Goal: Task Accomplishment & Management: Use online tool/utility

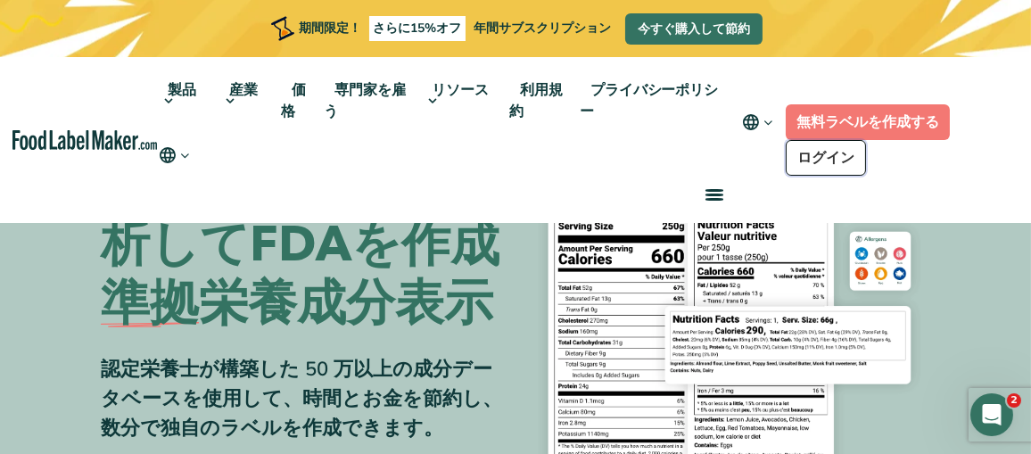
click at [822, 155] on font "ログイン" at bounding box center [825, 158] width 57 height 20
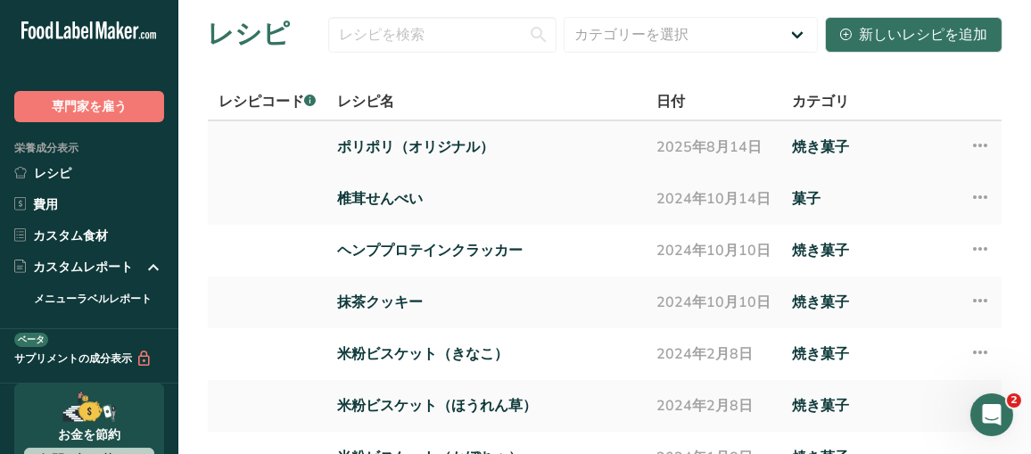
click at [417, 150] on font "ポリポリ（オリジナル）" at bounding box center [415, 147] width 157 height 20
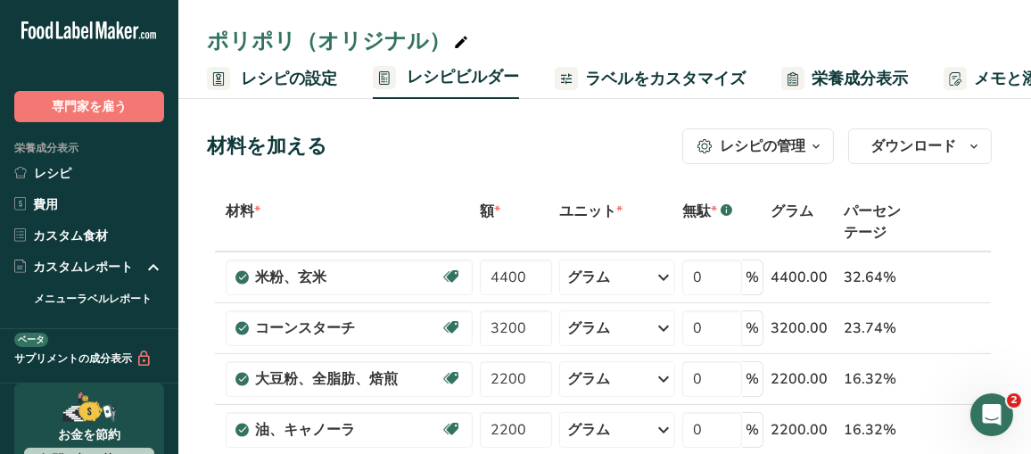
click at [682, 79] on font "ラベルをカスタマイズ" at bounding box center [665, 78] width 161 height 21
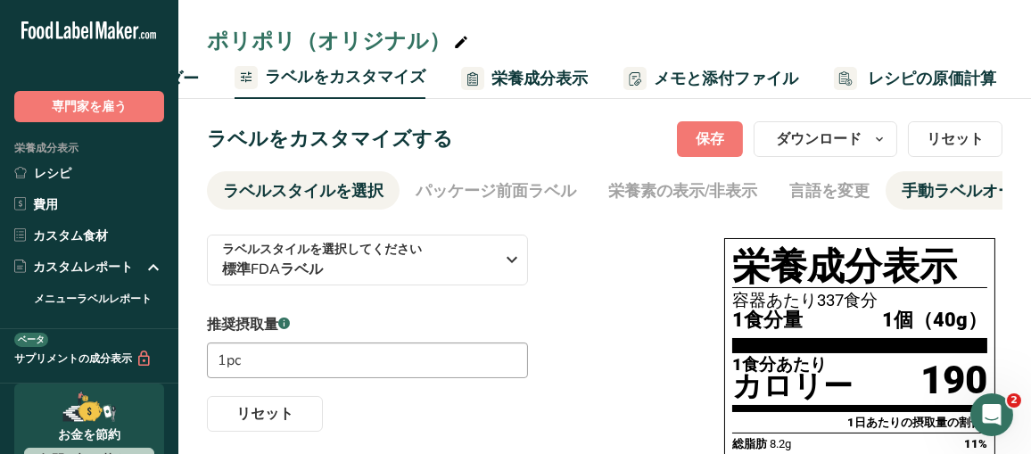
click at [923, 200] on font "手動ラベルオーバーライド" at bounding box center [998, 190] width 193 height 21
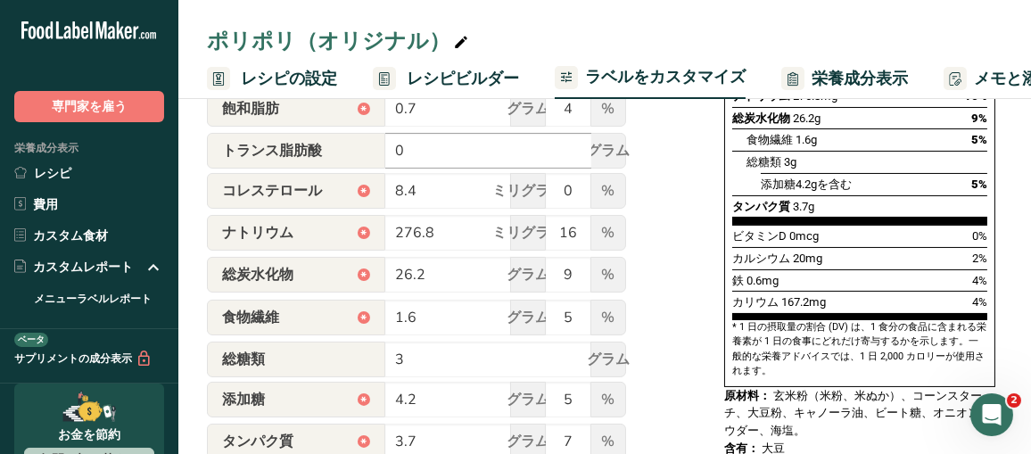
scroll to position [446, 0]
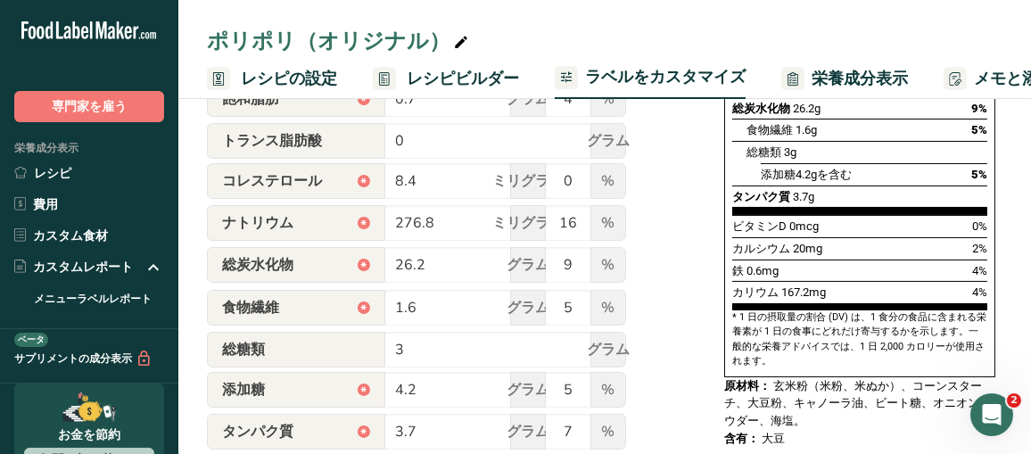
click at [660, 202] on div "この手動オーバーライド機能を使用すると、栄養成分表示を完全にコントロールし、お好みの値を入力して表示することができます。この機能で入力された値は、 当社のソフ…" at bounding box center [448, 221] width 482 height 894
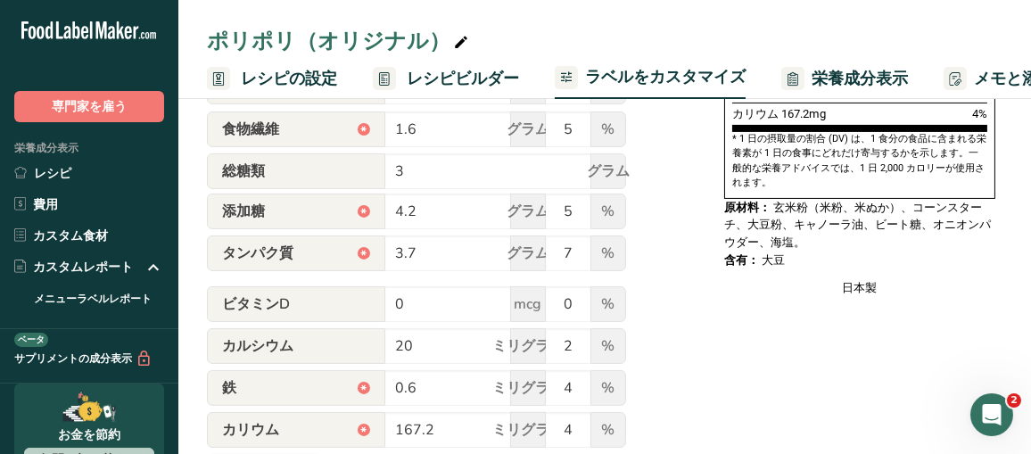
scroll to position [692, 0]
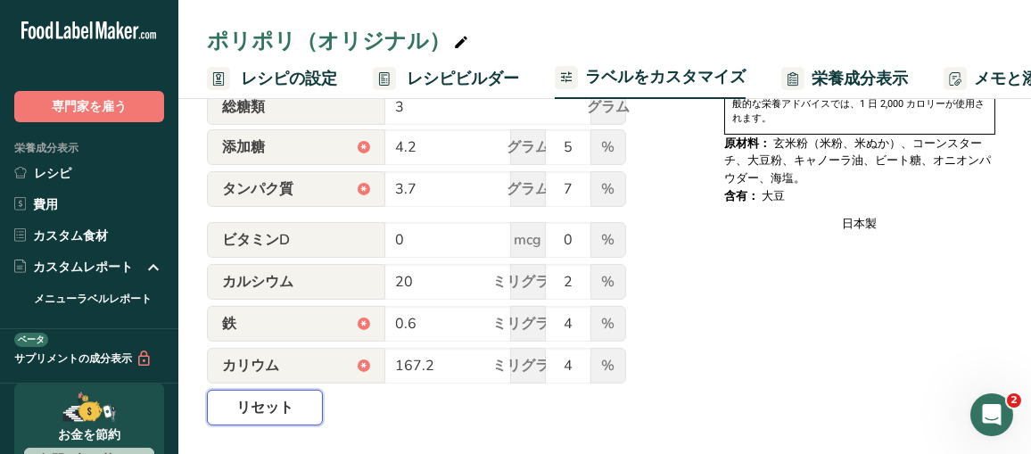
click at [272, 409] on font "リセット" at bounding box center [264, 408] width 57 height 20
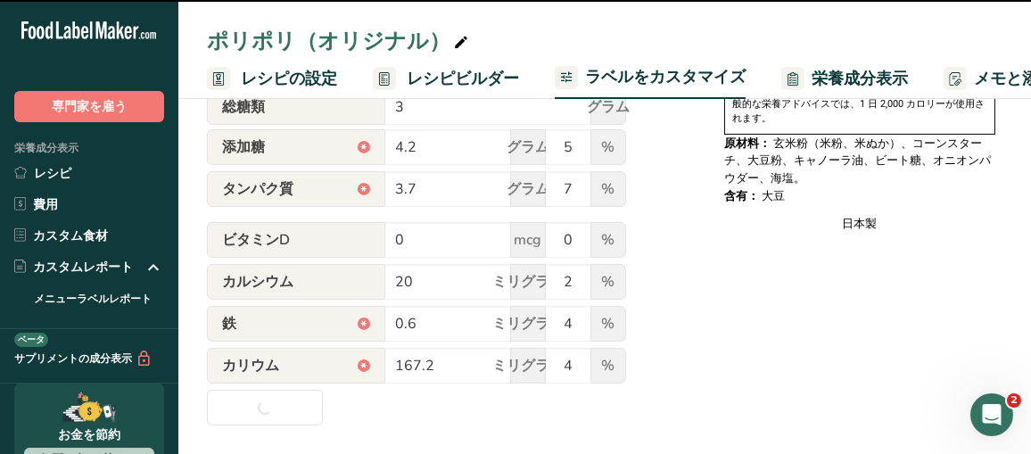
type input "180"
type input "8"
type input "1"
type input "0"
type input "370"
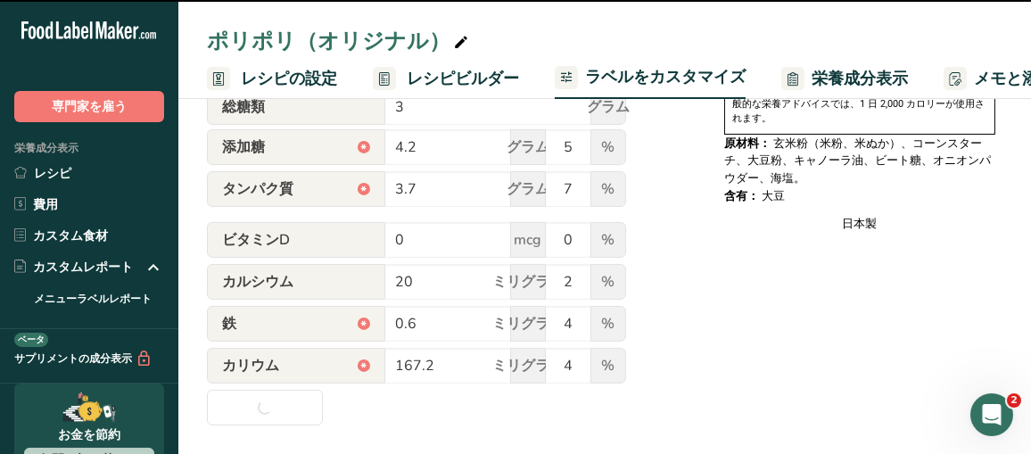
type input "24"
type input "1"
type input "2"
type input "4"
type input "0.7"
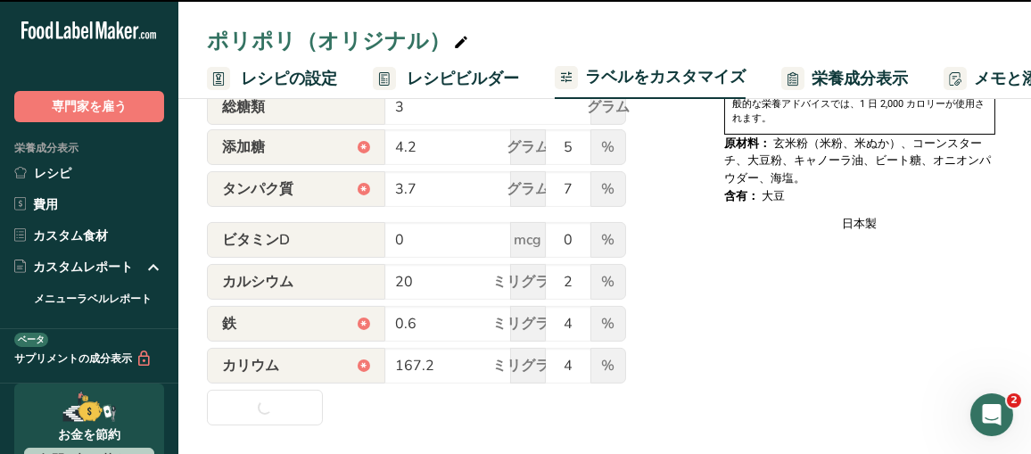
type input "180"
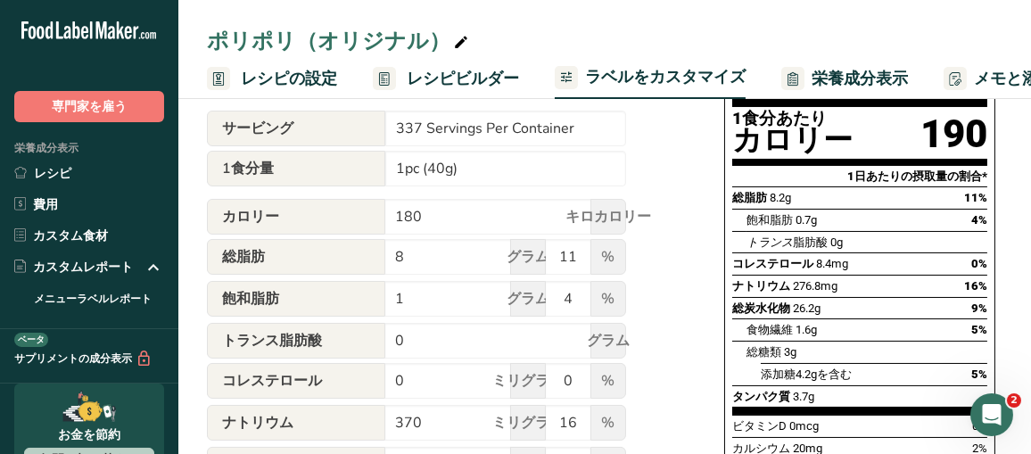
scroll to position [157, 0]
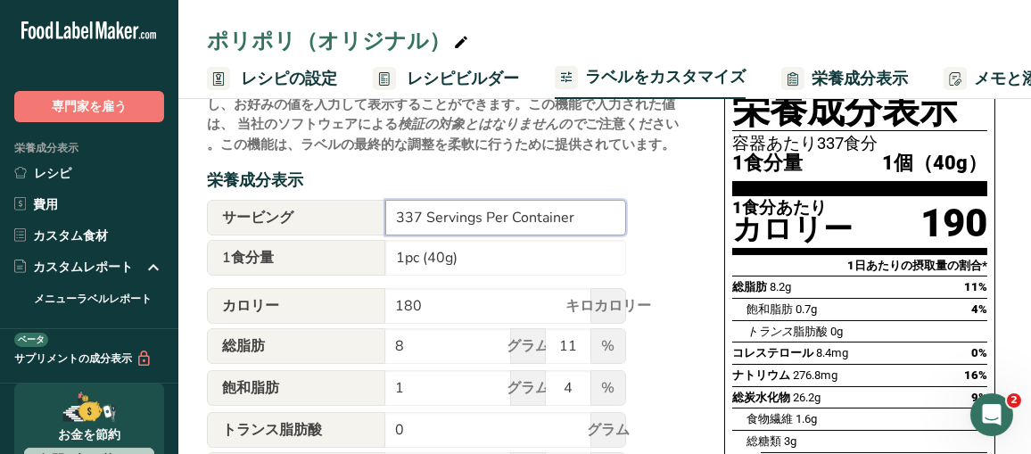
click at [503, 220] on input "337 Servings Per Container" at bounding box center [505, 218] width 241 height 36
drag, startPoint x: 604, startPoint y: 218, endPoint x: 354, endPoint y: 219, distance: 249.8
click at [354, 219] on div "サービング 337 Servings Per Container" at bounding box center [416, 218] width 419 height 36
click at [511, 255] on input "1pc (40g)" at bounding box center [505, 258] width 241 height 36
click at [589, 226] on input "337 Servings Per Container" at bounding box center [505, 218] width 241 height 36
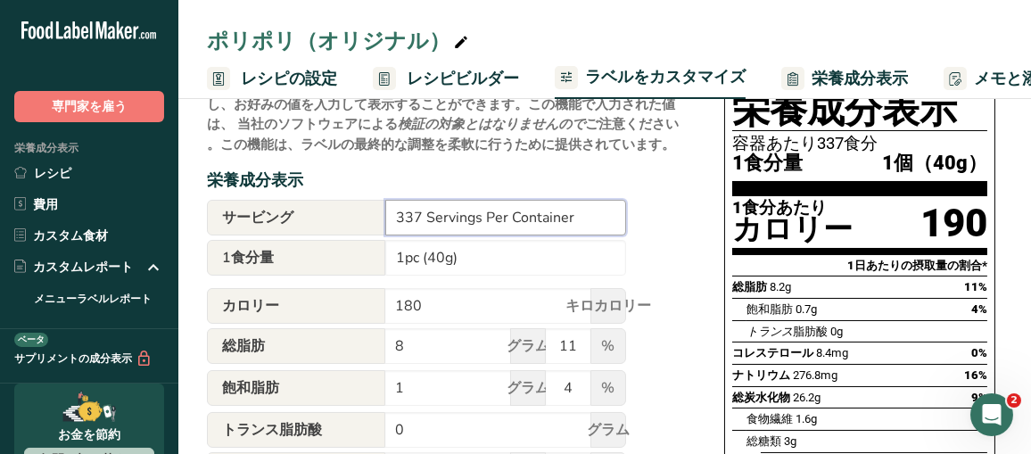
scroll to position [68, 0]
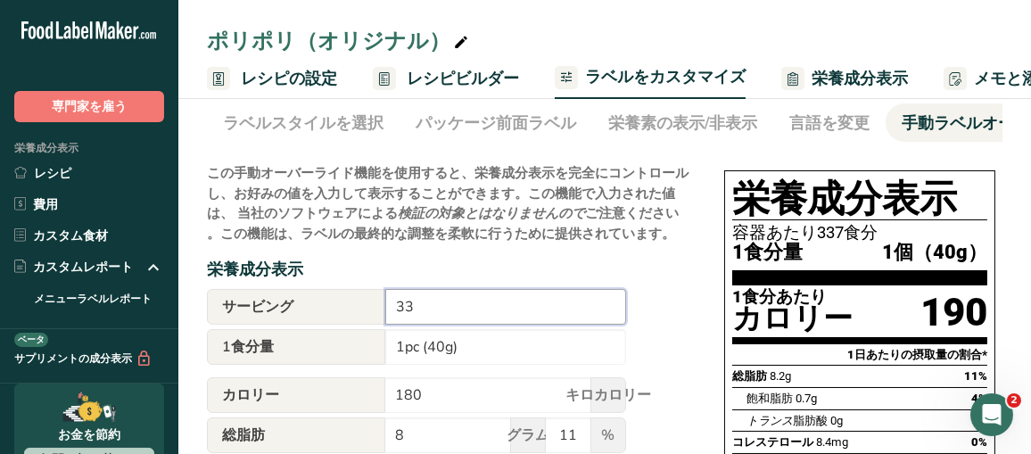
type input "3"
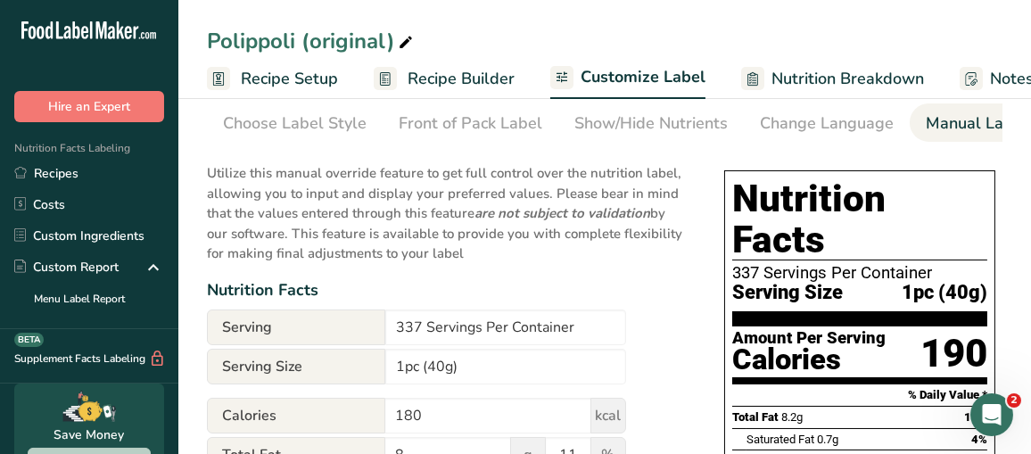
click at [554, 319] on input "337 Servings Per Container" at bounding box center [505, 328] width 241 height 36
click at [460, 334] on input "337 Servings Per Container" at bounding box center [505, 328] width 241 height 36
click at [414, 331] on input "337 Servings Per Container" at bounding box center [505, 328] width 241 height 36
drag, startPoint x: 425, startPoint y: 330, endPoint x: 270, endPoint y: 348, distance: 155.3
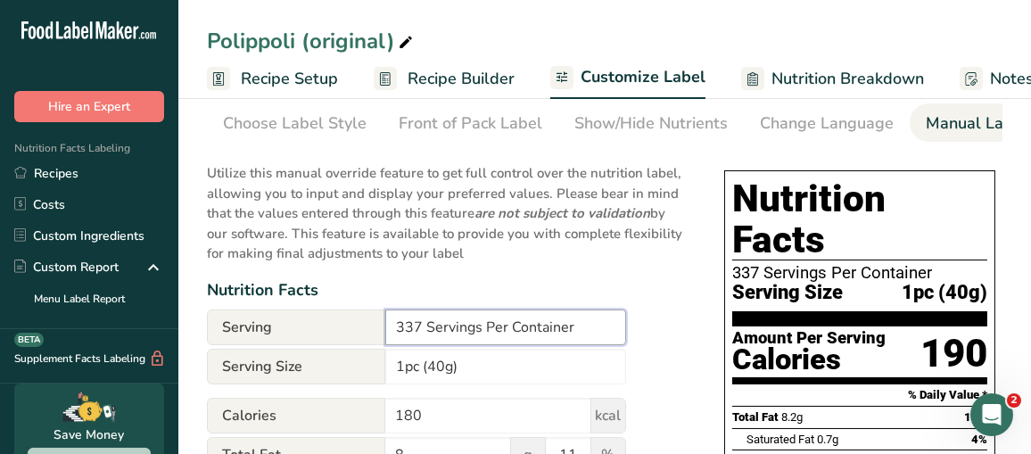
click at [271, 347] on div "Serving 337 Servings Per Container" at bounding box center [416, 328] width 419 height 37
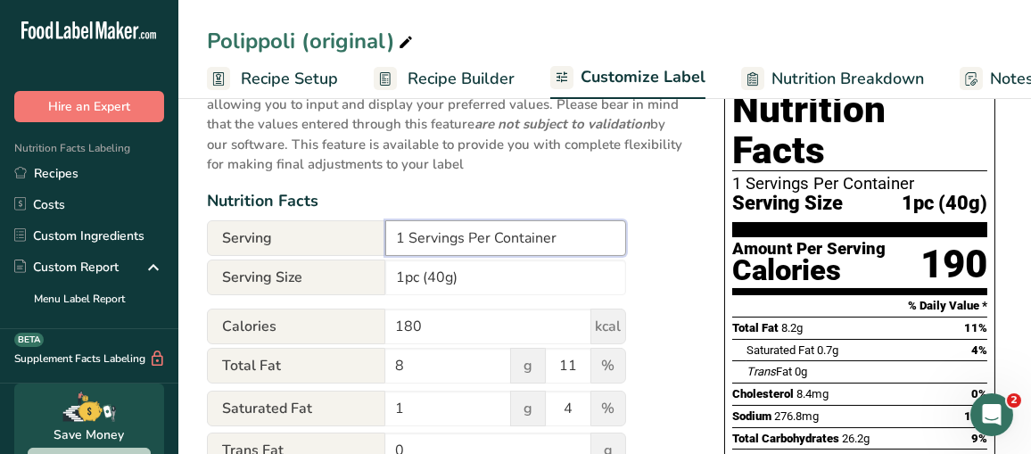
type input "1 Servings Per Container"
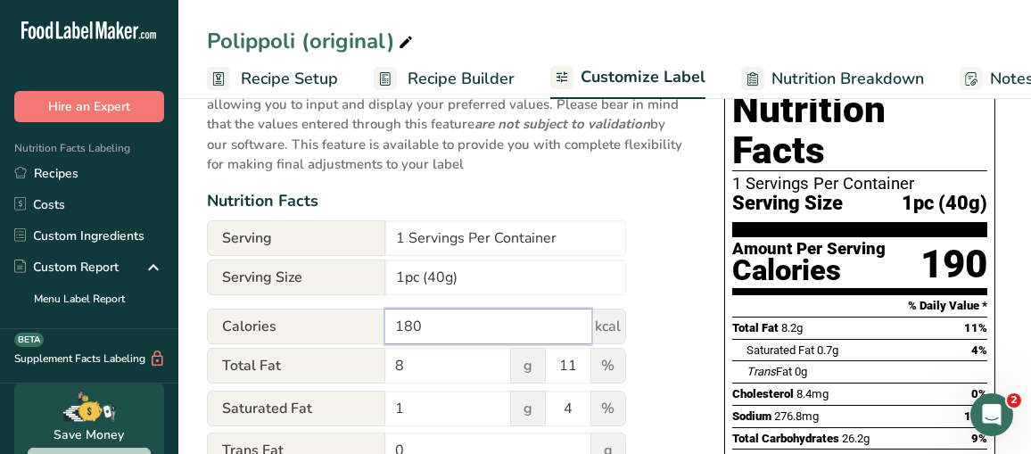
drag, startPoint x: 449, startPoint y: 335, endPoint x: 306, endPoint y: 339, distance: 142.8
click at [306, 339] on div "Calories 180 kcal" at bounding box center [416, 327] width 419 height 36
type input "190"
drag, startPoint x: 437, startPoint y: 363, endPoint x: 363, endPoint y: 368, distance: 74.2
click at [363, 368] on div "Total Fat 8 g 11 %" at bounding box center [416, 366] width 419 height 37
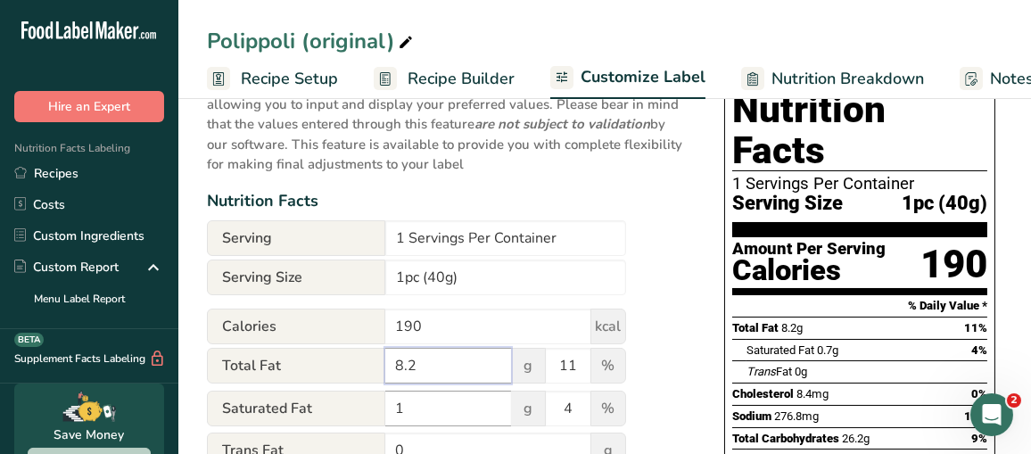
type input "8.2"
drag, startPoint x: 418, startPoint y: 416, endPoint x: 352, endPoint y: 426, distance: 66.9
click at [352, 426] on div "Saturated Fat 1 g 4 %" at bounding box center [416, 409] width 419 height 37
click at [413, 413] on input "1" at bounding box center [448, 409] width 126 height 36
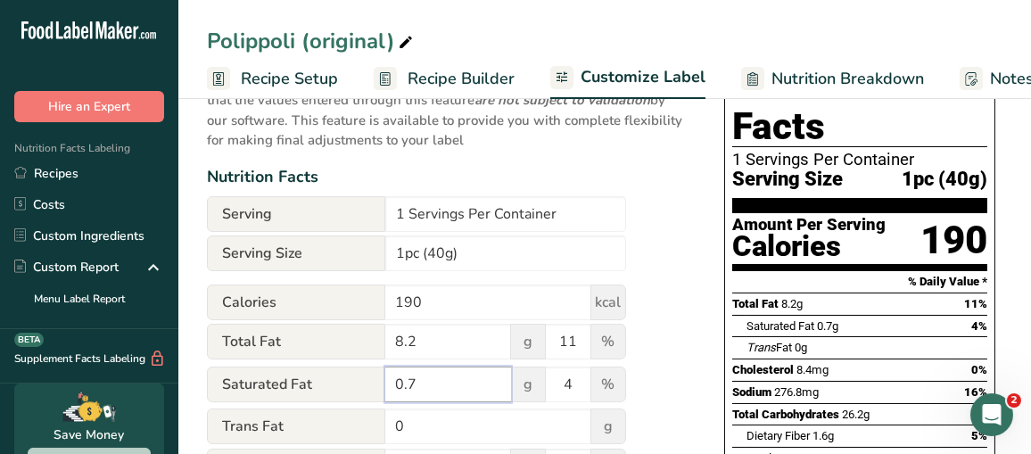
scroll to position [246, 0]
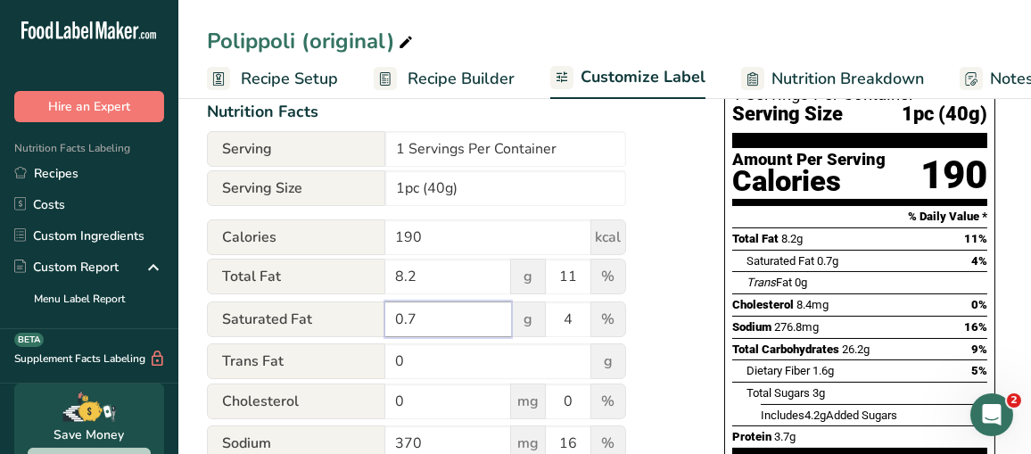
type input "0.7"
click at [457, 408] on input "0" at bounding box center [448, 402] width 126 height 36
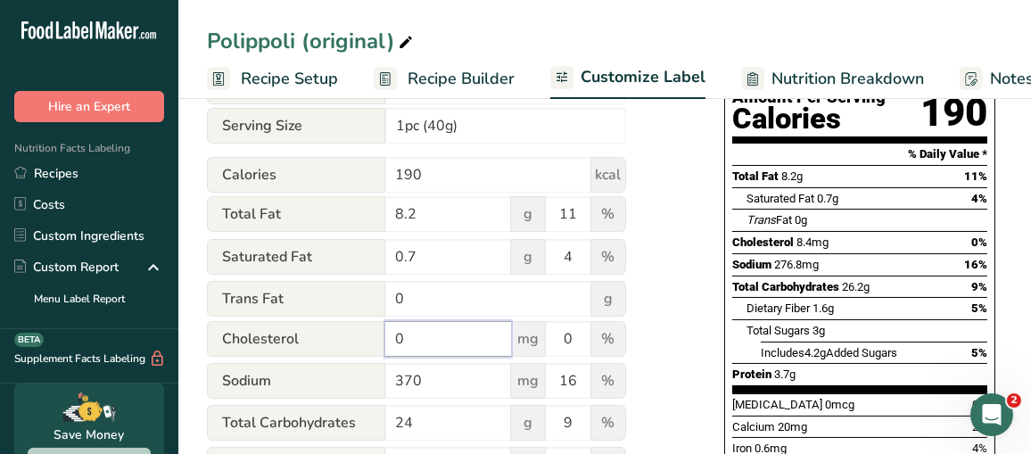
scroll to position [335, 0]
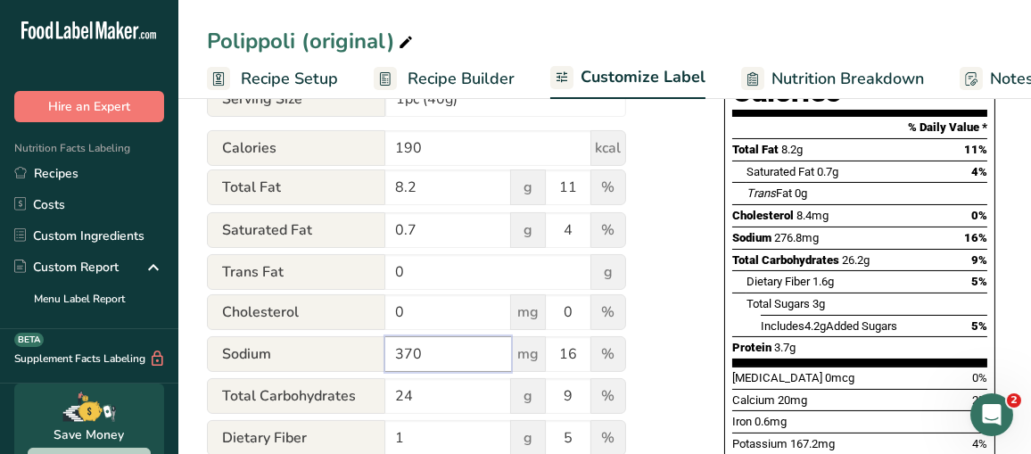
click at [457, 363] on input "370" at bounding box center [448, 354] width 126 height 36
click at [376, 359] on div "Sodium 370 mg 16 %" at bounding box center [416, 354] width 419 height 37
drag, startPoint x: 417, startPoint y: 356, endPoint x: 363, endPoint y: 356, distance: 54.4
click at [363, 356] on div "Sodium 370 mg 16 %" at bounding box center [416, 354] width 419 height 37
type input "276.8"
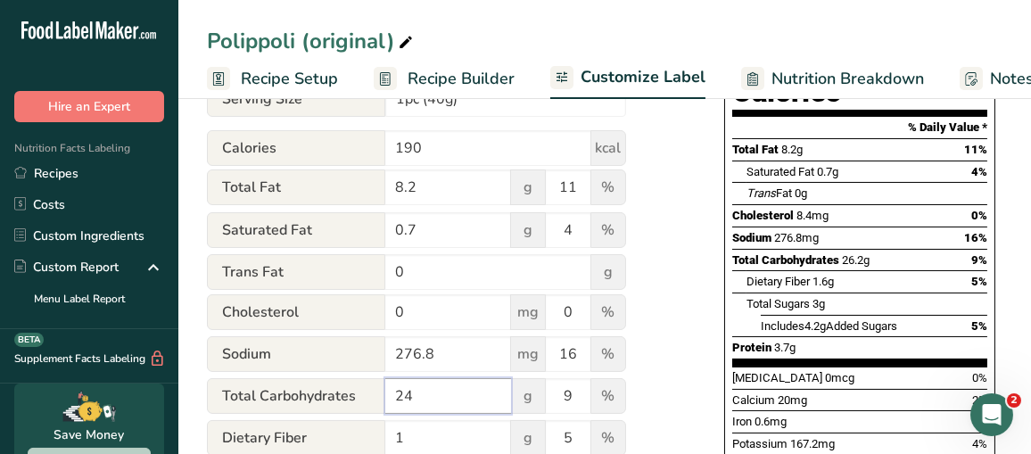
drag, startPoint x: 452, startPoint y: 406, endPoint x: 379, endPoint y: 406, distance: 73.1
click at [379, 406] on div "Total Carbohydrates 24 g 9 %" at bounding box center [416, 396] width 419 height 37
click at [436, 401] on input "24" at bounding box center [448, 396] width 126 height 36
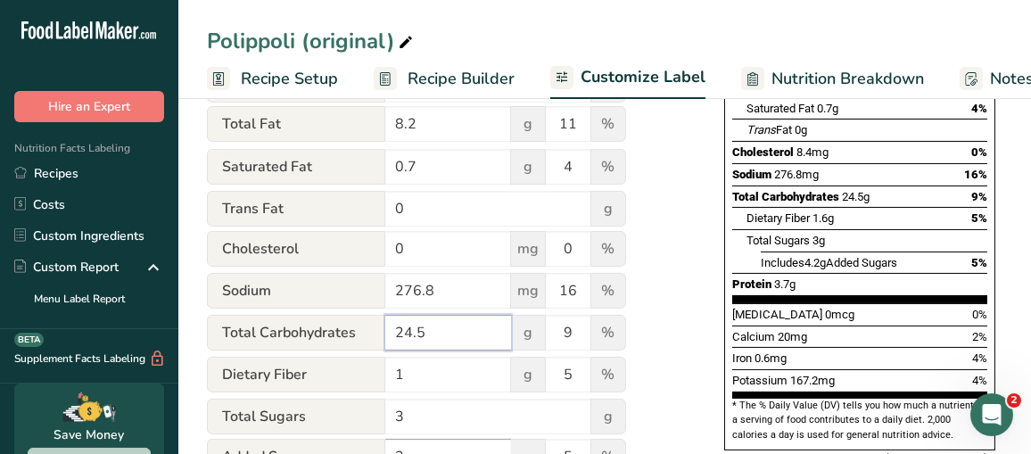
scroll to position [425, 0]
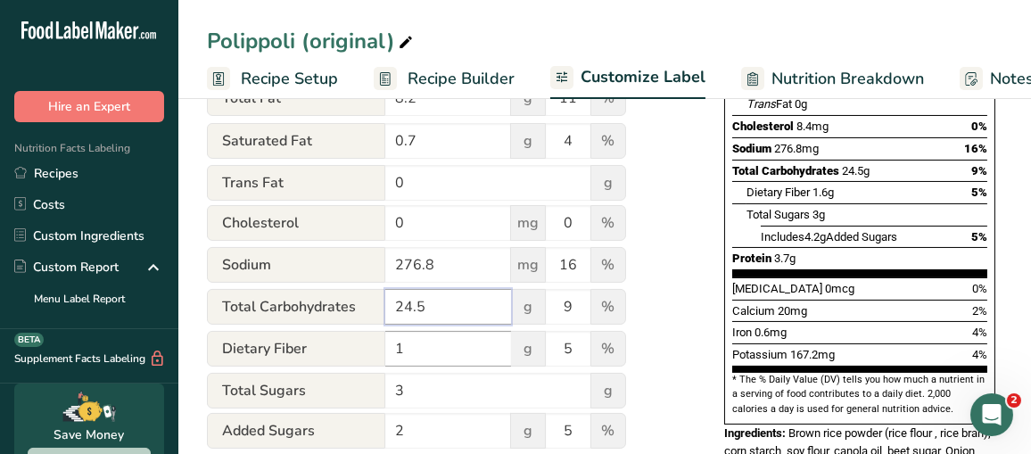
type input "24.5"
click at [417, 359] on input "1" at bounding box center [448, 349] width 126 height 36
type input "1.6"
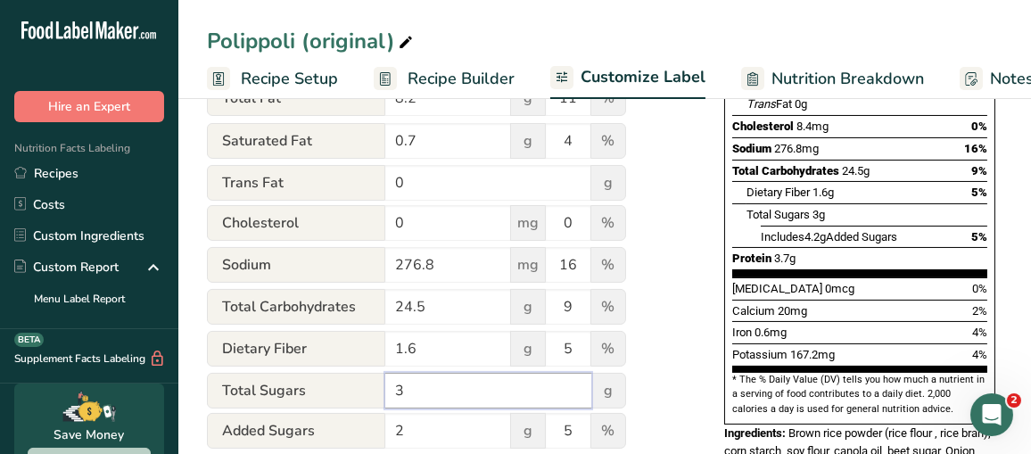
click at [417, 396] on input "3" at bounding box center [488, 391] width 206 height 36
drag, startPoint x: 462, startPoint y: 395, endPoint x: 377, endPoint y: 401, distance: 84.9
click at [387, 401] on input "3" at bounding box center [488, 391] width 206 height 36
click at [377, 401] on span "Total Sugars" at bounding box center [296, 391] width 178 height 36
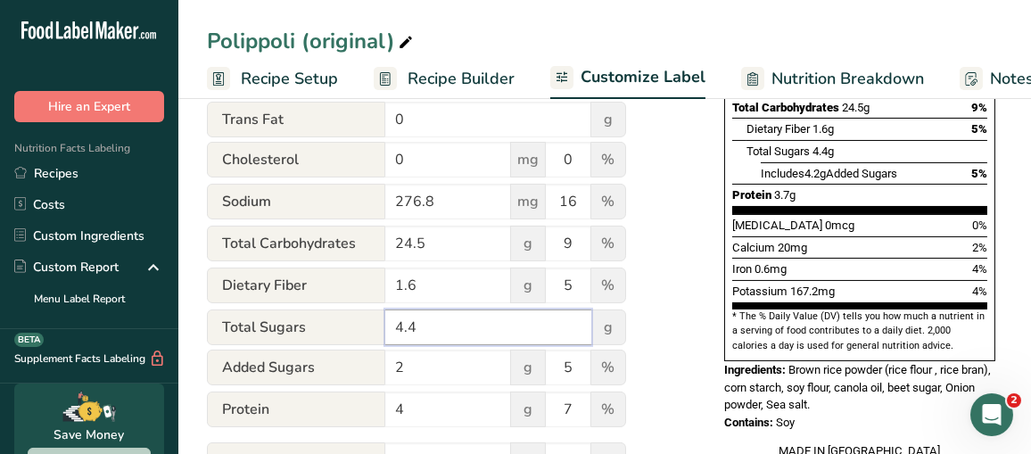
scroll to position [514, 0]
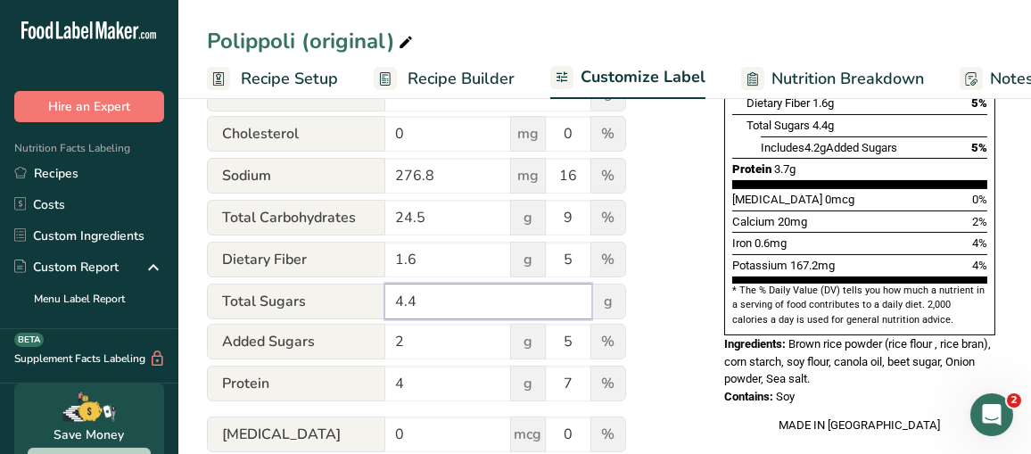
type input "4.4"
click at [359, 351] on div "Added Sugars 2 g 5 %" at bounding box center [416, 342] width 419 height 37
drag, startPoint x: 429, startPoint y: 338, endPoint x: 396, endPoint y: 342, distance: 33.2
click at [396, 342] on input "4.2" at bounding box center [448, 342] width 126 height 36
type input "2.8"
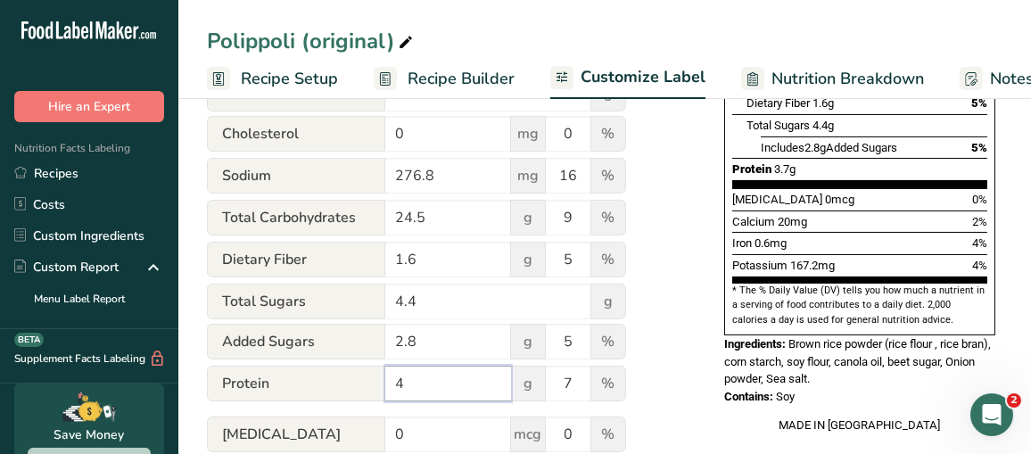
drag, startPoint x: 424, startPoint y: 389, endPoint x: 359, endPoint y: 394, distance: 64.4
click at [359, 394] on div "Protein 4 g 7 %" at bounding box center [416, 384] width 419 height 37
type input "3.7"
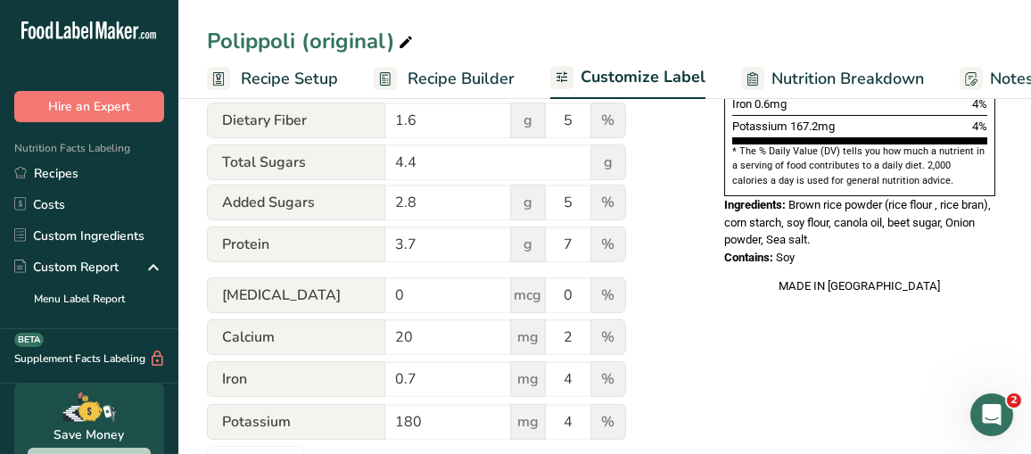
scroll to position [713, 0]
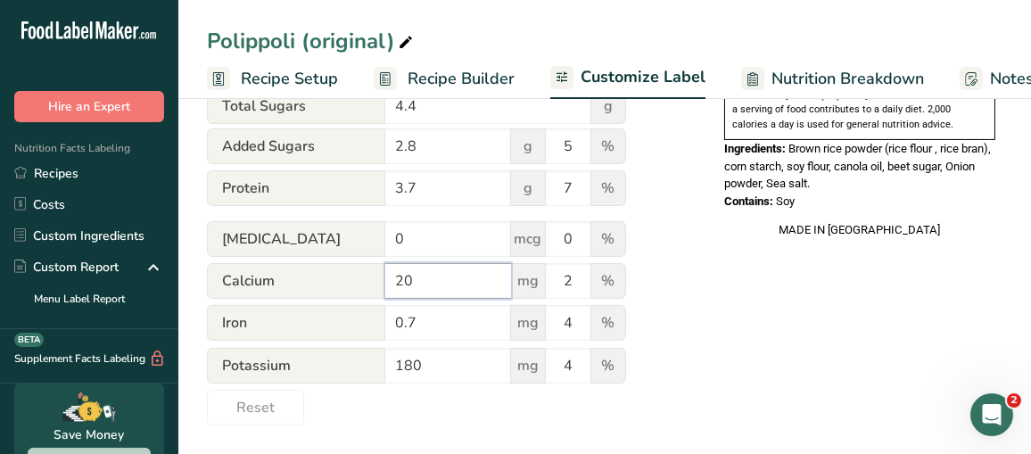
drag, startPoint x: 433, startPoint y: 284, endPoint x: 376, endPoint y: 286, distance: 57.2
click at [376, 286] on div "Calcium 20 mg 2 %" at bounding box center [416, 281] width 419 height 37
type input "20.0"
drag, startPoint x: 377, startPoint y: 285, endPoint x: 578, endPoint y: 279, distance: 200.8
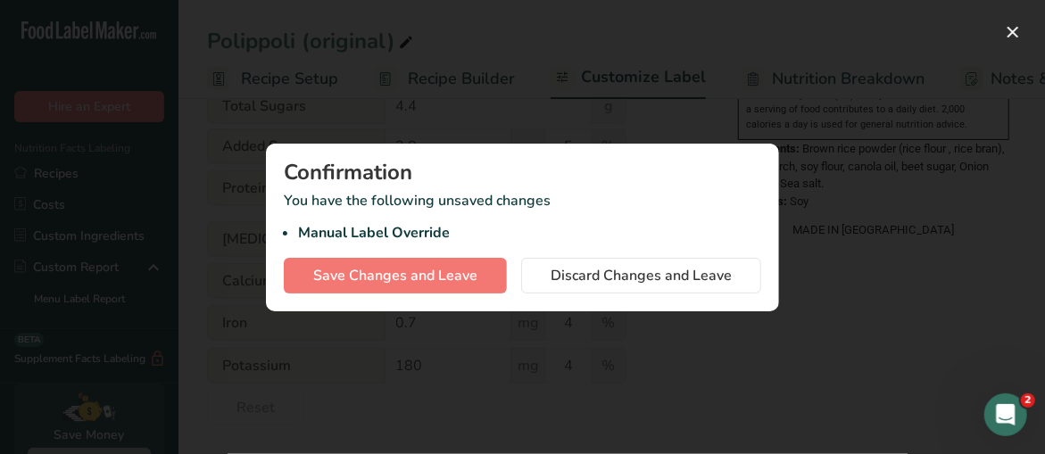
click at [524, 111] on div at bounding box center [522, 227] width 1045 height 454
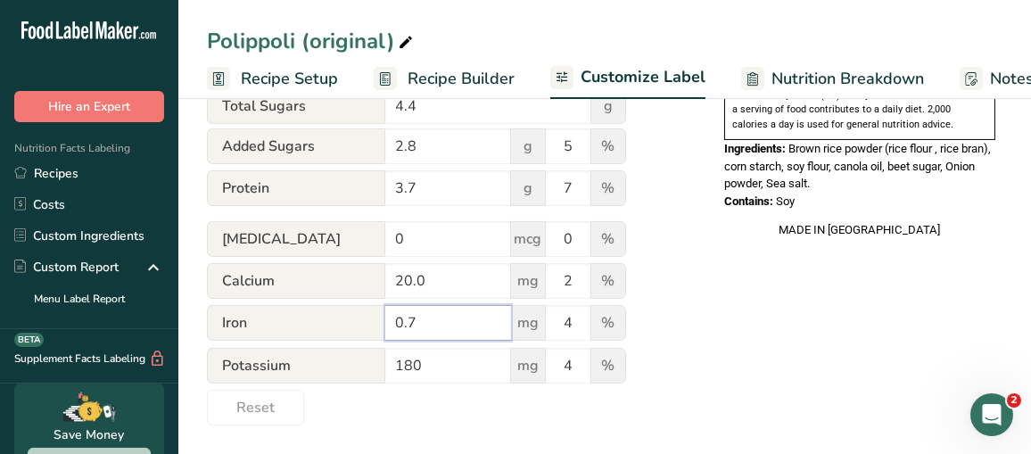
drag, startPoint x: 444, startPoint y: 322, endPoint x: 370, endPoint y: 320, distance: 74.1
click at [370, 320] on div "Iron 0.7 mg 4 %" at bounding box center [416, 323] width 419 height 37
type input "0.6"
drag, startPoint x: 438, startPoint y: 363, endPoint x: 333, endPoint y: 359, distance: 105.3
click at [333, 359] on div "Potassium 180 mg 4 %" at bounding box center [416, 366] width 419 height 37
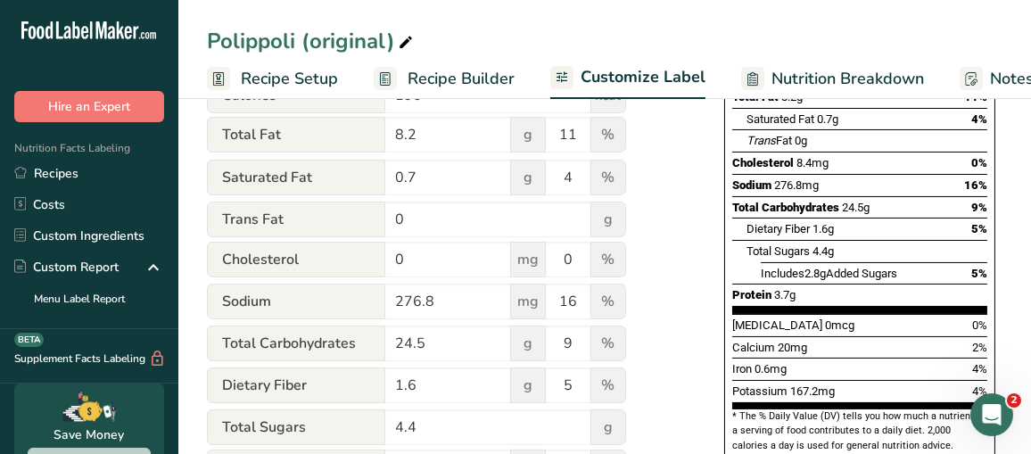
scroll to position [356, 0]
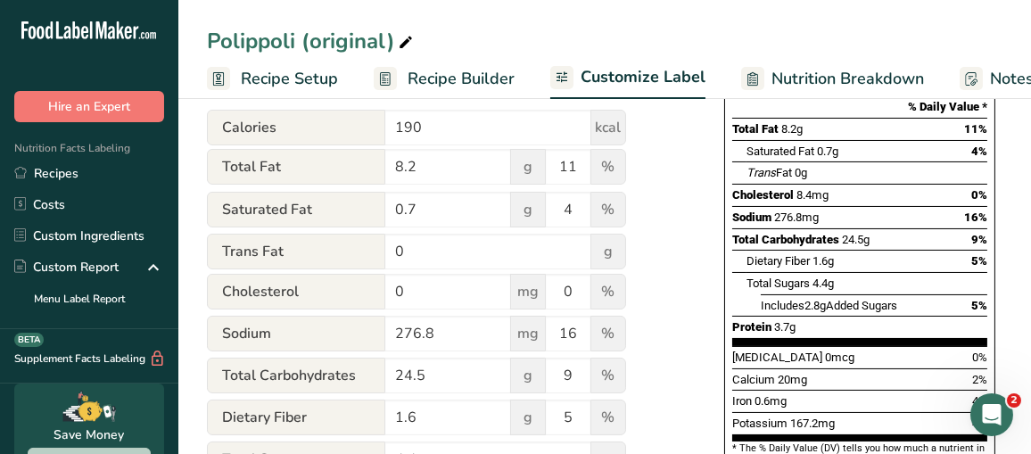
type input "167.2"
click at [706, 225] on div "Choose your label style Standard FDA label USA (FDA) Standard FDA label Tabular…" at bounding box center [605, 321] width 796 height 914
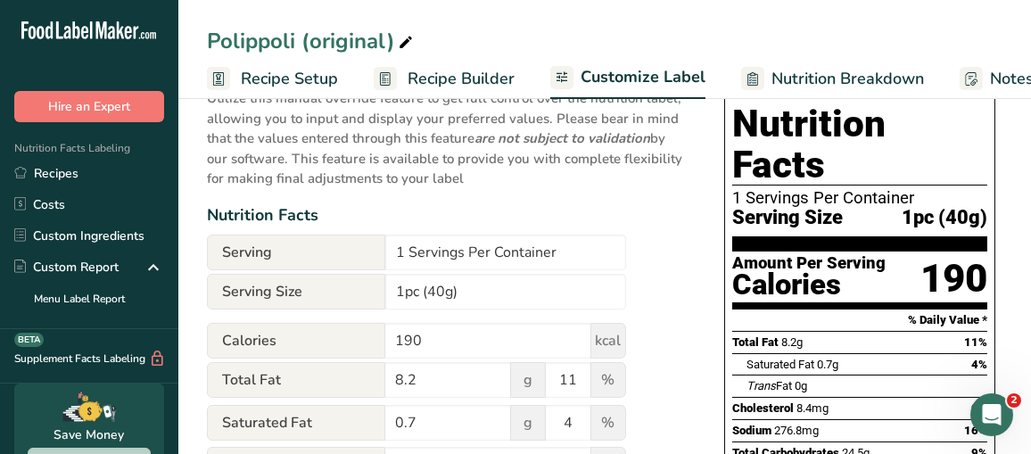
scroll to position [178, 0]
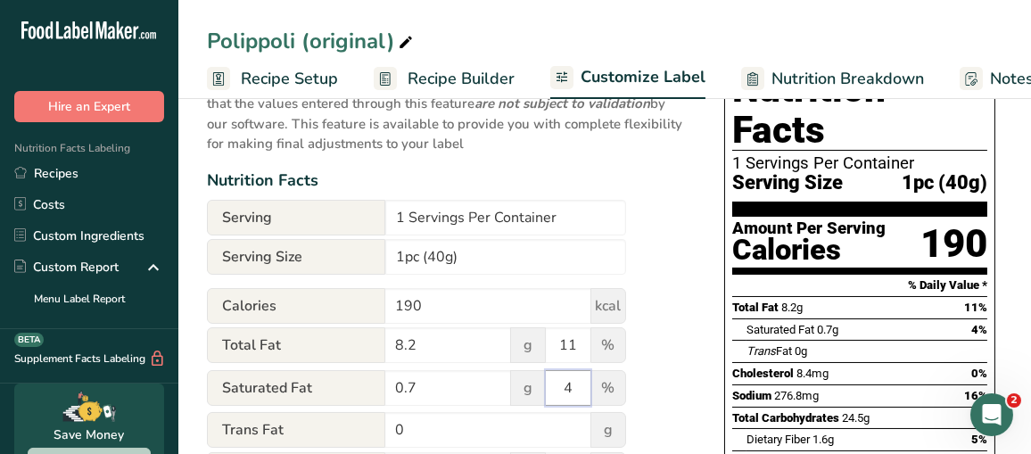
click at [576, 394] on input "4" at bounding box center [568, 388] width 45 height 36
click at [576, 384] on input "4" at bounding box center [568, 388] width 45 height 36
click at [563, 392] on input "4" at bounding box center [568, 388] width 45 height 36
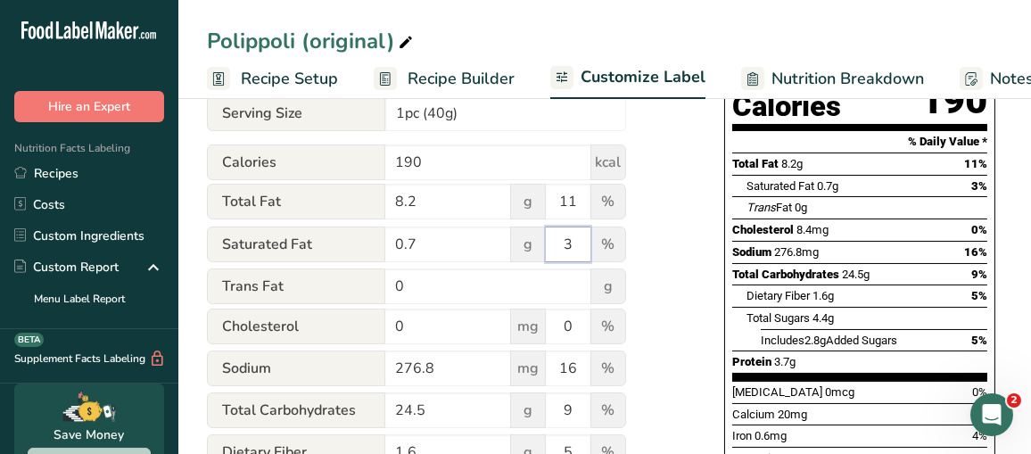
scroll to position [356, 0]
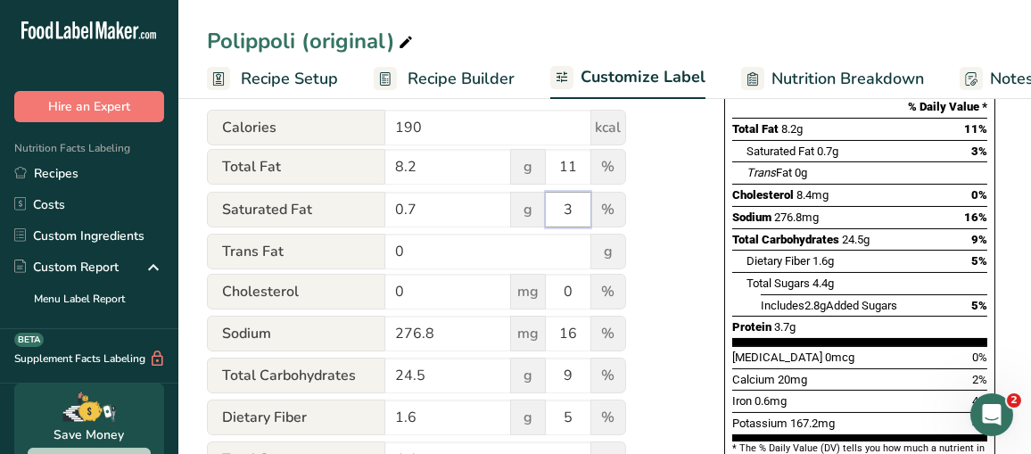
type input "3"
drag, startPoint x: 583, startPoint y: 285, endPoint x: 541, endPoint y: 300, distance: 45.4
click at [541, 300] on div "Cholesterol 0 mg 0 %" at bounding box center [416, 292] width 419 height 37
type input "3"
drag, startPoint x: 462, startPoint y: 301, endPoint x: 335, endPoint y: 310, distance: 127.0
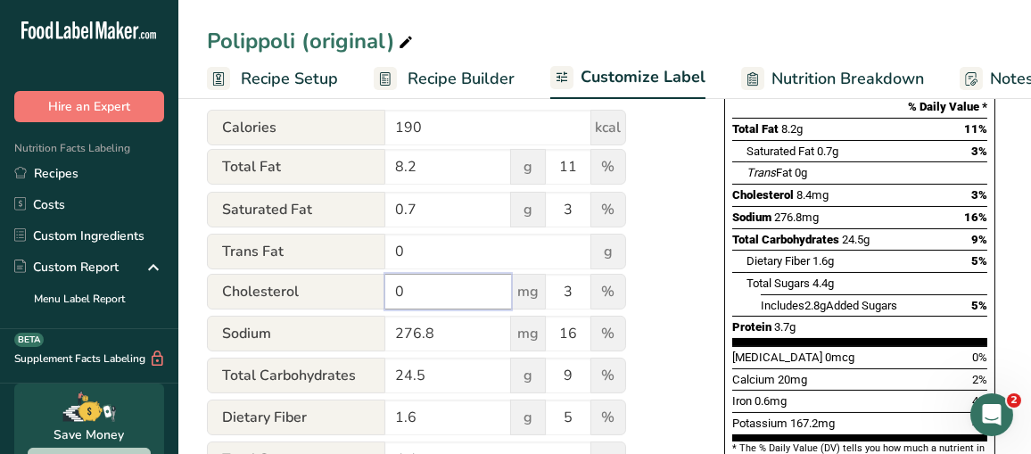
click at [335, 310] on div "Cholesterol 0 mg 3 %" at bounding box center [416, 292] width 419 height 37
click at [446, 292] on input "0" at bounding box center [448, 292] width 126 height 36
drag, startPoint x: 446, startPoint y: 292, endPoint x: 379, endPoint y: 292, distance: 66.9
click at [379, 292] on div "Cholesterol 0 mg 3 %" at bounding box center [416, 292] width 419 height 37
type input "8.4"
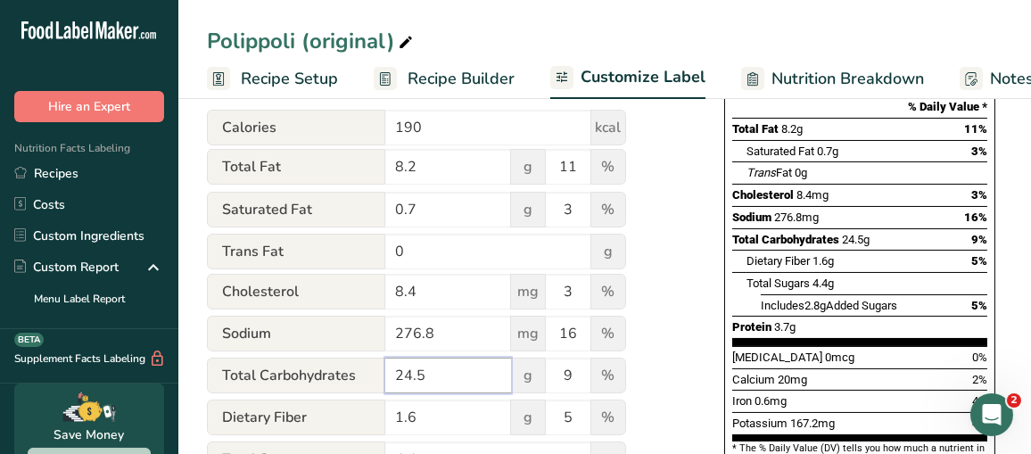
drag, startPoint x: 450, startPoint y: 379, endPoint x: 401, endPoint y: 379, distance: 49.1
click at [401, 379] on input "24.5" at bounding box center [448, 376] width 126 height 36
type input "2"
type input "26.2"
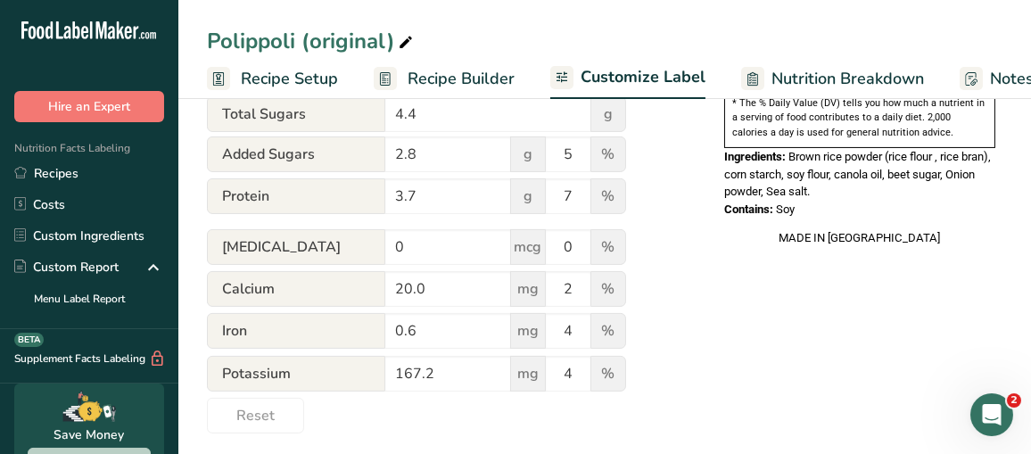
scroll to position [713, 0]
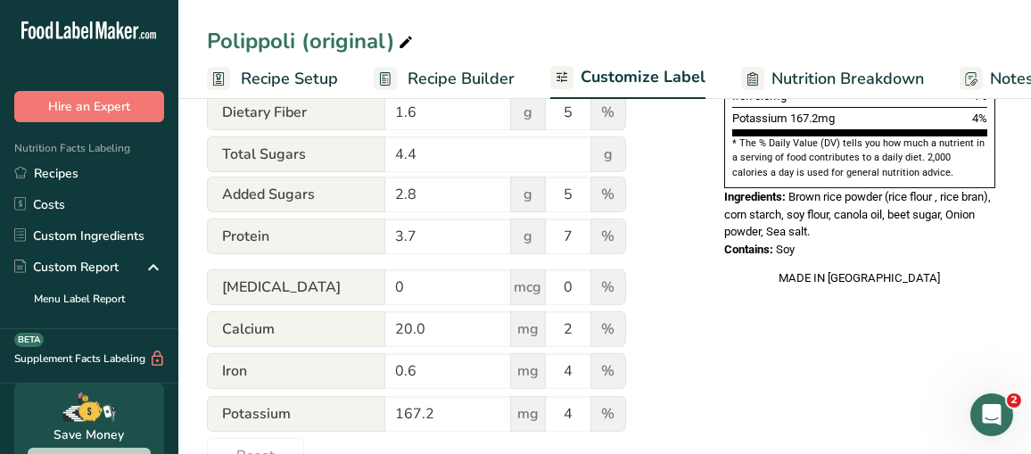
scroll to position [624, 0]
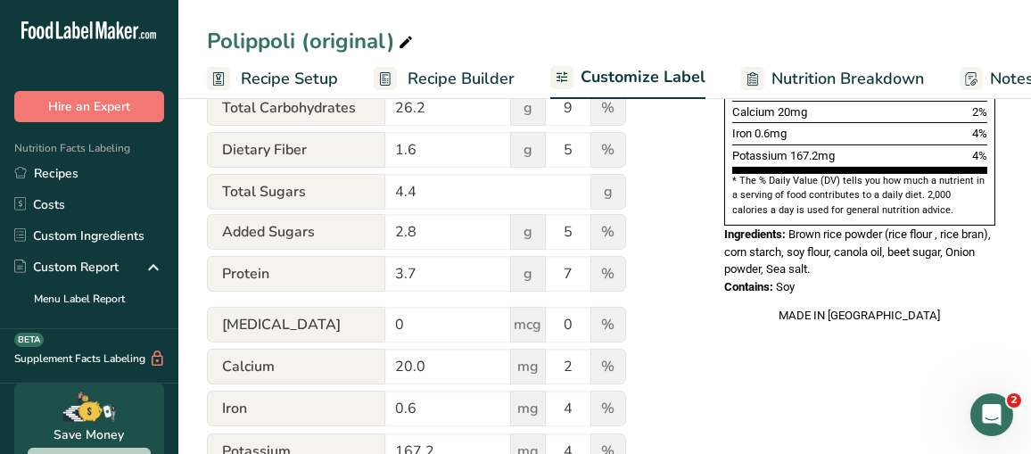
click at [695, 290] on div "Choose your label style Standard FDA label USA (FDA) Standard FDA label Tabular…" at bounding box center [605, 54] width 796 height 914
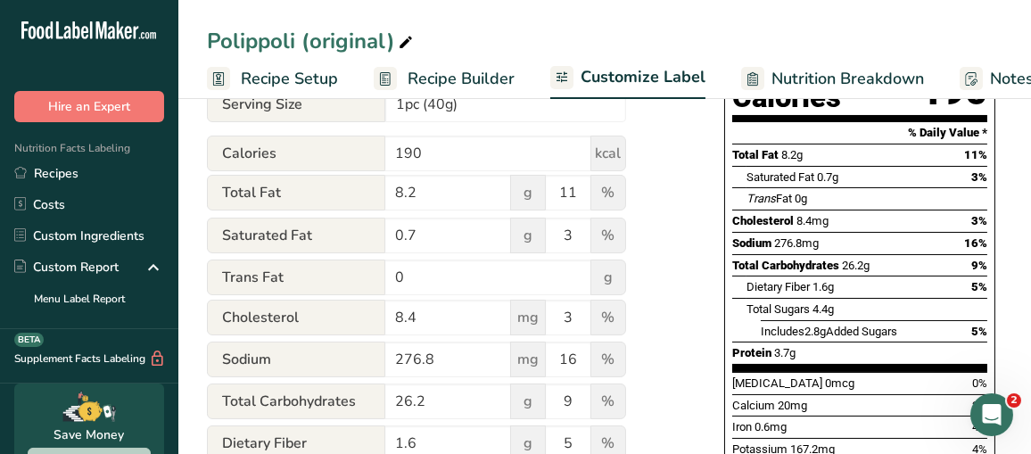
scroll to position [356, 0]
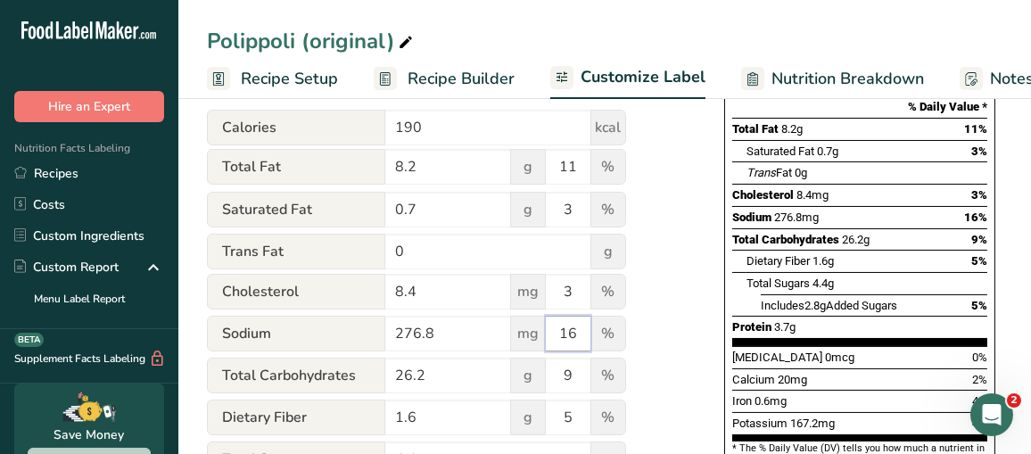
drag, startPoint x: 580, startPoint y: 342, endPoint x: 544, endPoint y: 343, distance: 35.7
click at [544, 343] on div "Sodium 276.8 mg 16 %" at bounding box center [416, 334] width 419 height 37
type input "12"
drag, startPoint x: 574, startPoint y: 381, endPoint x: 558, endPoint y: 381, distance: 16.1
click at [558, 381] on input "9" at bounding box center [568, 376] width 45 height 36
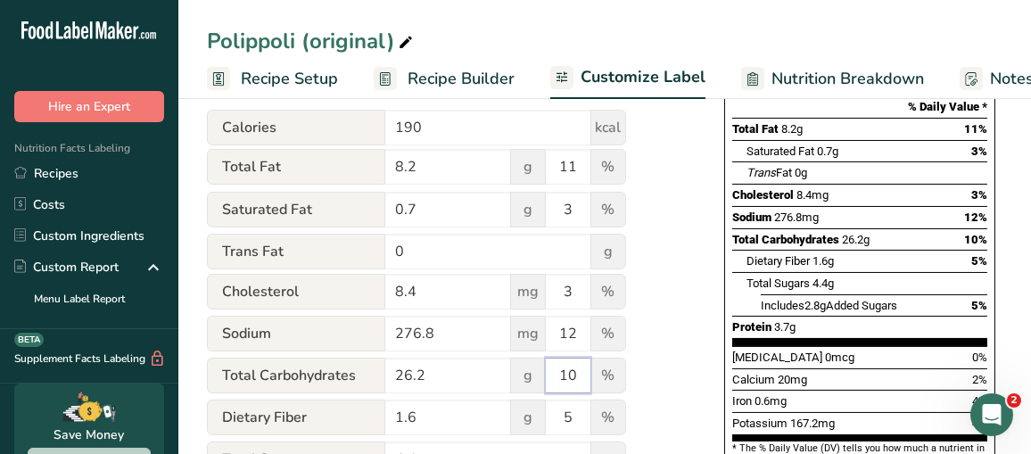
type input "10"
drag, startPoint x: 583, startPoint y: 419, endPoint x: 547, endPoint y: 420, distance: 36.6
click at [547, 420] on input "5" at bounding box center [568, 418] width 45 height 36
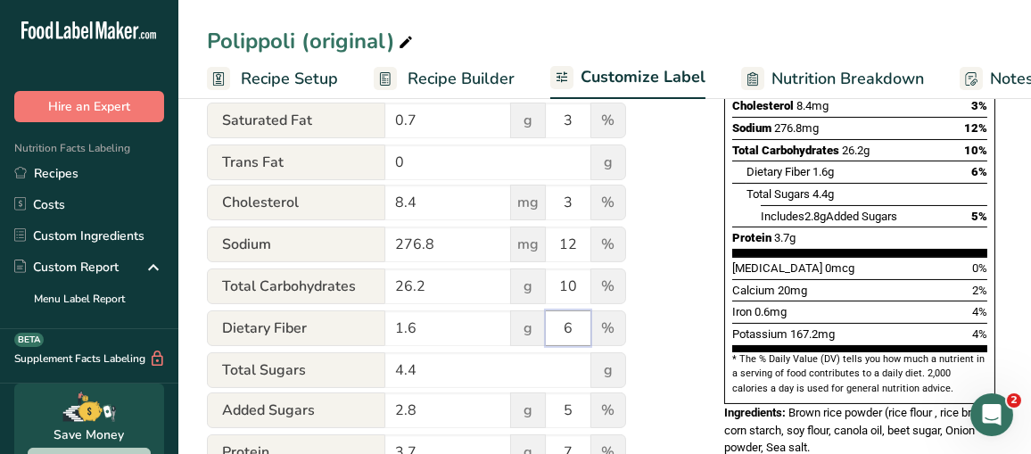
scroll to position [534, 0]
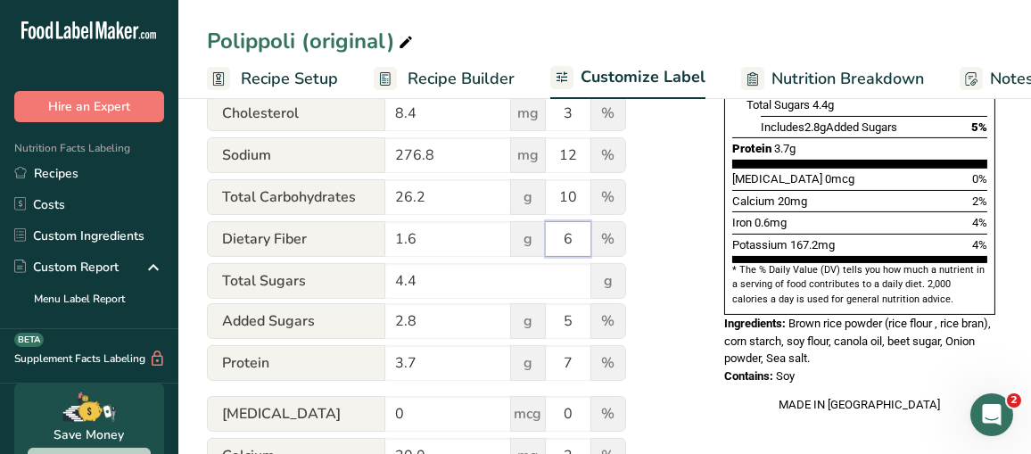
type input "6"
drag, startPoint x: 584, startPoint y: 326, endPoint x: 558, endPoint y: 326, distance: 25.9
click at [558, 326] on input "5" at bounding box center [568, 321] width 45 height 36
type input "6"
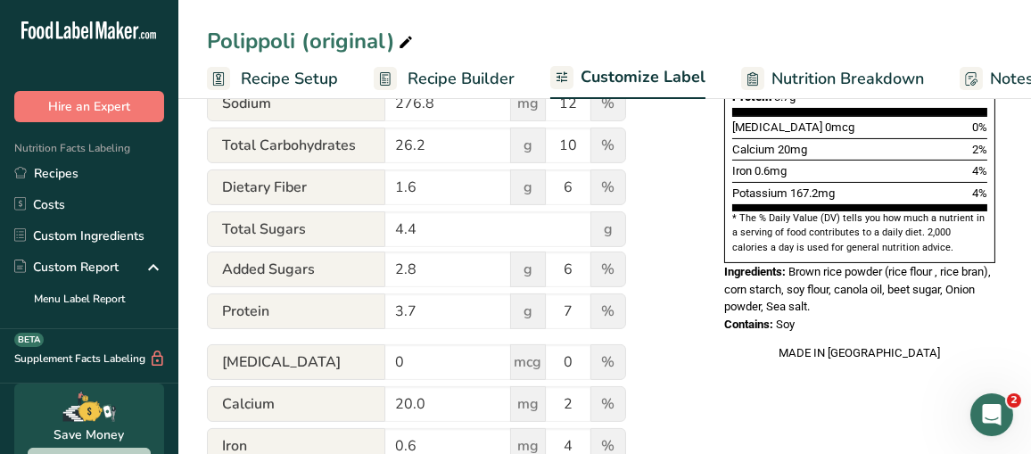
scroll to position [624, 0]
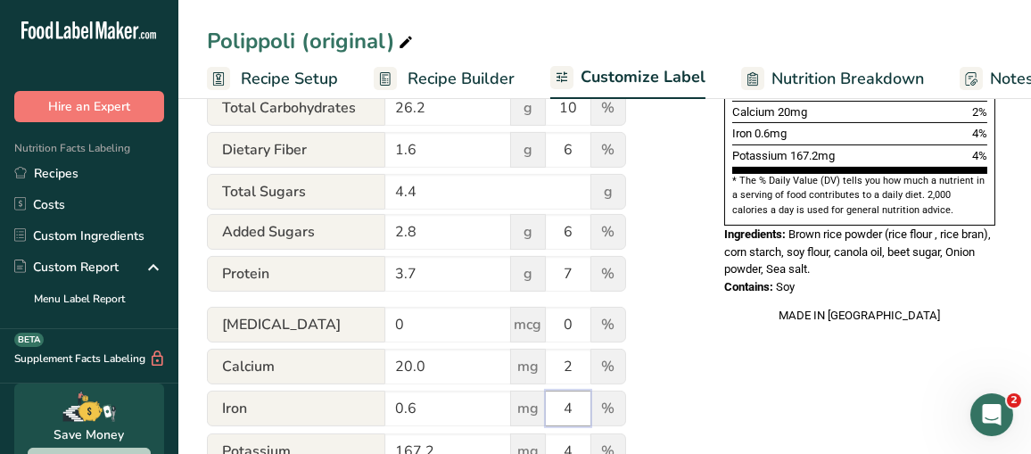
drag, startPoint x: 566, startPoint y: 410, endPoint x: 602, endPoint y: 410, distance: 35.7
click at [602, 410] on div "Iron 0.6 mg 4 %" at bounding box center [416, 409] width 419 height 37
type input "3"
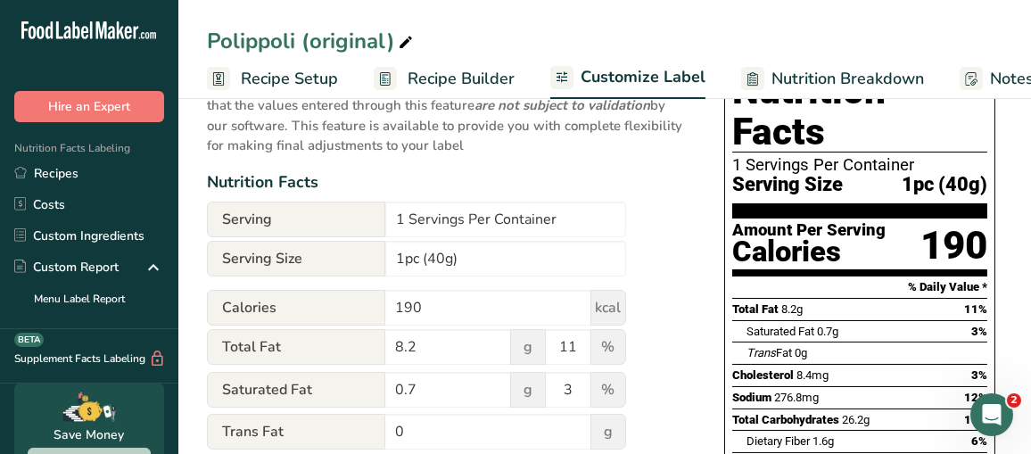
scroll to position [0, 0]
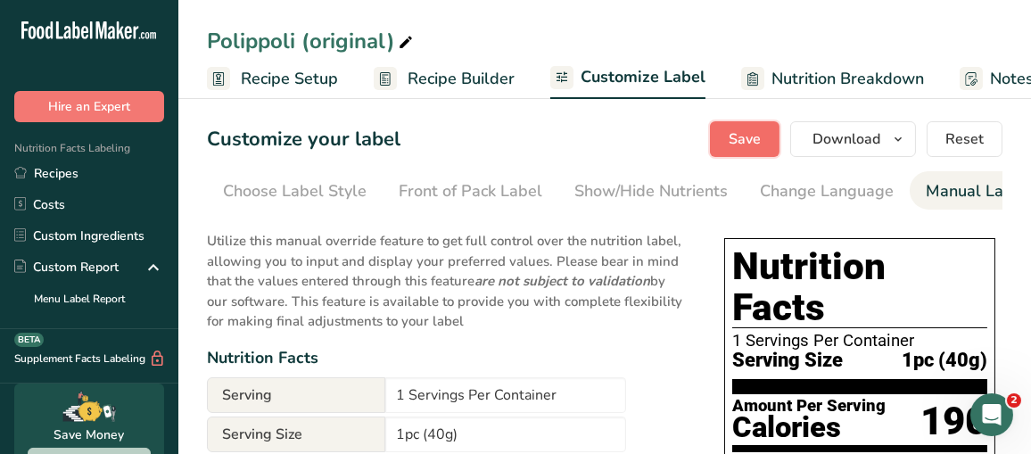
click at [753, 141] on span "Save" at bounding box center [745, 138] width 32 height 21
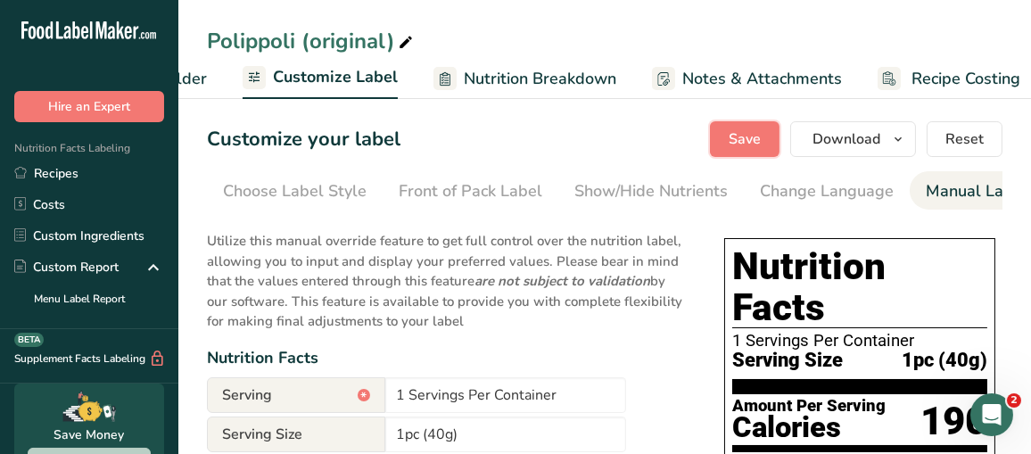
scroll to position [0, 326]
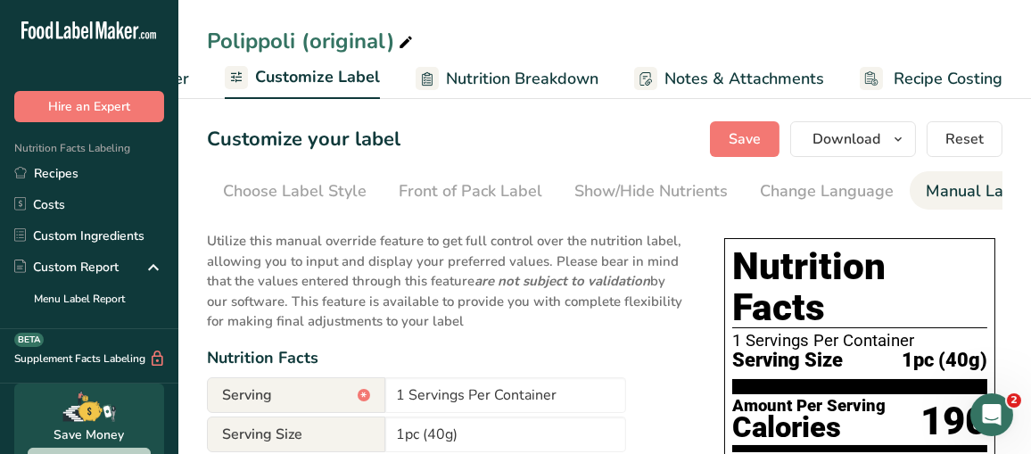
click at [950, 188] on div "Manual Label Override" at bounding box center [1011, 191] width 170 height 24
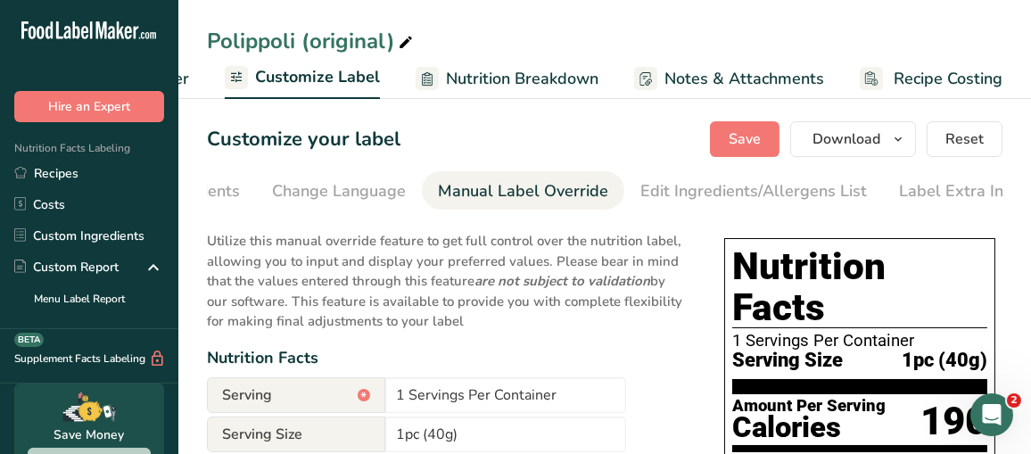
scroll to position [0, 500]
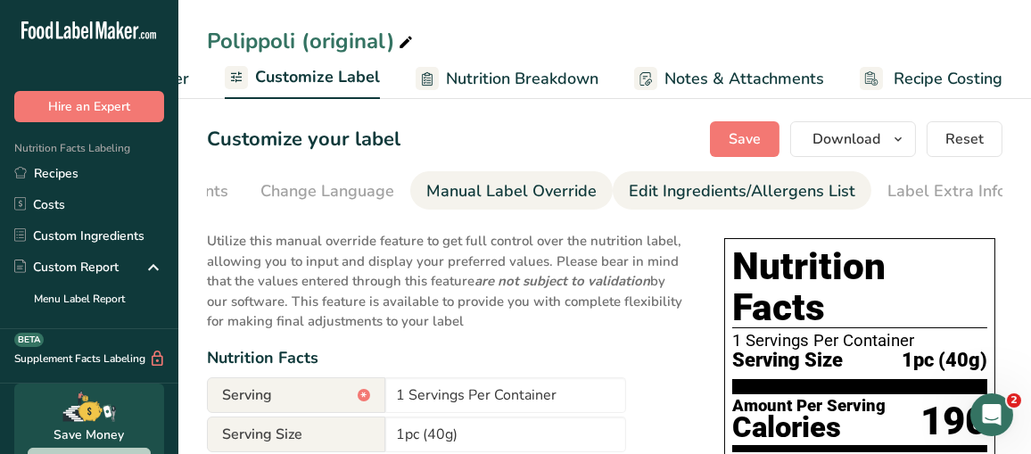
click at [758, 197] on div "Edit Ingredients/Allergens List" at bounding box center [742, 191] width 227 height 24
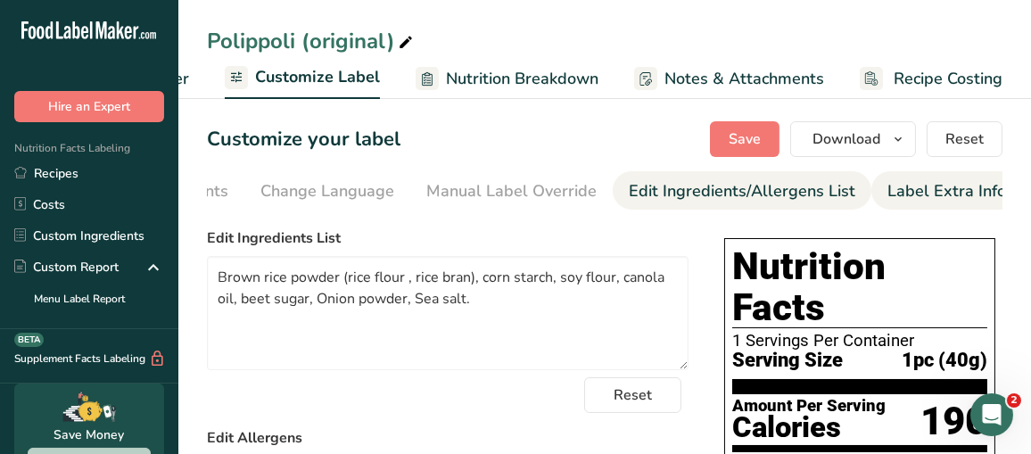
click at [871, 194] on li "Label Extra Info" at bounding box center [946, 190] width 151 height 38
click at [888, 194] on div "Label Extra Info" at bounding box center [947, 191] width 119 height 24
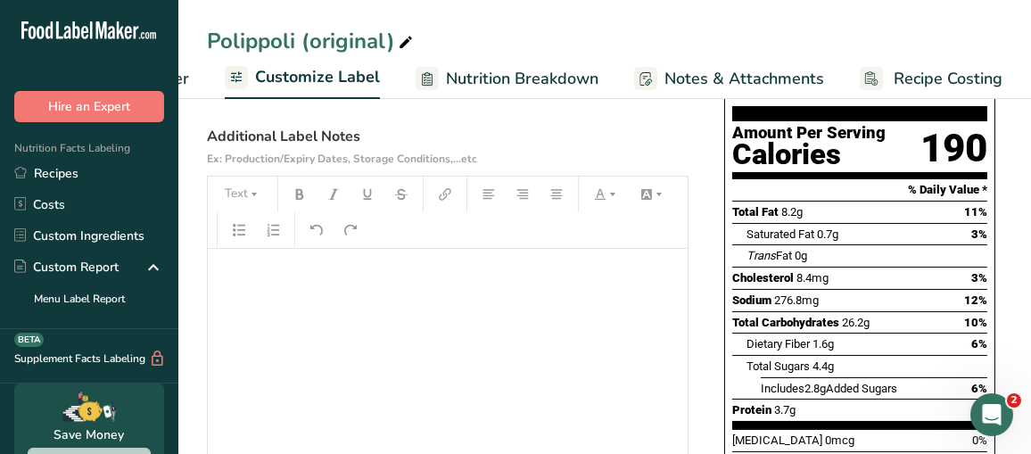
scroll to position [357, 0]
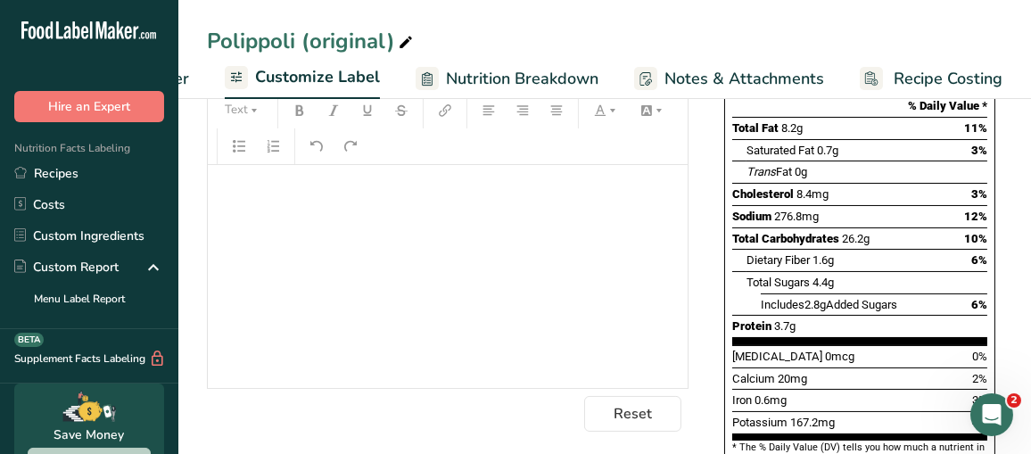
click at [408, 218] on div "﻿" at bounding box center [448, 276] width 480 height 223
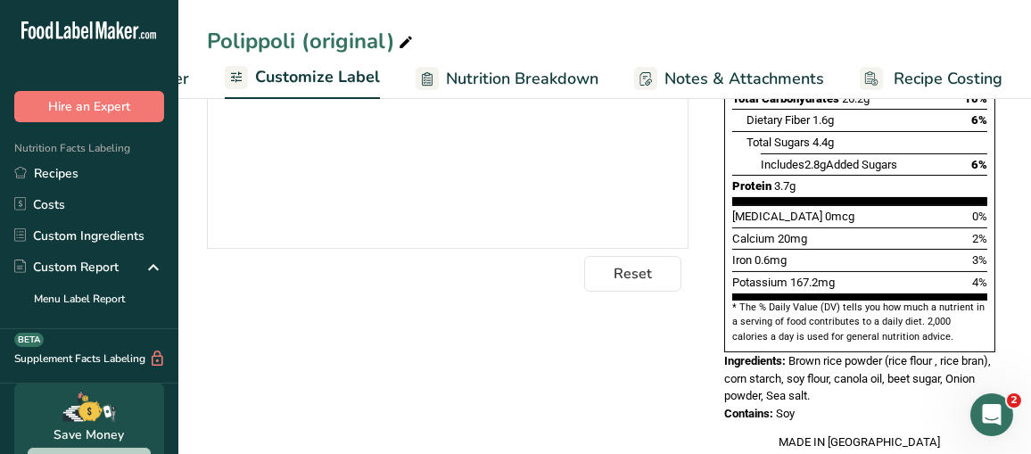
scroll to position [522, 0]
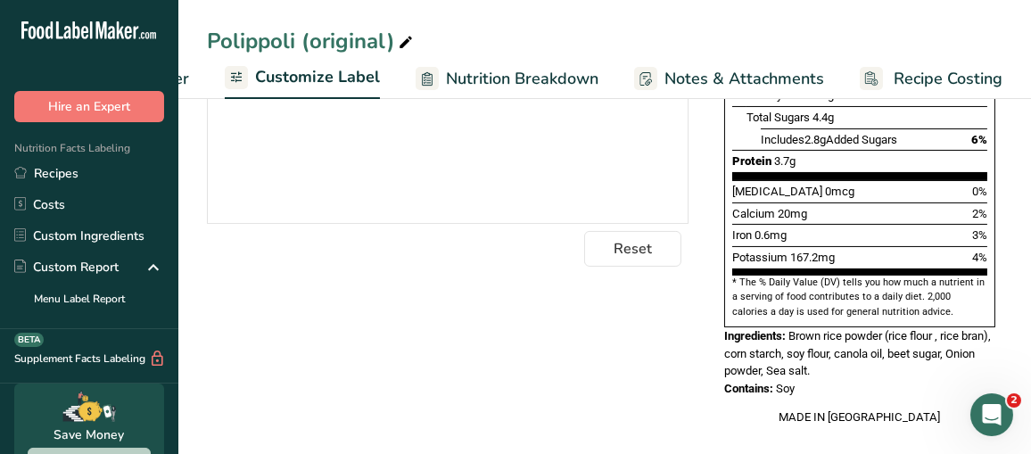
click at [541, 277] on div "Choose your label style Standard FDA label USA (FDA) Standard FDA label Tabular…" at bounding box center [605, 71] width 796 height 745
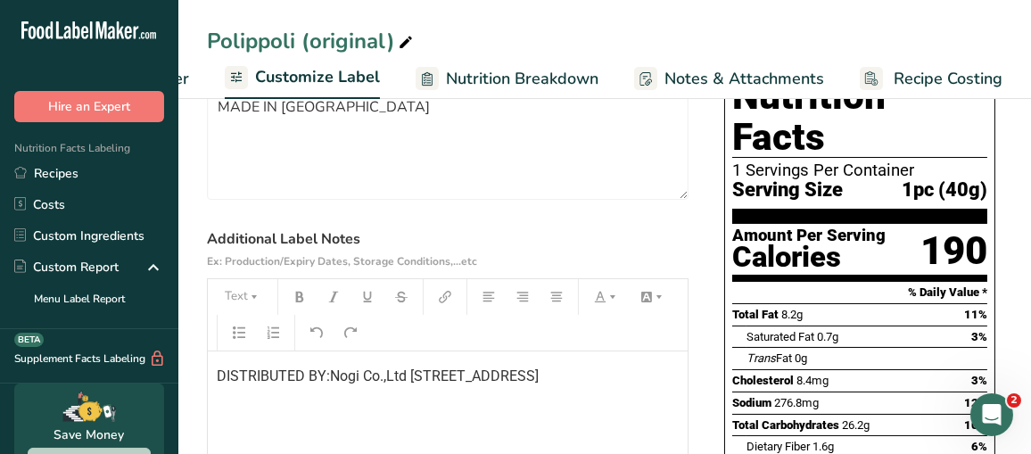
scroll to position [165, 0]
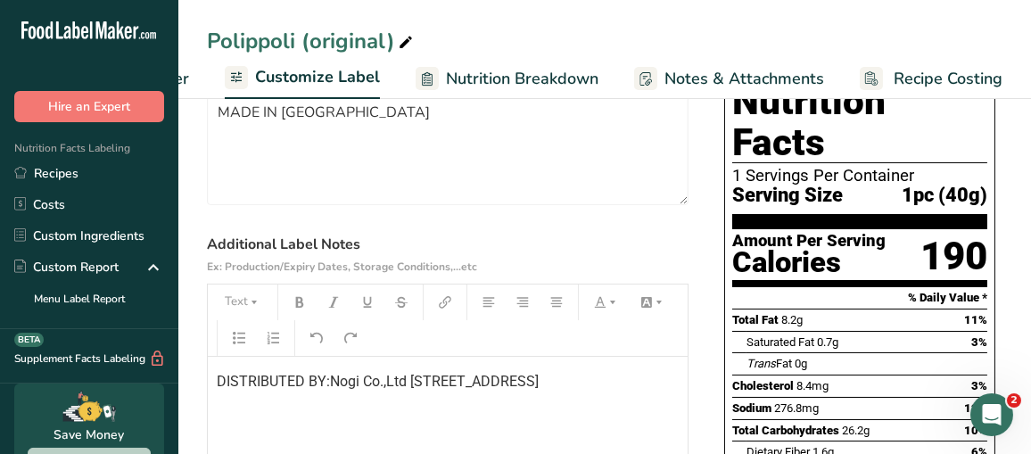
drag, startPoint x: 427, startPoint y: 405, endPoint x: 201, endPoint y: 376, distance: 228.4
click at [201, 376] on section "Customize your label Save Download Choose what to show on your downloaded label…" at bounding box center [604, 378] width 853 height 901
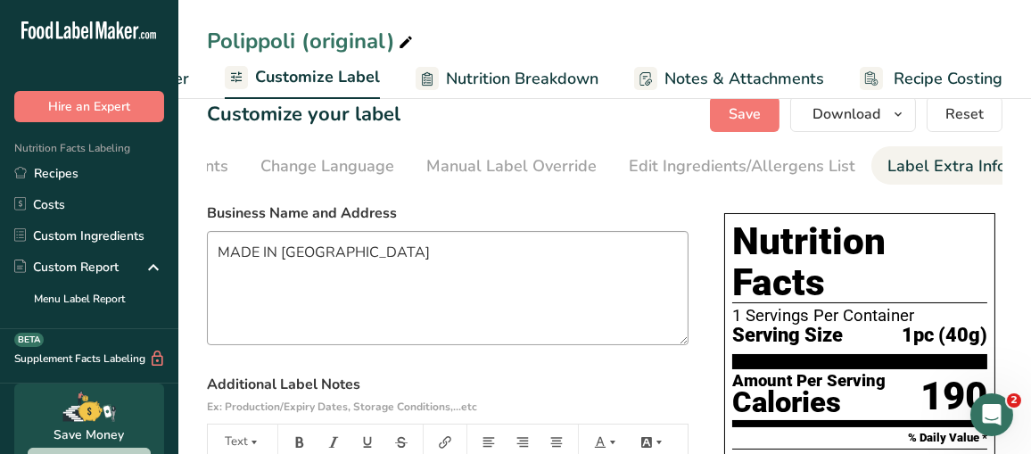
scroll to position [0, 0]
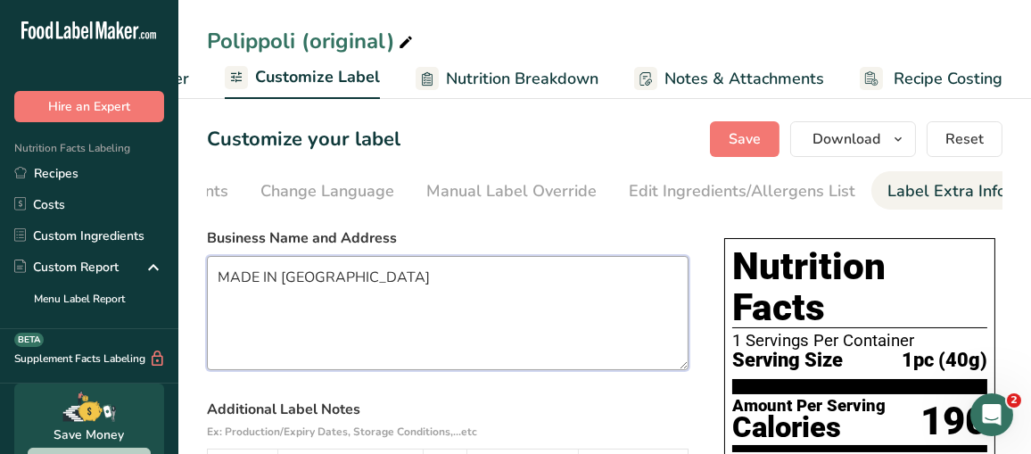
click at [219, 295] on textarea "MADE IN JAPAN" at bounding box center [448, 313] width 482 height 114
click at [332, 277] on textarea "MADE IN JAPAN" at bounding box center [448, 313] width 482 height 114
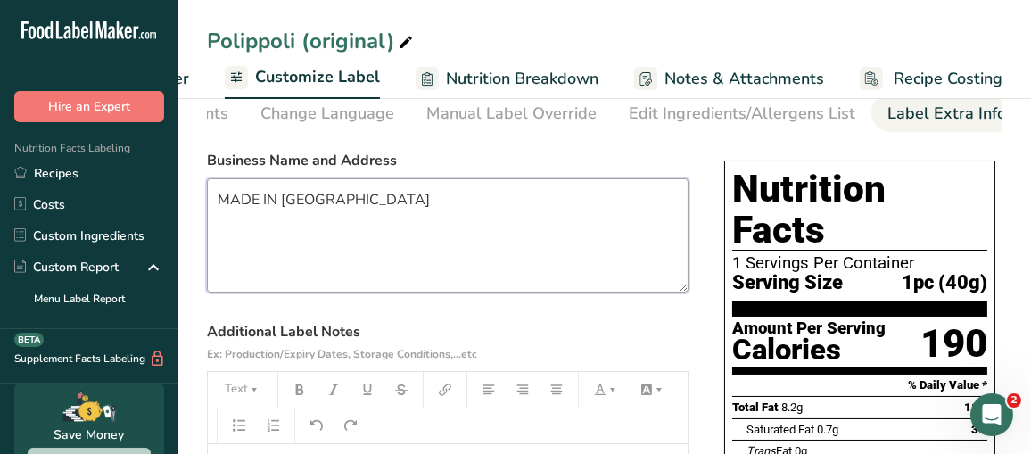
scroll to position [76, 0]
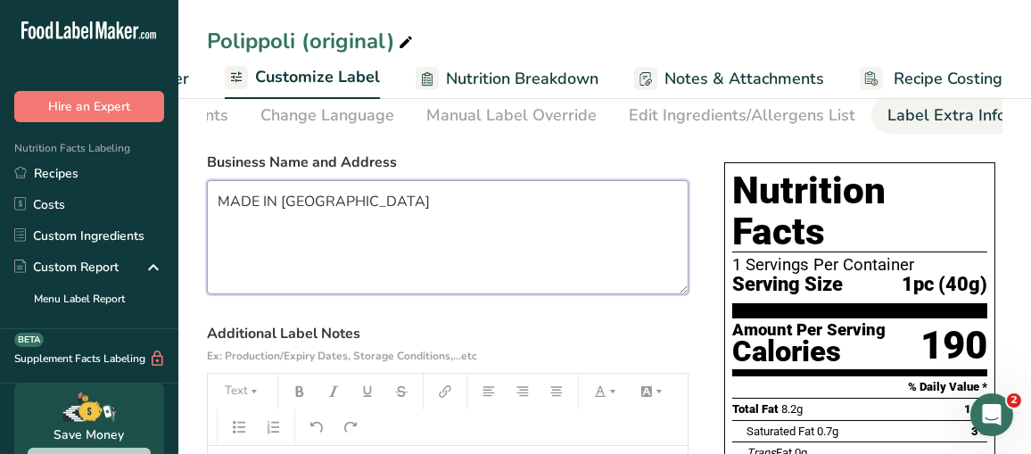
drag, startPoint x: 385, startPoint y: 219, endPoint x: 207, endPoint y: 217, distance: 178.4
click at [207, 217] on textarea "MADE IN JAPAN" at bounding box center [448, 237] width 482 height 114
paste textarea "DISTRIBUTED BY:Nogi Co.,Ltd 1467-3 Tsuda, Tsuda-machi, Sanuki city, KAGAWA #769…"
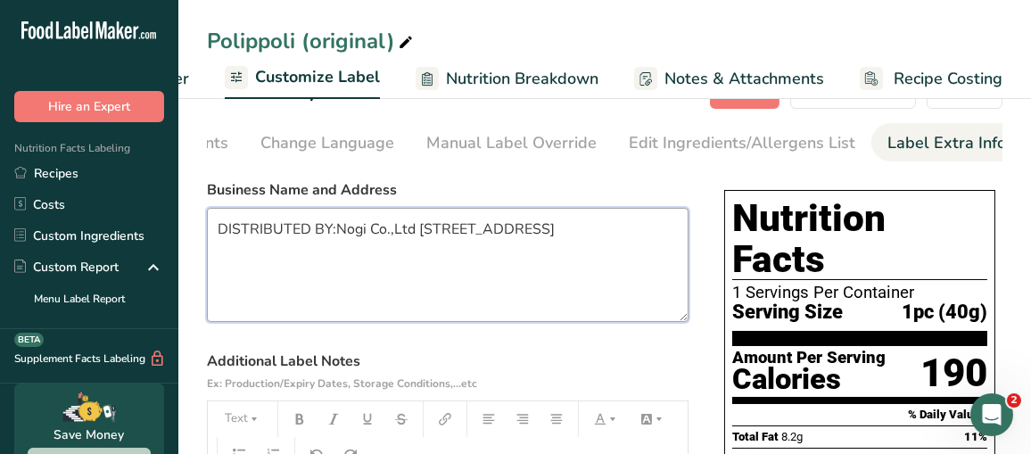
scroll to position [0, 0]
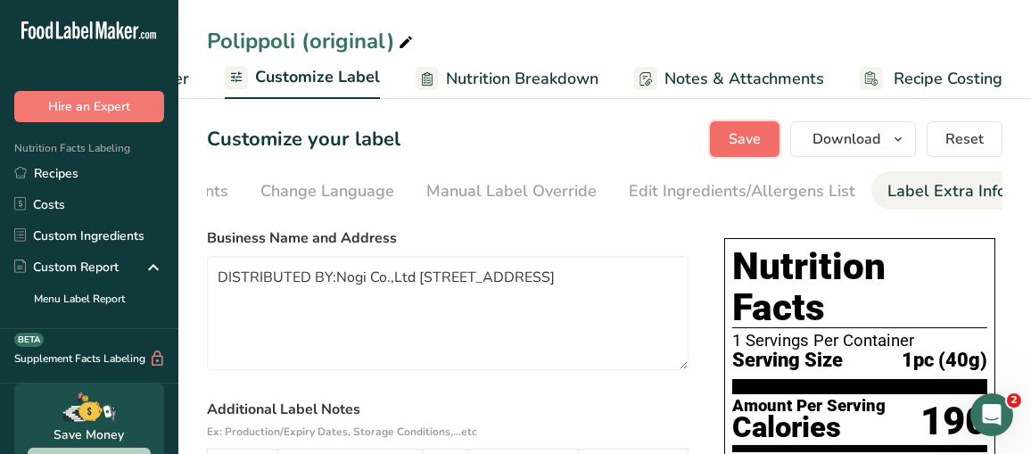
click at [741, 136] on span "Save" at bounding box center [745, 138] width 32 height 21
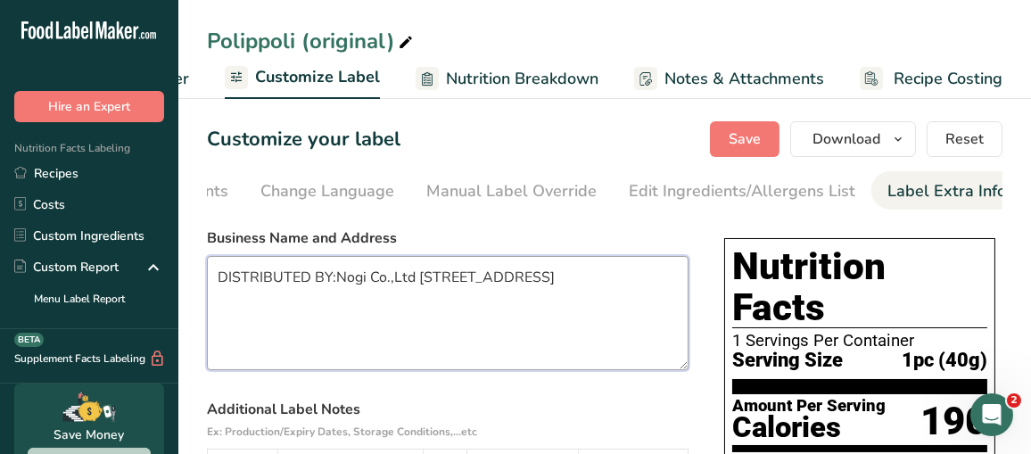
click at [412, 283] on textarea "DISTRIBUTED BY:Nogi Co.,Ltd 1467-3 Tsuda, Tsuda-machi, Sanuki city, KAGAWA #769…" at bounding box center [448, 313] width 482 height 114
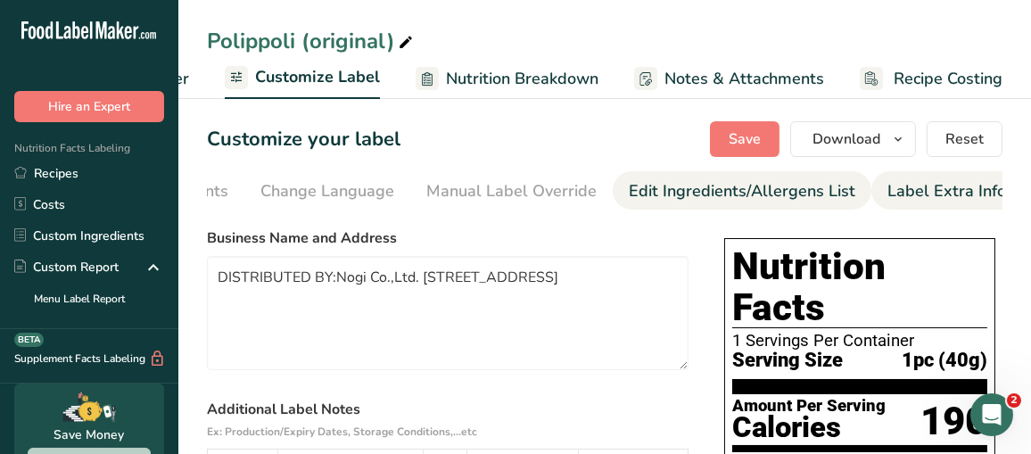
click at [767, 197] on div "Edit Ingredients/Allergens List" at bounding box center [742, 191] width 227 height 24
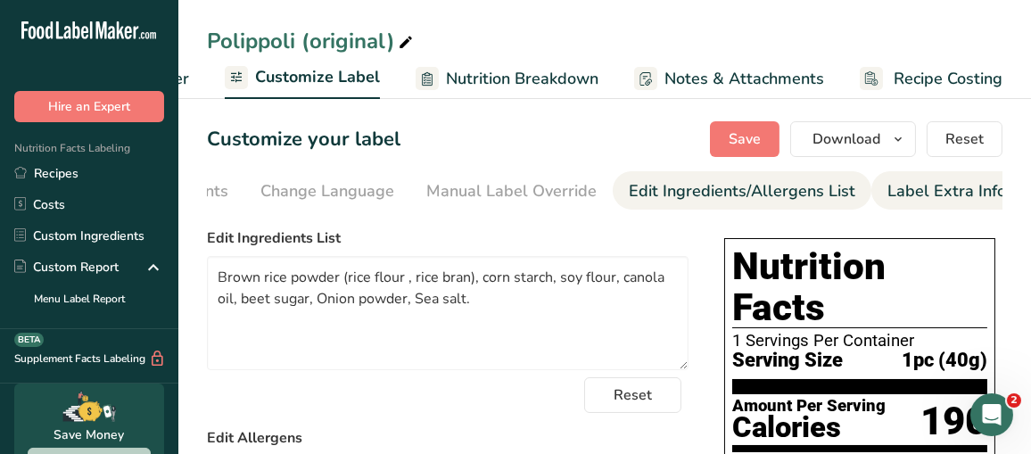
click at [893, 189] on div "Label Extra Info" at bounding box center [947, 191] width 119 height 24
type textarea "DISTRIBUTED BY:Nogi Co.,Ltd 1467-3 Tsuda, Tsuda-machi, Sanuki city, KAGAWA #769…"
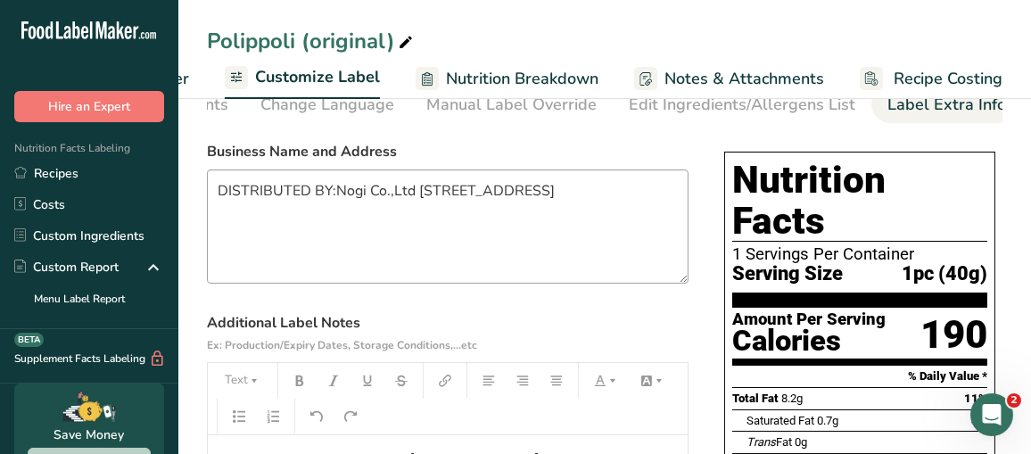
scroll to position [178, 0]
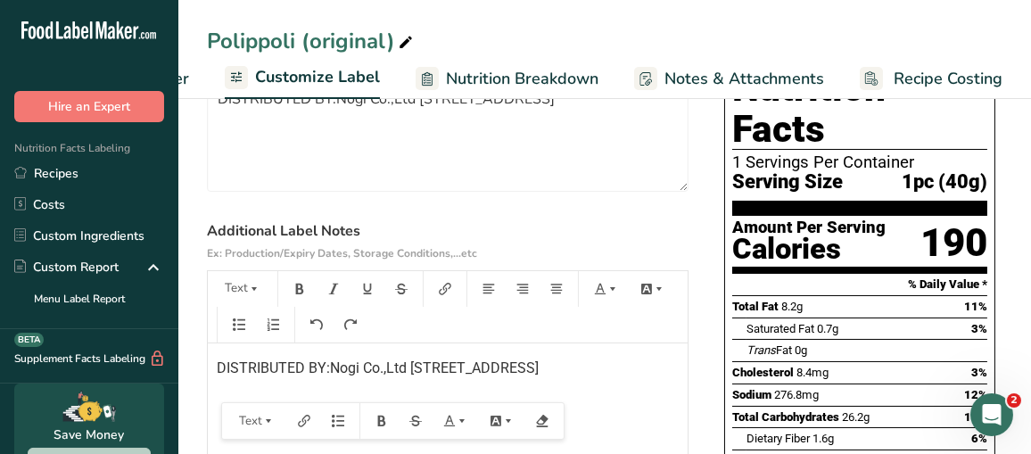
drag, startPoint x: 424, startPoint y: 395, endPoint x: 192, endPoint y: 369, distance: 233.4
click at [192, 369] on section "Customize your label Save Download Choose what to show on your downloaded label…" at bounding box center [604, 391] width 853 height 954
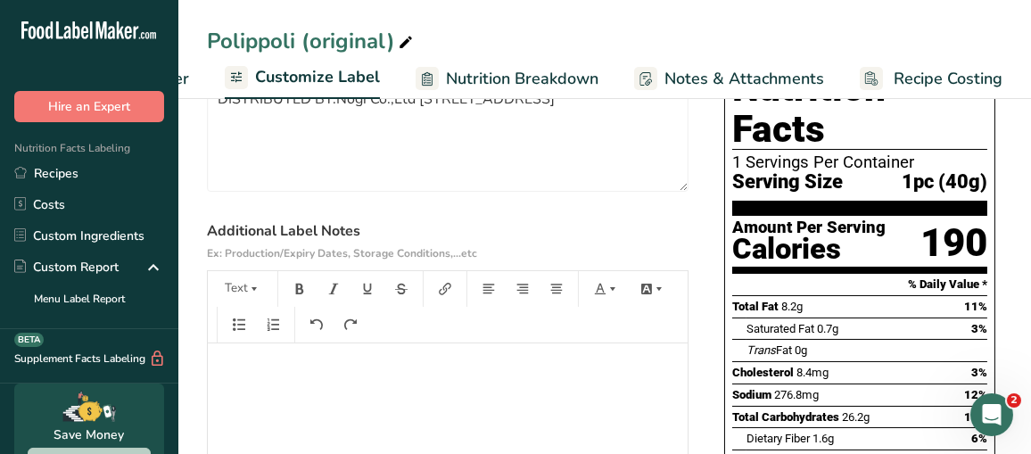
click at [524, 224] on label "Additional Label Notes Ex: Production/Expiry Dates, Storage Conditions,...etc" at bounding box center [448, 241] width 482 height 43
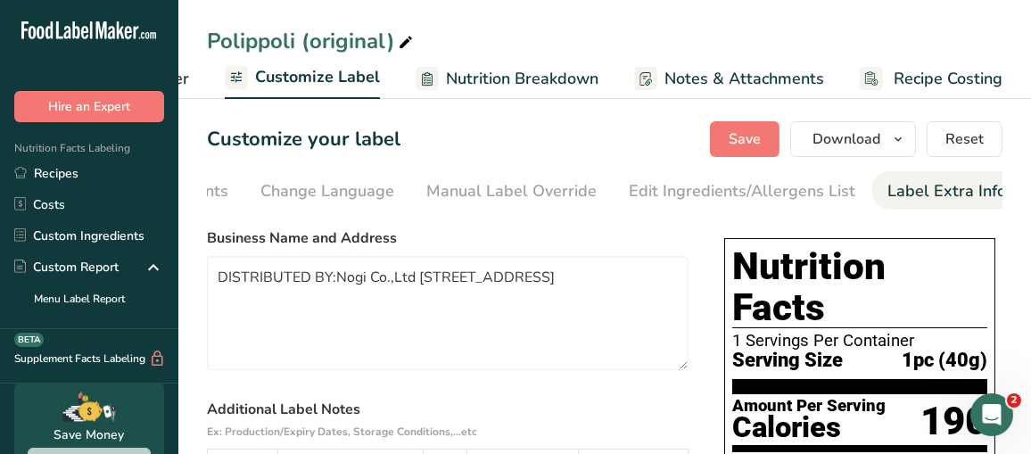
scroll to position [0, 0]
click at [729, 139] on button "Save" at bounding box center [745, 139] width 70 height 36
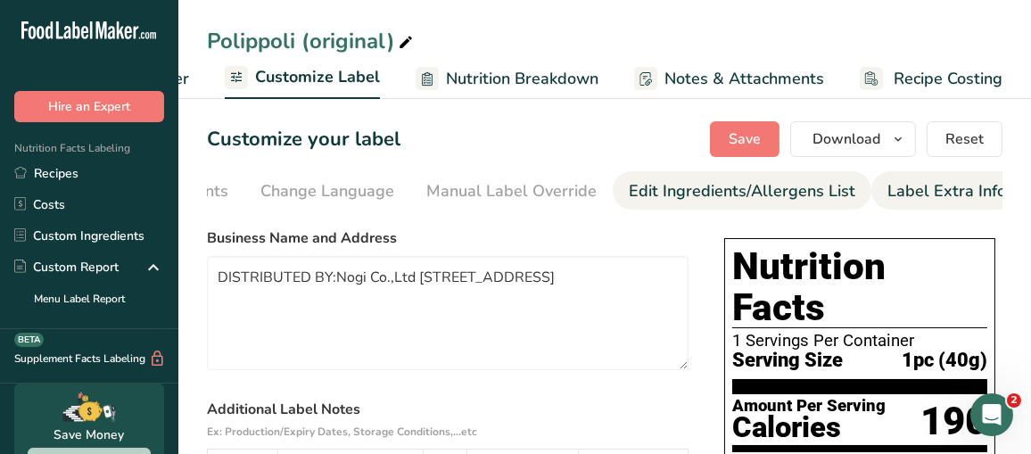
click at [796, 193] on div "Edit Ingredients/Allergens List" at bounding box center [742, 191] width 227 height 24
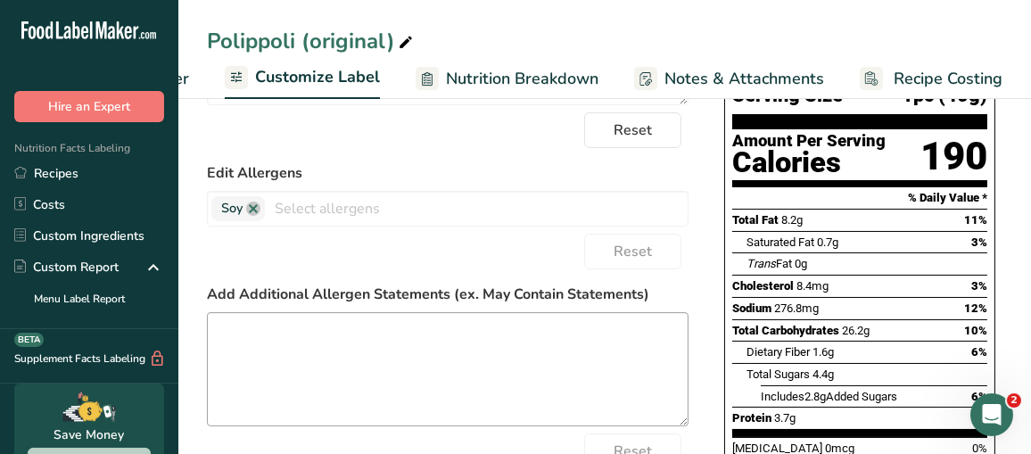
scroll to position [268, 0]
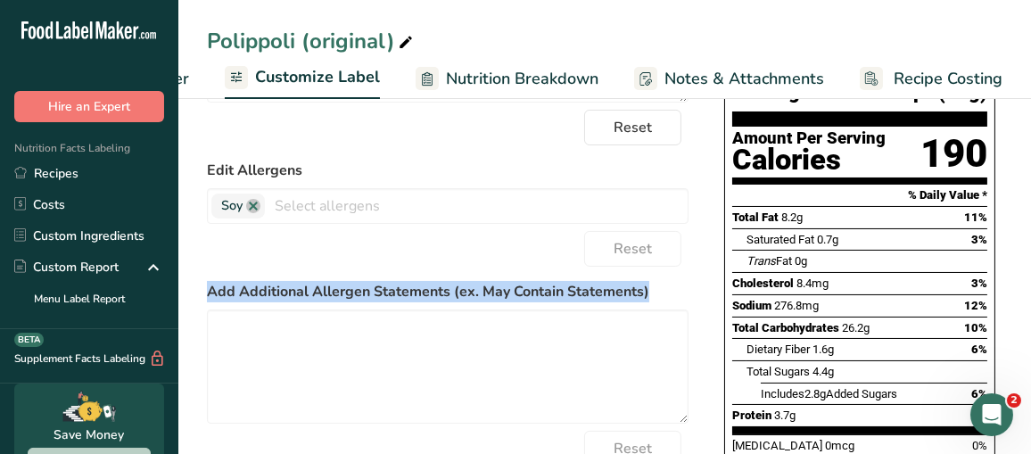
drag, startPoint x: 652, startPoint y: 290, endPoint x: 194, endPoint y: 289, distance: 458.5
click at [194, 289] on section "Customize your label Save Download Choose what to show on your downloaded label…" at bounding box center [604, 275] width 853 height 901
copy label "Add Additional Allergen Statements (ex. May Contain Statements)"
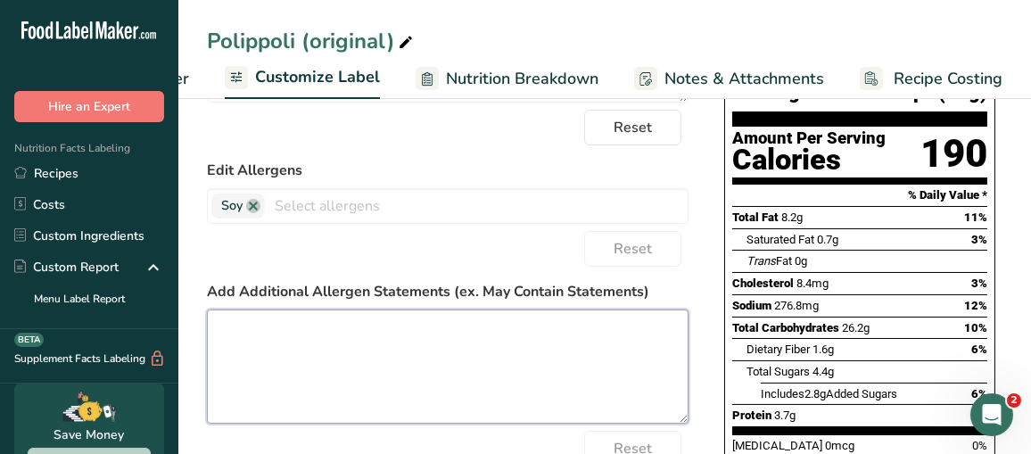
click at [263, 326] on textarea at bounding box center [448, 367] width 482 height 114
paste textarea "Contains no eggs, dairy products or wheat flour. Manufactured in a factory that…"
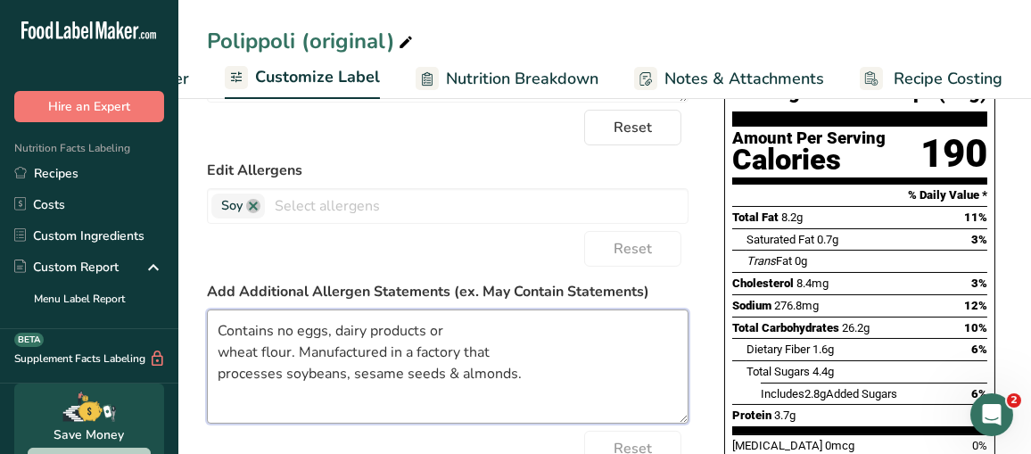
click at [462, 328] on textarea "Contains no eggs, dairy products or wheat flour. Manufactured in a factory that…" at bounding box center [448, 367] width 482 height 114
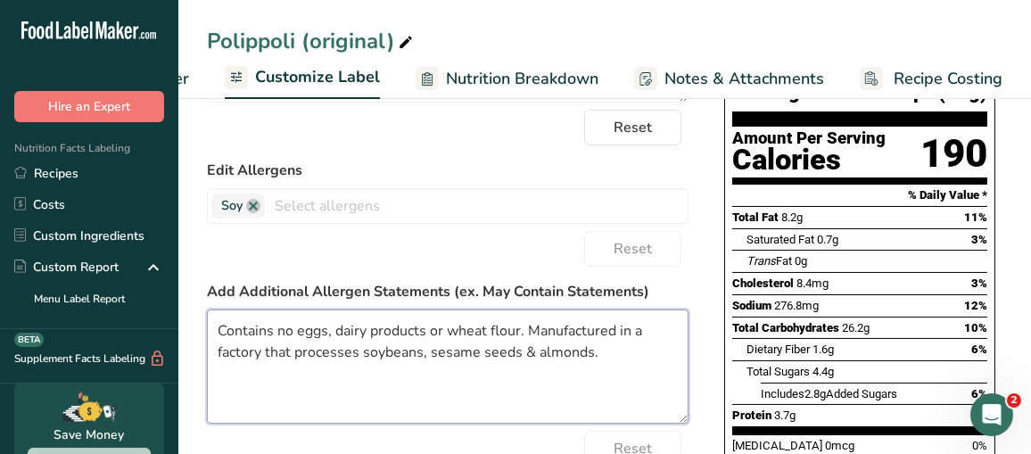
type textarea "Contains no eggs, dairy products or wheat flour. Manufactured in a factory that…"
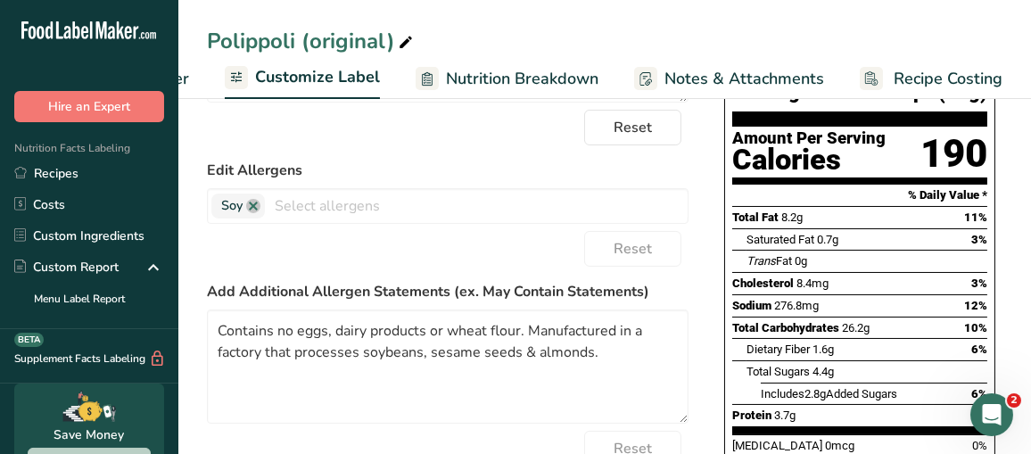
click at [695, 271] on div "Choose your label style Standard FDA label USA (FDA) Standard FDA label Tabular…" at bounding box center [605, 325] width 796 height 745
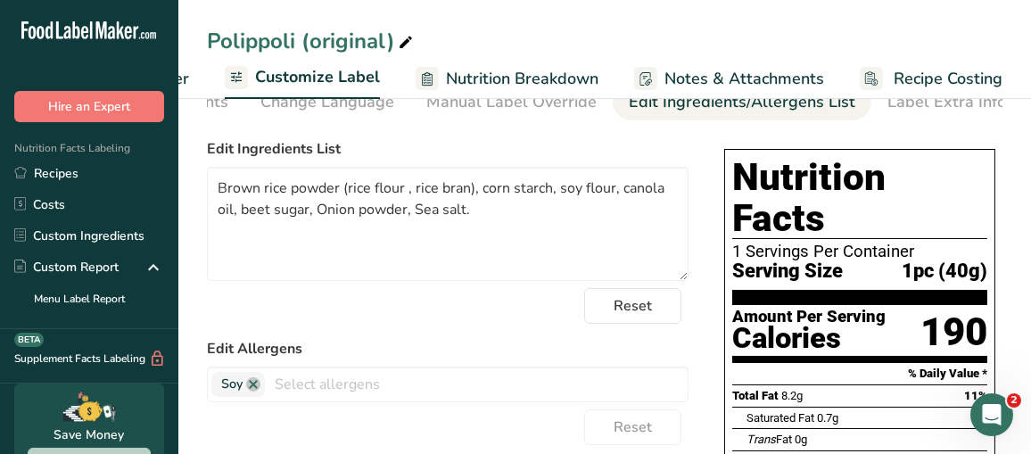
scroll to position [0, 0]
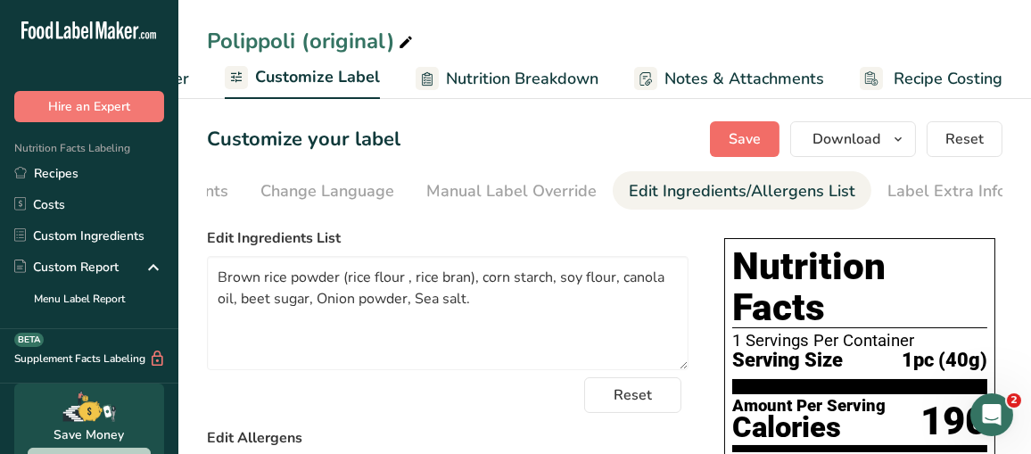
click at [739, 136] on span "Save" at bounding box center [745, 138] width 32 height 21
click at [905, 137] on icon "button" at bounding box center [898, 139] width 14 height 22
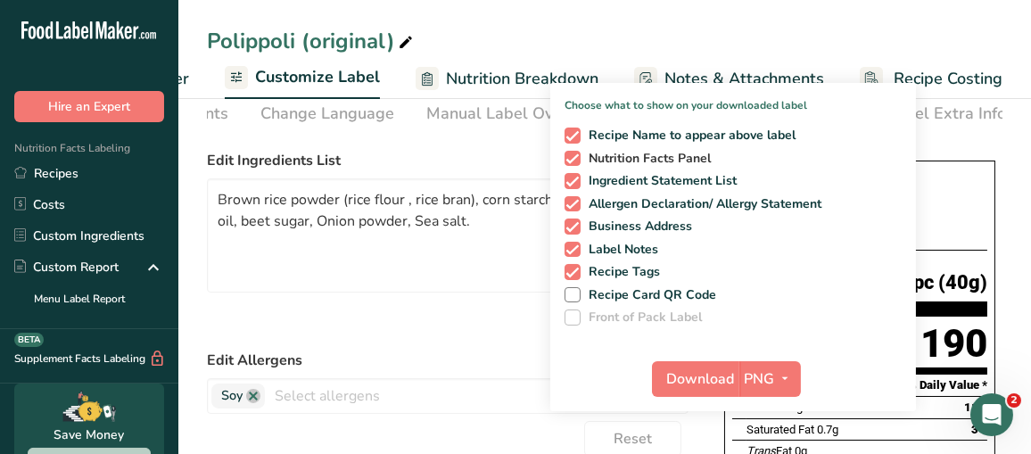
scroll to position [178, 0]
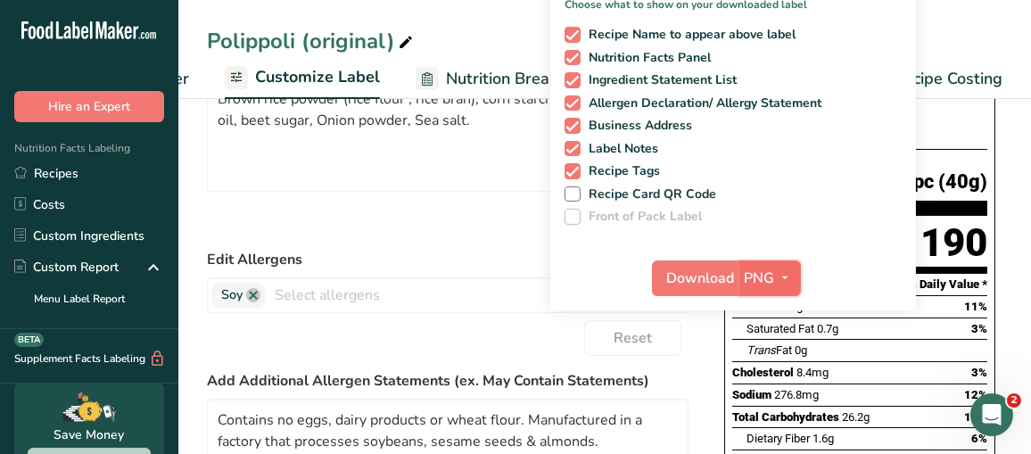
click at [789, 277] on icon "button" at bounding box center [786, 278] width 14 height 22
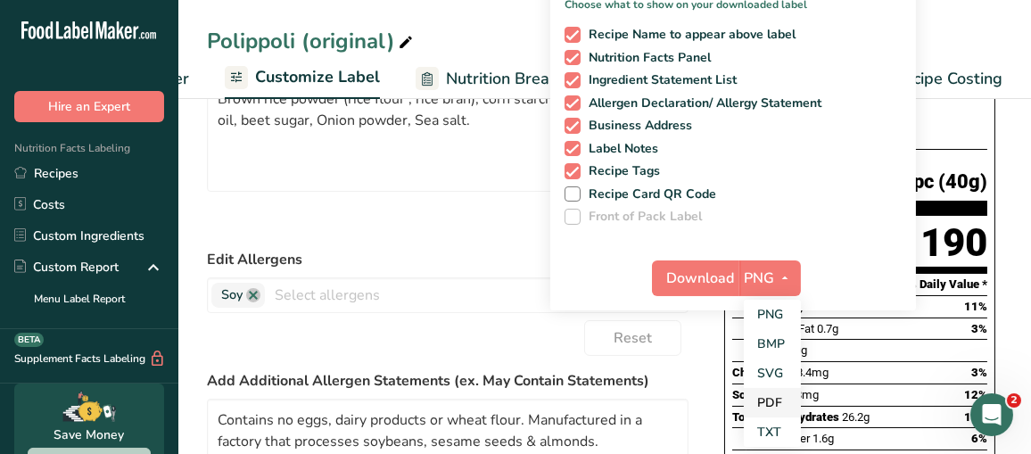
click at [782, 406] on link "PDF" at bounding box center [772, 402] width 57 height 29
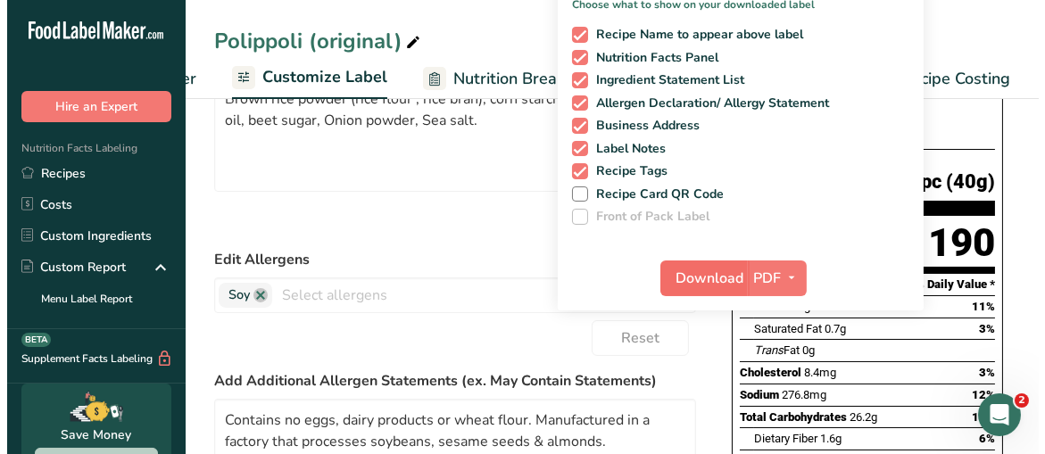
scroll to position [268, 0]
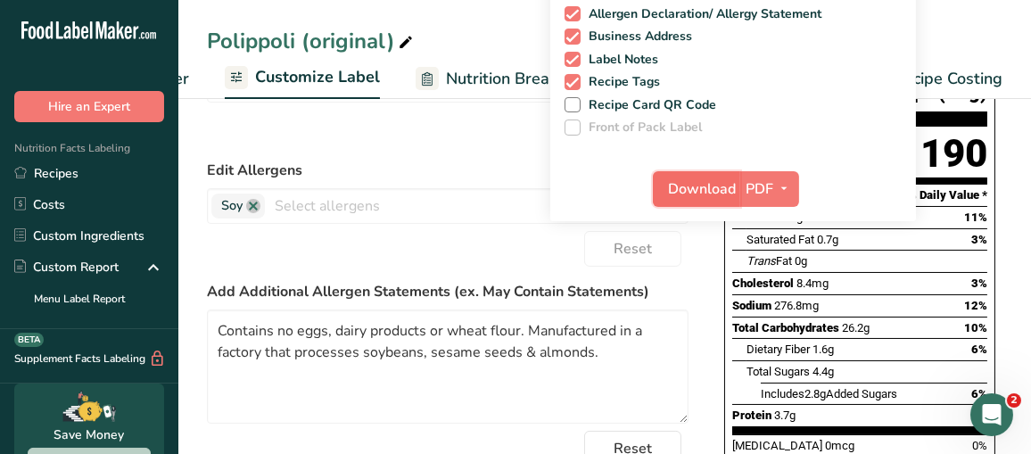
click at [704, 190] on span "Download" at bounding box center [702, 188] width 68 height 21
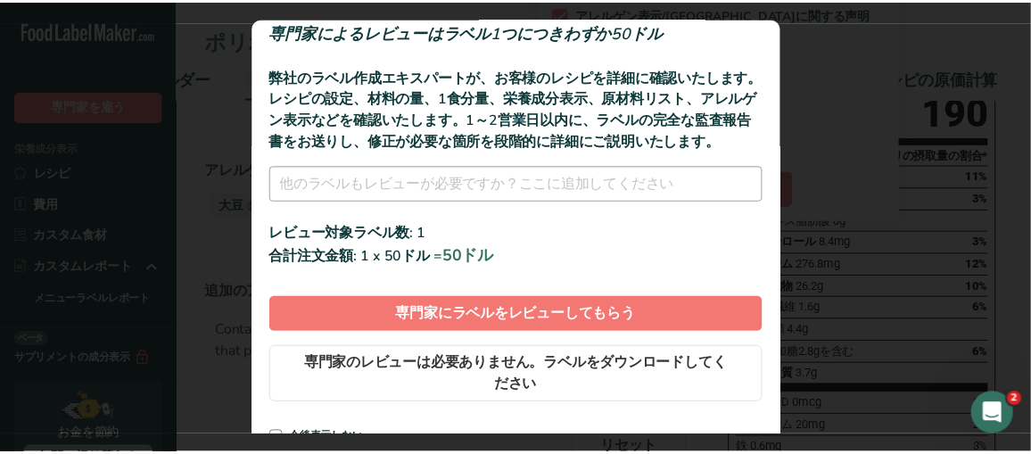
scroll to position [122, 0]
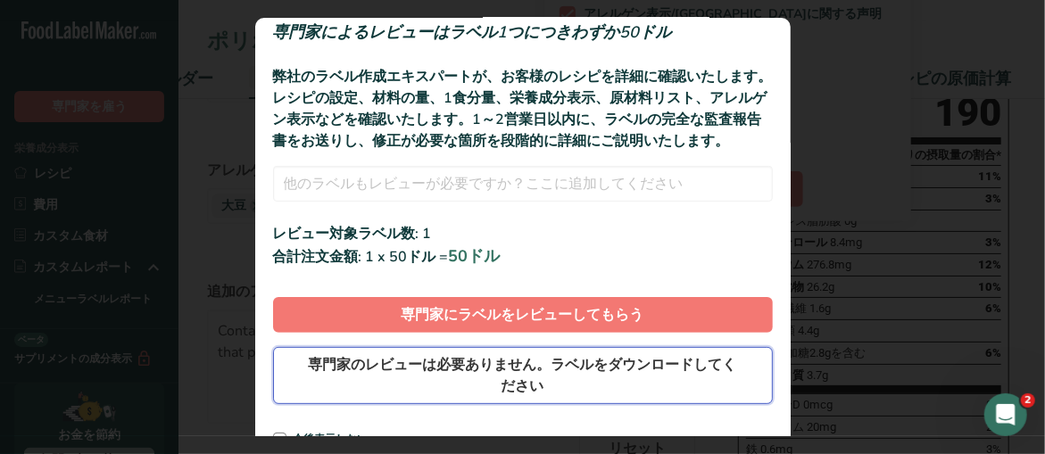
click at [578, 378] on span "専門家のレビューは必要ありません。ラベルをダウンロードしてください" at bounding box center [522, 375] width 441 height 43
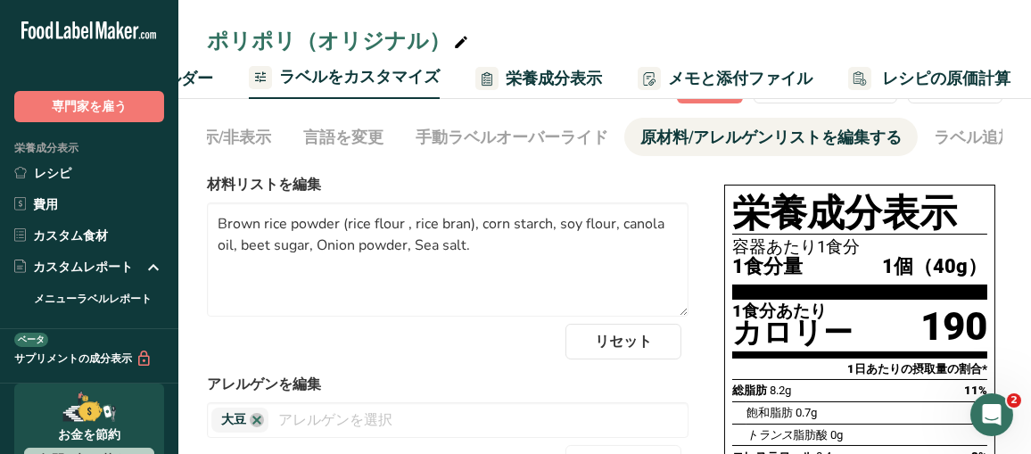
scroll to position [0, 0]
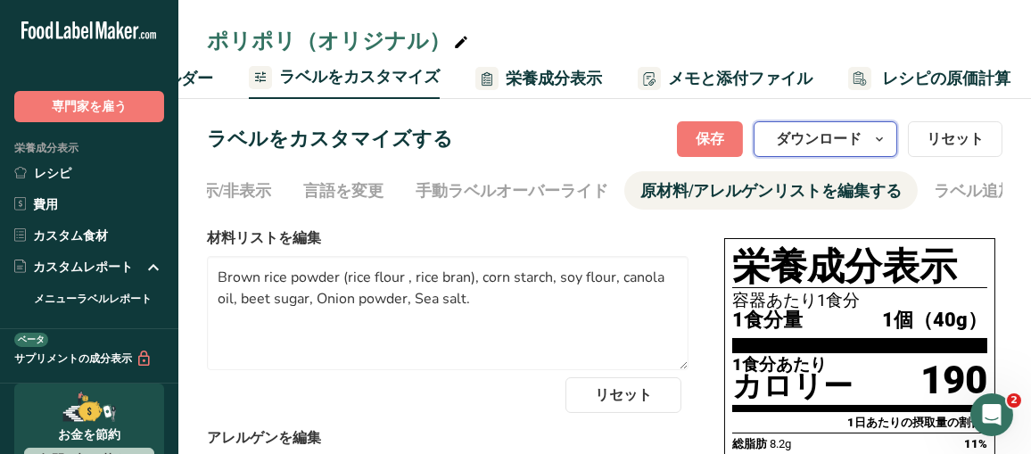
click at [853, 140] on font "ダウンロード" at bounding box center [819, 139] width 86 height 20
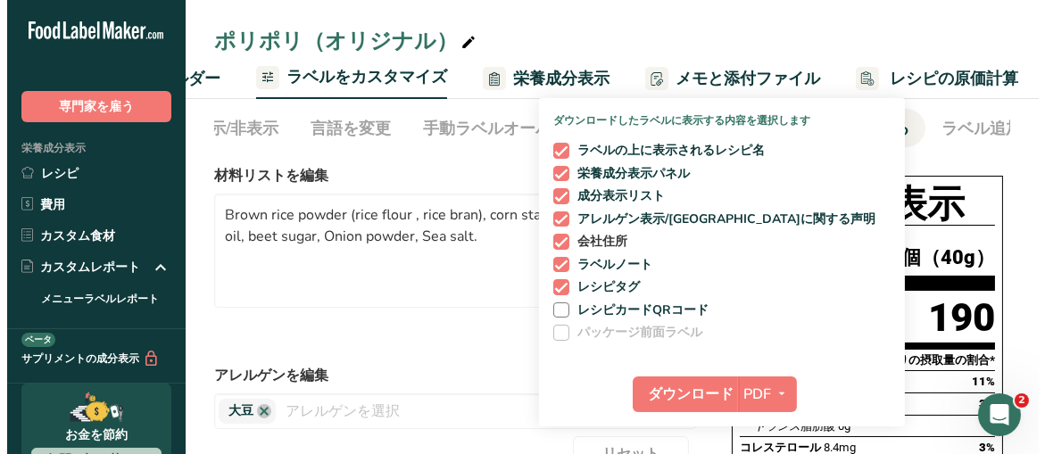
scroll to position [89, 0]
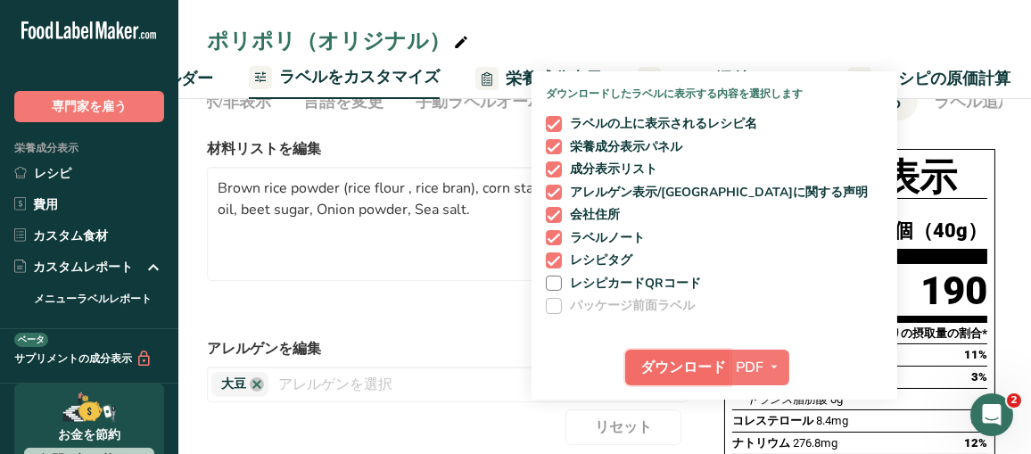
click at [717, 364] on font "ダウンロード" at bounding box center [683, 368] width 86 height 20
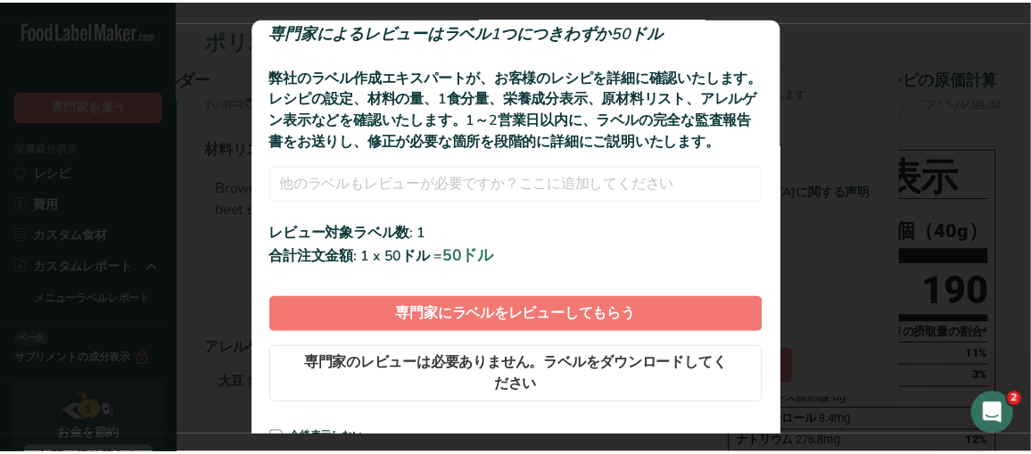
scroll to position [122, 0]
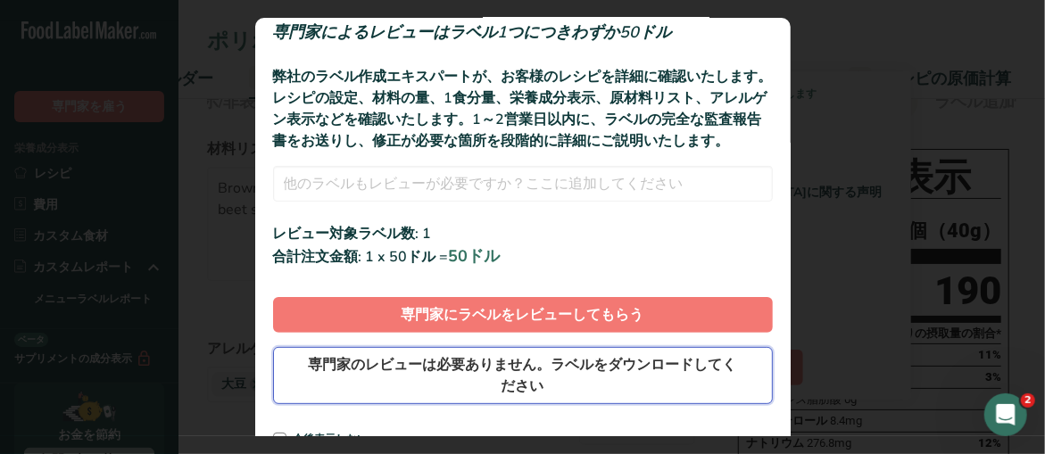
click at [517, 361] on font "専門家のレビューは必要ありません。ラベルをダウンロードしてください" at bounding box center [523, 375] width 428 height 41
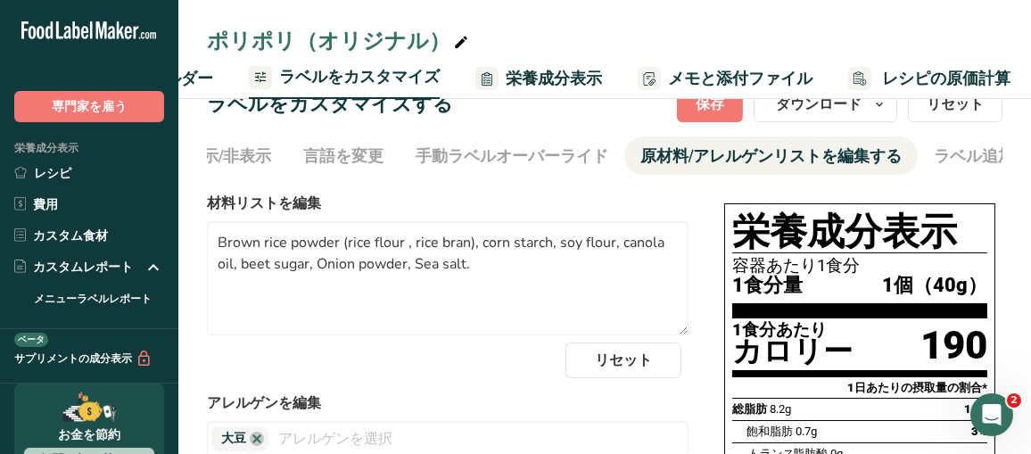
scroll to position [0, 0]
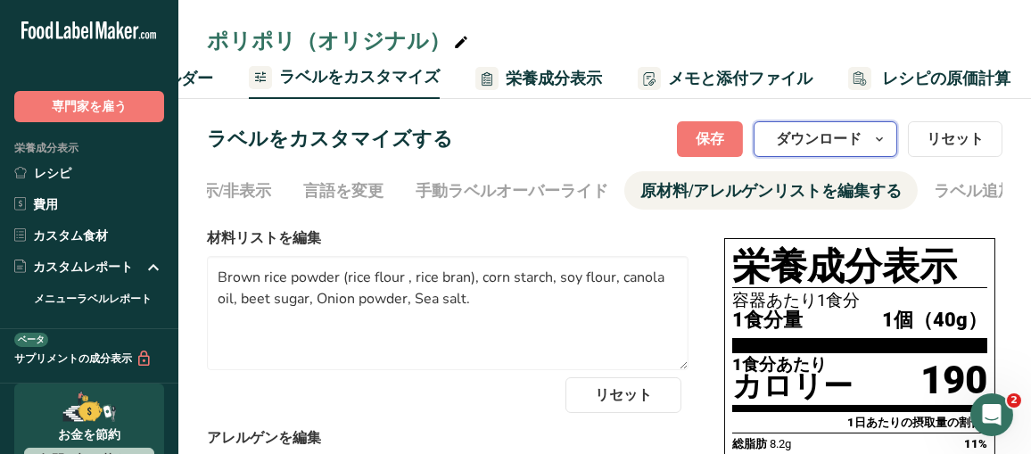
click at [878, 140] on icon "button" at bounding box center [879, 139] width 14 height 22
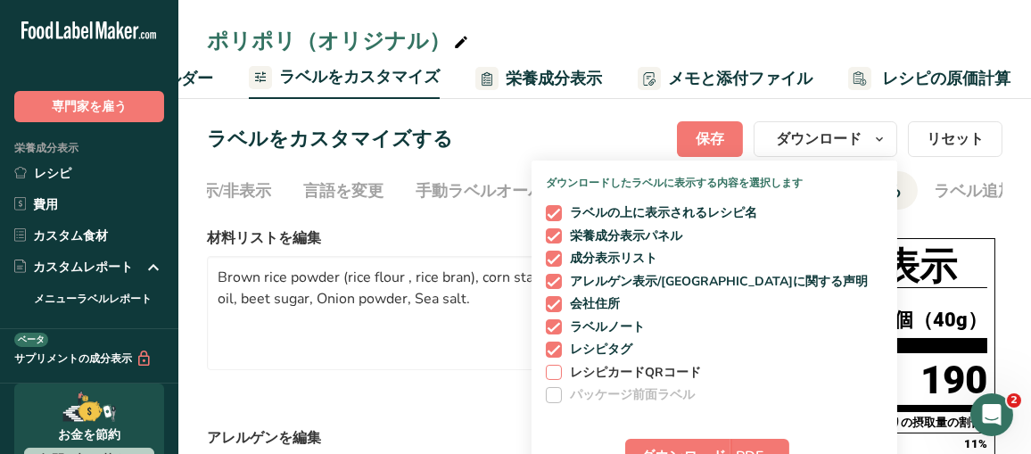
click at [550, 368] on span at bounding box center [554, 373] width 16 height 16
click at [550, 368] on input "レシピカードQRコード" at bounding box center [552, 373] width 12 height 12
checkbox input "true"
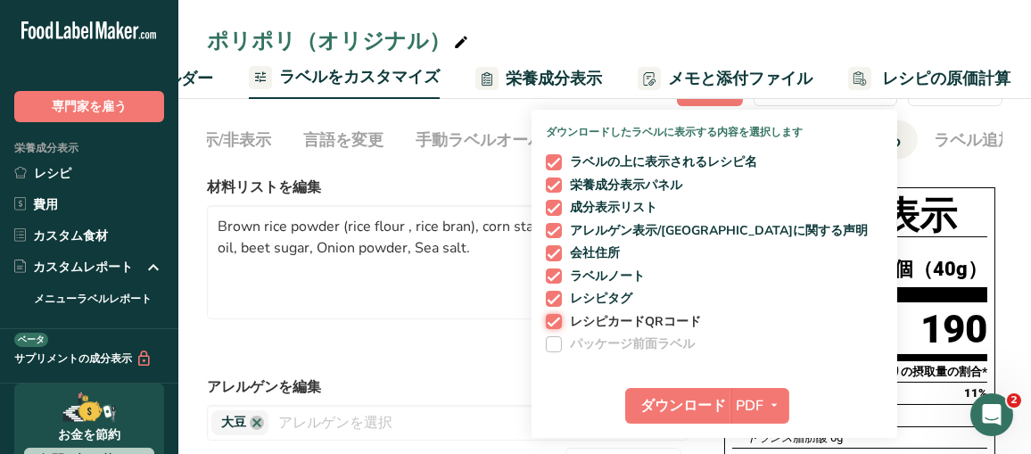
scroll to position [89, 0]
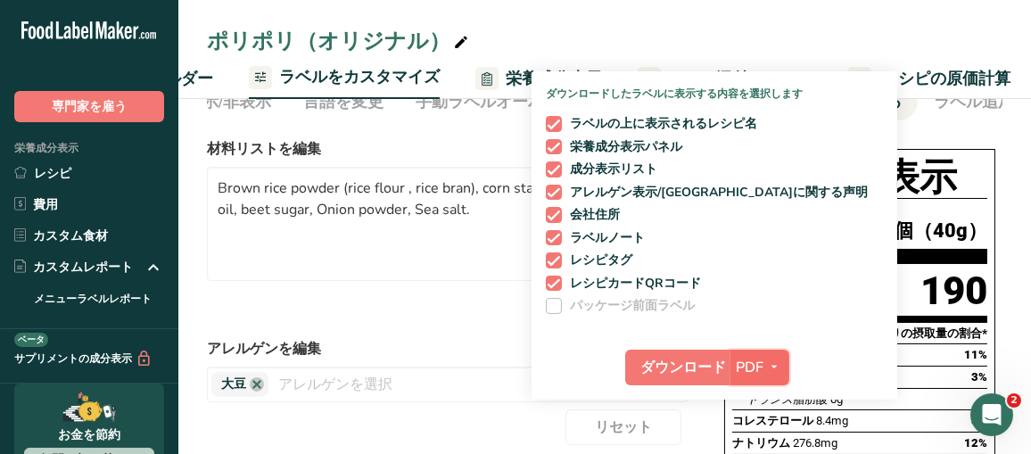
click at [772, 366] on icon "button" at bounding box center [774, 367] width 14 height 22
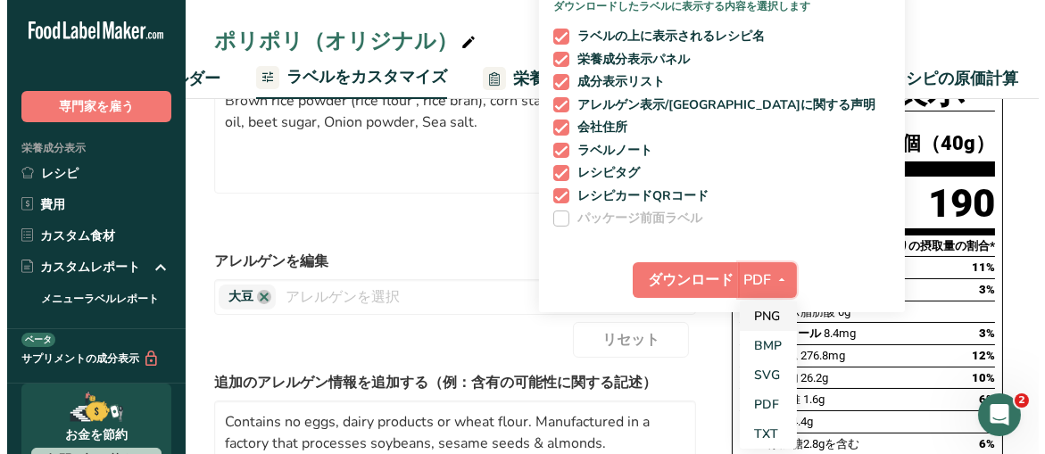
scroll to position [268, 0]
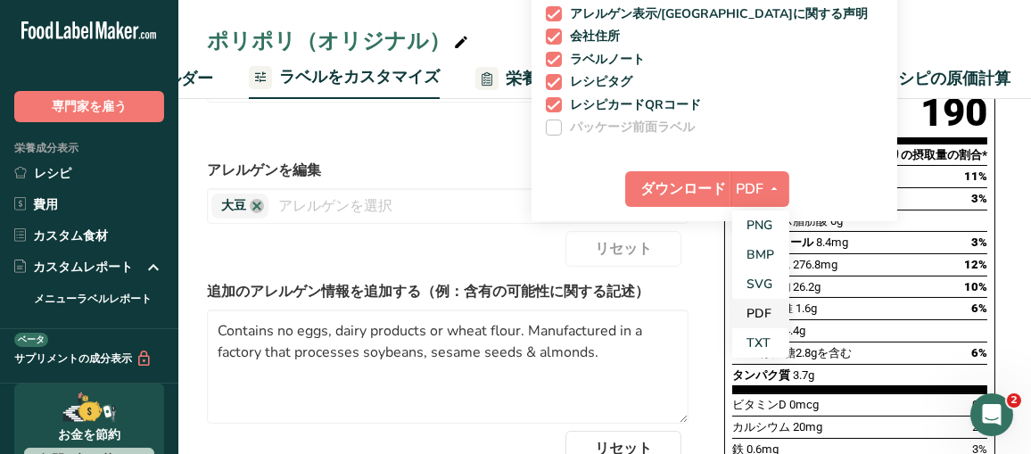
click at [756, 309] on font "PDF" at bounding box center [759, 313] width 25 height 17
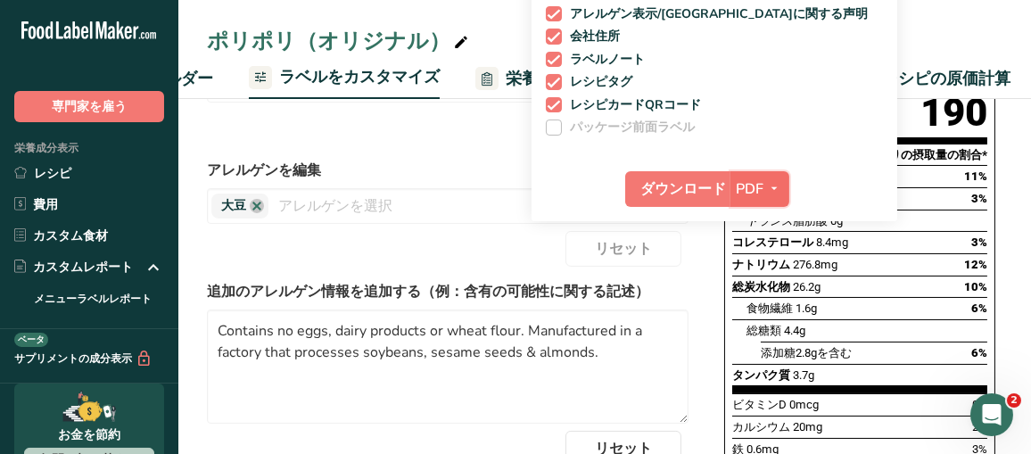
click at [739, 183] on font "PDF" at bounding box center [750, 189] width 28 height 20
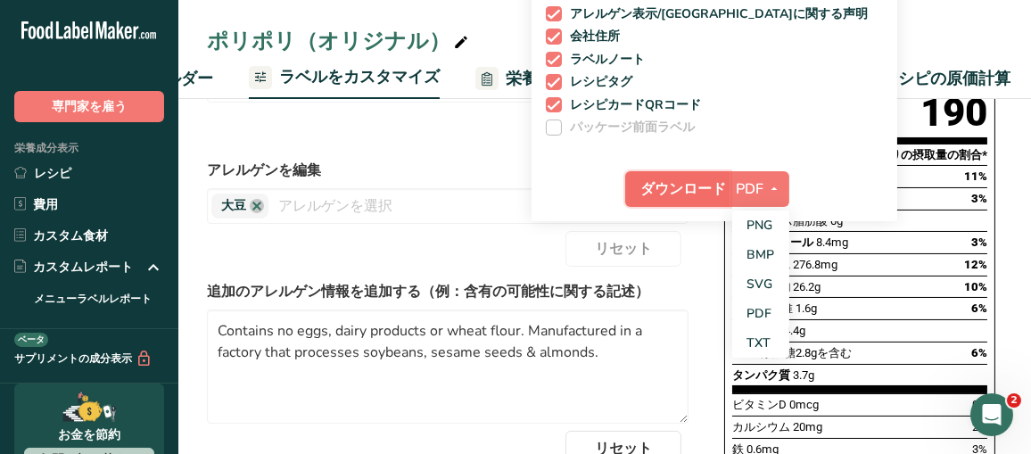
click at [657, 183] on font "ダウンロード" at bounding box center [683, 189] width 86 height 20
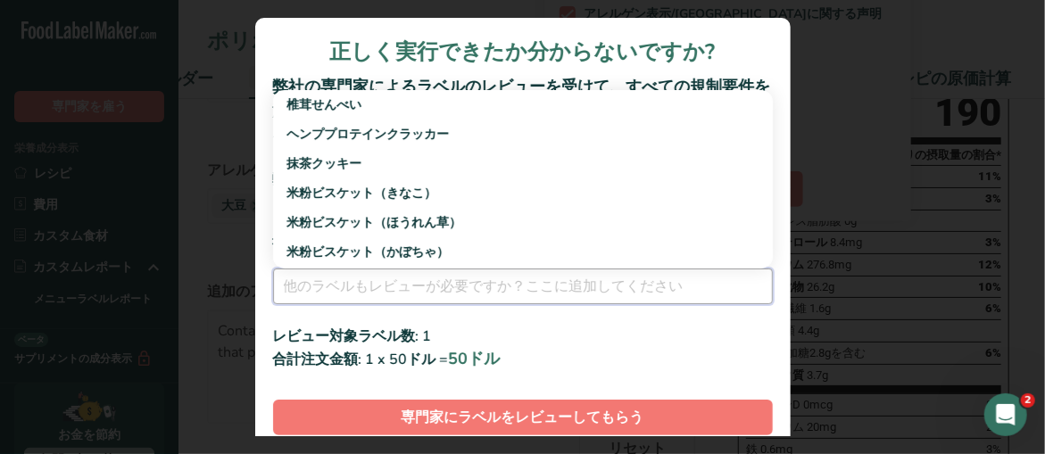
click at [552, 297] on input "レビューラベルモーダル" at bounding box center [523, 286] width 500 height 36
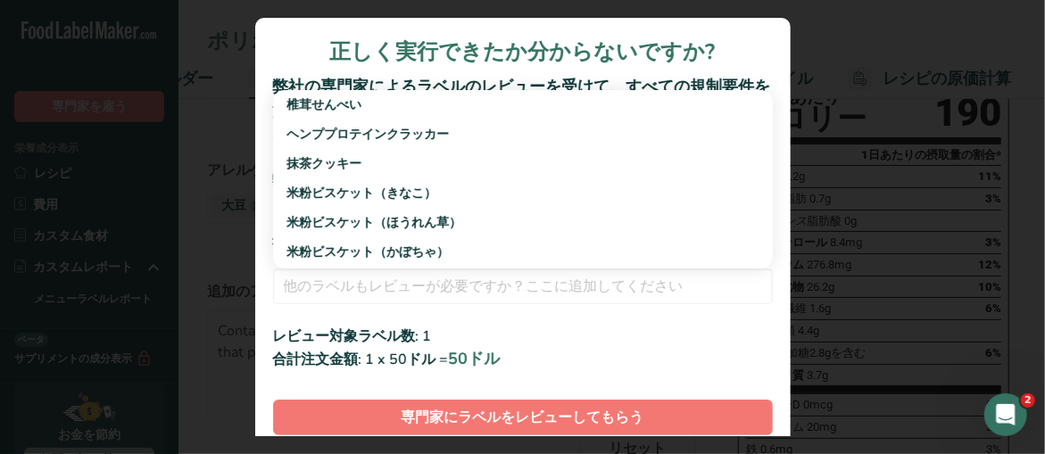
click at [586, 347] on div "レビュー対象ラベル数: 1" at bounding box center [523, 336] width 500 height 21
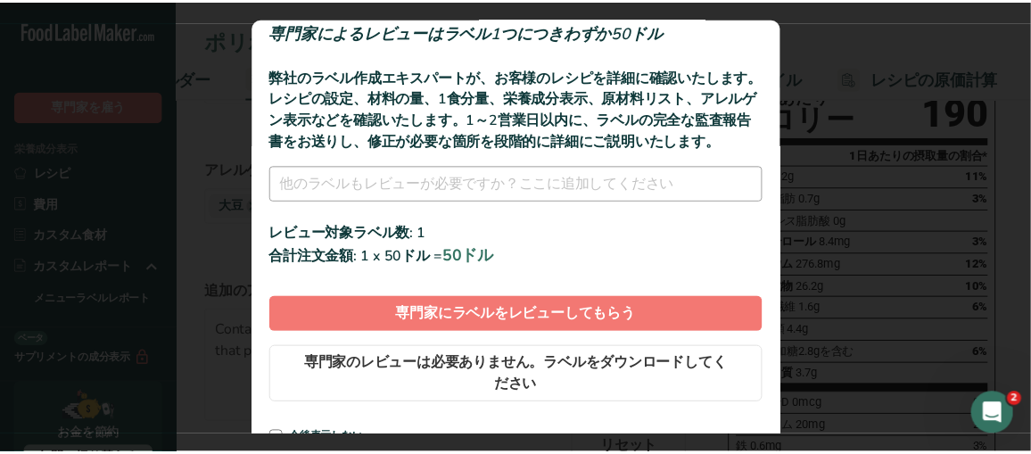
scroll to position [122, 0]
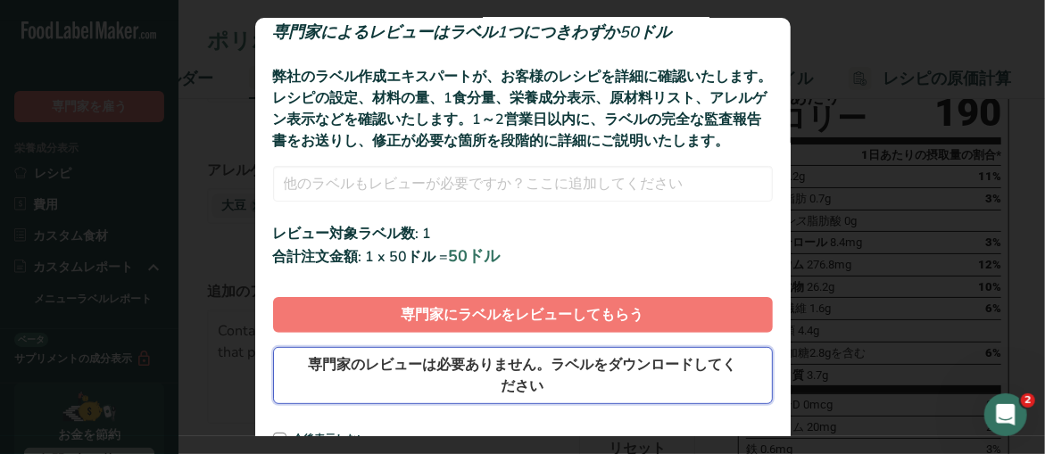
click at [516, 366] on font "専門家のレビューは必要ありません。ラベルをダウンロードしてください" at bounding box center [523, 375] width 428 height 41
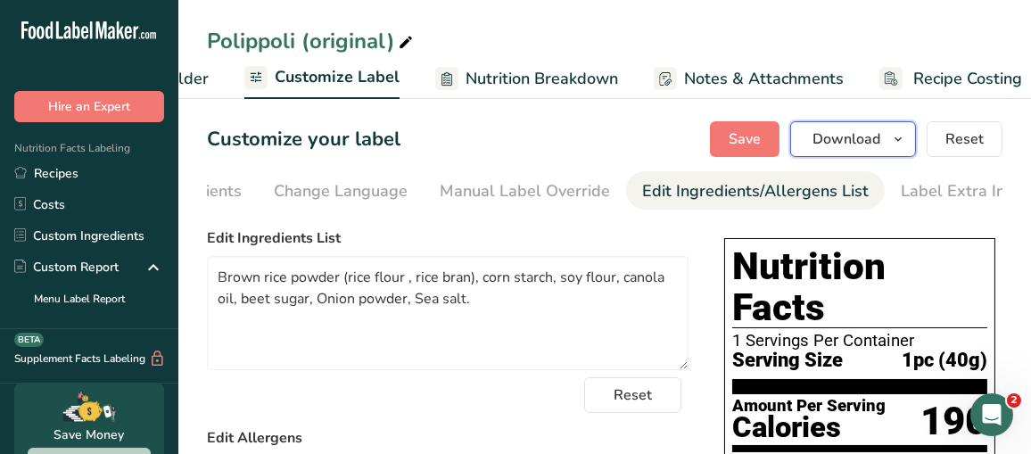
click at [871, 141] on span "Download" at bounding box center [847, 138] width 68 height 21
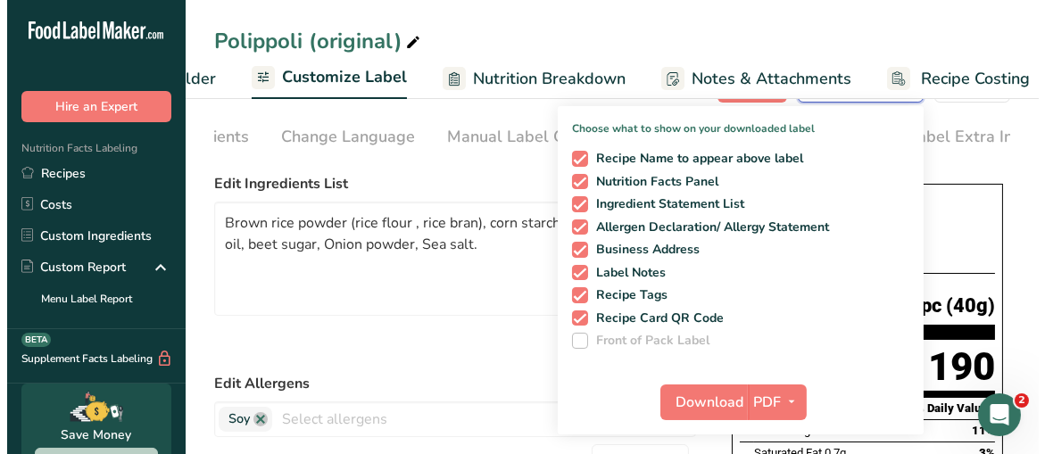
scroll to position [89, 0]
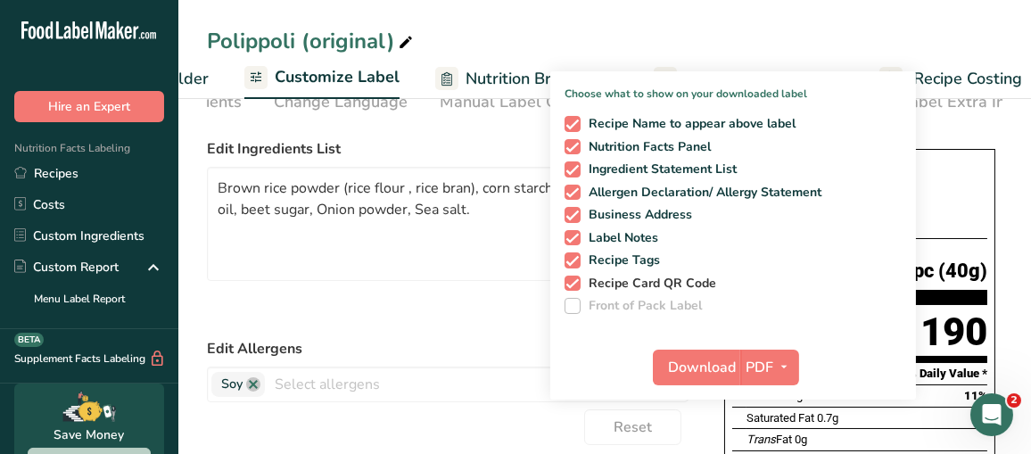
click at [568, 277] on span at bounding box center [573, 284] width 16 height 16
click at [568, 277] on input "Recipe Card QR Code" at bounding box center [571, 283] width 12 height 12
checkbox input "false"
click at [724, 375] on span "Download" at bounding box center [702, 367] width 68 height 21
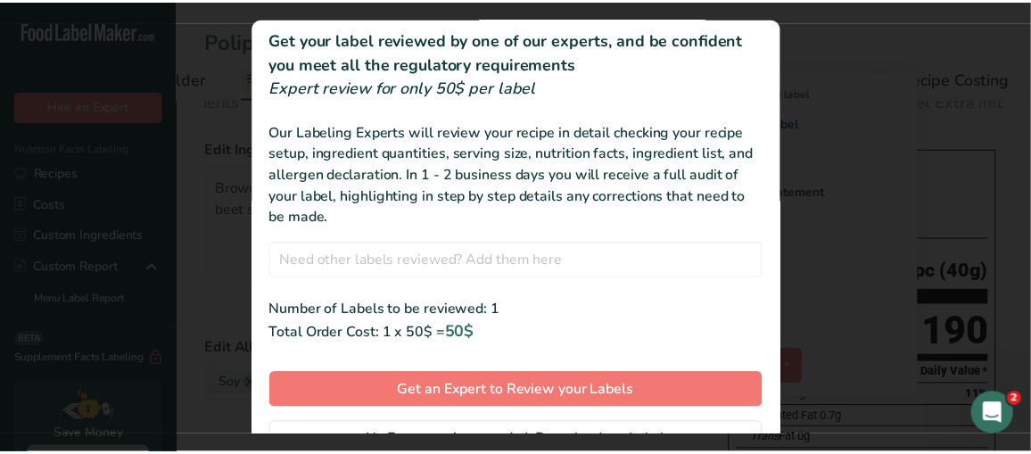
scroll to position [101, 0]
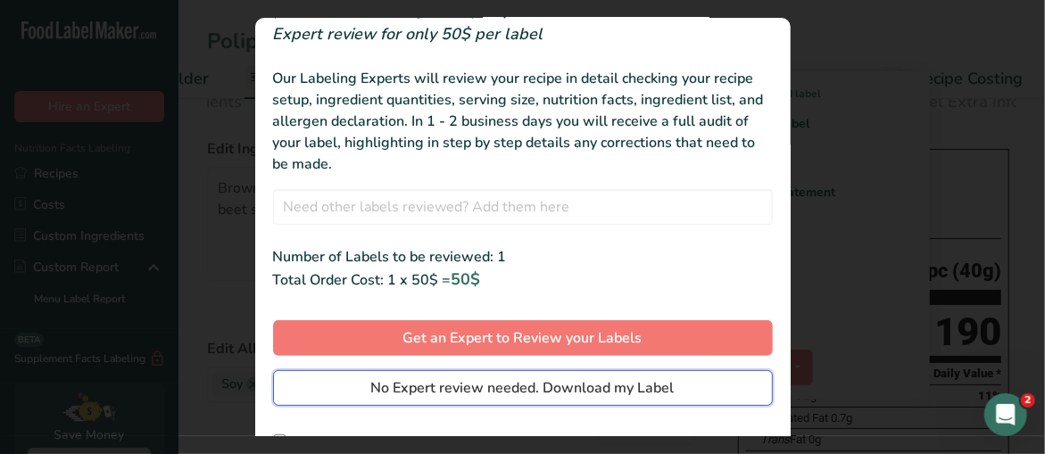
click at [531, 377] on span "No Expert review needed. Download my Label" at bounding box center [522, 387] width 303 height 21
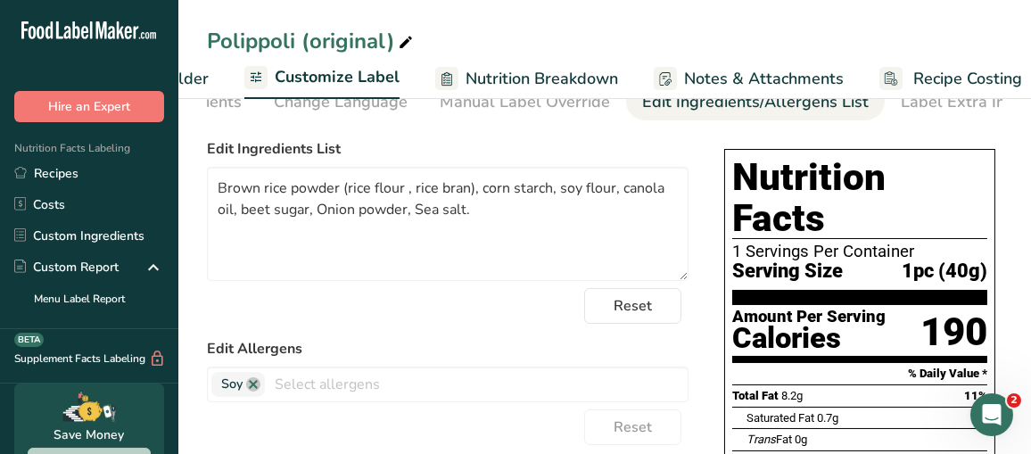
scroll to position [0, 0]
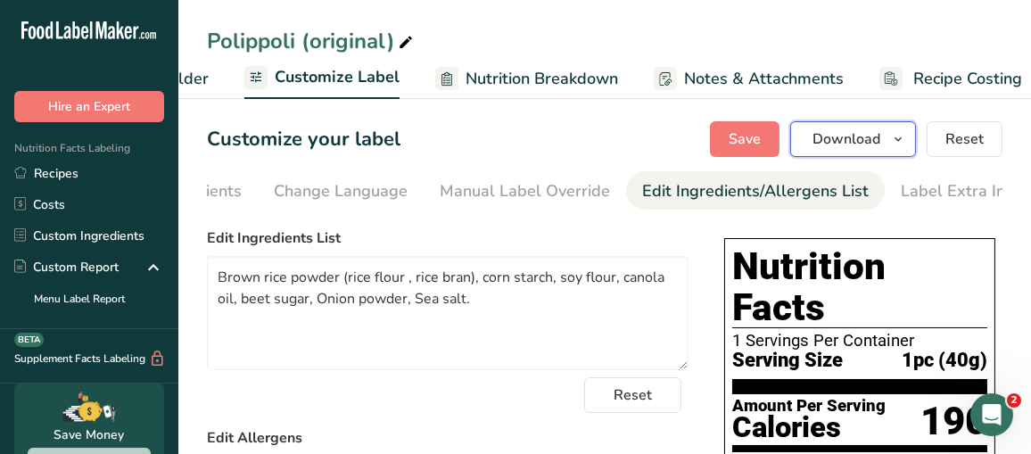
click at [863, 141] on span "Download" at bounding box center [847, 138] width 68 height 21
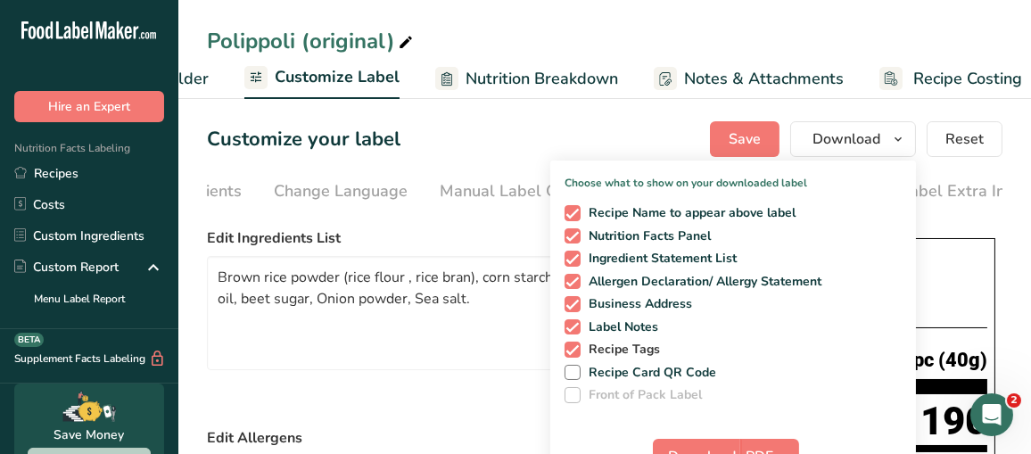
click at [570, 350] on span at bounding box center [573, 350] width 16 height 16
click at [570, 350] on input "Recipe Tags" at bounding box center [571, 349] width 12 height 12
checkbox input "false"
click at [902, 131] on icon "button" at bounding box center [898, 139] width 14 height 22
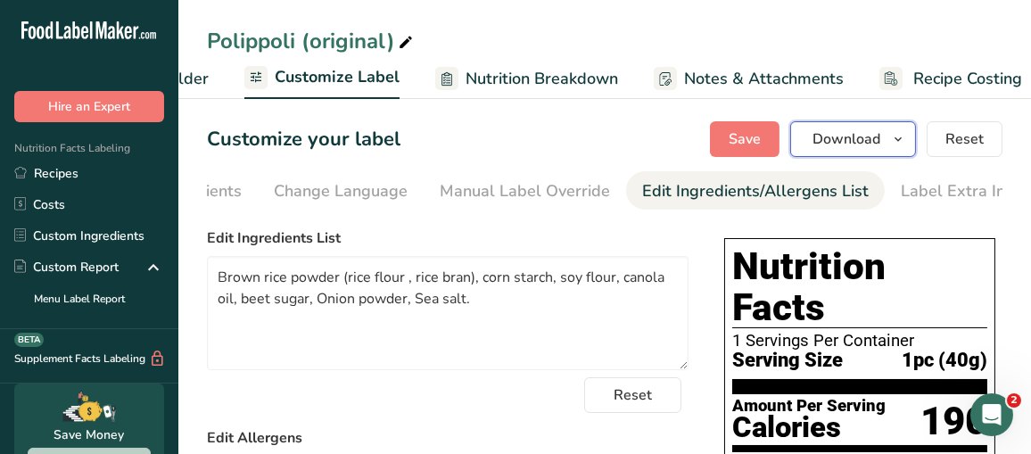
click at [902, 131] on icon "button" at bounding box center [898, 139] width 14 height 22
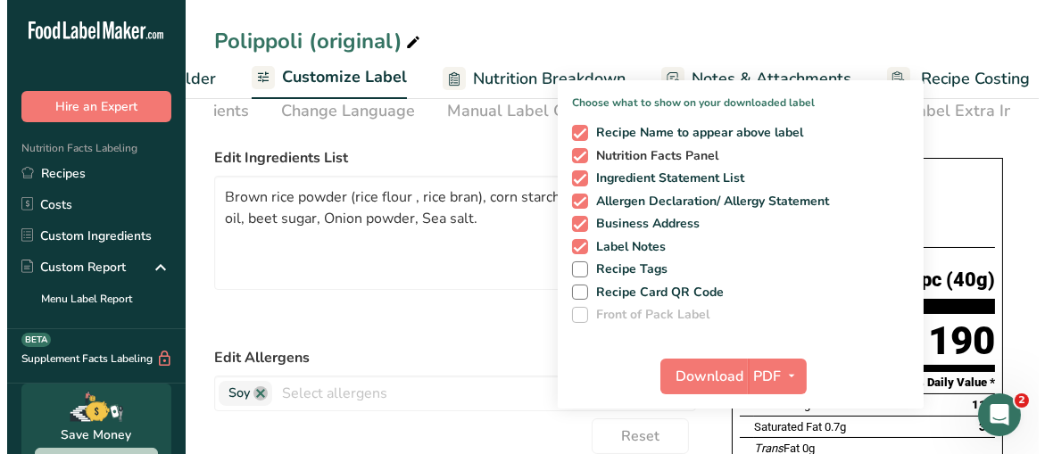
scroll to position [178, 0]
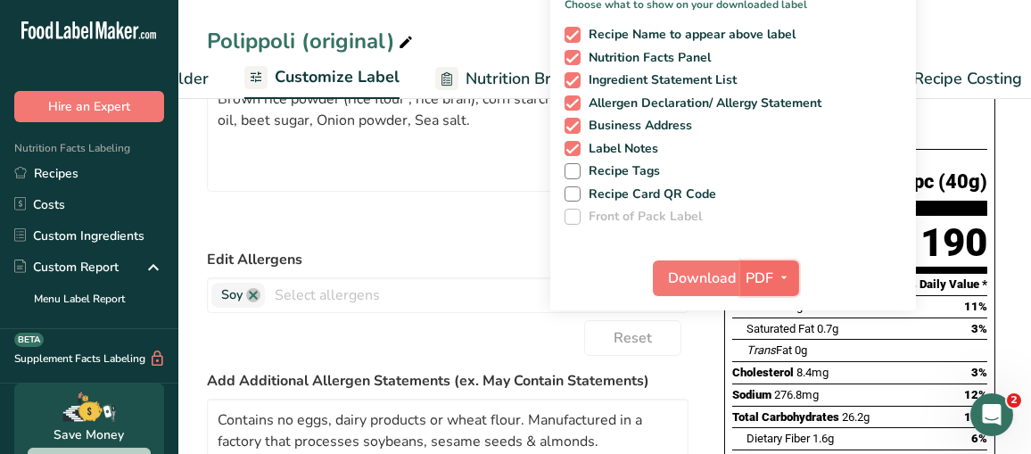
click at [789, 271] on icon "button" at bounding box center [784, 278] width 14 height 22
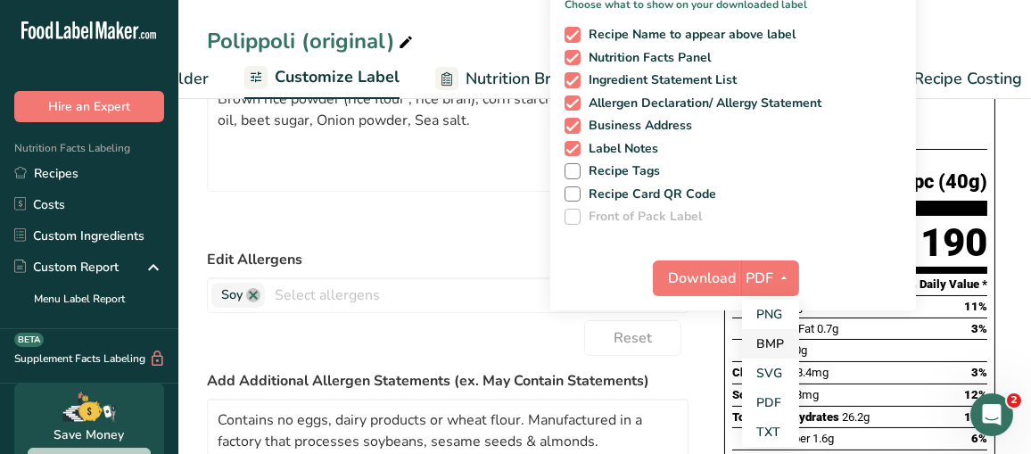
click at [778, 336] on link "BMP" at bounding box center [770, 343] width 57 height 29
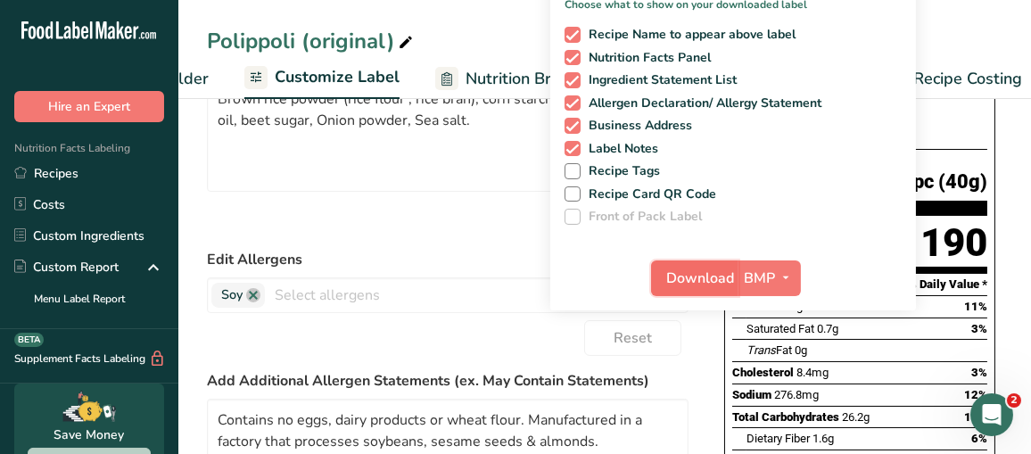
click at [722, 273] on span "Download" at bounding box center [700, 278] width 68 height 21
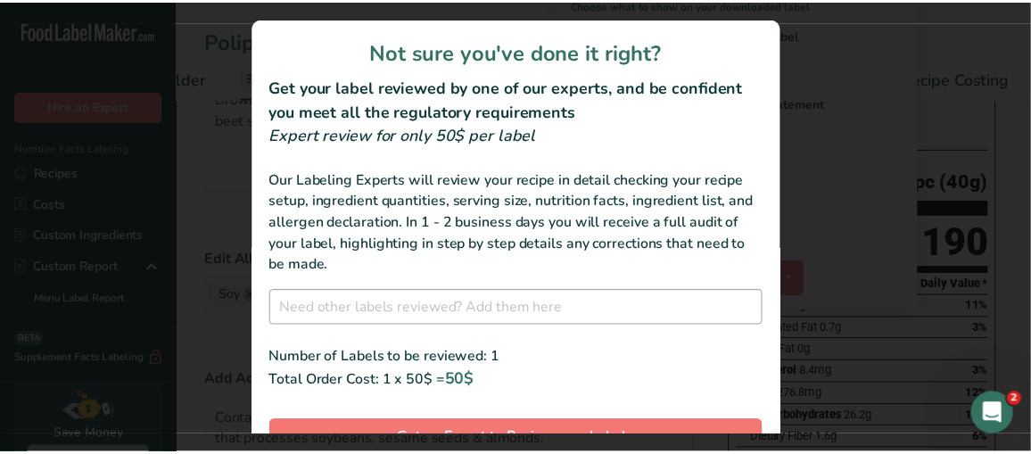
scroll to position [101, 0]
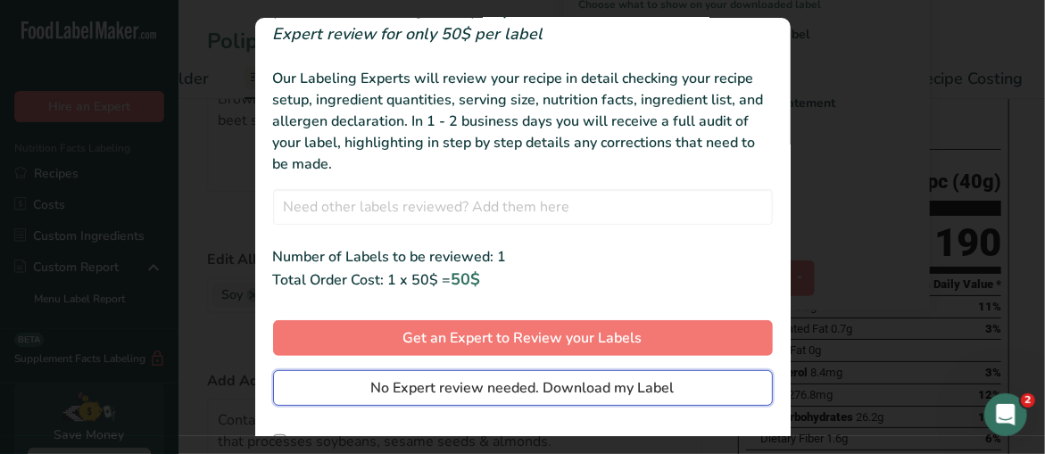
click at [541, 391] on span "No Expert review needed. Download my Label" at bounding box center [522, 387] width 303 height 21
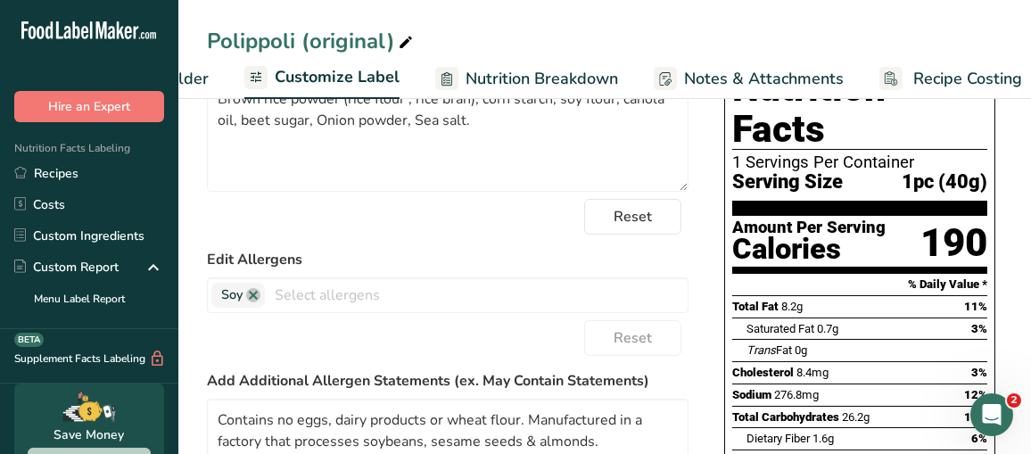
click at [516, 9] on div "Polippoli (original) Recipe Setup Recipe Builder Customize Label Nutrition Brea…" at bounding box center [604, 49] width 853 height 99
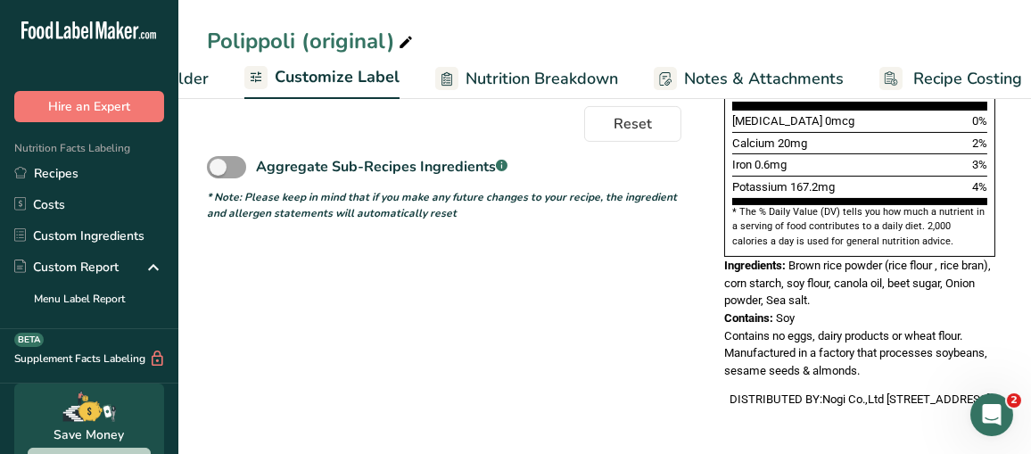
scroll to position [592, 0]
click at [764, 332] on span "Contains no eggs, dairy products or wheat flour. Manufactured in a factory that…" at bounding box center [855, 353] width 263 height 48
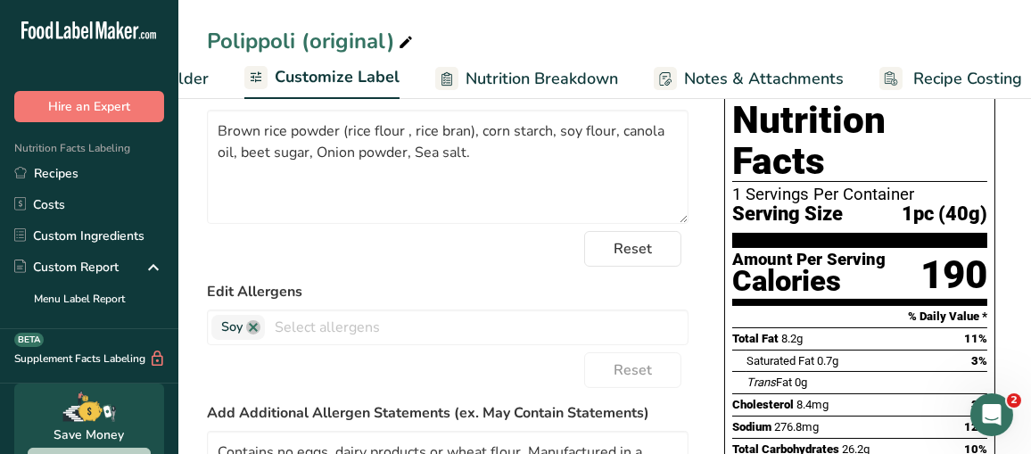
scroll to position [0, 0]
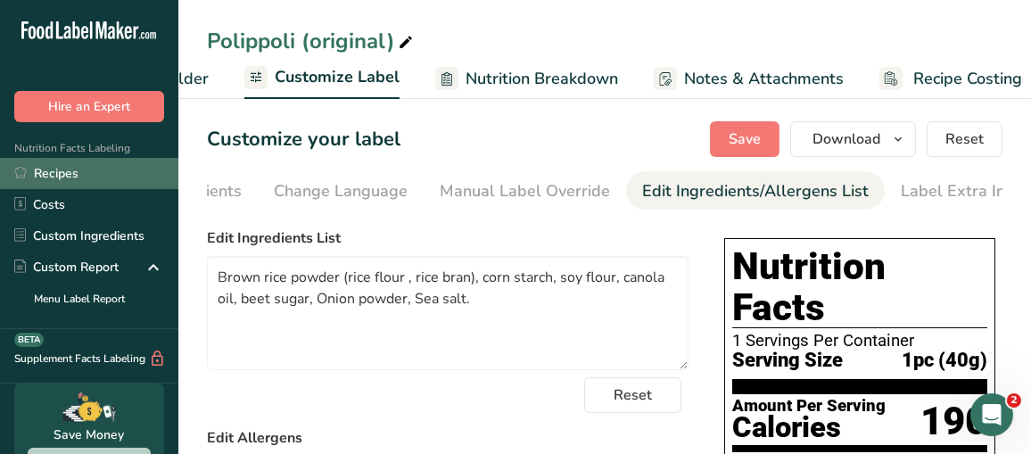
click at [86, 165] on link "Recipes" at bounding box center [89, 173] width 178 height 31
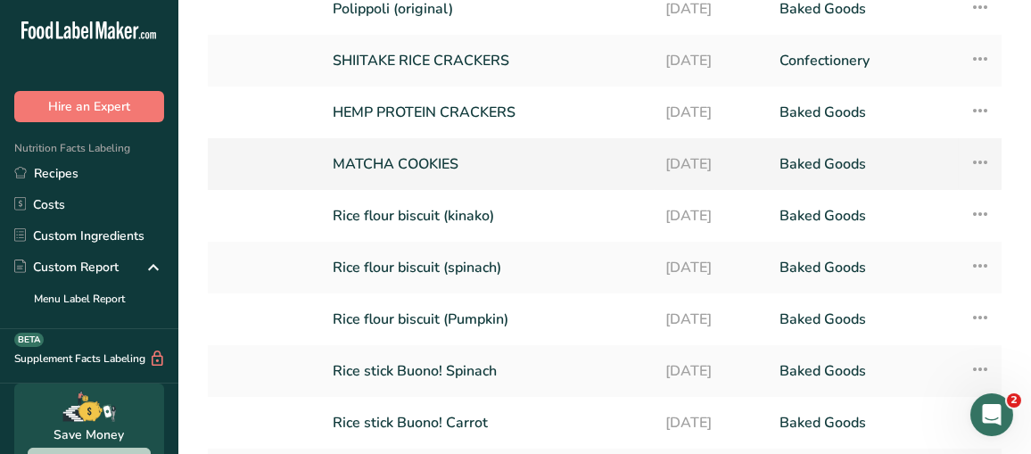
scroll to position [268, 0]
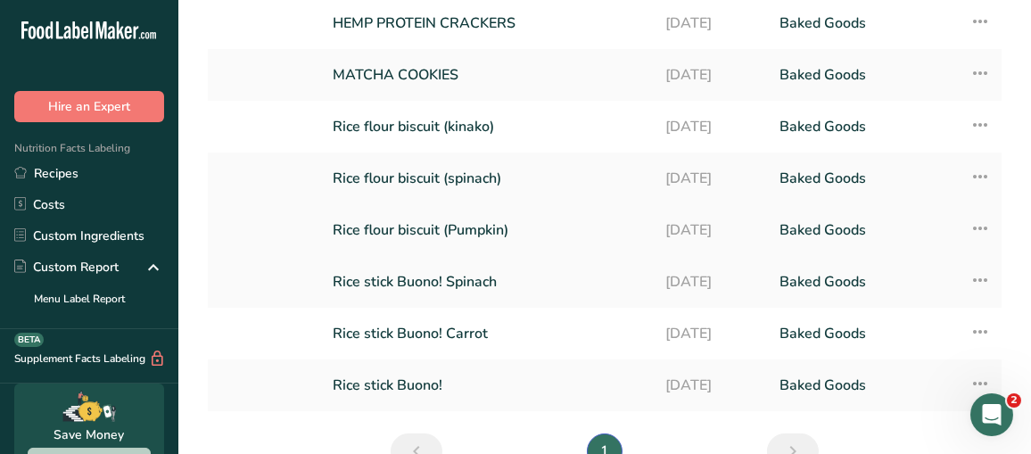
click at [427, 211] on link "Rice flour biscuit (Pumpkin)" at bounding box center [488, 229] width 311 height 37
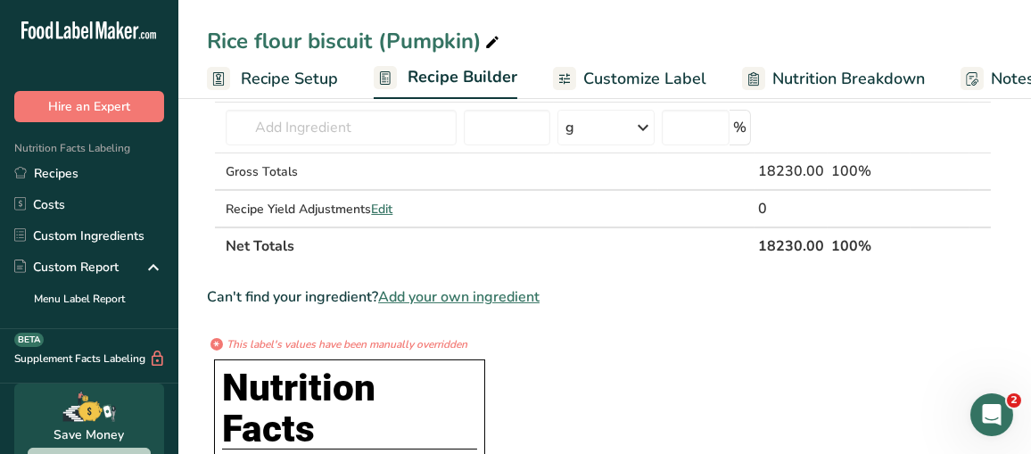
scroll to position [268, 0]
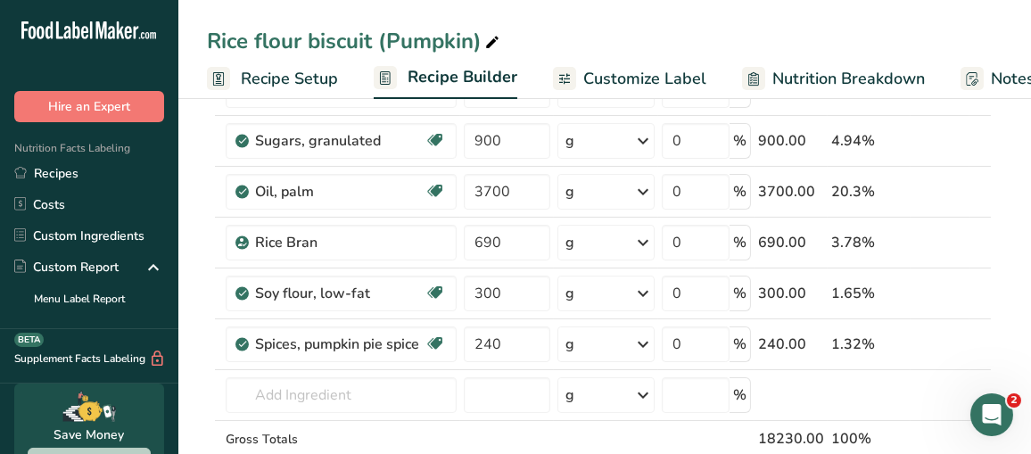
click at [618, 86] on span "Customize Label" at bounding box center [644, 79] width 123 height 24
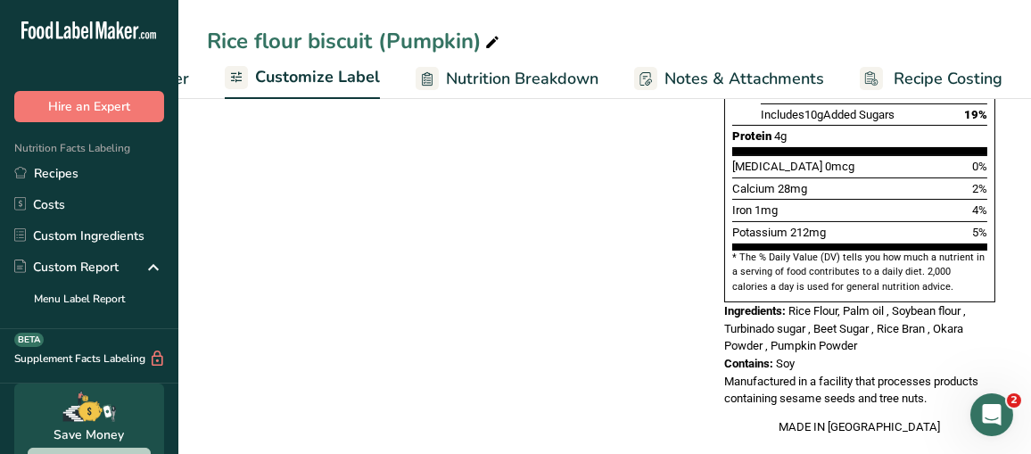
scroll to position [557, 0]
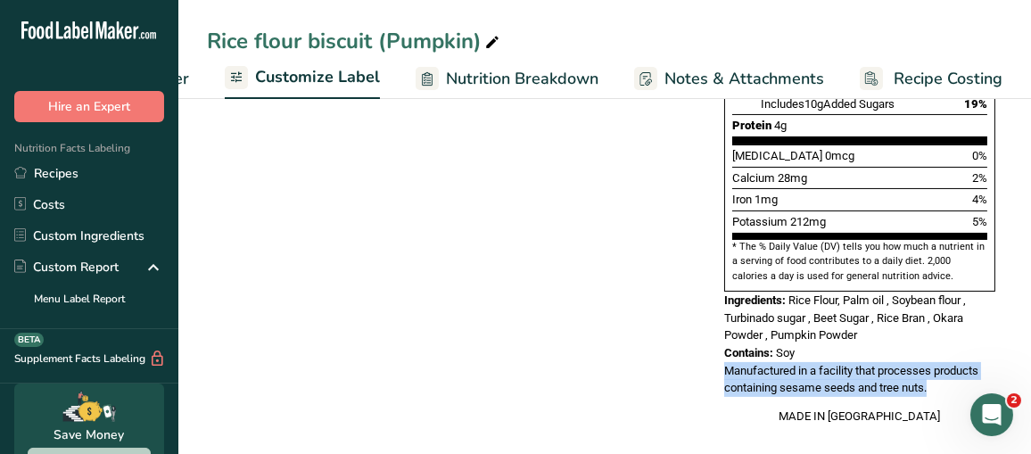
drag, startPoint x: 938, startPoint y: 351, endPoint x: 724, endPoint y: 339, distance: 214.4
click at [724, 362] on div "Manufactured in a facility that processes products containing sesame seeds and …" at bounding box center [859, 379] width 271 height 35
copy span "Manufactured in a facility that processes products containing sesame seeds and …"
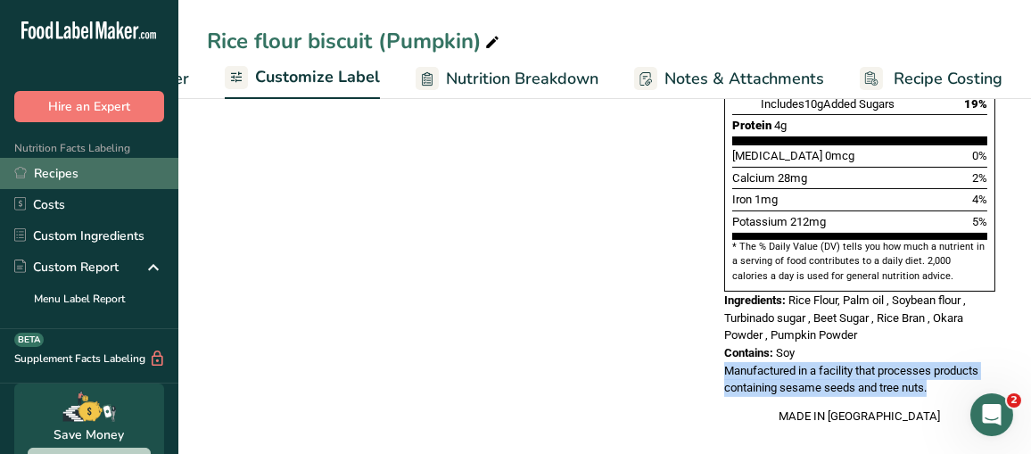
click at [61, 171] on link "Recipes" at bounding box center [89, 173] width 178 height 31
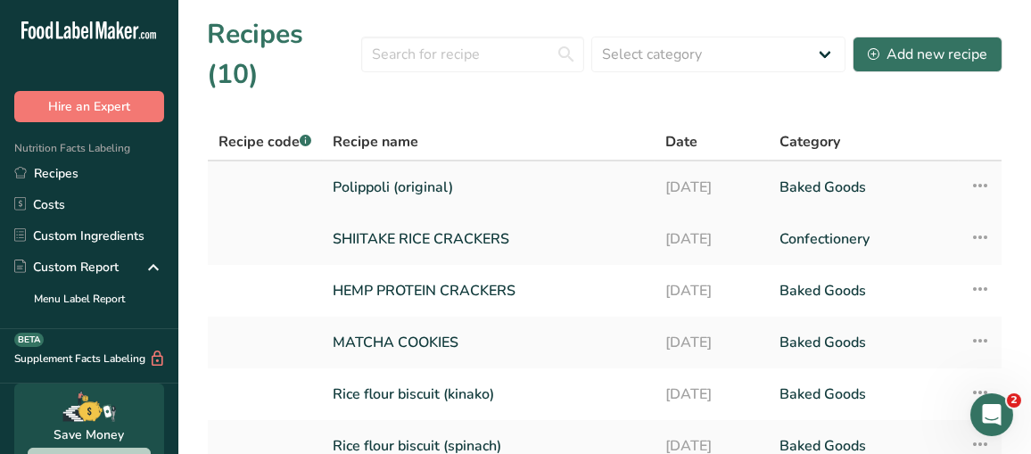
click at [439, 169] on link "Polippoli (original)" at bounding box center [488, 187] width 311 height 37
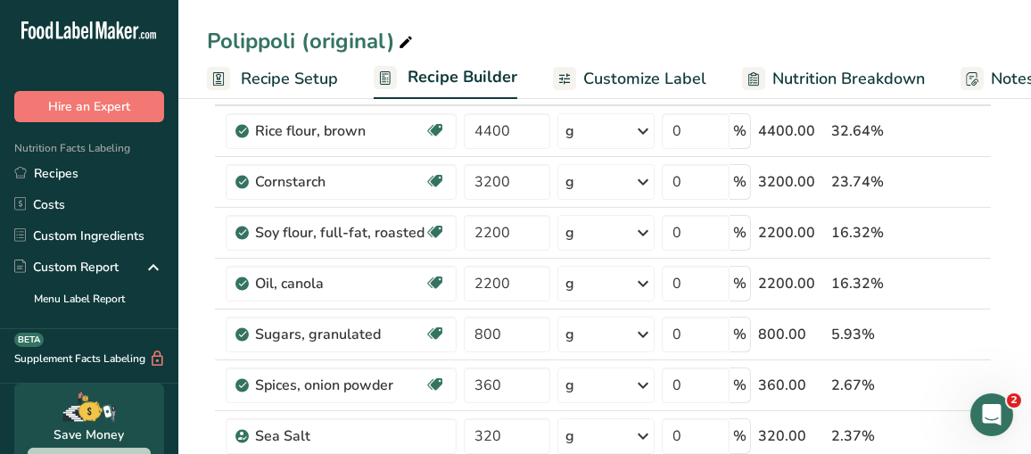
scroll to position [89, 0]
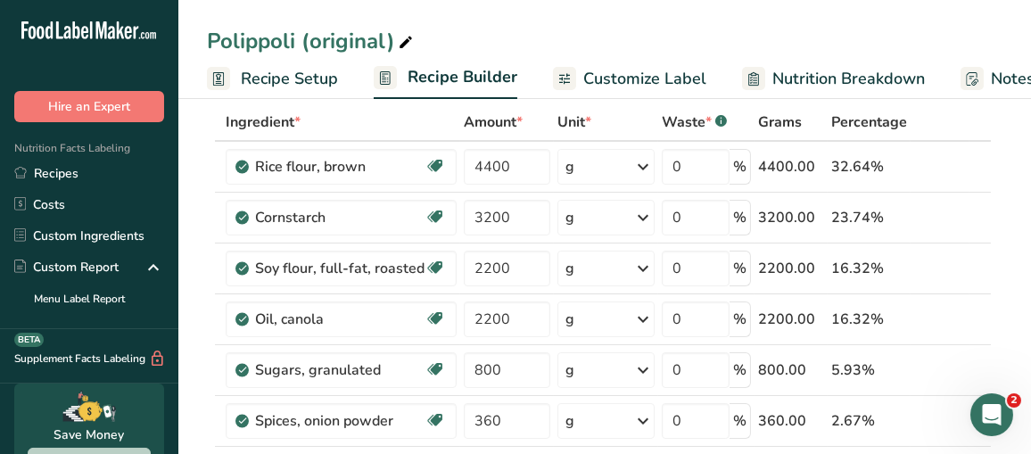
click at [653, 77] on span "Customize Label" at bounding box center [644, 79] width 123 height 24
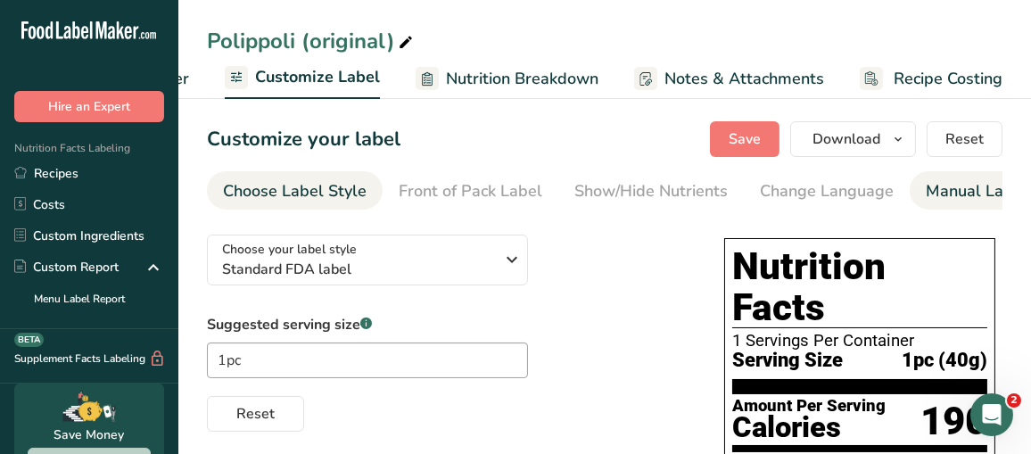
click at [937, 195] on div "Manual Label Override" at bounding box center [1011, 191] width 170 height 24
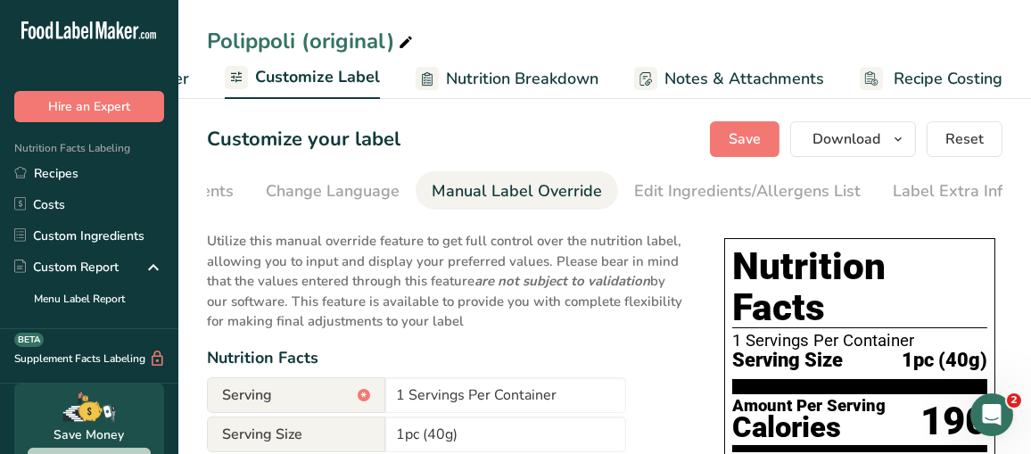
scroll to position [0, 500]
click at [911, 194] on div "Label Extra Info" at bounding box center [947, 191] width 119 height 24
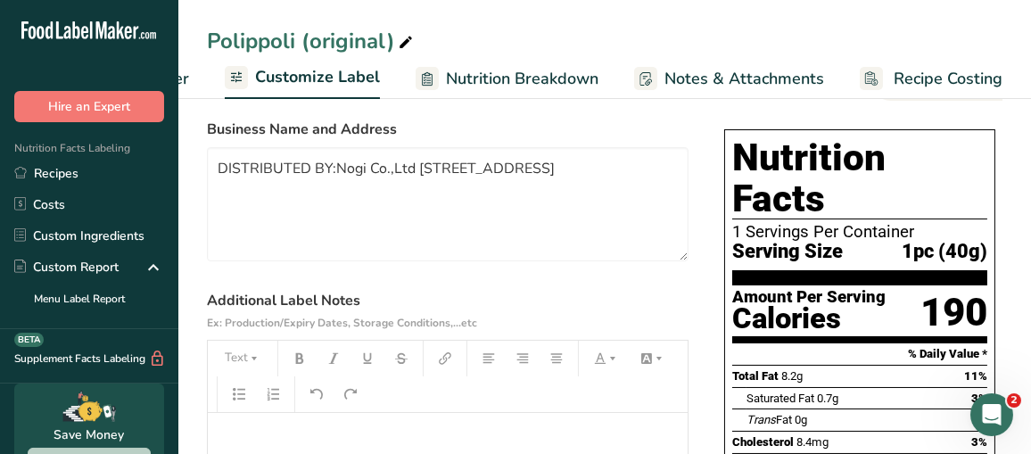
scroll to position [0, 0]
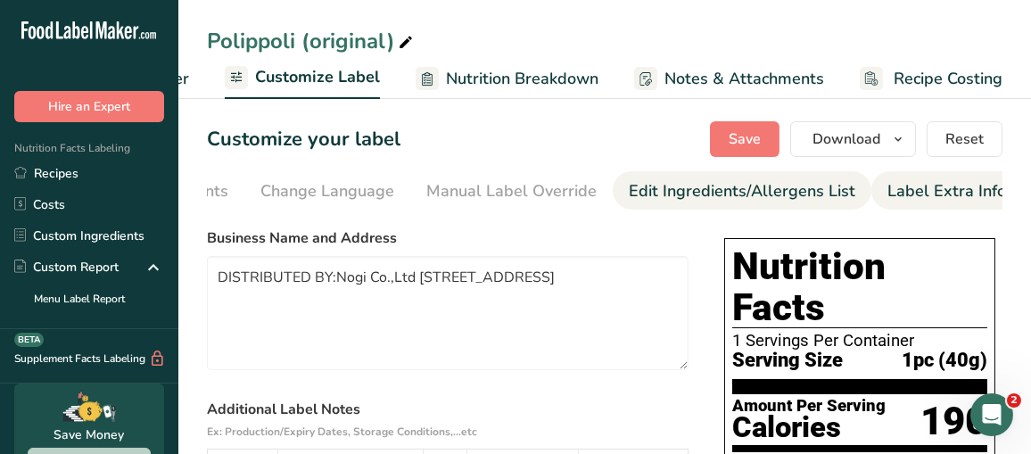
click at [801, 194] on div "Edit Ingredients/Allergens List" at bounding box center [742, 191] width 227 height 24
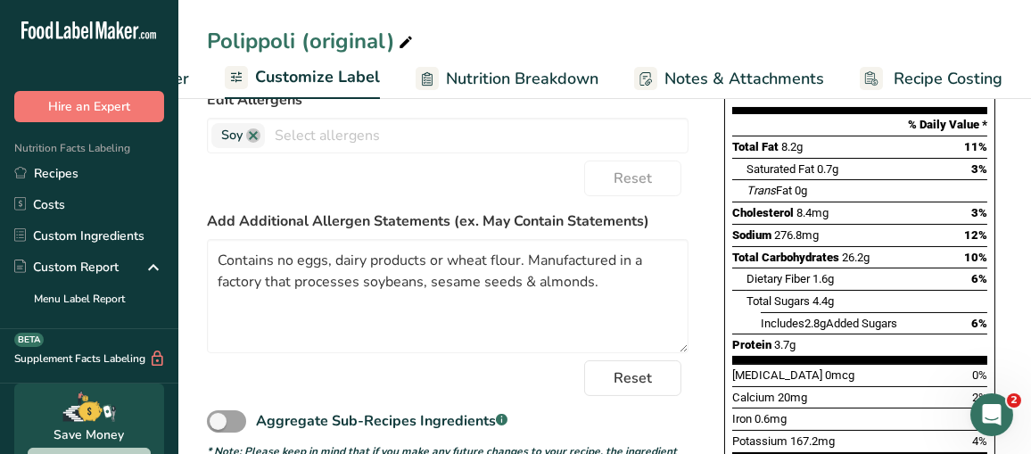
scroll to position [357, 0]
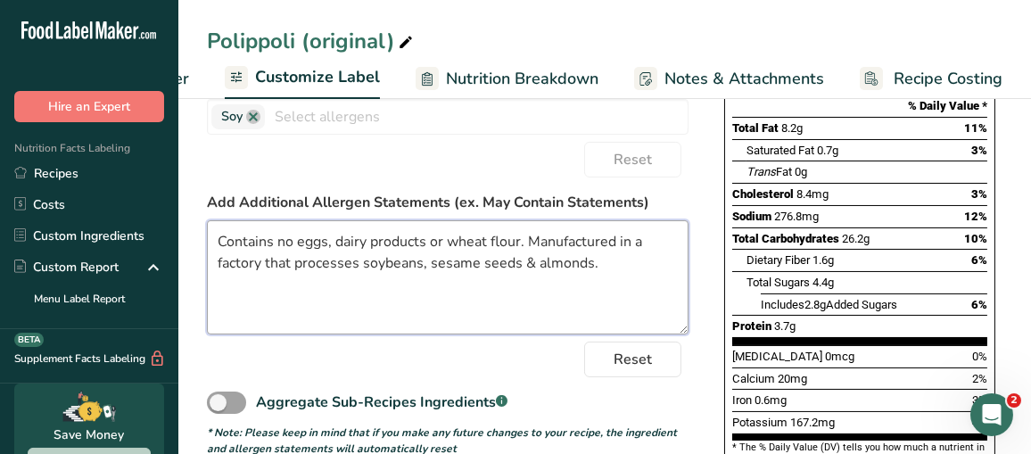
drag, startPoint x: 610, startPoint y: 273, endPoint x: 197, endPoint y: 240, distance: 414.3
click at [197, 240] on section "Customize your label Save Download Choose what to show on your downloaded label…" at bounding box center [604, 213] width 853 height 954
paste textarea "Manufactured in a facility that processes products containing sesame seeds and …"
type textarea "Manufactured in a facility that processes products containing sesame seeds and …"
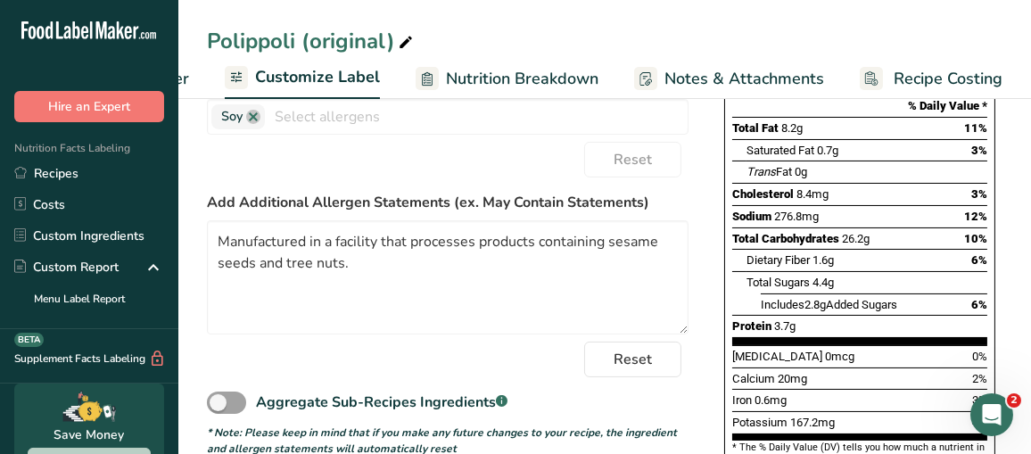
click at [278, 173] on div "Reset" at bounding box center [448, 160] width 482 height 36
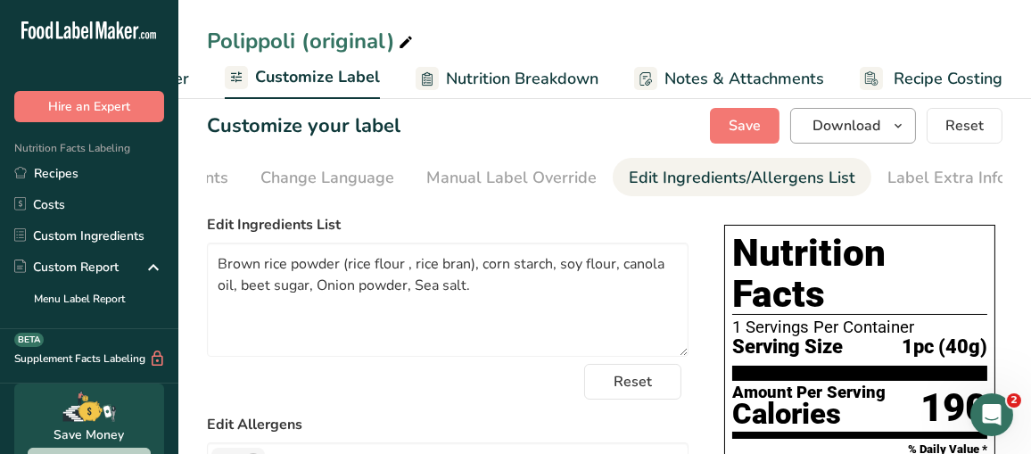
scroll to position [0, 0]
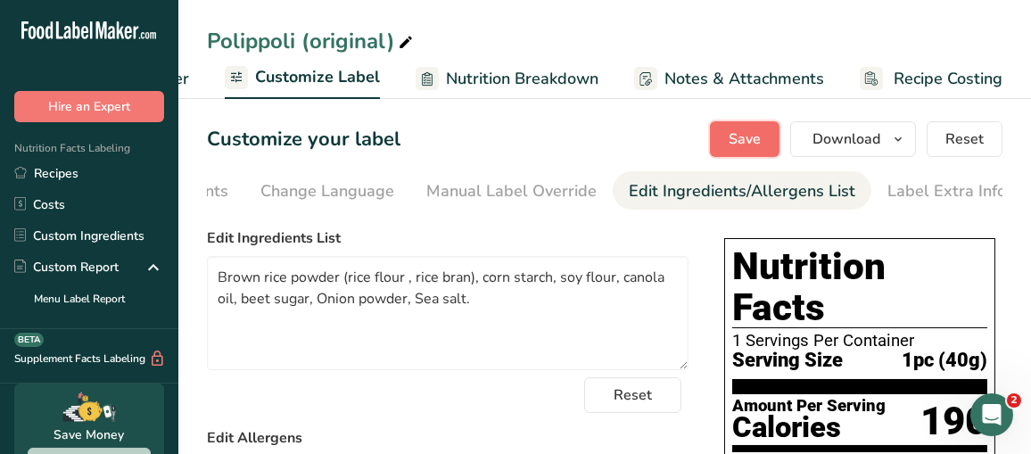
click at [755, 153] on button "Save" at bounding box center [745, 139] width 70 height 36
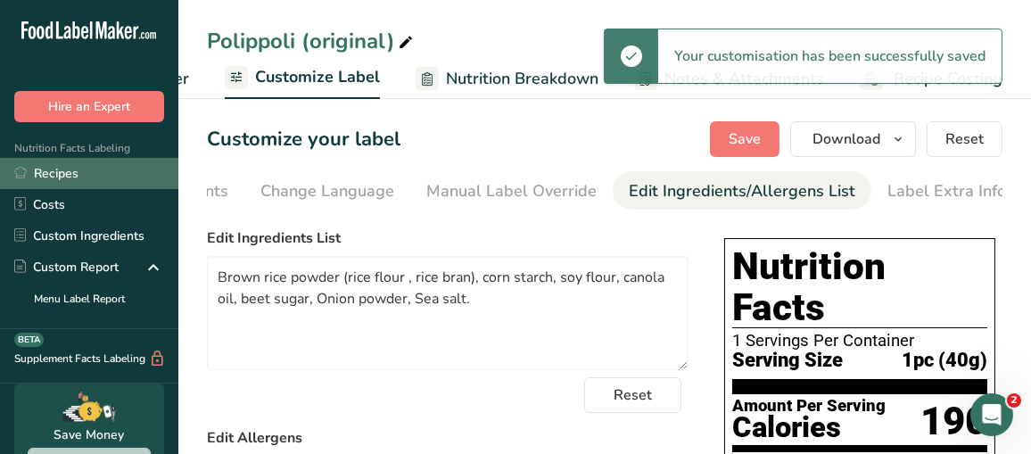
click at [63, 171] on link "Recipes" at bounding box center [89, 173] width 178 height 31
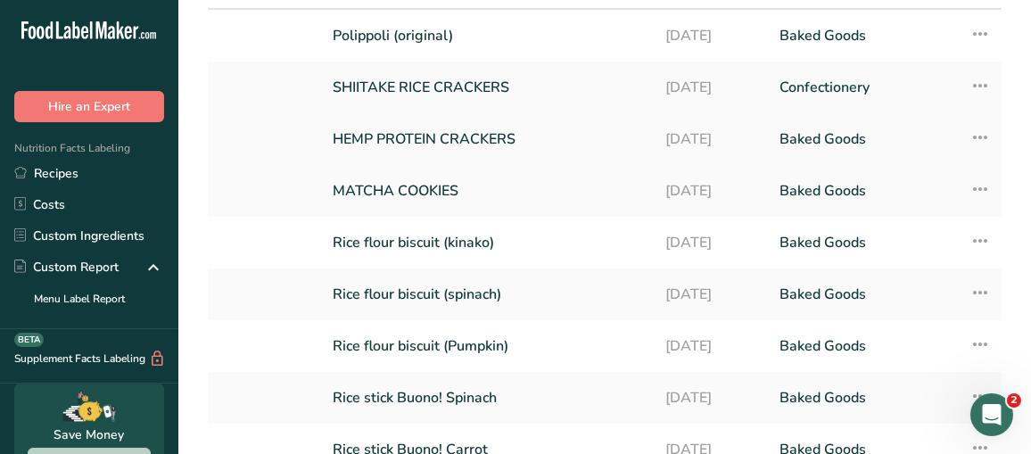
scroll to position [178, 0]
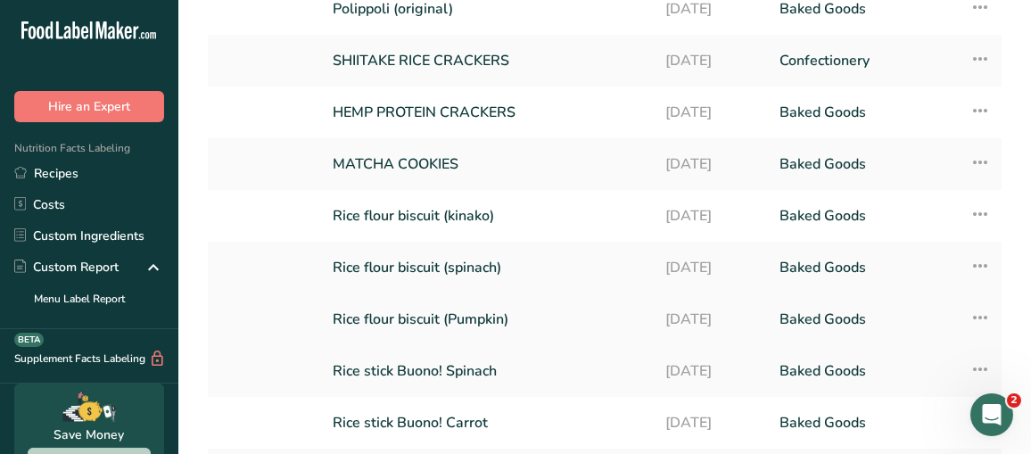
click at [477, 301] on link "Rice flour biscuit (Pumpkin)" at bounding box center [488, 319] width 311 height 37
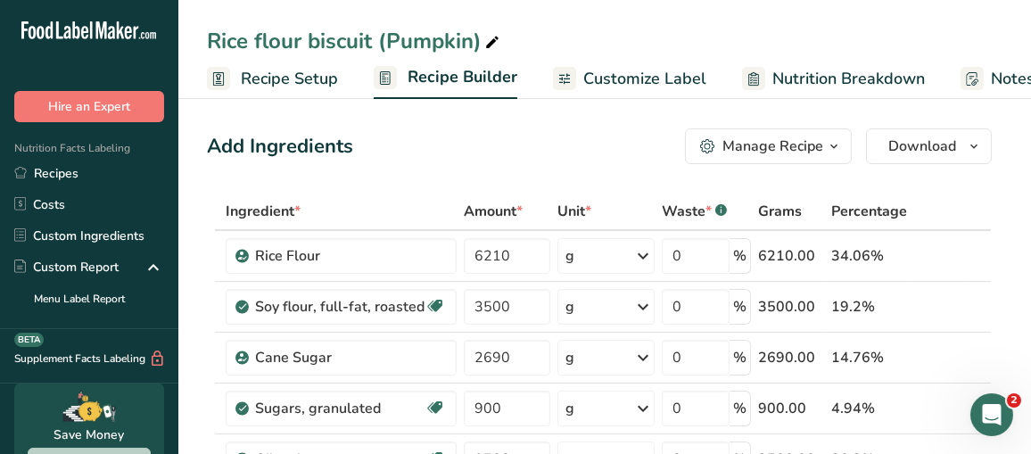
click at [650, 82] on span "Customize Label" at bounding box center [644, 79] width 123 height 24
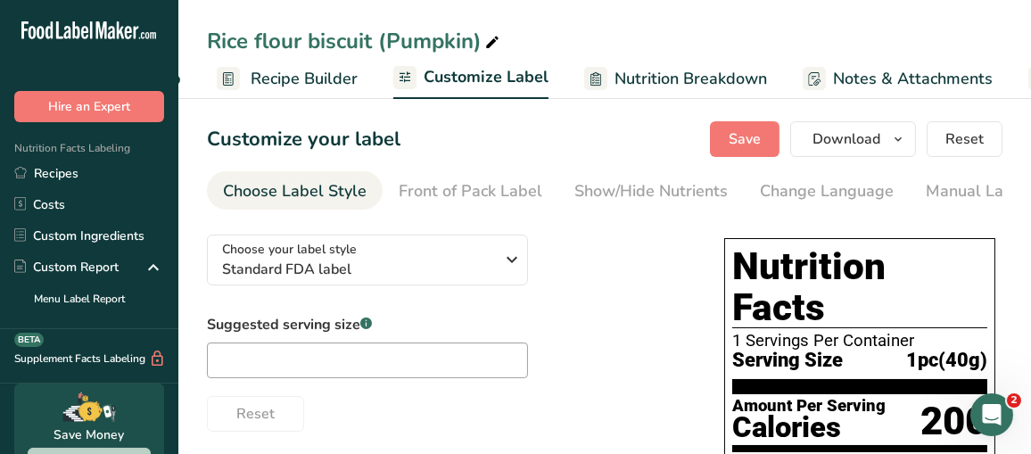
scroll to position [0, 326]
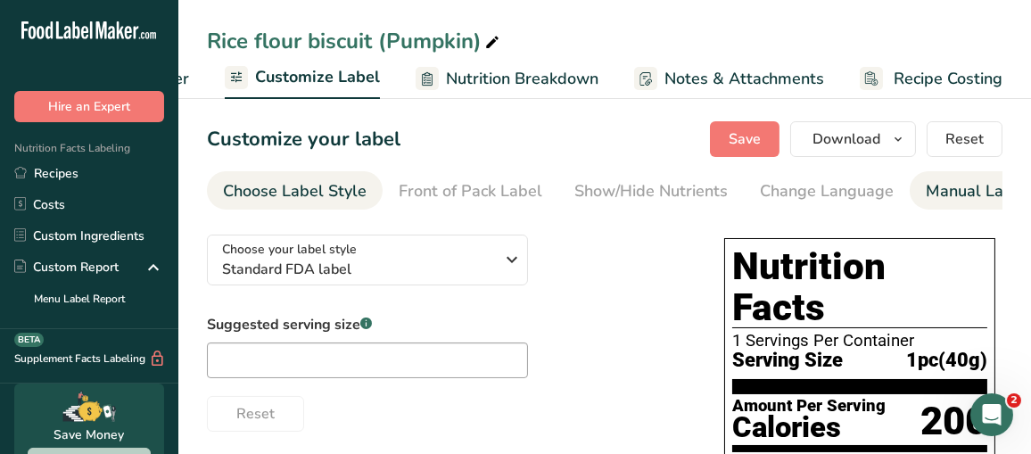
click at [939, 188] on div "Manual Label Override" at bounding box center [1011, 191] width 170 height 24
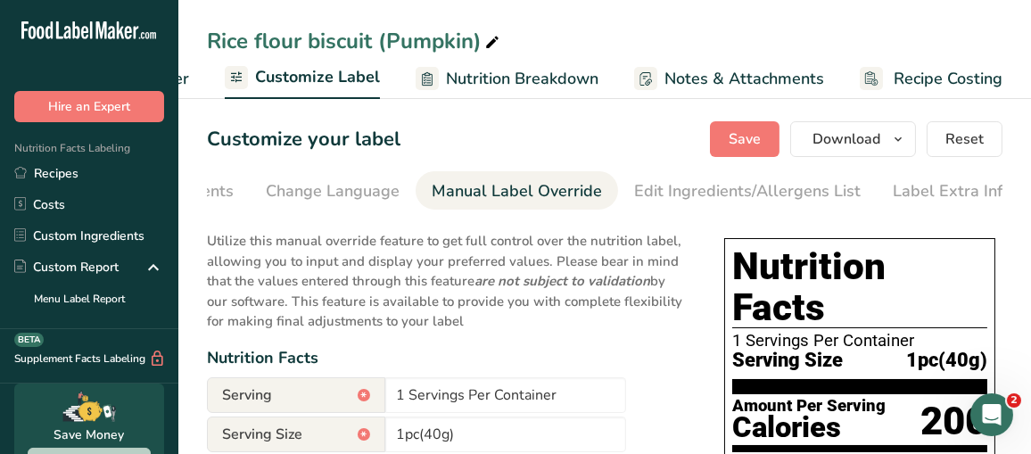
scroll to position [0, 500]
click at [909, 194] on div "Label Extra Info" at bounding box center [947, 191] width 119 height 24
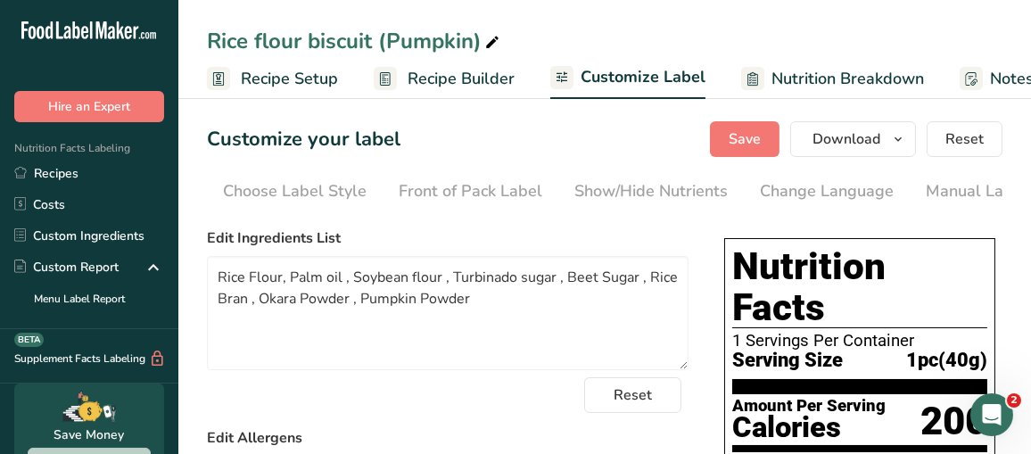
scroll to position [0, 500]
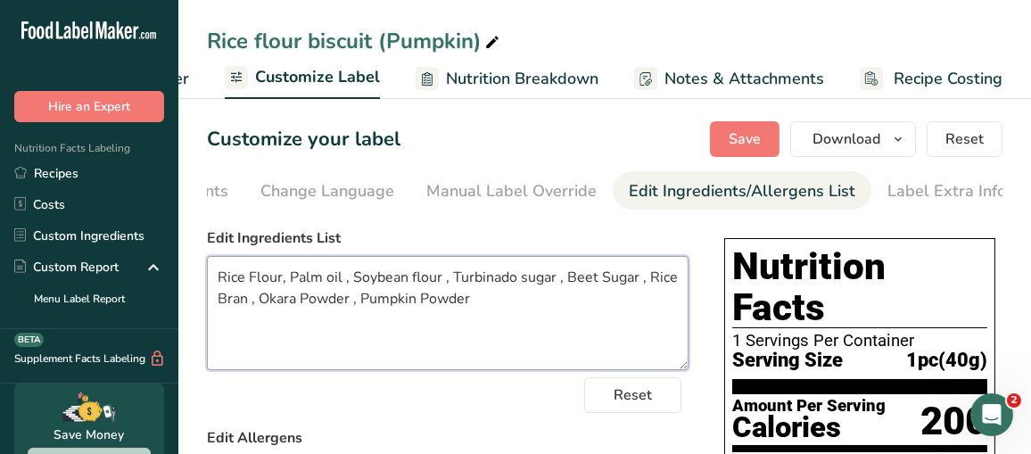
drag, startPoint x: 485, startPoint y: 306, endPoint x: 195, endPoint y: 269, distance: 292.2
paste textarea "flour, Palm oil, Soybean flour,Turbinado sugar, Beet sugar, Rice bran, Okara po…"
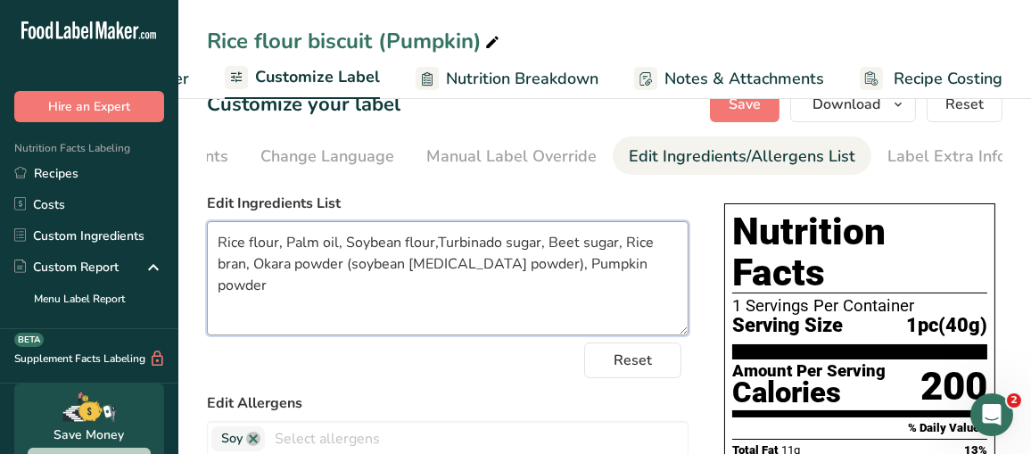
scroll to position [0, 0]
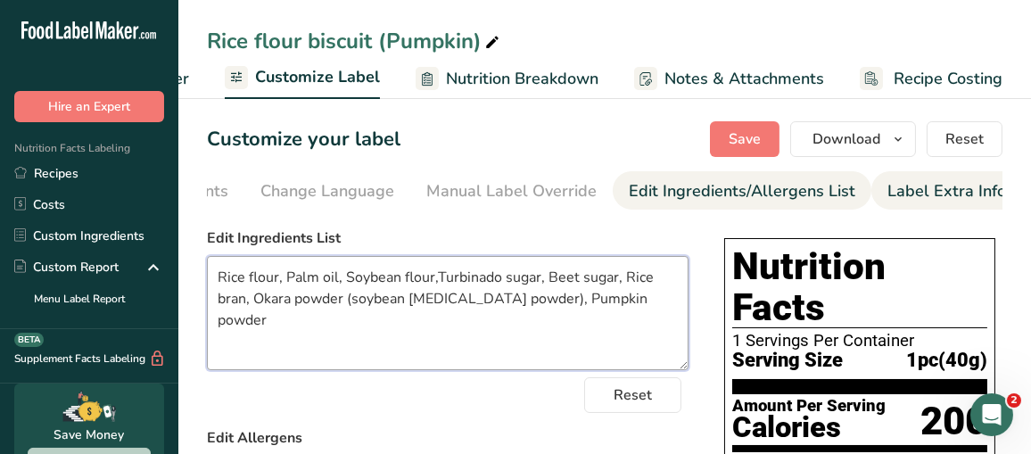
type textarea "Rice flour, Palm oil, Soybean flour,Turbinado sugar, Beet sugar, Rice bran, Oka…"
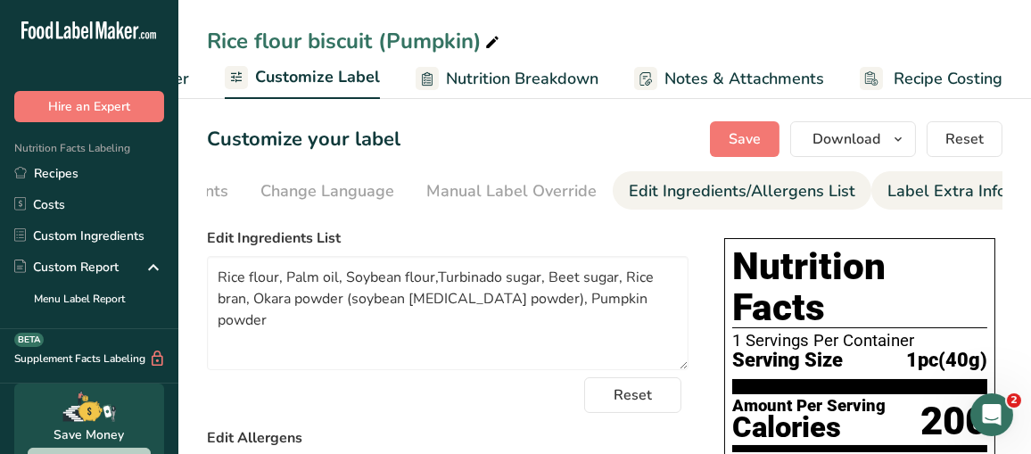
click at [962, 194] on div "Label Extra Info" at bounding box center [947, 191] width 119 height 24
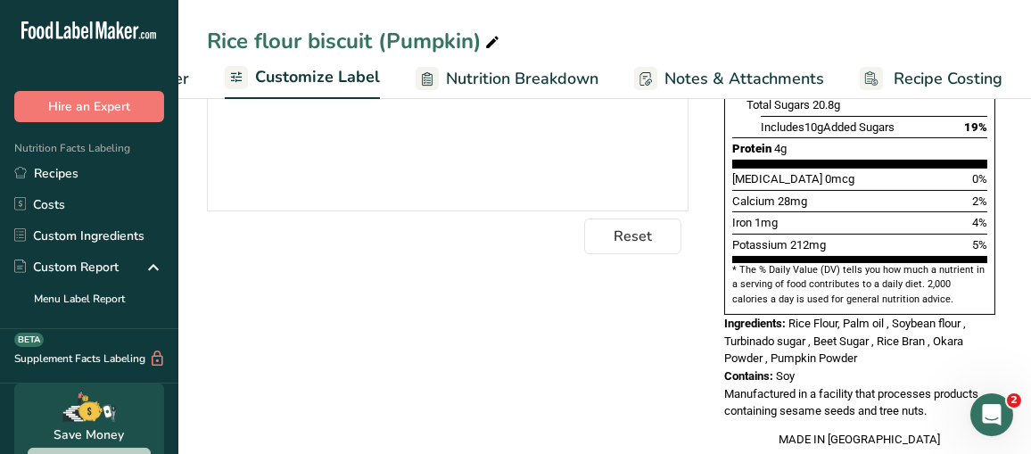
scroll to position [535, 0]
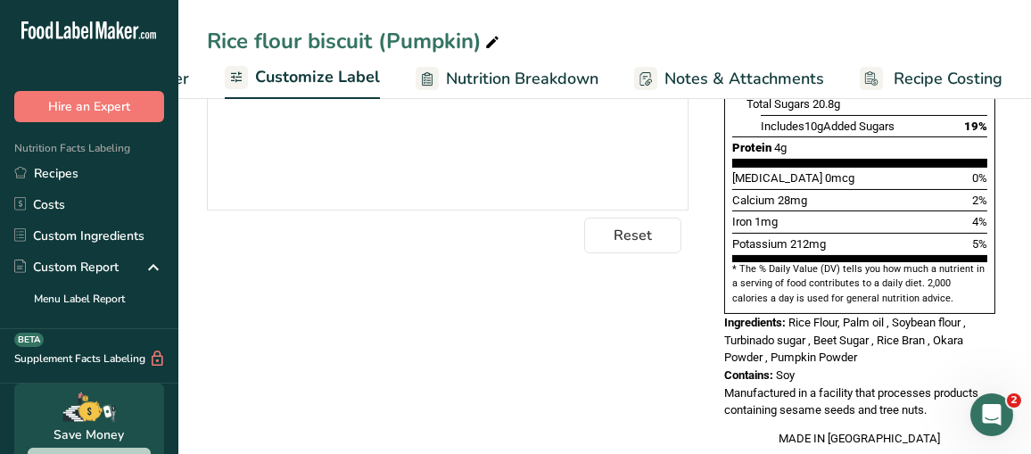
click at [499, 243] on div "Reset" at bounding box center [448, 236] width 482 height 36
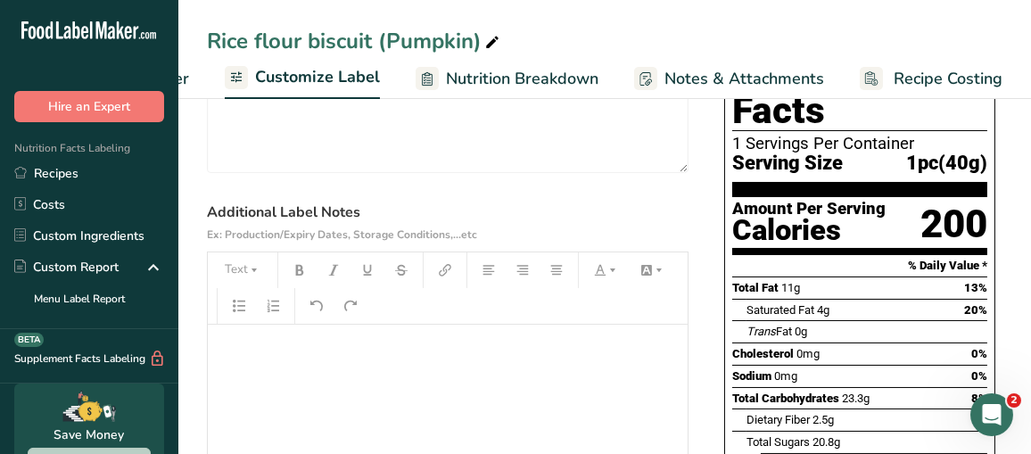
scroll to position [89, 0]
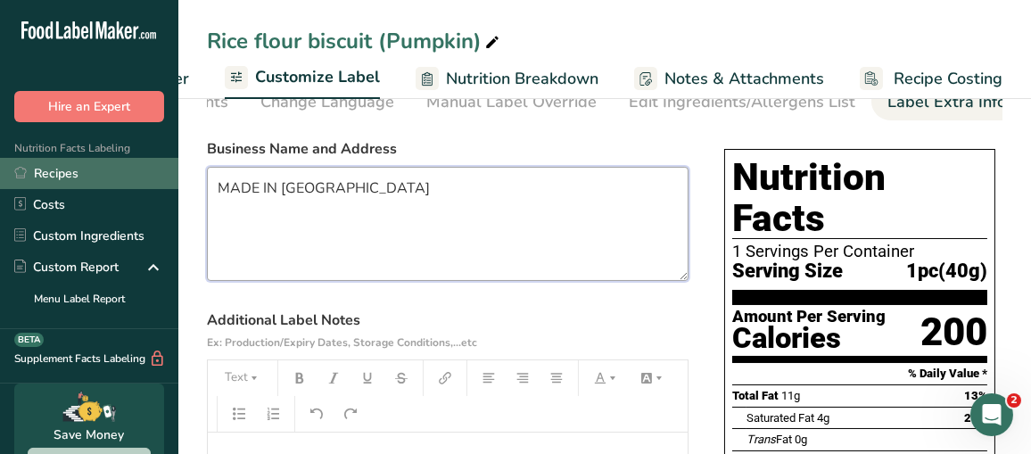
drag, startPoint x: 366, startPoint y: 196, endPoint x: 142, endPoint y: 180, distance: 224.5
click at [142, 180] on div ".a-20{fill:#fff;} Hire an Expert Nutrition Facts Labeling Recipes Costs Custom …" at bounding box center [515, 425] width 1031 height 1029
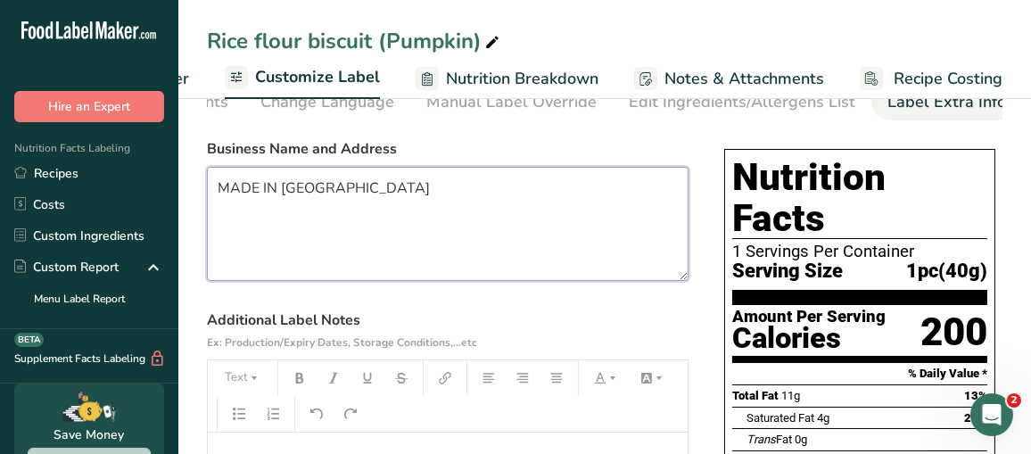
paste textarea "DISTRIBUTED BY:Nogi Co.,Ltd 1467-3 Tsuda, Tsuda-machi, Sanuki city, KAGAWA #769…"
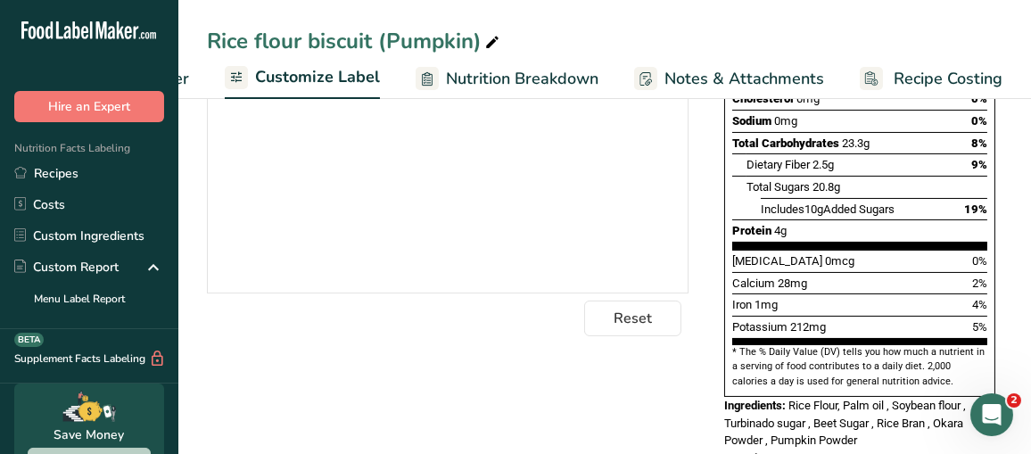
scroll to position [557, 0]
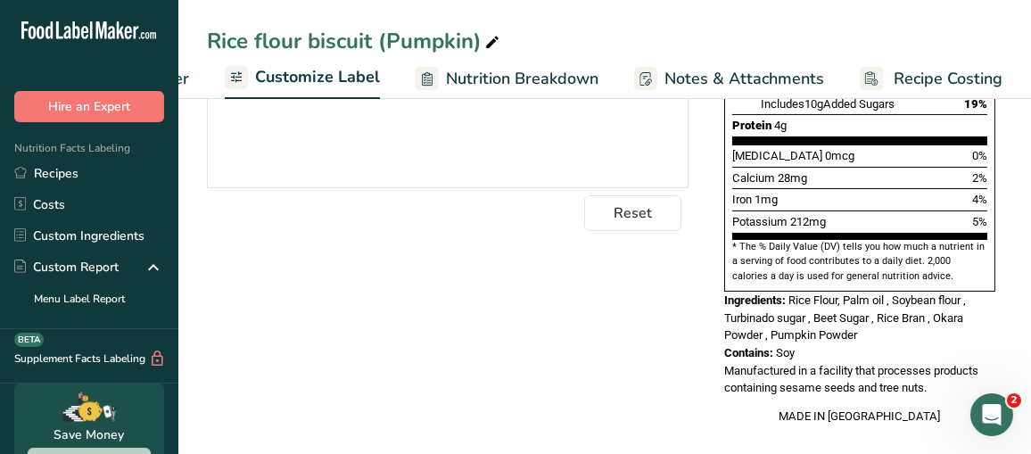
type textarea "DISTRIBUTED BY:Nogi Co.,Ltd [STREET_ADDRESS]"
click at [489, 304] on div "Choose your label style Standard FDA label USA (FDA) Standard FDA label Tabular…" at bounding box center [605, 53] width 796 height 780
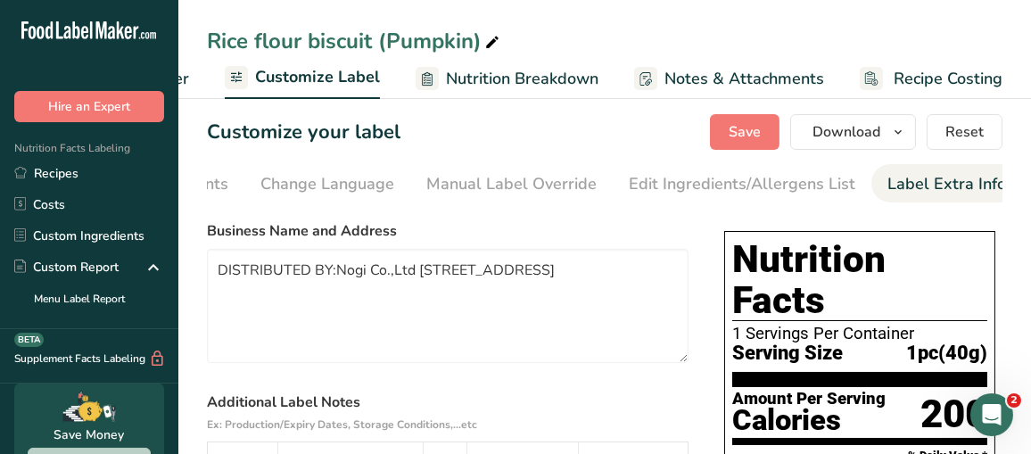
scroll to position [0, 0]
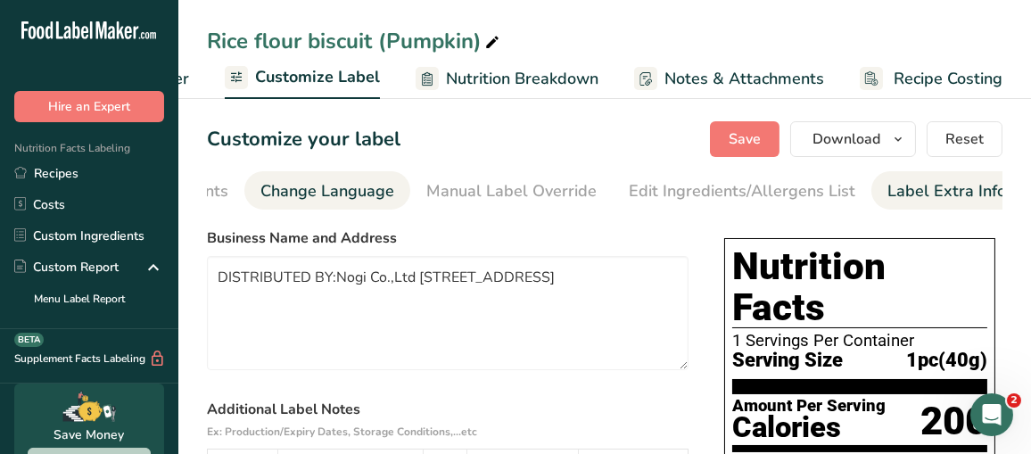
click at [331, 188] on div "Change Language" at bounding box center [327, 191] width 134 height 24
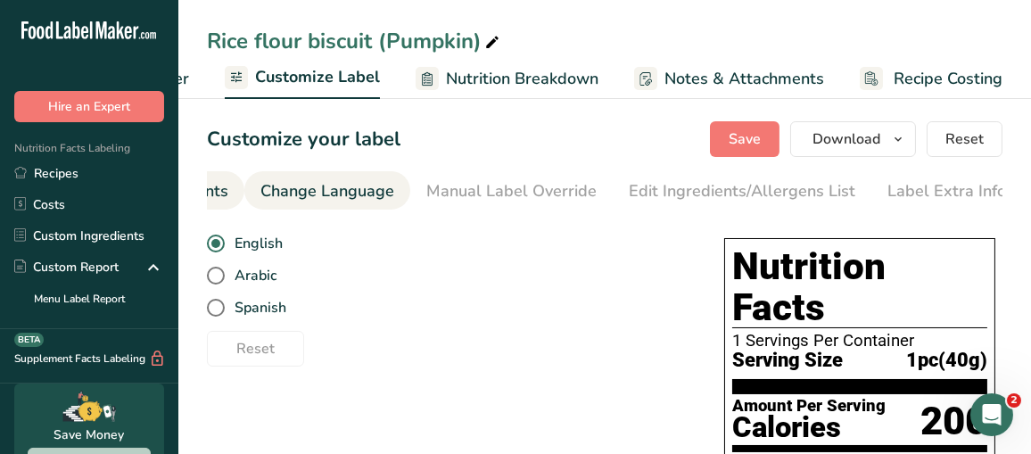
click at [216, 192] on div "Show/Hide Nutrients" at bounding box center [151, 191] width 153 height 24
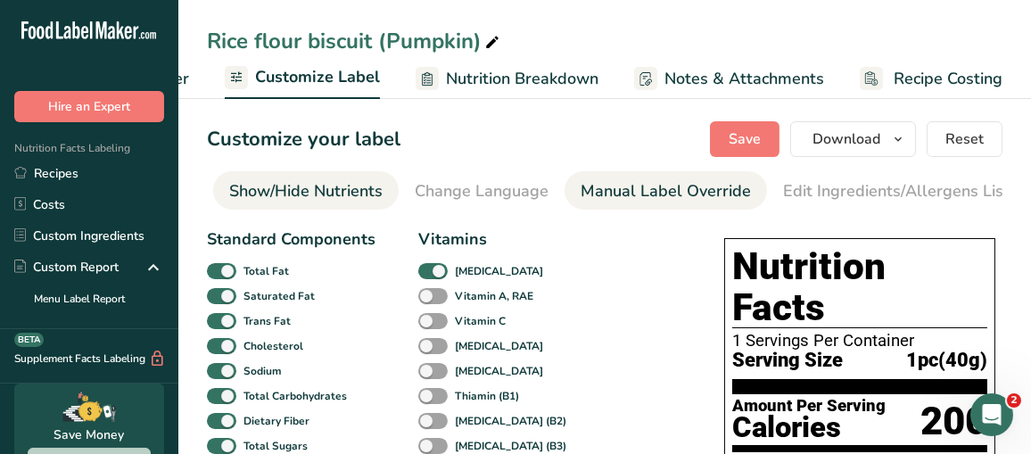
click at [614, 195] on div "Manual Label Override" at bounding box center [666, 191] width 170 height 24
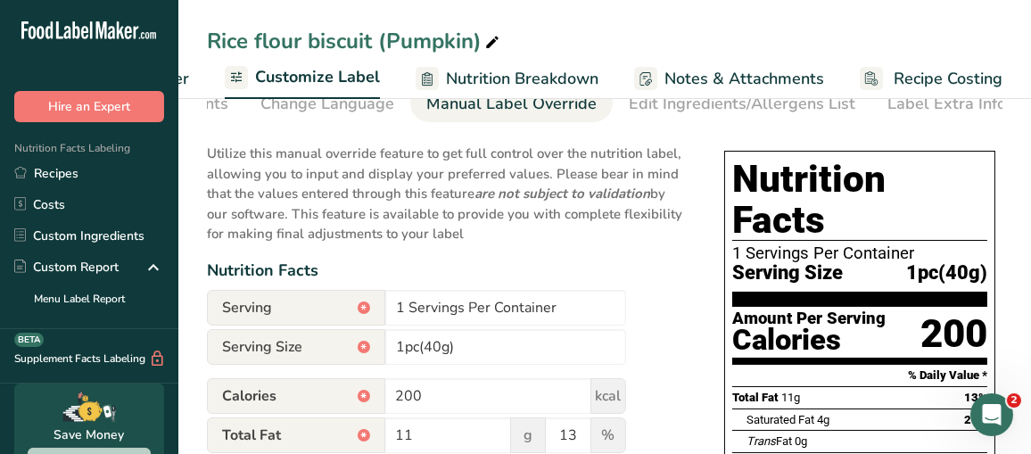
scroll to position [178, 0]
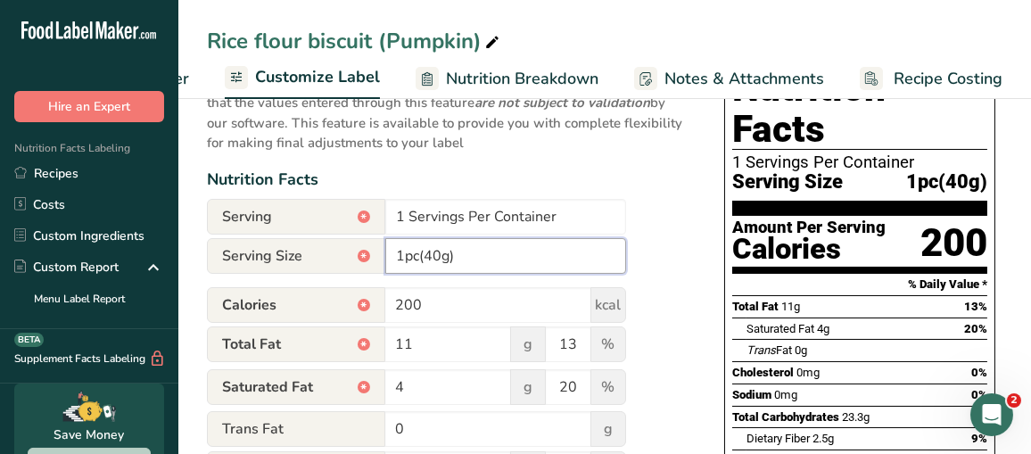
click at [431, 266] on input "1pc(40g)" at bounding box center [505, 256] width 241 height 36
click at [340, 315] on span "Calories *" at bounding box center [296, 305] width 178 height 36
drag, startPoint x: 458, startPoint y: 351, endPoint x: 282, endPoint y: 344, distance: 176.7
click at [282, 344] on div "Total Fat * 11 g 13 %" at bounding box center [416, 344] width 419 height 37
type input "10.5"
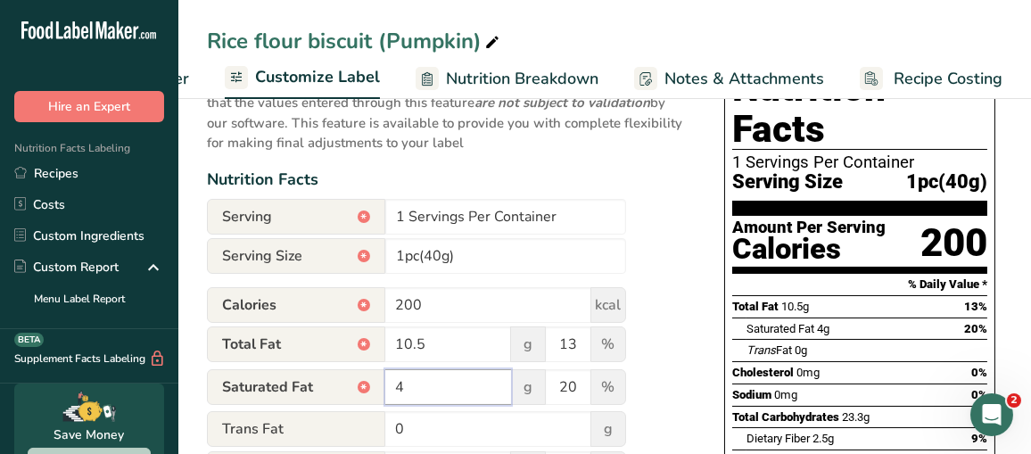
click at [422, 384] on input "4" at bounding box center [448, 387] width 126 height 36
type input "4.0"
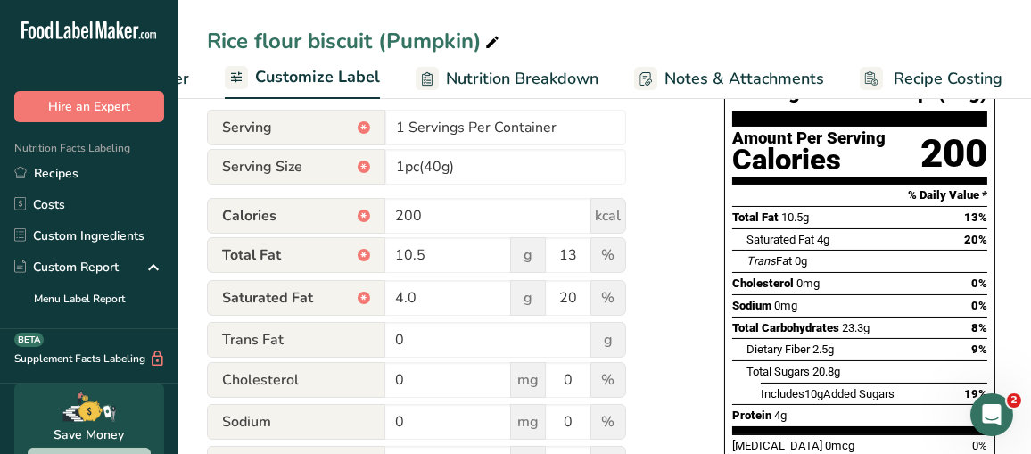
scroll to position [357, 0]
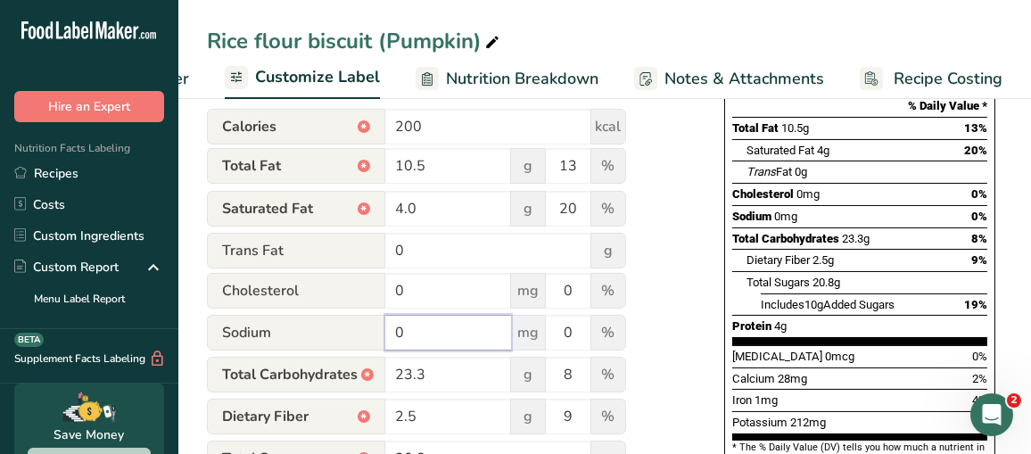
drag, startPoint x: 425, startPoint y: 343, endPoint x: 441, endPoint y: 342, distance: 15.2
click at [425, 343] on input "0" at bounding box center [448, 333] width 126 height 36
type input "0.4"
click at [437, 373] on input "23.3" at bounding box center [448, 375] width 126 height 36
click at [434, 427] on input "2.5" at bounding box center [448, 417] width 126 height 36
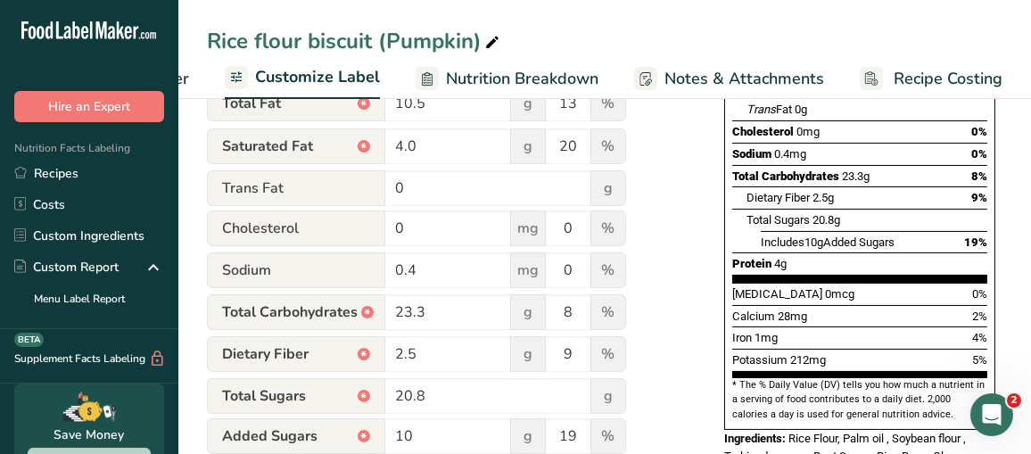
scroll to position [446, 0]
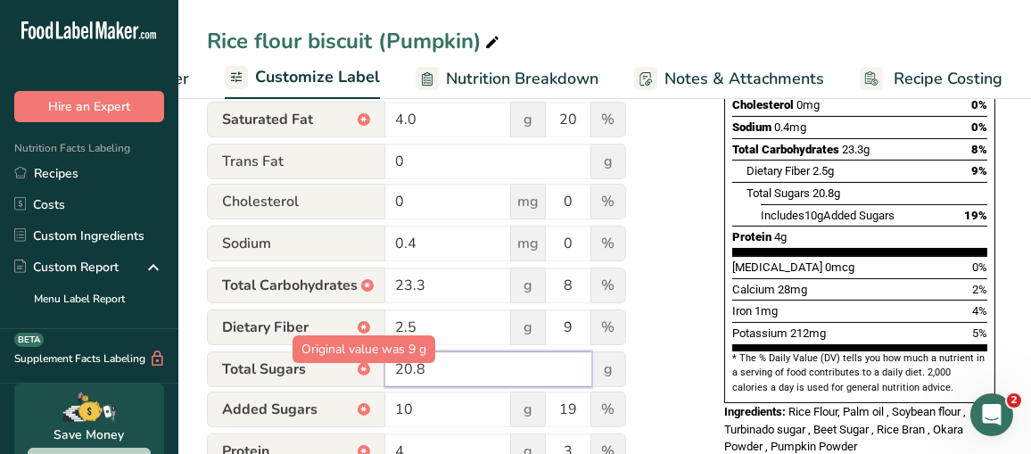
drag, startPoint x: 446, startPoint y: 371, endPoint x: 361, endPoint y: 385, distance: 85.9
click at [361, 385] on div "Total Sugars * 20.8 g" at bounding box center [416, 369] width 419 height 36
click at [439, 376] on input "20.8" at bounding box center [488, 369] width 206 height 36
drag, startPoint x: 439, startPoint y: 376, endPoint x: 389, endPoint y: 376, distance: 50.0
click at [389, 376] on input "20.8" at bounding box center [488, 369] width 206 height 36
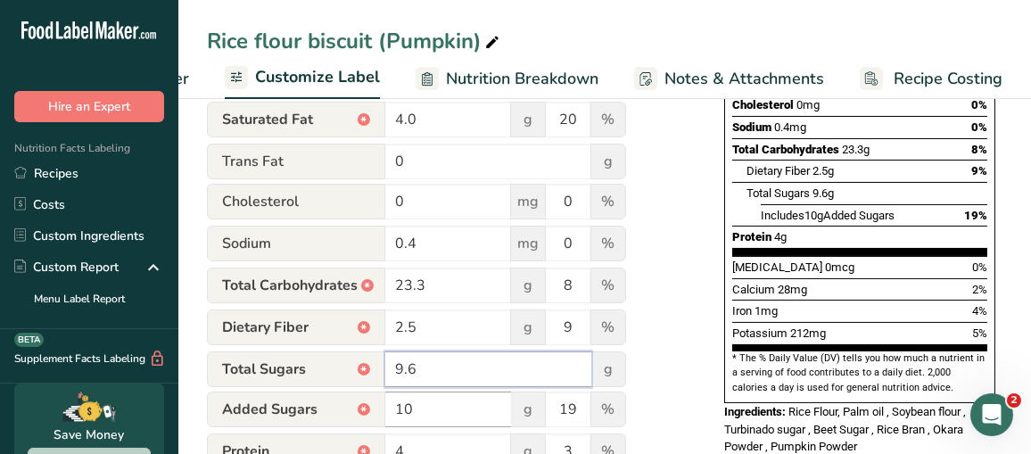
type input "9.6"
click at [434, 407] on input "10" at bounding box center [448, 410] width 126 height 36
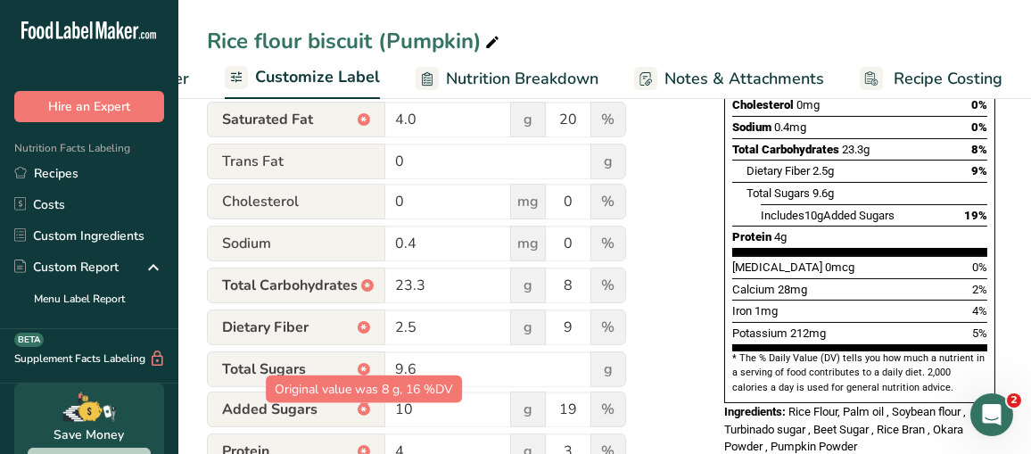
click at [355, 414] on span "Added Sugars *" at bounding box center [296, 410] width 178 height 36
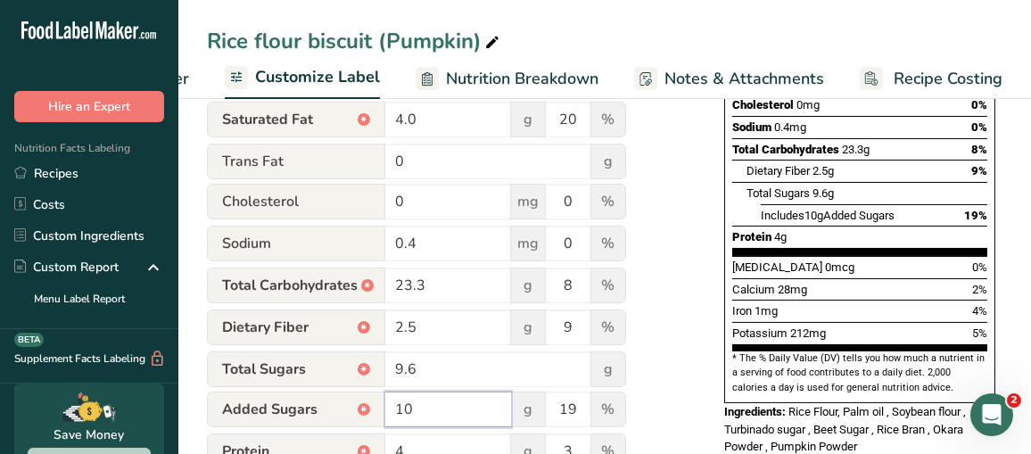
drag, startPoint x: 435, startPoint y: 408, endPoint x: 377, endPoint y: 411, distance: 58.1
click at [377, 411] on div "Added Sugars * 10 g 19 %" at bounding box center [416, 410] width 419 height 37
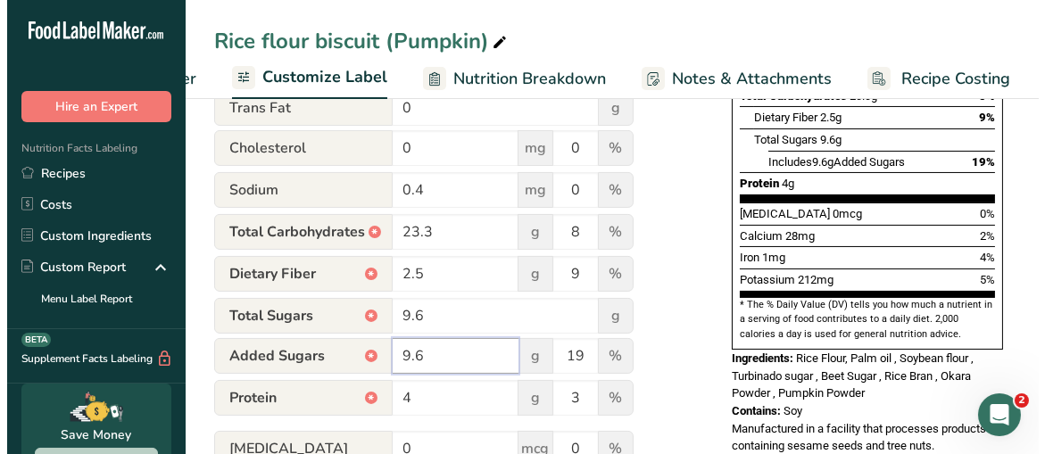
scroll to position [535, 0]
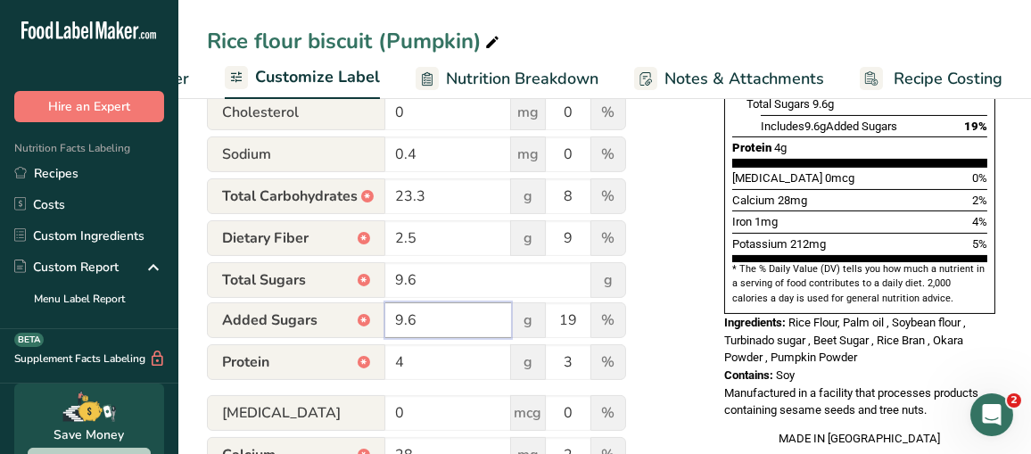
type input "9.6"
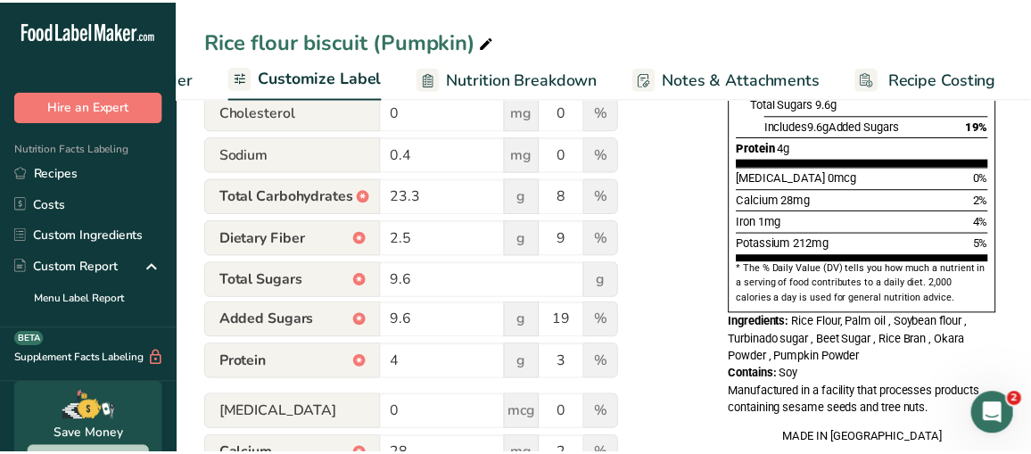
scroll to position [0, 312]
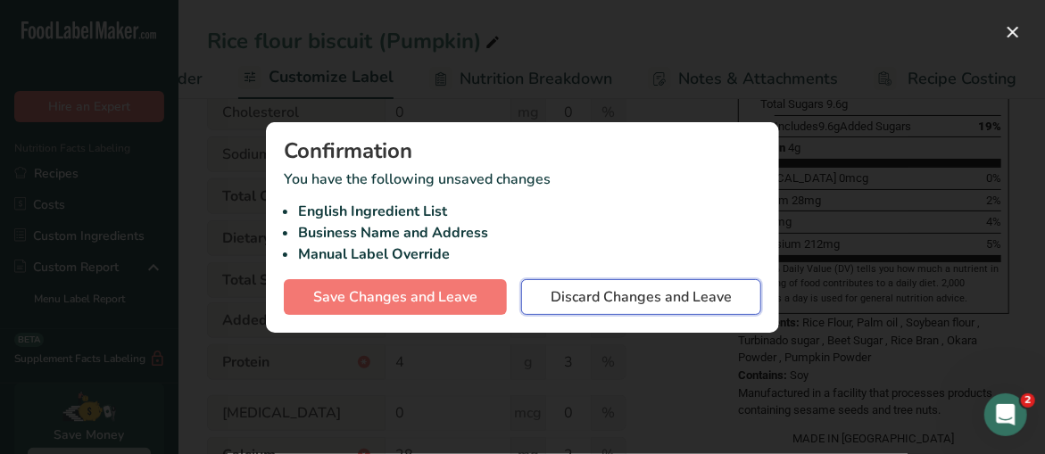
click at [585, 294] on span "Discard Changes and Leave" at bounding box center [640, 296] width 181 height 21
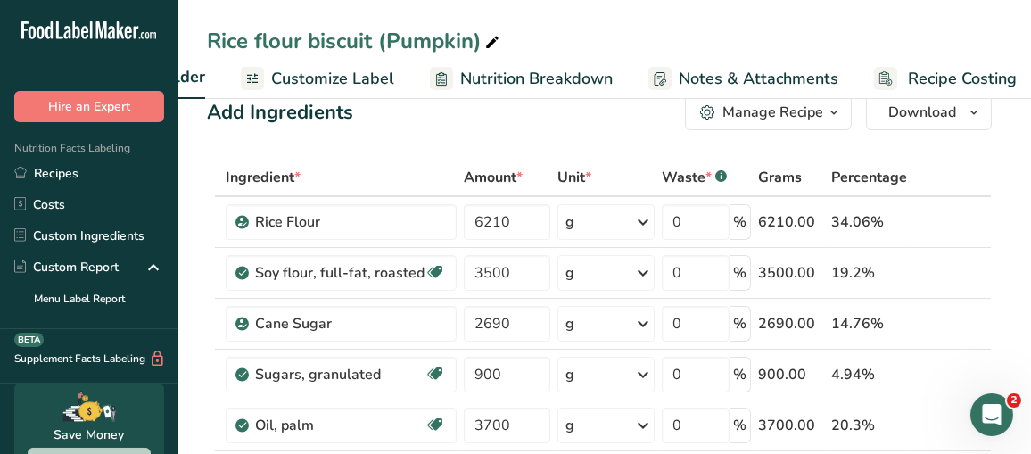
scroll to position [0, 0]
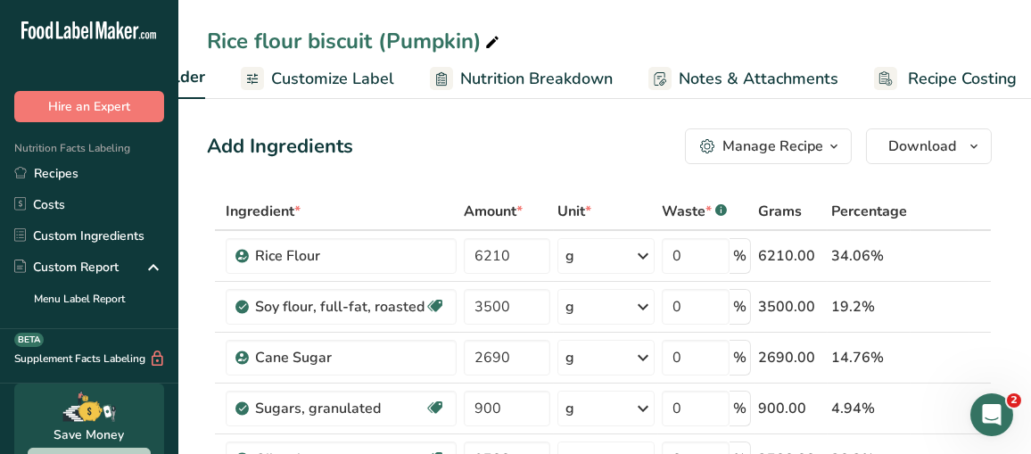
drag, startPoint x: 365, startPoint y: 79, endPoint x: 385, endPoint y: 81, distance: 20.6
click at [365, 79] on span "Customize Label" at bounding box center [332, 79] width 123 height 24
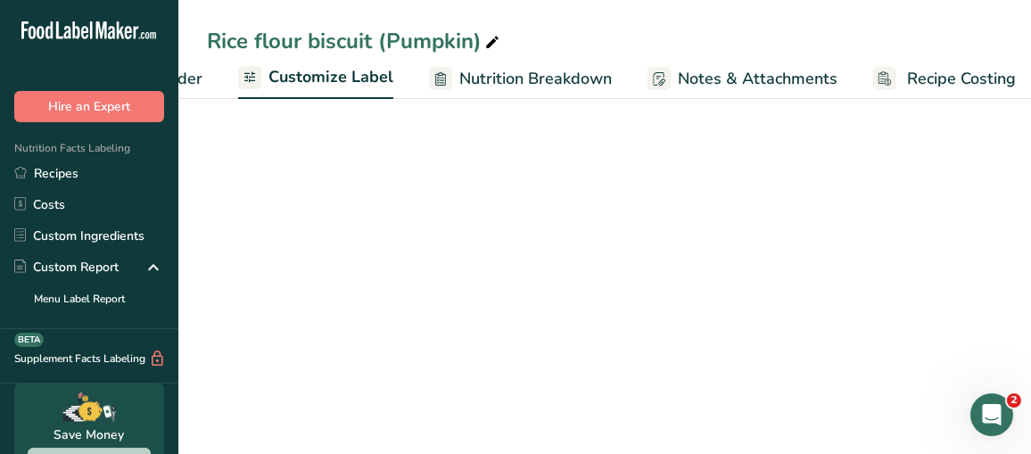
scroll to position [0, 326]
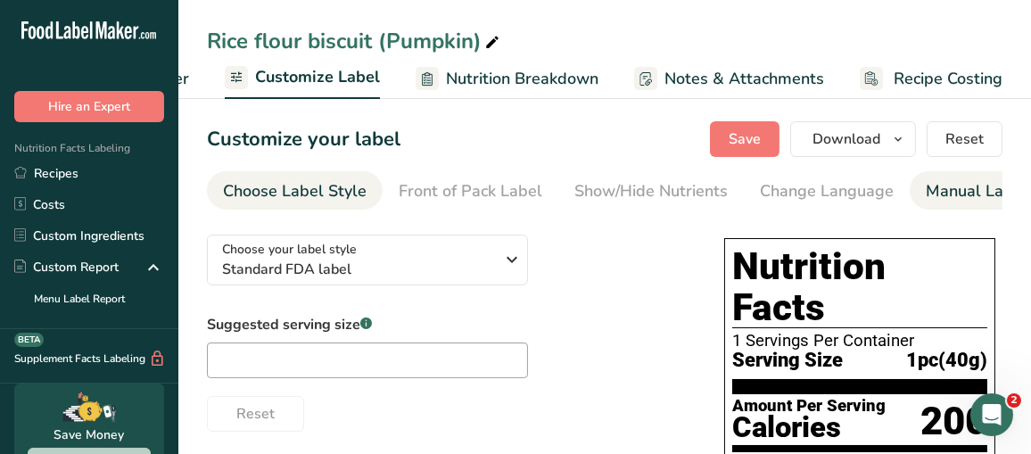
click at [960, 187] on div "Manual Label Override" at bounding box center [1011, 191] width 170 height 24
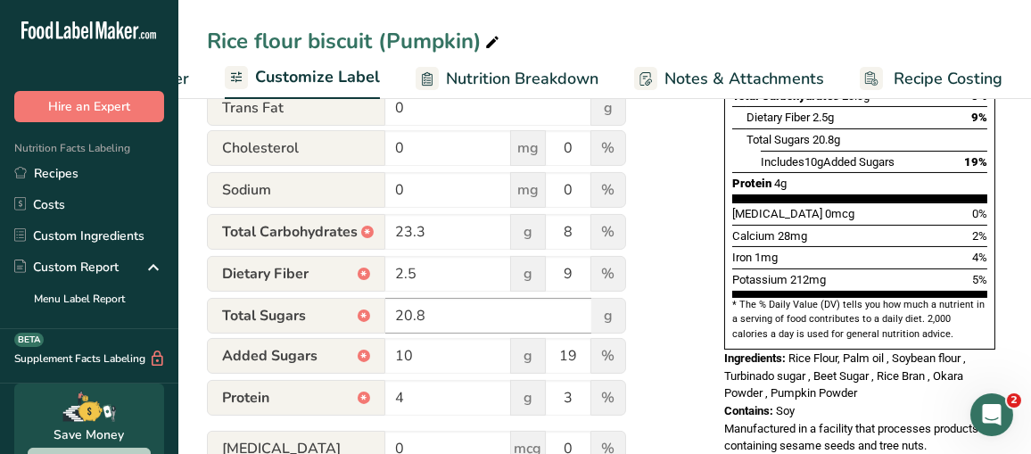
scroll to position [535, 0]
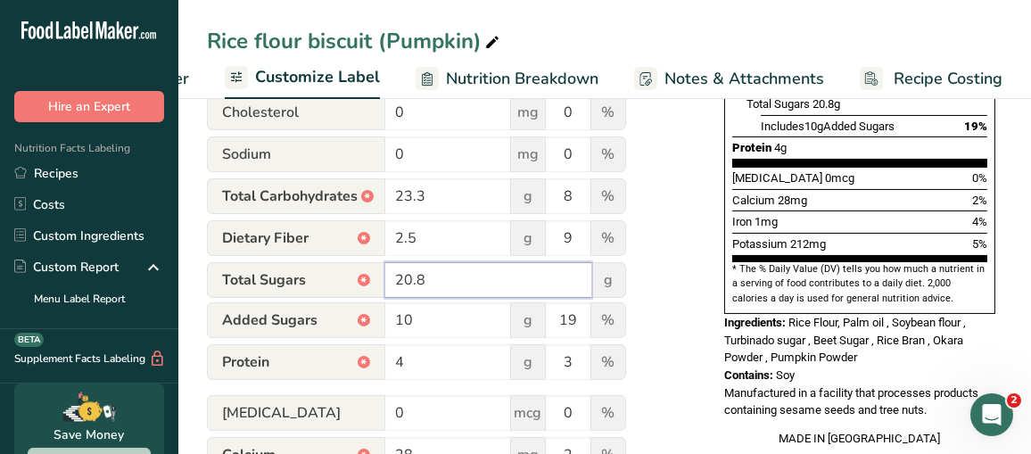
drag, startPoint x: 451, startPoint y: 280, endPoint x: 359, endPoint y: 278, distance: 91.9
click at [359, 278] on div "Total Sugars * 20.8 g" at bounding box center [416, 280] width 419 height 36
type input "9.6"
drag, startPoint x: 450, startPoint y: 328, endPoint x: 331, endPoint y: 326, distance: 119.5
click at [333, 327] on div "Added Sugars * 10 g 19 %" at bounding box center [416, 320] width 419 height 37
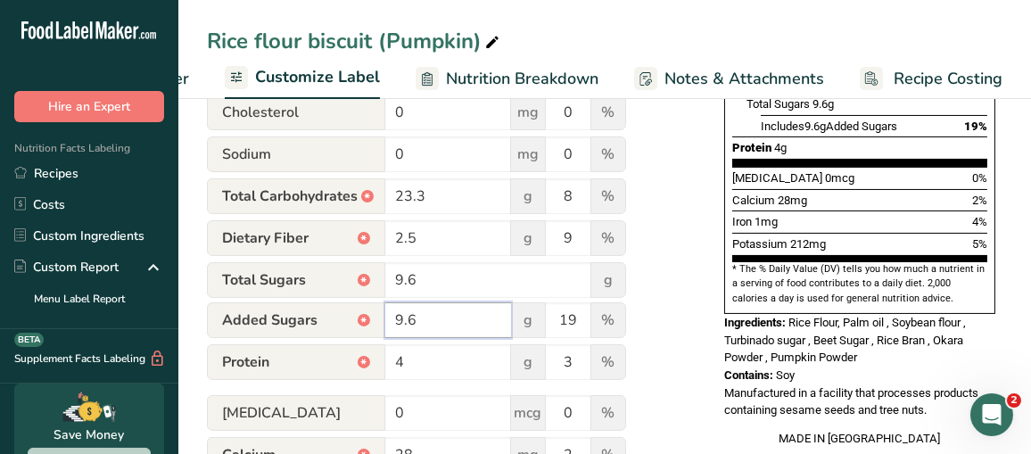
type input "9.6"
drag, startPoint x: 423, startPoint y: 363, endPoint x: 352, endPoint y: 368, distance: 70.7
click at [352, 368] on div "Protein * 4 g 3 %" at bounding box center [416, 362] width 419 height 37
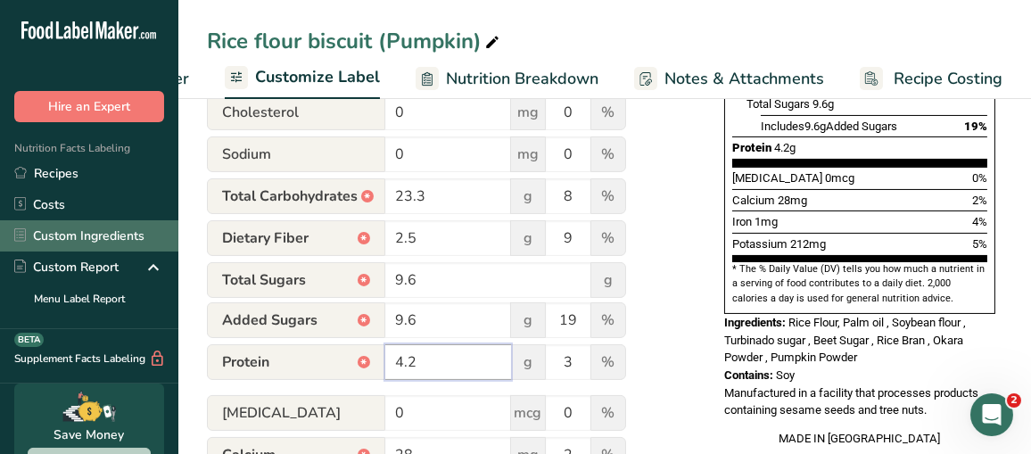
type input "4.2"
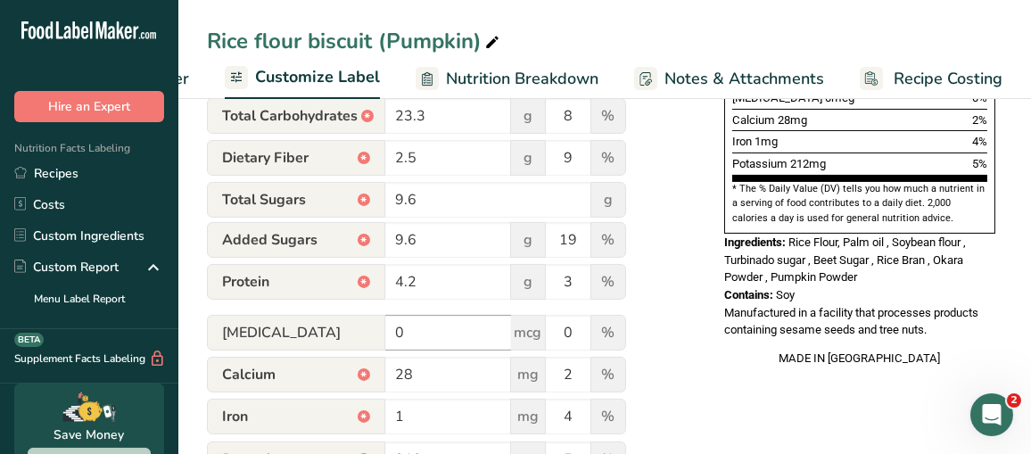
scroll to position [713, 0]
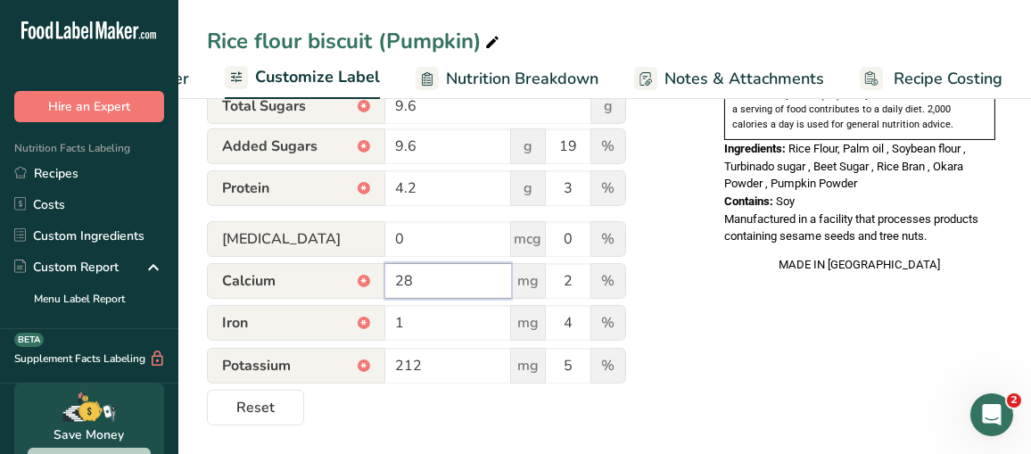
drag, startPoint x: 447, startPoint y: 276, endPoint x: 322, endPoint y: 277, distance: 124.9
click at [349, 285] on div "Calcium * 28 mg 2 %" at bounding box center [416, 281] width 419 height 37
type input "27.6"
drag, startPoint x: 416, startPoint y: 326, endPoint x: 368, endPoint y: 325, distance: 47.3
click at [379, 326] on div "Iron * 1 mg 4 %" at bounding box center [416, 323] width 419 height 37
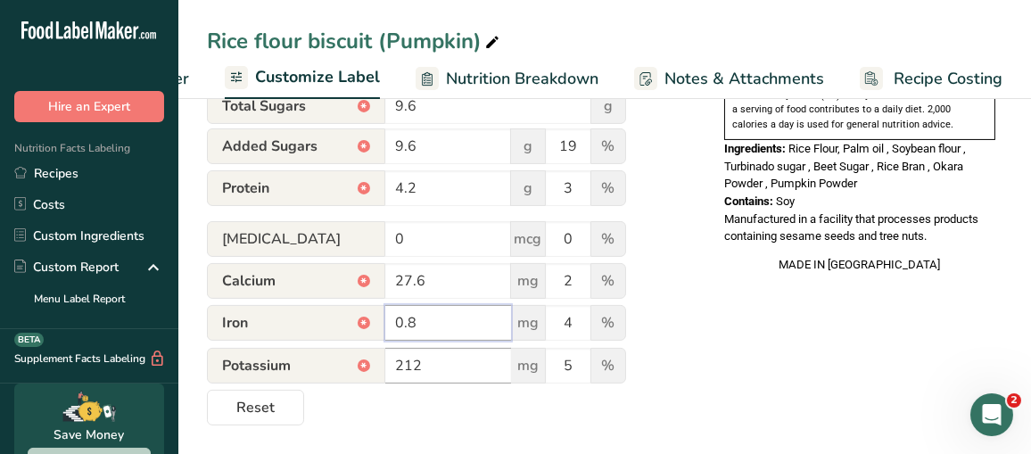
type input "0.8"
click at [442, 368] on input "212" at bounding box center [448, 366] width 126 height 36
type input "212.0"
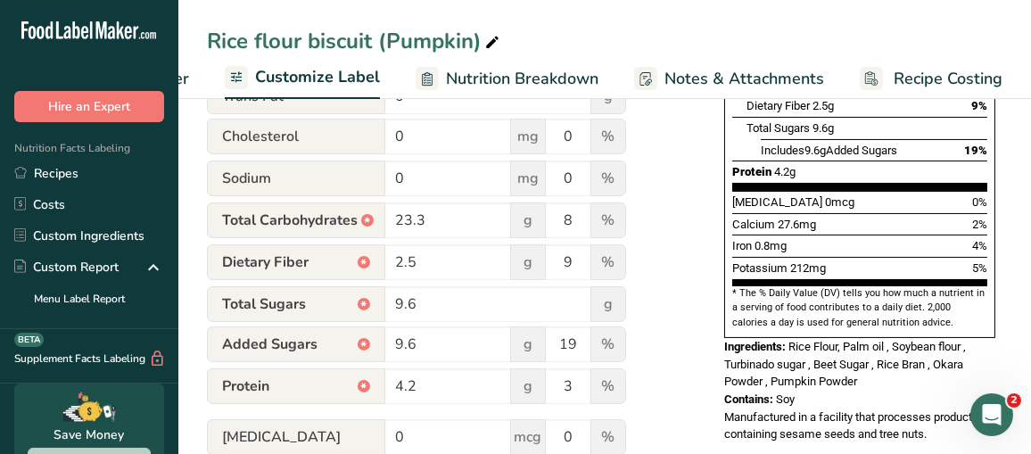
scroll to position [534, 0]
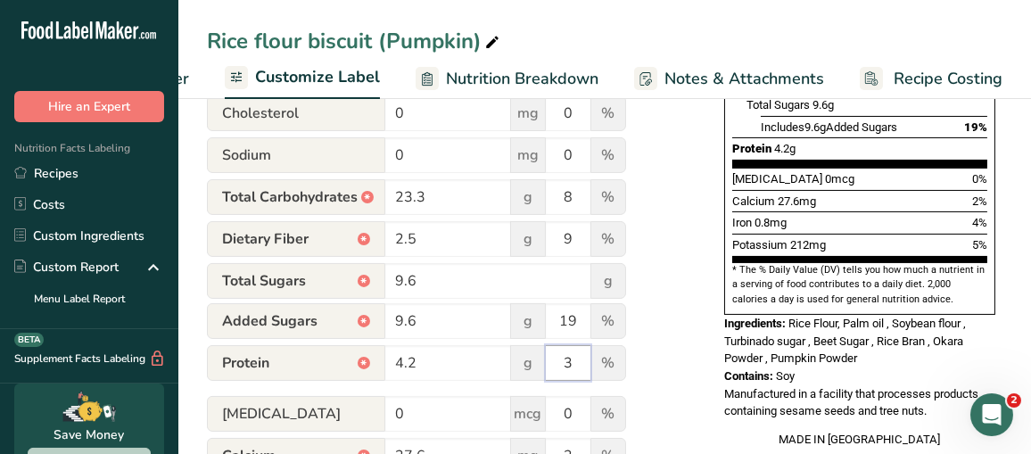
drag, startPoint x: 557, startPoint y: 359, endPoint x: 598, endPoint y: 364, distance: 40.4
click at [598, 364] on div "Protein * 4.2 g 3 %" at bounding box center [416, 363] width 419 height 37
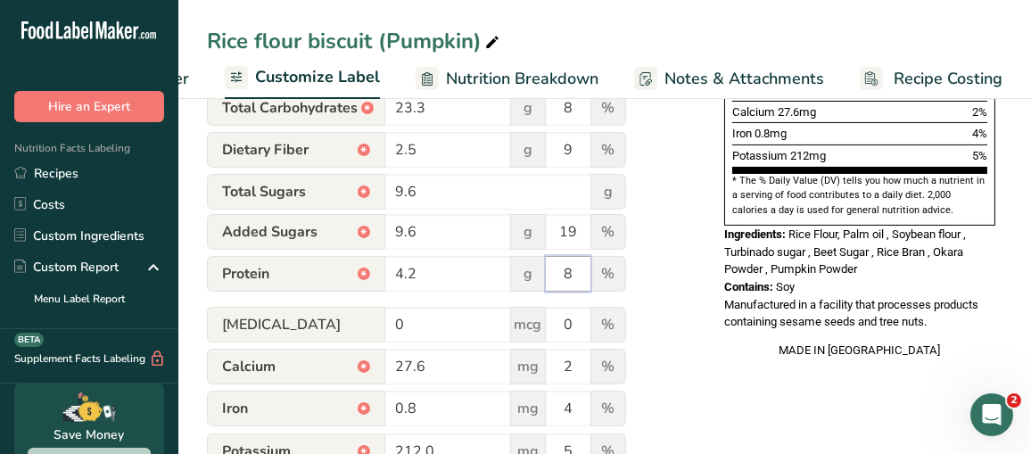
scroll to position [713, 0]
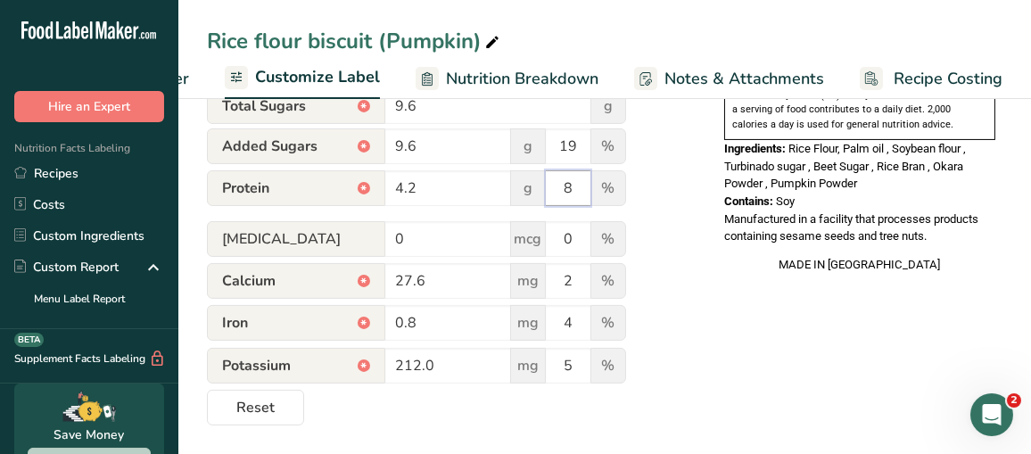
type input "8"
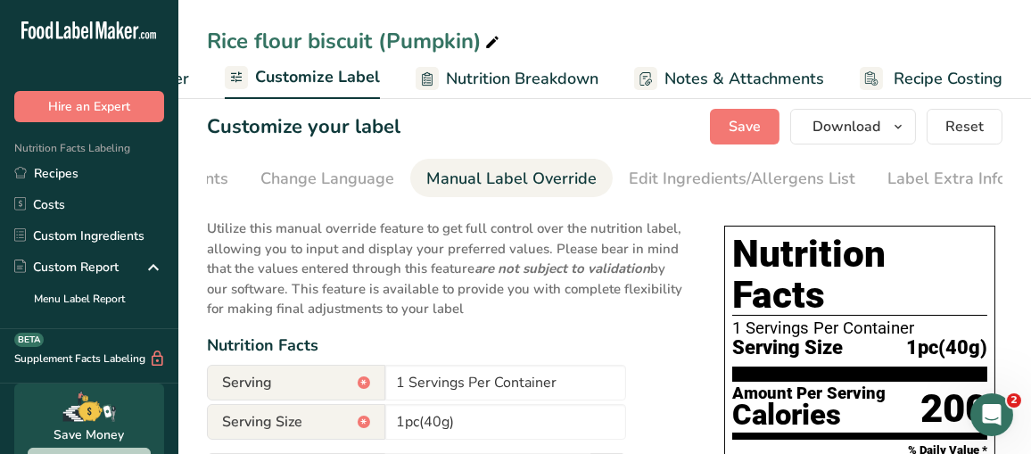
scroll to position [0, 0]
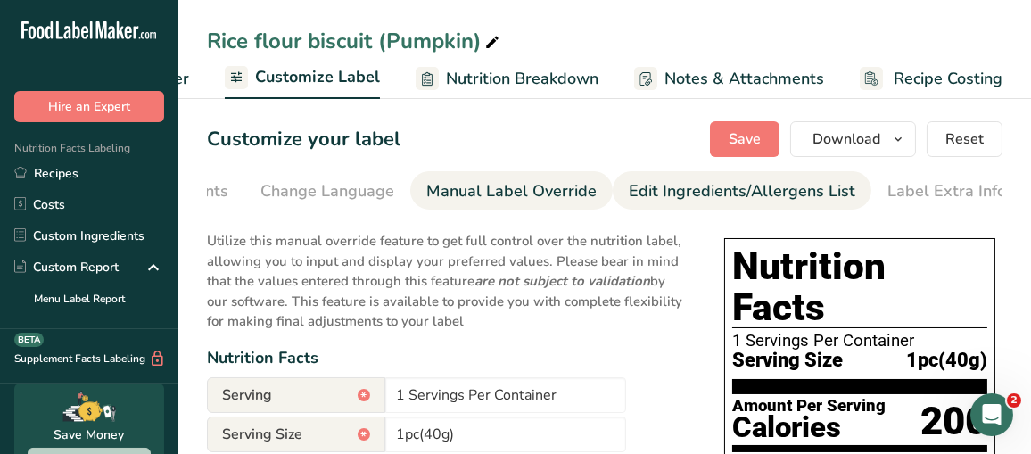
click at [777, 190] on div "Edit Ingredients/Allergens List" at bounding box center [742, 191] width 227 height 24
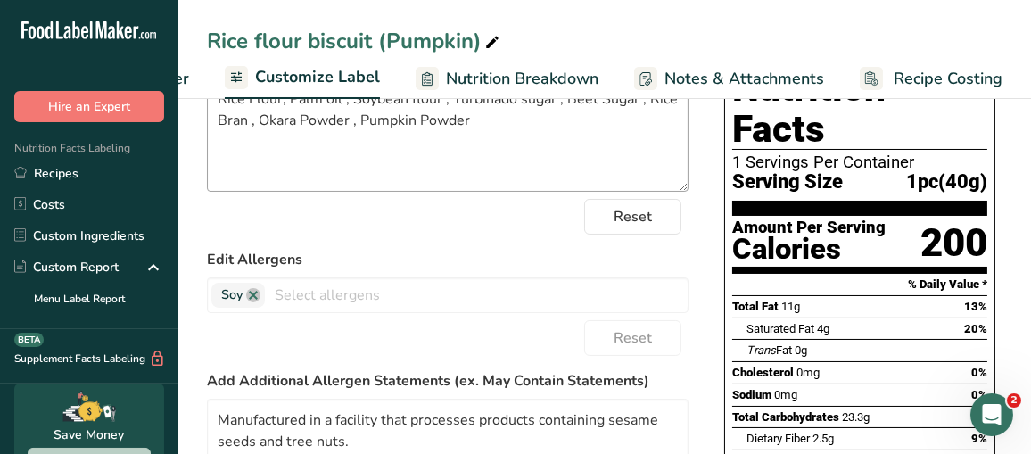
scroll to position [89, 0]
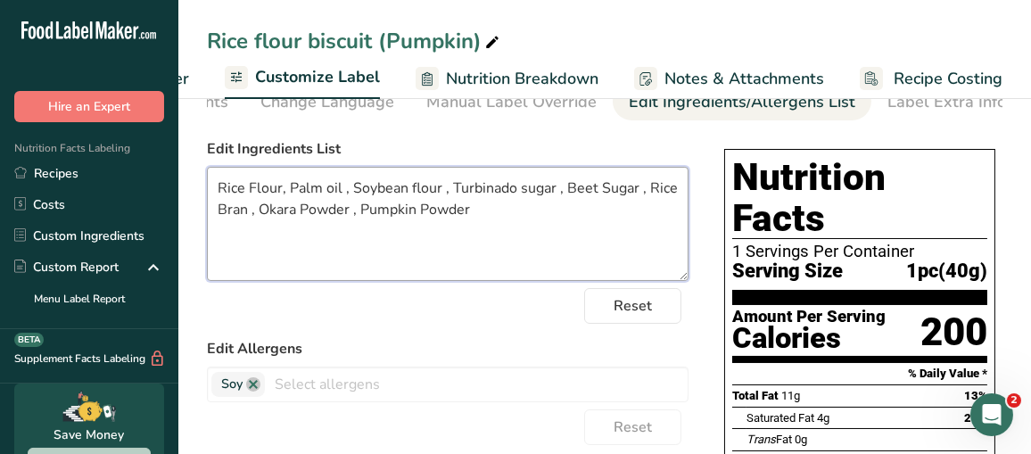
click at [500, 224] on textarea "Rice Flour, Palm oil , Soybean flour , Turbinado sugar , Beet Sugar , Rice Bran…" at bounding box center [448, 224] width 482 height 114
drag, startPoint x: 500, startPoint y: 223, endPoint x: 182, endPoint y: 188, distance: 320.3
paste textarea "flour, Palm oil, Soybean flour,Turbinado sugar, Beet sugar, Rice bran, Okara po…"
type textarea "Rice flour, Palm oil, Soybean flour,Turbinado sugar, Beet sugar, Rice bran, Oka…"
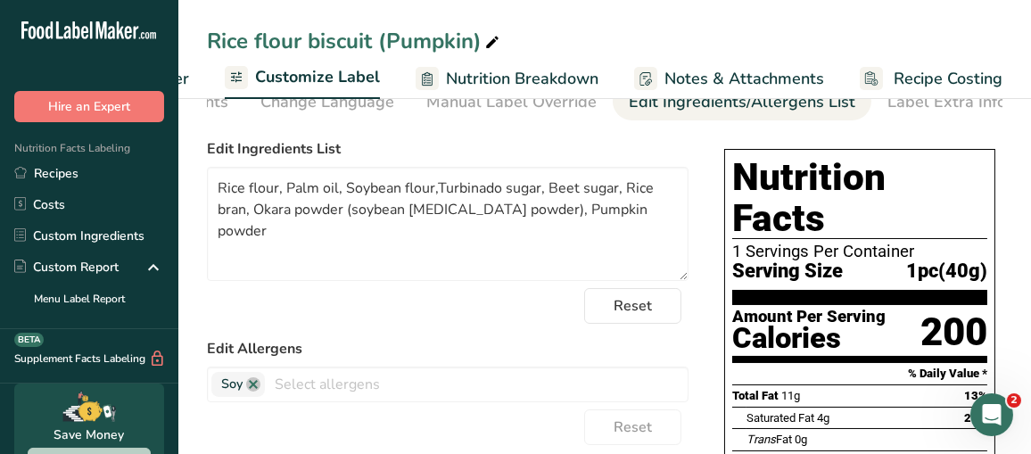
click at [421, 308] on div "Reset" at bounding box center [448, 306] width 482 height 36
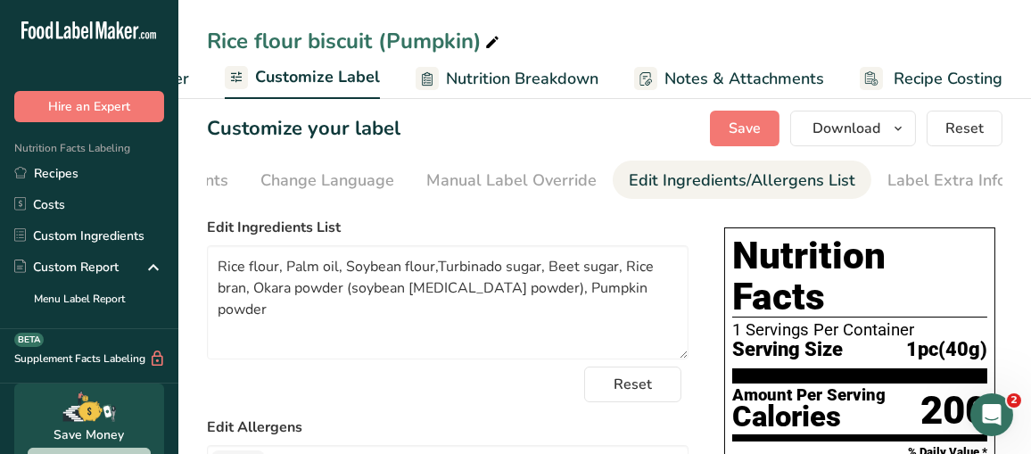
scroll to position [0, 0]
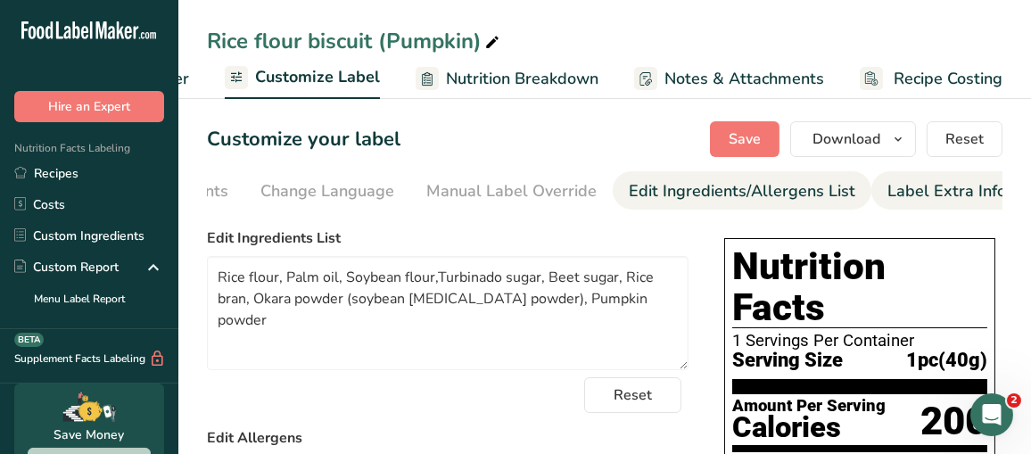
click at [888, 188] on div "Label Extra Info" at bounding box center [947, 191] width 119 height 24
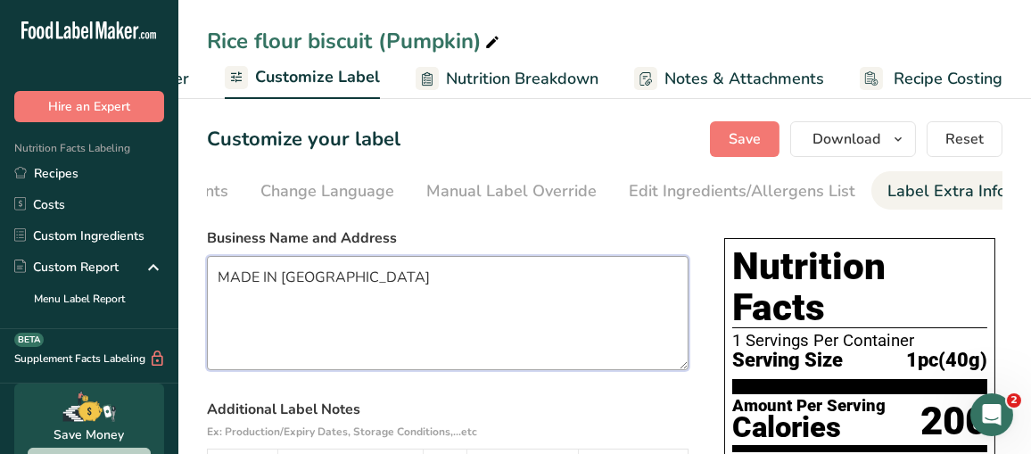
drag, startPoint x: 326, startPoint y: 282, endPoint x: 182, endPoint y: 277, distance: 143.7
paste textarea "DISTRIBUTED BY:Nogi Co.,Ltd [STREET_ADDRESS]"
click at [335, 282] on textarea "DISTRIBUTED BY:Nogi Co.,Ltd [STREET_ADDRESS]" at bounding box center [448, 313] width 482 height 114
drag, startPoint x: 442, startPoint y: 309, endPoint x: 209, endPoint y: 261, distance: 238.4
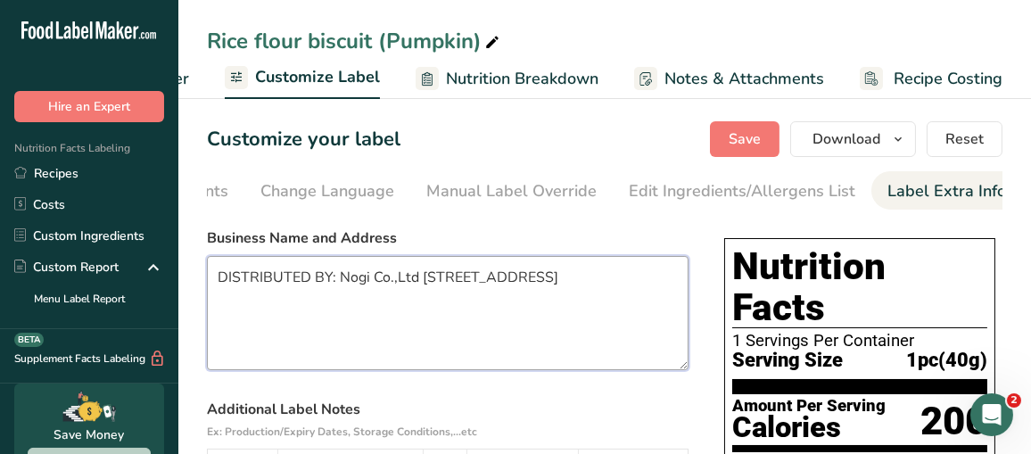
click at [209, 261] on textarea "DISTRIBUTED BY: Nogi Co.,Ltd 1467-3 Tsuda, Tsuda-machi, Sanuki city, KAGAWA #76…" at bounding box center [448, 313] width 482 height 114
paste textarea "."
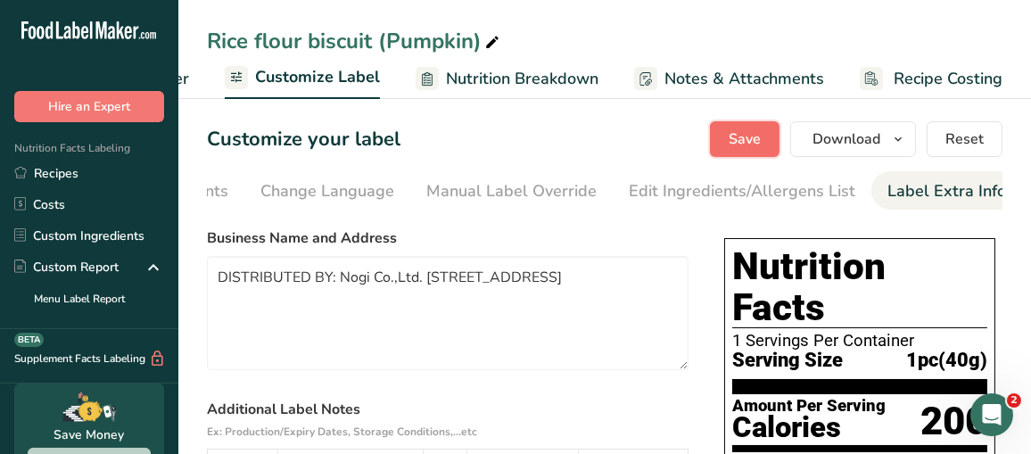
click at [741, 136] on span "Save" at bounding box center [745, 138] width 32 height 21
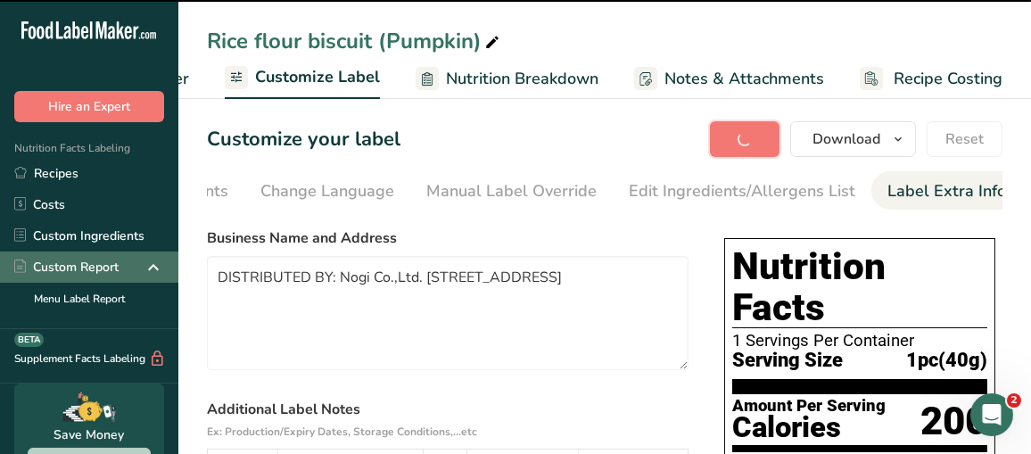
type textarea "DISTRIBUTED BY: Nogi Co.,Ltd. 1467-3 Tsuda, Tsuda-machi, Sanuki city, KAGAWA #7…"
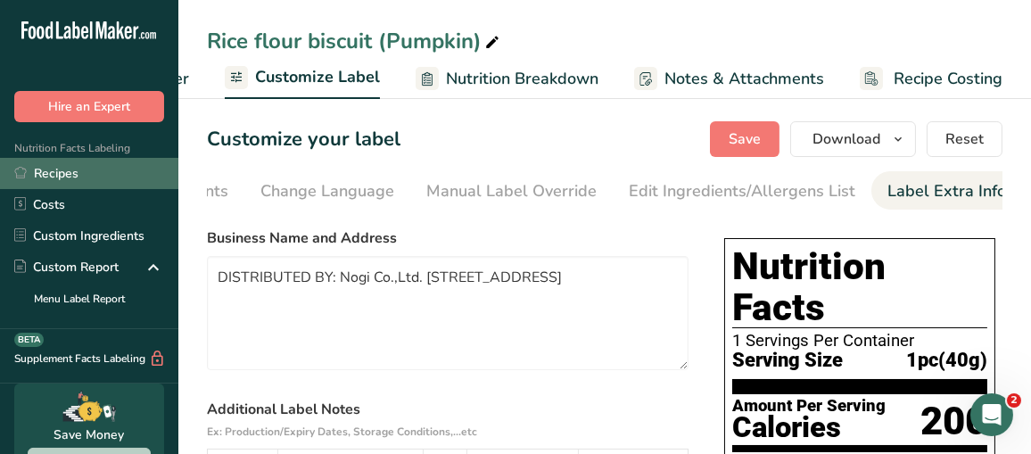
click at [42, 166] on link "Recipes" at bounding box center [89, 173] width 178 height 31
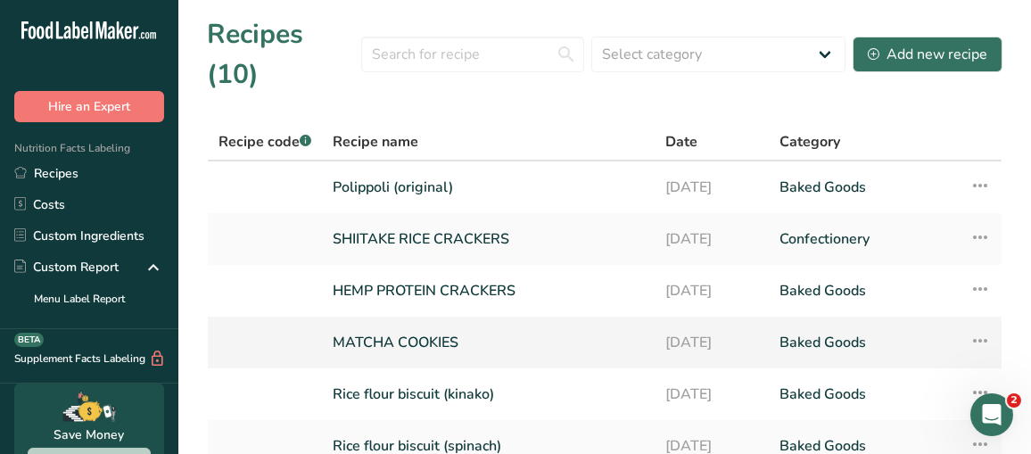
scroll to position [89, 0]
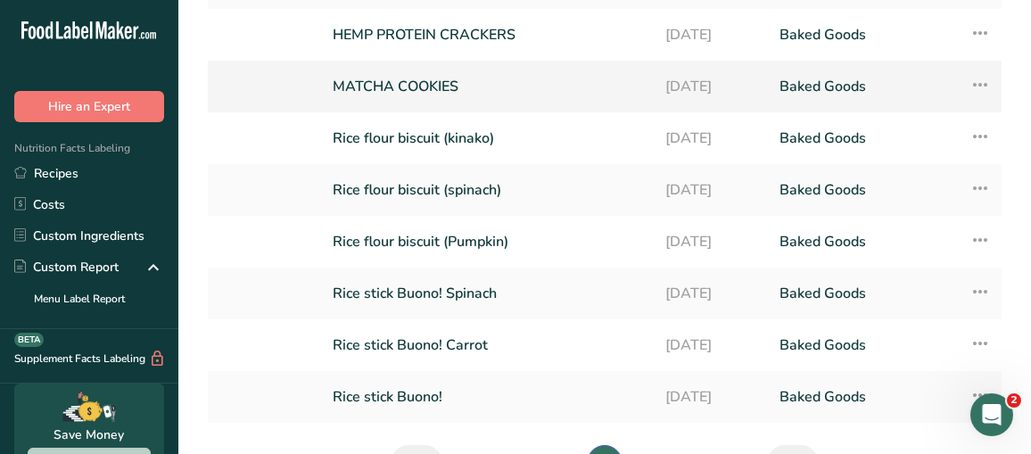
scroll to position [178, 0]
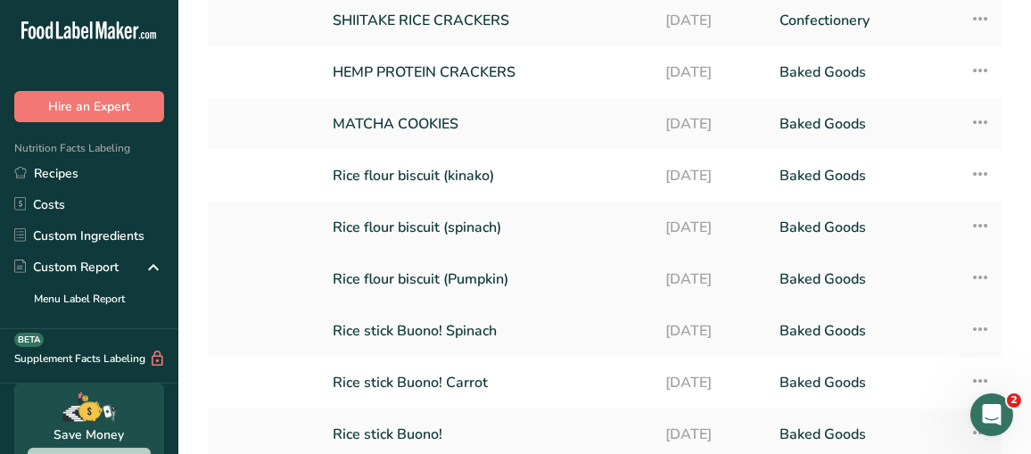
click at [472, 282] on link "Rice flour biscuit (Pumpkin)" at bounding box center [488, 278] width 311 height 37
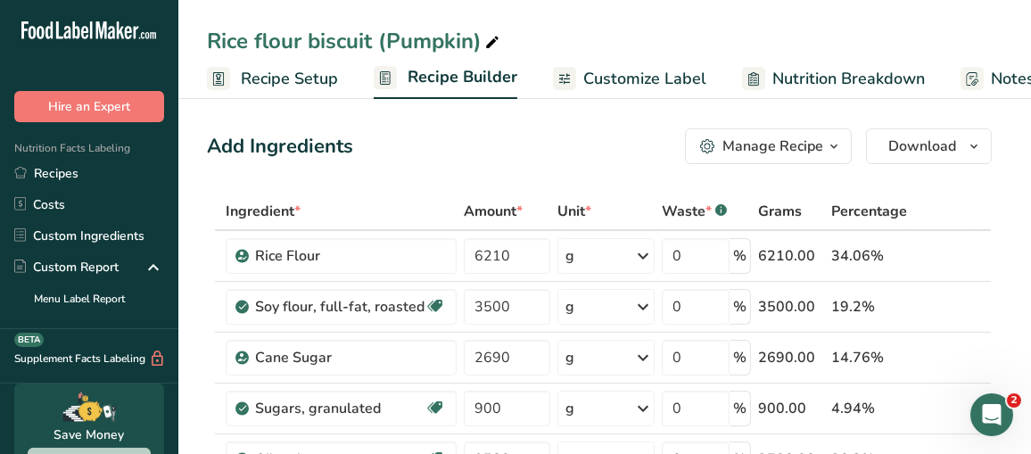
click at [681, 81] on span "Customize Label" at bounding box center [644, 79] width 123 height 24
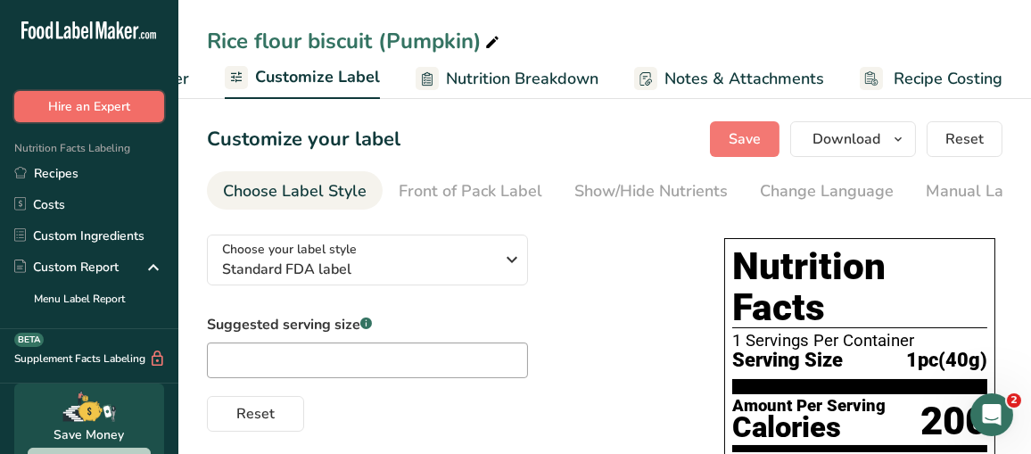
click at [96, 96] on button "Hire an Expert" at bounding box center [89, 106] width 150 height 31
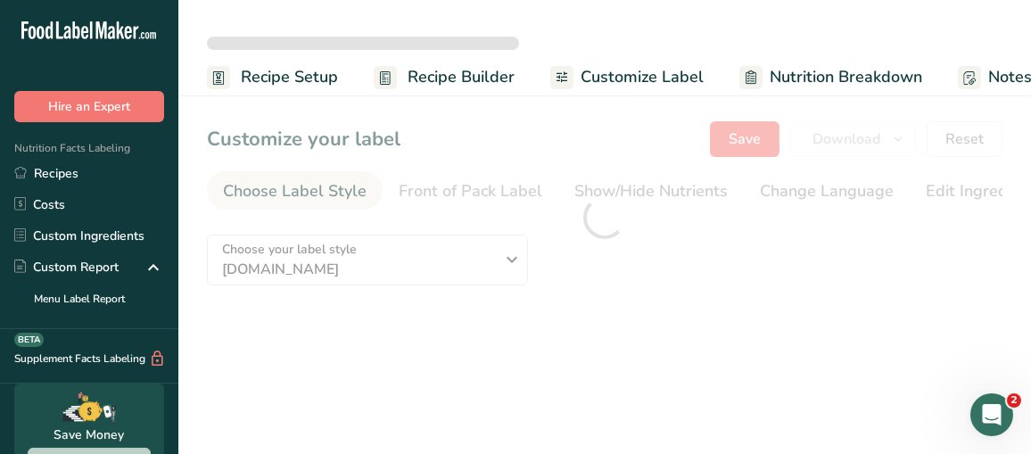
drag, startPoint x: 76, startPoint y: 171, endPoint x: 184, endPoint y: 161, distance: 108.4
click at [76, 171] on link "Recipes" at bounding box center [89, 173] width 178 height 31
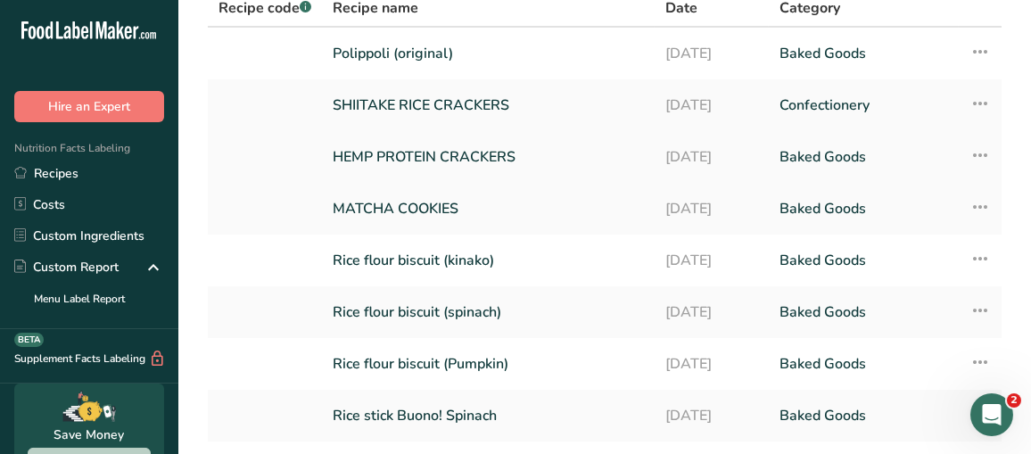
scroll to position [238, 0]
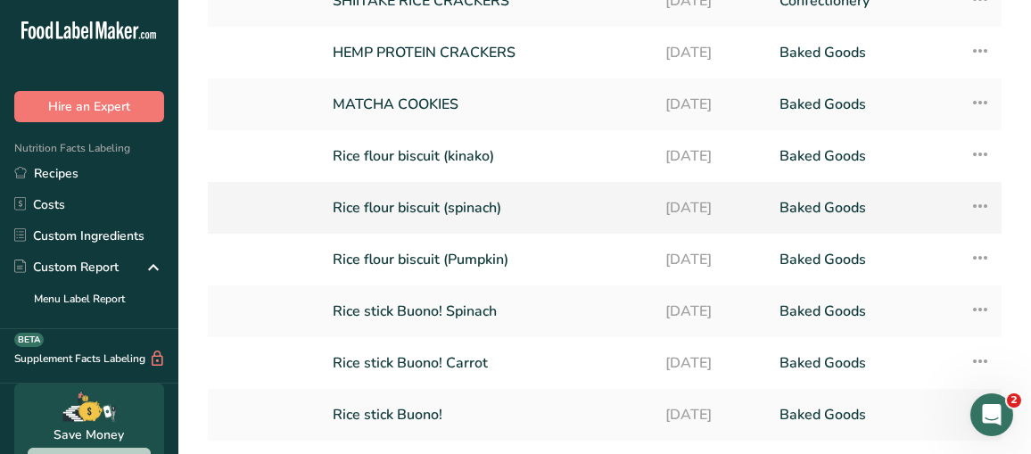
click at [498, 189] on link "Rice flour biscuit (spinach)" at bounding box center [488, 207] width 311 height 37
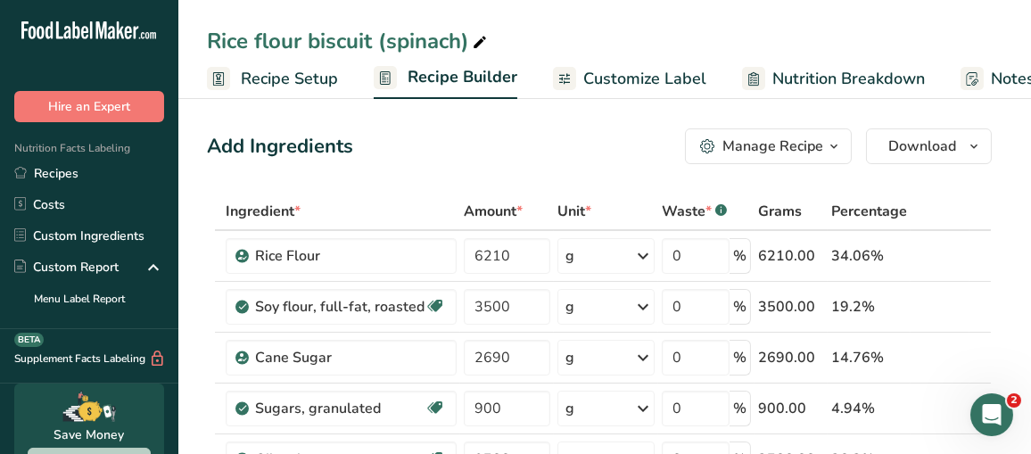
click at [630, 79] on span "Customize Label" at bounding box center [644, 79] width 123 height 24
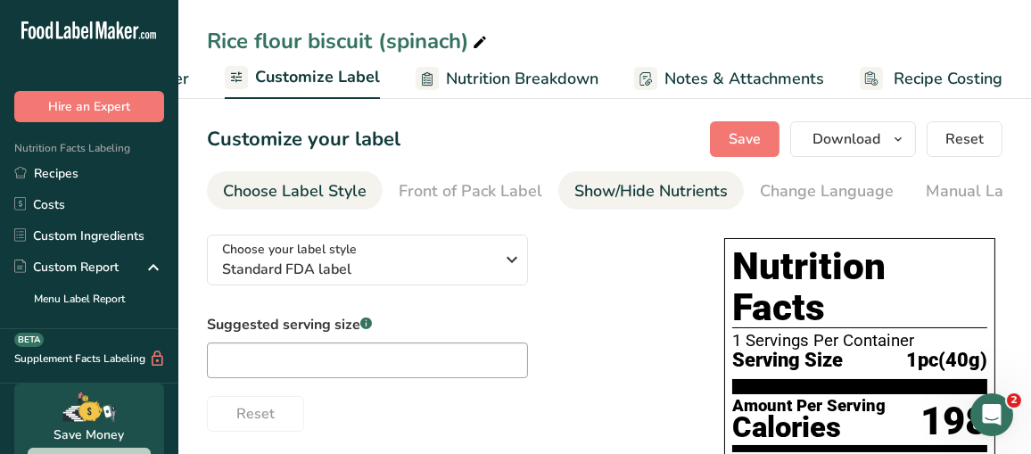
click at [677, 195] on div "Show/Hide Nutrients" at bounding box center [650, 191] width 153 height 24
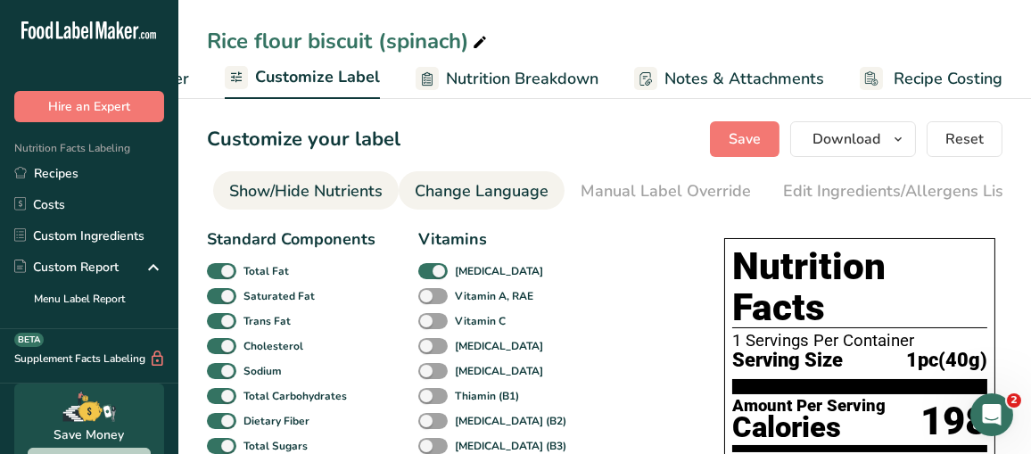
click at [514, 193] on div "Change Language" at bounding box center [482, 191] width 134 height 24
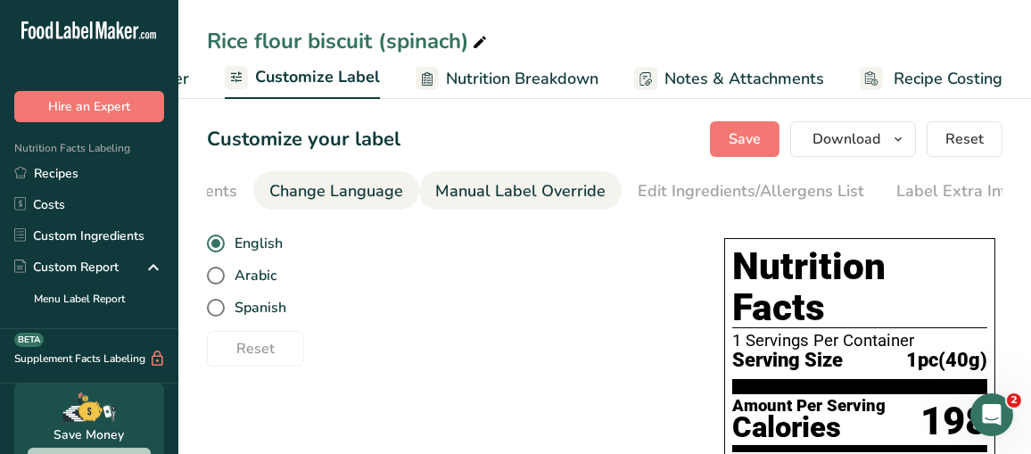
scroll to position [0, 500]
click at [570, 186] on div "Manual Label Override" at bounding box center [511, 191] width 170 height 24
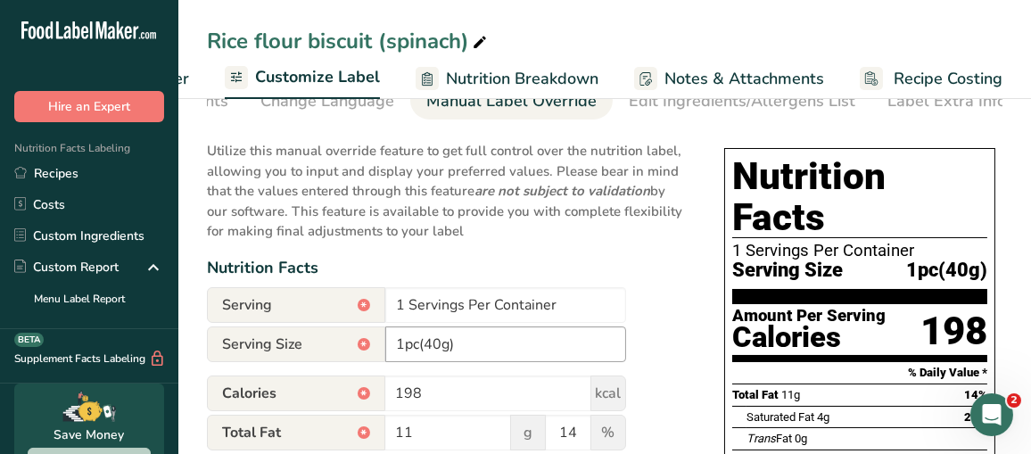
scroll to position [0, 0]
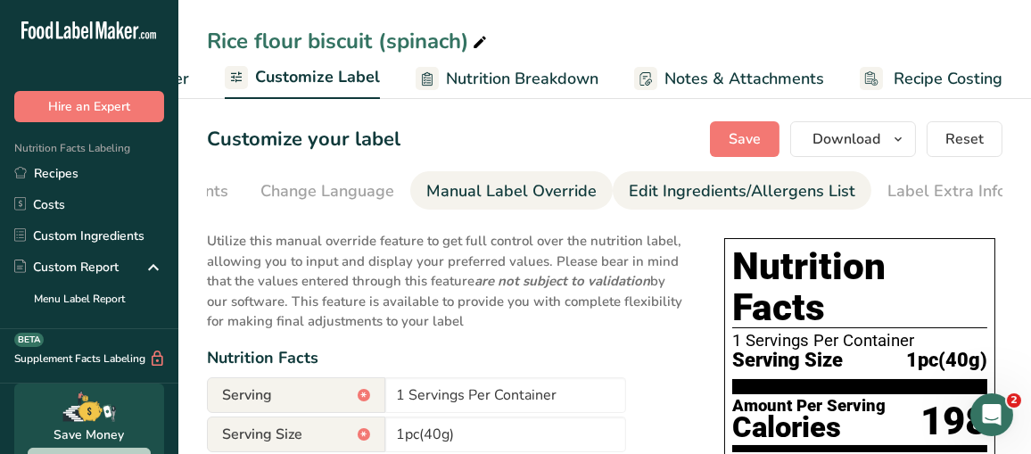
click at [681, 186] on div "Edit Ingredients/Allergens List" at bounding box center [742, 191] width 227 height 24
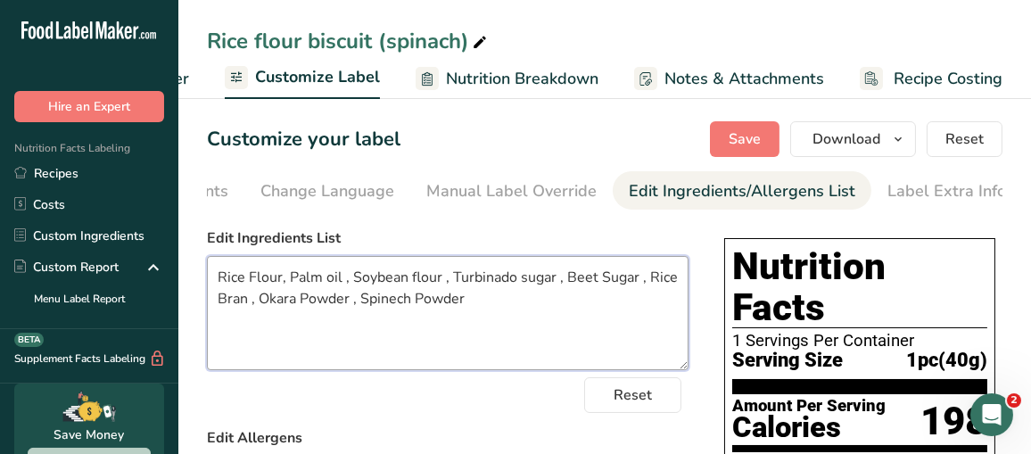
drag, startPoint x: 480, startPoint y: 304, endPoint x: 211, endPoint y: 276, distance: 270.0
click at [211, 276] on textarea "Rice Flour, Palm oil , Soybean flour , Turbinado sugar , Beet Sugar , Rice Bran…" at bounding box center [448, 313] width 482 height 114
paste textarea "flour, Palm oil, Soybean flour, Turbinado sugar, Beet sugar, Rice bran, Okara p…"
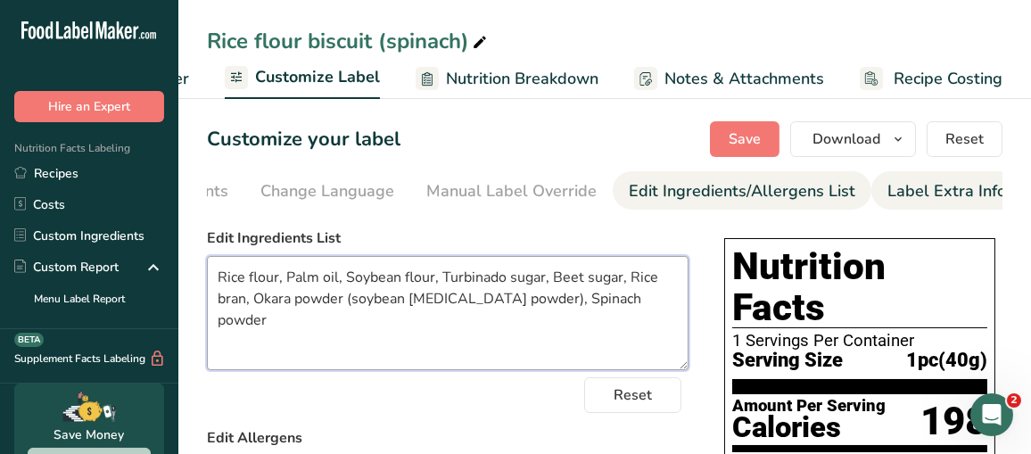
type textarea "Rice flour, Palm oil, Soybean flour, Turbinado sugar, Beet sugar, Rice bran, Ok…"
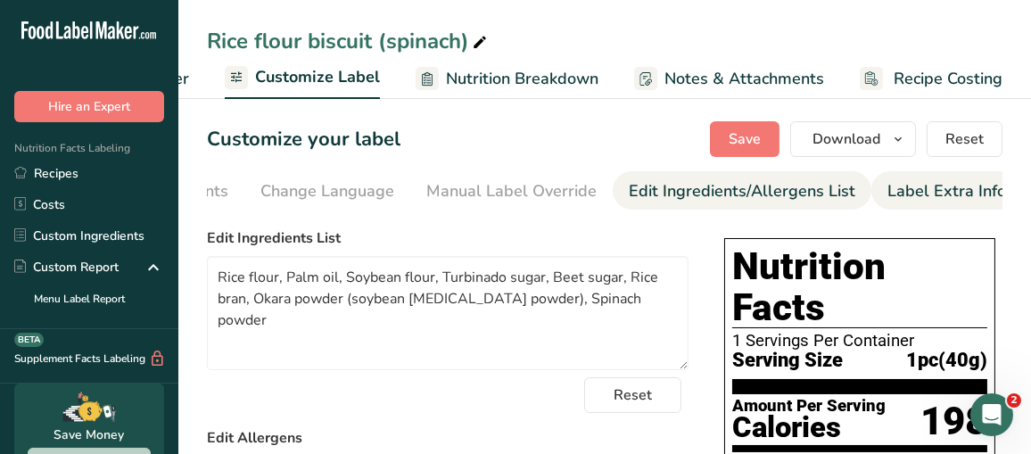
click at [899, 194] on div "Label Extra Info" at bounding box center [947, 191] width 119 height 24
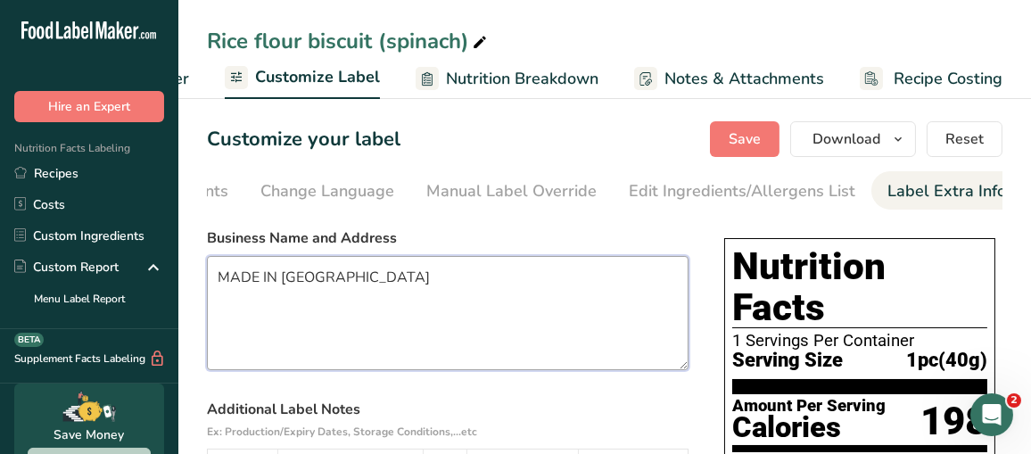
click at [379, 267] on textarea "MADE IN [GEOGRAPHIC_DATA]" at bounding box center [448, 313] width 482 height 114
drag, startPoint x: 372, startPoint y: 279, endPoint x: 171, endPoint y: 277, distance: 200.7
paste textarea "DISTRIBUTED BY: Nogi Co.,Ltd. 1467-3 Tsuda, Tsuda-machi, Sanuki city, KAGAWA #7…"
type textarea "DISTRIBUTED BY: Nogi Co.,Ltd. 1467-3 Tsuda, Tsuda-machi, Sanuki city, KAGAWA #7…"
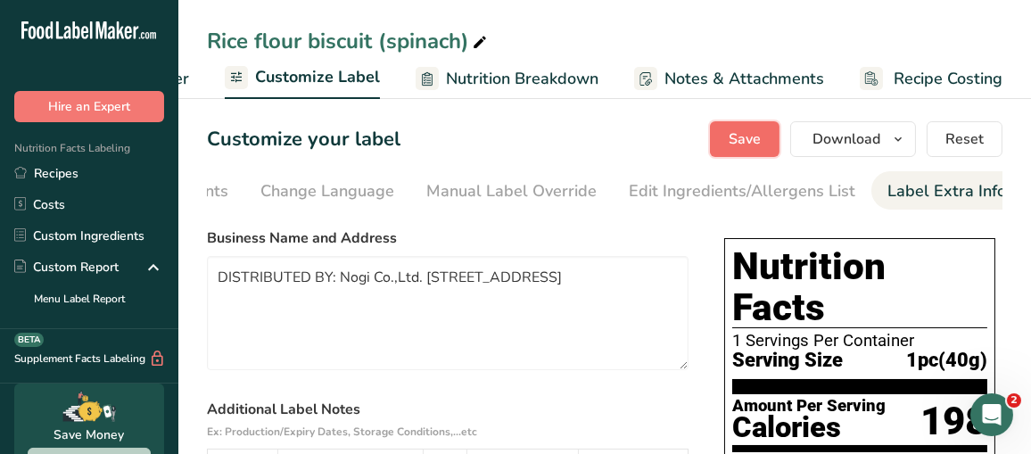
click at [778, 136] on button "Save" at bounding box center [745, 139] width 70 height 36
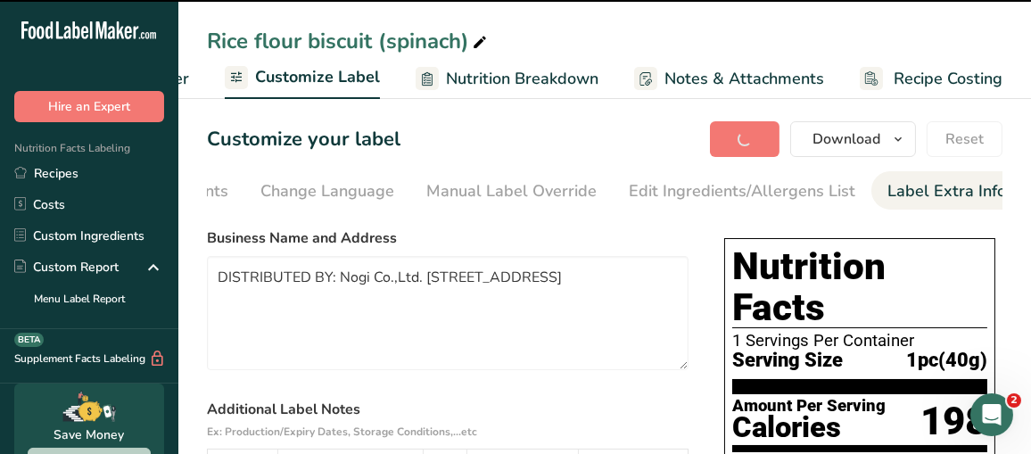
click at [296, 73] on span "Customize Label" at bounding box center [317, 77] width 125 height 24
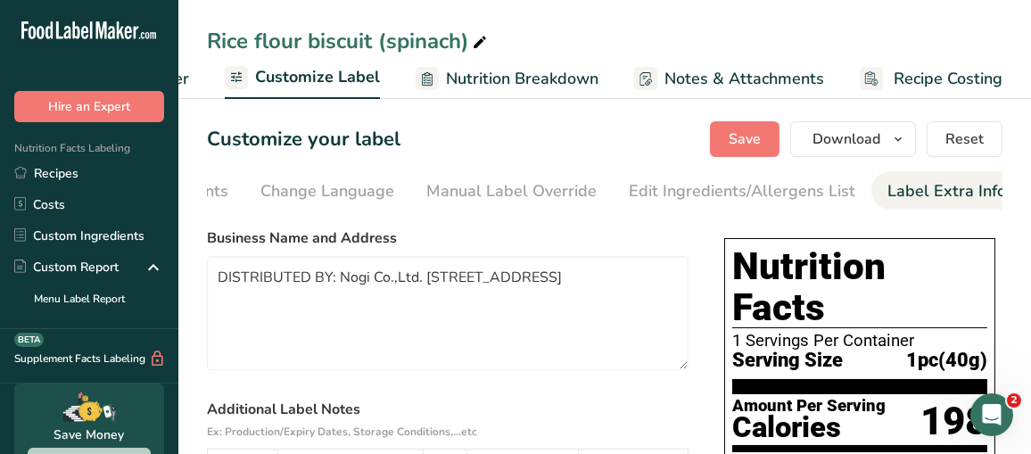
click at [296, 73] on span "Customize Label" at bounding box center [317, 77] width 125 height 24
click at [309, 84] on span "Customize Label" at bounding box center [317, 77] width 125 height 24
click at [213, 195] on div "Show/Hide Nutrients" at bounding box center [151, 191] width 153 height 24
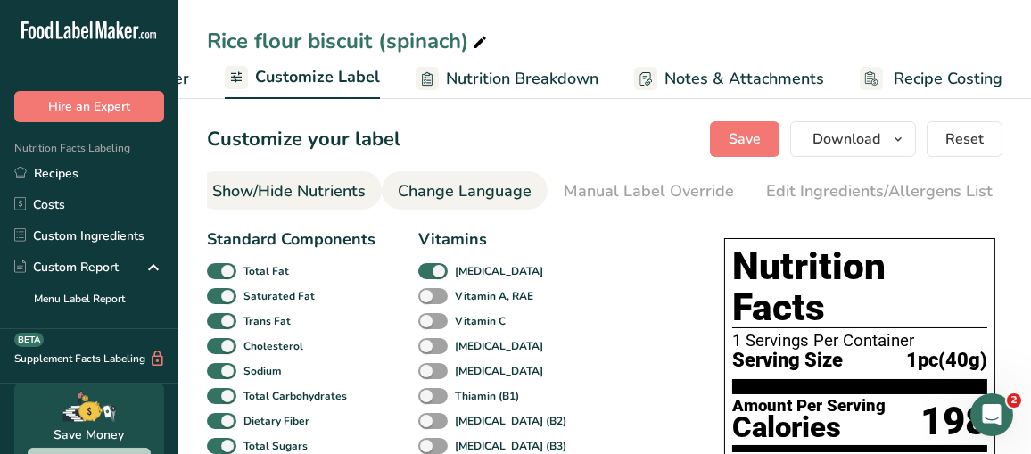
scroll to position [0, 345]
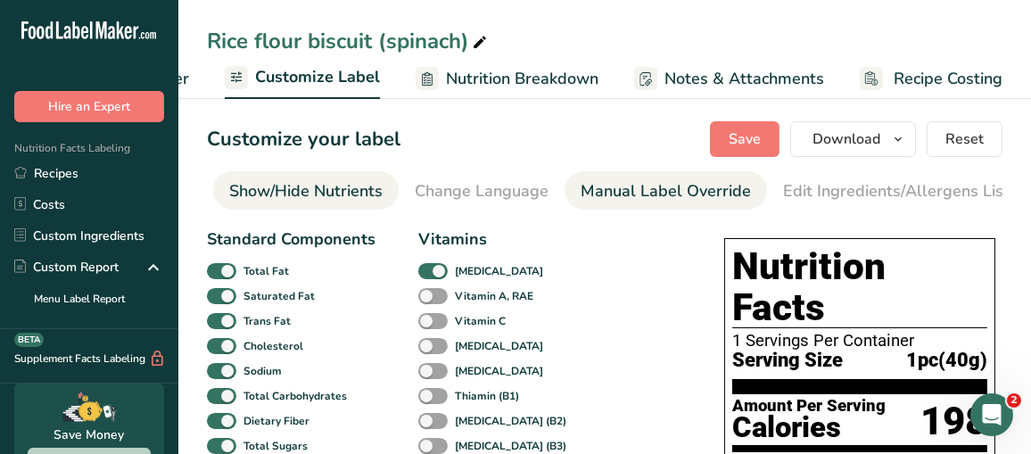
click at [655, 188] on div "Manual Label Override" at bounding box center [666, 191] width 170 height 24
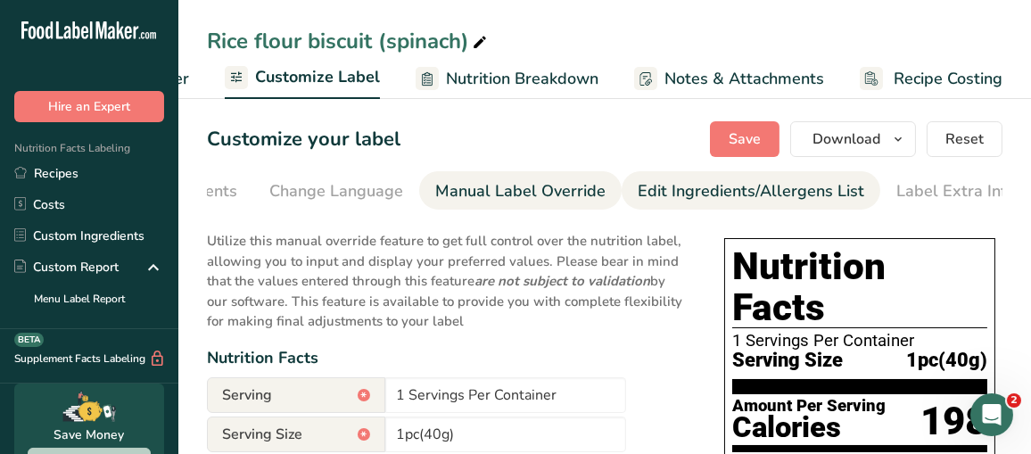
scroll to position [0, 500]
click at [720, 188] on div "Edit Ingredients/Allergens List" at bounding box center [742, 191] width 227 height 24
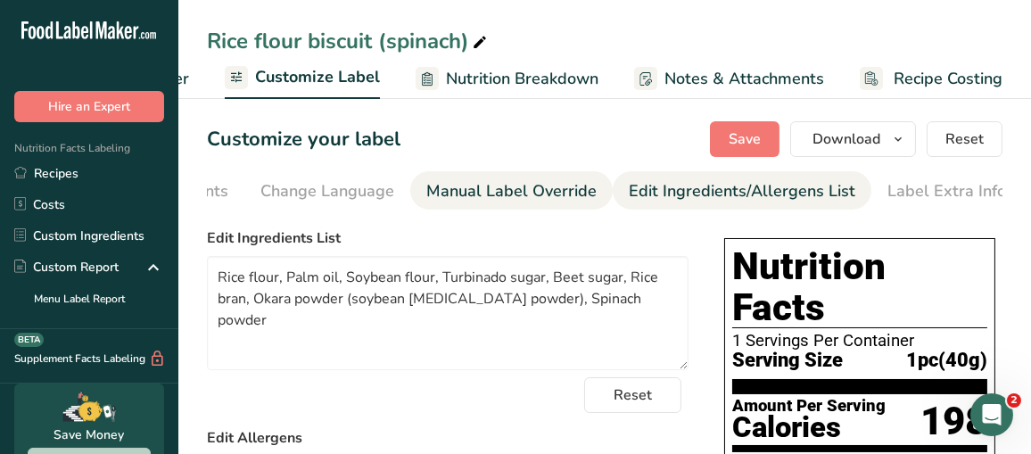
click at [543, 190] on div "Manual Label Override" at bounding box center [511, 191] width 170 height 24
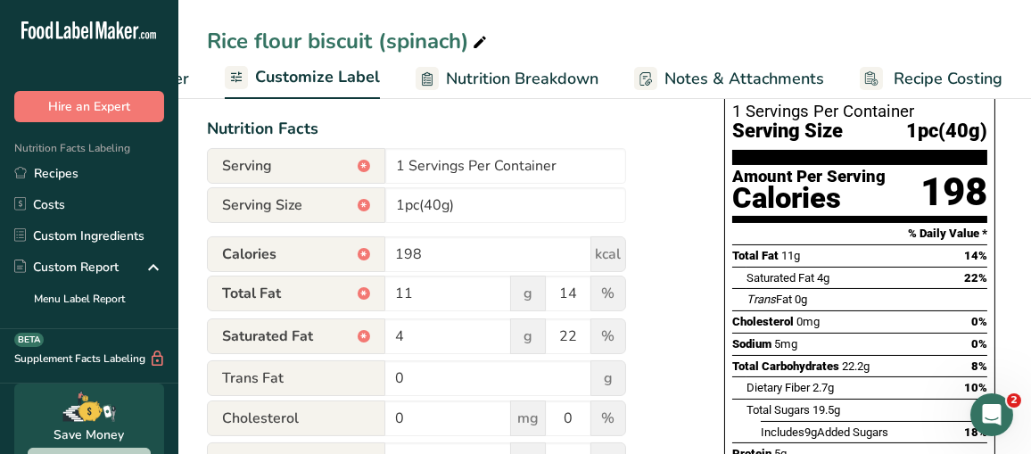
scroll to position [268, 0]
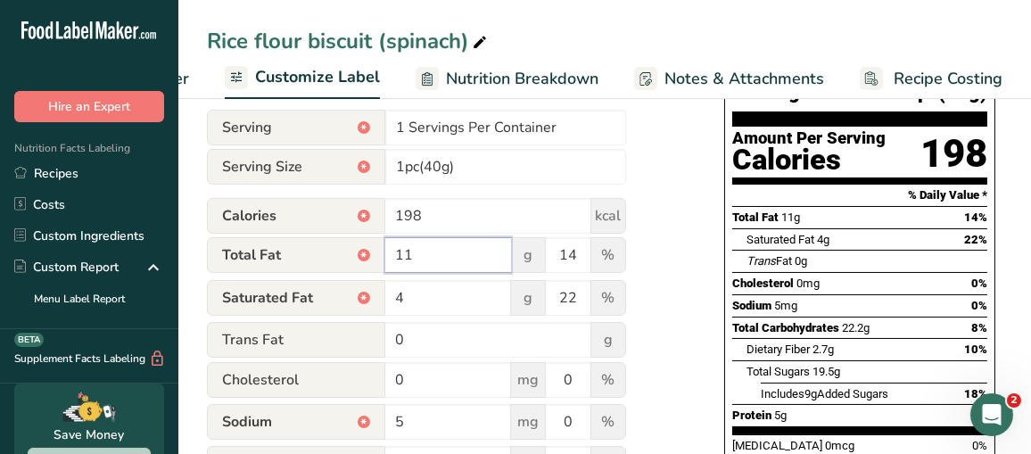
drag, startPoint x: 441, startPoint y: 267, endPoint x: 377, endPoint y: 268, distance: 63.3
click at [377, 268] on div "Total Fat * 11 g 14 %" at bounding box center [416, 255] width 419 height 37
type input "10.6"
click at [452, 307] on input "4" at bounding box center [448, 298] width 126 height 36
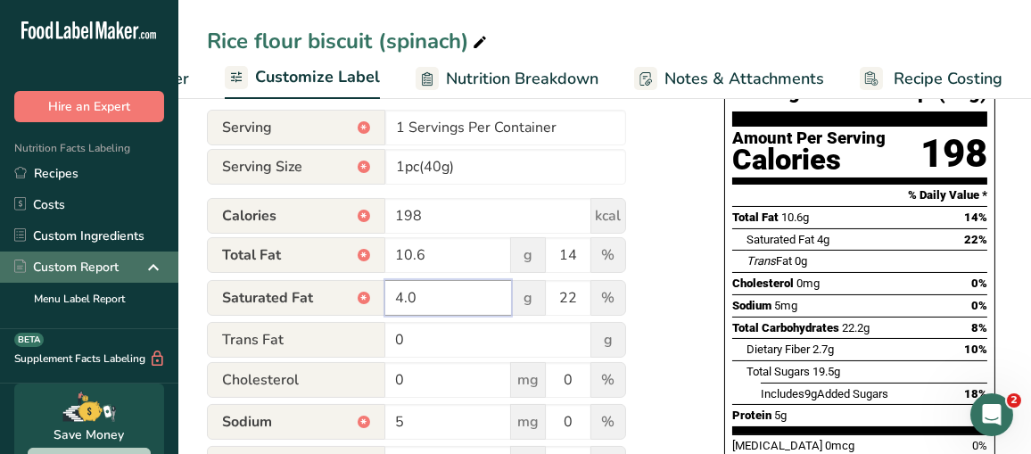
type input "4.0"
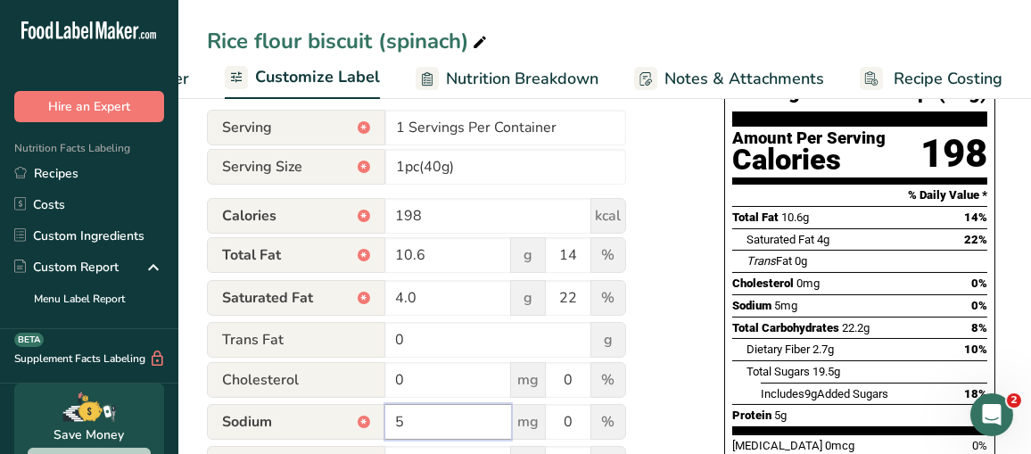
drag, startPoint x: 430, startPoint y: 429, endPoint x: 358, endPoint y: 427, distance: 72.3
click at [358, 427] on div "Sodium * 5 mg 0 %" at bounding box center [416, 422] width 419 height 37
click at [442, 430] on input "5" at bounding box center [448, 422] width 126 height 36
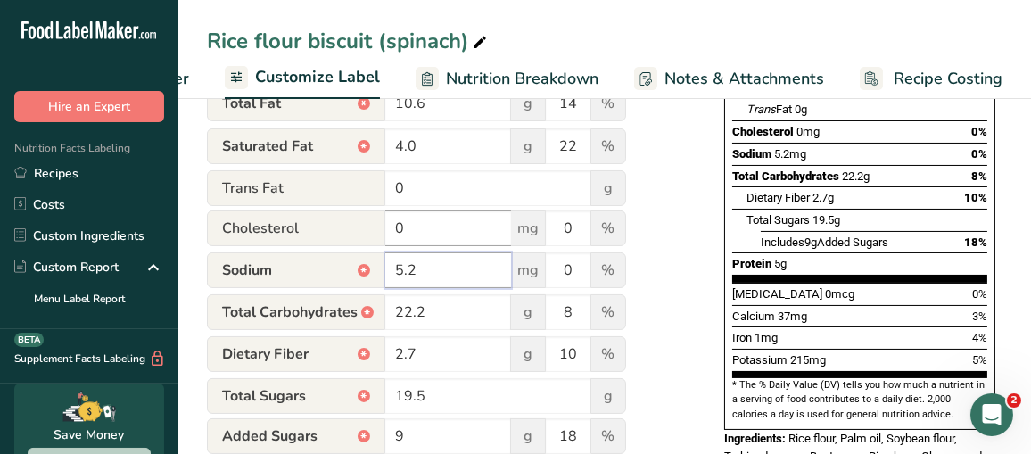
scroll to position [446, 0]
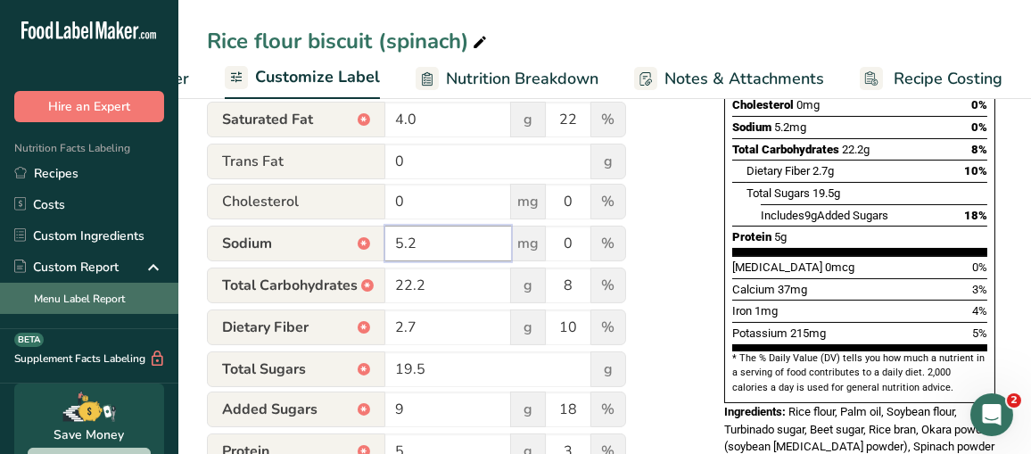
type input "5.2"
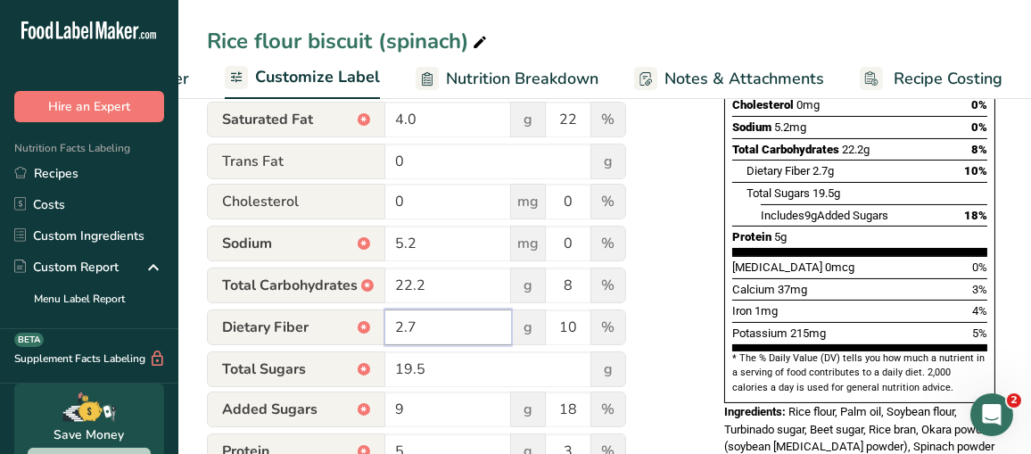
drag, startPoint x: 434, startPoint y: 321, endPoint x: 394, endPoint y: 321, distance: 40.1
click at [394, 321] on input "2.7" at bounding box center [448, 328] width 126 height 36
click at [486, 382] on input "19.5" at bounding box center [488, 369] width 206 height 36
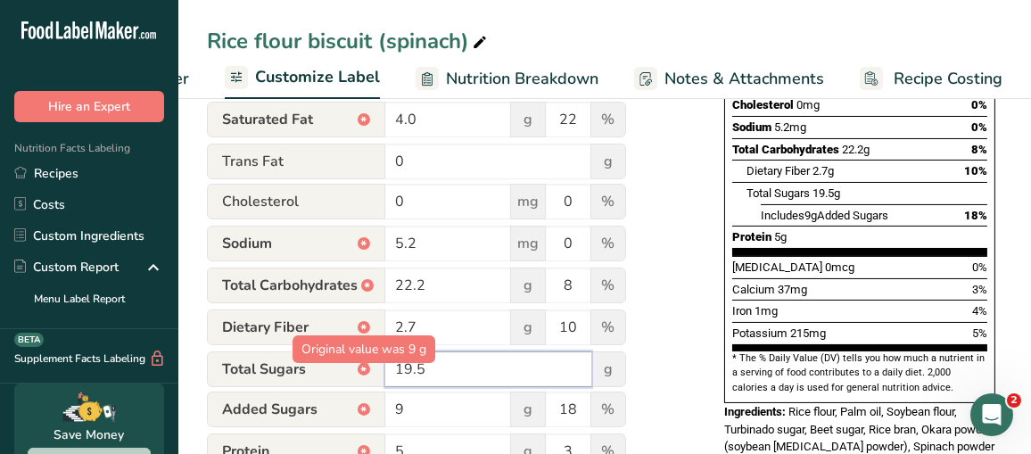
drag, startPoint x: 424, startPoint y: 372, endPoint x: 366, endPoint y: 367, distance: 58.2
click at [366, 367] on body ".a-20{fill:#fff;} Hire an Expert Nutrition Facts Labeling Recipes Costs Custom …" at bounding box center [515, 135] width 1031 height 1163
type input "9.2"
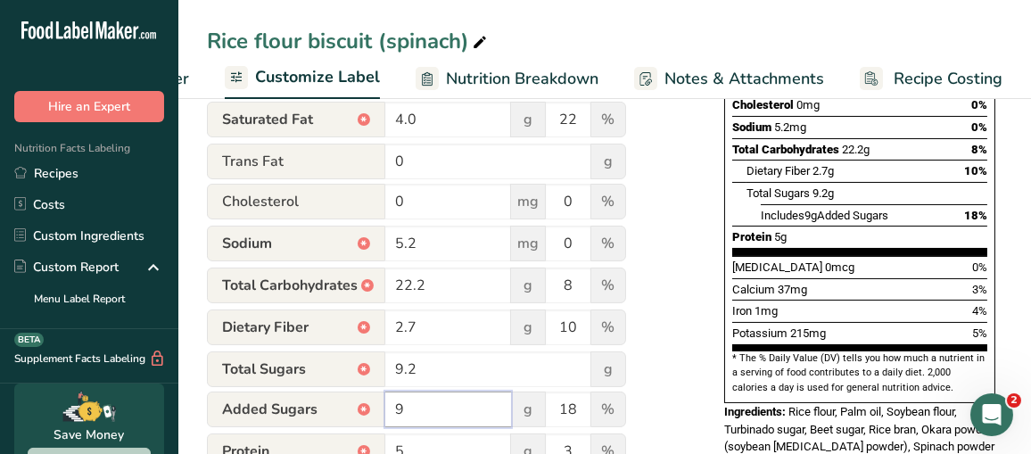
drag, startPoint x: 442, startPoint y: 414, endPoint x: 380, endPoint y: 413, distance: 61.6
click at [380, 413] on div "Added Sugars * 9 g 18 %" at bounding box center [416, 410] width 419 height 37
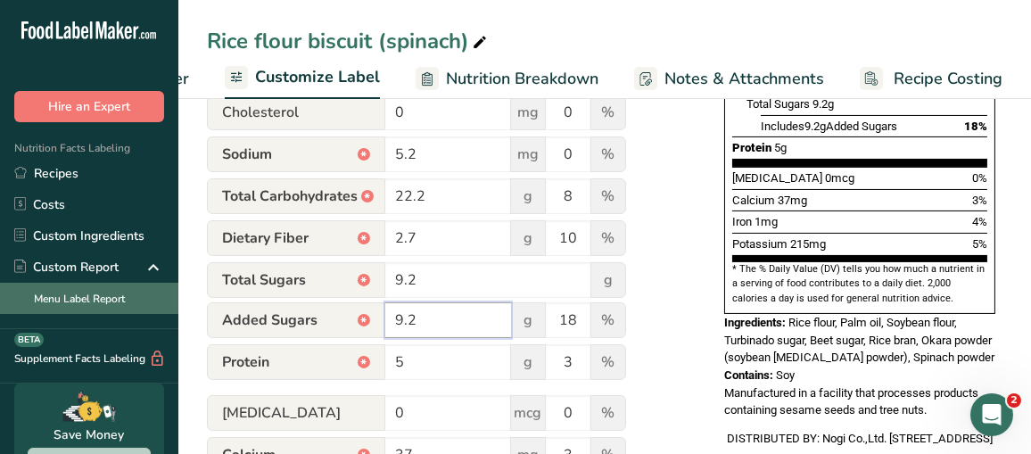
type input "9.2"
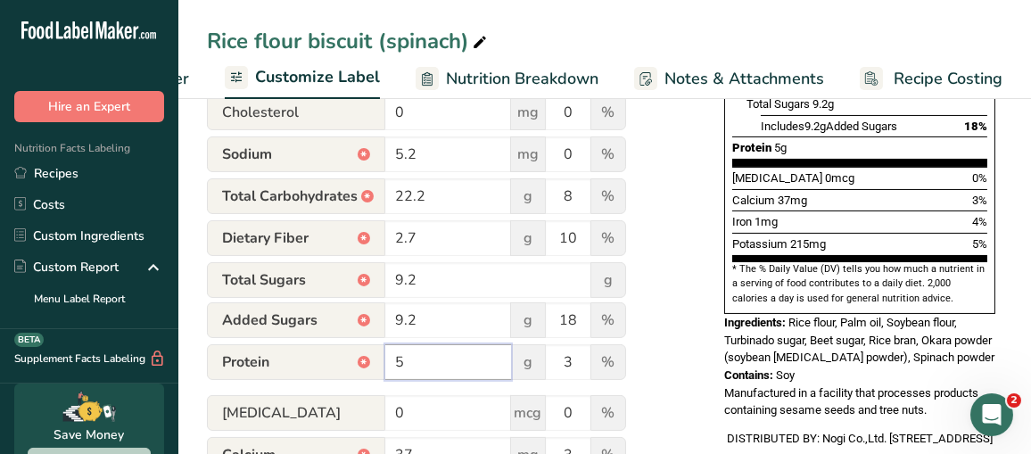
drag, startPoint x: 422, startPoint y: 374, endPoint x: 337, endPoint y: 367, distance: 85.0
click at [337, 367] on div "Protein * 5 g 3 %" at bounding box center [416, 362] width 419 height 37
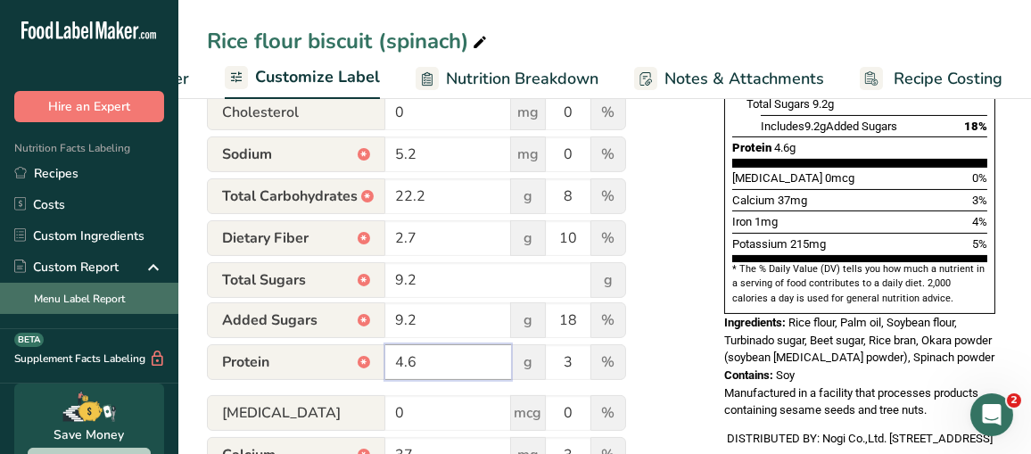
type input "4.6"
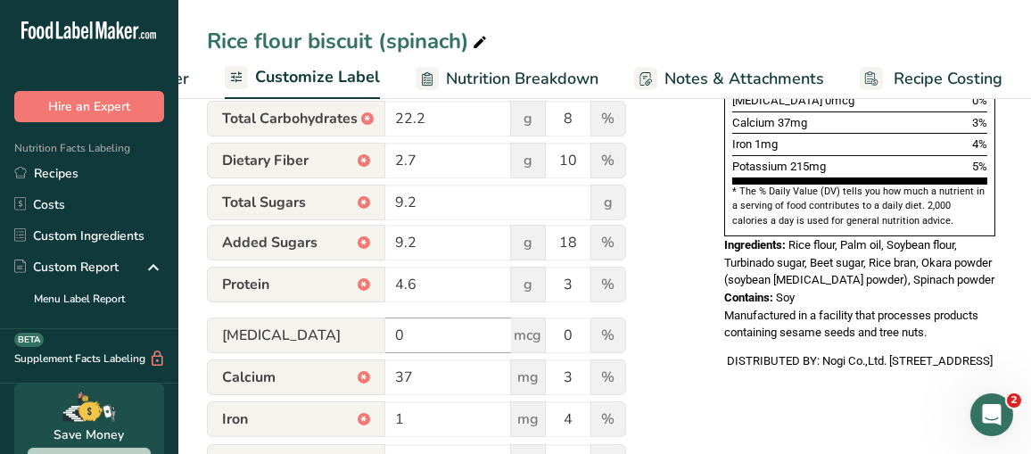
scroll to position [713, 0]
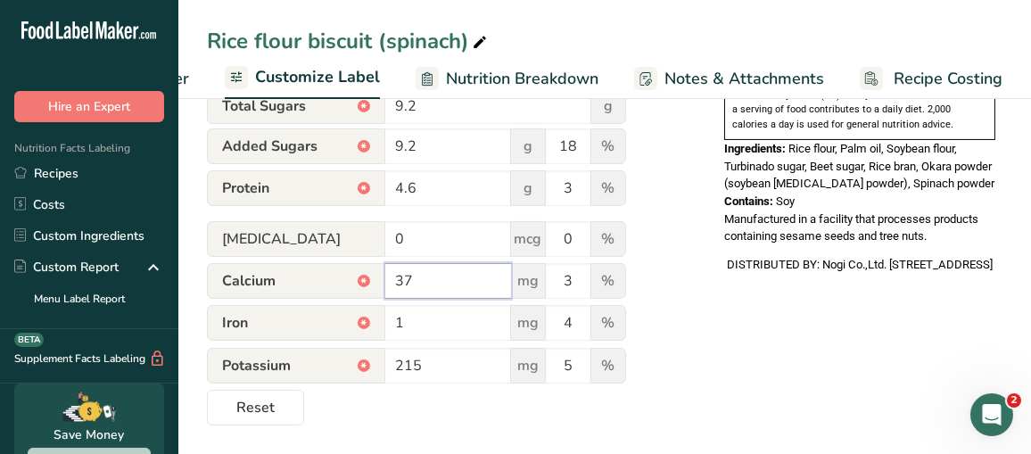
drag, startPoint x: 447, startPoint y: 283, endPoint x: 226, endPoint y: 289, distance: 221.3
click at [234, 289] on div "Calcium * 37 mg 3 %" at bounding box center [416, 281] width 419 height 37
type input "36.8"
drag, startPoint x: 421, startPoint y: 326, endPoint x: 316, endPoint y: 321, distance: 105.4
click at [371, 326] on div "Iron * 1 mg 4 %" at bounding box center [416, 323] width 419 height 37
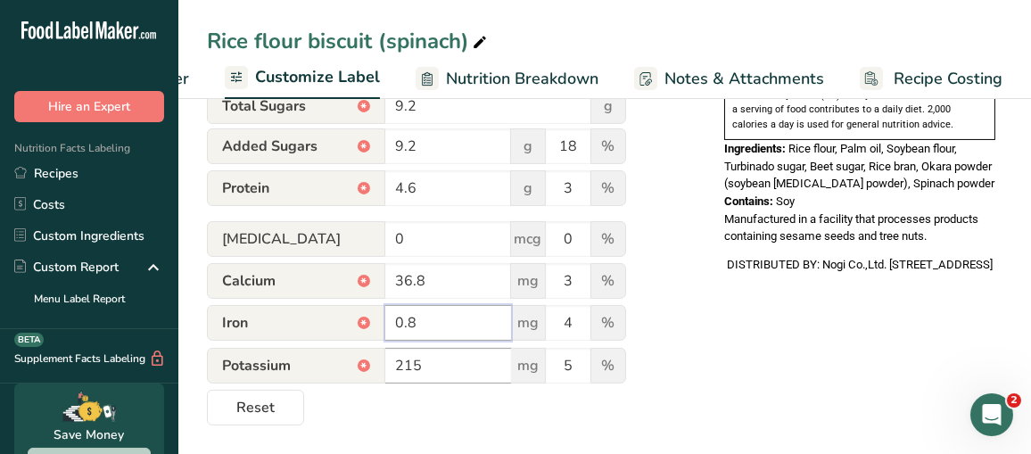
type input "0.8"
click at [447, 361] on input "215" at bounding box center [448, 366] width 126 height 36
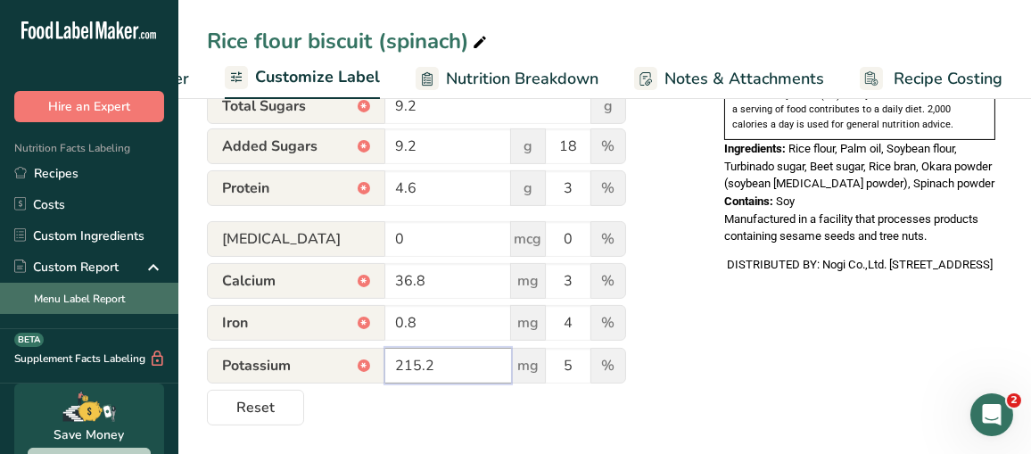
type input "215.2"
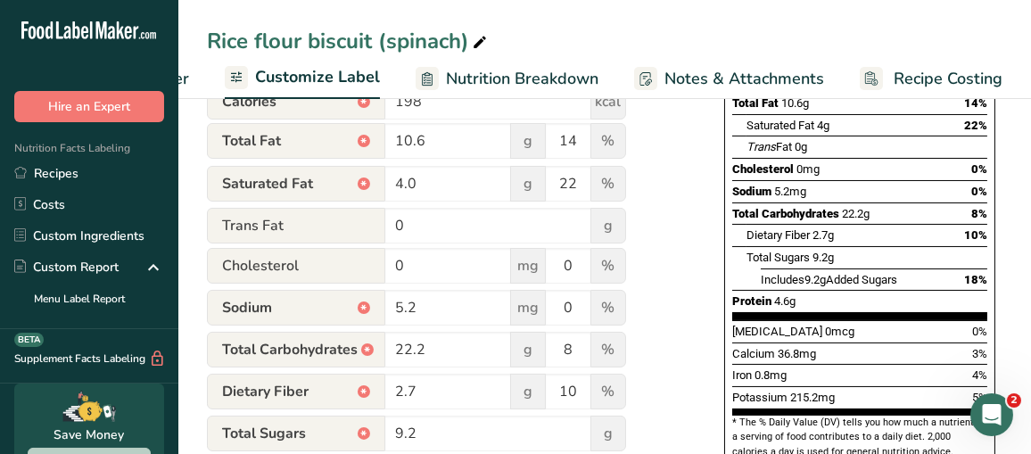
scroll to position [356, 0]
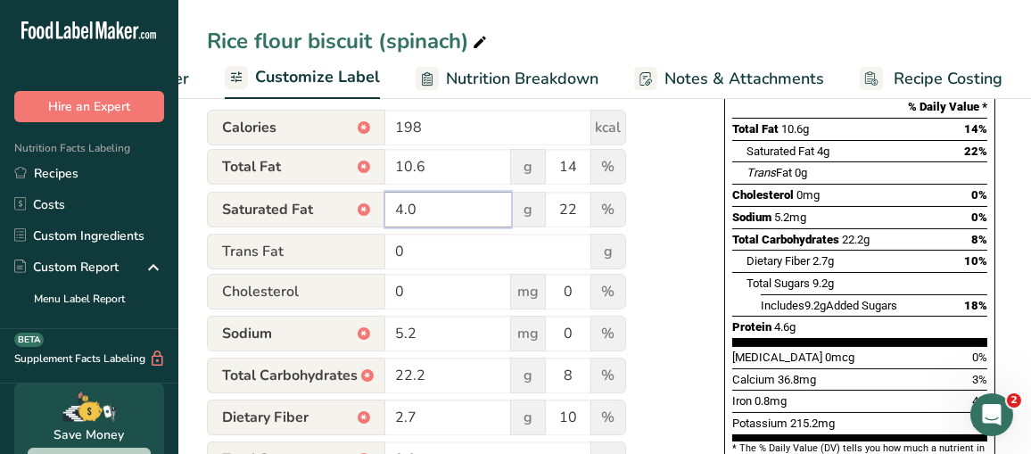
click at [436, 216] on input "4.0" at bounding box center [448, 210] width 126 height 36
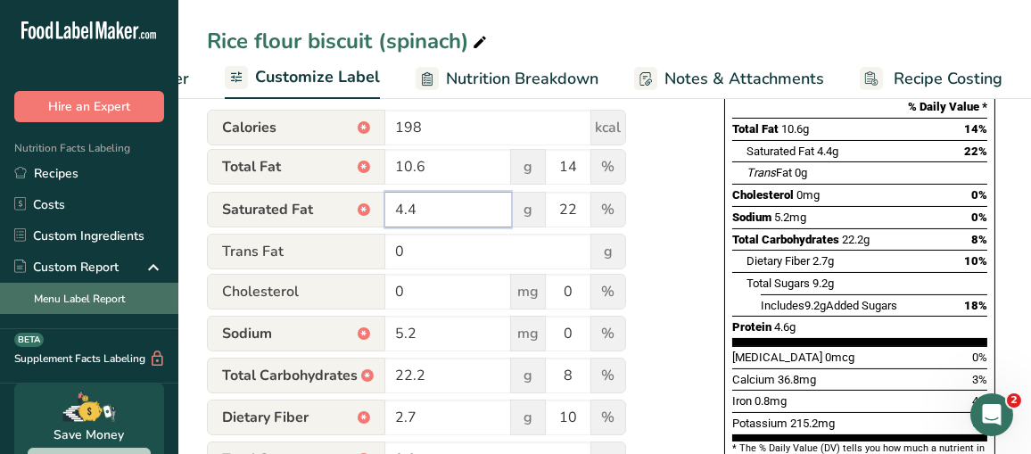
type input "4.4"
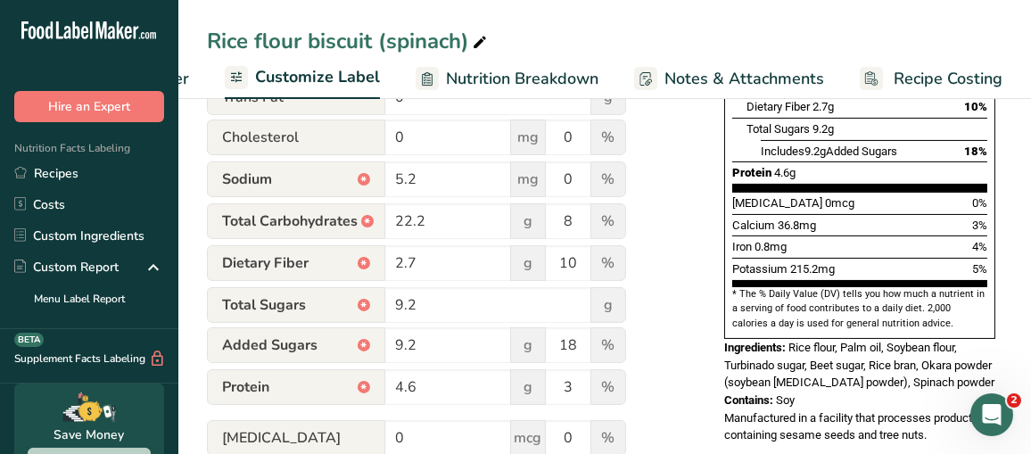
scroll to position [534, 0]
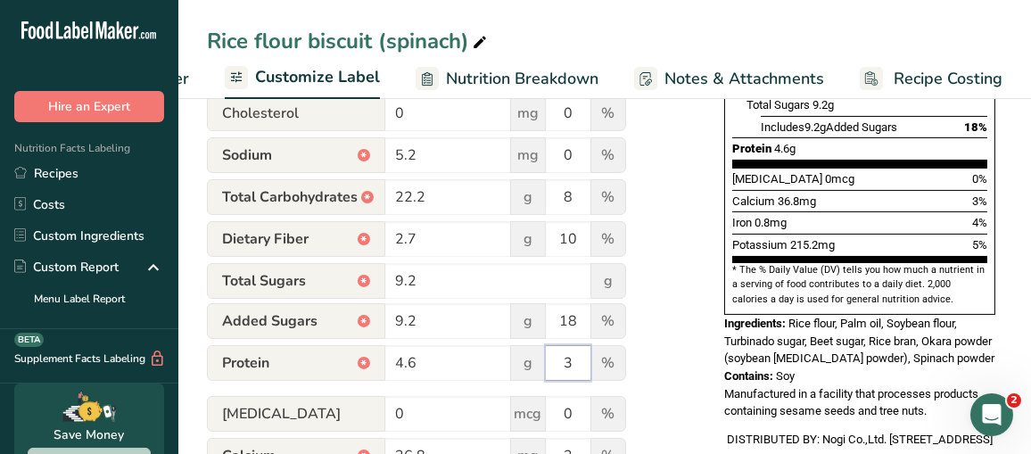
click at [566, 359] on input "3" at bounding box center [568, 363] width 45 height 36
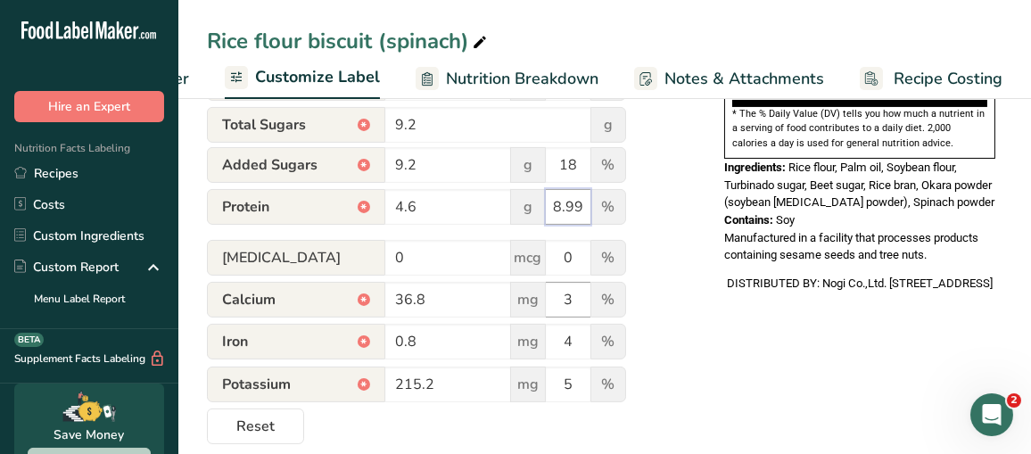
scroll to position [713, 0]
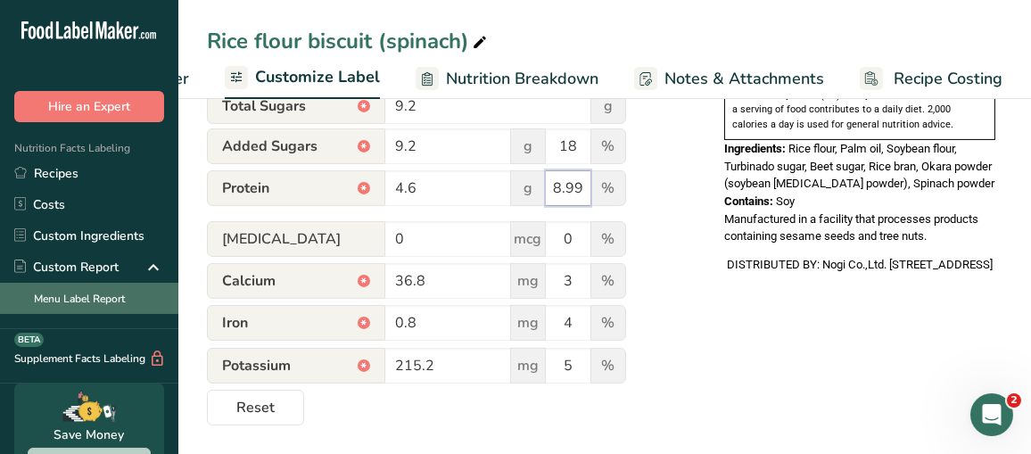
type input "8.99"
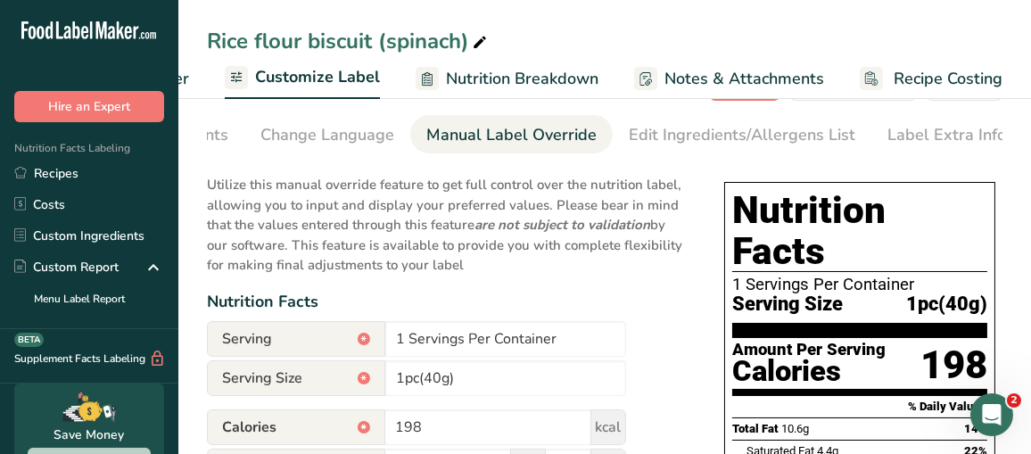
scroll to position [0, 0]
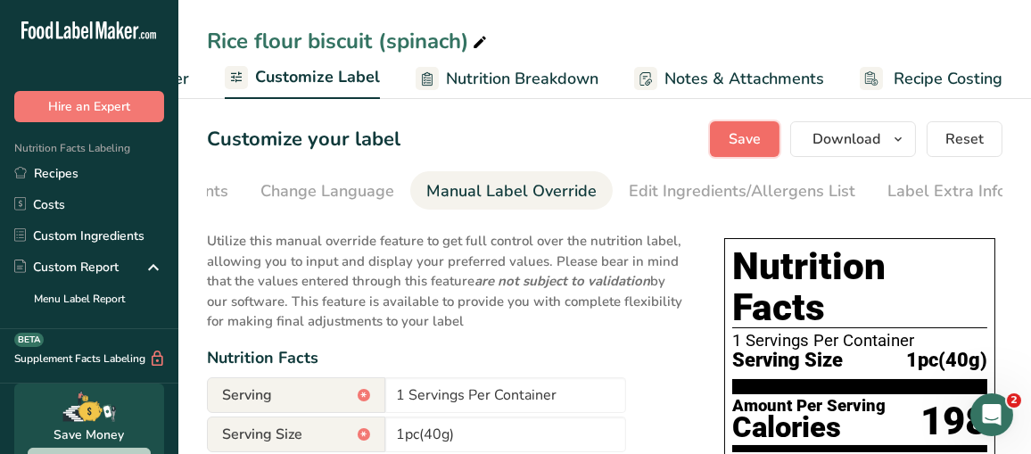
click at [741, 139] on span "Save" at bounding box center [745, 138] width 32 height 21
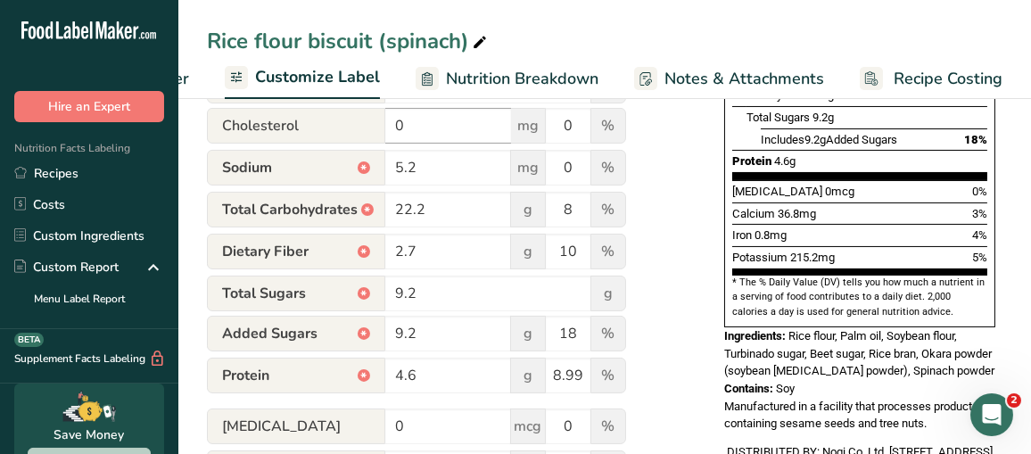
scroll to position [624, 0]
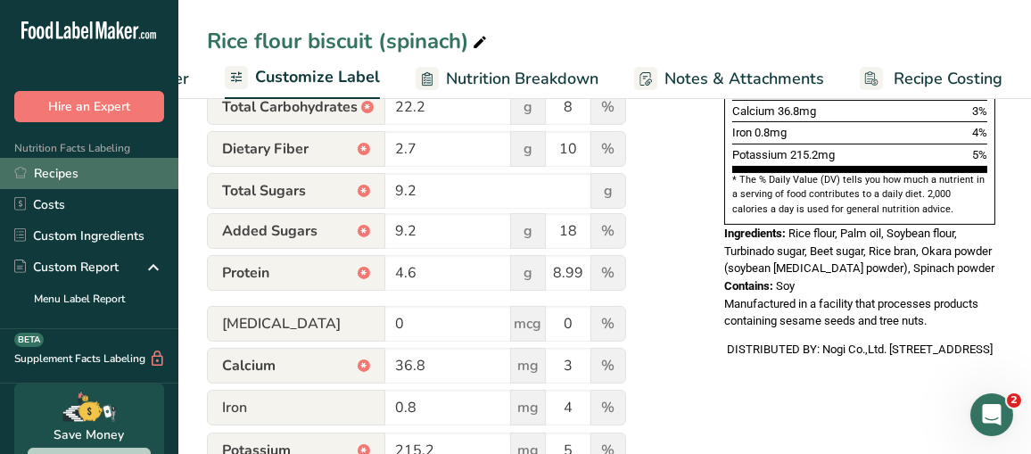
click at [38, 180] on link "Recipes" at bounding box center [89, 173] width 178 height 31
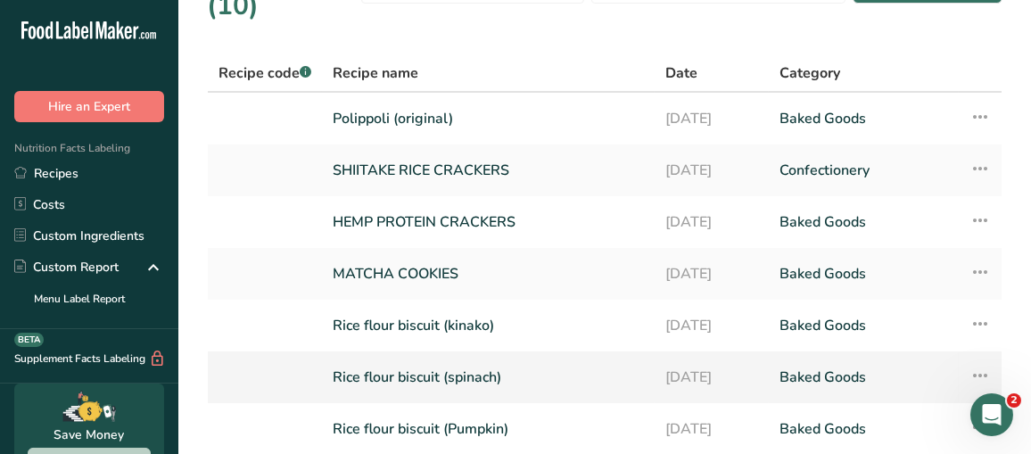
scroll to position [178, 0]
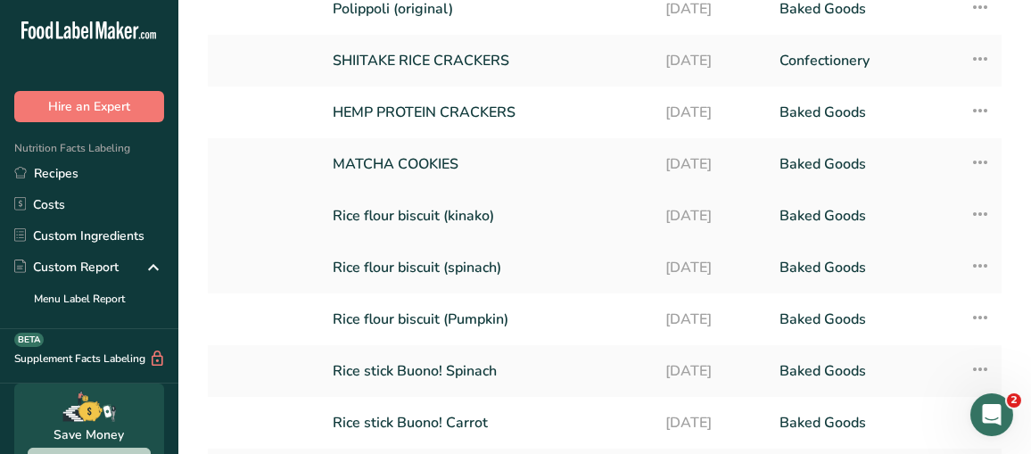
click at [494, 197] on link "Rice flour biscuit (kinako)" at bounding box center [488, 215] width 311 height 37
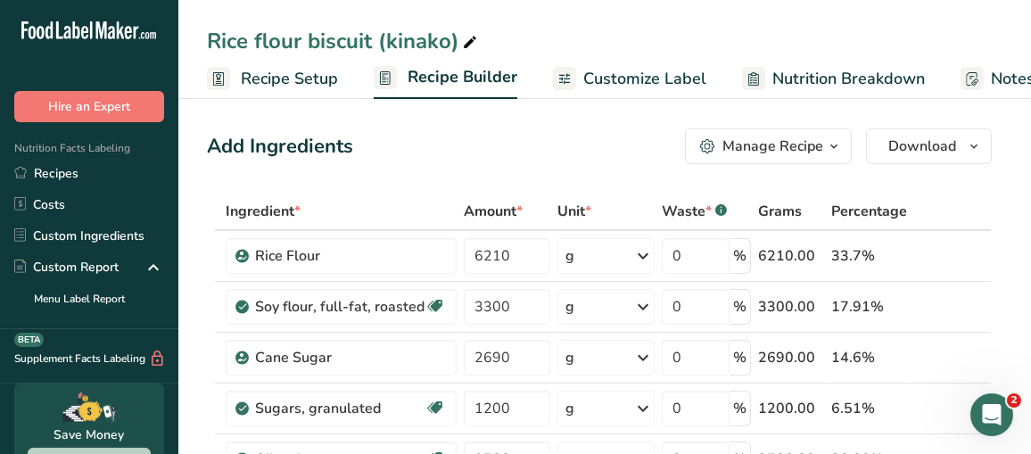
click at [659, 72] on span "Customize Label" at bounding box center [644, 79] width 123 height 24
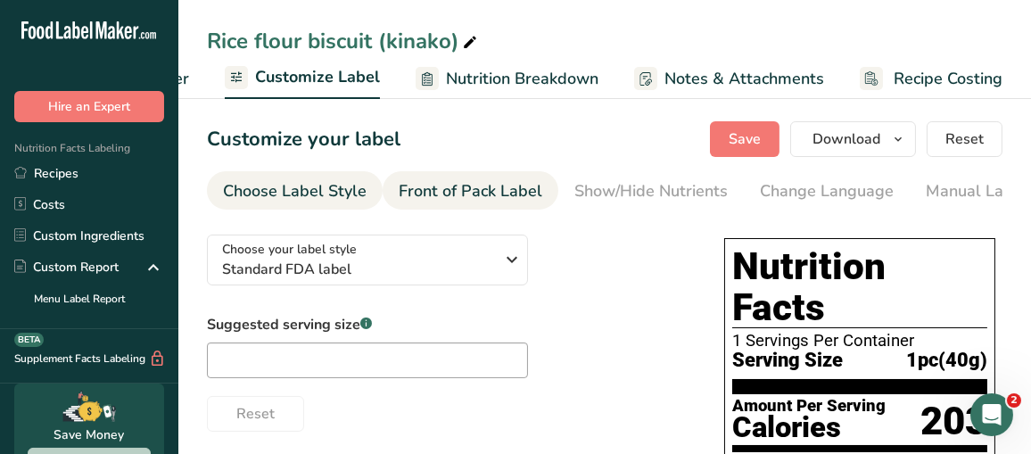
click at [451, 197] on div "Front of Pack Label" at bounding box center [471, 191] width 144 height 24
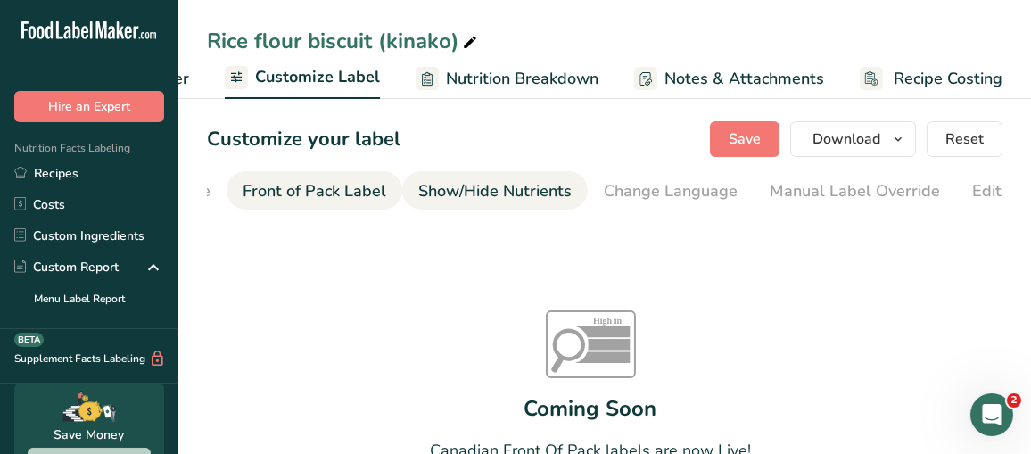
scroll to position [0, 172]
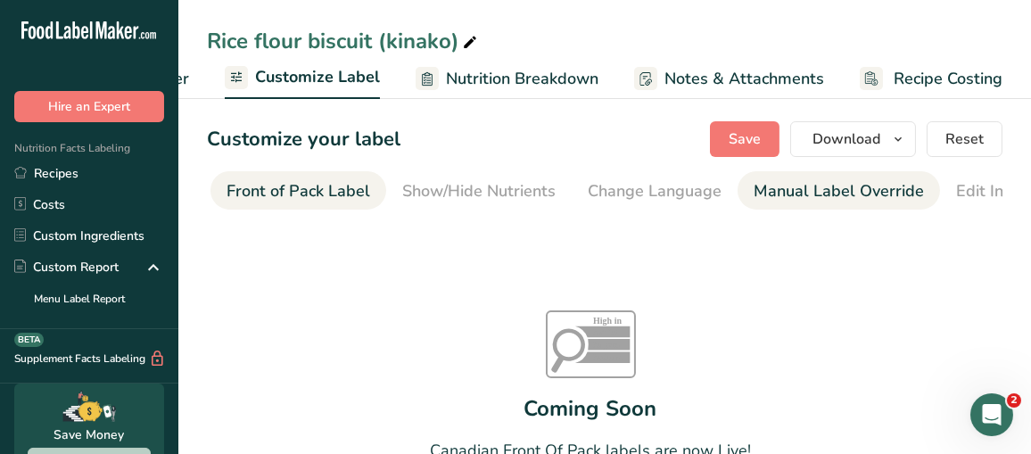
click at [802, 198] on div "Manual Label Override" at bounding box center [839, 191] width 170 height 24
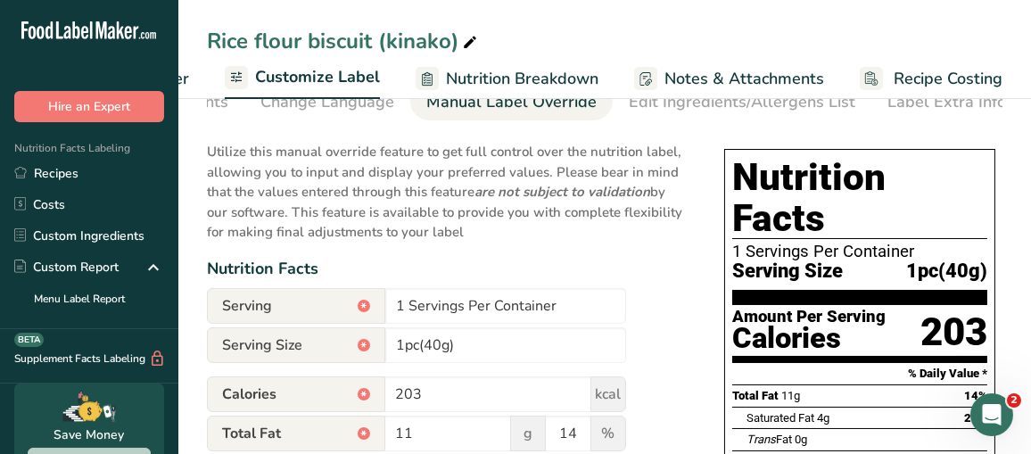
scroll to position [0, 0]
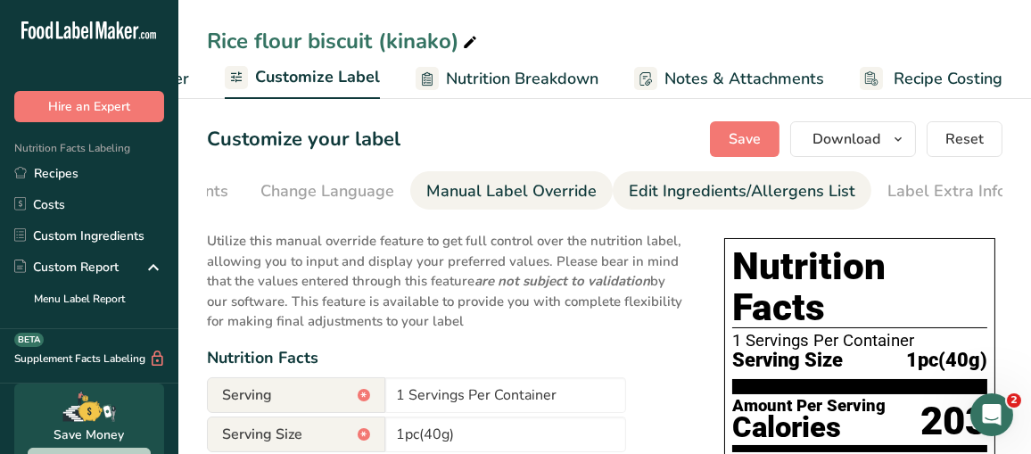
click at [797, 202] on div "Edit Ingredients/Allergens List" at bounding box center [742, 191] width 227 height 24
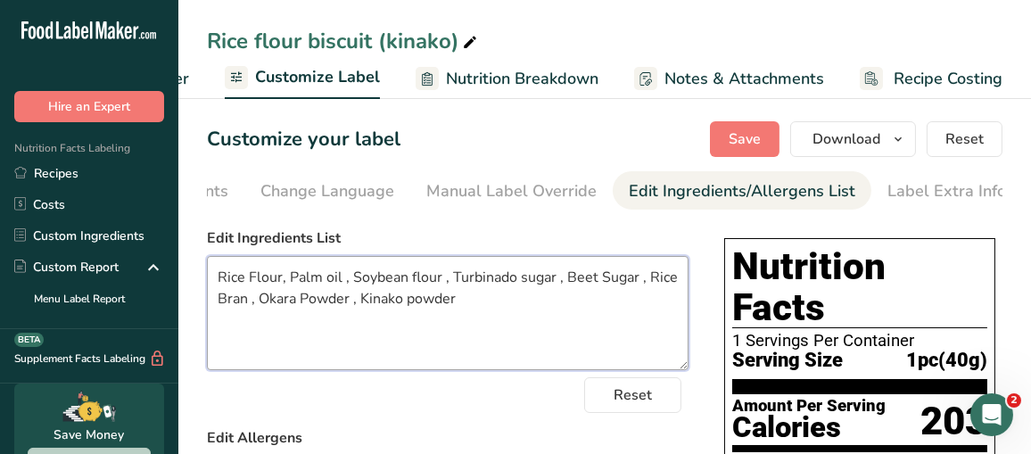
click at [459, 301] on textarea "Rice Flour, Palm oil , Soybean flour , Turbinado sugar , Beet Sugar , Rice Bran…" at bounding box center [448, 313] width 482 height 114
drag, startPoint x: 467, startPoint y: 305, endPoint x: 219, endPoint y: 279, distance: 249.3
click at [219, 279] on textarea "Rice Flour, Palm oil , Soybean flour , Turbinado sugar , Beet Sugar , Rice Bran…" at bounding box center [448, 313] width 482 height 114
paste textarea "flour , Palm oil, Soybean flour, turbinado sugar, Beet sugar, Rice bran , Okara…"
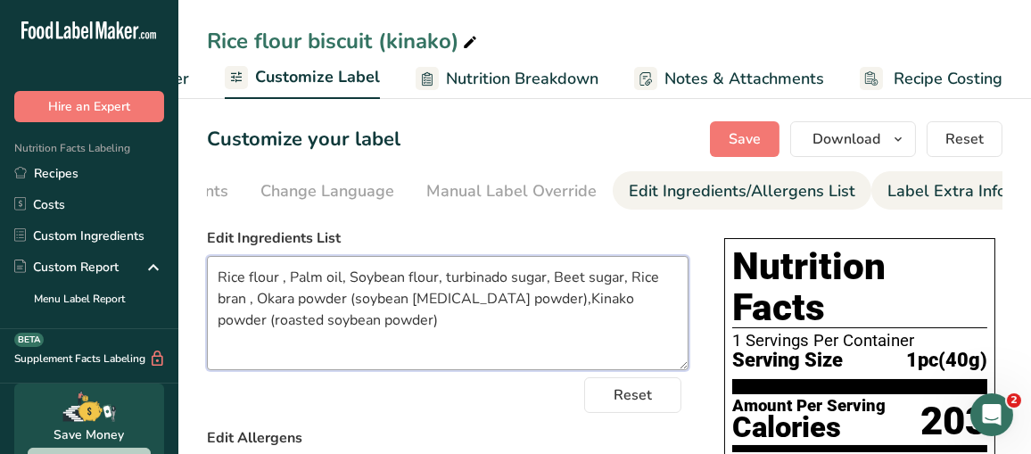
type textarea "Rice flour , Palm oil, Soybean flour, turbinado sugar, Beet sugar, Rice bran , …"
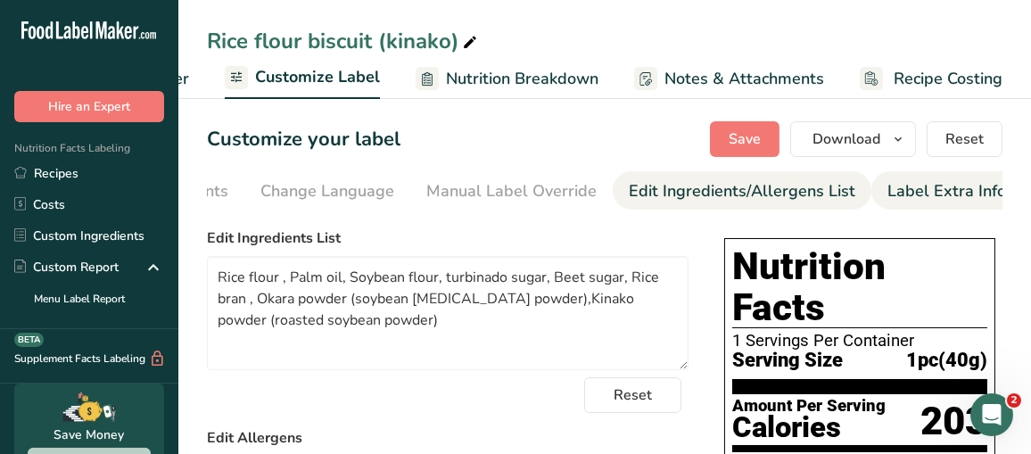
click at [917, 192] on div "Label Extra Info" at bounding box center [947, 191] width 119 height 24
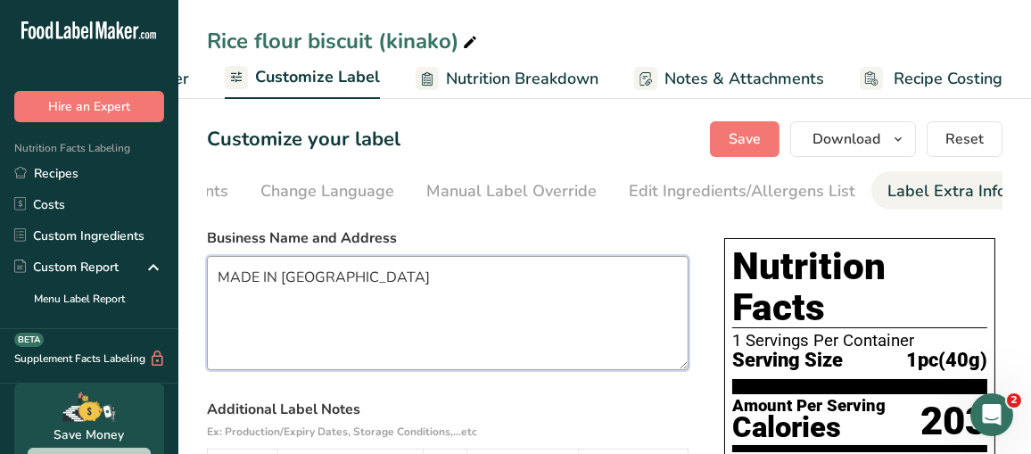
drag, startPoint x: 348, startPoint y: 278, endPoint x: 212, endPoint y: 282, distance: 135.6
click at [212, 282] on textarea "MADE IN [GEOGRAPHIC_DATA]" at bounding box center [448, 313] width 482 height 114
paste textarea "DISTRIBUTED BY: Nogi Co.,Ltd. 1467-3 Tsuda, Tsuda-machi, Sanuki city, KAGAWA #7…"
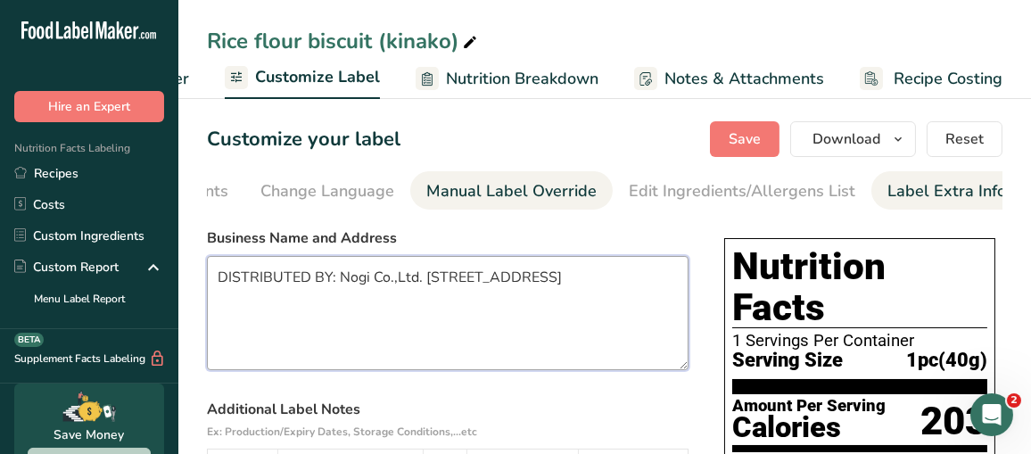
type textarea "DISTRIBUTED BY: Nogi Co.,Ltd. 1467-3 Tsuda, Tsuda-machi, Sanuki city, KAGAWA #7…"
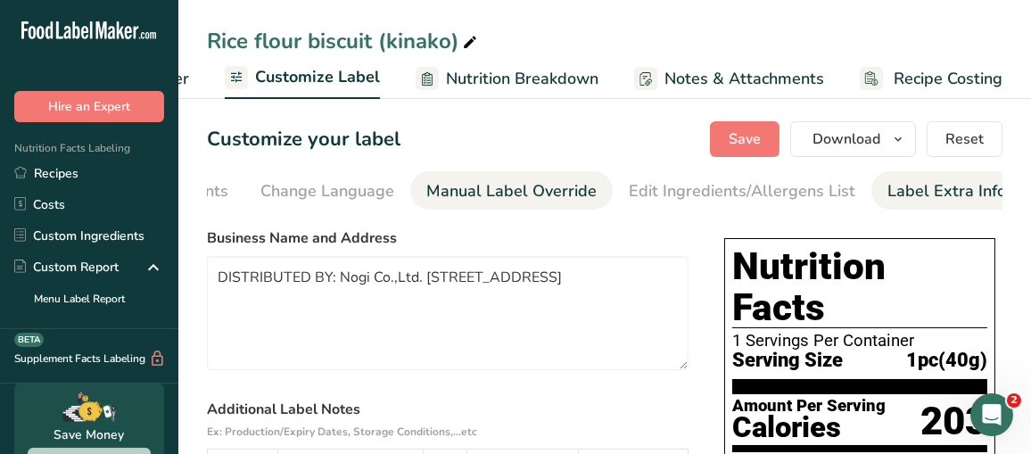
click at [462, 193] on div "Manual Label Override" at bounding box center [511, 191] width 170 height 24
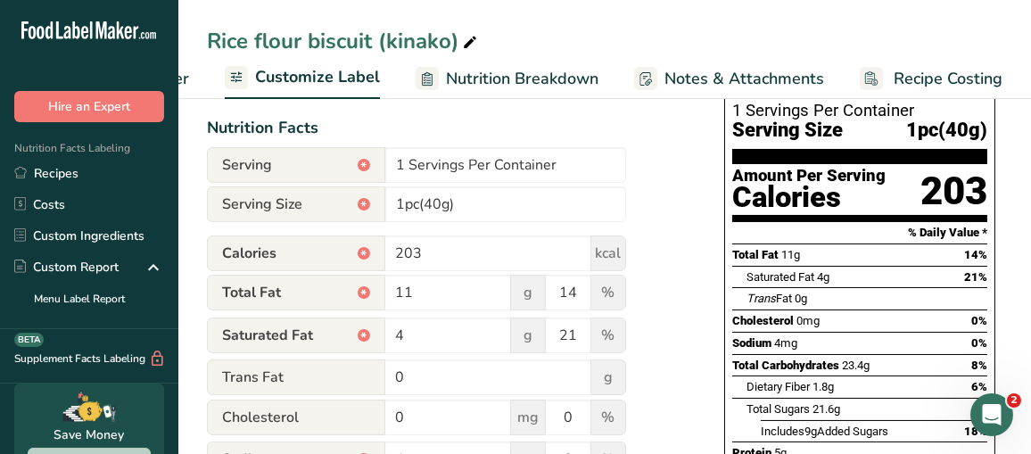
scroll to position [268, 0]
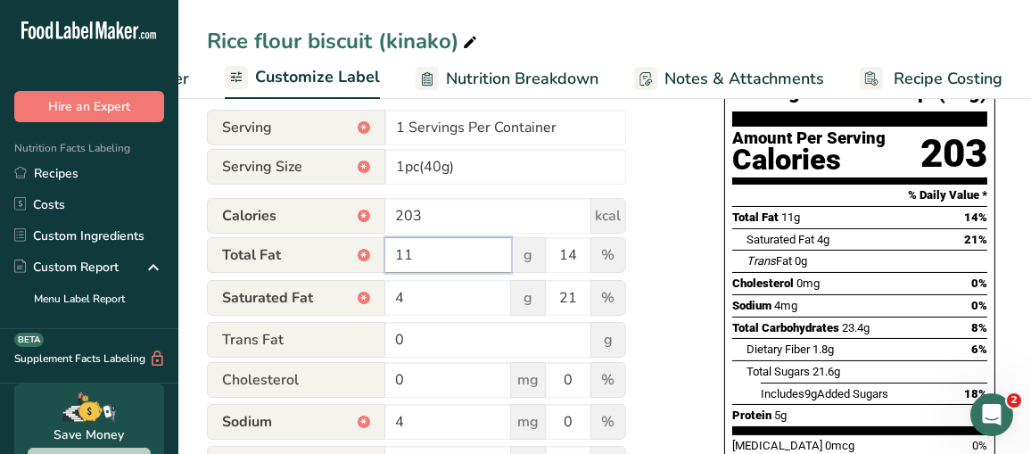
drag, startPoint x: 425, startPoint y: 262, endPoint x: 357, endPoint y: 267, distance: 67.9
click at [357, 267] on div "Total Fat * 11 g 14 %" at bounding box center [416, 255] width 419 height 37
type input "10.6"
click at [426, 297] on input "4" at bounding box center [448, 298] width 126 height 36
drag, startPoint x: 459, startPoint y: 302, endPoint x: 346, endPoint y: 301, distance: 113.3
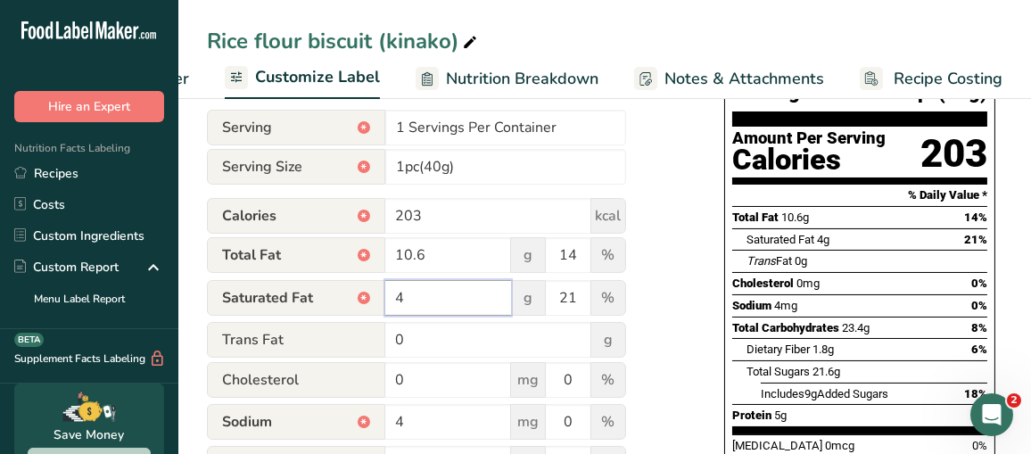
click at [346, 301] on div "Saturated Fat * 4 g 21 %" at bounding box center [416, 298] width 419 height 37
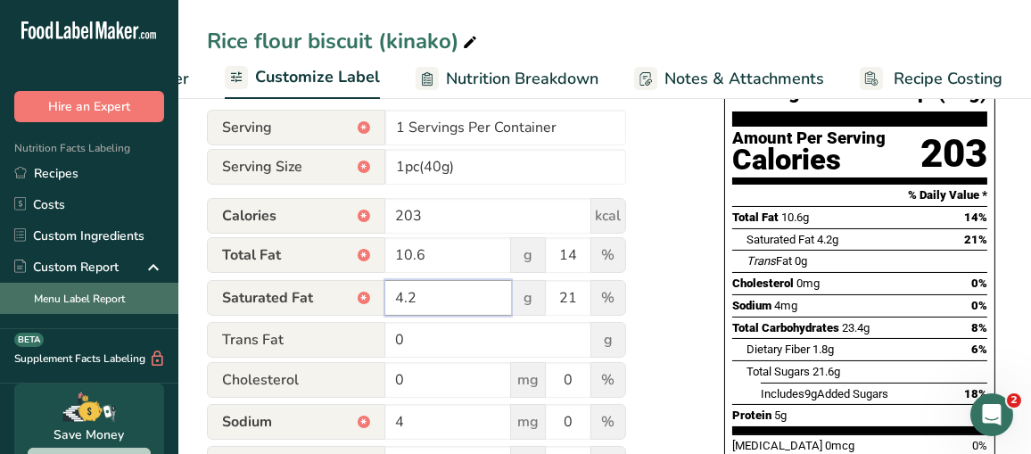
type input "4.2"
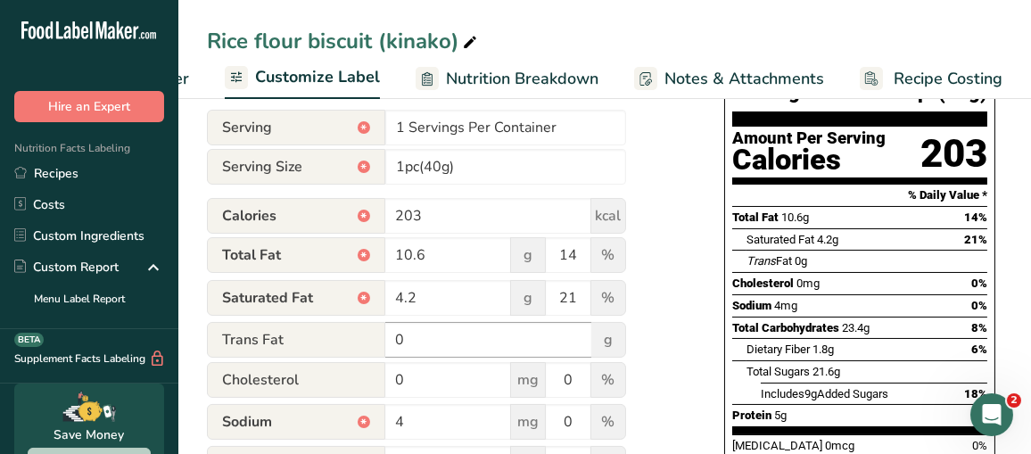
scroll to position [357, 0]
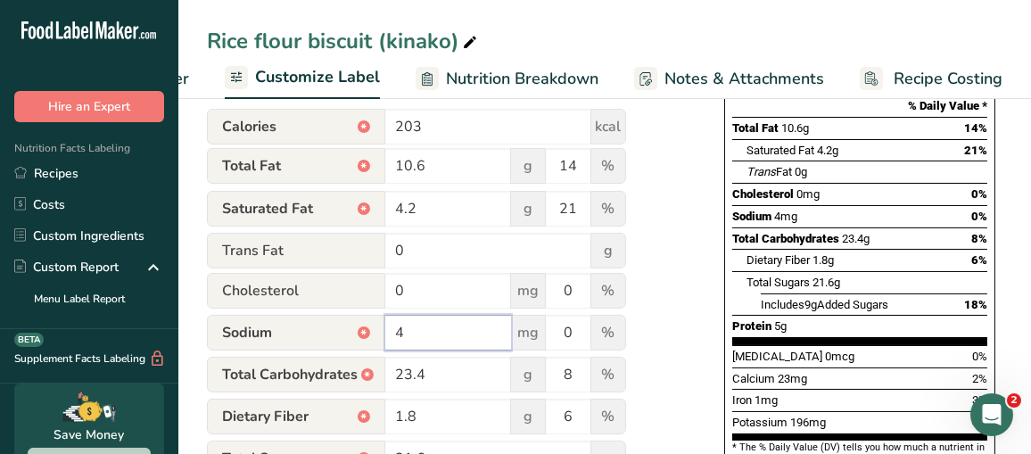
drag, startPoint x: 390, startPoint y: 335, endPoint x: 334, endPoint y: 335, distance: 55.3
click at [335, 335] on div "Sodium * 4 mg 0 %" at bounding box center [416, 333] width 419 height 37
click at [464, 340] on input "3.6" at bounding box center [448, 333] width 126 height 36
type input "3.6"
drag, startPoint x: 434, startPoint y: 376, endPoint x: 386, endPoint y: 376, distance: 48.2
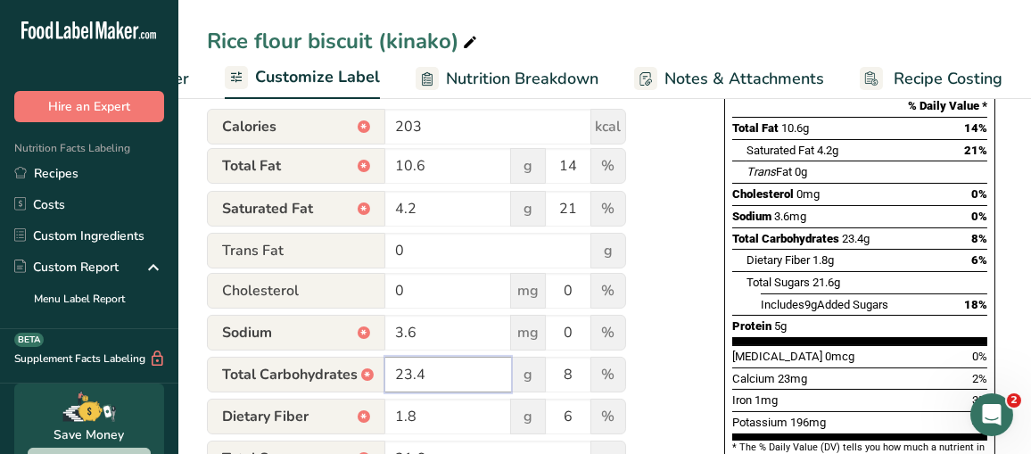
click at [386, 376] on input "23.4" at bounding box center [448, 375] width 126 height 36
type input "23.4"
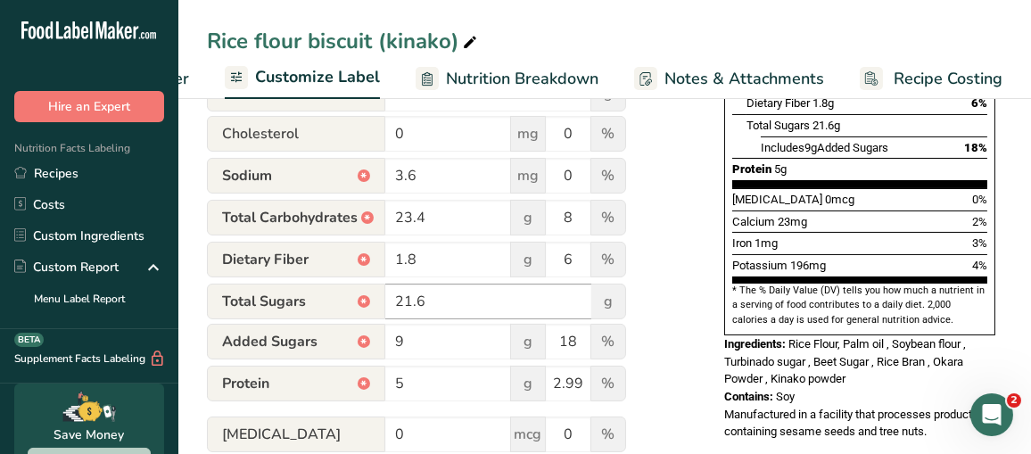
scroll to position [535, 0]
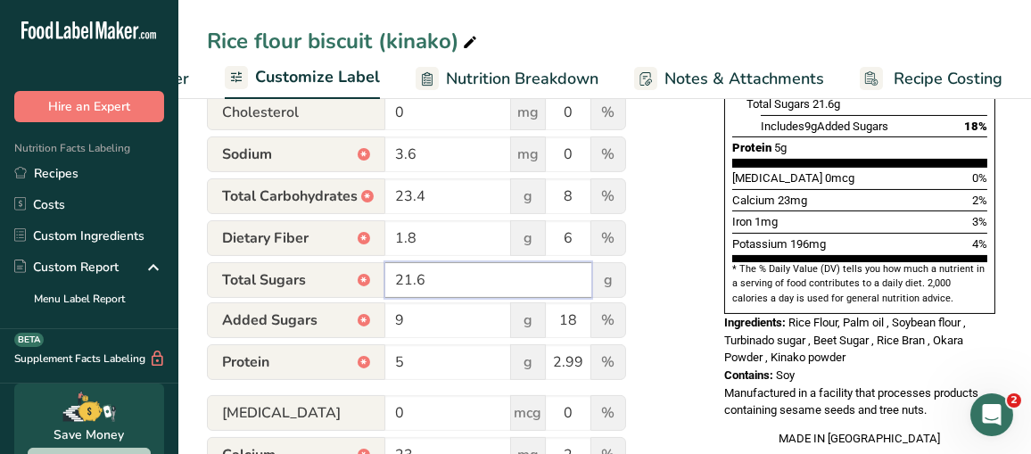
drag, startPoint x: 439, startPoint y: 293, endPoint x: 378, endPoint y: 284, distance: 61.3
click at [384, 288] on div "Total Sugars * 21.6 g" at bounding box center [416, 280] width 419 height 36
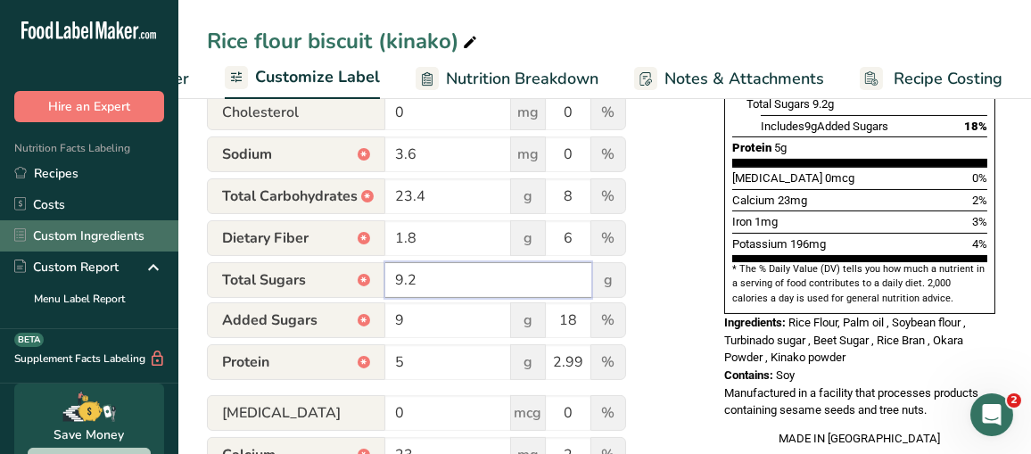
type input "9.2"
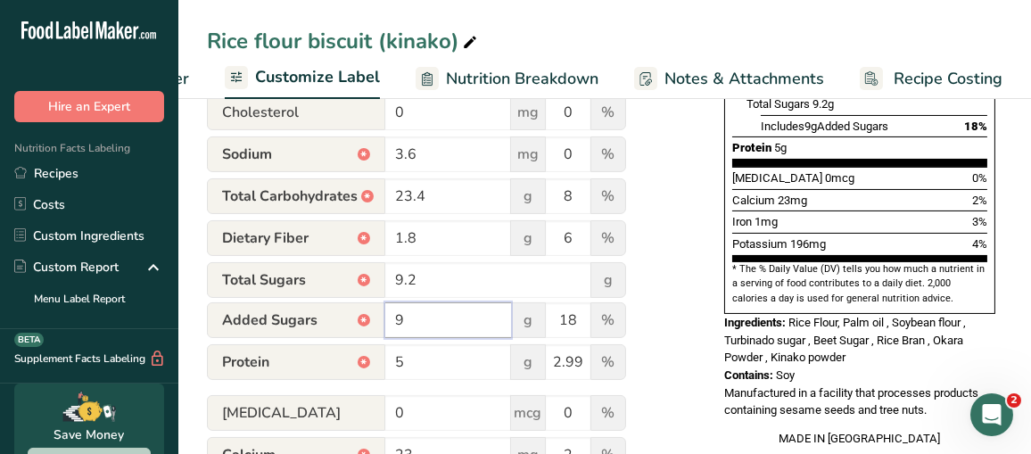
drag, startPoint x: 445, startPoint y: 315, endPoint x: 350, endPoint y: 324, distance: 95.9
click at [350, 324] on div "Added Sugars * 9 g 18 %" at bounding box center [416, 320] width 419 height 37
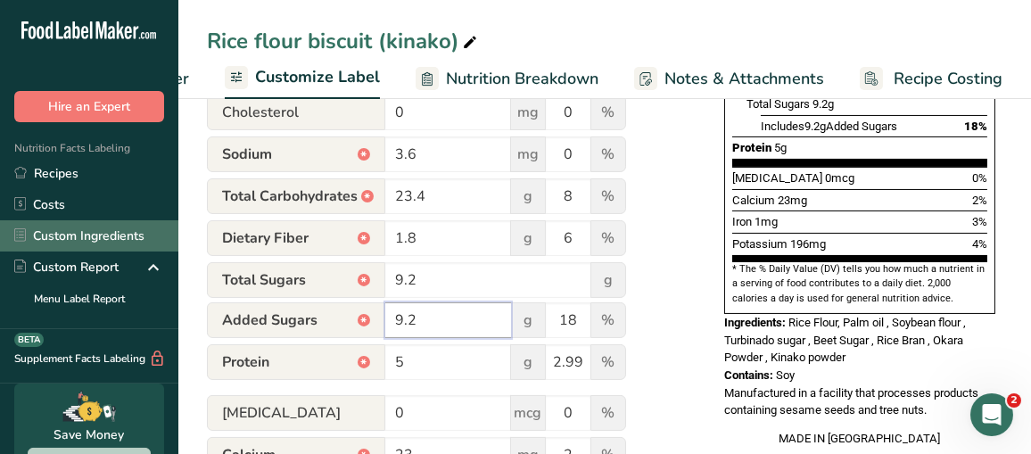
type input "9.2"
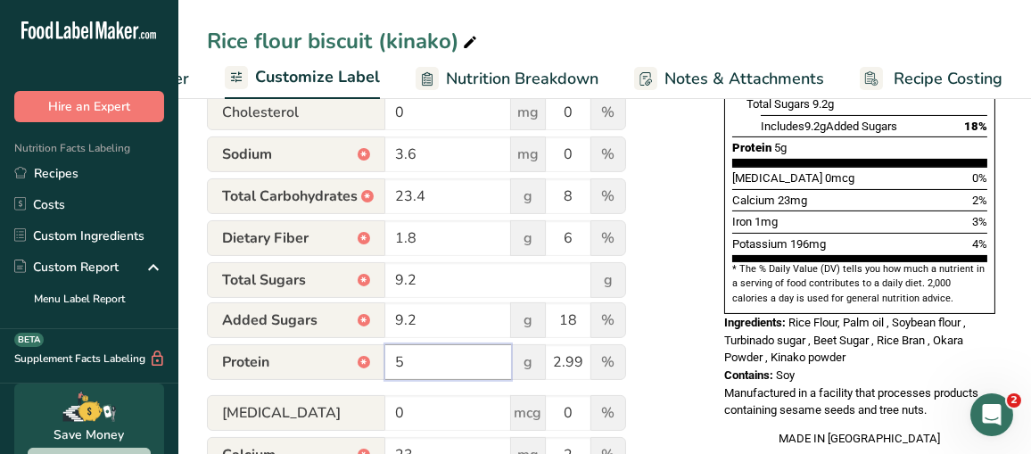
drag, startPoint x: 409, startPoint y: 364, endPoint x: 360, endPoint y: 356, distance: 49.7
click at [384, 368] on div "Protein * 5 g 2.99 %" at bounding box center [416, 362] width 419 height 37
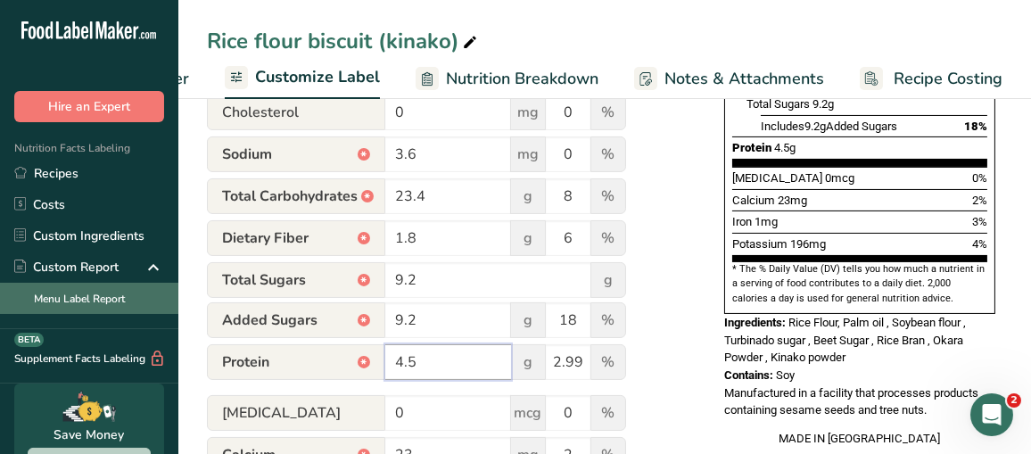
type input "4.5"
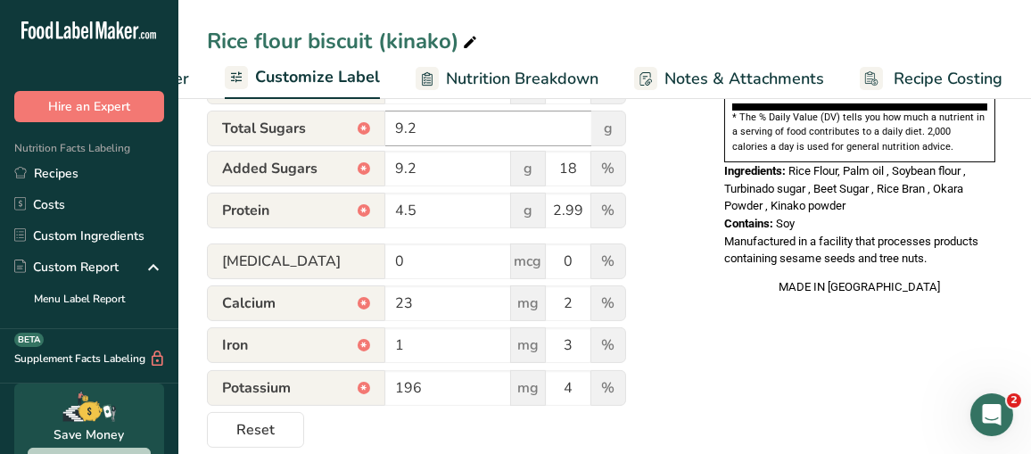
scroll to position [713, 0]
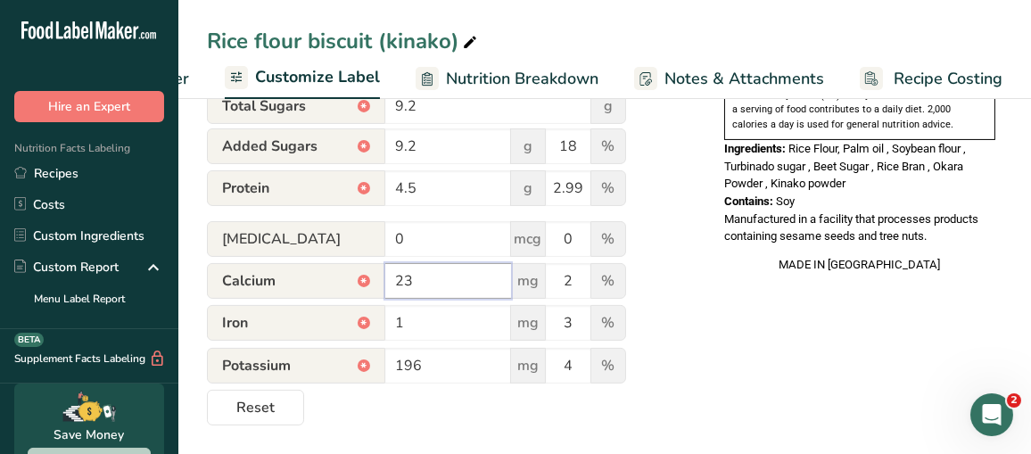
click at [447, 286] on input "23" at bounding box center [448, 281] width 126 height 36
type input "23.2"
click at [442, 326] on input "1" at bounding box center [448, 323] width 126 height 36
type input "0.6"
drag, startPoint x: 439, startPoint y: 361, endPoint x: 165, endPoint y: 371, distance: 274.0
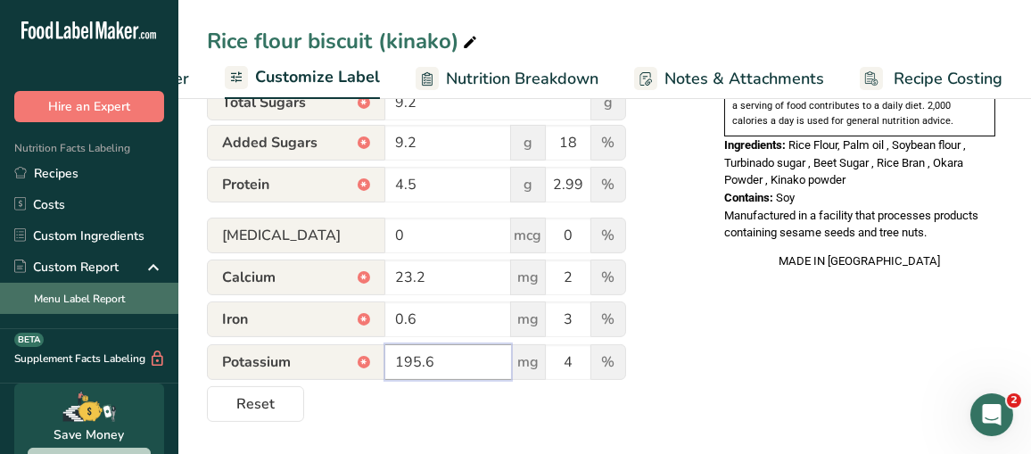
type input "195.6"
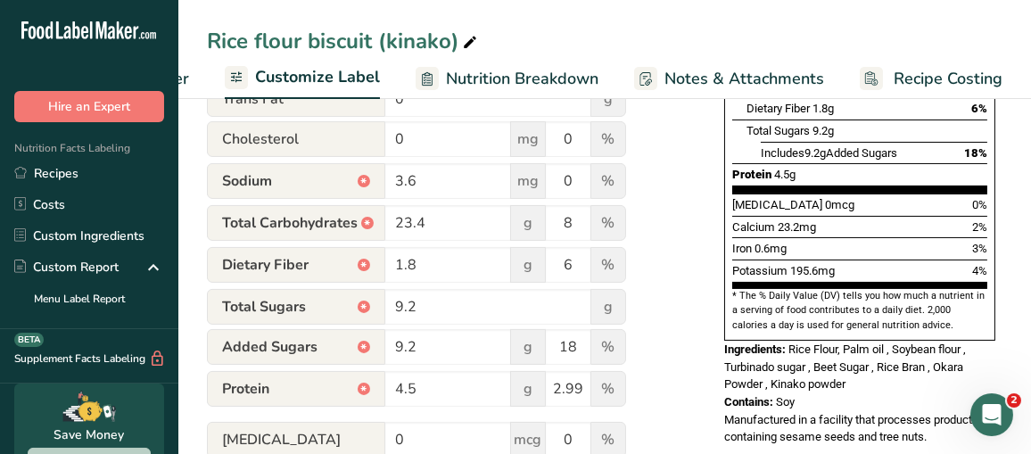
scroll to position [534, 0]
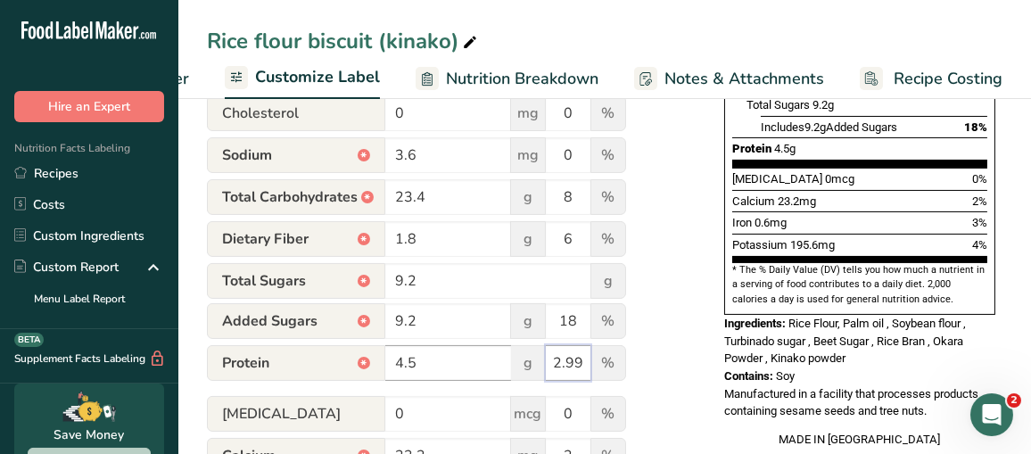
drag, startPoint x: 589, startPoint y: 370, endPoint x: 503, endPoint y: 372, distance: 85.6
click at [503, 372] on div "Protein * 4.5 g 2.99 %" at bounding box center [416, 363] width 419 height 37
click at [576, 368] on input "2.99" at bounding box center [568, 363] width 45 height 36
drag, startPoint x: 584, startPoint y: 368, endPoint x: 513, endPoint y: 368, distance: 71.4
click at [516, 369] on div "Protein * 4.5 g 2.99 %" at bounding box center [416, 363] width 419 height 37
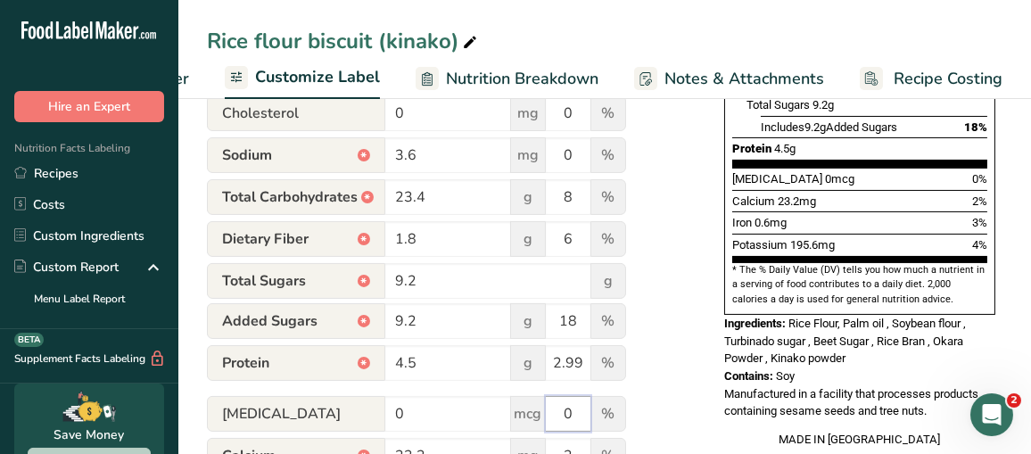
click at [573, 405] on input "0" at bounding box center [568, 414] width 45 height 36
click at [577, 372] on input "2.99" at bounding box center [568, 363] width 45 height 36
drag, startPoint x: 587, startPoint y: 369, endPoint x: 531, endPoint y: 363, distance: 56.5
click at [531, 363] on div "Protein * 4.5 g 2.99 %" at bounding box center [416, 363] width 419 height 37
click at [576, 417] on input "0" at bounding box center [568, 414] width 45 height 36
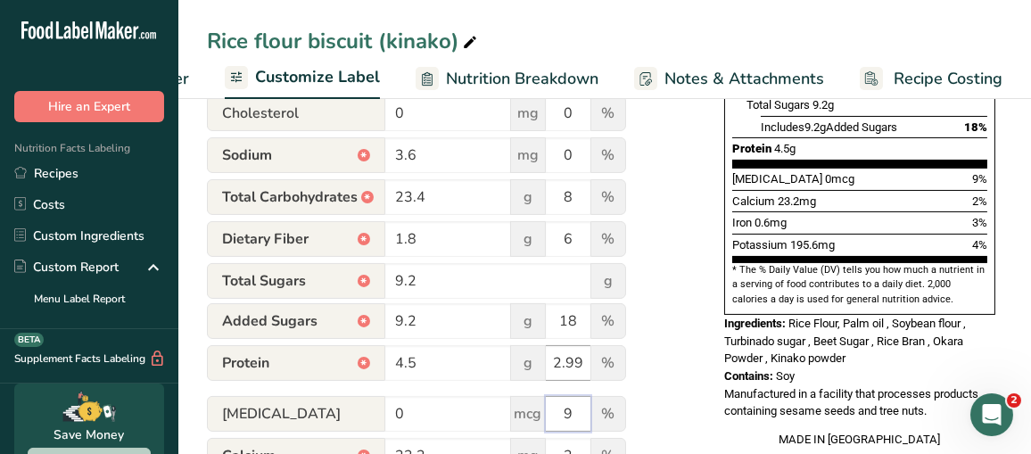
type input "9"
click at [586, 369] on input "2.99" at bounding box center [568, 363] width 45 height 36
type input "2"
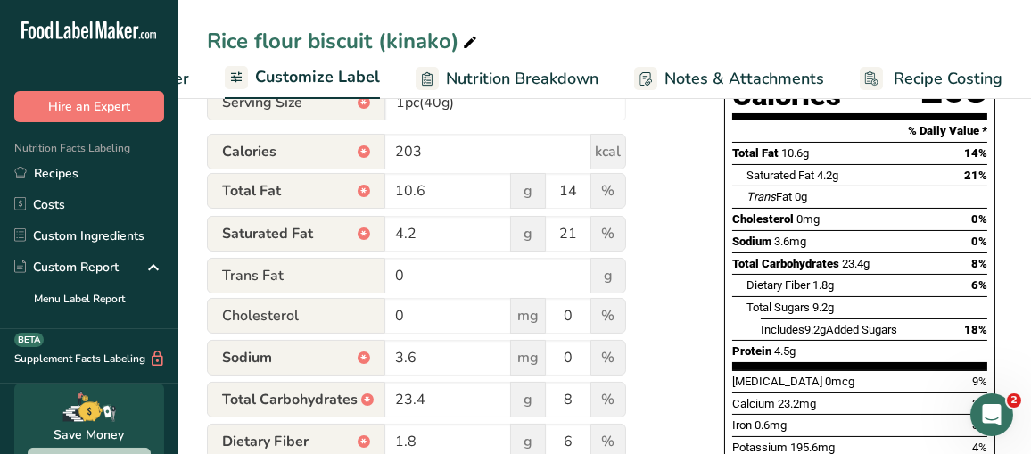
scroll to position [583, 0]
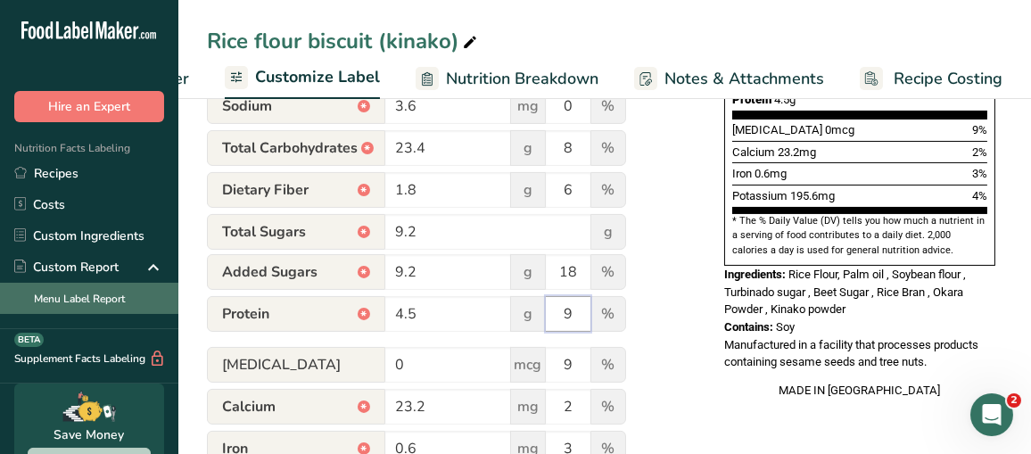
type input "9"
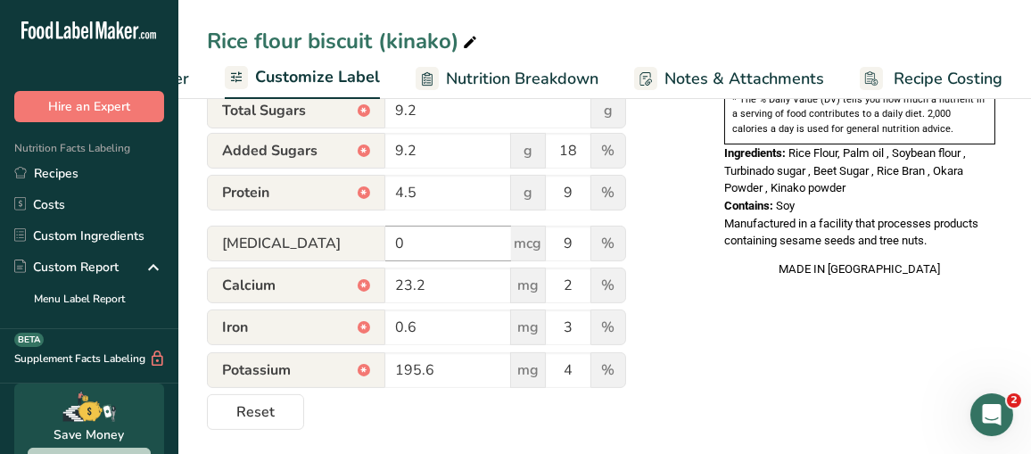
scroll to position [713, 0]
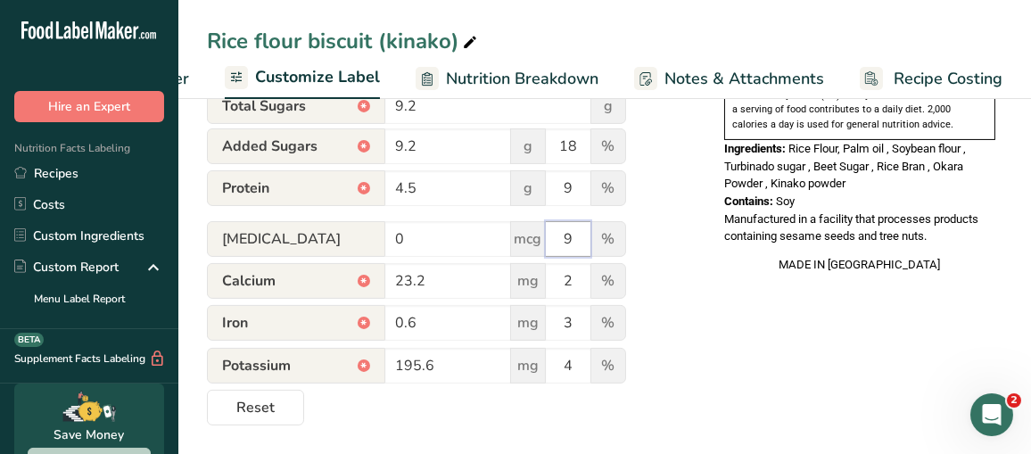
drag, startPoint x: 585, startPoint y: 241, endPoint x: 574, endPoint y: 239, distance: 11.7
click at [574, 239] on input "9" at bounding box center [568, 239] width 45 height 36
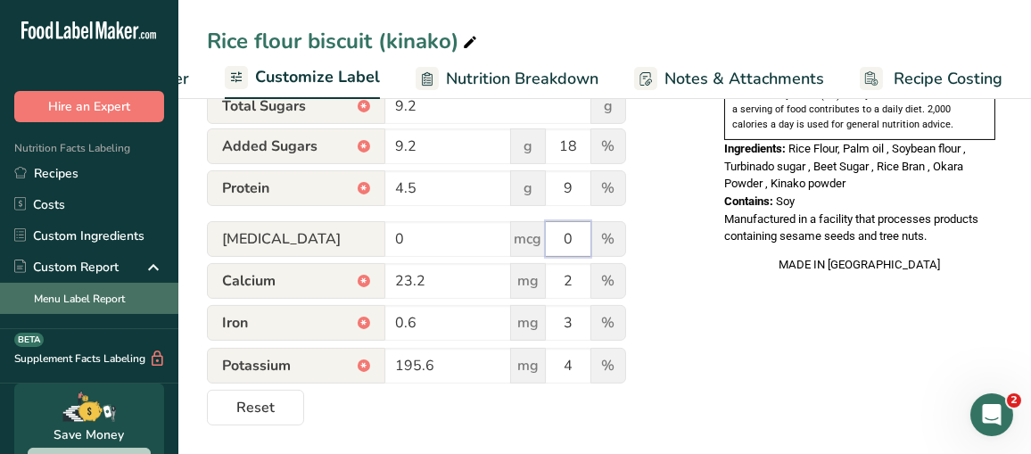
type input "0"
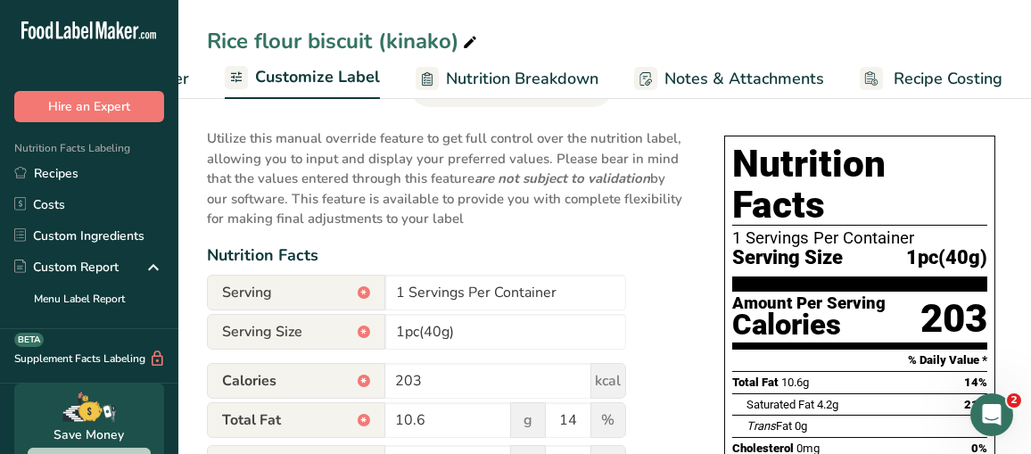
scroll to position [0, 0]
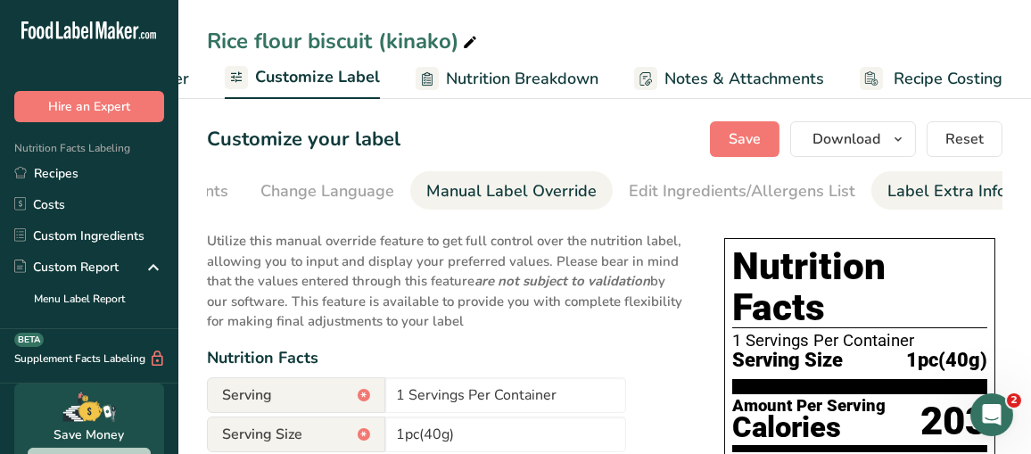
click at [946, 187] on div "Label Extra Info" at bounding box center [947, 191] width 119 height 24
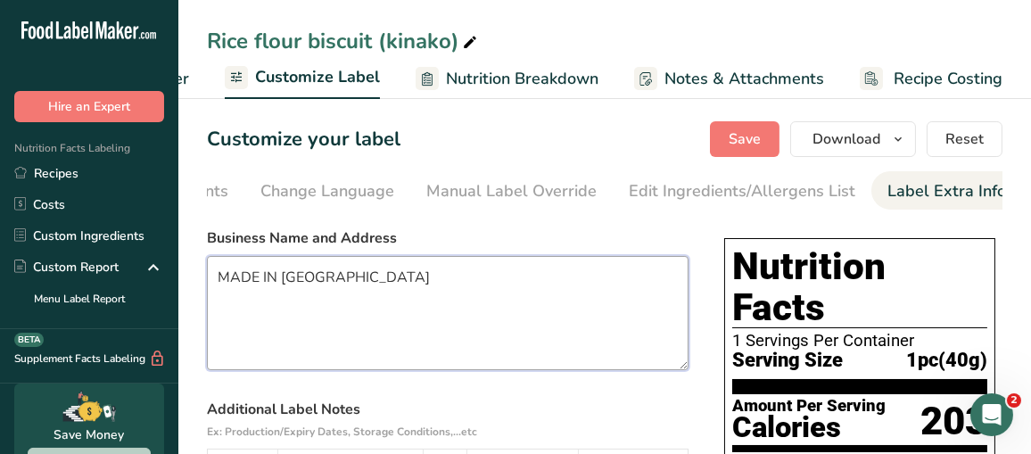
click at [283, 279] on textarea "MADE IN [GEOGRAPHIC_DATA]" at bounding box center [448, 313] width 482 height 114
drag, startPoint x: 337, startPoint y: 288, endPoint x: 219, endPoint y: 285, distance: 117.8
click at [219, 285] on textarea "MADE IN [GEOGRAPHIC_DATA]" at bounding box center [448, 313] width 482 height 114
paste textarea "DISTRIBUTED BY: Nogi Co.,Ltd. 1467-3 Tsuda, Tsuda-machi, Sanuki city, KAGAWA #7…"
type textarea "DISTRIBUTED BY: Nogi Co.,Ltd. 1467-3 Tsuda, Tsuda-machi, Sanuki city, KAGAWA #7…"
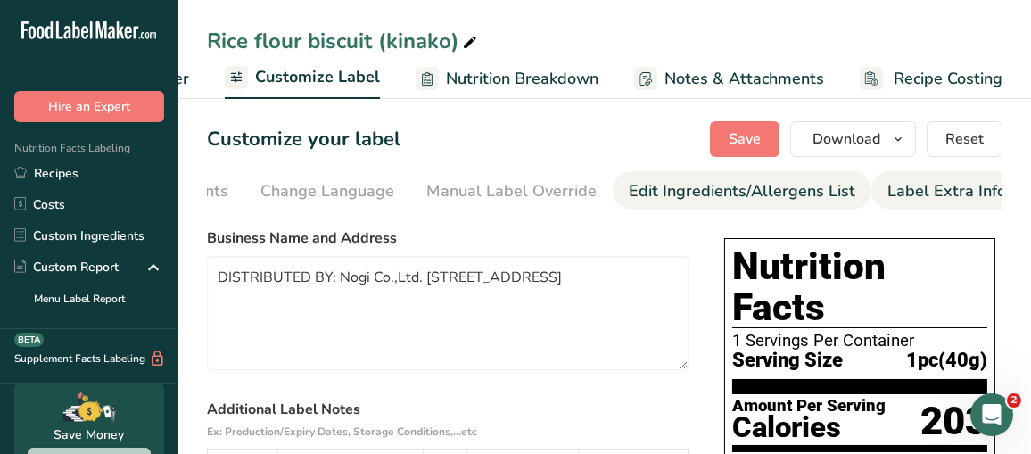
click at [774, 188] on div "Edit Ingredients/Allergens List" at bounding box center [742, 191] width 227 height 24
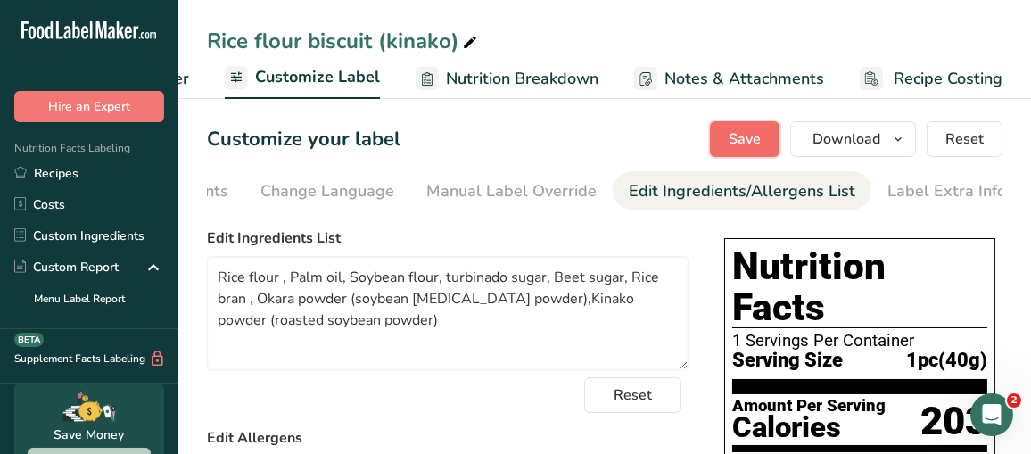
click at [735, 144] on span "Save" at bounding box center [745, 138] width 32 height 21
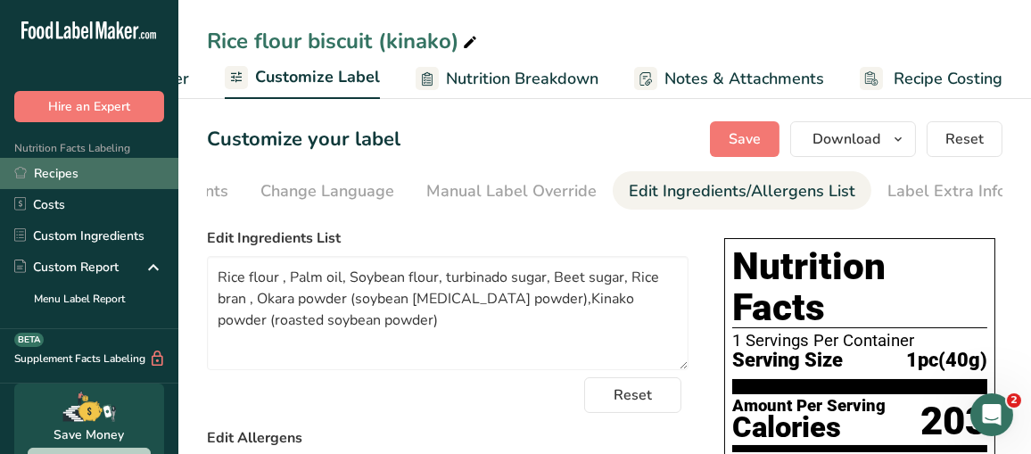
click at [55, 170] on link "Recipes" at bounding box center [89, 173] width 178 height 31
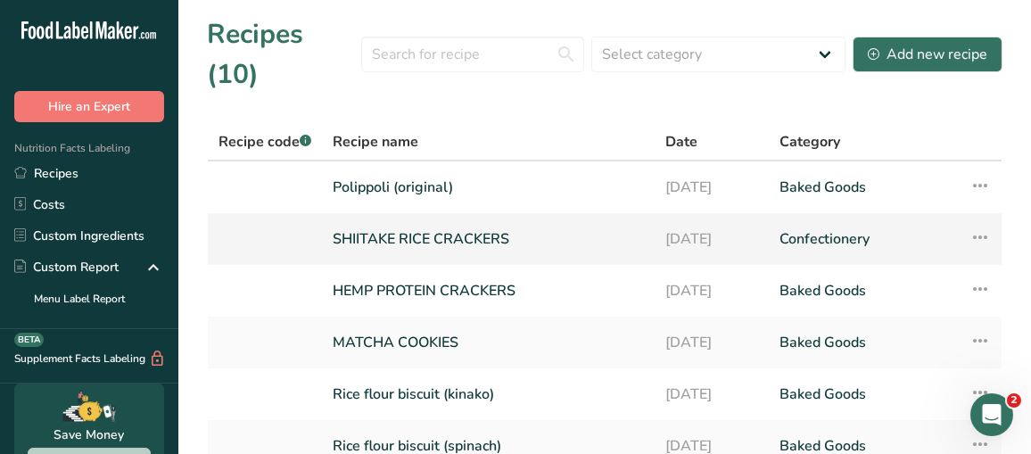
click at [987, 221] on icon at bounding box center [980, 237] width 21 height 32
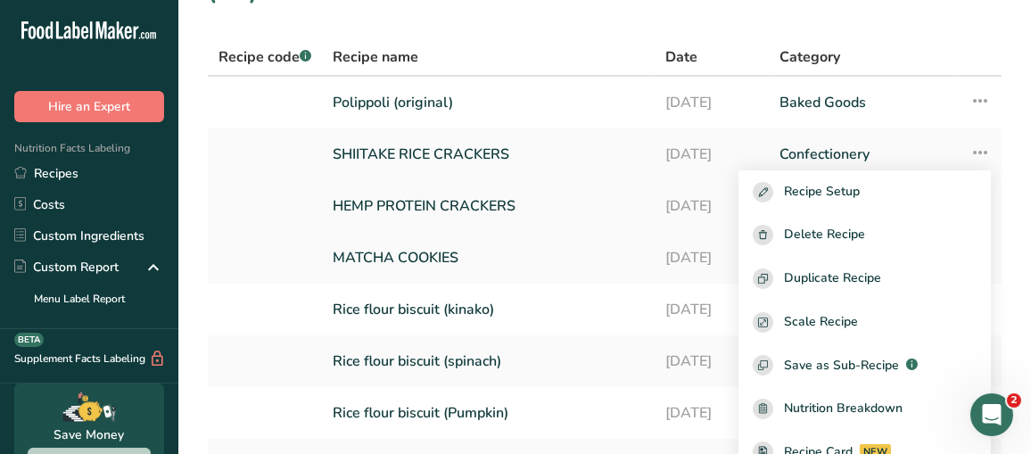
scroll to position [89, 0]
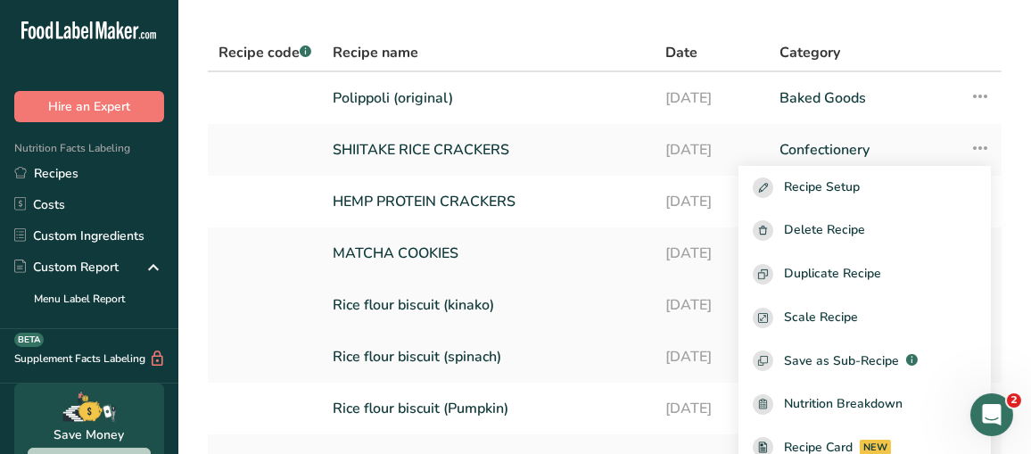
click at [493, 286] on link "Rice flour biscuit (kinako)" at bounding box center [488, 304] width 311 height 37
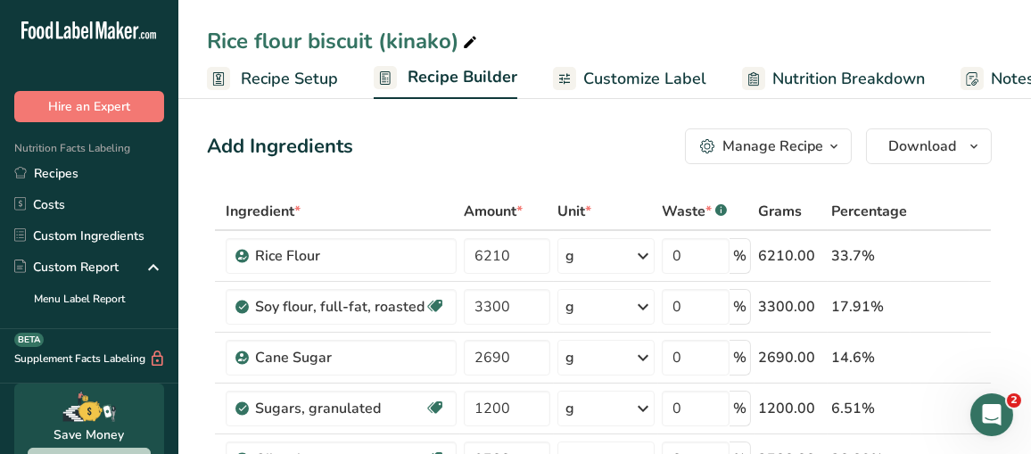
click at [633, 68] on span "Customize Label" at bounding box center [644, 79] width 123 height 24
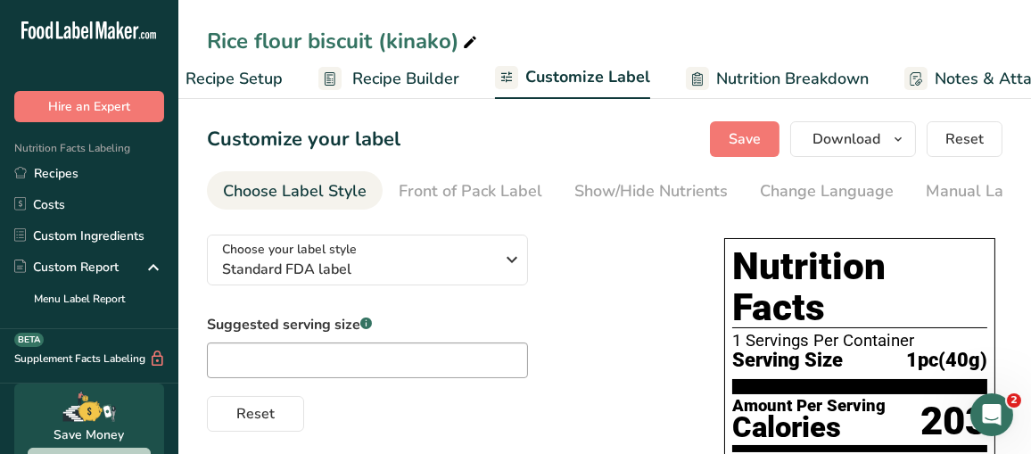
scroll to position [0, 326]
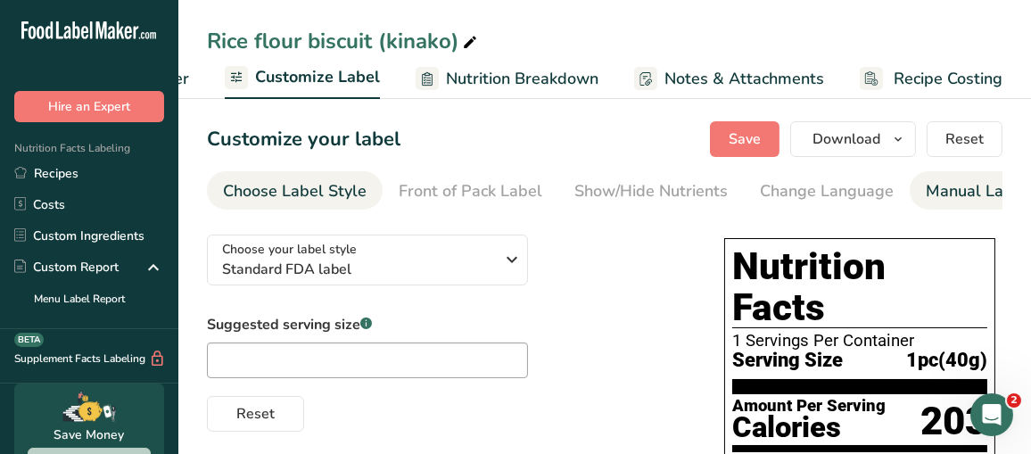
click at [929, 191] on div "Manual Label Override" at bounding box center [1011, 191] width 170 height 24
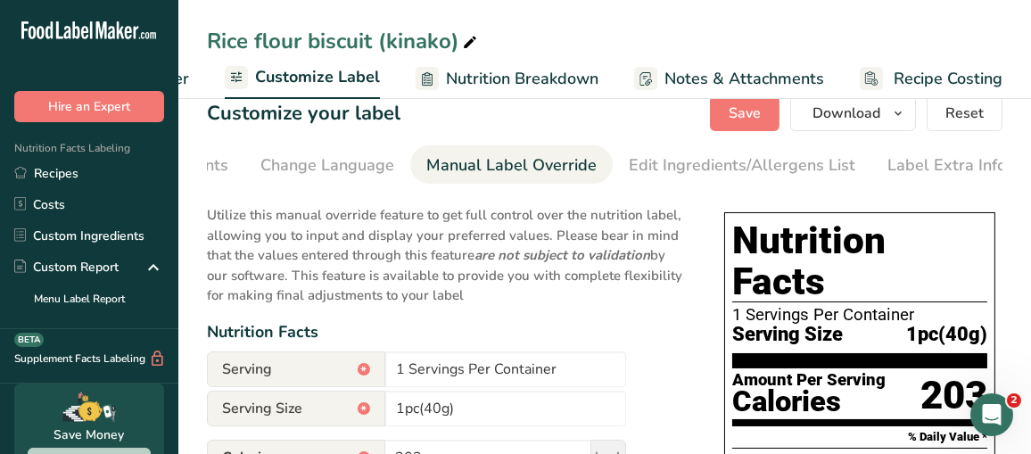
scroll to position [0, 0]
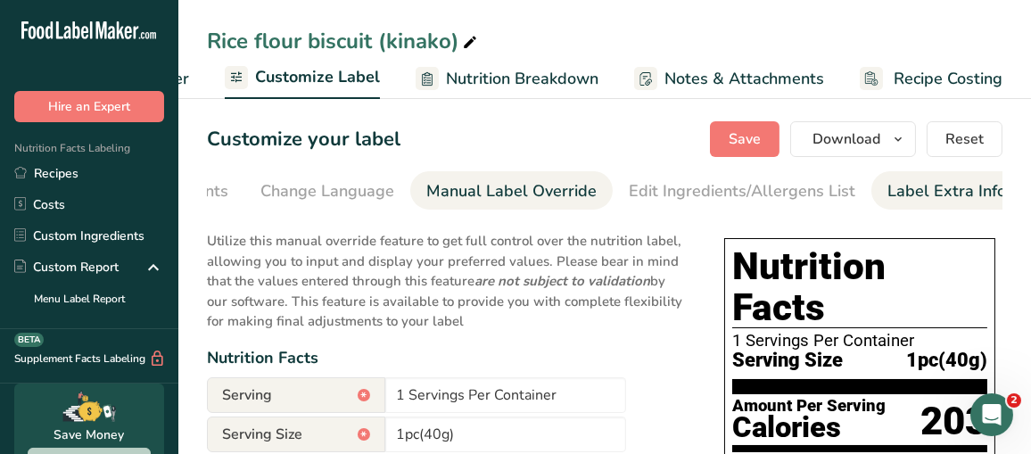
click at [892, 201] on div "Label Extra Info" at bounding box center [947, 191] width 119 height 24
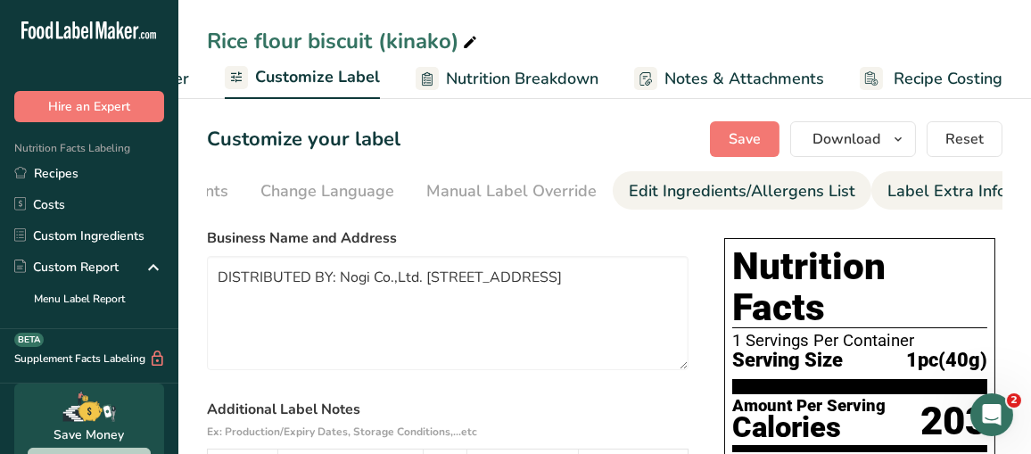
click at [716, 198] on div "Edit Ingredients/Allergens List" at bounding box center [742, 191] width 227 height 24
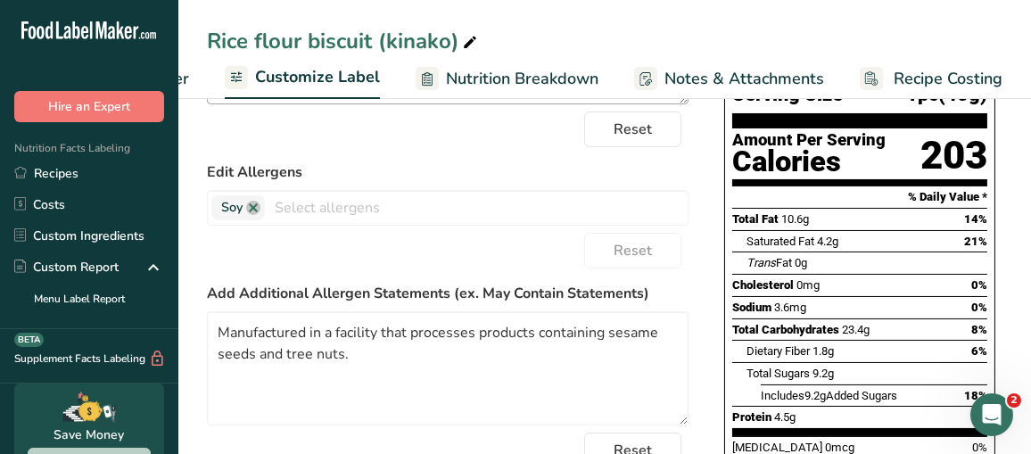
scroll to position [268, 0]
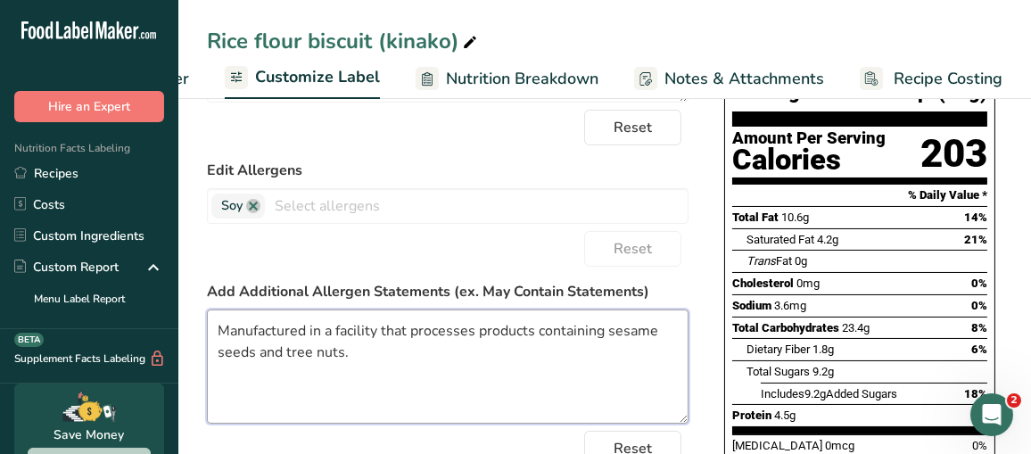
drag, startPoint x: 362, startPoint y: 359, endPoint x: 200, endPoint y: 321, distance: 166.6
click at [200, 321] on section "Customize your label Save Download Choose what to show on your downloaded label…" at bounding box center [604, 302] width 853 height 954
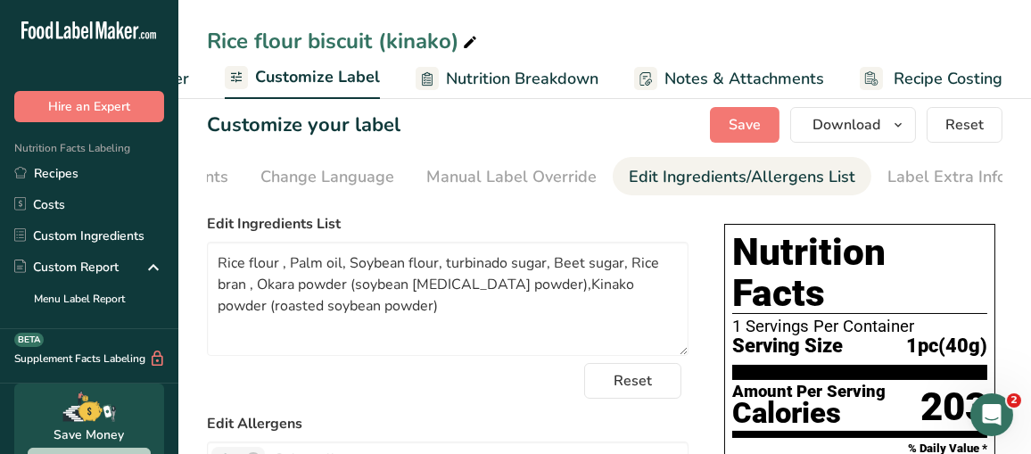
scroll to position [0, 0]
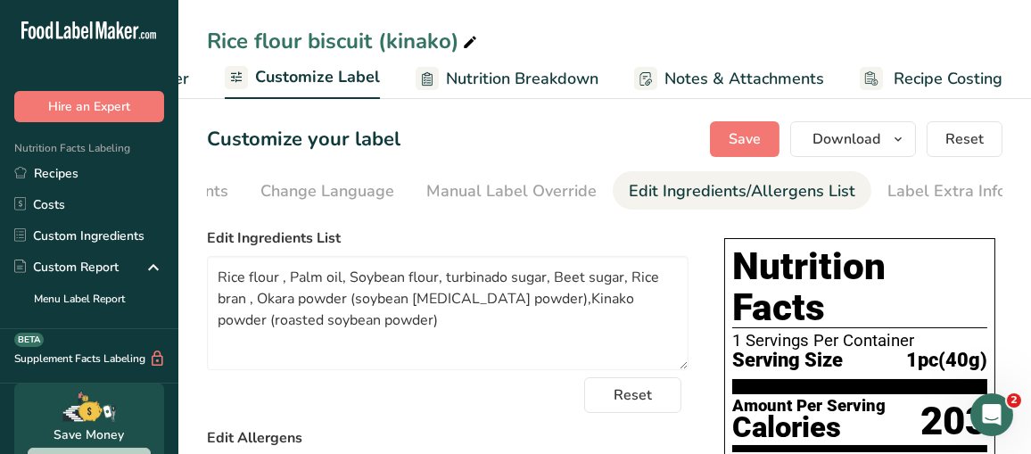
drag, startPoint x: 38, startPoint y: 182, endPoint x: 171, endPoint y: 180, distance: 132.9
click at [38, 182] on link "Recipes" at bounding box center [89, 173] width 178 height 31
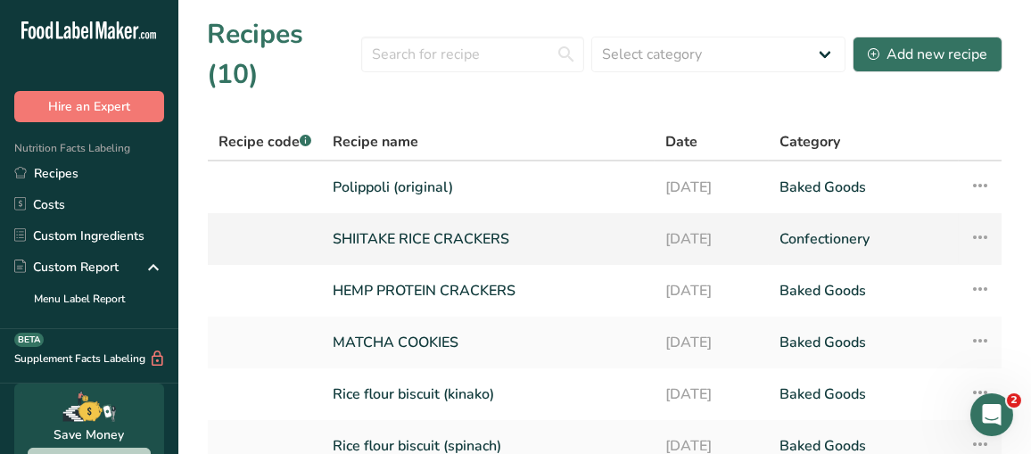
click at [977, 221] on icon at bounding box center [980, 237] width 21 height 32
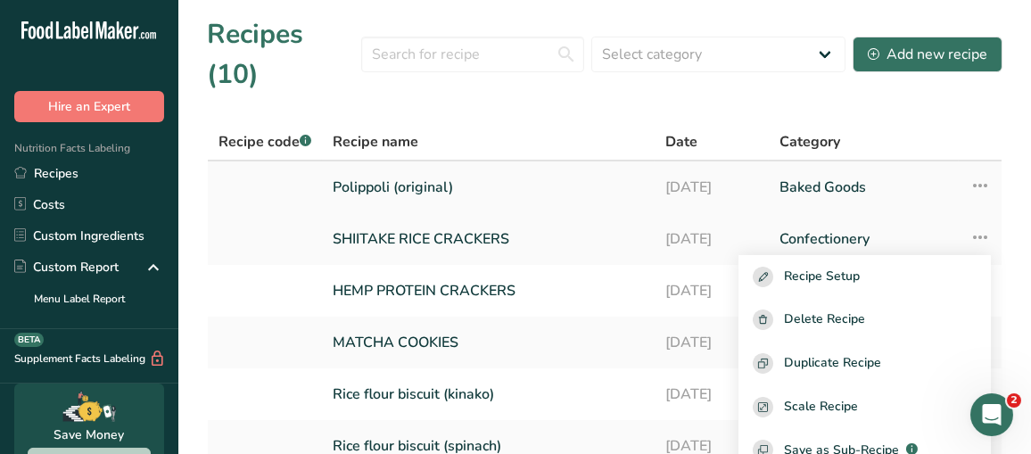
click at [400, 169] on link "Polippoli (original)" at bounding box center [488, 187] width 311 height 37
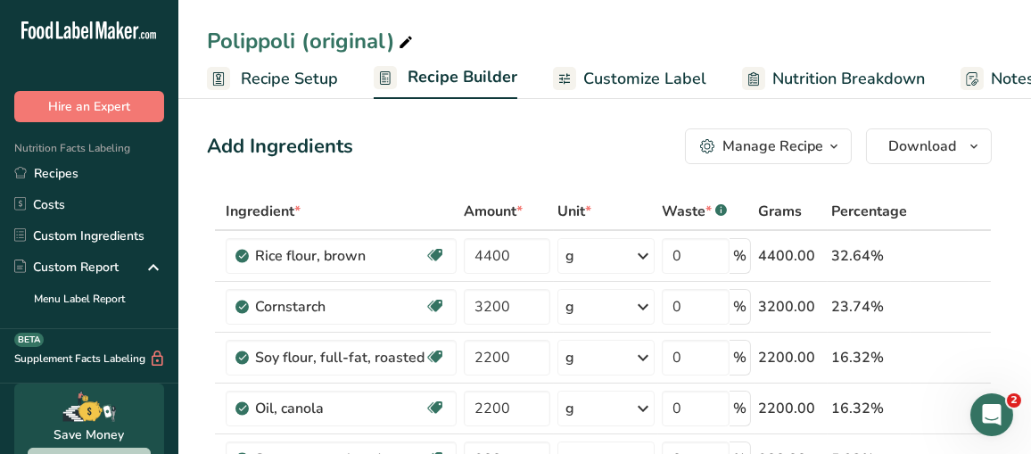
drag, startPoint x: 979, startPoint y: 2, endPoint x: 606, endPoint y: 115, distance: 390.5
click at [673, 85] on span "Customize Label" at bounding box center [644, 79] width 123 height 24
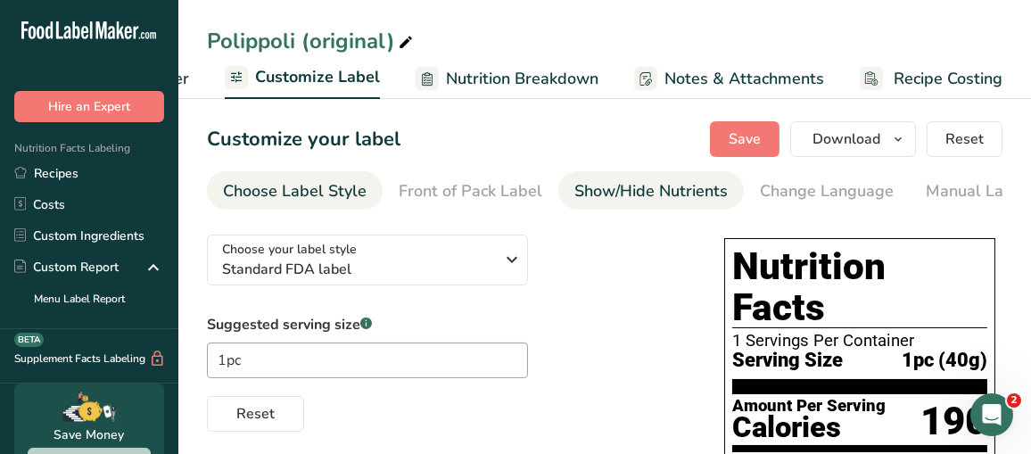
click at [621, 197] on div "Show/Hide Nutrients" at bounding box center [650, 191] width 153 height 24
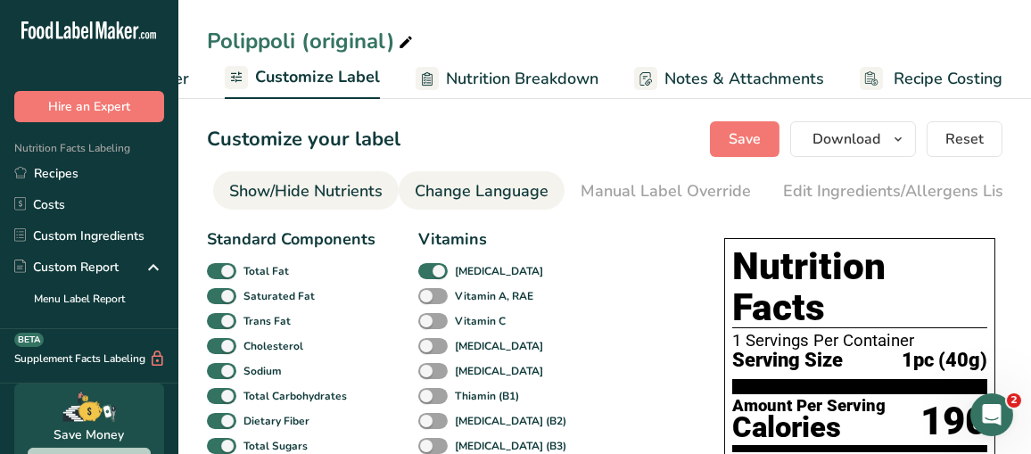
click at [670, 197] on div "Manual Label Override" at bounding box center [666, 191] width 170 height 24
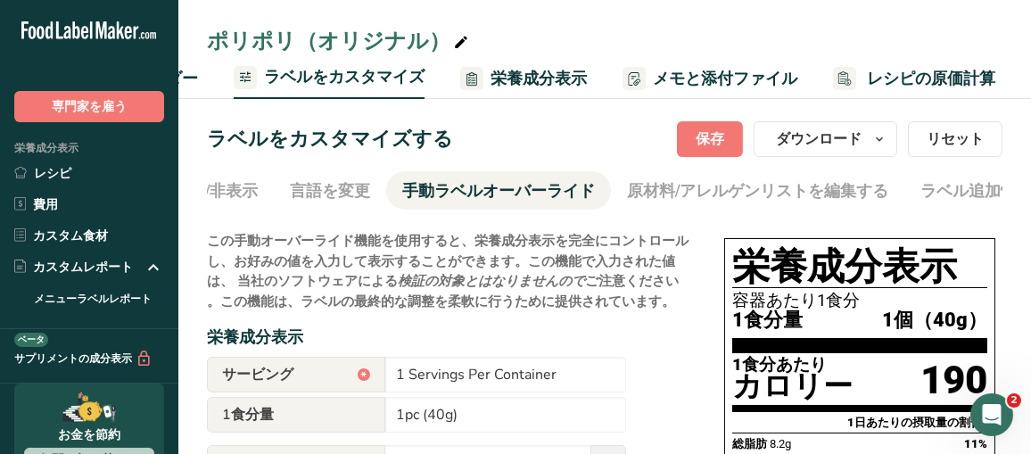
scroll to position [0, 320]
drag, startPoint x: 699, startPoint y: 141, endPoint x: 662, endPoint y: 146, distance: 37.8
click at [699, 141] on font "保存" at bounding box center [710, 139] width 29 height 20
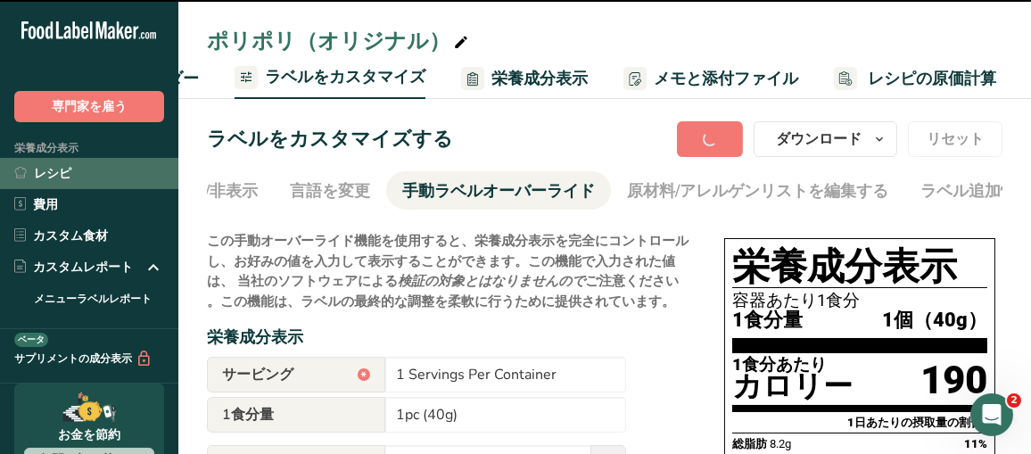
click at [78, 180] on link "レシピ" at bounding box center [89, 173] width 178 height 31
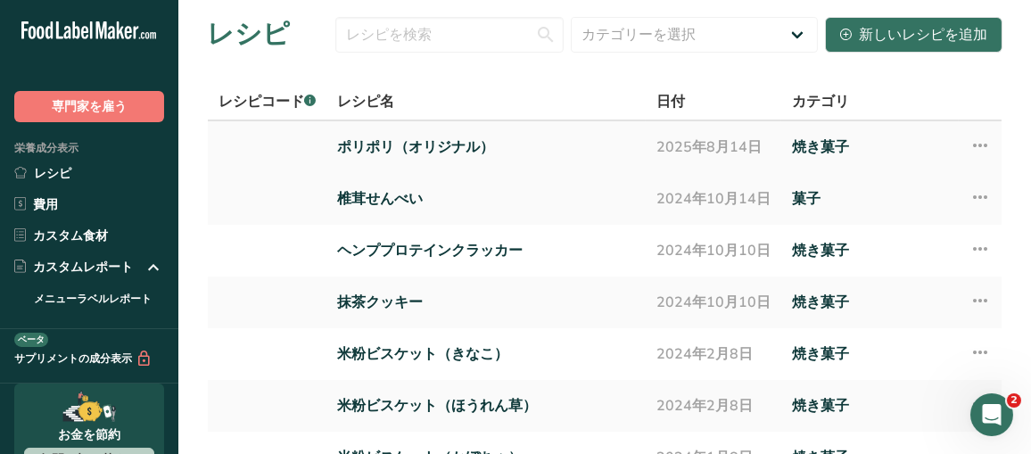
click at [979, 140] on icon at bounding box center [980, 145] width 21 height 32
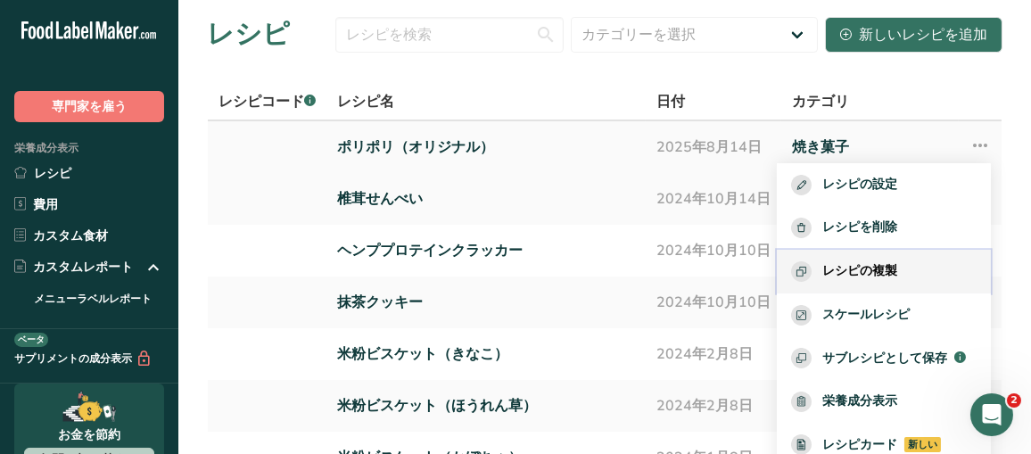
click at [888, 268] on font "レシピの複製" at bounding box center [859, 270] width 75 height 17
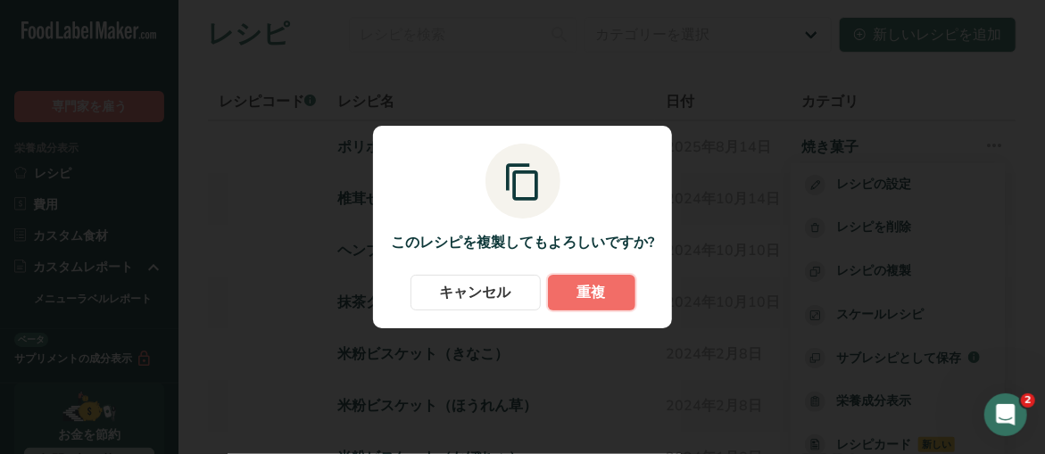
click at [612, 285] on button "重複" at bounding box center [591, 293] width 87 height 36
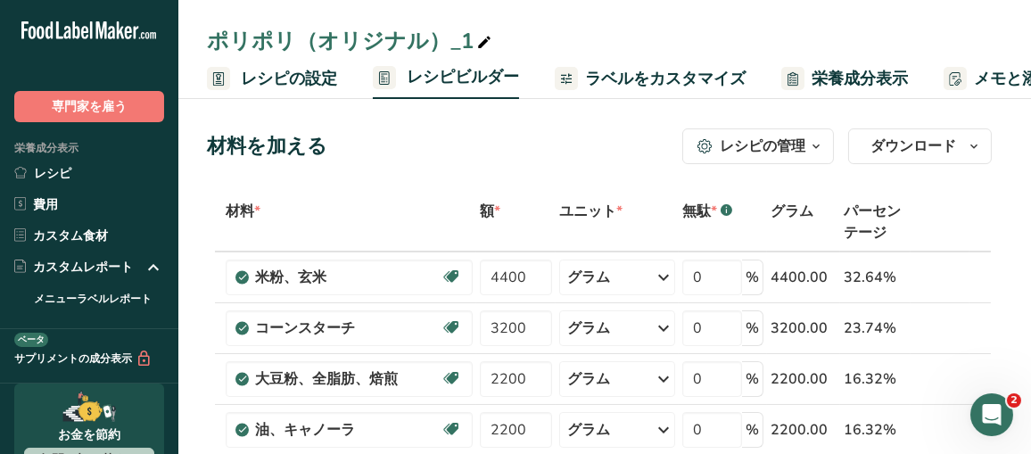
click at [347, 43] on font "ポリポリ（オリジナル）_1" at bounding box center [340, 41] width 267 height 29
drag, startPoint x: 313, startPoint y: 40, endPoint x: 382, endPoint y: 40, distance: 68.7
click at [382, 40] on input "Polippoli (original)_1" at bounding box center [605, 41] width 796 height 32
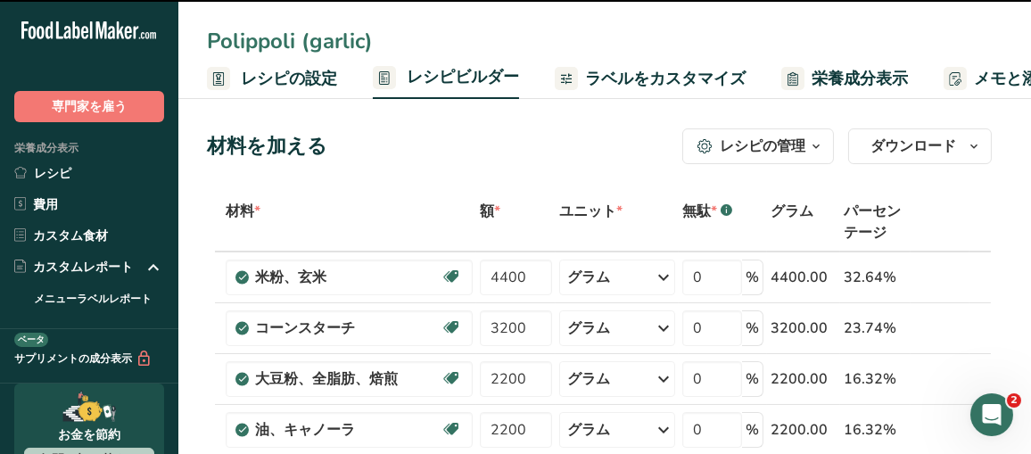
type input "Polippoli (garlic)"
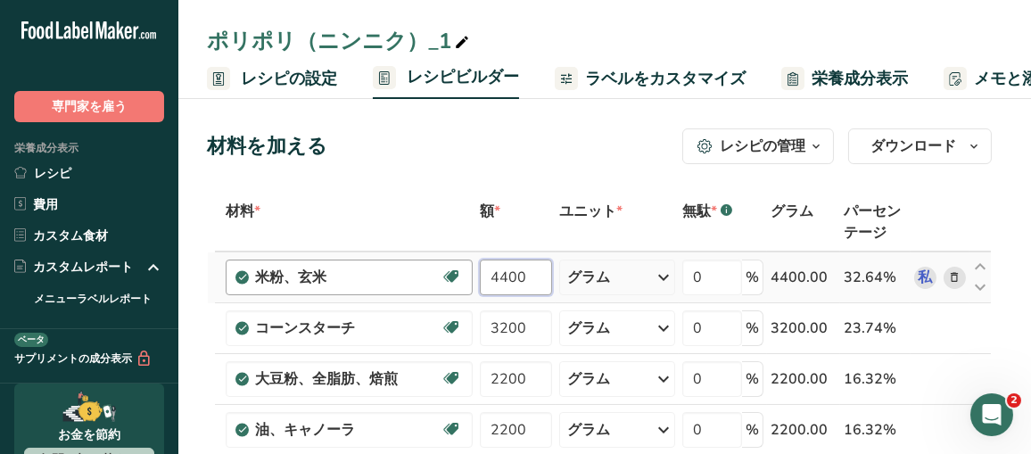
drag, startPoint x: 539, startPoint y: 274, endPoint x: 299, endPoint y: 286, distance: 240.3
click at [299, 286] on tr "米粉、玄米 Dairy free Gluten free Vegan Vegetarian Soy free 4400 グラム Portions 1 cup …" at bounding box center [599, 277] width 783 height 51
type input "4810"
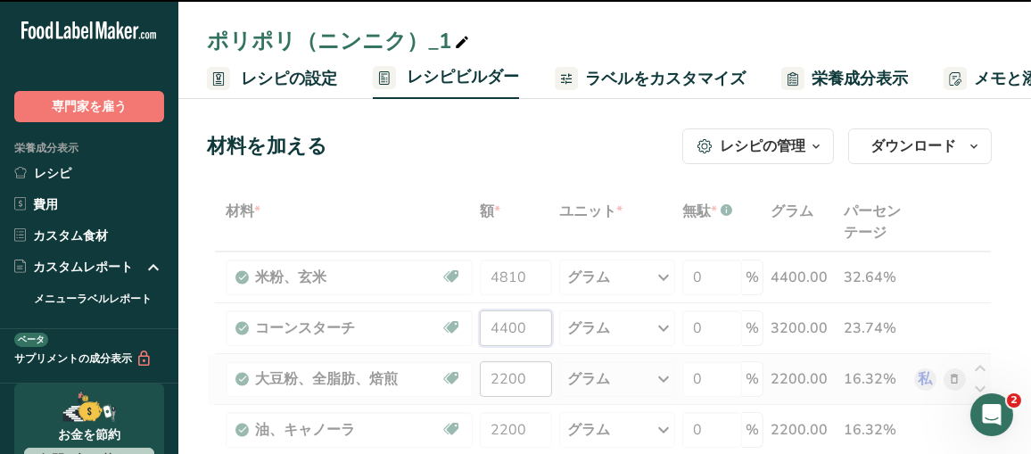
type input "3200"
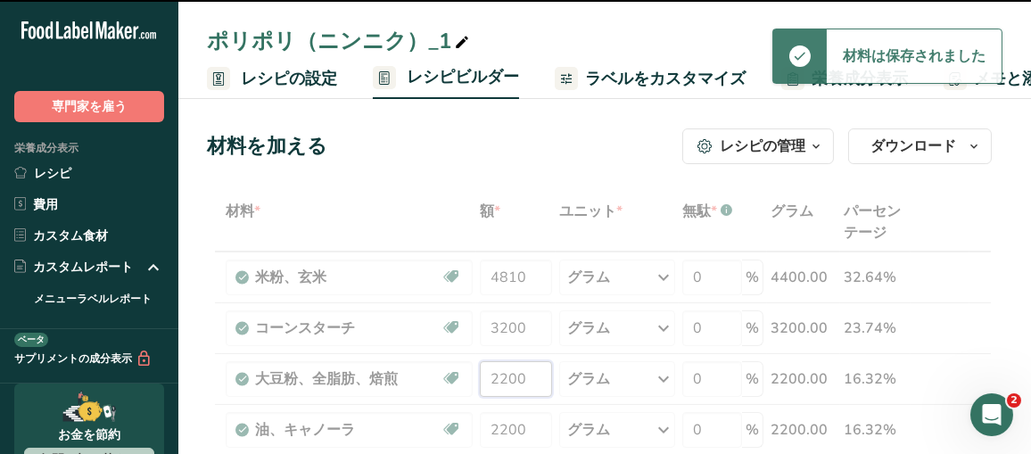
drag, startPoint x: 551, startPoint y: 372, endPoint x: 469, endPoint y: 386, distance: 83.3
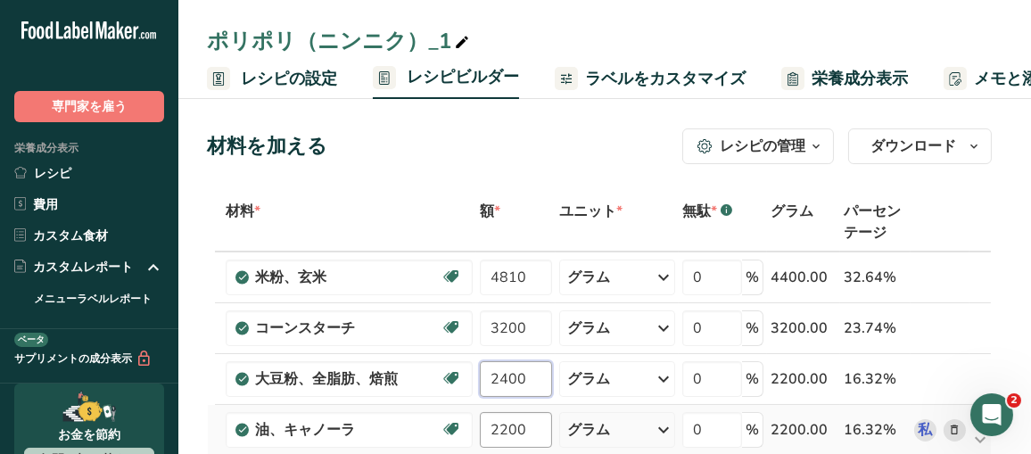
type input "2400"
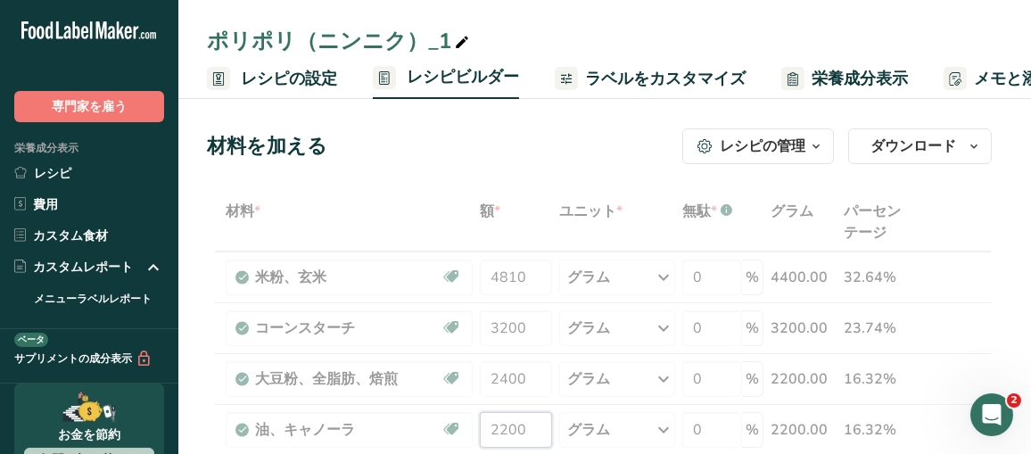
drag, startPoint x: 526, startPoint y: 424, endPoint x: 450, endPoint y: 427, distance: 76.8
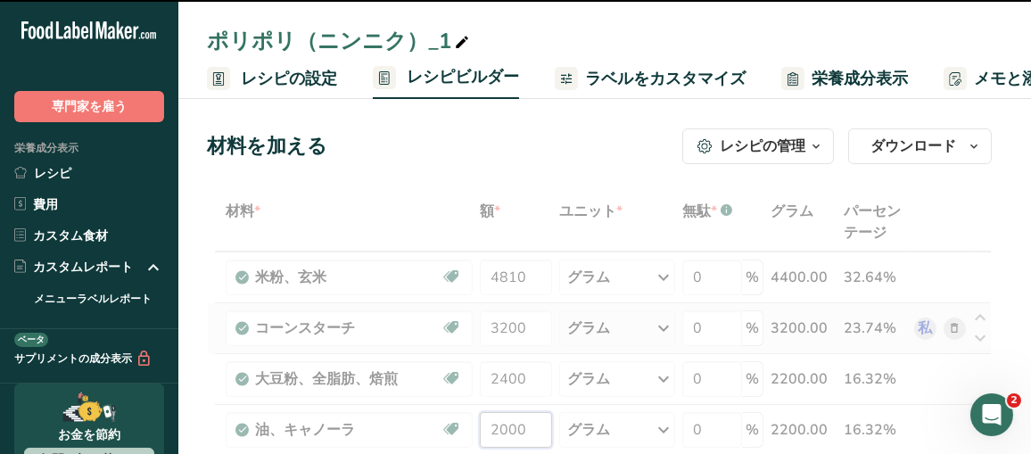
type input "2200"
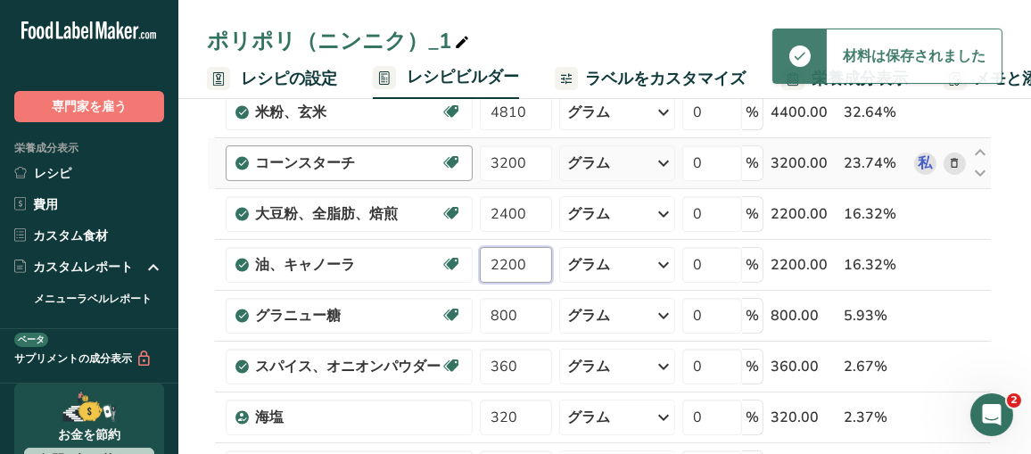
scroll to position [178, 0]
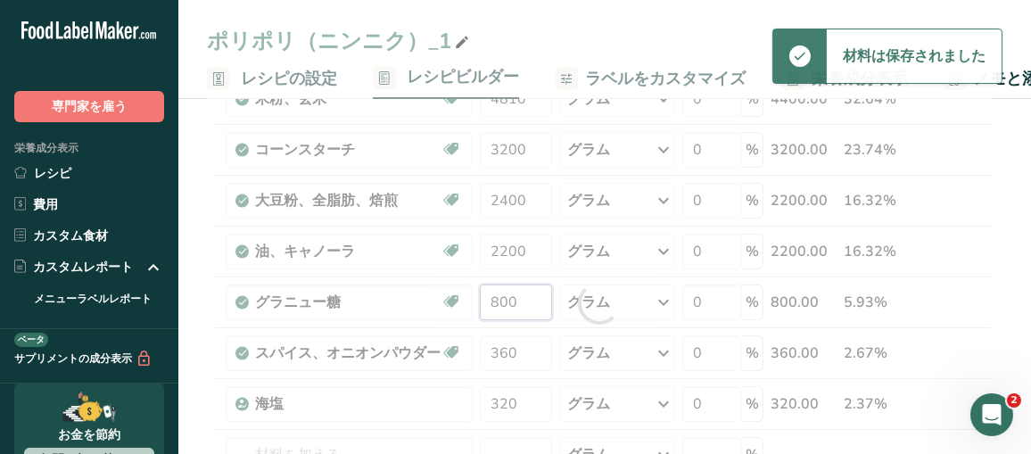
drag, startPoint x: 528, startPoint y: 304, endPoint x: 469, endPoint y: 302, distance: 58.9
click at [469, 302] on div "材料 * 額 * ユニット * 無駄 * .a-a{fill:#347362;}.b-a{fill:#fff;} グラム パーセンテージ 米粉、玄米 Dair…" at bounding box center [599, 303] width 785 height 578
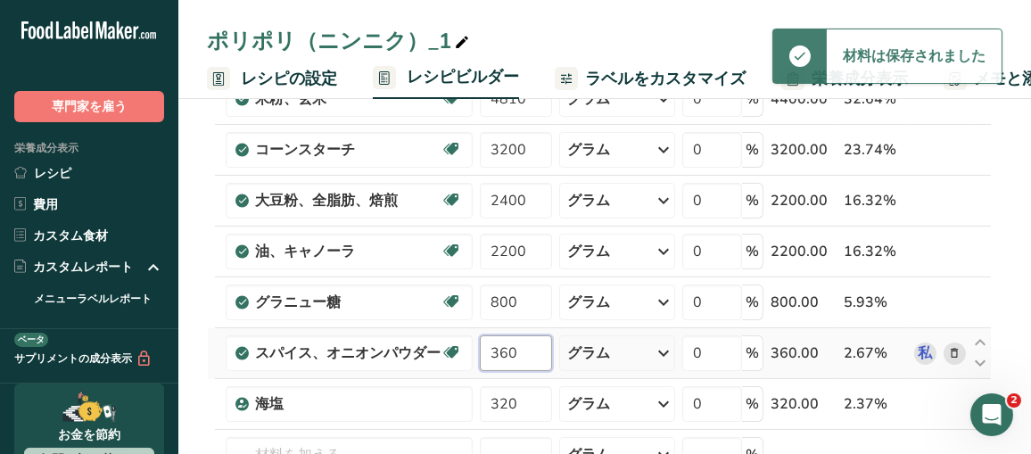
click at [383, 346] on div "材料 * 額 * ユニット * 無駄 * .a-a{fill:#347362;}.b-a{fill:#fff;} グラム パーセンテージ 米粉、玄米 Dair…" at bounding box center [599, 303] width 785 height 578
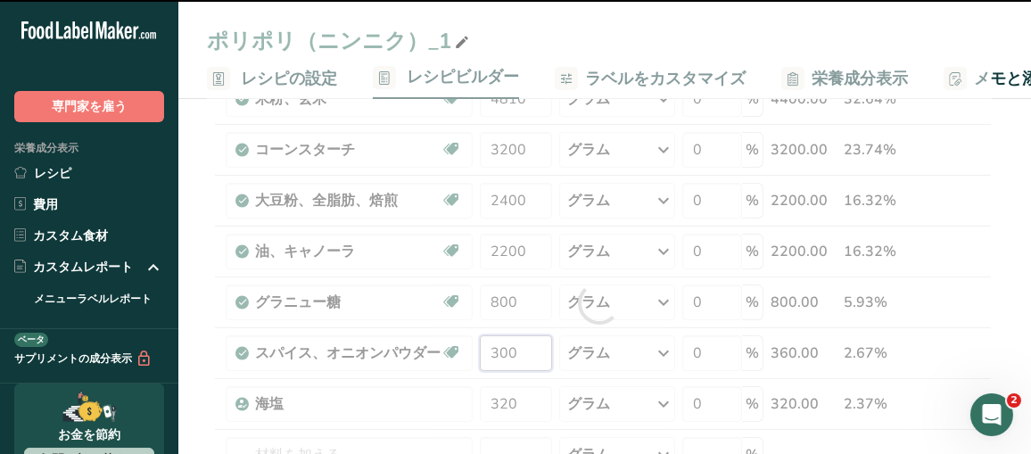
type input "360"
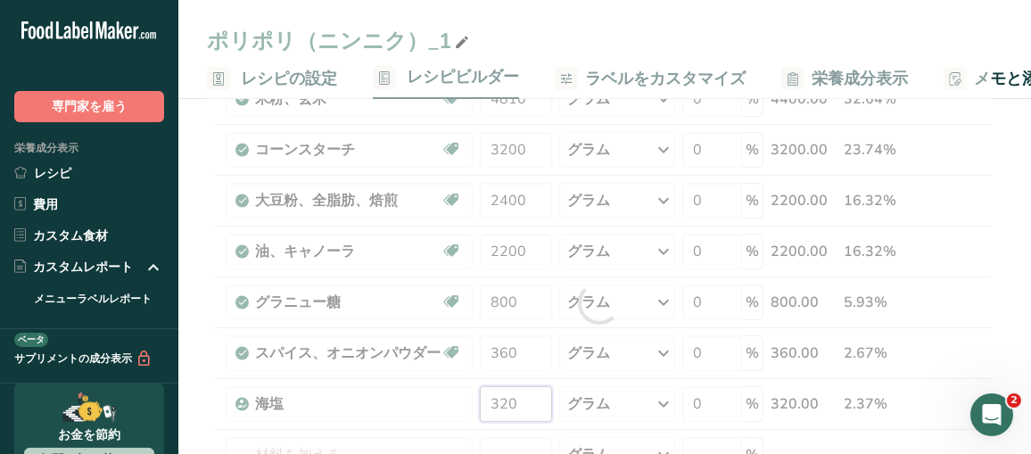
drag, startPoint x: 526, startPoint y: 401, endPoint x: 486, endPoint y: 405, distance: 40.3
click at [486, 405] on div "材料 * 額 * ユニット * 無駄 * .a-a{fill:#347362;}.b-a{fill:#fff;} グラム パーセンテージ 米粉、玄米 乳製品不…" at bounding box center [599, 303] width 785 height 578
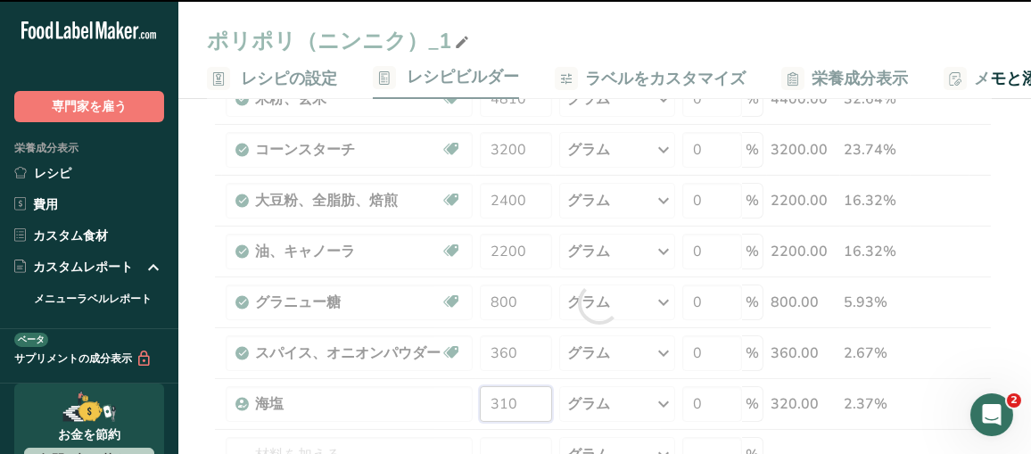
type input "320"
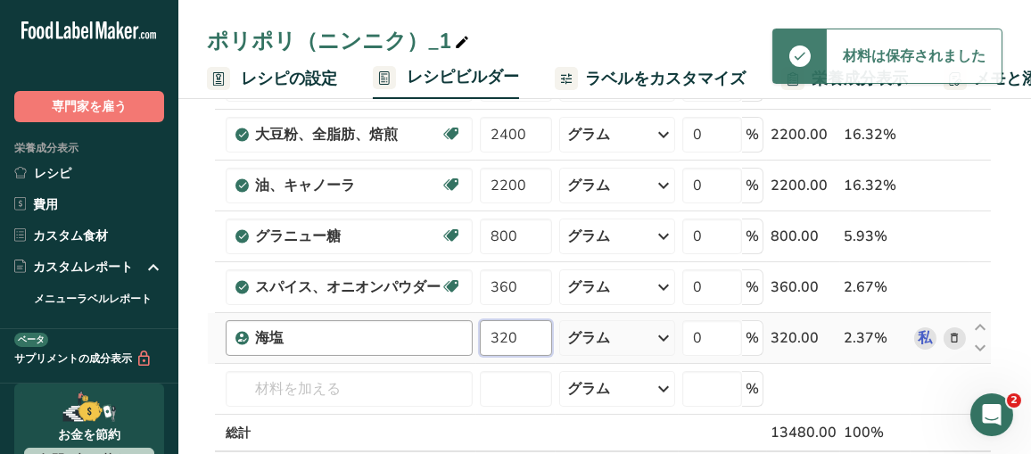
scroll to position [268, 0]
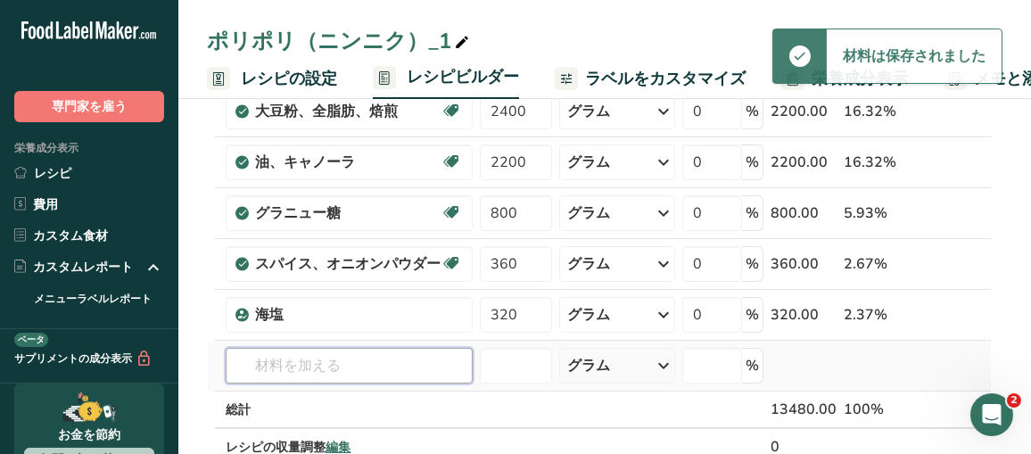
click at [425, 362] on div "材料 * 額 * ユニット * 無駄 * .a-a{fill:#347362;}.b-a{fill:#fff;} グラム パーセンテージ 米粉、玄米 乳製品不…" at bounding box center [599, 214] width 785 height 578
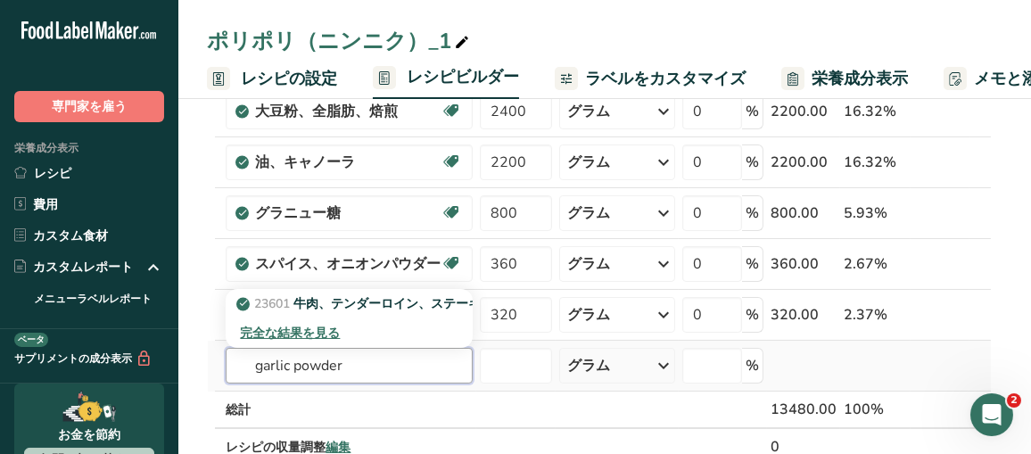
type input "garlic powder"
click at [307, 328] on font "完全な結果を見る" at bounding box center [290, 333] width 100 height 17
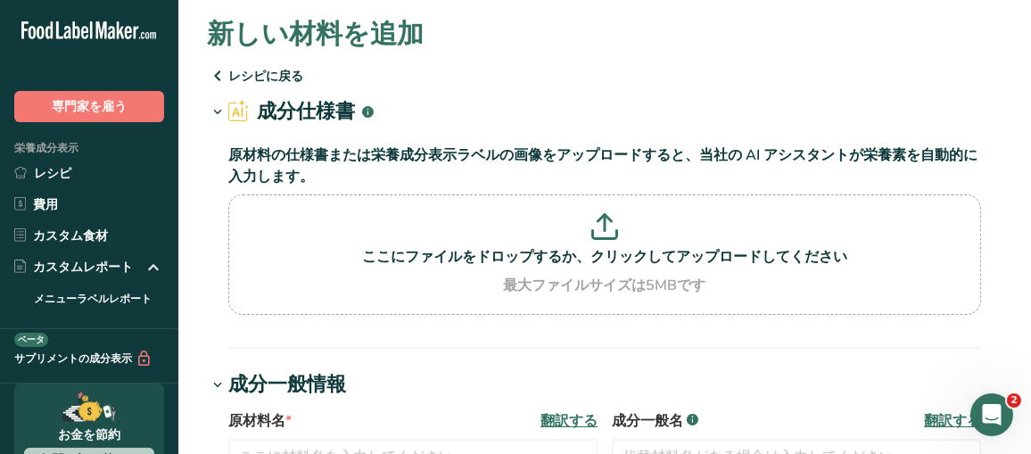
click at [216, 74] on icon at bounding box center [217, 76] width 21 height 32
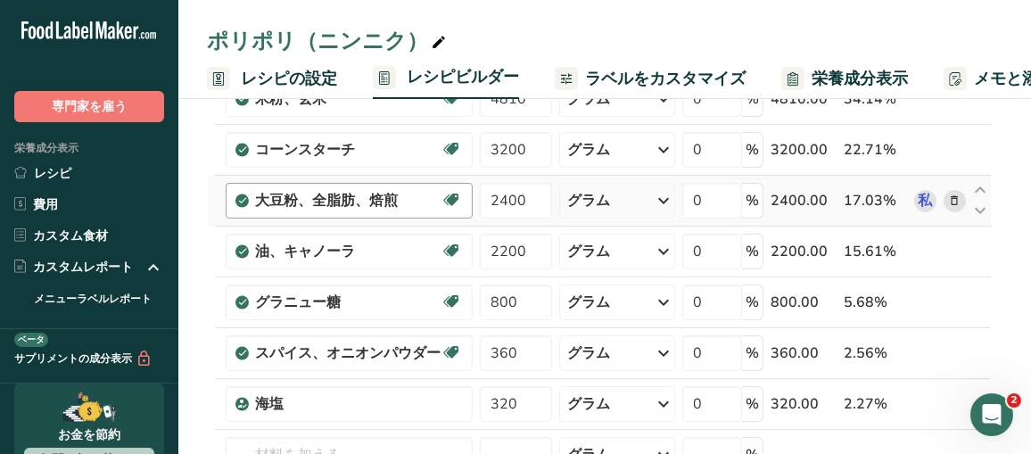
scroll to position [357, 0]
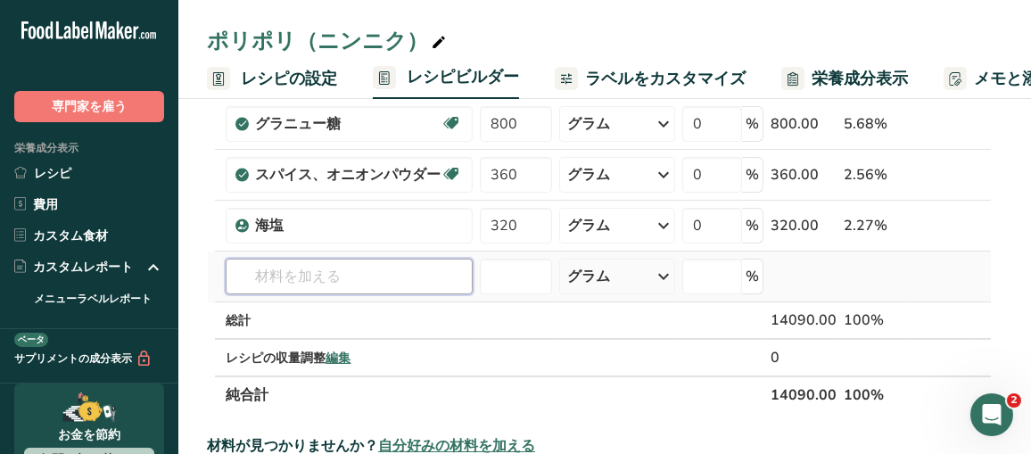
click at [297, 270] on input "text" at bounding box center [349, 277] width 247 height 36
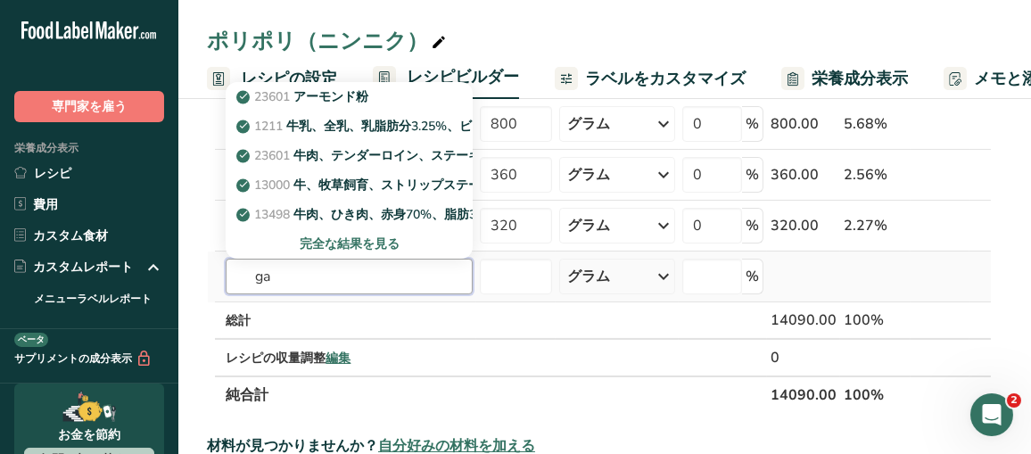
type input "g"
type input "p"
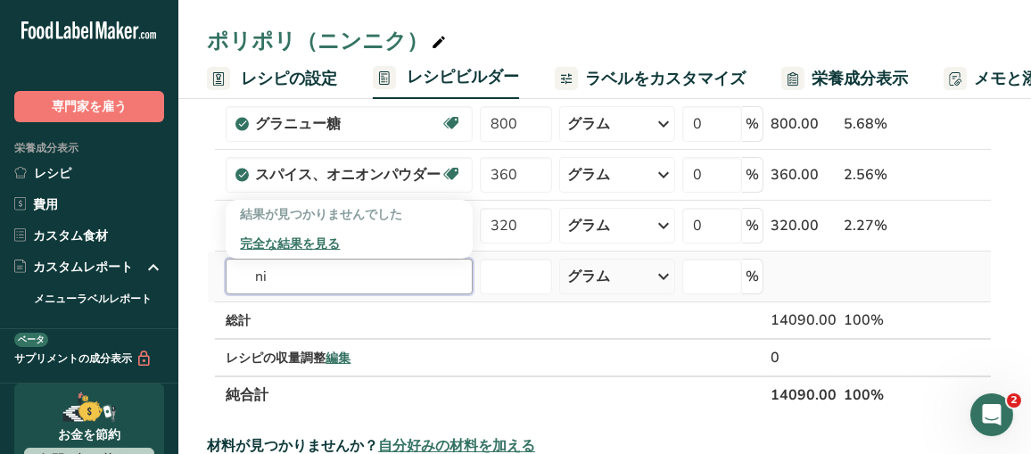
type input "n"
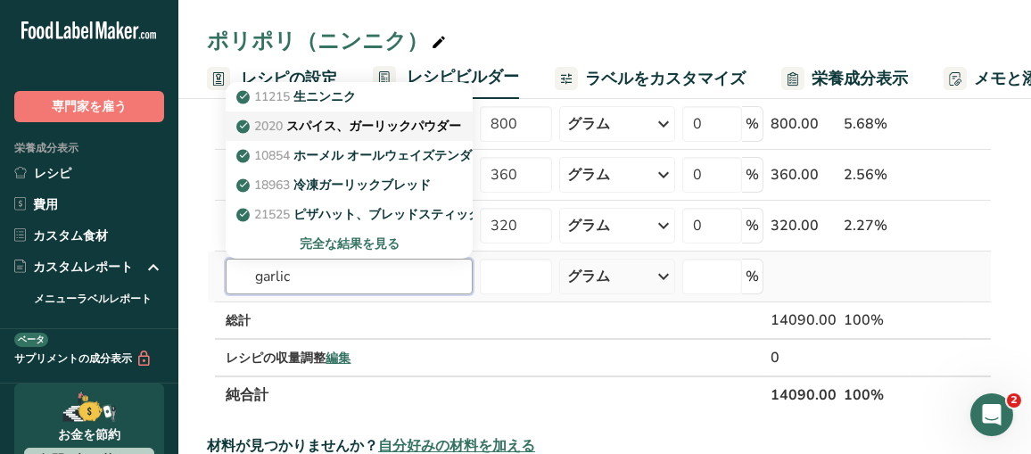
type input "garlic"
click at [343, 119] on font "スパイス、ガーリックパウダー" at bounding box center [373, 126] width 175 height 17
type input "Spices, garlic powder"
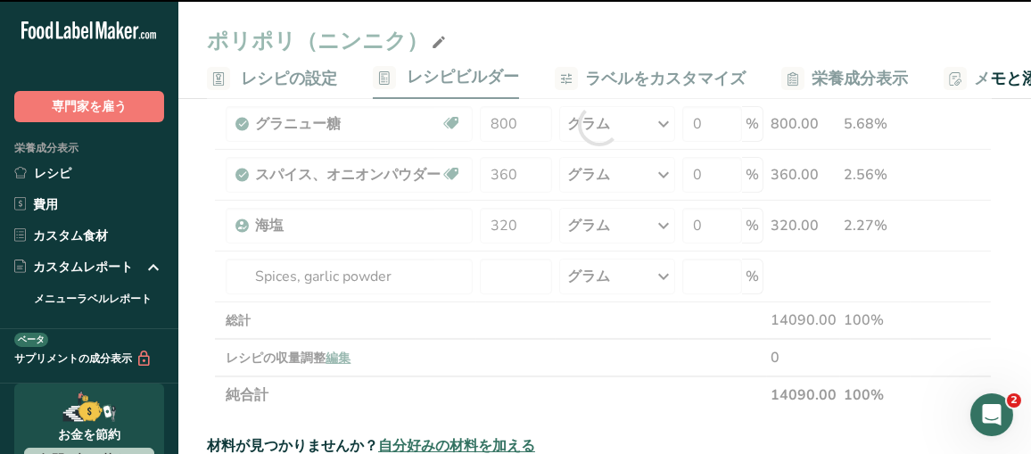
type input "0"
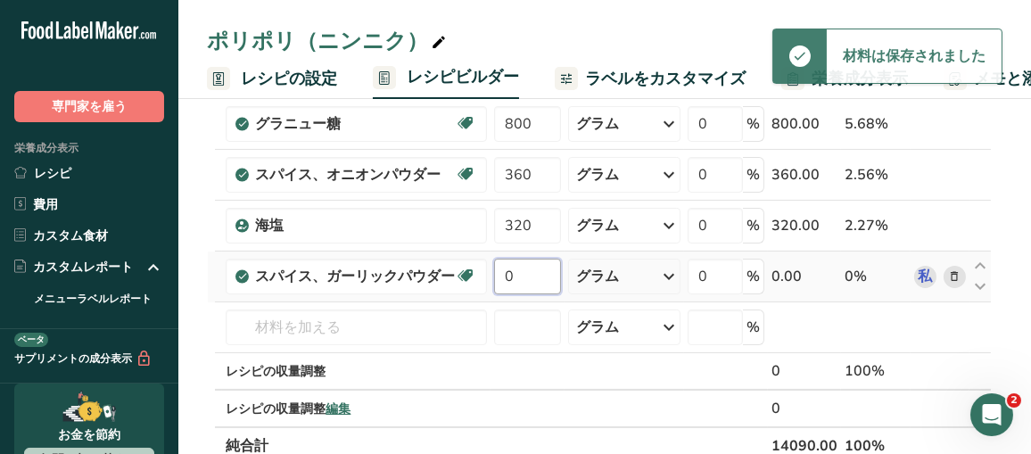
click at [532, 282] on input "0" at bounding box center [527, 277] width 67 height 36
drag, startPoint x: 524, startPoint y: 275, endPoint x: 487, endPoint y: 279, distance: 36.8
click at [487, 279] on tr "スパイス、ガーリックパウダー 乳製品不使用 グルテンフリー ビーガン ベジタリアン 大豆不使用 0 グラム 分量 1グラム 大さじ1杯 重量単位 グラム kg…" at bounding box center [599, 277] width 783 height 51
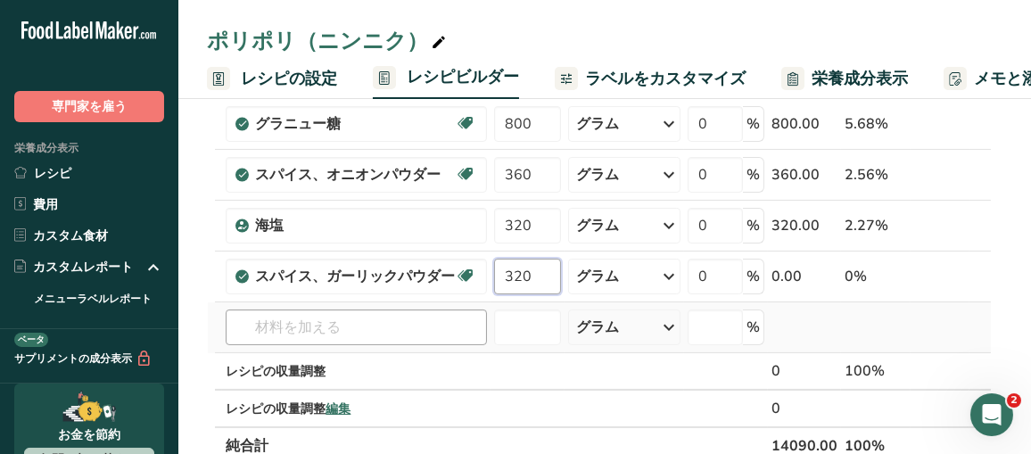
type input "320"
click at [322, 332] on div "材料 * 額 * ユニット * 無駄 * .a-a{fill:#347362;}.b-a{fill:#fff;} グラム パーセンテージ 米粉、玄米 乳製品不…" at bounding box center [599, 150] width 785 height 629
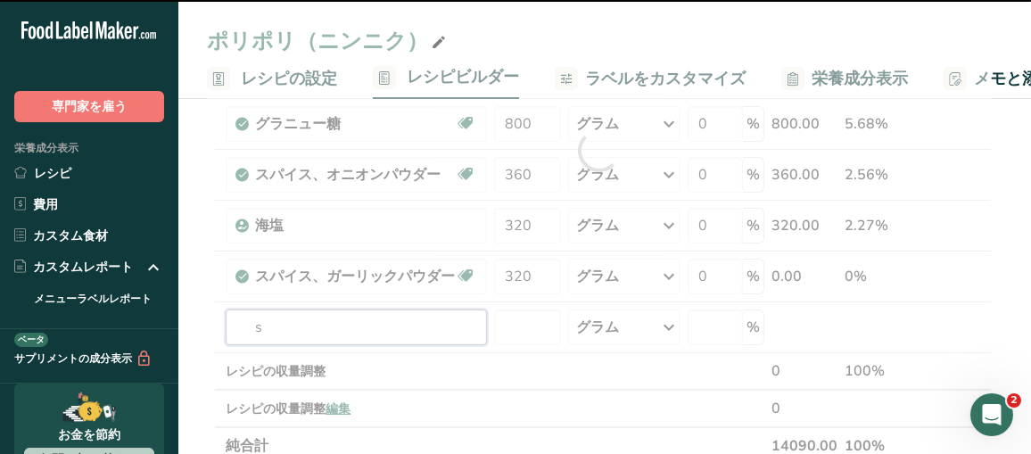
type input "su"
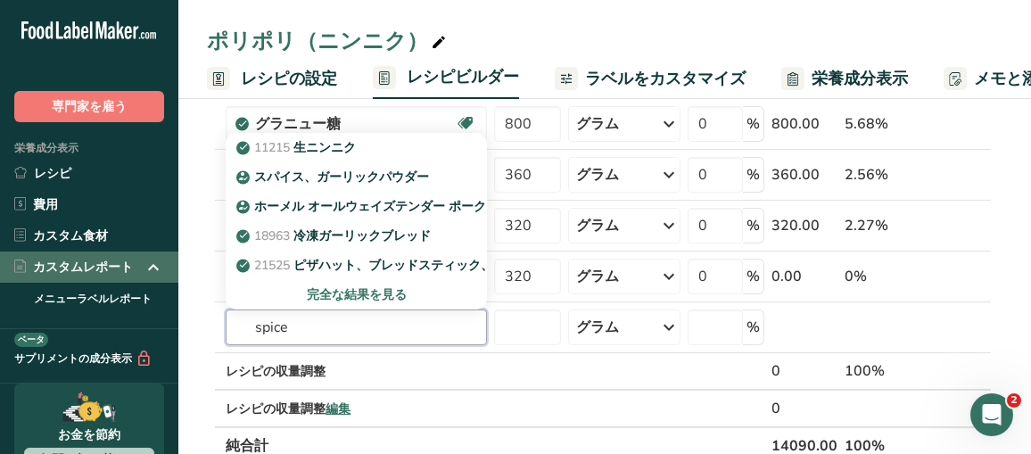
type input "spice"
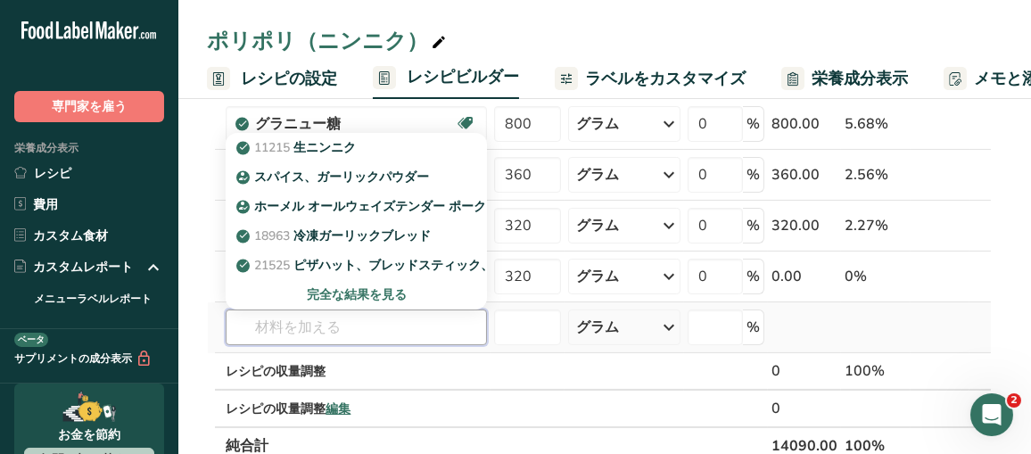
click at [385, 326] on input "text" at bounding box center [356, 328] width 261 height 36
paste input "Chili powder"
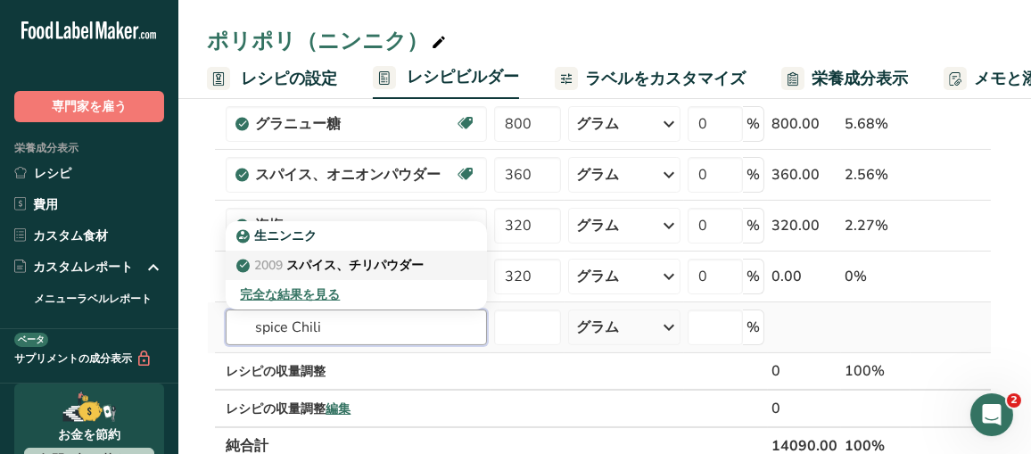
type input "spice Chili"
click at [327, 273] on link "2009 スパイス、チリパウダー" at bounding box center [356, 265] width 261 height 29
type input "Spices, chili powder"
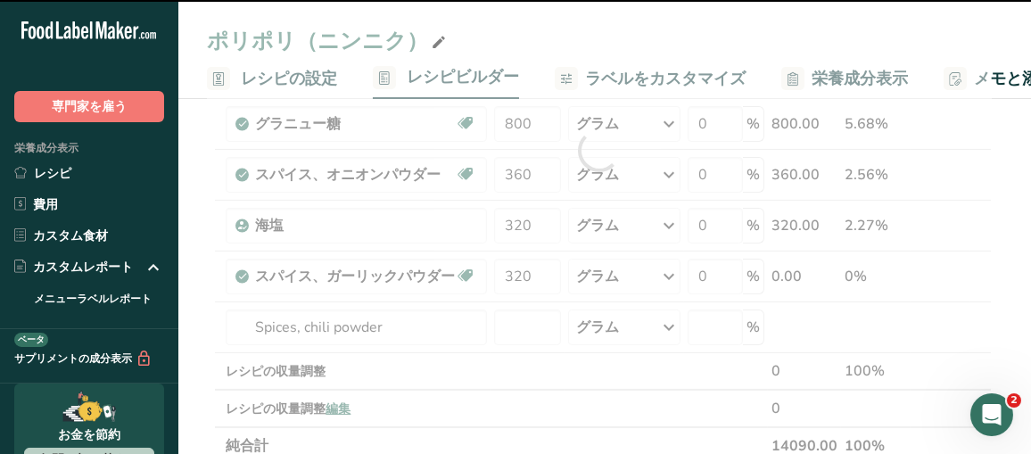
type input "0"
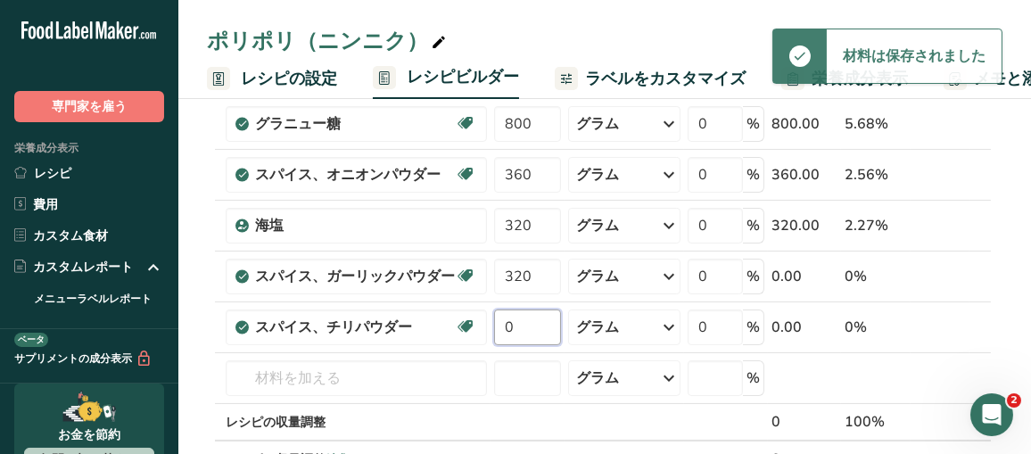
click at [515, 321] on input "0" at bounding box center [527, 328] width 67 height 36
drag, startPoint x: 515, startPoint y: 321, endPoint x: 498, endPoint y: 322, distance: 17.0
click at [498, 322] on input "0" at bounding box center [527, 328] width 67 height 36
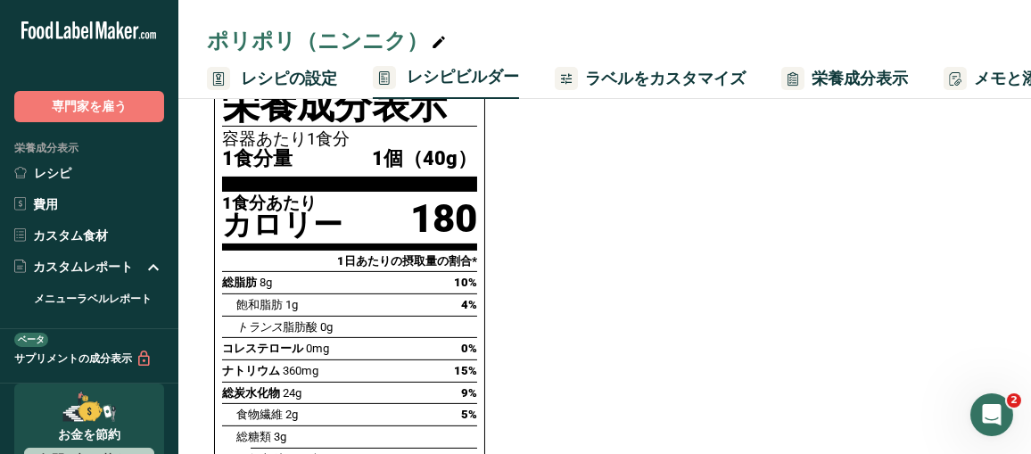
scroll to position [981, 0]
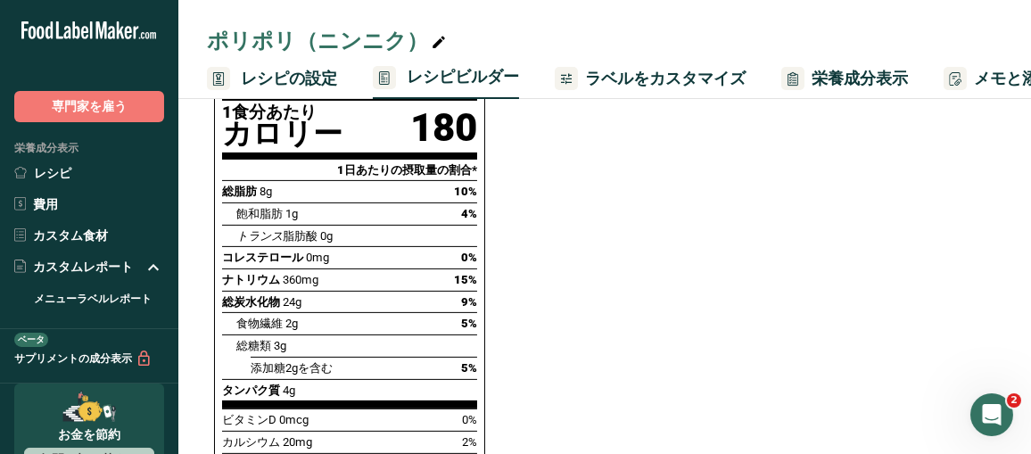
type input "20"
drag, startPoint x: 661, startPoint y: 79, endPoint x: 609, endPoint y: 95, distance: 54.2
click at [661, 79] on font "ラベルをカスタマイズ" at bounding box center [665, 78] width 161 height 21
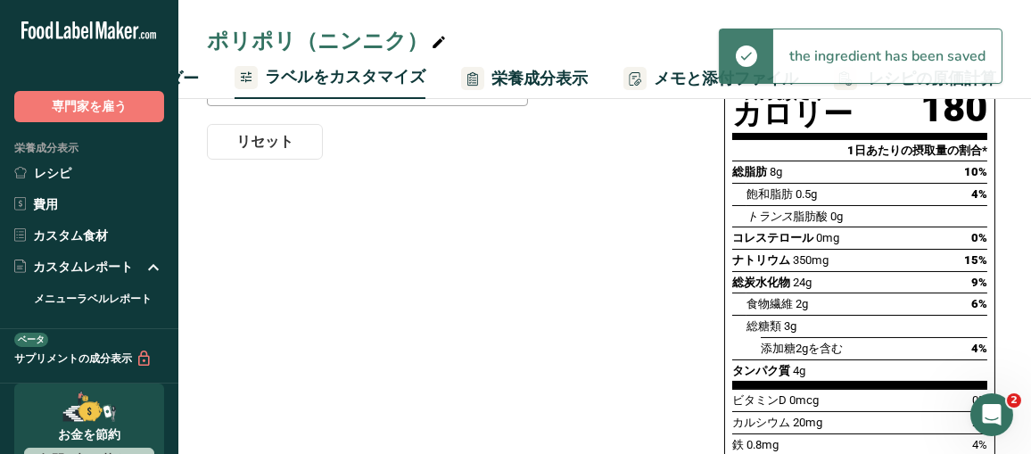
scroll to position [4, 0]
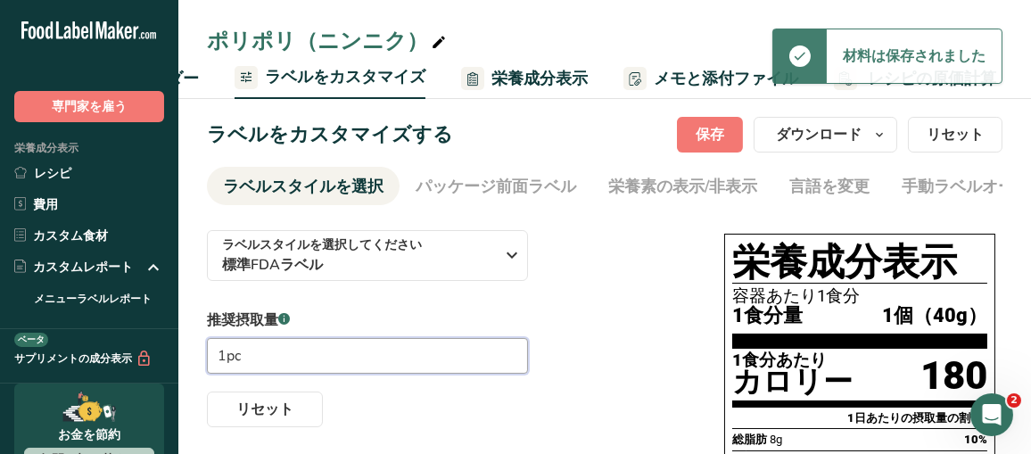
click at [293, 359] on input "1pc" at bounding box center [367, 356] width 321 height 36
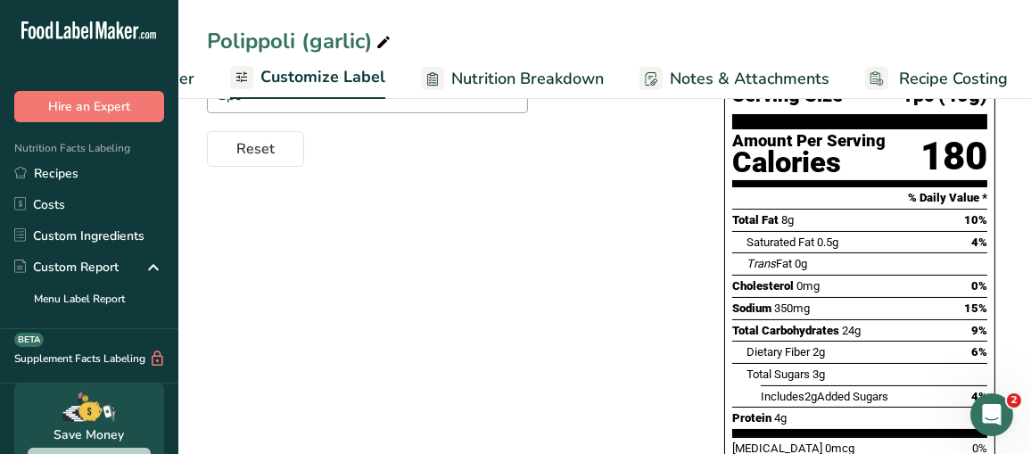
scroll to position [0, 0]
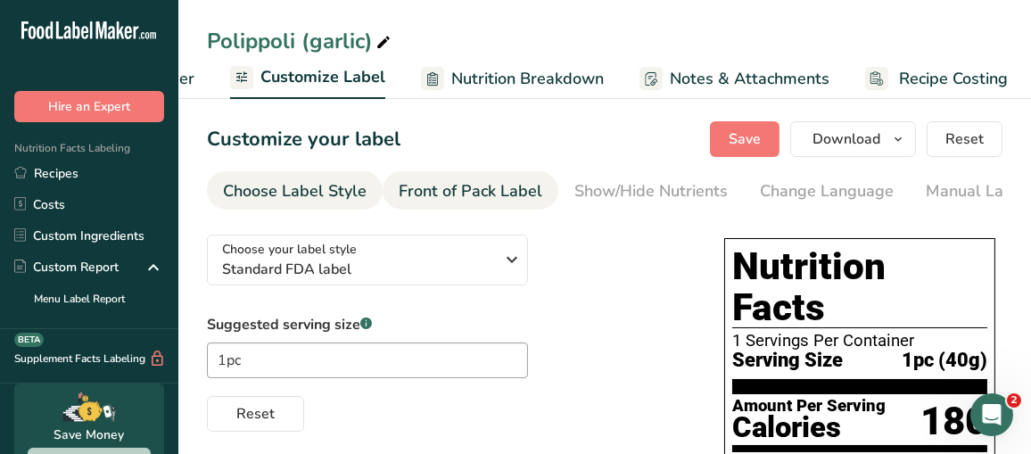
click at [446, 180] on div "Front of Pack Label" at bounding box center [471, 191] width 144 height 24
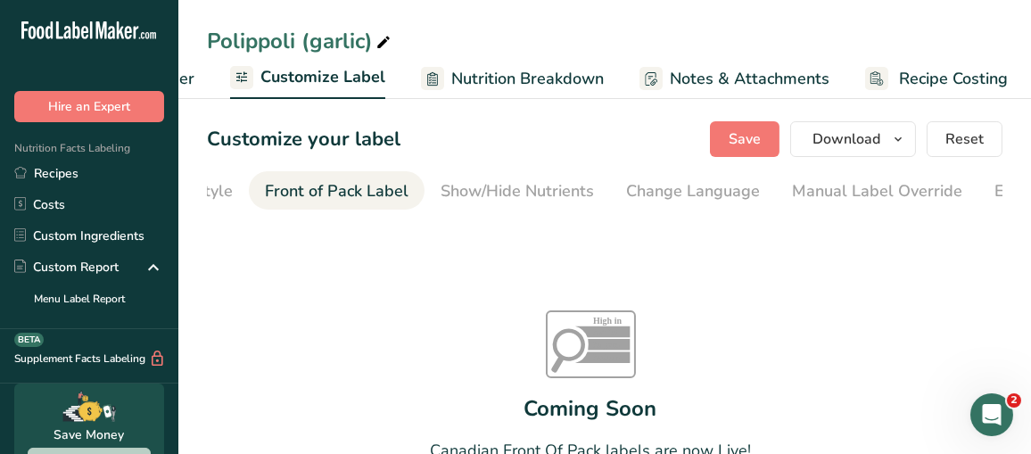
scroll to position [0, 172]
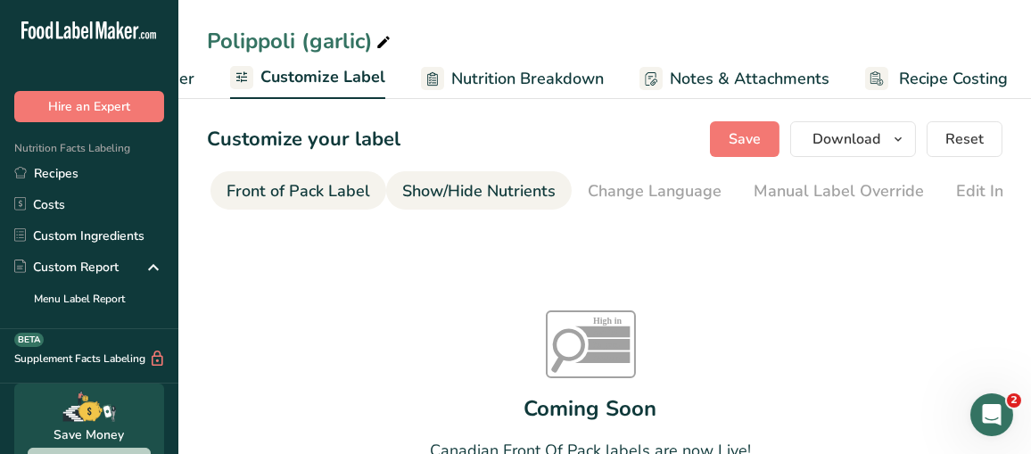
click at [508, 185] on div "Show/Hide Nutrients" at bounding box center [478, 191] width 153 height 24
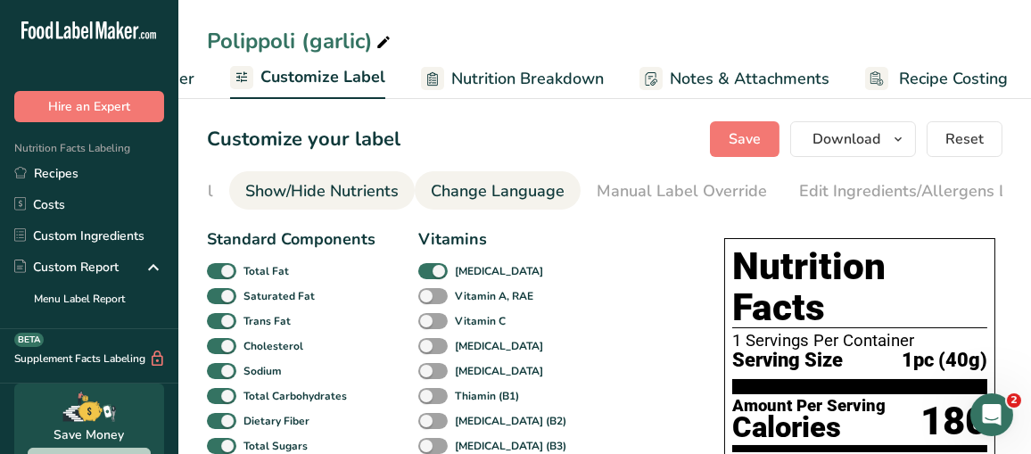
scroll to position [0, 345]
click at [462, 186] on div "Change Language" at bounding box center [482, 191] width 134 height 24
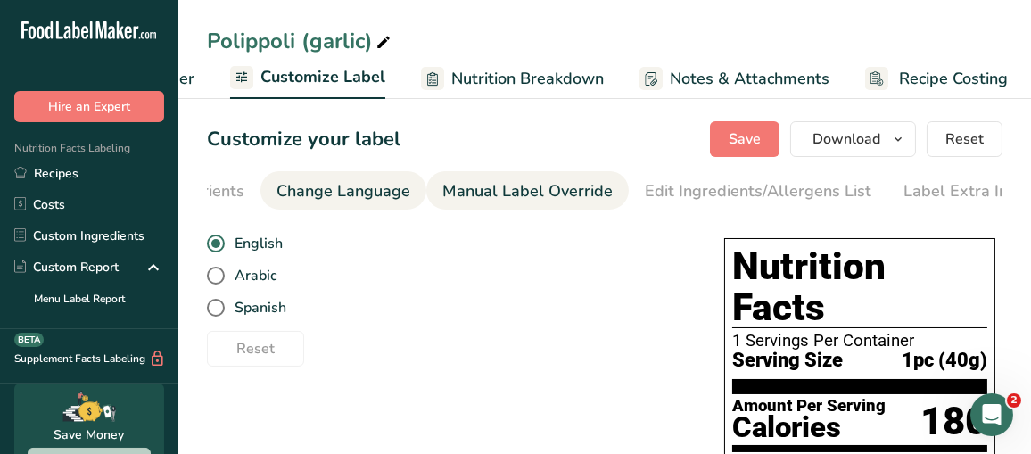
scroll to position [0, 500]
click at [528, 191] on div "Manual Label Override" at bounding box center [511, 191] width 170 height 24
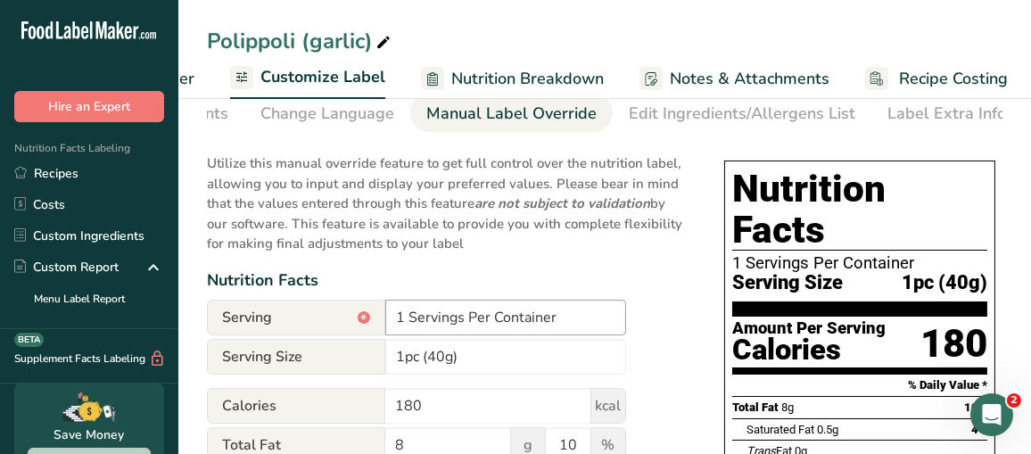
scroll to position [178, 0]
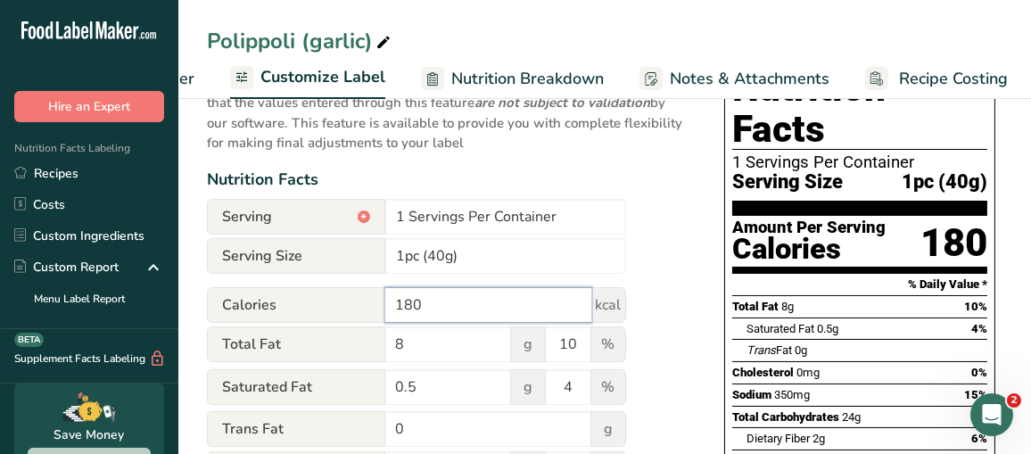
drag, startPoint x: 451, startPoint y: 304, endPoint x: 253, endPoint y: 309, distance: 198.1
click at [245, 311] on div "Calories 180 kcal" at bounding box center [416, 305] width 419 height 36
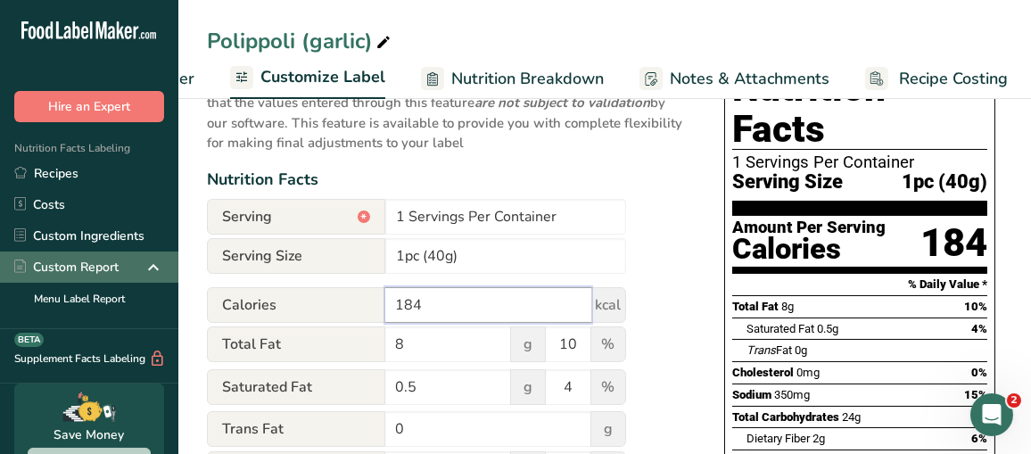
type input "184"
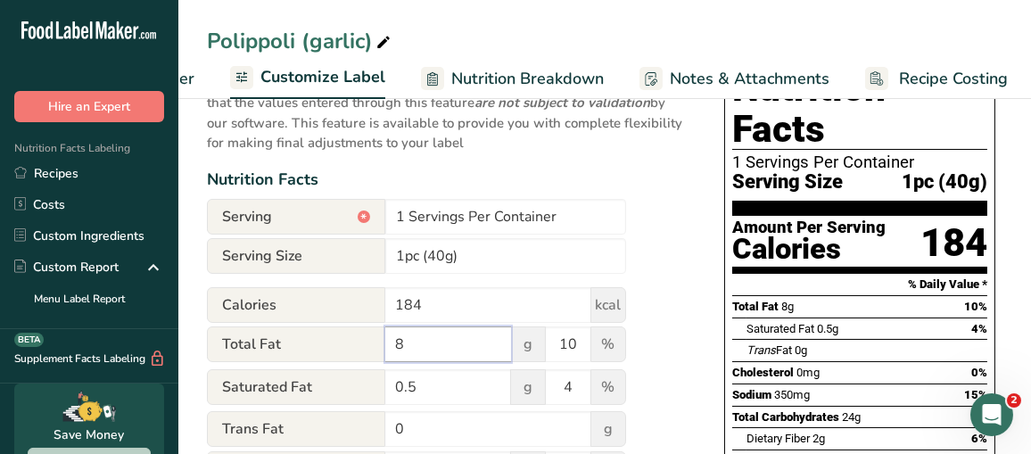
drag, startPoint x: 436, startPoint y: 357, endPoint x: 298, endPoint y: 339, distance: 139.4
click at [298, 339] on div "Total Fat 8 g 10 %" at bounding box center [416, 344] width 419 height 37
type input "7.6"
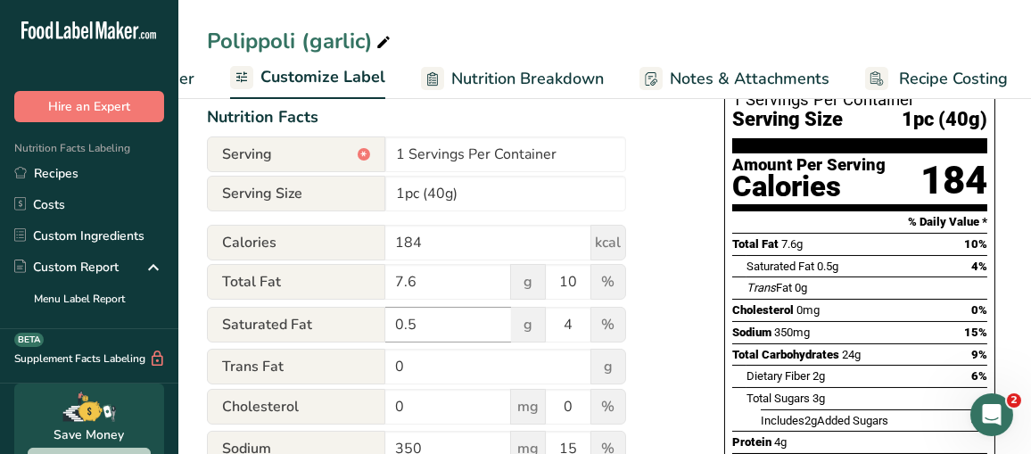
scroll to position [268, 0]
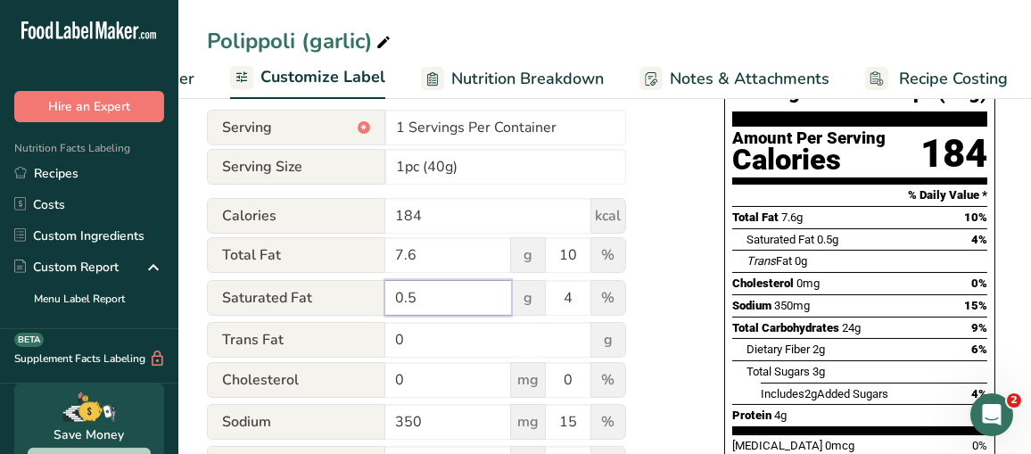
drag, startPoint x: 466, startPoint y: 296, endPoint x: 267, endPoint y: 307, distance: 199.2
click at [267, 307] on div "Saturated Fat 0.5 g 4 %" at bounding box center [416, 298] width 419 height 37
click at [440, 299] on input "0.7" at bounding box center [448, 298] width 126 height 36
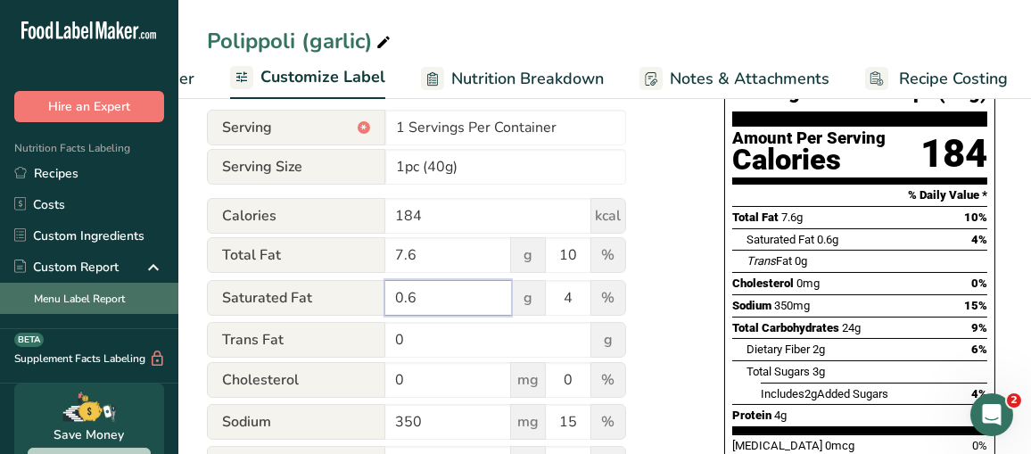
type input "0.6"
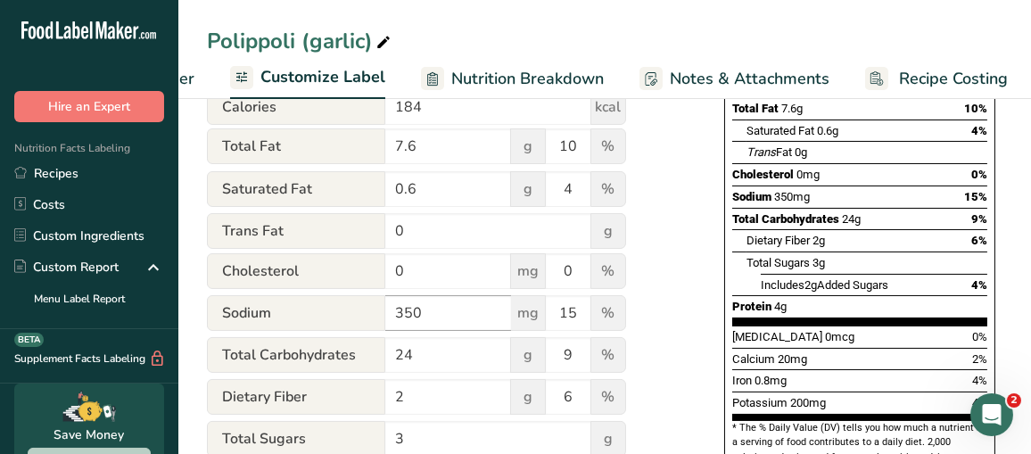
scroll to position [446, 0]
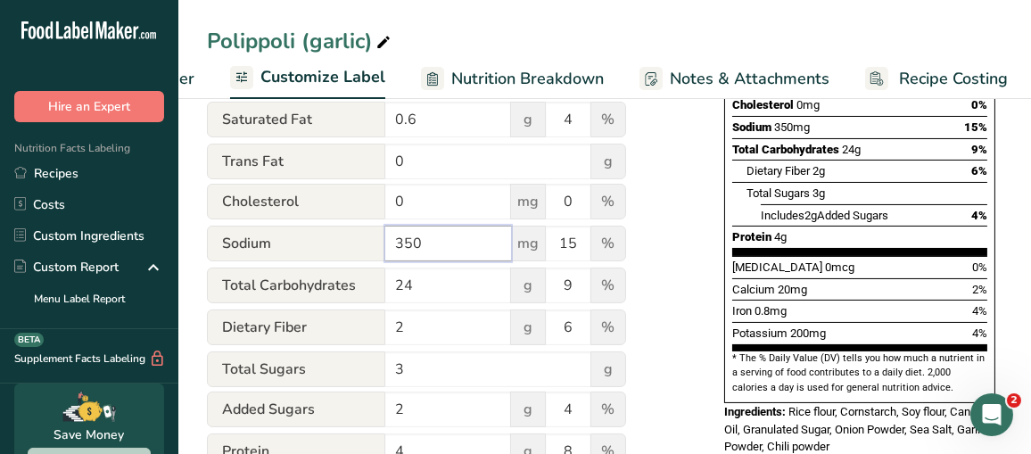
click at [308, 244] on div "Sodium 350 mg 15 %" at bounding box center [416, 244] width 419 height 37
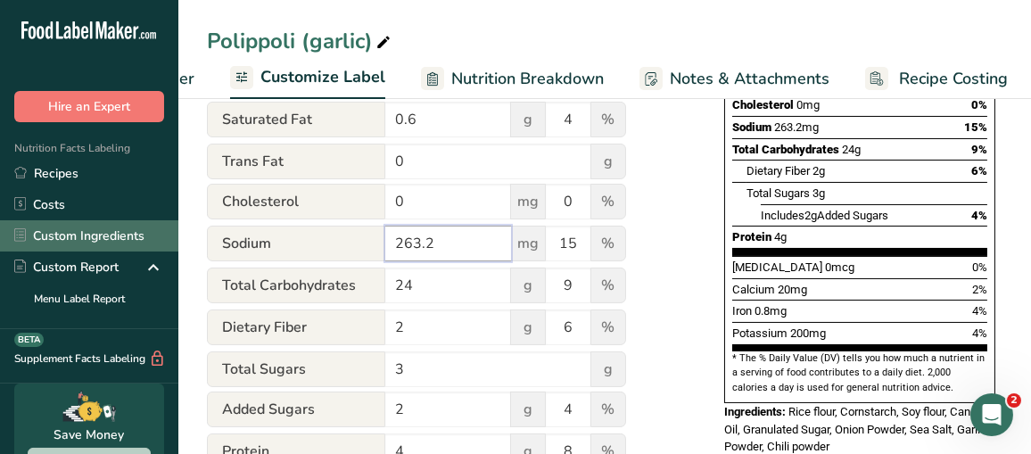
type input "263.2"
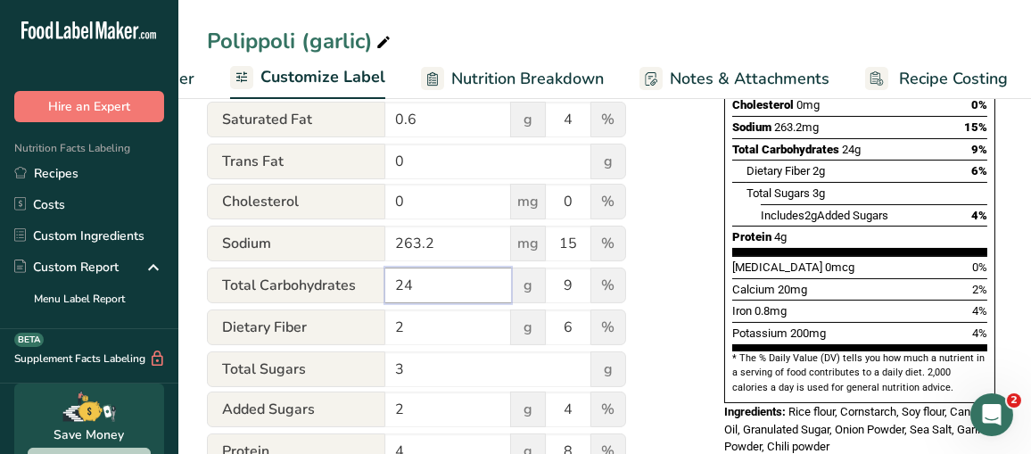
drag, startPoint x: 444, startPoint y: 294, endPoint x: 387, endPoint y: 294, distance: 57.1
click at [387, 294] on input "24" at bounding box center [448, 286] width 126 height 36
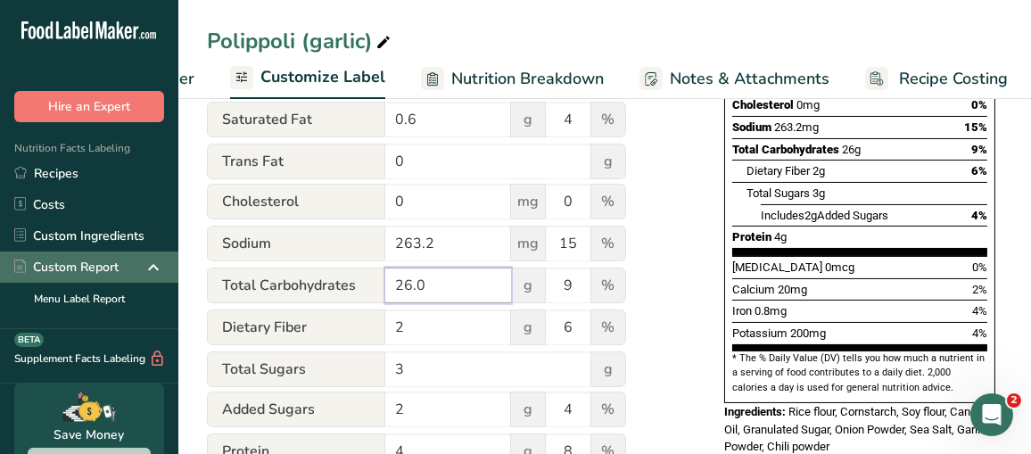
type input "26.0"
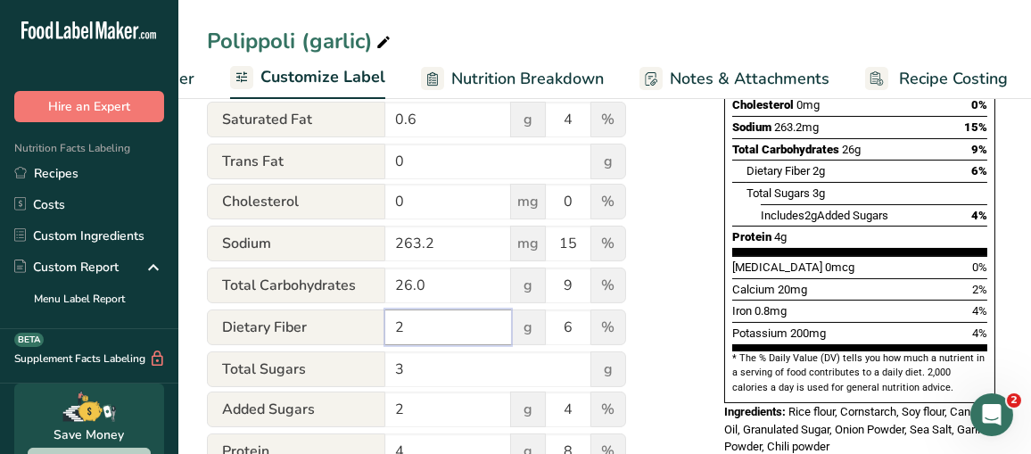
drag, startPoint x: 434, startPoint y: 334, endPoint x: 401, endPoint y: 332, distance: 33.1
click at [401, 332] on input "2" at bounding box center [448, 328] width 126 height 36
type input "1.8"
drag, startPoint x: 425, startPoint y: 374, endPoint x: 321, endPoint y: 375, distance: 103.5
click at [321, 375] on div "Total Sugars 3 g" at bounding box center [416, 369] width 419 height 36
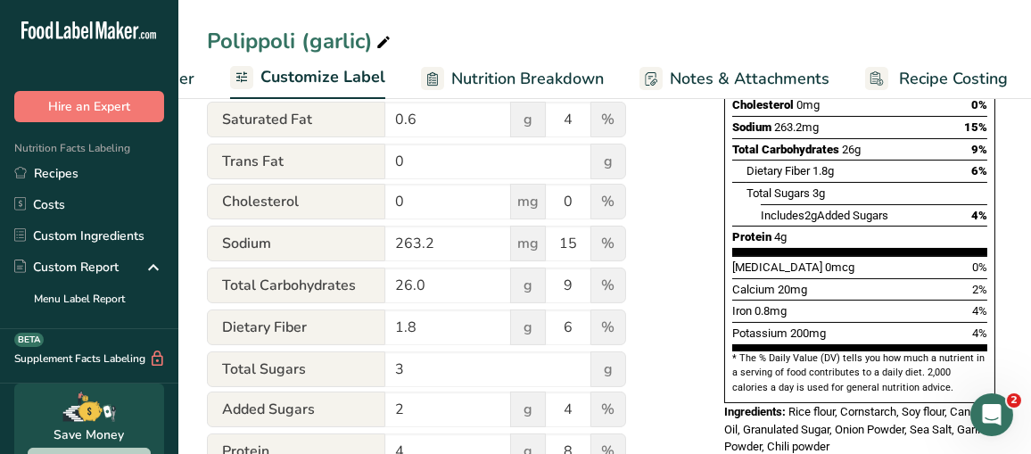
click at [310, 417] on span "Added Sugars" at bounding box center [296, 410] width 178 height 36
click at [385, 413] on input "2" at bounding box center [448, 410] width 126 height 36
type input "3"
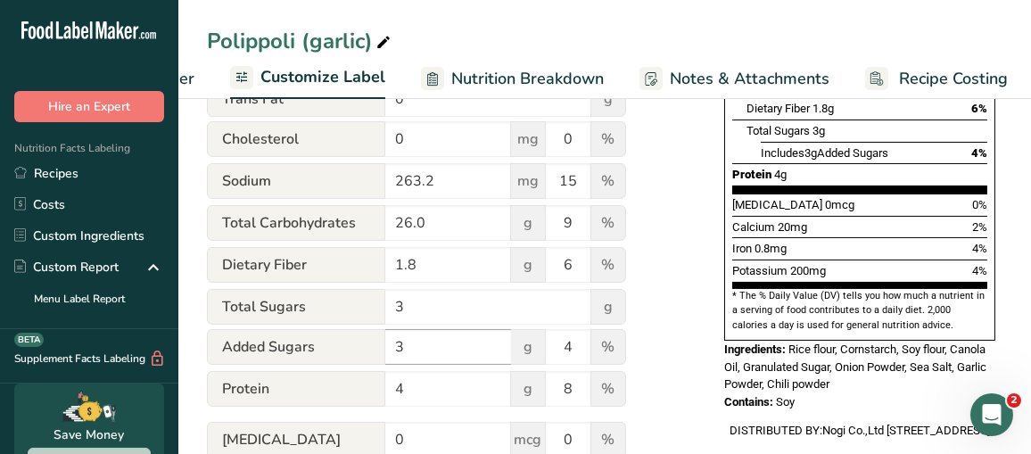
scroll to position [535, 0]
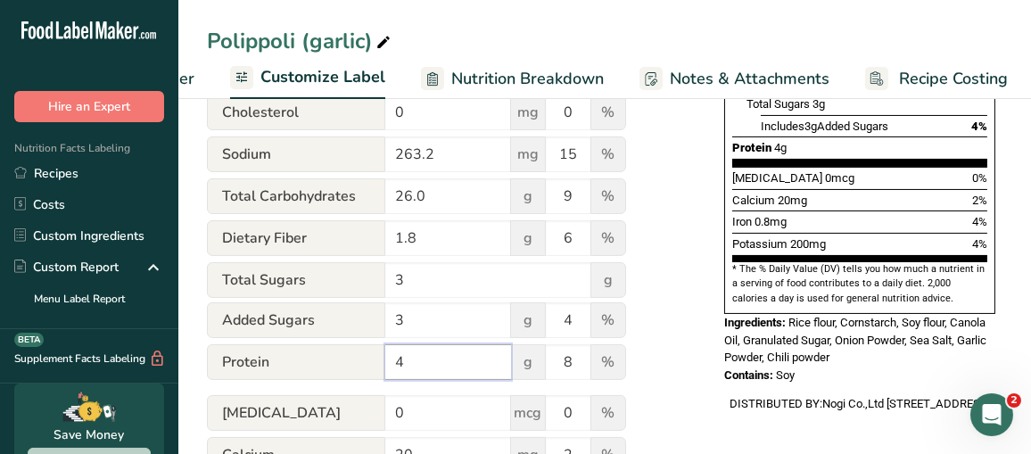
drag, startPoint x: 439, startPoint y: 364, endPoint x: 263, endPoint y: 363, distance: 175.7
click at [263, 363] on div "Protein 4 g 8 %" at bounding box center [416, 362] width 419 height 37
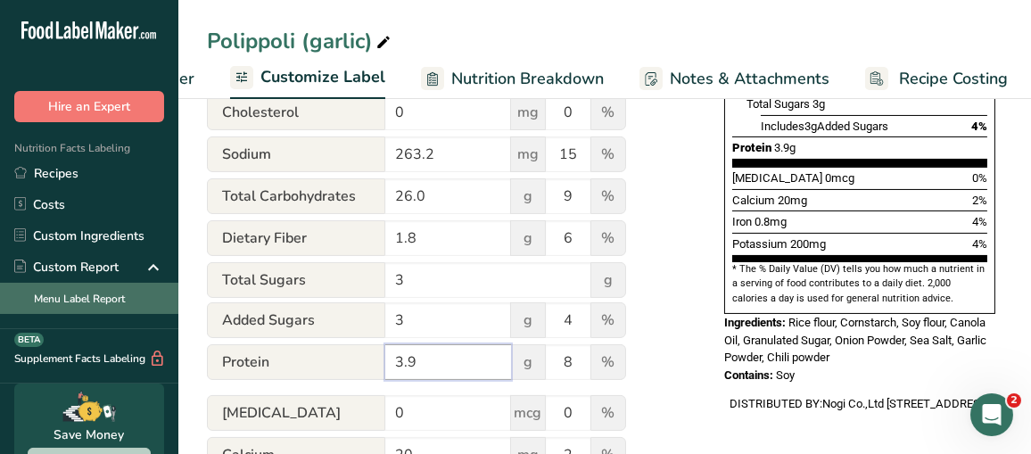
type input "3.9"
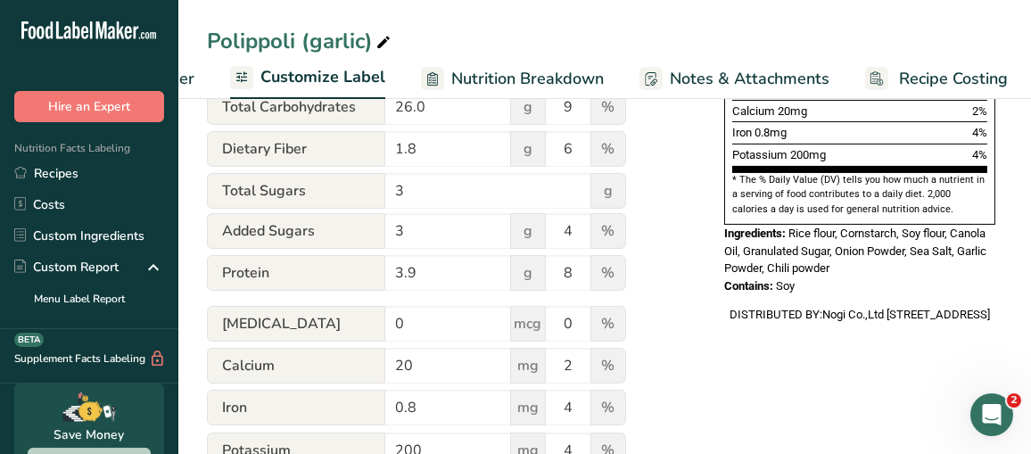
scroll to position [713, 0]
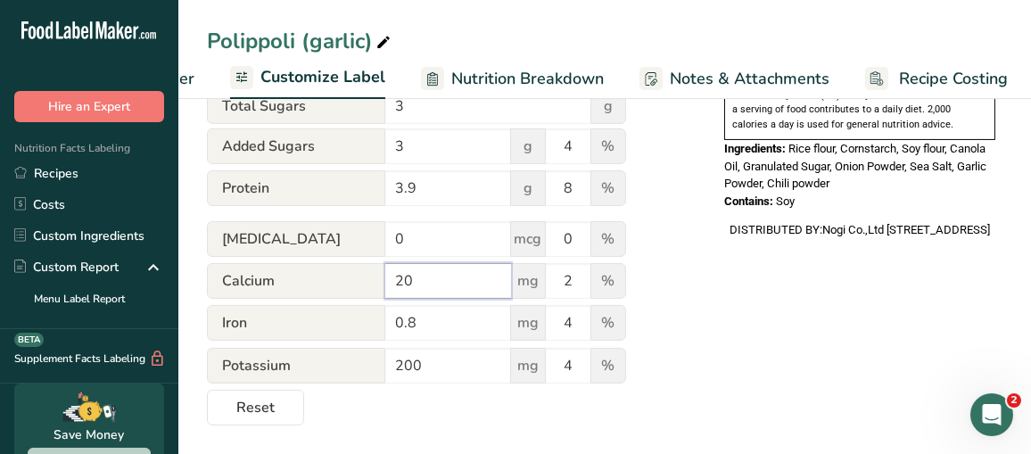
drag, startPoint x: 450, startPoint y: 285, endPoint x: 268, endPoint y: 284, distance: 181.1
click at [268, 284] on div "Calcium 20 mg 2 %" at bounding box center [416, 281] width 419 height 37
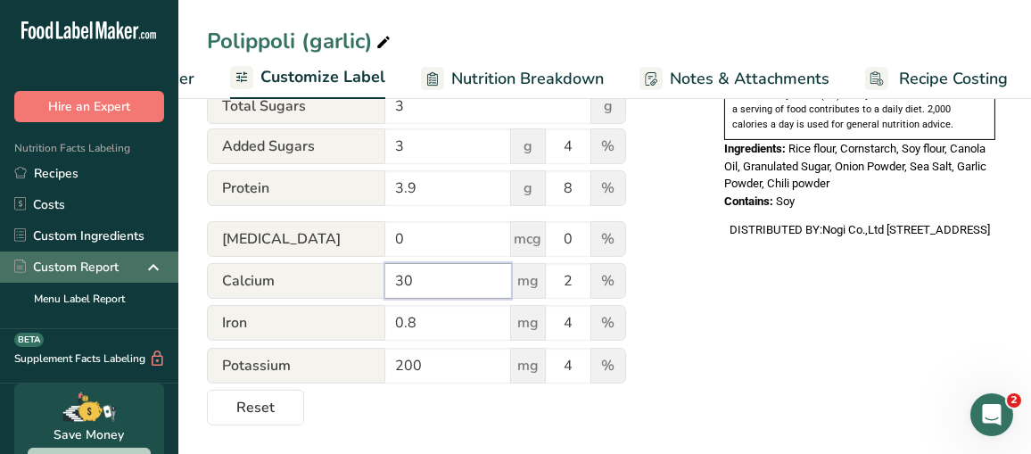
type input "30"
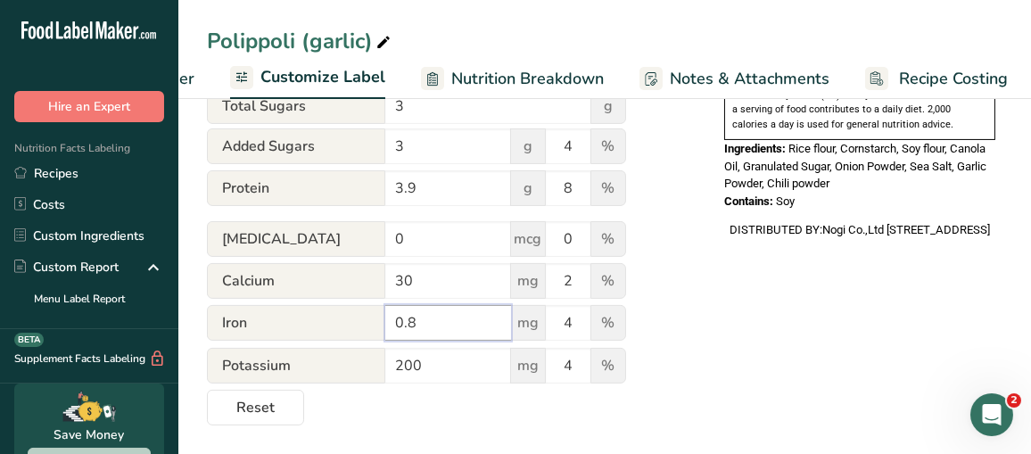
drag, startPoint x: 464, startPoint y: 326, endPoint x: 369, endPoint y: 322, distance: 94.7
click at [369, 322] on div "Iron 0.8 mg 4 %" at bounding box center [416, 323] width 419 height 37
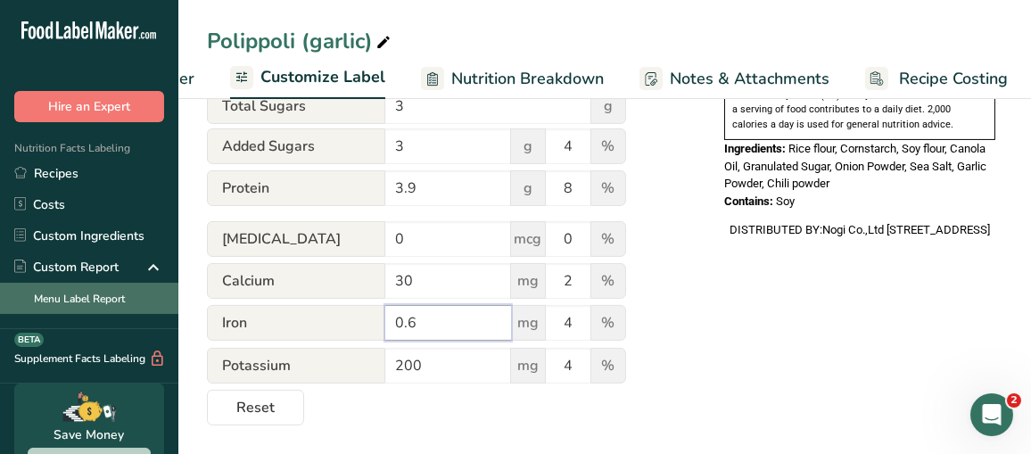
type input "0.6"
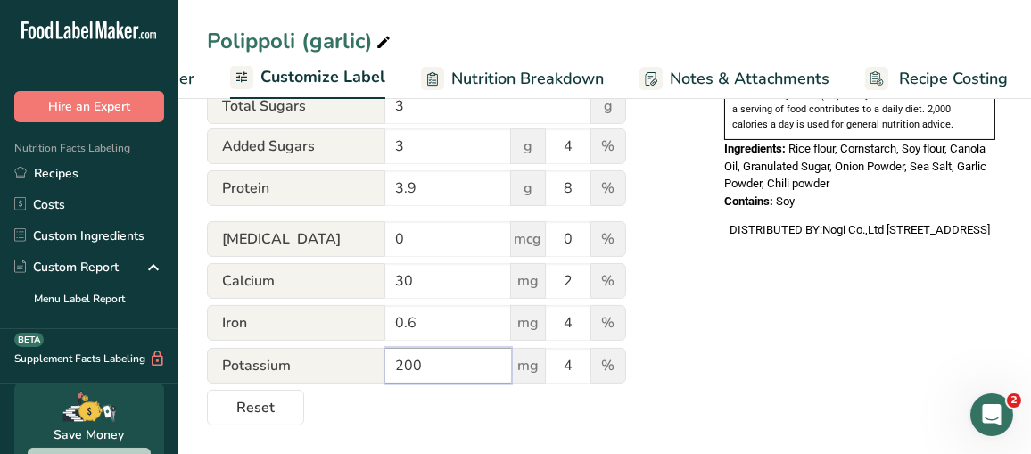
drag, startPoint x: 449, startPoint y: 369, endPoint x: 227, endPoint y: 359, distance: 222.3
click at [227, 359] on div "Potassium 200 mg 4 %" at bounding box center [416, 366] width 419 height 37
click at [440, 366] on input "16.4" at bounding box center [448, 366] width 126 height 36
type input "1"
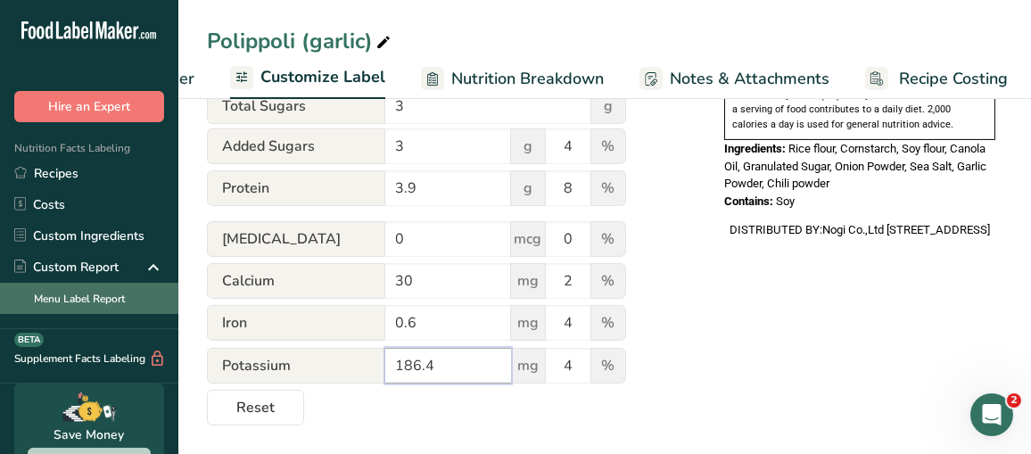
type input "186.4"
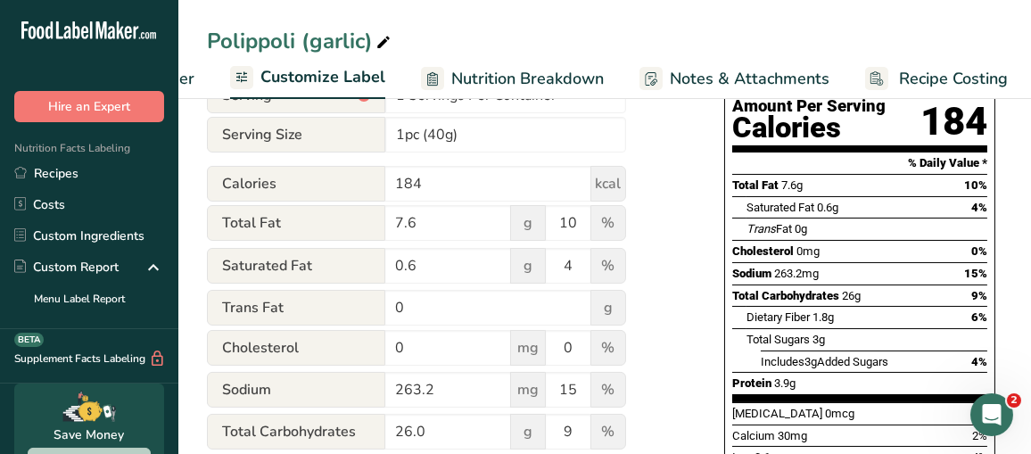
scroll to position [267, 0]
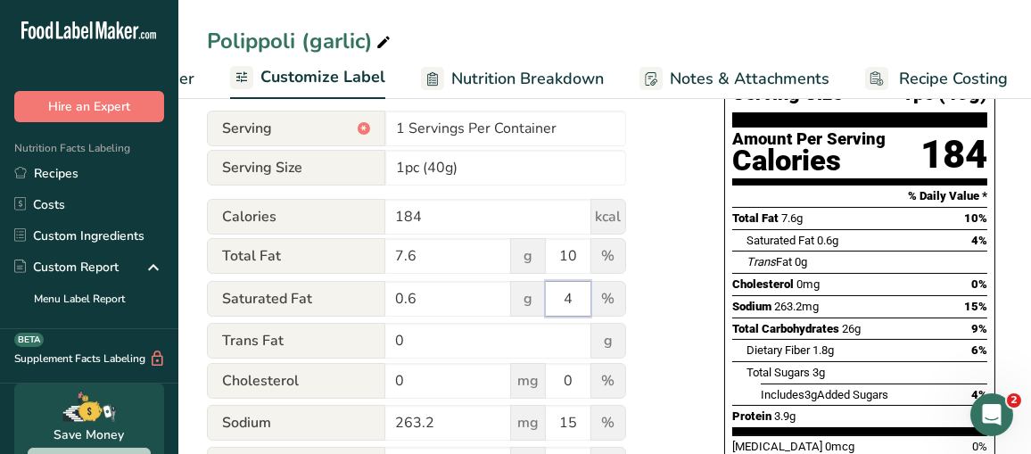
drag, startPoint x: 568, startPoint y: 293, endPoint x: 599, endPoint y: 302, distance: 31.6
click at [599, 302] on div "Saturated Fat 0.6 g 4 %" at bounding box center [416, 299] width 419 height 37
type input "3"
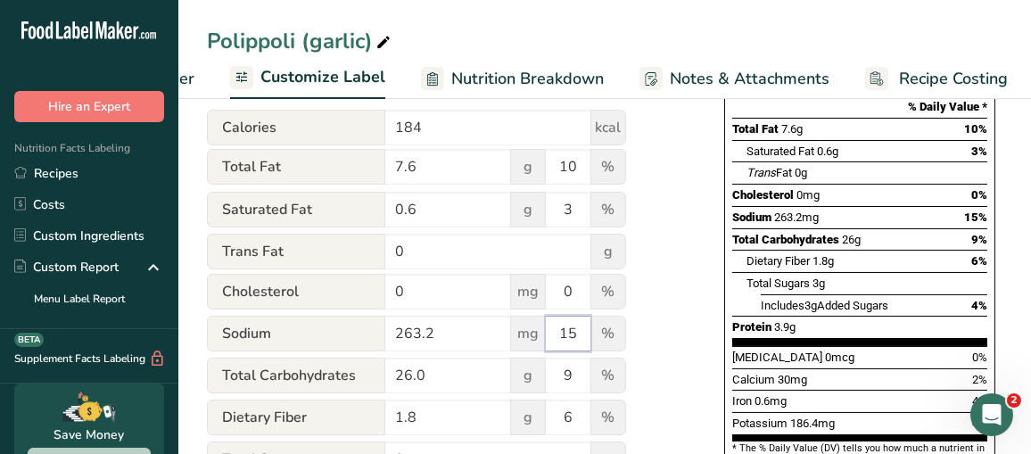
drag, startPoint x: 577, startPoint y: 335, endPoint x: 508, endPoint y: 330, distance: 68.9
click at [524, 336] on div "Sodium 263.2 mg 15 %" at bounding box center [416, 334] width 419 height 37
type input "11"
drag, startPoint x: 580, startPoint y: 423, endPoint x: 466, endPoint y: 425, distance: 114.2
click at [466, 425] on div "Dietary Fiber 1.8 g 6 %" at bounding box center [416, 418] width 419 height 37
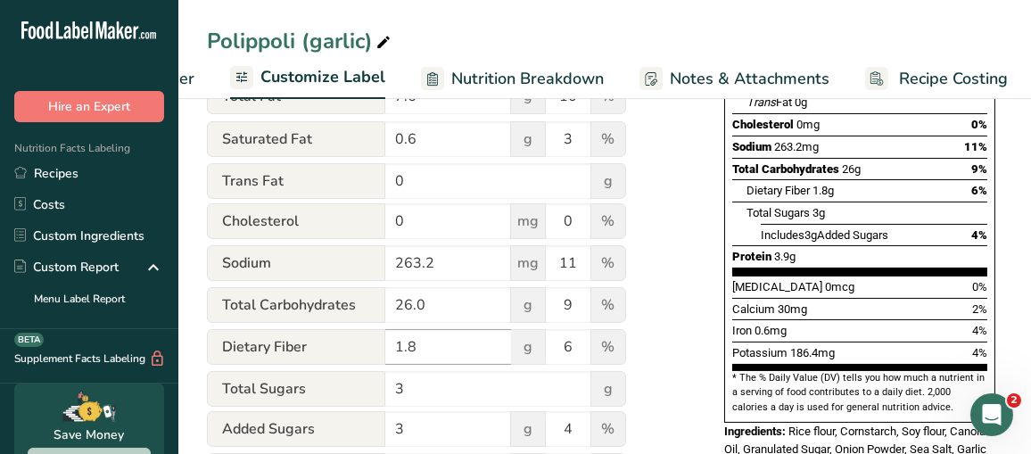
scroll to position [534, 0]
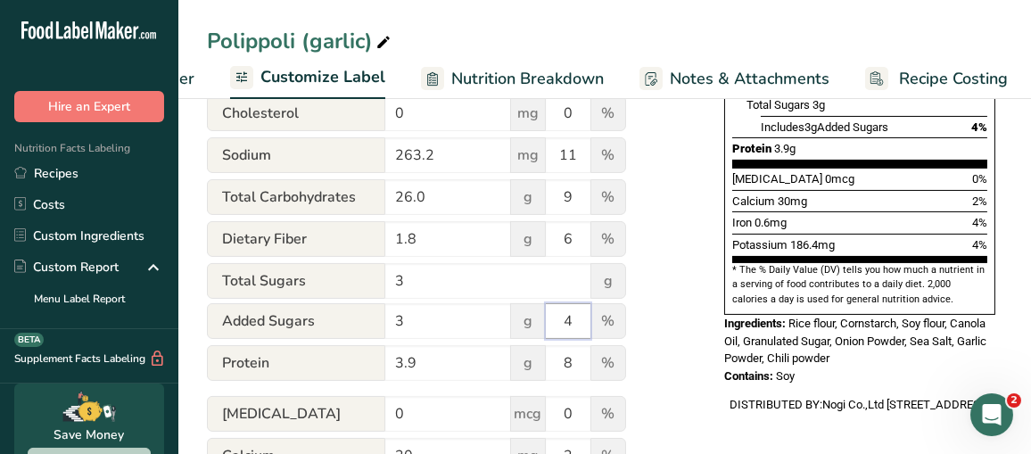
drag, startPoint x: 587, startPoint y: 329, endPoint x: 568, endPoint y: 328, distance: 18.8
click at [568, 328] on input "4" at bounding box center [568, 321] width 45 height 36
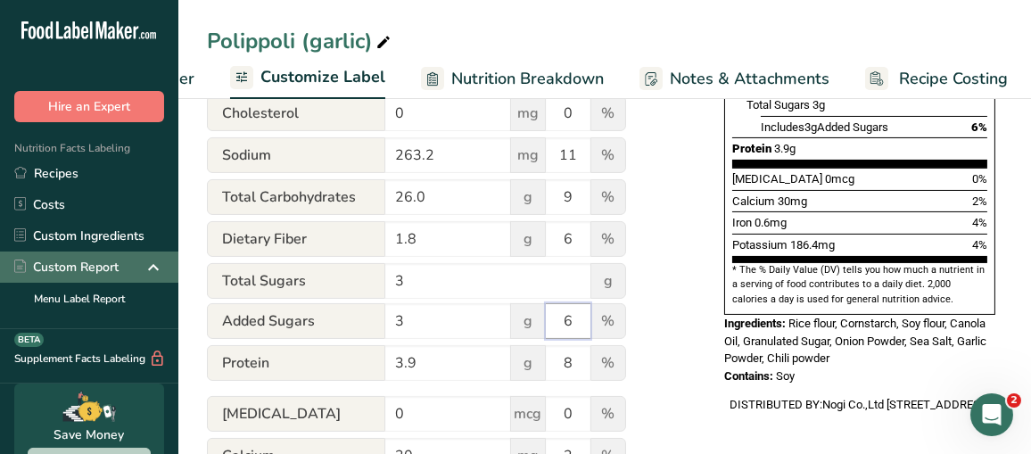
type input "6"
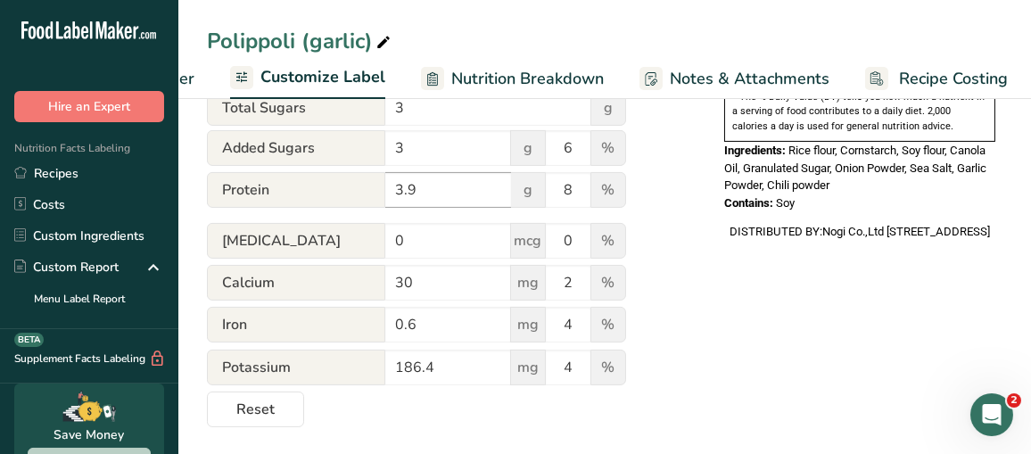
scroll to position [713, 0]
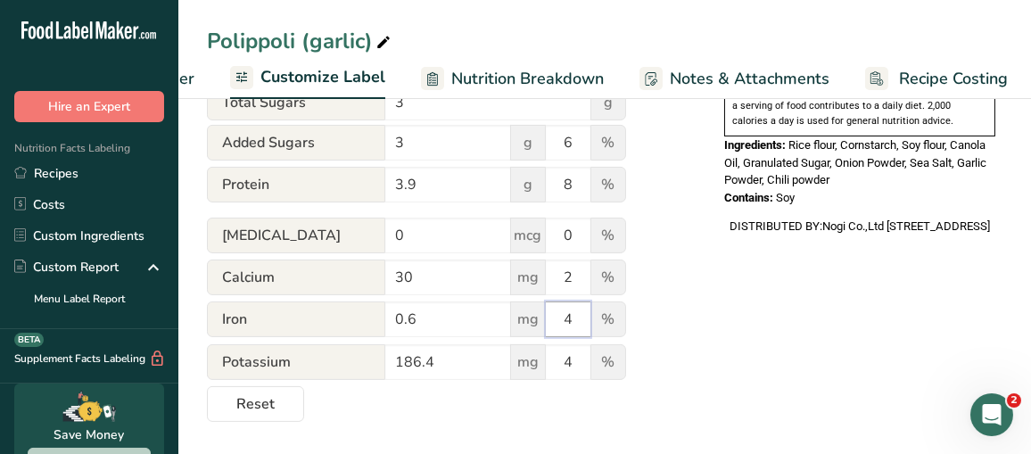
drag, startPoint x: 585, startPoint y: 318, endPoint x: 557, endPoint y: 319, distance: 27.7
click at [557, 319] on input "4" at bounding box center [568, 319] width 45 height 36
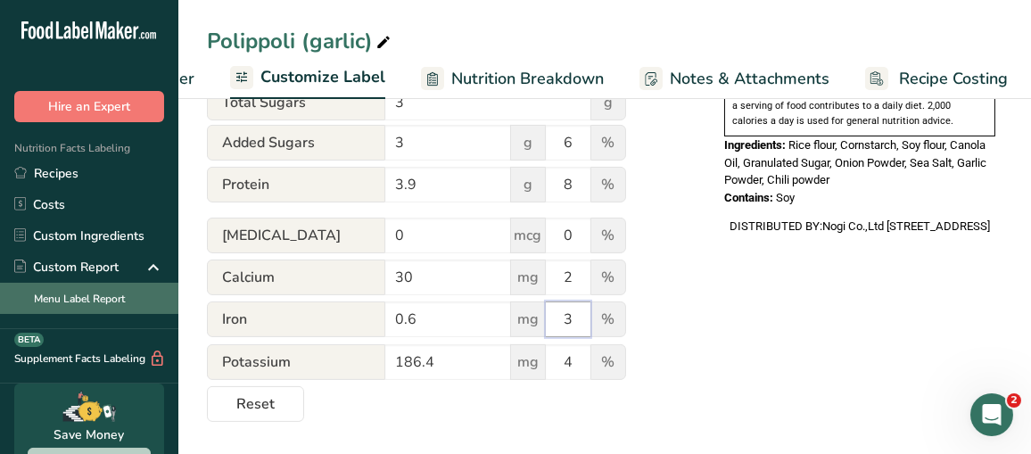
type input "3"
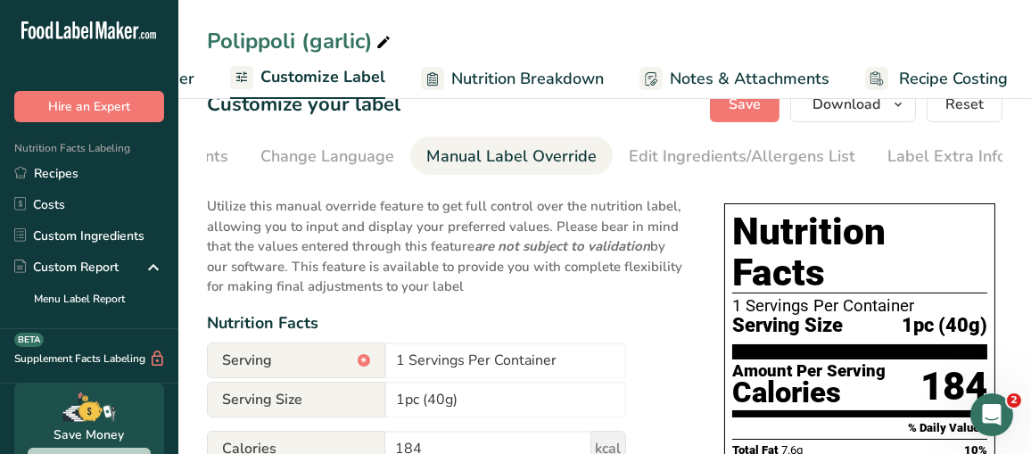
scroll to position [0, 0]
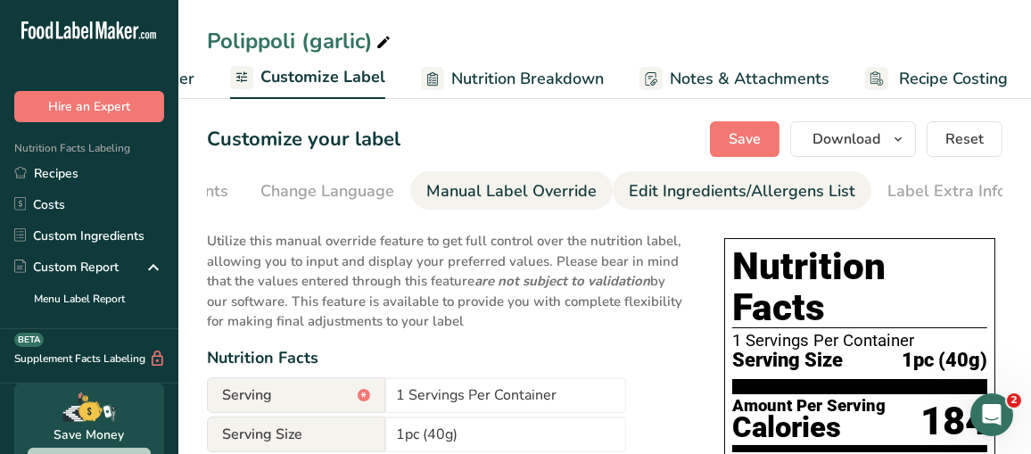
click at [784, 190] on div "Edit Ingredients/Allergens List" at bounding box center [742, 191] width 227 height 24
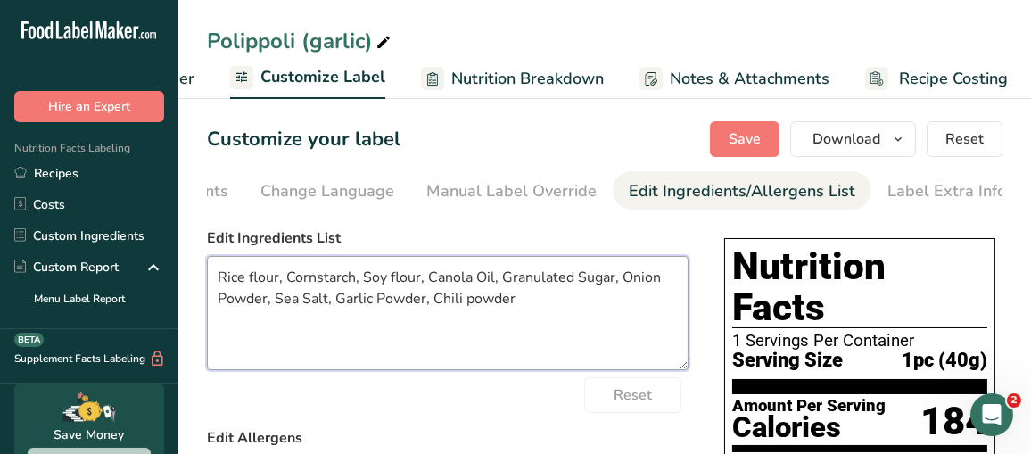
drag, startPoint x: 516, startPoint y: 305, endPoint x: 194, endPoint y: 266, distance: 325.3
paste textarea "Brown rice powder, Corn starch, Soybean flour, Canola oil, Beet sugar, Garlic p…"
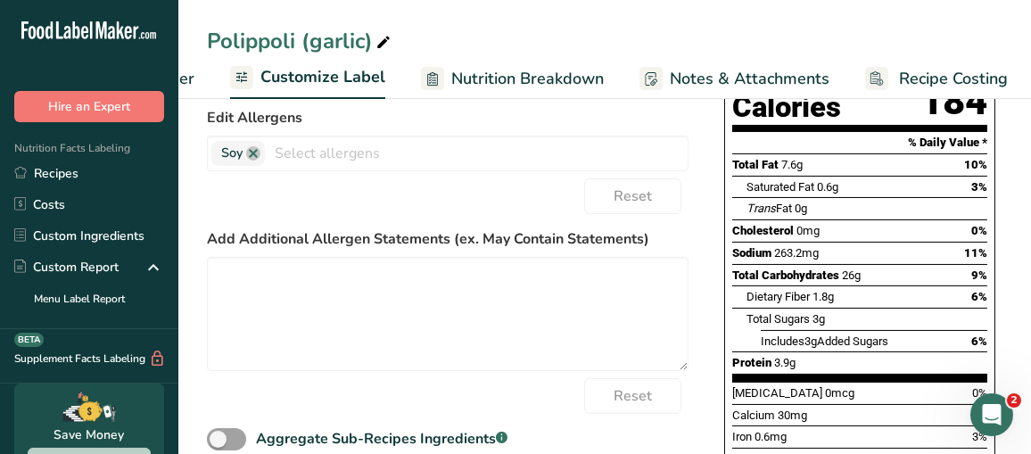
scroll to position [357, 0]
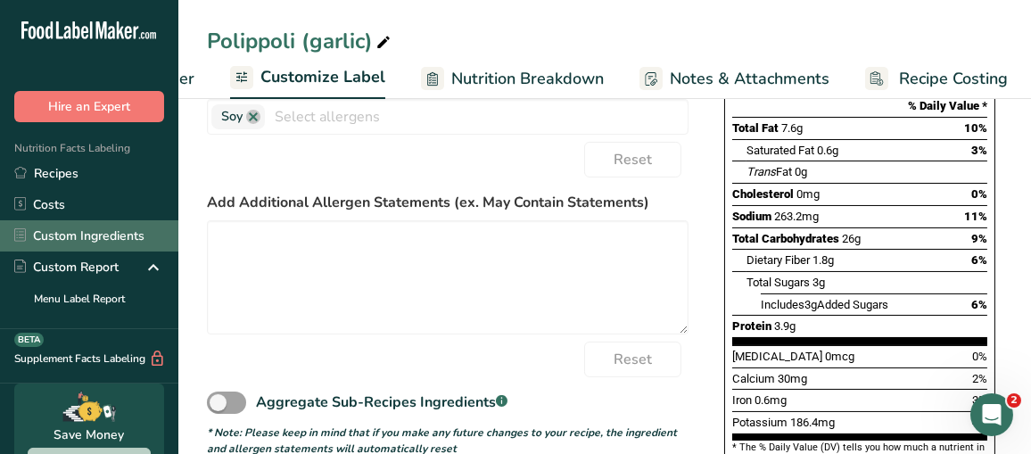
type textarea "Brown rice powder, Corn starch, Soybean flour, Canola oil, Beet sugar, Garlic p…"
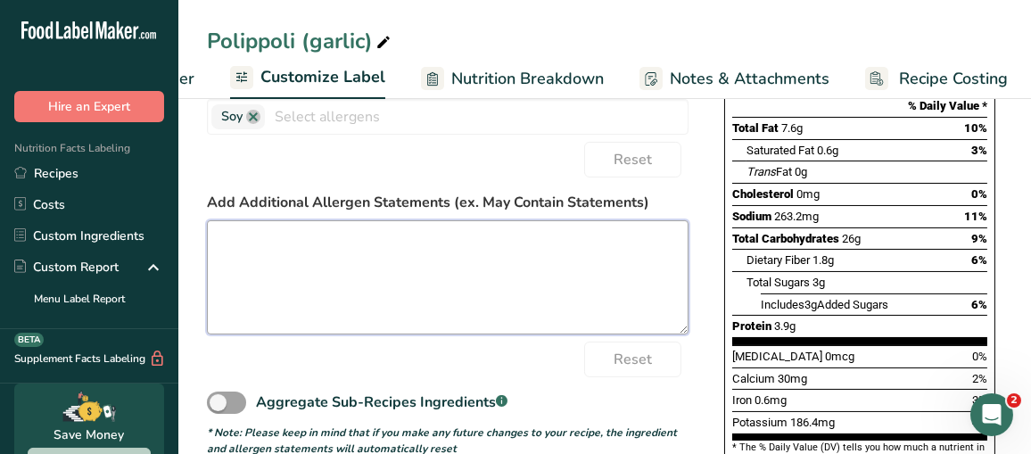
click at [247, 242] on textarea at bounding box center [448, 277] width 482 height 114
paste textarea "Manufactured in a facility that processes products containing sesame seeds and …"
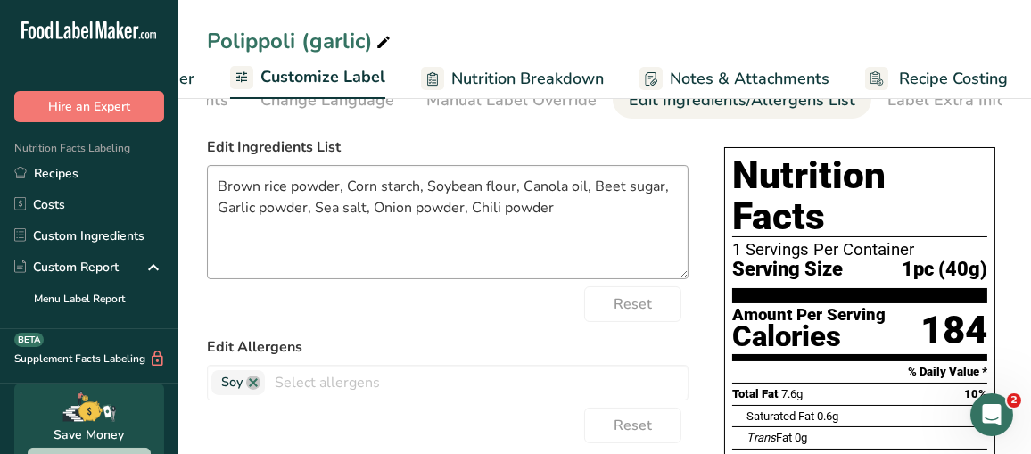
scroll to position [0, 0]
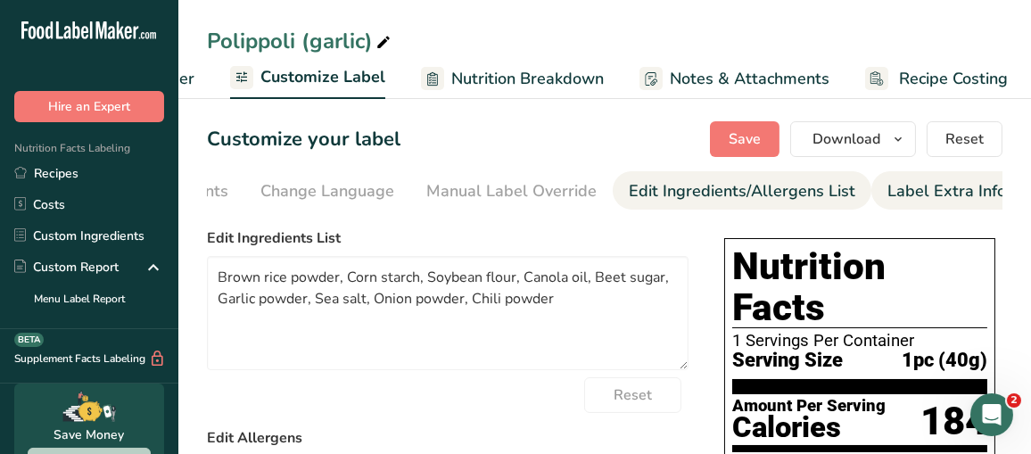
type textarea "Manufactured in a facility that processes products containing sesame seeds and …"
click at [943, 201] on div "Label Extra Info" at bounding box center [947, 191] width 119 height 24
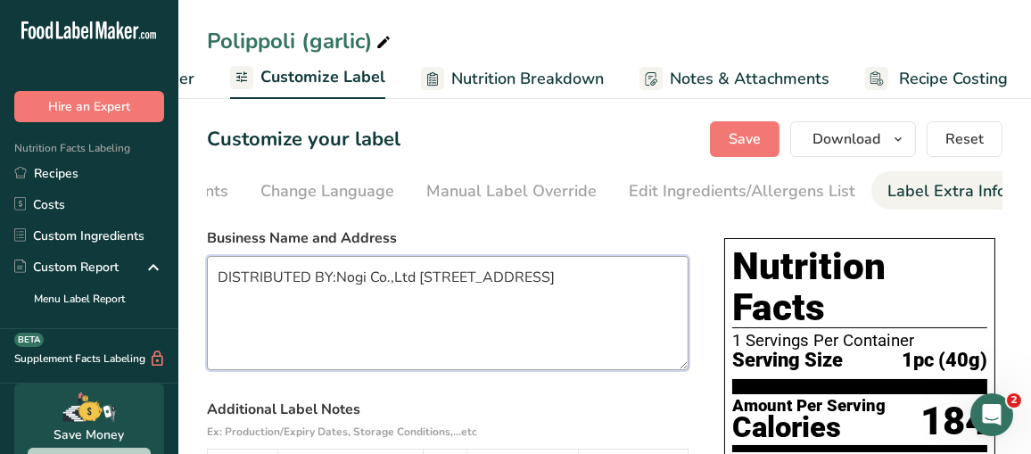
drag, startPoint x: 409, startPoint y: 280, endPoint x: 428, endPoint y: 277, distance: 18.9
click at [409, 280] on textarea "DISTRIBUTED BY:Nogi Co.,Ltd 1467-3 Tsuda, Tsuda-machi, Sanuki city, KAGAWA #769…" at bounding box center [448, 313] width 482 height 114
type textarea "DISTRIBUTED BY: Nogi Co.,Ltd. [STREET_ADDRESS]"
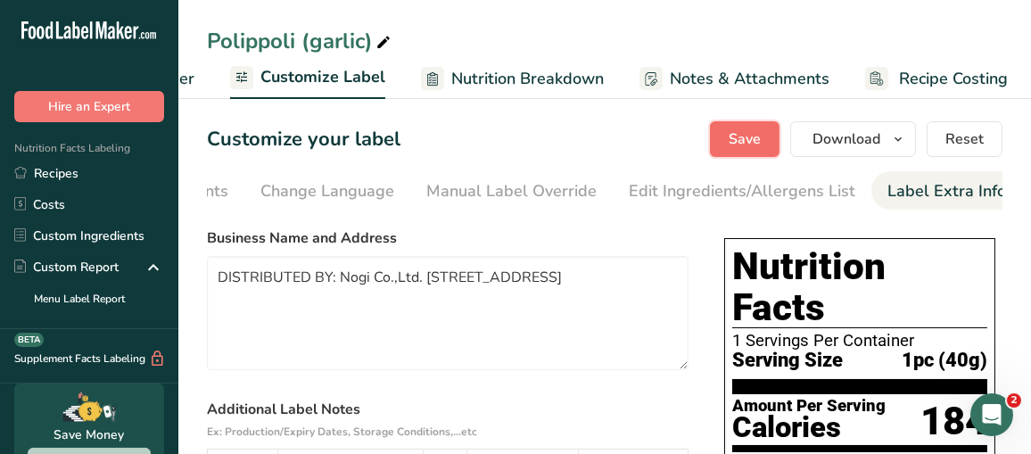
click at [745, 131] on span "Save" at bounding box center [745, 138] width 32 height 21
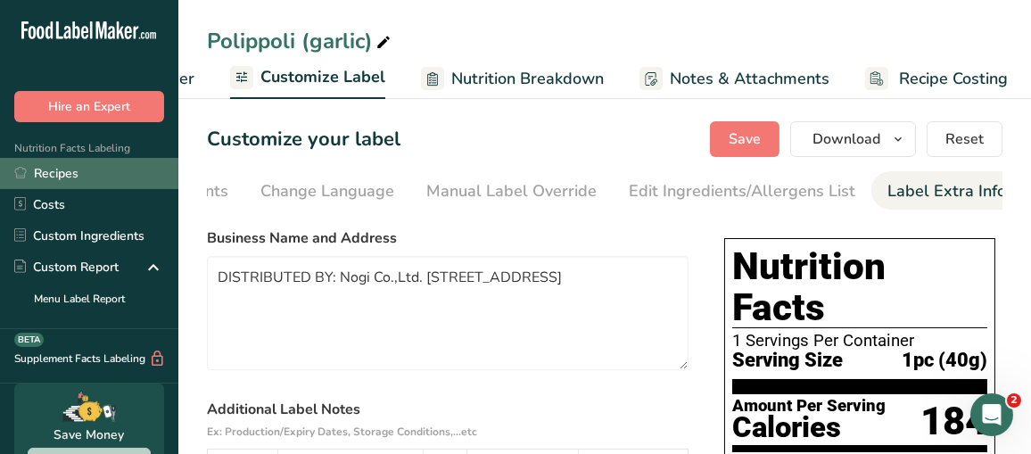
drag, startPoint x: 36, startPoint y: 185, endPoint x: 50, endPoint y: 183, distance: 14.4
click at [36, 185] on link "Recipes" at bounding box center [89, 173] width 178 height 31
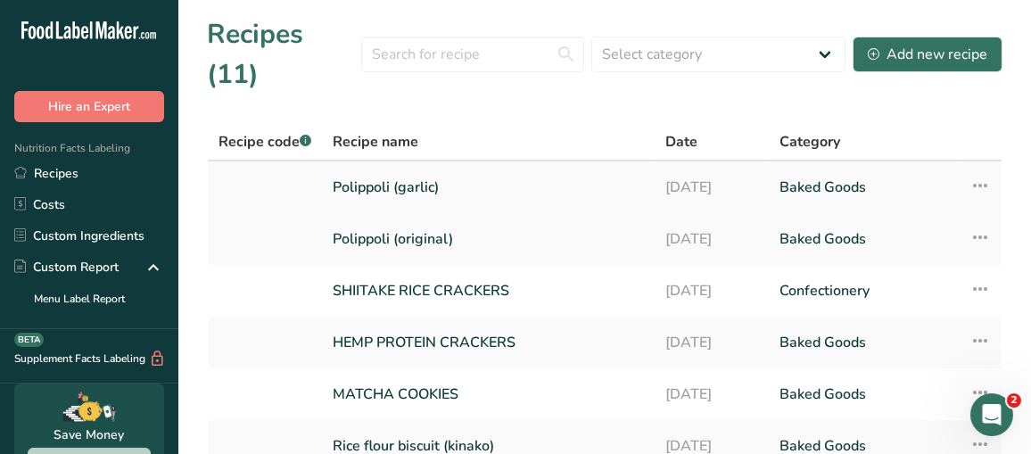
click at [822, 169] on link "Baked Goods" at bounding box center [864, 187] width 169 height 37
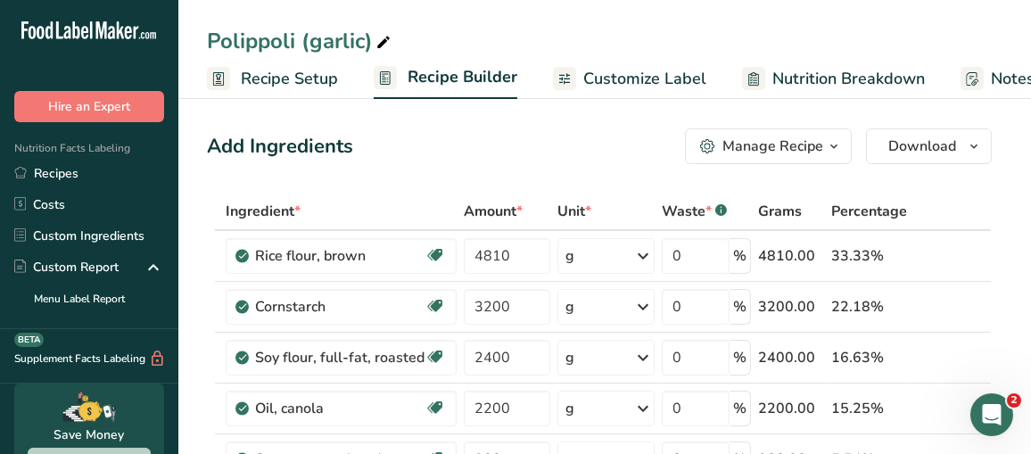
click at [236, 71] on link "Recipe Setup" at bounding box center [272, 79] width 131 height 40
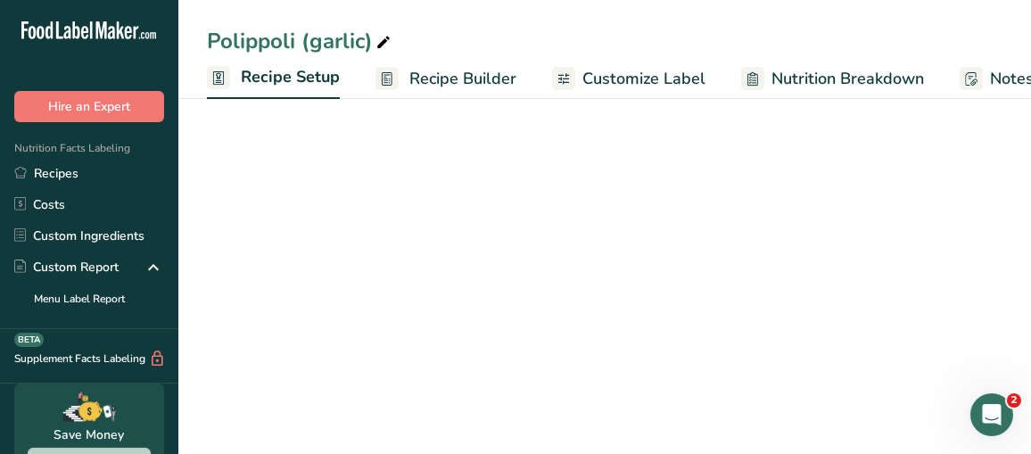
scroll to position [0, 5]
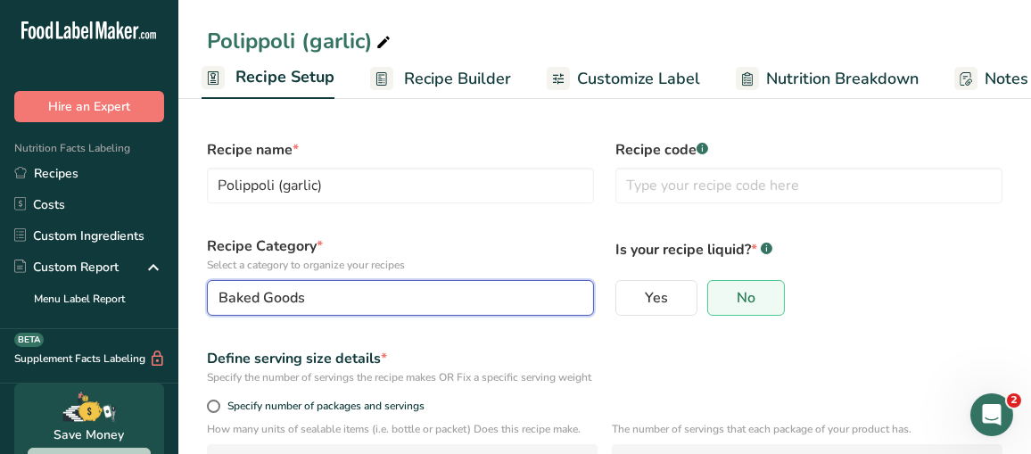
click at [424, 296] on div "Baked Goods" at bounding box center [395, 297] width 353 height 21
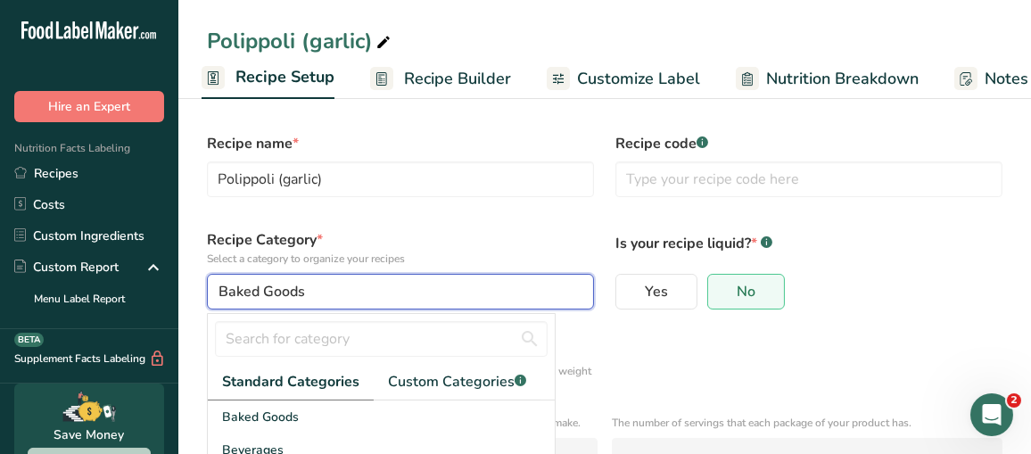
scroll to position [9, 0]
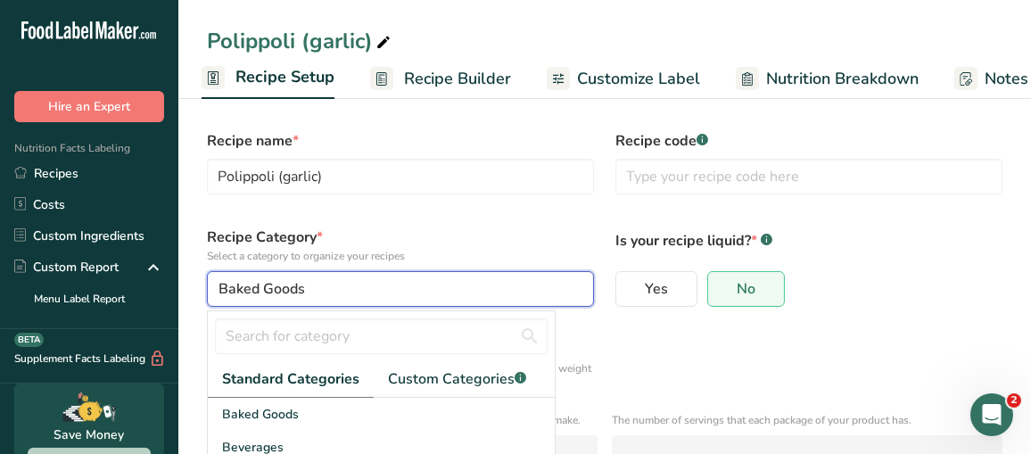
drag, startPoint x: 323, startPoint y: 286, endPoint x: 235, endPoint y: 287, distance: 88.3
click at [235, 287] on div "Baked Goods" at bounding box center [395, 288] width 353 height 21
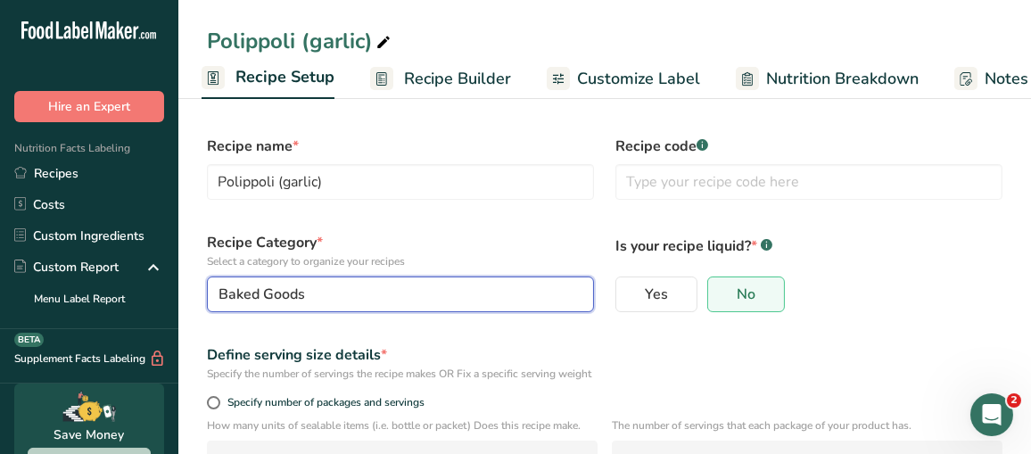
scroll to position [0, 0]
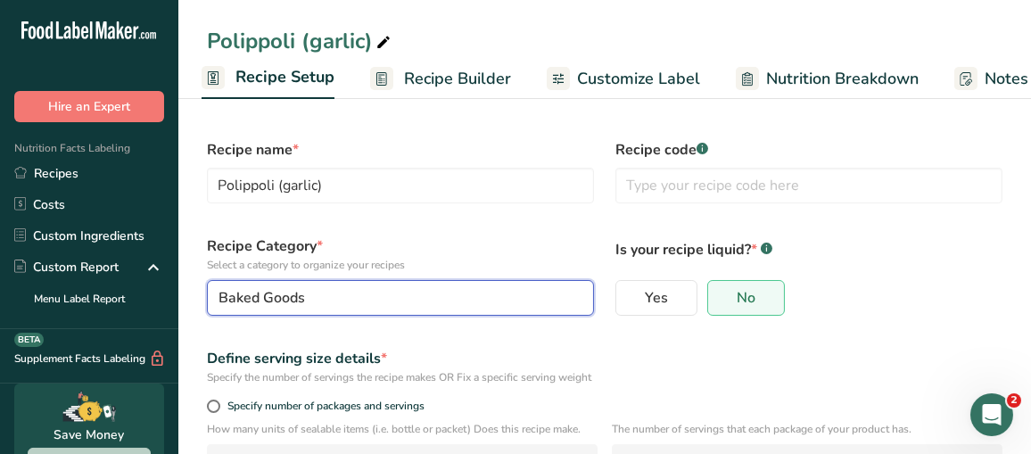
click at [346, 287] on div "Baked Goods" at bounding box center [395, 297] width 353 height 21
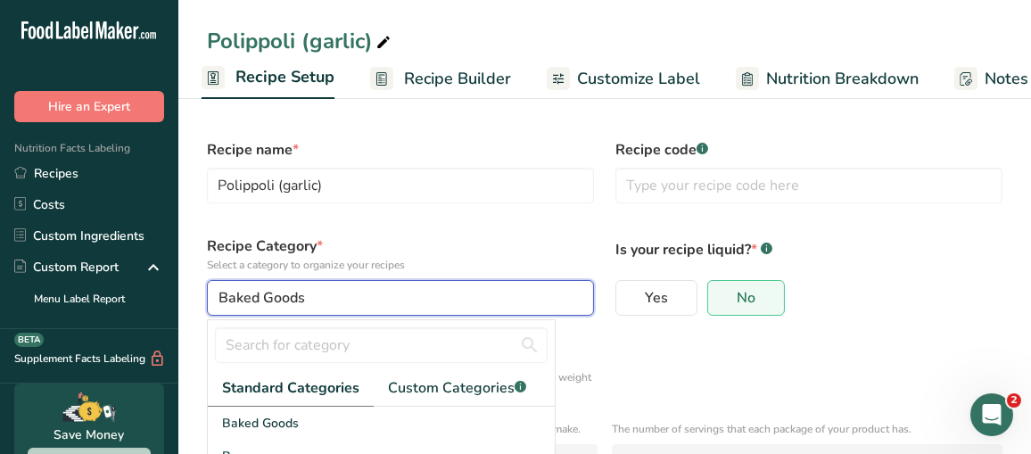
click at [375, 296] on div "Baked Goods" at bounding box center [395, 297] width 353 height 21
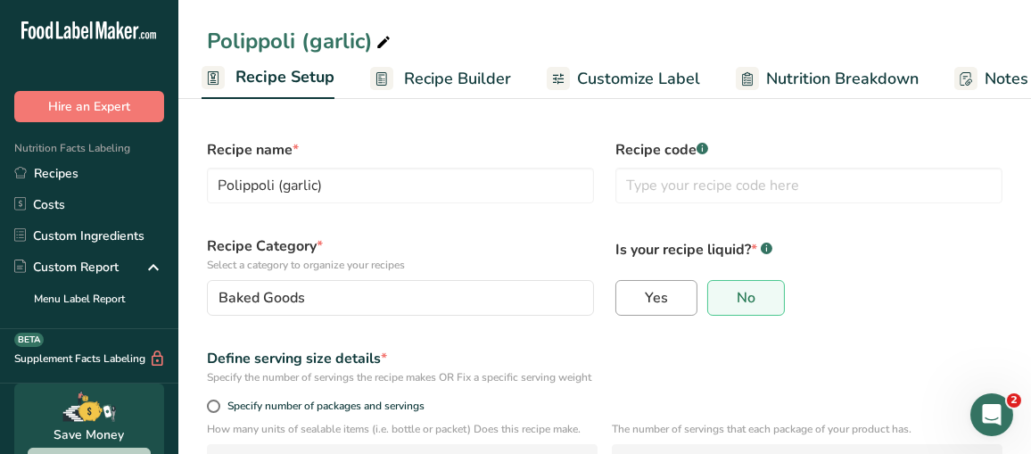
click at [672, 295] on label "Yes" at bounding box center [656, 298] width 82 height 36
click at [628, 295] on input "Yes" at bounding box center [622, 299] width 12 height 12
radio input "true"
radio input "false"
select select "22"
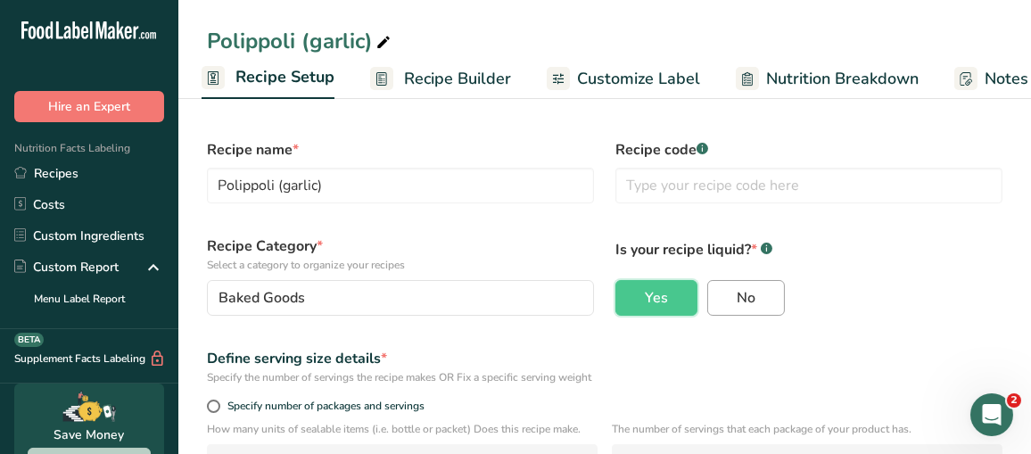
click at [741, 299] on span "No" at bounding box center [746, 298] width 19 height 18
click at [720, 299] on input "No" at bounding box center [714, 299] width 12 height 12
radio input "true"
radio input "false"
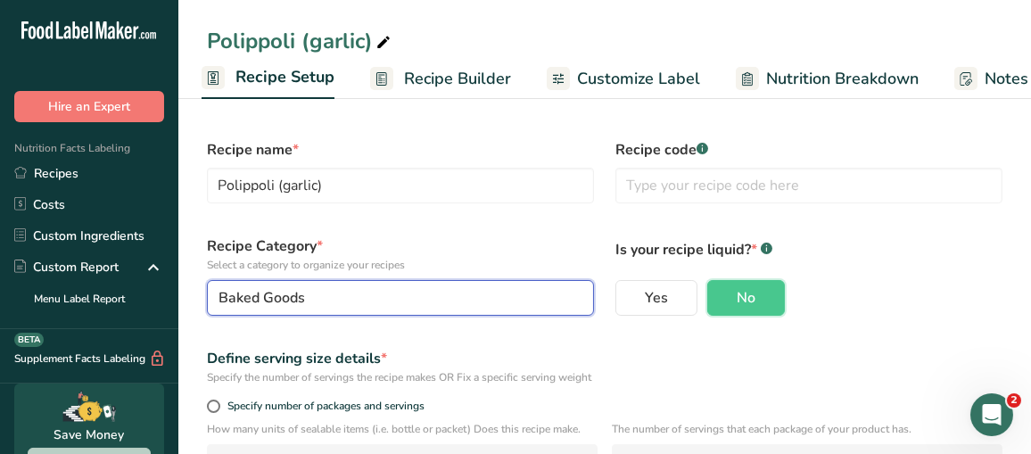
click at [420, 293] on div "Baked Goods" at bounding box center [395, 297] width 353 height 21
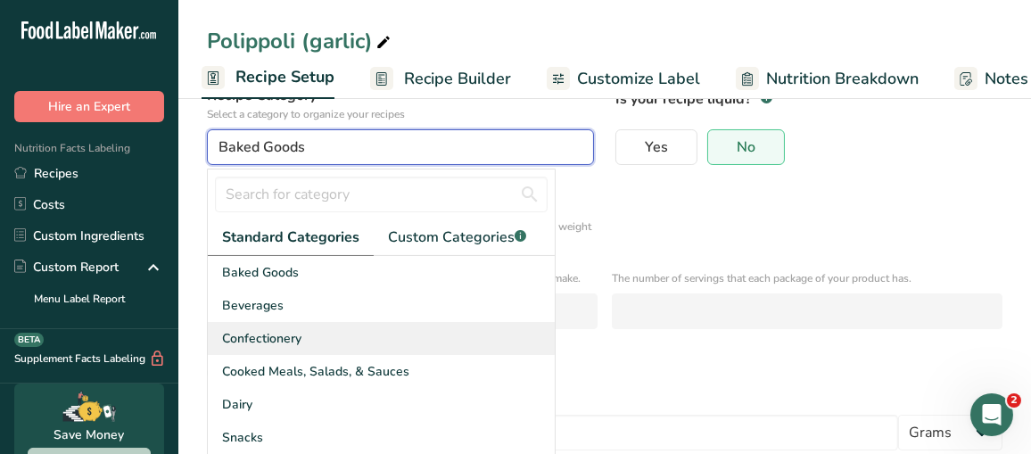
scroll to position [178, 0]
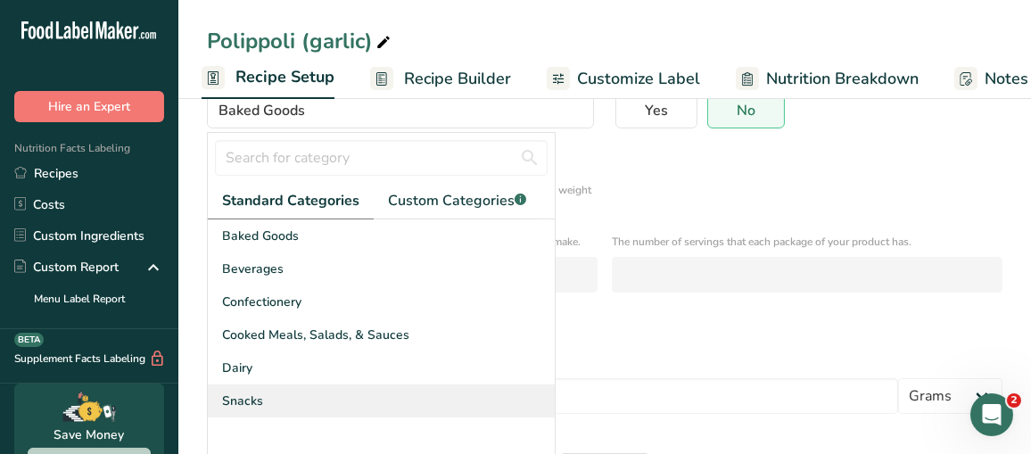
click at [261, 399] on div "Snacks" at bounding box center [381, 400] width 347 height 33
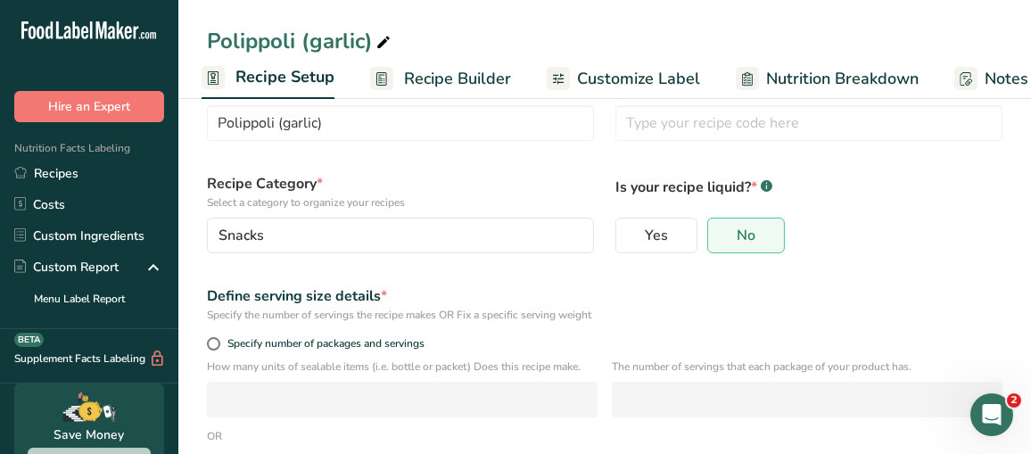
scroll to position [9, 0]
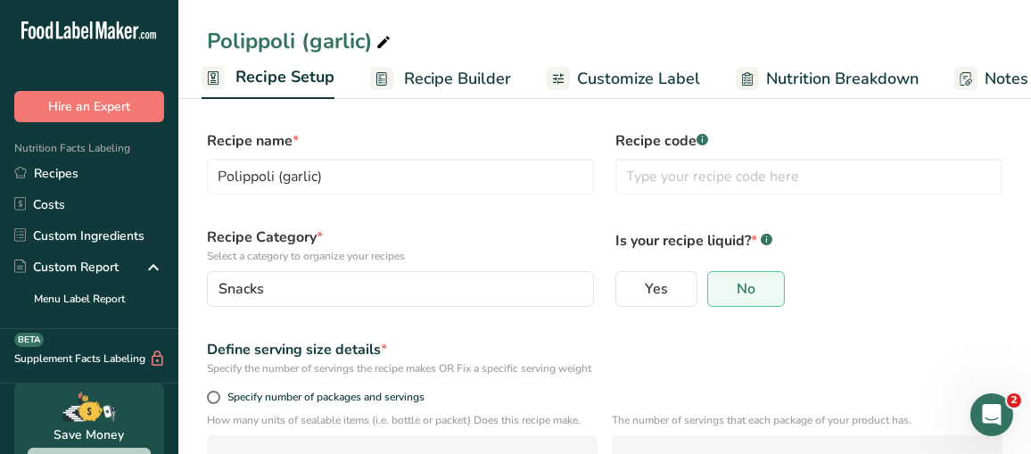
click at [444, 83] on span "Recipe Builder" at bounding box center [457, 79] width 107 height 24
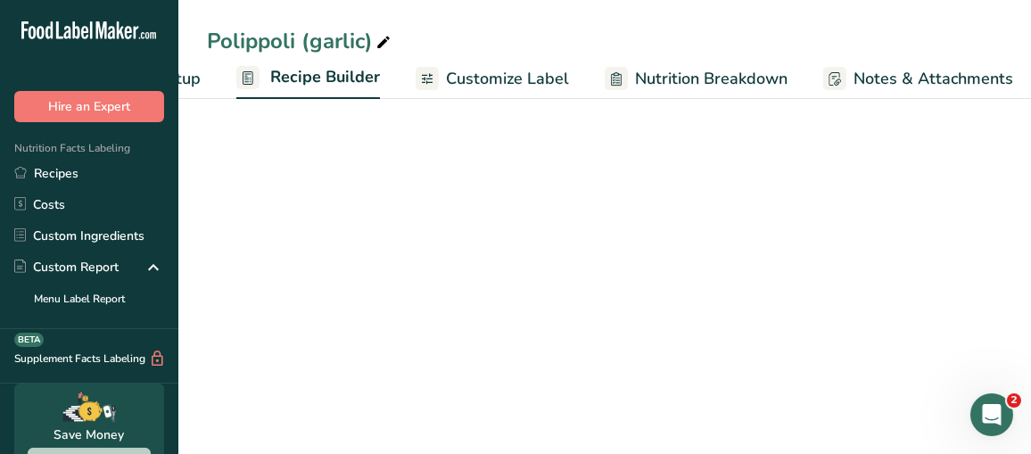
scroll to position [0, 172]
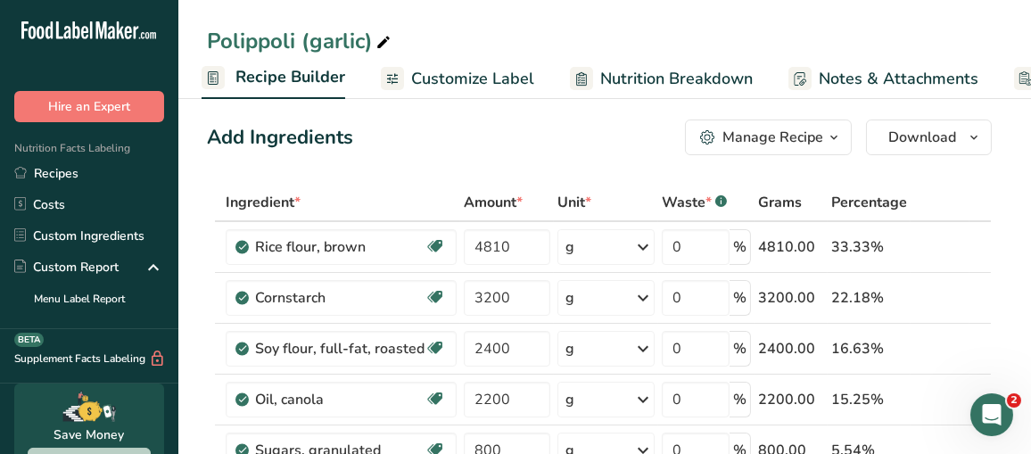
click at [649, 87] on span "Nutrition Breakdown" at bounding box center [676, 79] width 153 height 24
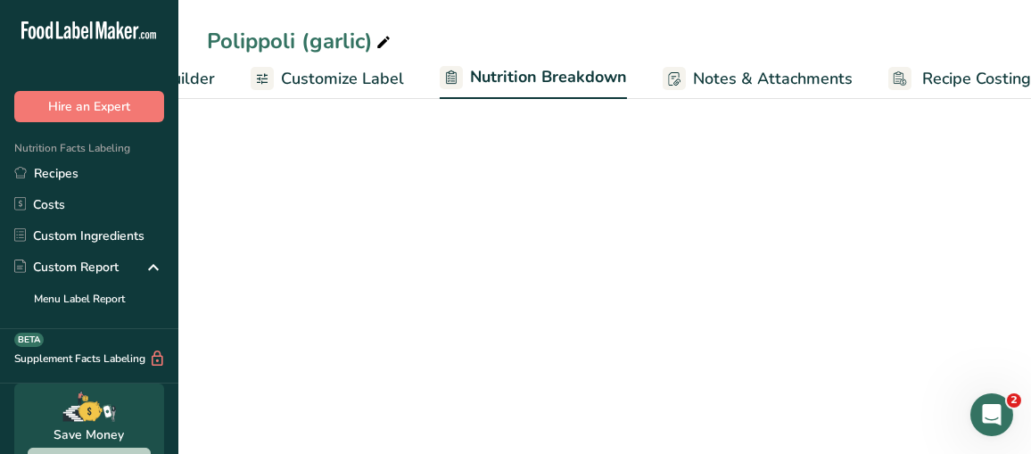
select select "Calories"
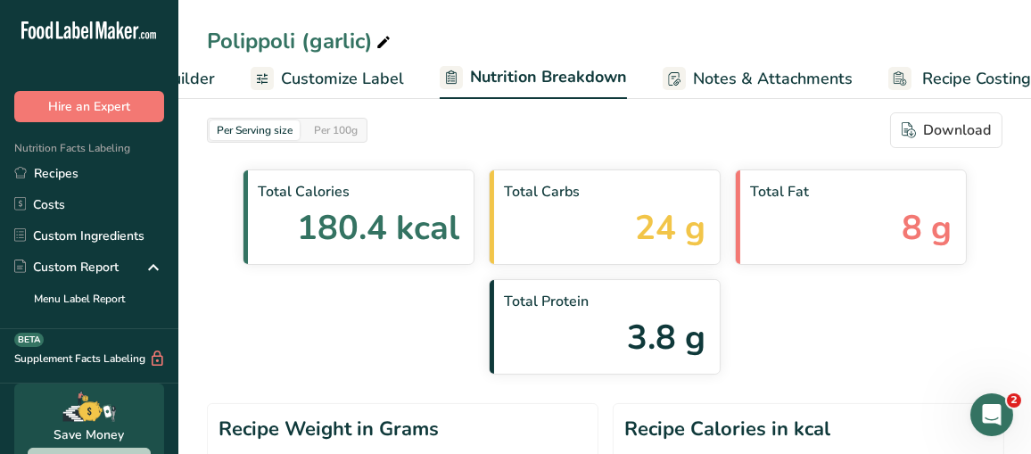
scroll to position [0, 326]
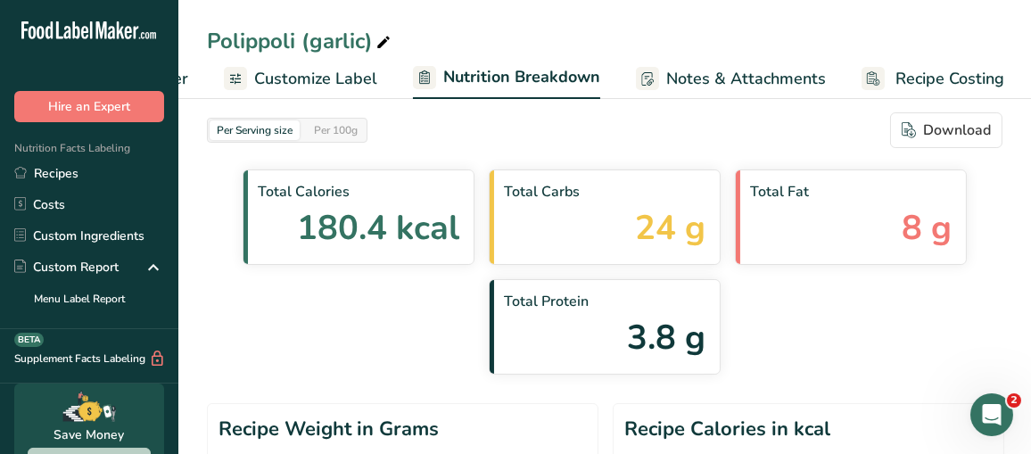
click at [693, 87] on span "Notes & Attachments" at bounding box center [746, 79] width 160 height 24
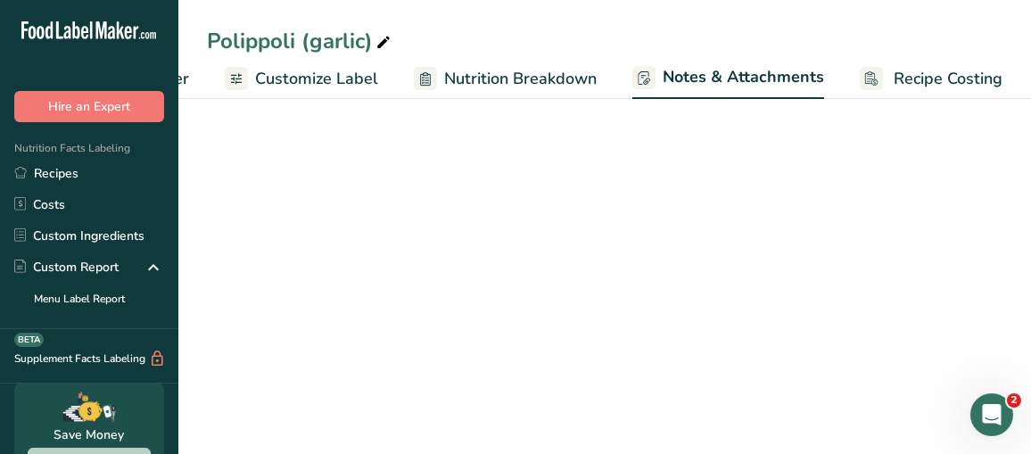
scroll to position [45, 0]
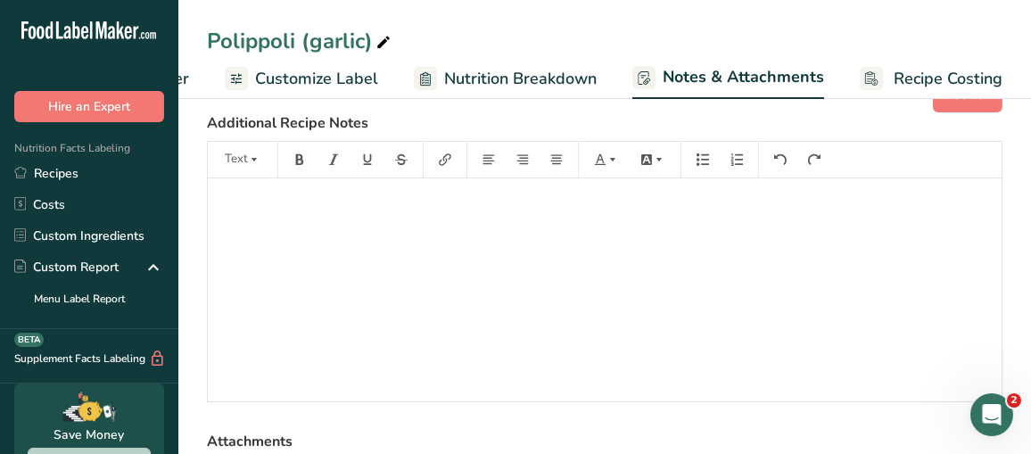
click at [908, 87] on span "Recipe Costing" at bounding box center [948, 79] width 109 height 24
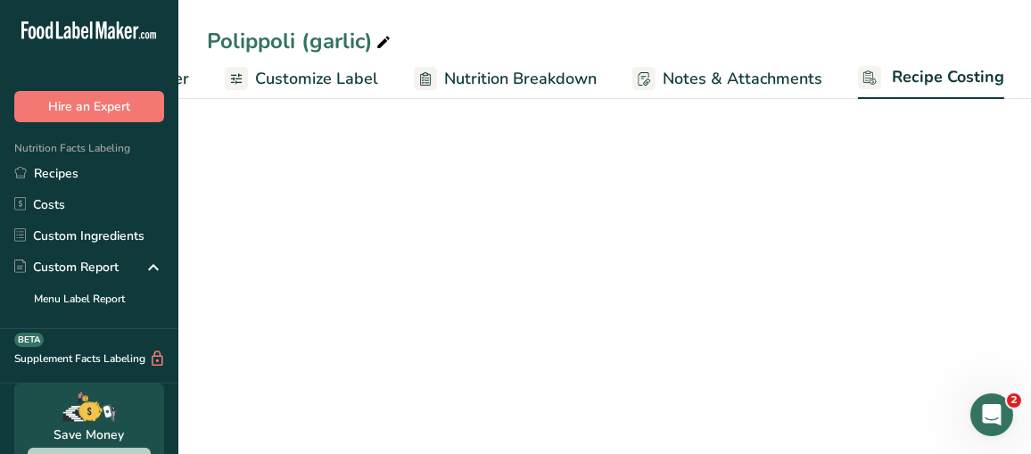
scroll to position [0, 326]
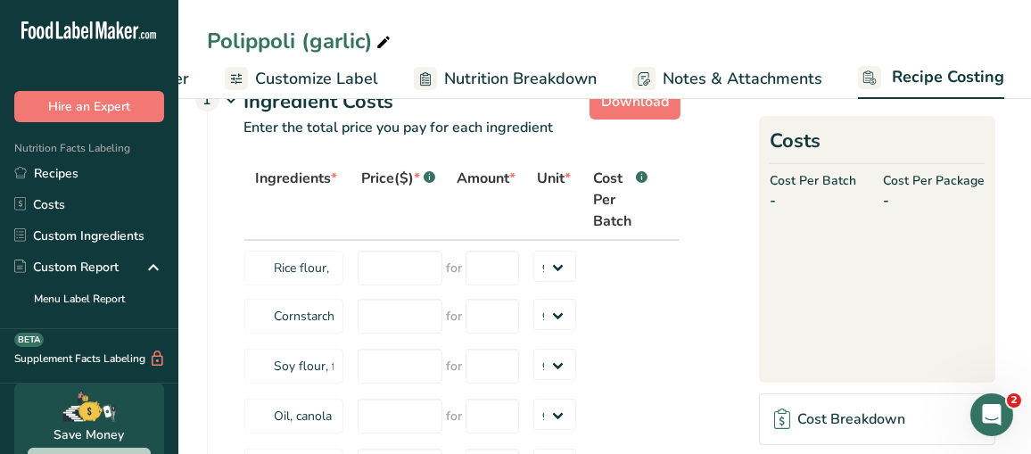
click at [327, 74] on span "Customize Label" at bounding box center [316, 79] width 123 height 24
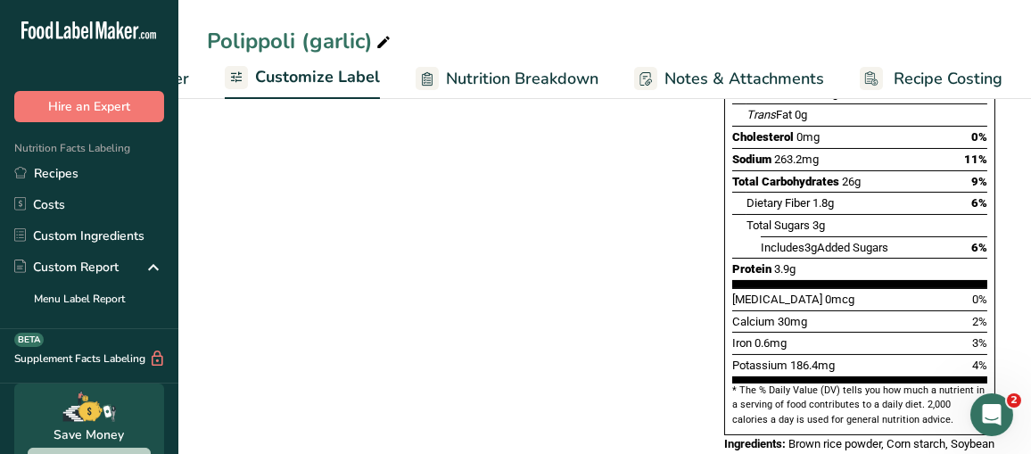
scroll to position [325, 0]
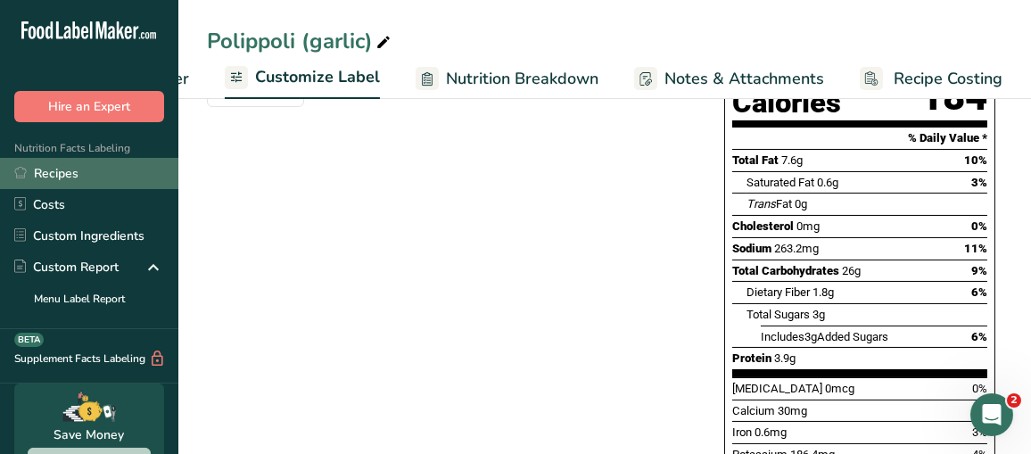
click at [63, 174] on link "Recipes" at bounding box center [89, 173] width 178 height 31
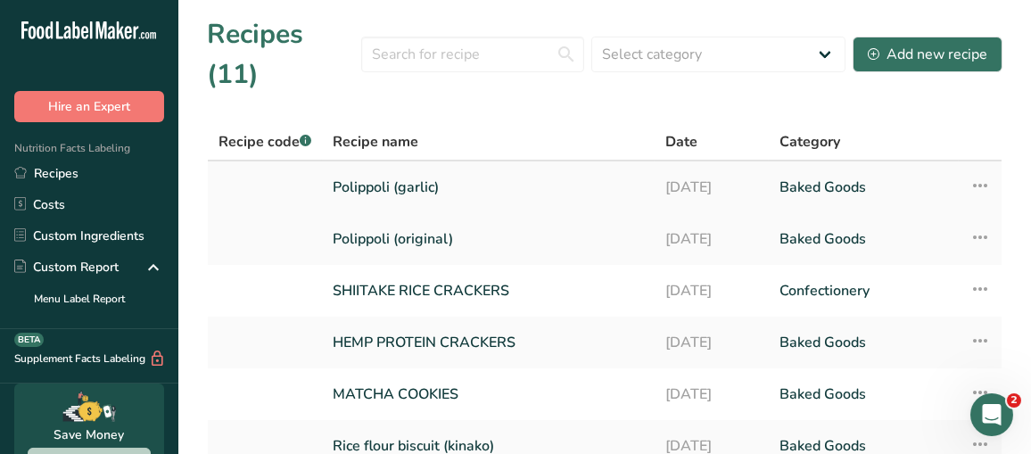
click at [981, 169] on icon at bounding box center [980, 185] width 21 height 32
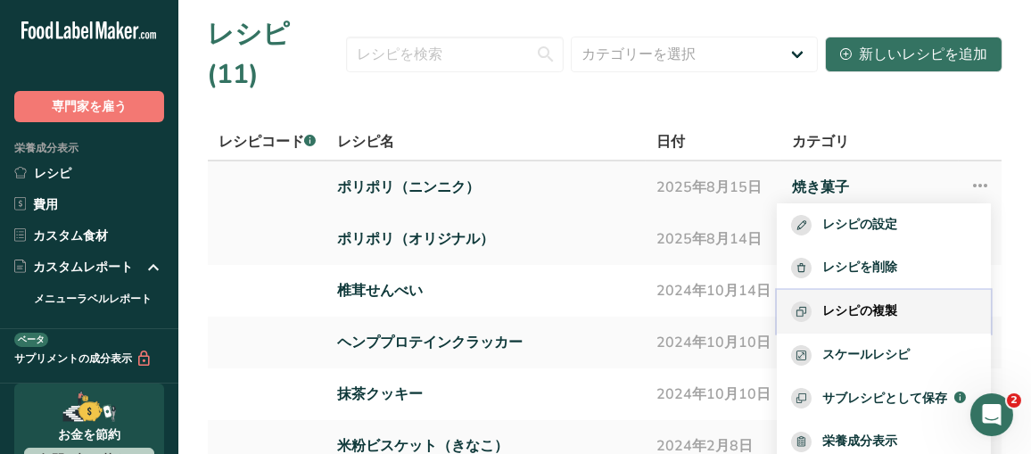
click at [890, 301] on span "レシピの複製" at bounding box center [859, 311] width 75 height 21
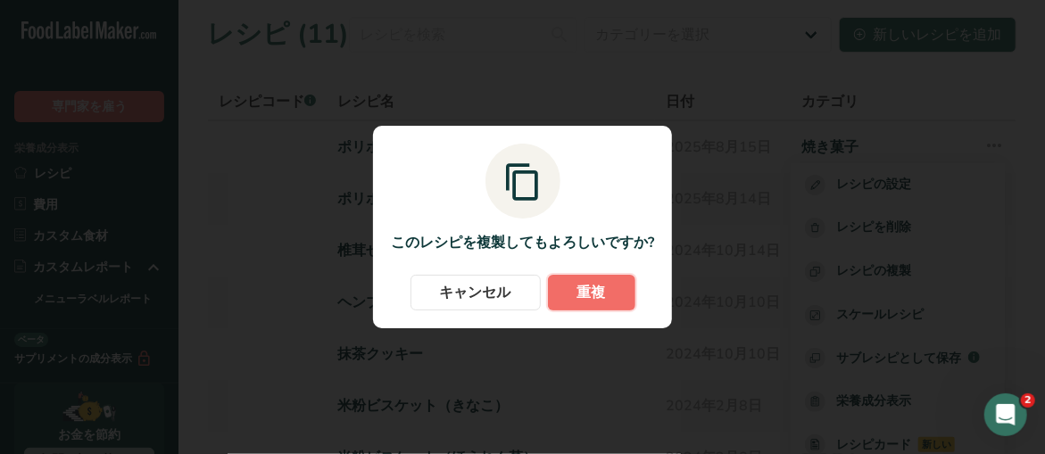
click at [593, 293] on font "重複" at bounding box center [591, 293] width 29 height 20
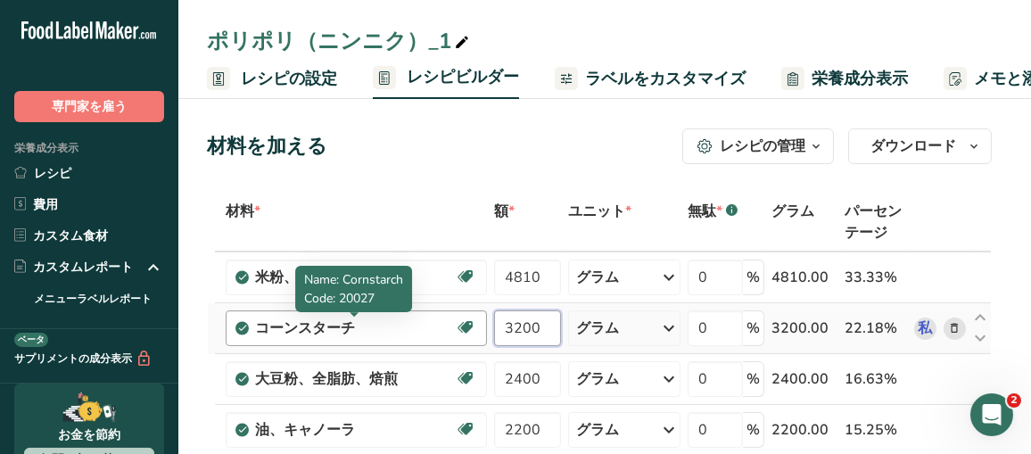
drag, startPoint x: 551, startPoint y: 328, endPoint x: 379, endPoint y: 322, distance: 172.3
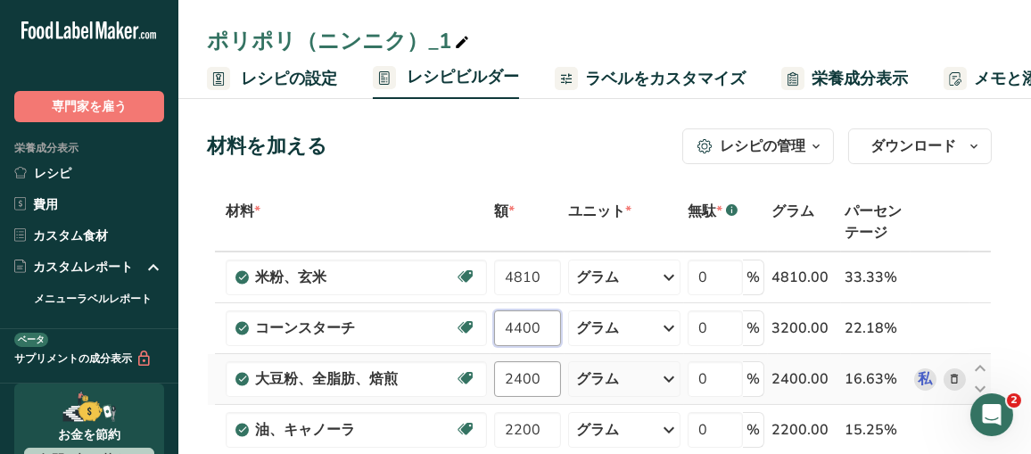
type input "4400"
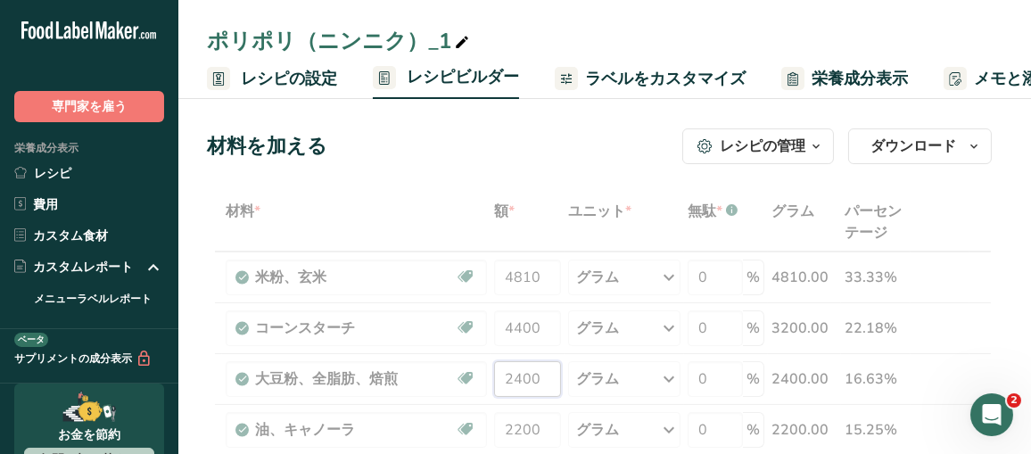
drag, startPoint x: 544, startPoint y: 376, endPoint x: 399, endPoint y: 376, distance: 145.4
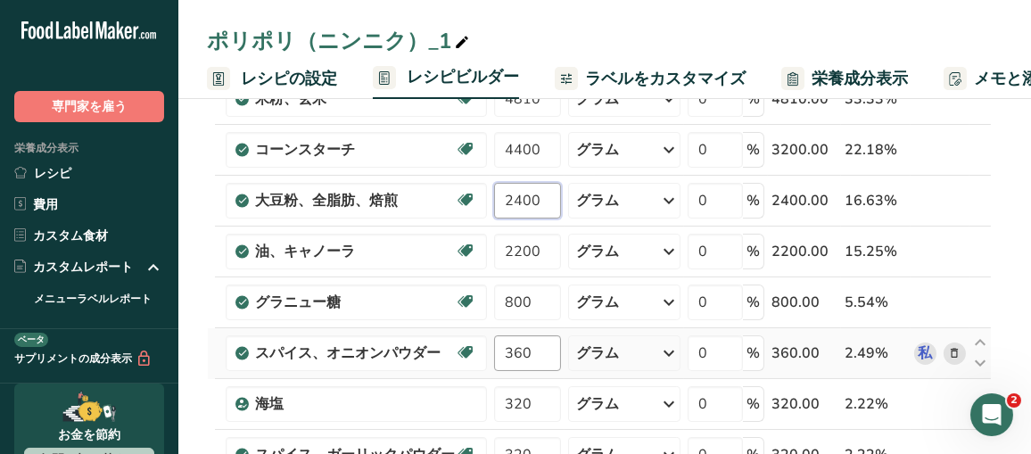
scroll to position [268, 0]
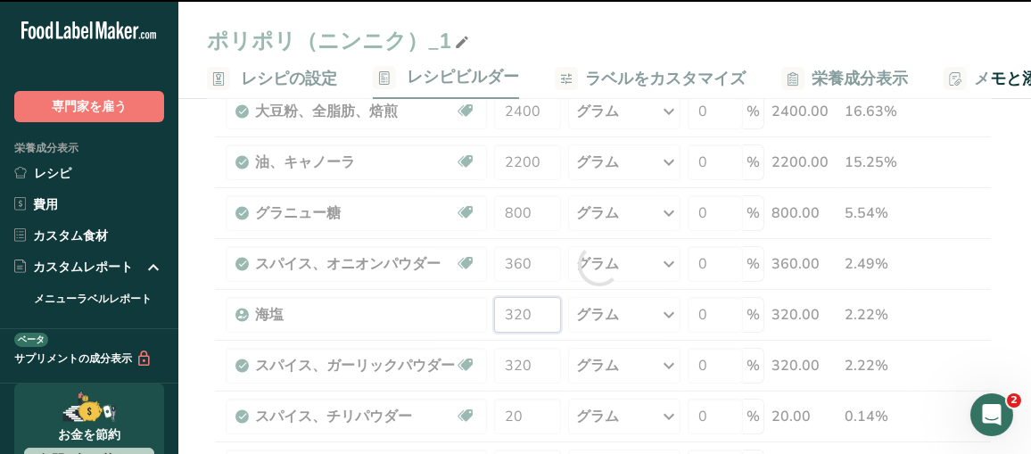
drag, startPoint x: 546, startPoint y: 317, endPoint x: 482, endPoint y: 317, distance: 64.2
click at [482, 317] on div "材料 * 額 * ユニット * 無駄 * .a-a{fill:#347362;}.b-a{fill:#fff;} グラム パーセンテージ 米粉、玄米 乳製品不…" at bounding box center [599, 265] width 785 height 680
type input "320"
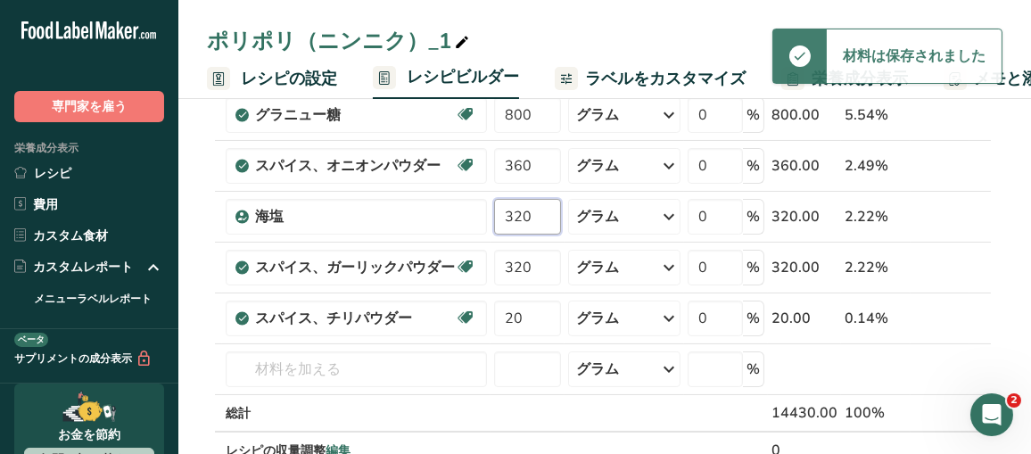
scroll to position [446, 0]
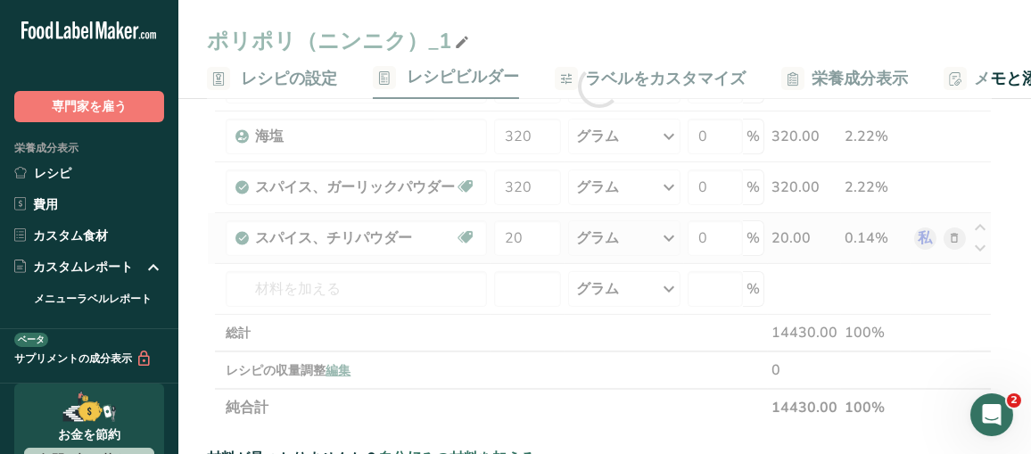
click at [952, 235] on div "材料 * 額 * ユニット * 無駄 * .a-a{fill:#347362;}.b-a{fill:#fff;} グラム パーセンテージ 米粉、玄米 乳製品不…" at bounding box center [599, 87] width 785 height 680
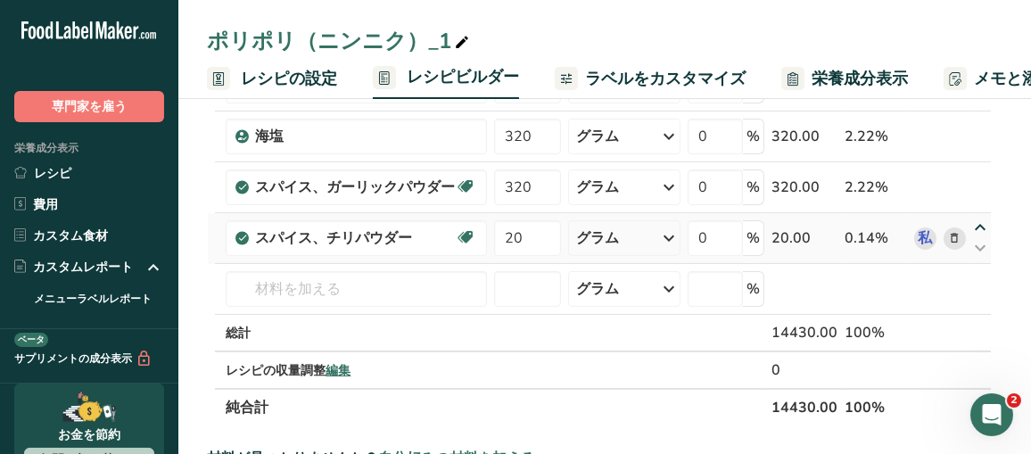
click at [981, 222] on icon at bounding box center [980, 227] width 21 height 13
type input "20"
type input "320"
click at [932, 235] on font "私" at bounding box center [925, 238] width 14 height 20
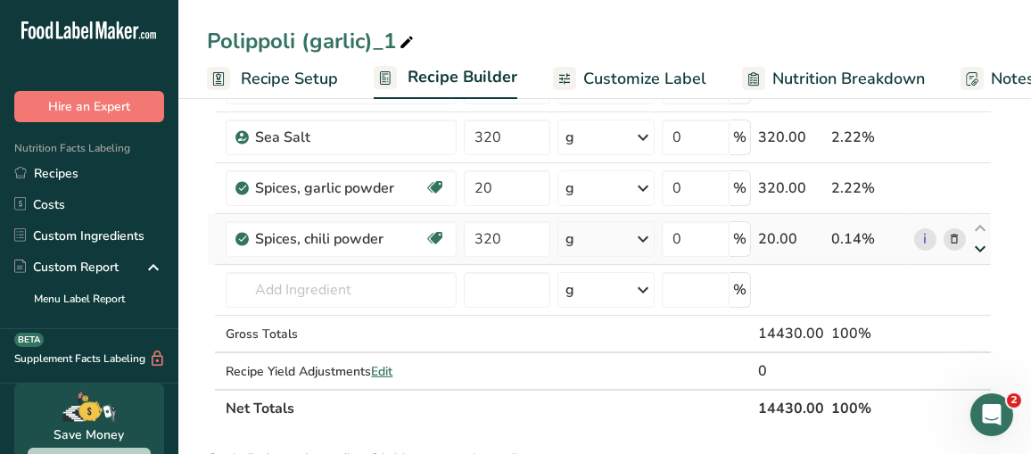
click at [981, 243] on icon at bounding box center [980, 249] width 21 height 13
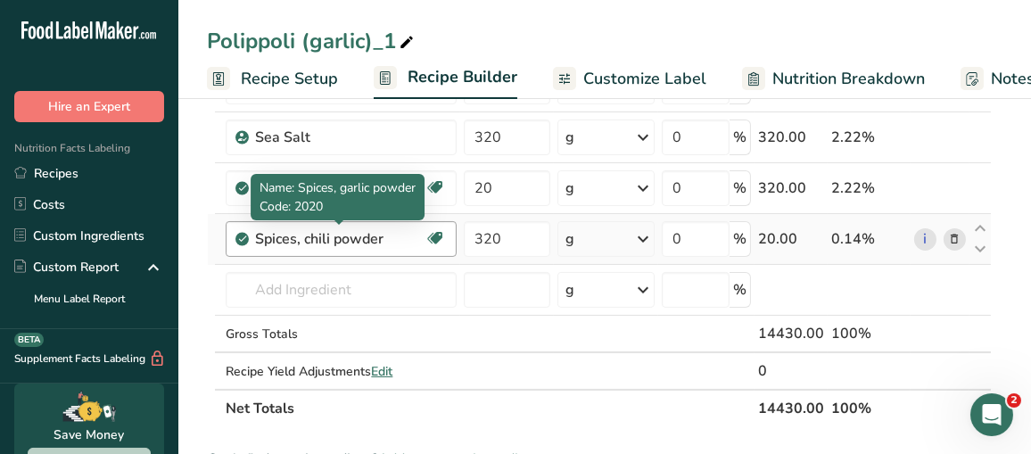
drag, startPoint x: 981, startPoint y: 241, endPoint x: 305, endPoint y: 242, distance: 676.1
click at [305, 242] on div "Spices, chili powder" at bounding box center [339, 238] width 169 height 21
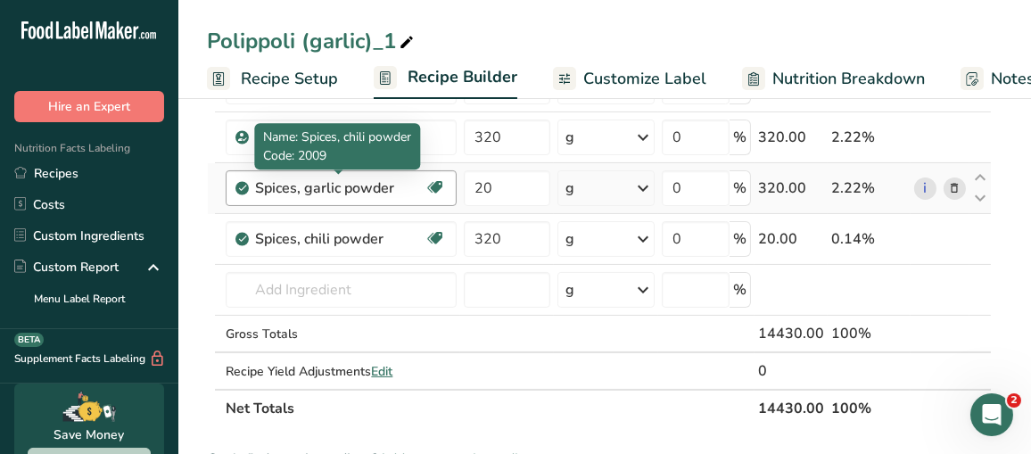
click at [404, 186] on div "Spices, garlic powder" at bounding box center [339, 188] width 169 height 21
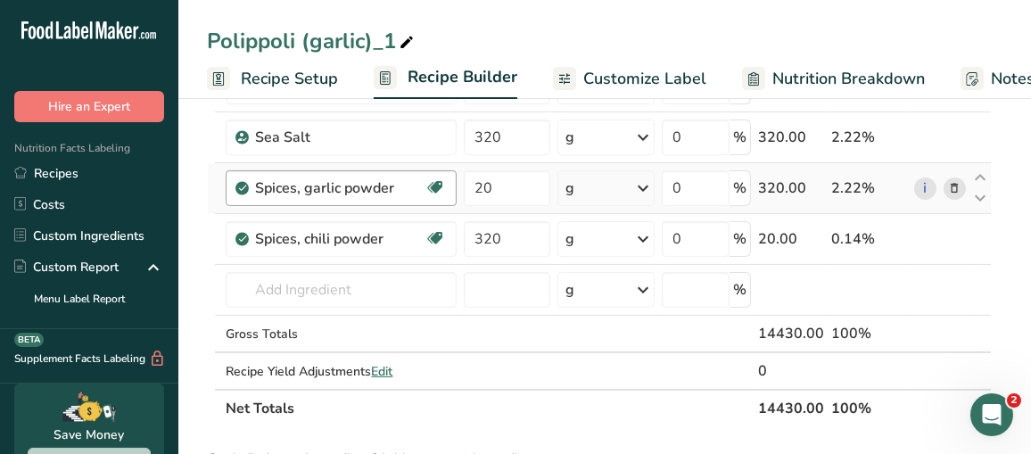
click at [394, 181] on div "Spices, garlic powder" at bounding box center [339, 188] width 169 height 21
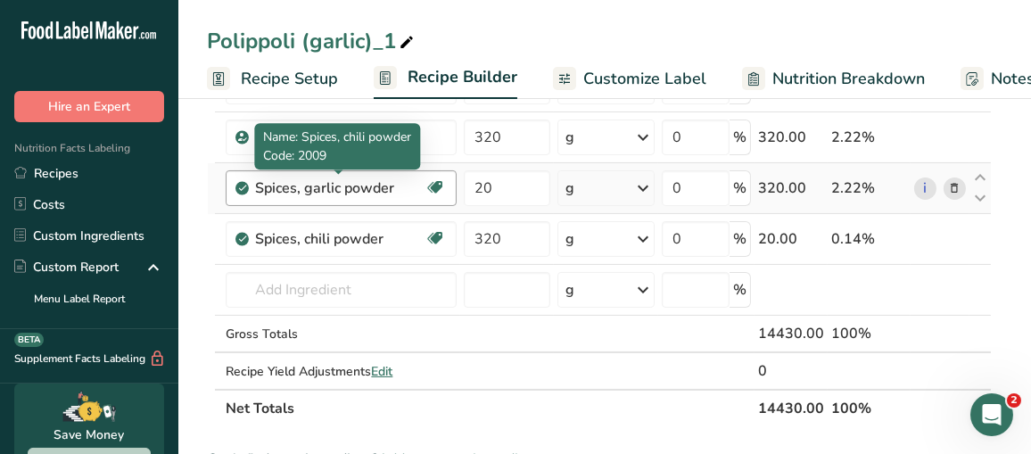
click at [394, 181] on div "Spices, garlic powder" at bounding box center [339, 188] width 169 height 21
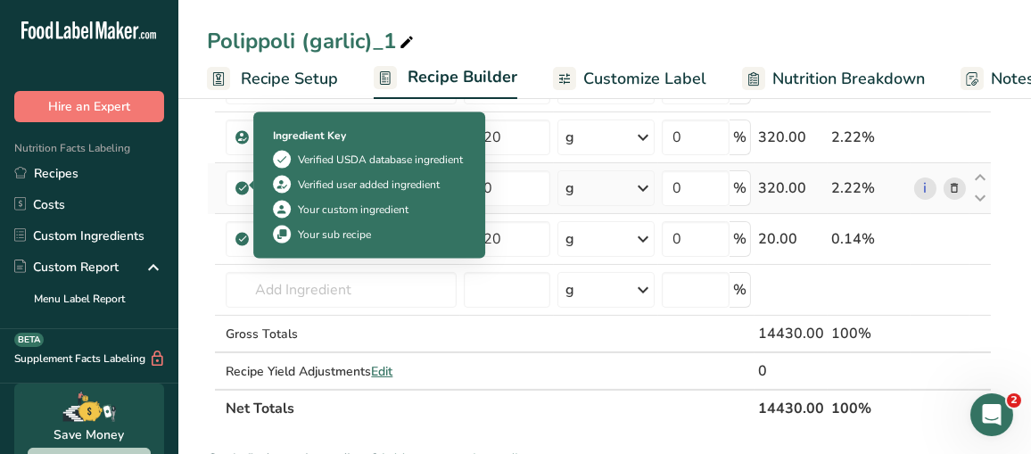
click at [239, 180] on icon at bounding box center [242, 188] width 11 height 16
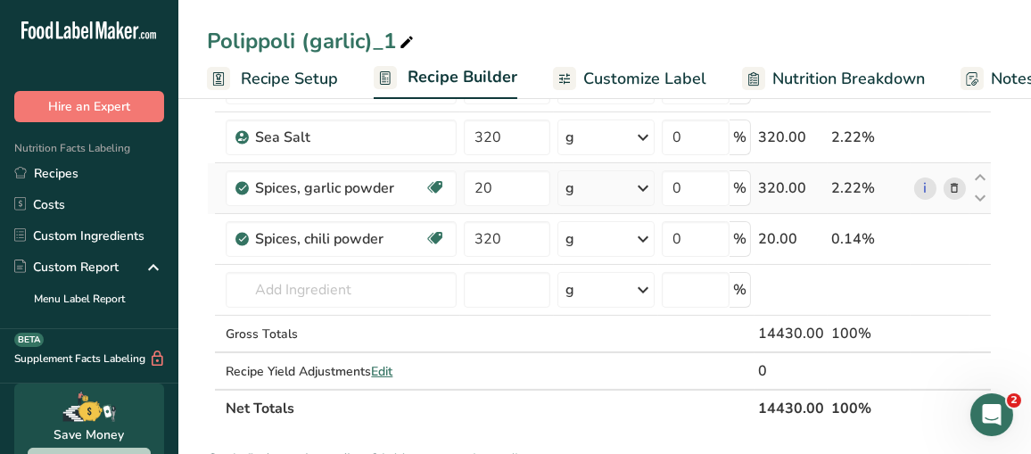
drag, startPoint x: 239, startPoint y: 180, endPoint x: 536, endPoint y: 208, distance: 298.3
click at [536, 208] on td "20" at bounding box center [506, 188] width 93 height 51
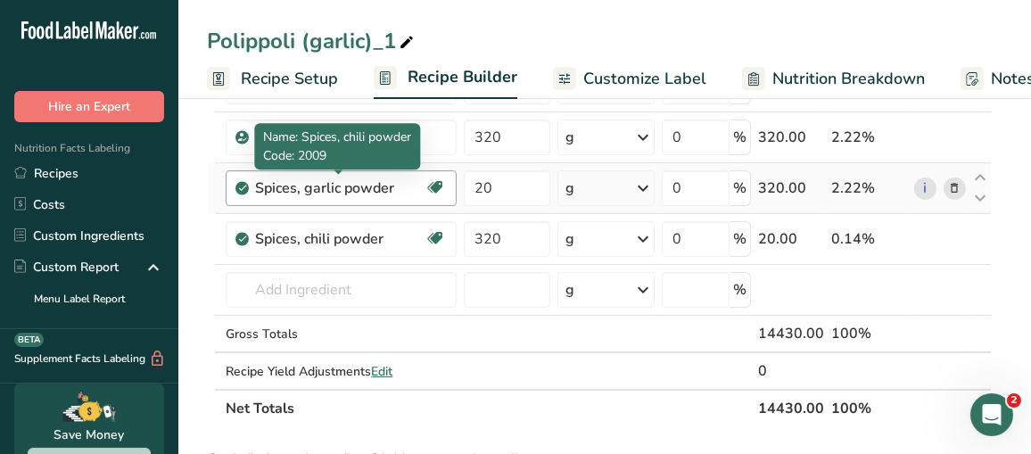
click at [340, 186] on div "Spices, garlic powder" at bounding box center [339, 188] width 169 height 21
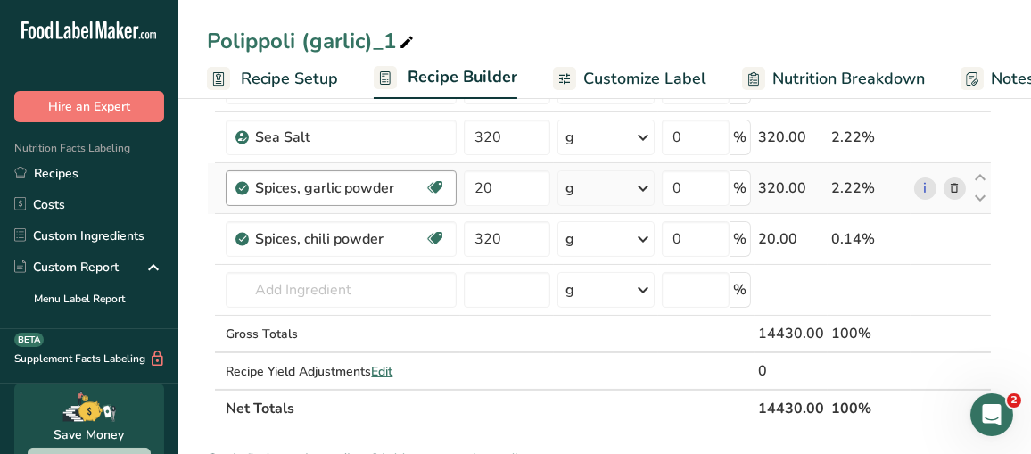
click at [397, 185] on div "Spices, garlic powder" at bounding box center [339, 188] width 169 height 21
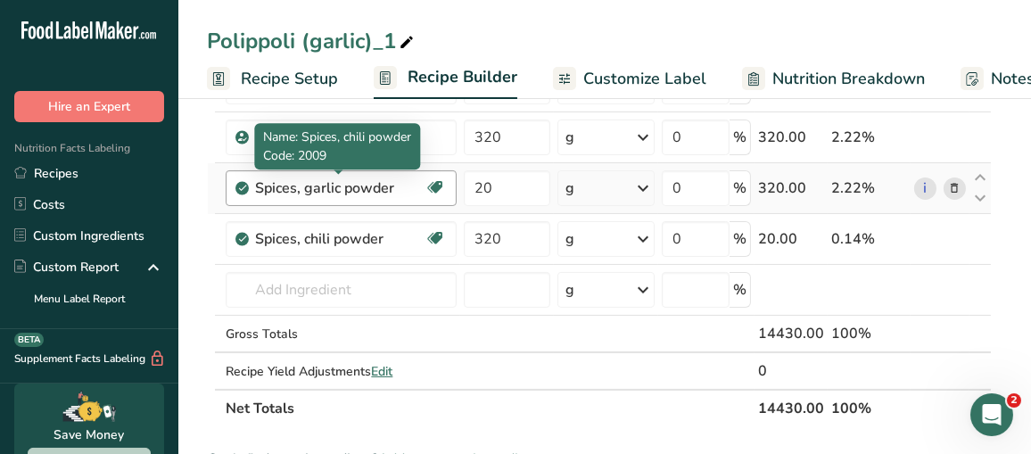
click at [395, 185] on div "Spices, garlic powder" at bounding box center [339, 188] width 169 height 21
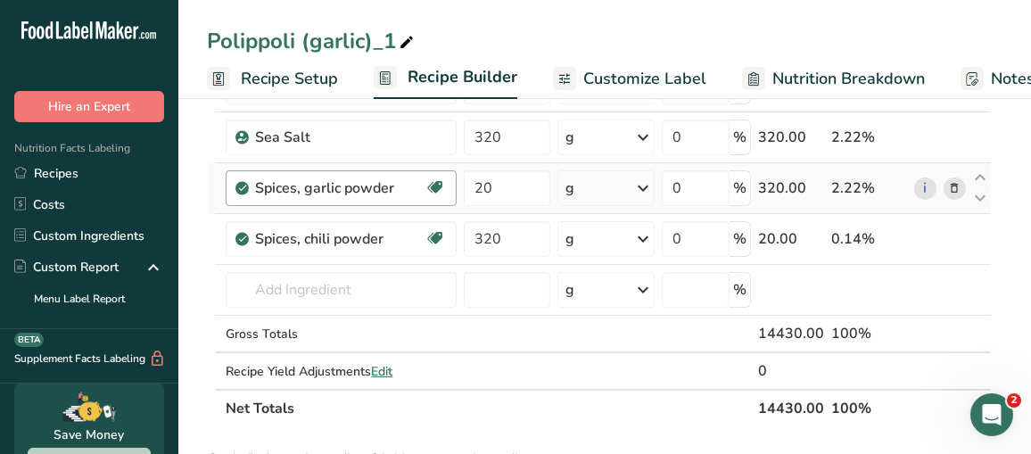
click at [392, 185] on div "Spices, garlic powder" at bounding box center [339, 188] width 169 height 21
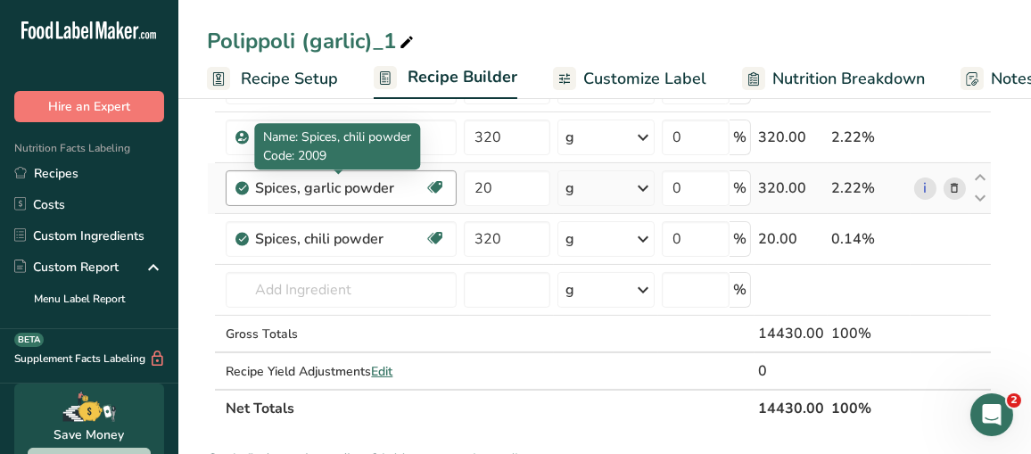
click at [384, 185] on div "Spices, garlic powder" at bounding box center [339, 188] width 169 height 21
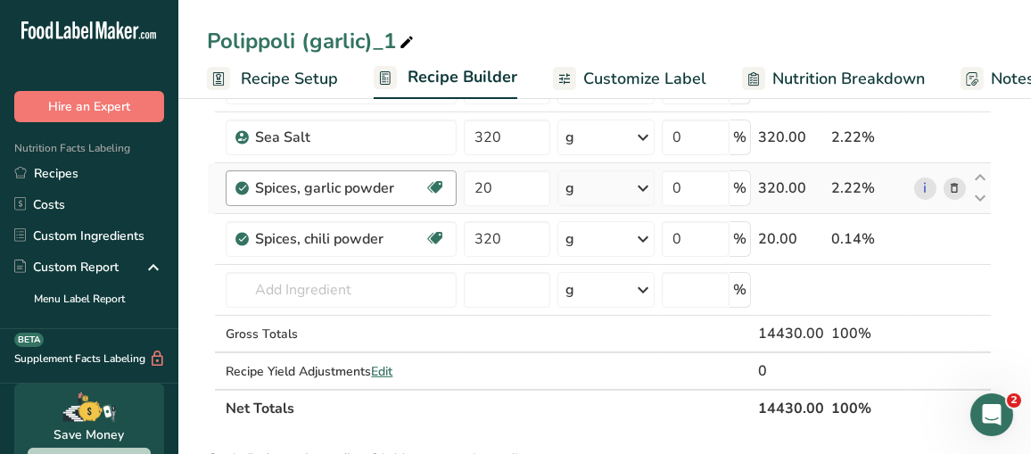
drag, startPoint x: 390, startPoint y: 189, endPoint x: 250, endPoint y: 191, distance: 140.1
click at [250, 191] on div "Spices, garlic powder Source of Antioxidants Dairy free Gluten free Vegan Veget…" at bounding box center [341, 188] width 231 height 36
click at [957, 183] on icon at bounding box center [954, 188] width 12 height 19
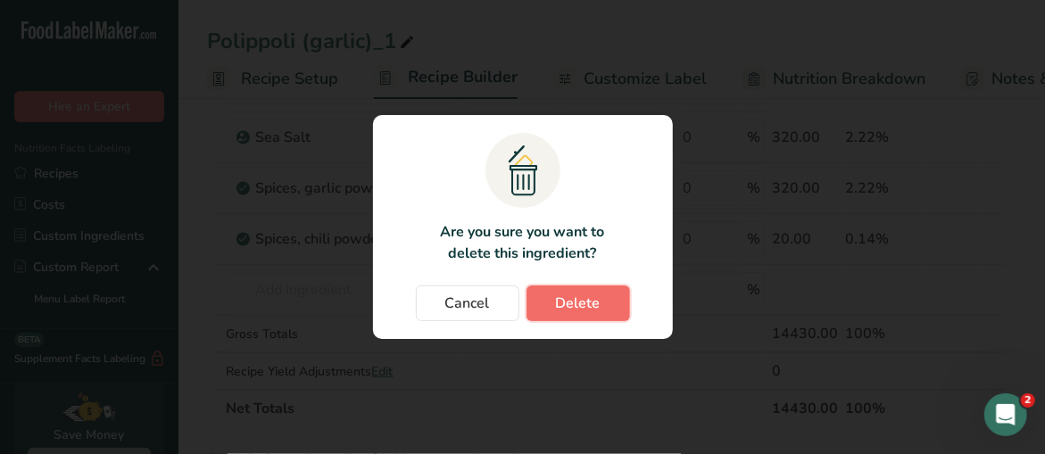
click at [567, 310] on span "Delete" at bounding box center [578, 303] width 45 height 21
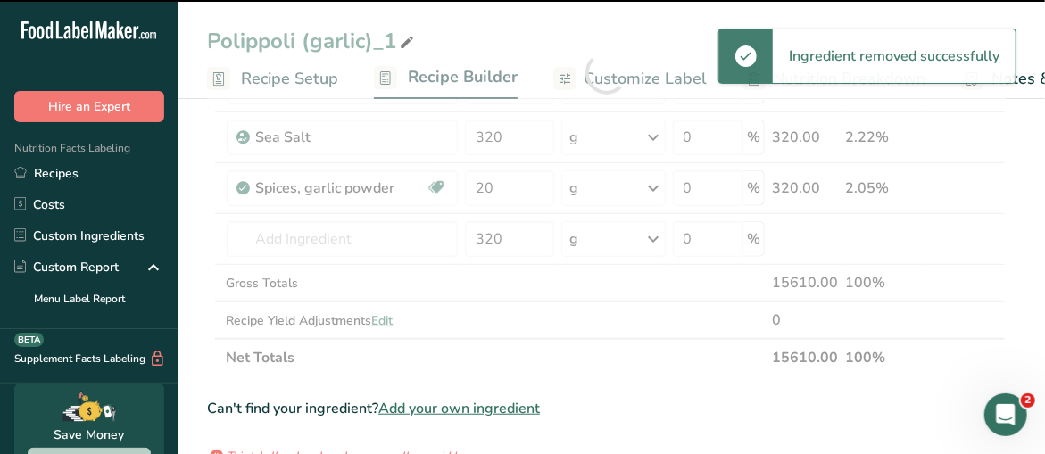
type input "320"
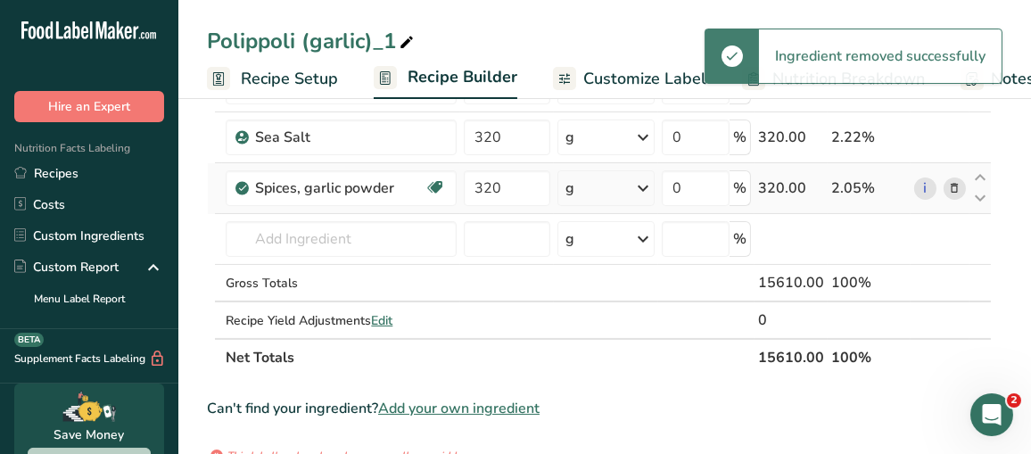
click at [960, 185] on icon at bounding box center [954, 188] width 12 height 19
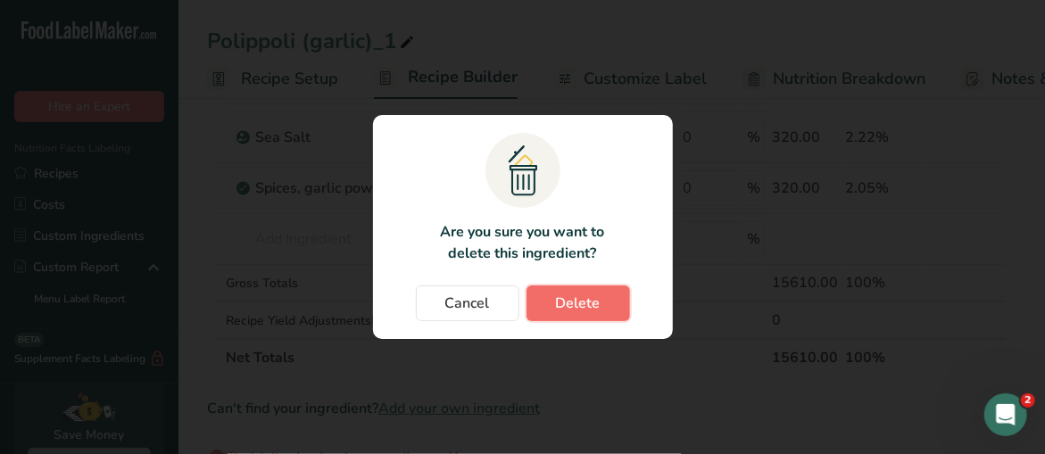
click at [591, 299] on span "Delete" at bounding box center [578, 303] width 45 height 21
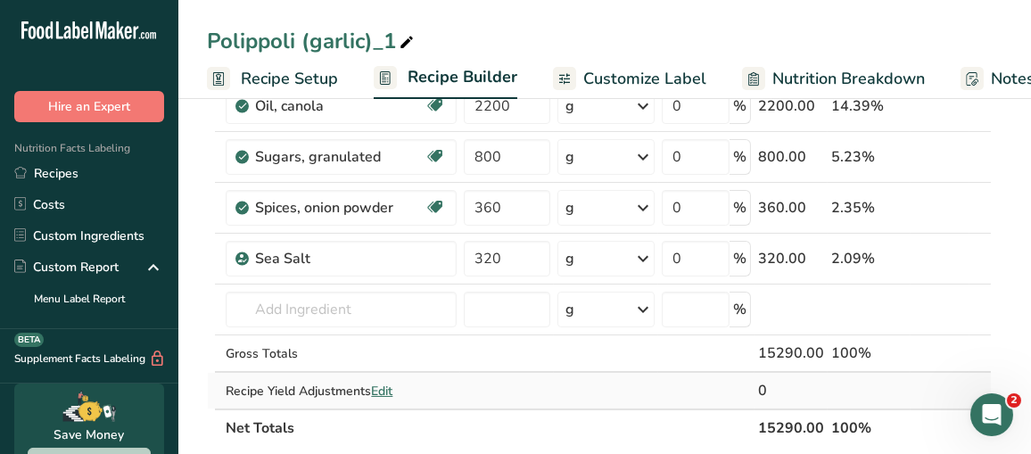
scroll to position [245, 0]
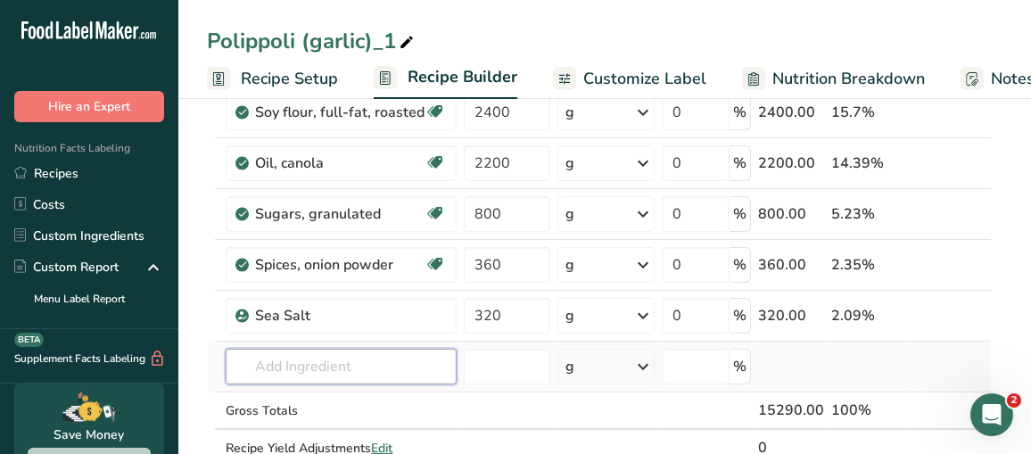
click at [295, 368] on input "text" at bounding box center [341, 367] width 231 height 36
click at [316, 363] on input "text" at bounding box center [341, 367] width 231 height 36
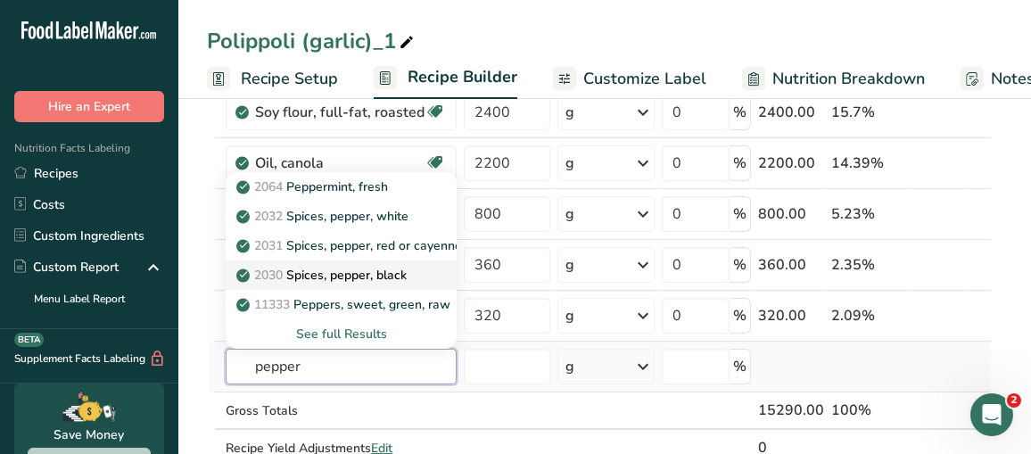
type input "pepper"
click at [389, 266] on p "2030 Spices, pepper, black" at bounding box center [323, 275] width 167 height 19
type input "Spices, pepper, black"
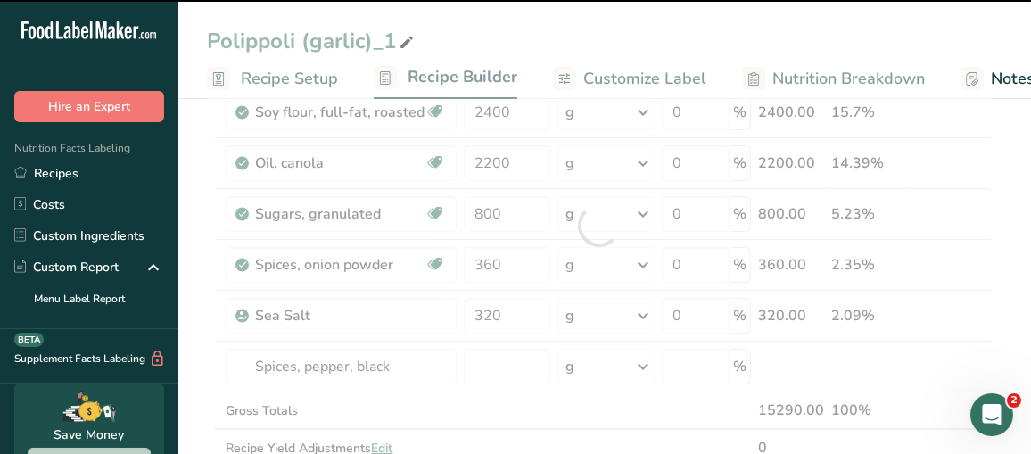
type input "0"
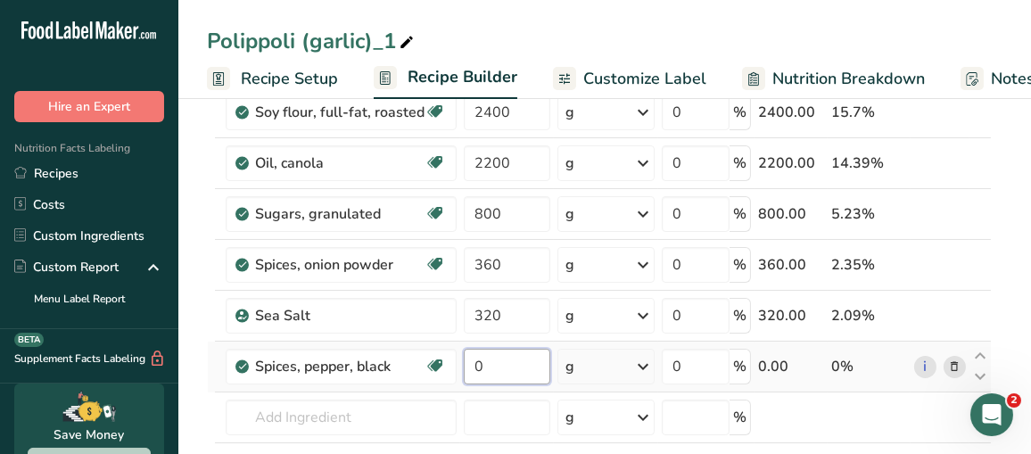
drag, startPoint x: 514, startPoint y: 361, endPoint x: 464, endPoint y: 367, distance: 50.2
click at [464, 367] on input "0" at bounding box center [507, 367] width 86 height 36
type input "92"
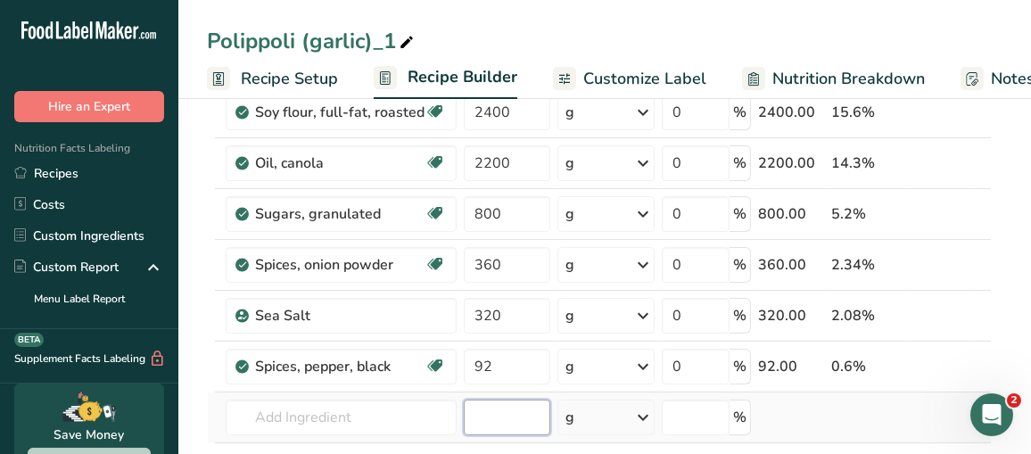
click at [500, 409] on div "Ingredient * Amount * Unit * Waste * .a-a{fill:#347362;}.b-a{fill:#fff;} Grams …" at bounding box center [599, 250] width 785 height 607
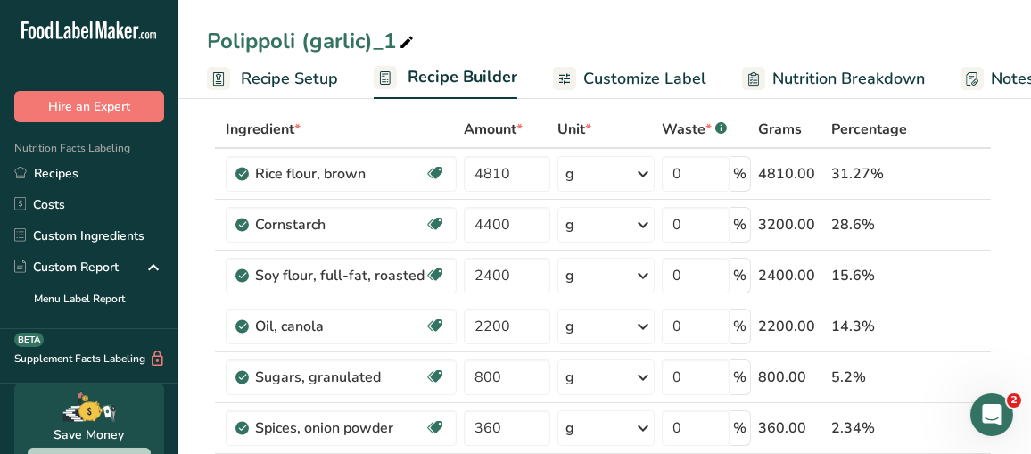
scroll to position [0, 0]
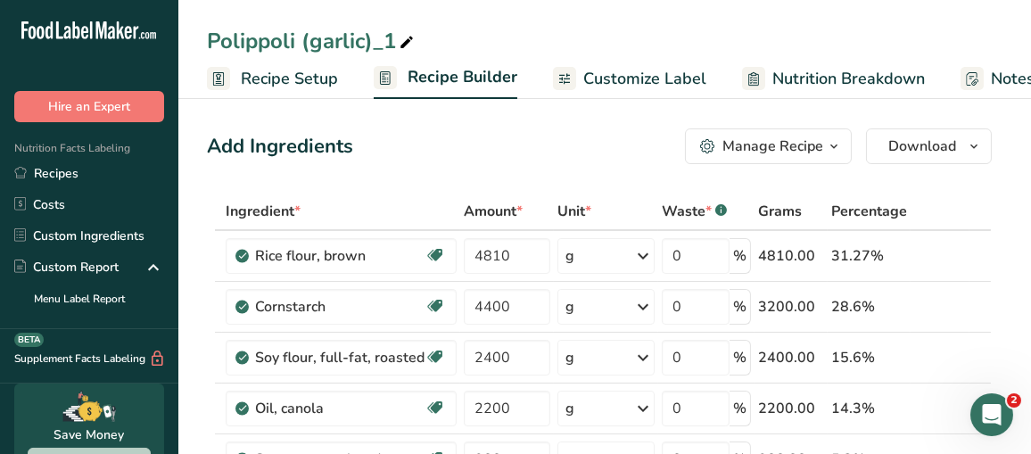
click at [652, 78] on span "Customize Label" at bounding box center [644, 79] width 123 height 24
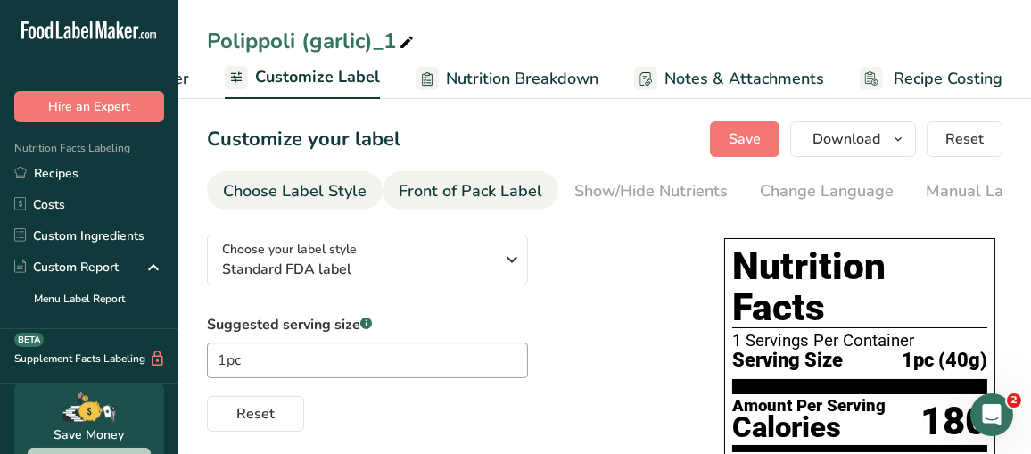
click at [514, 186] on div "Front of Pack Label" at bounding box center [471, 191] width 144 height 24
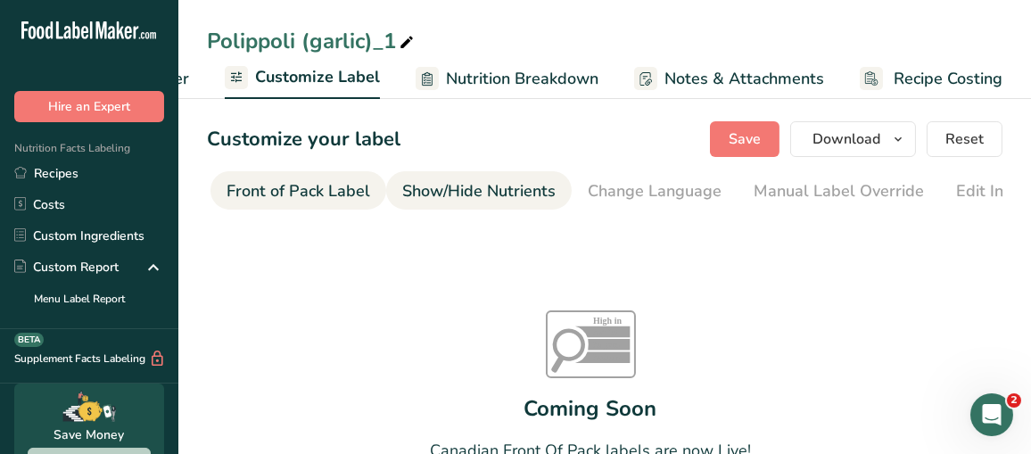
click at [516, 193] on div "Show/Hide Nutrients" at bounding box center [478, 191] width 153 height 24
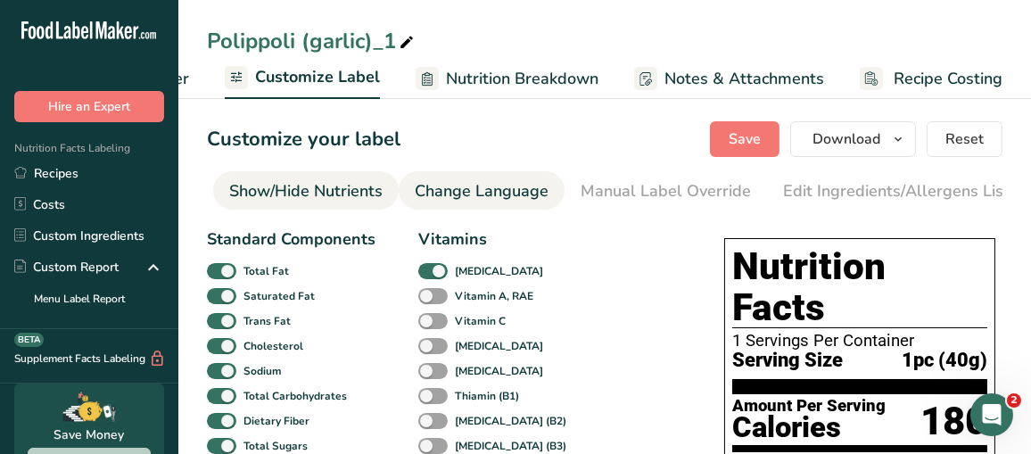
click at [586, 193] on div "Manual Label Override" at bounding box center [666, 191] width 170 height 24
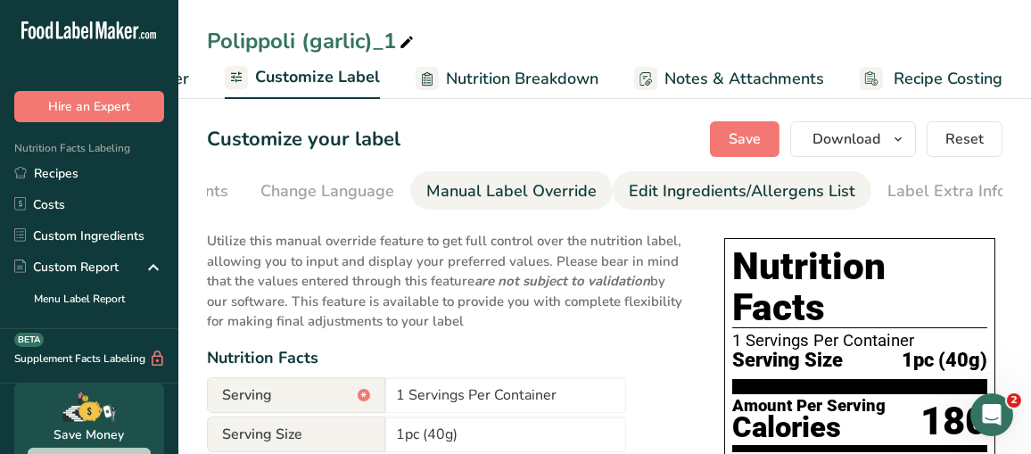
drag, startPoint x: 751, startPoint y: 195, endPoint x: 731, endPoint y: 198, distance: 19.8
click at [751, 195] on div "Edit Ingredients/Allergens List" at bounding box center [742, 191] width 227 height 24
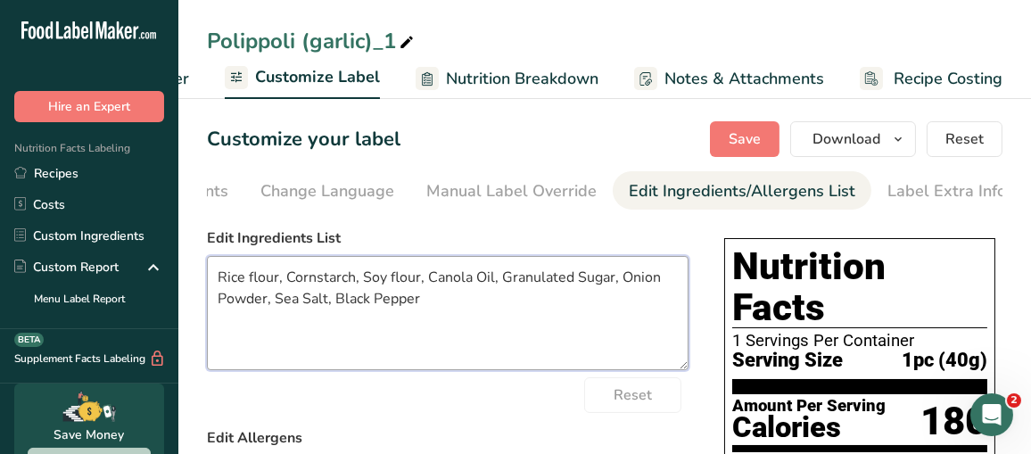
drag, startPoint x: 422, startPoint y: 303, endPoint x: 200, endPoint y: 281, distance: 223.2
paste textarea "Brown Rice Powder, Corn Starch, Soy Flour, Canola Oil, Beet"
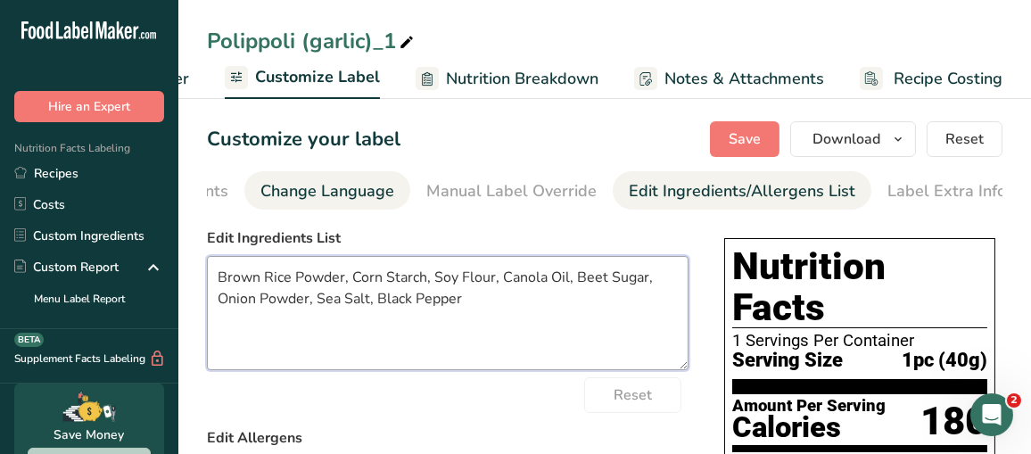
type textarea "Brown Rice Powder, Corn Starch, Soy Flour, Canola Oil, Beet Sugar, Onion Powder…"
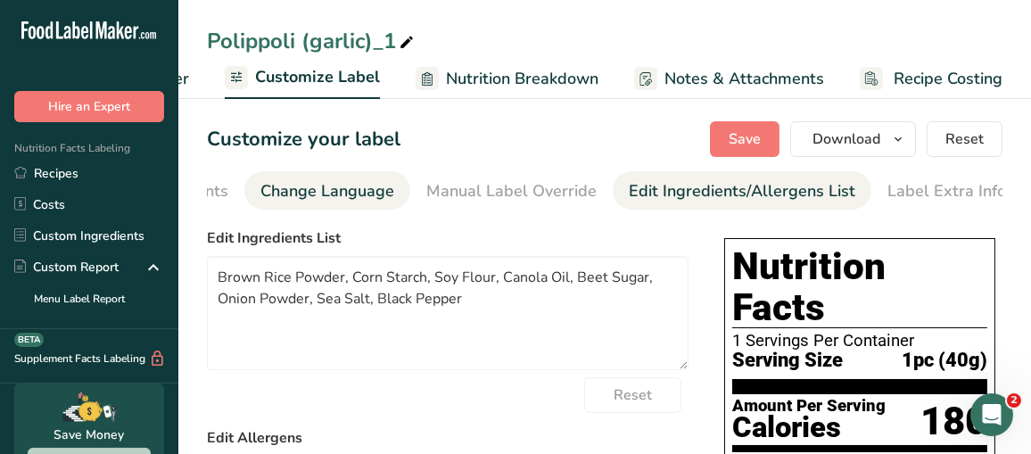
click at [342, 194] on div "Change Language" at bounding box center [327, 191] width 134 height 24
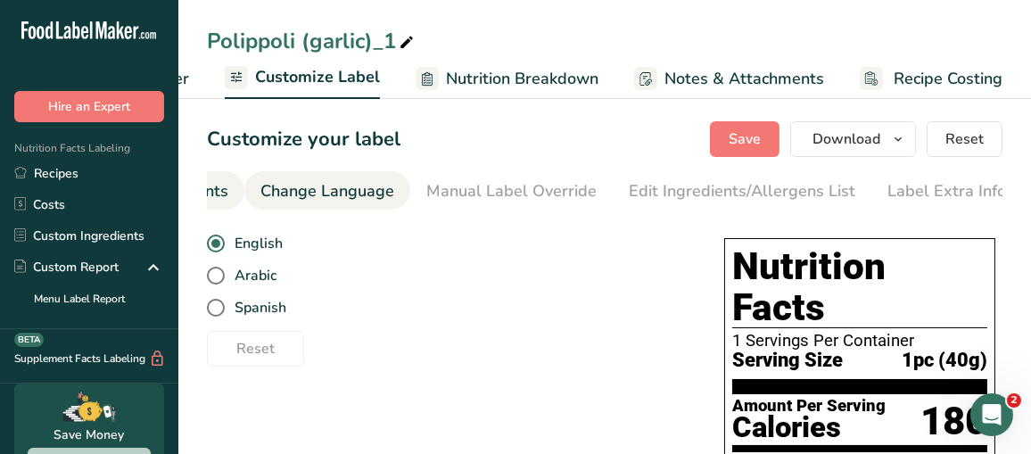
click at [217, 190] on div "Show/Hide Nutrients" at bounding box center [151, 191] width 153 height 24
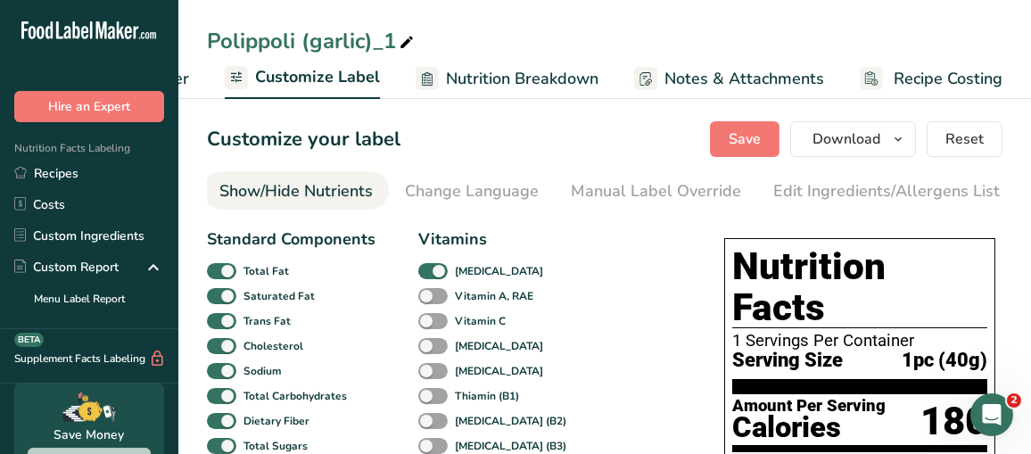
scroll to position [0, 345]
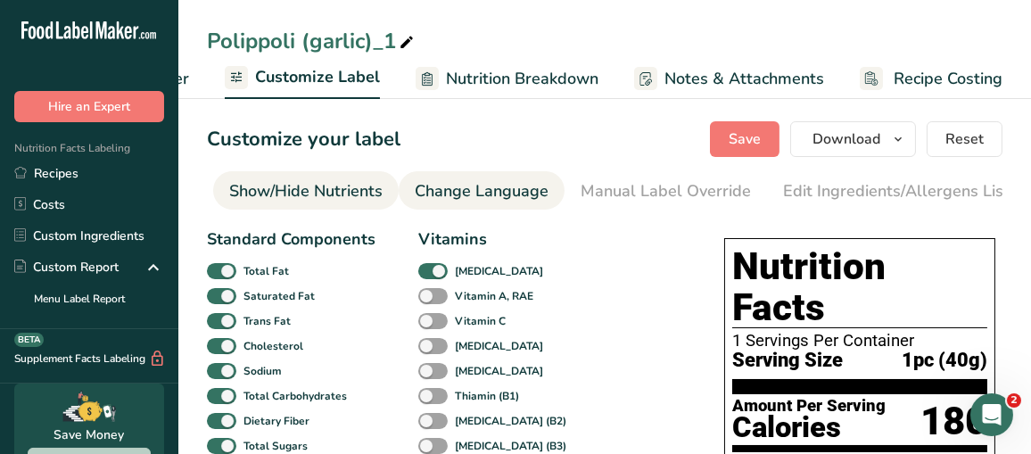
click at [469, 191] on div "Change Language" at bounding box center [482, 191] width 134 height 24
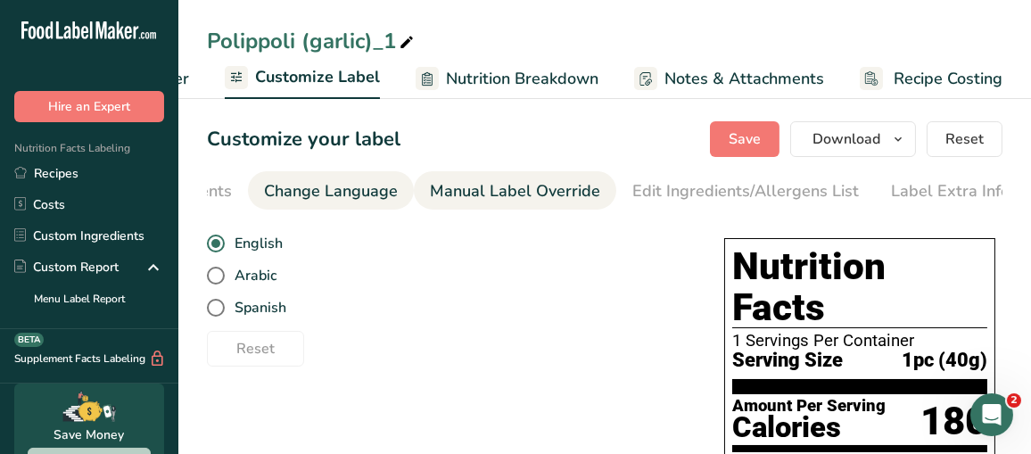
scroll to position [0, 500]
click at [584, 189] on div "Manual Label Override" at bounding box center [511, 191] width 170 height 24
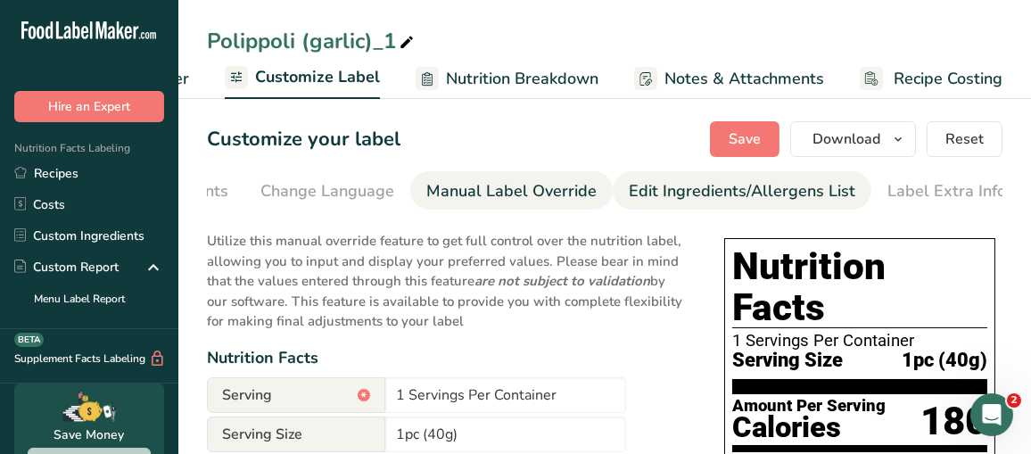
click at [657, 188] on div "Edit Ingredients/Allergens List" at bounding box center [742, 191] width 227 height 24
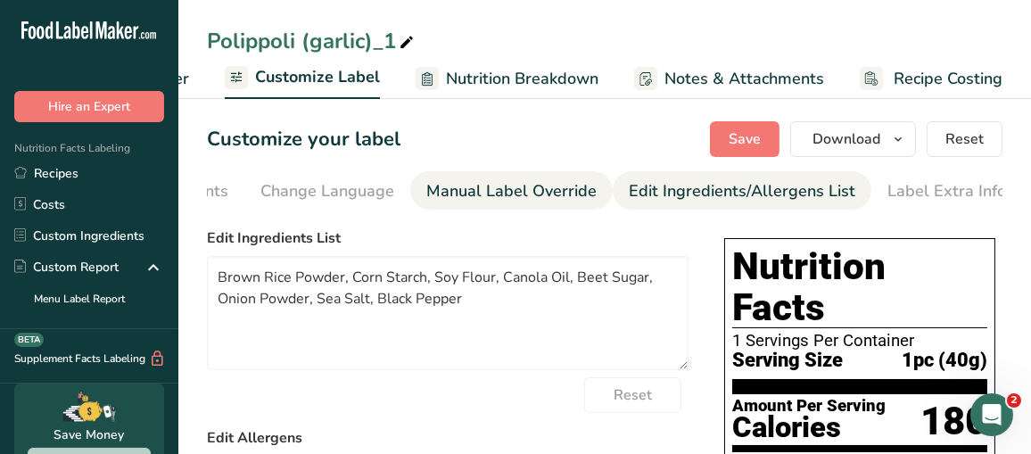
click at [547, 185] on div "Manual Label Override" at bounding box center [511, 191] width 170 height 24
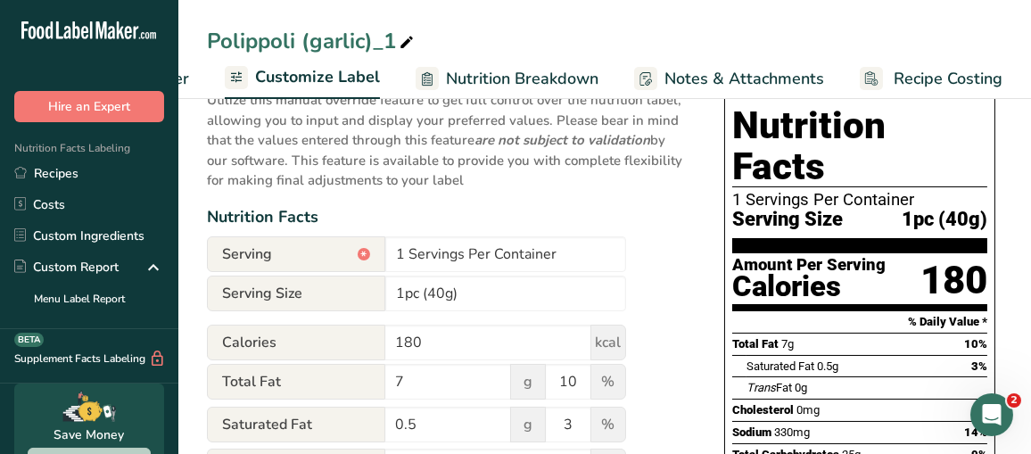
scroll to position [268, 0]
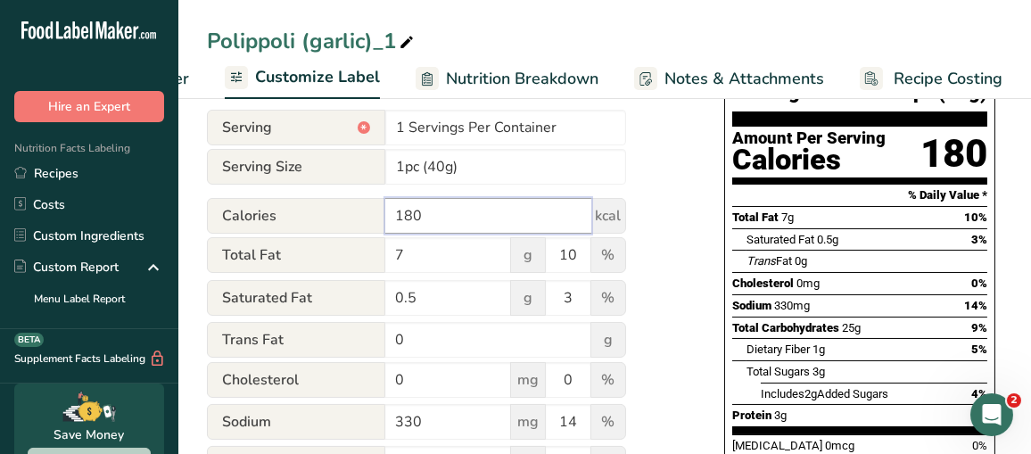
drag, startPoint x: 485, startPoint y: 220, endPoint x: 251, endPoint y: 229, distance: 234.8
click at [251, 229] on div "Calories 180 kcal" at bounding box center [416, 216] width 419 height 36
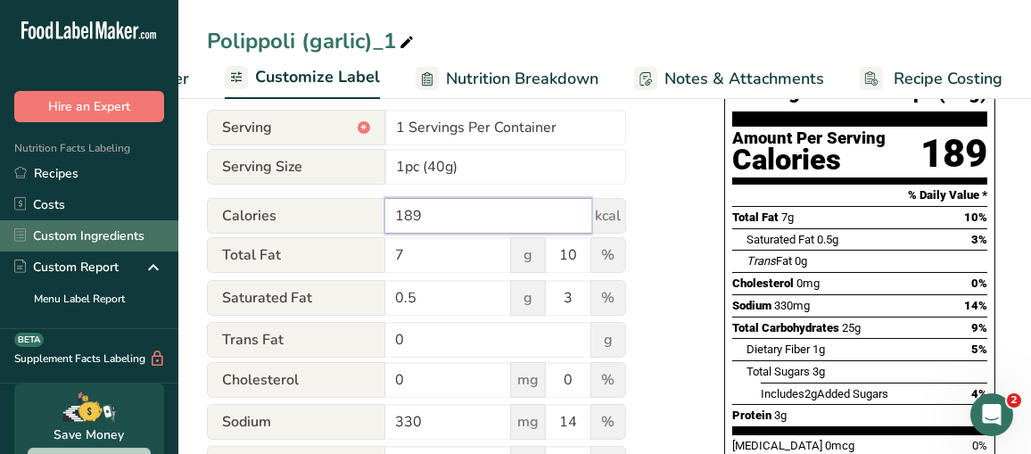
type input "189"
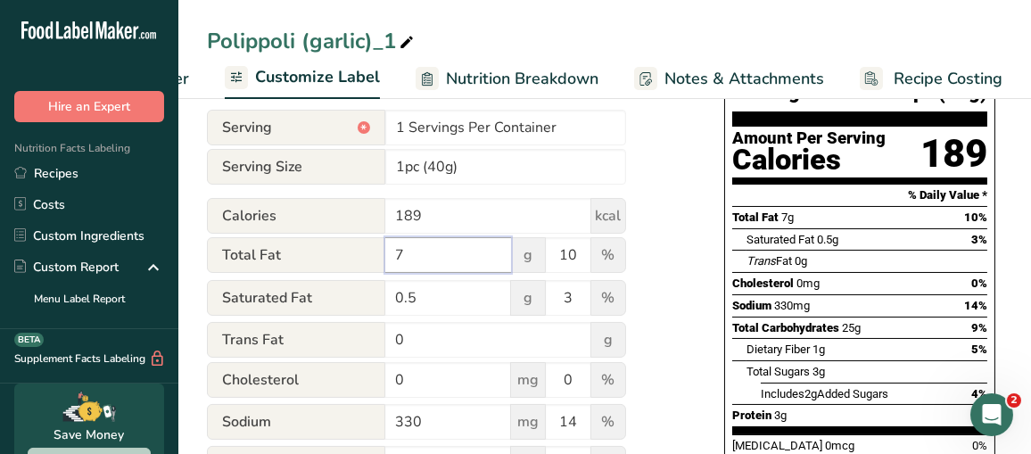
drag, startPoint x: 408, startPoint y: 260, endPoint x: 381, endPoint y: 261, distance: 26.8
click at [381, 261] on div "Total Fat 7 g 10 %" at bounding box center [416, 255] width 419 height 37
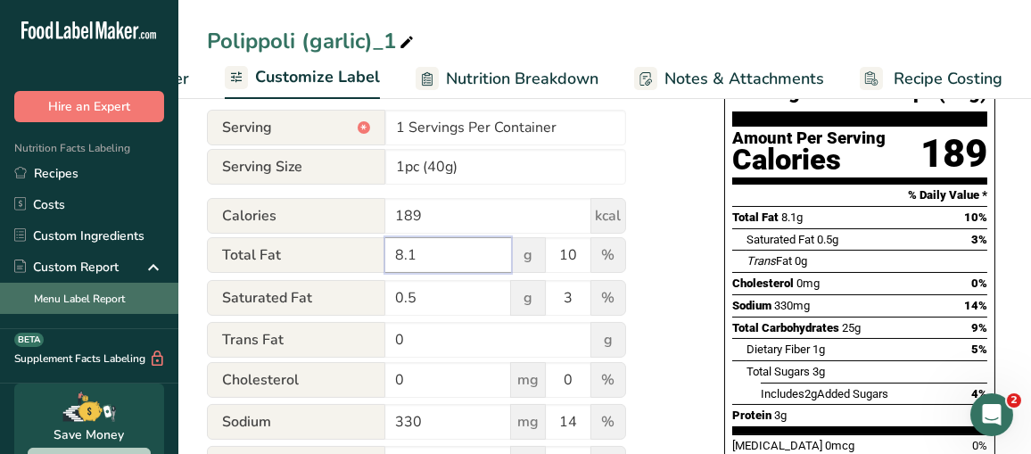
type input "8.1"
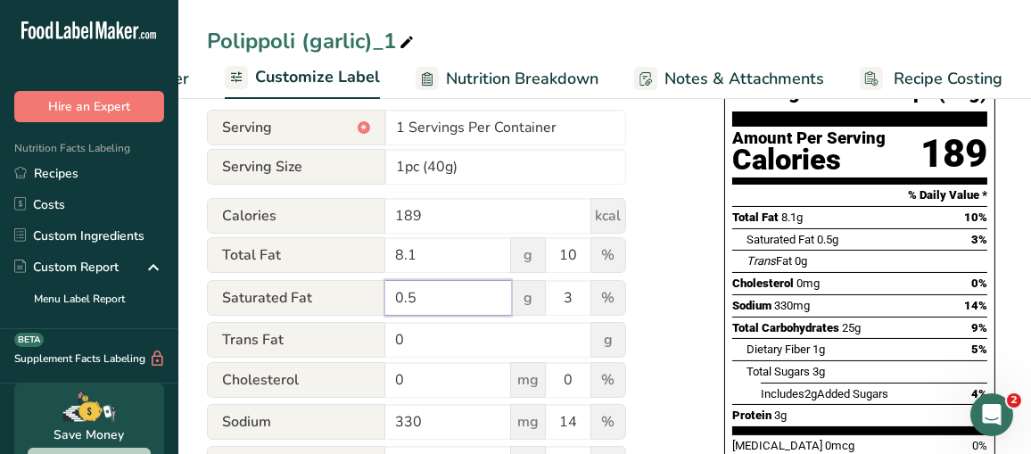
drag, startPoint x: 432, startPoint y: 310, endPoint x: 282, endPoint y: 309, distance: 149.9
click at [284, 309] on div "Saturated Fat 0.5 g 3 %" at bounding box center [416, 298] width 419 height 37
type input "0.7"
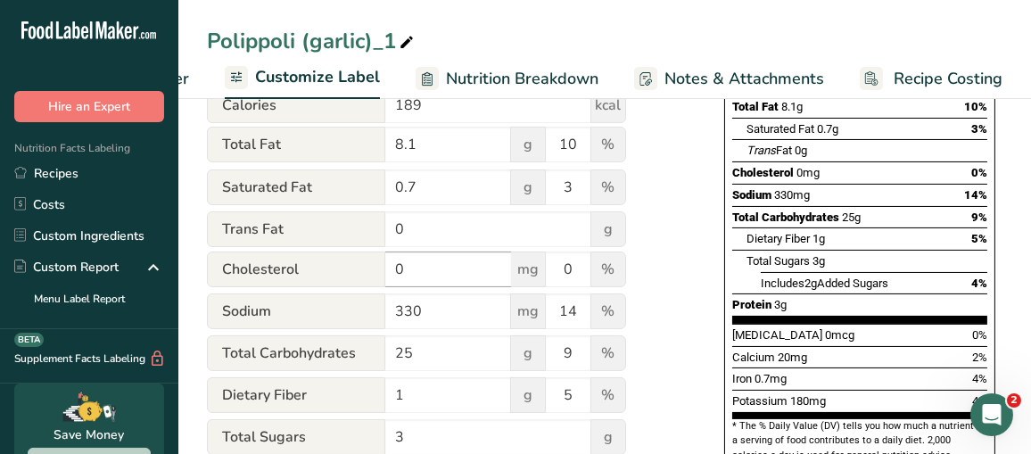
scroll to position [446, 0]
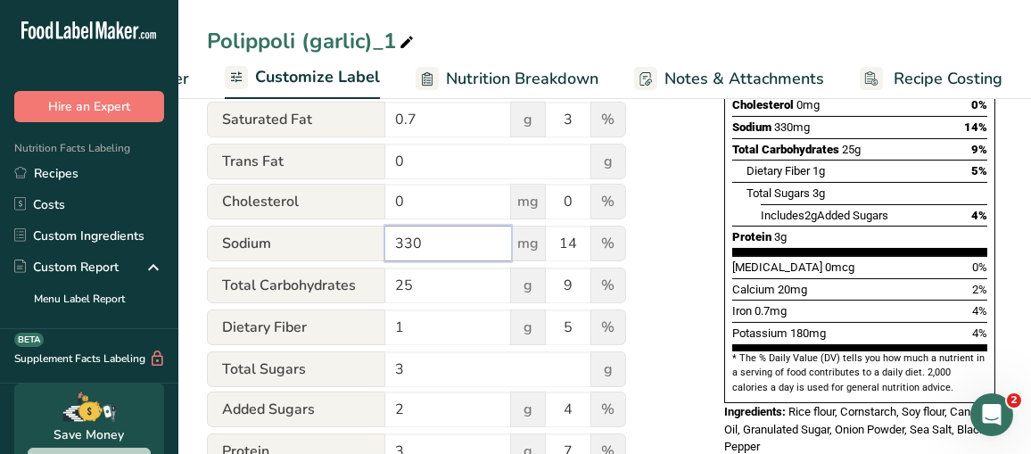
drag, startPoint x: 447, startPoint y: 245, endPoint x: 368, endPoint y: 245, distance: 79.4
click at [368, 245] on div "Sodium 330 mg 14 %" at bounding box center [416, 244] width 419 height 37
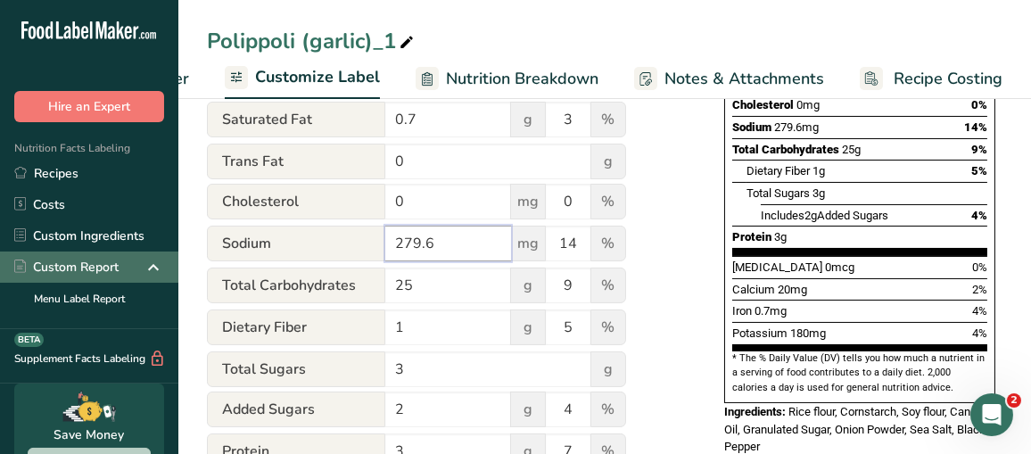
type input "279.6"
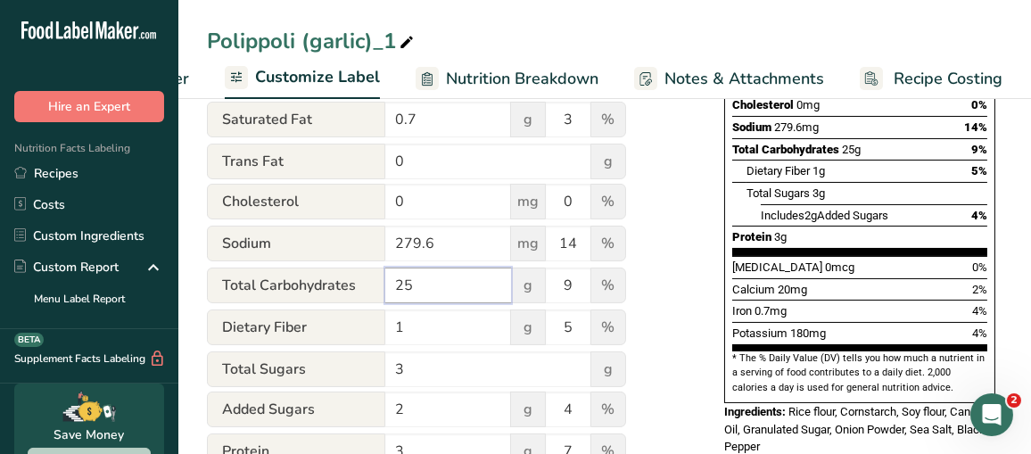
click at [420, 294] on input "25" at bounding box center [448, 286] width 126 height 36
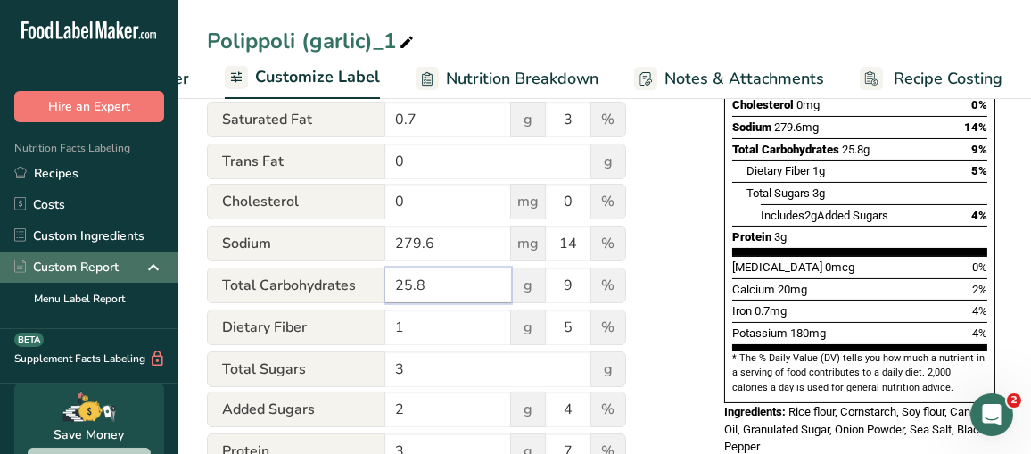
type input "25.8"
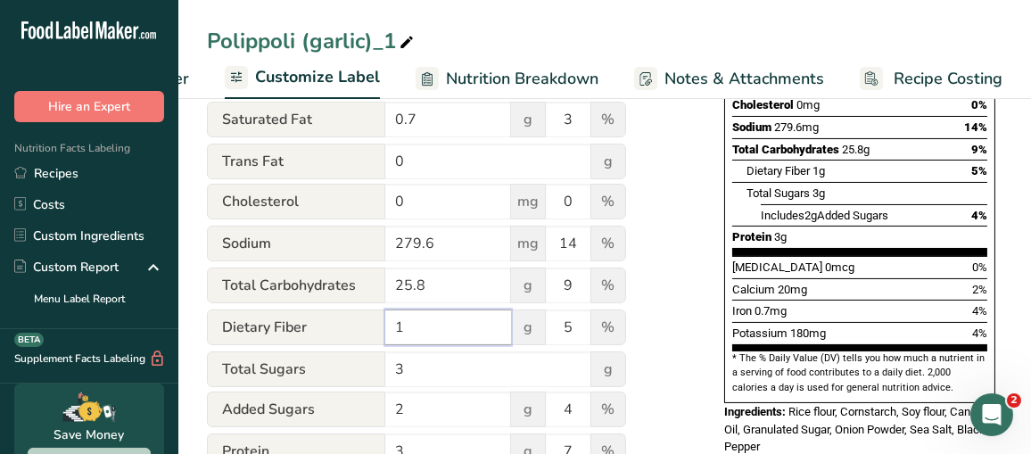
drag, startPoint x: 479, startPoint y: 333, endPoint x: 379, endPoint y: 338, distance: 100.0
click at [379, 338] on div "Dietary Fiber 1 g 5 %" at bounding box center [416, 328] width 419 height 37
type input "1.3"
drag, startPoint x: 427, startPoint y: 374, endPoint x: 503, endPoint y: 373, distance: 75.8
click at [427, 374] on input "3" at bounding box center [488, 369] width 206 height 36
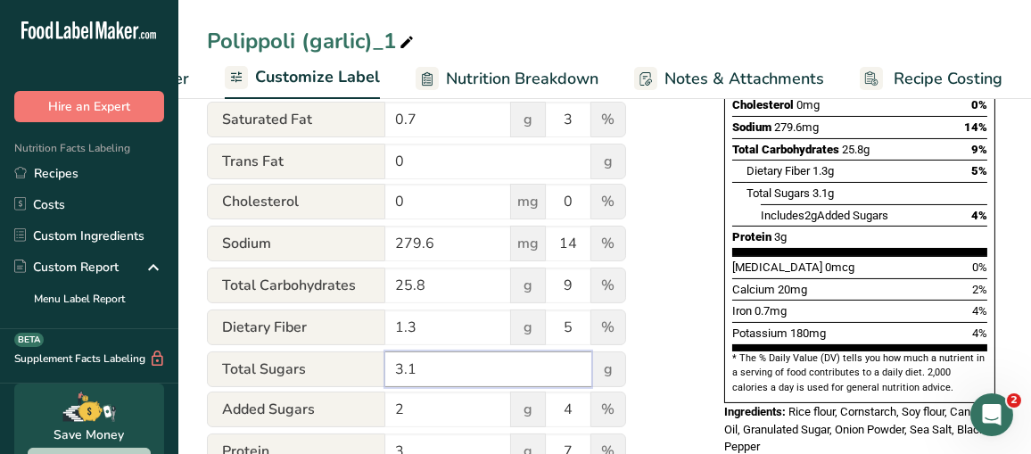
type input "3.1"
drag, startPoint x: 435, startPoint y: 411, endPoint x: 347, endPoint y: 411, distance: 88.3
click at [347, 411] on div "Added Sugars 2 g 4 %" at bounding box center [416, 410] width 419 height 37
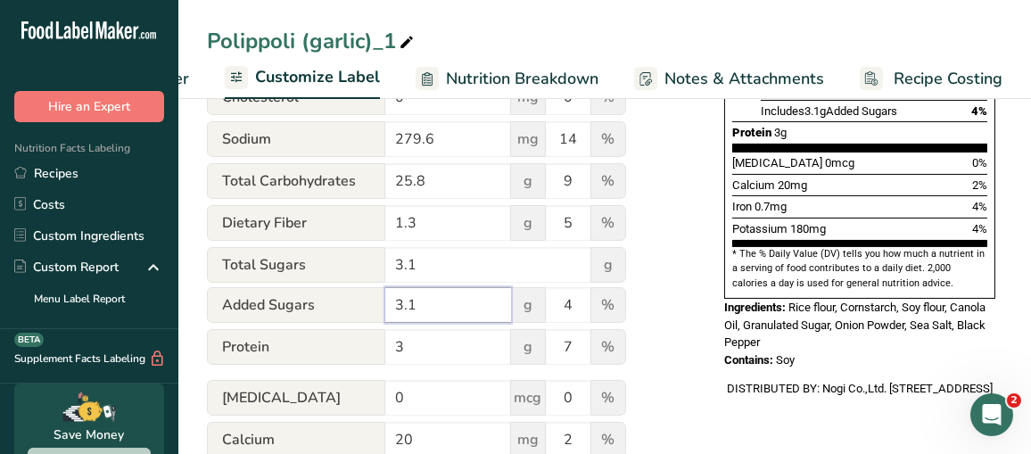
scroll to position [624, 0]
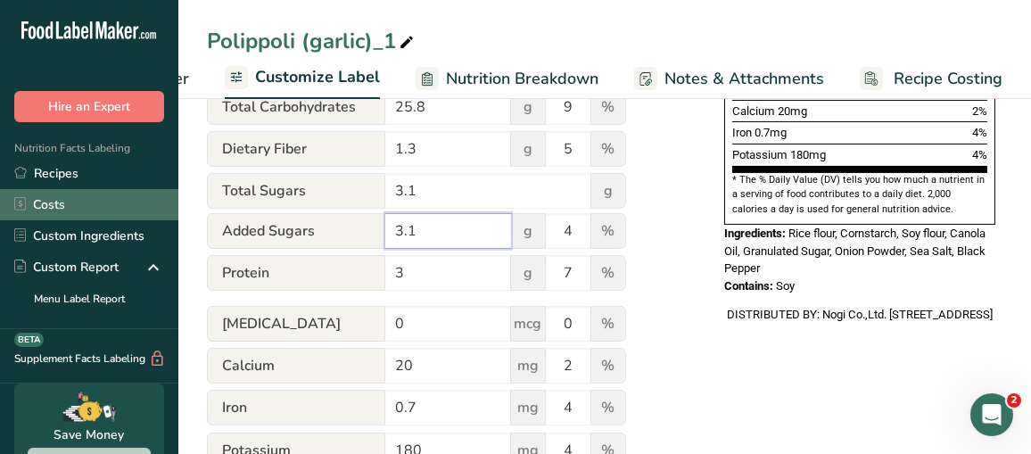
type input "3.1"
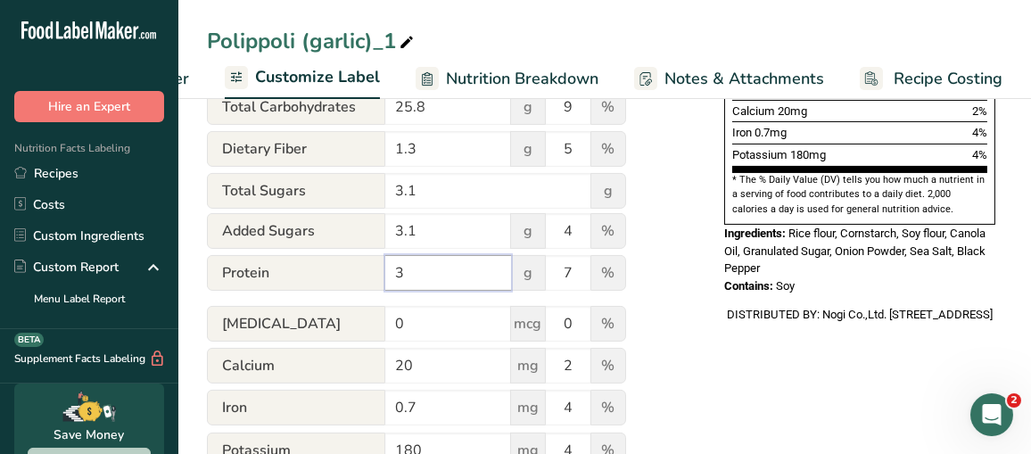
drag, startPoint x: 406, startPoint y: 277, endPoint x: 423, endPoint y: 275, distance: 17.0
click at [407, 277] on input "3" at bounding box center [448, 273] width 126 height 36
type input "3.8"
drag, startPoint x: 458, startPoint y: 370, endPoint x: 326, endPoint y: 371, distance: 132.9
click at [326, 371] on div "Calcium 20 mg 2 %" at bounding box center [416, 366] width 419 height 37
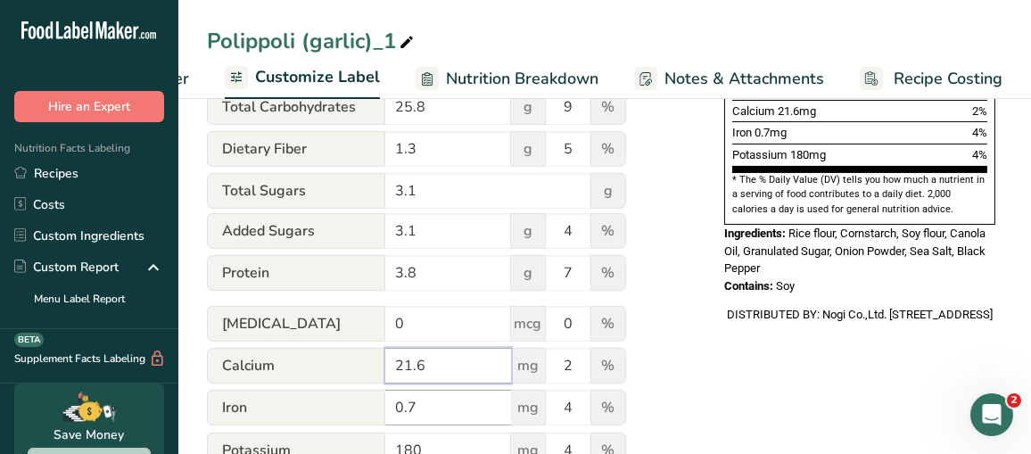
type input "21.6"
click at [422, 406] on input "0.7" at bounding box center [448, 408] width 126 height 36
drag, startPoint x: 441, startPoint y: 406, endPoint x: 377, endPoint y: 406, distance: 63.3
click at [382, 406] on div "Iron 0.7 mg 4 %" at bounding box center [416, 408] width 419 height 37
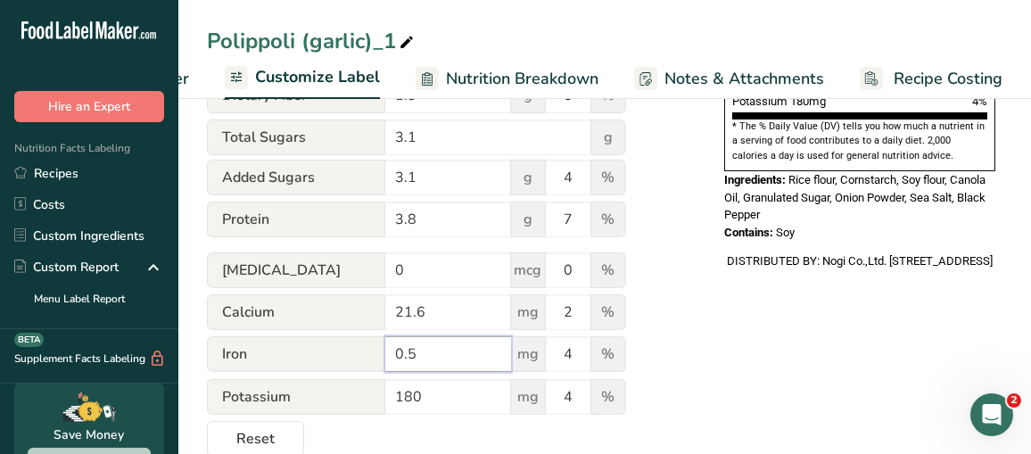
scroll to position [713, 0]
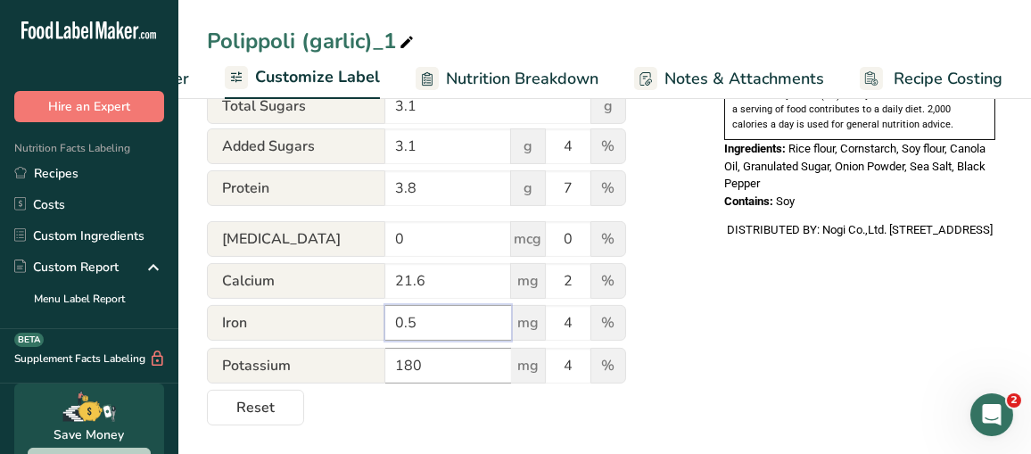
type input "0.5"
drag, startPoint x: 432, startPoint y: 364, endPoint x: 328, endPoint y: 366, distance: 103.5
click at [329, 366] on div "Potassium 180 mg 4 %" at bounding box center [416, 366] width 419 height 37
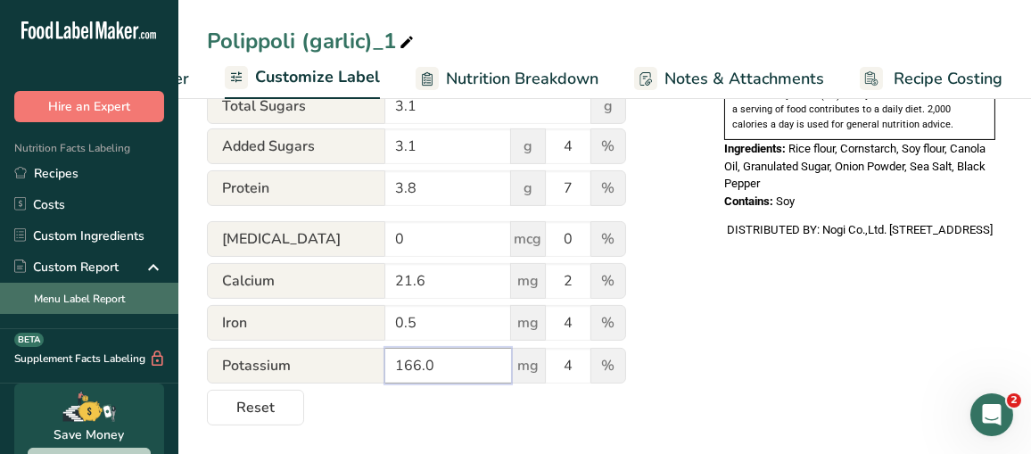
type input "166.0"
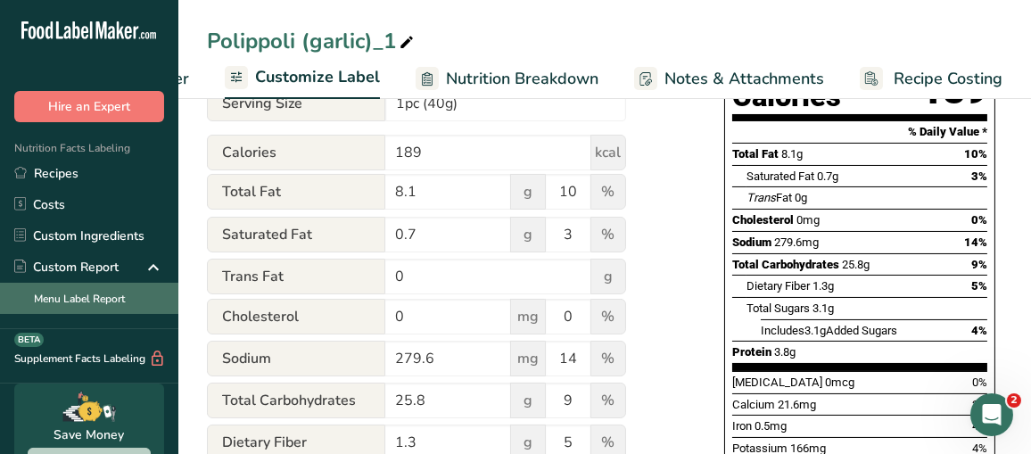
scroll to position [267, 0]
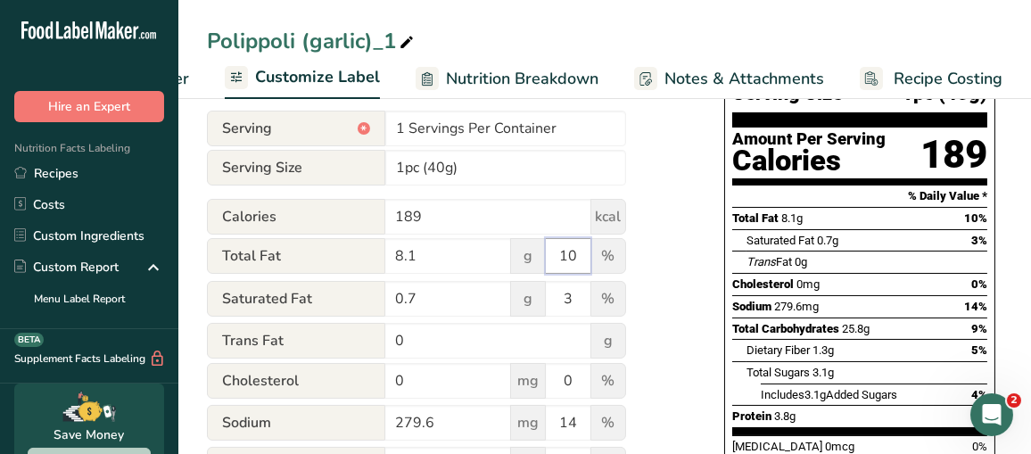
drag, startPoint x: 578, startPoint y: 261, endPoint x: 557, endPoint y: 257, distance: 21.9
click at [557, 257] on input "10" at bounding box center [568, 256] width 45 height 36
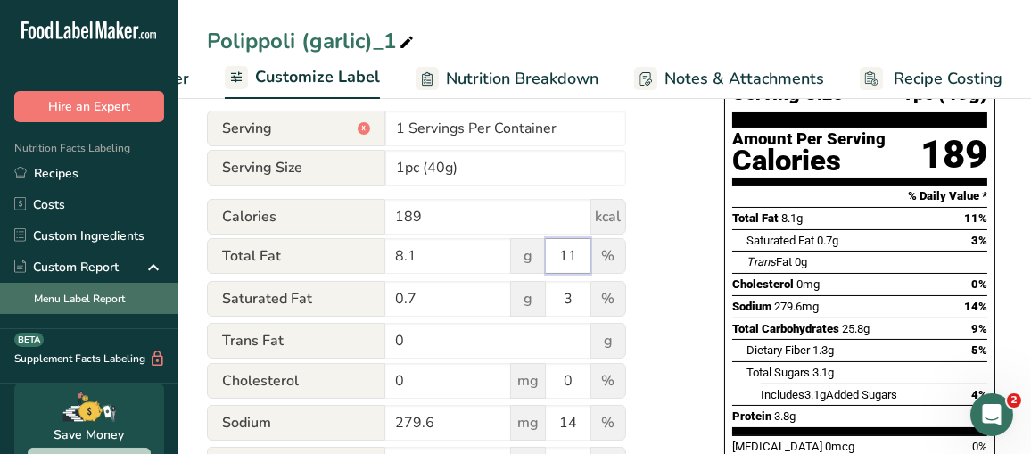
type input "11"
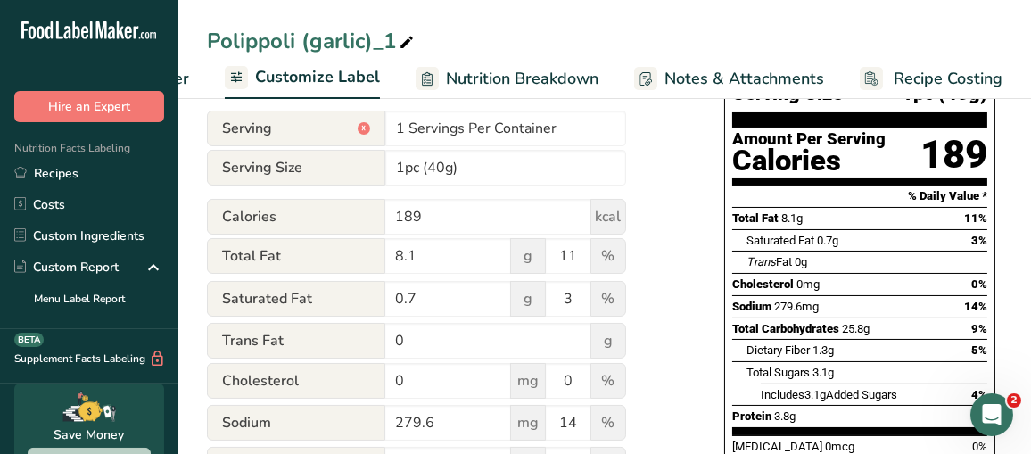
click at [312, 40] on div "Polippoli (garlic)_1" at bounding box center [312, 41] width 211 height 32
click at [318, 41] on input "Polippoli (garlic)_1" at bounding box center [605, 41] width 796 height 32
drag, startPoint x: 309, startPoint y: 41, endPoint x: 365, endPoint y: 37, distance: 56.3
click at [365, 37] on input "Polippoli (garlic)_1" at bounding box center [605, 41] width 796 height 32
type input "Polippoli (pepper)"
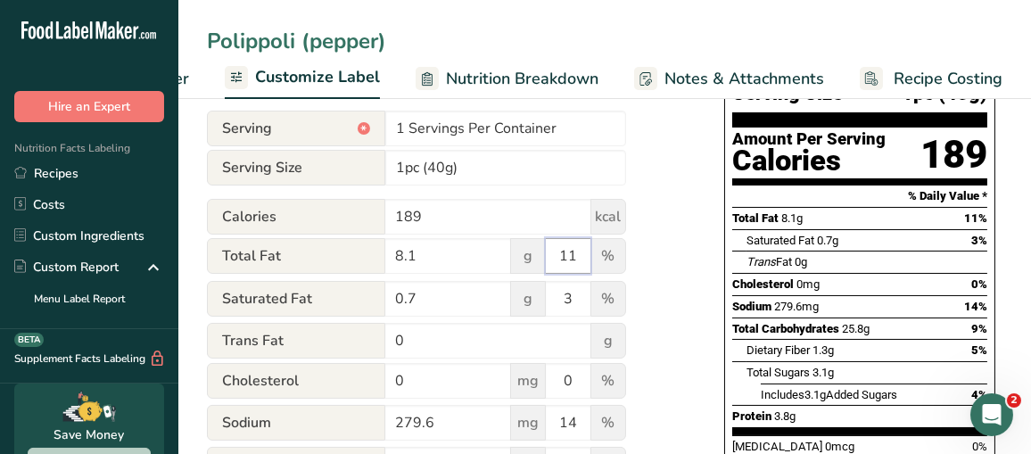
drag, startPoint x: 589, startPoint y: 262, endPoint x: 570, endPoint y: 260, distance: 18.9
click at [573, 262] on input "11" at bounding box center [568, 256] width 45 height 36
click at [570, 260] on input "11" at bounding box center [568, 256] width 45 height 36
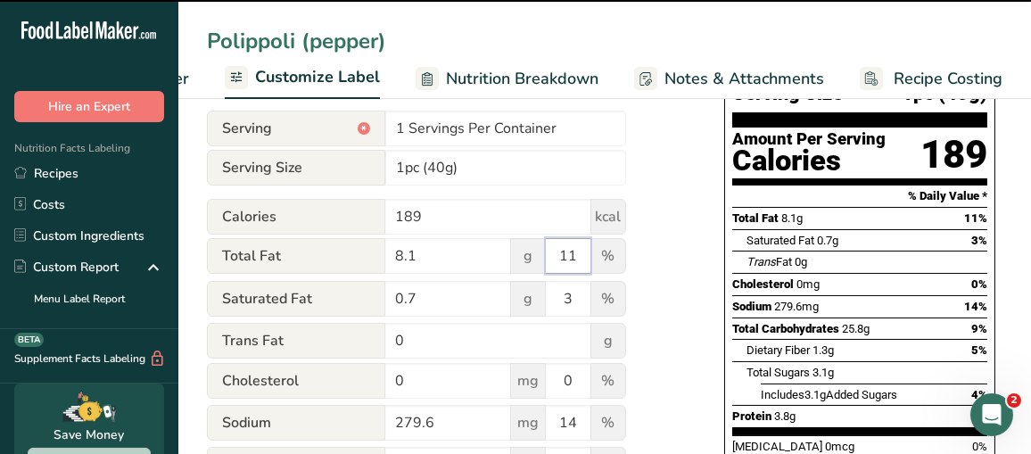
drag, startPoint x: 557, startPoint y: 258, endPoint x: 600, endPoint y: 253, distance: 43.9
click at [599, 263] on div "Total Fat 8.1 g 11 %" at bounding box center [416, 256] width 419 height 37
type input "10"
type input "180"
type input "7"
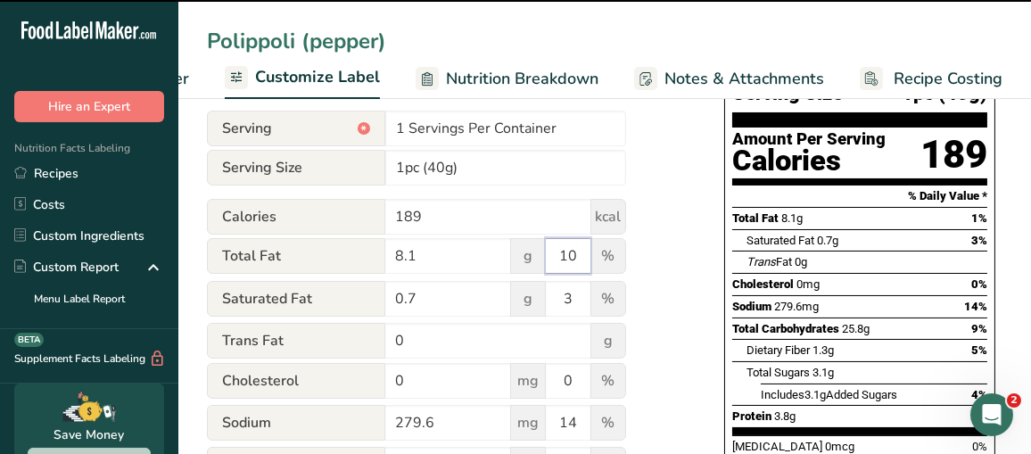
type input "0.5"
type input "330"
type input "25"
type input "1"
type input "3"
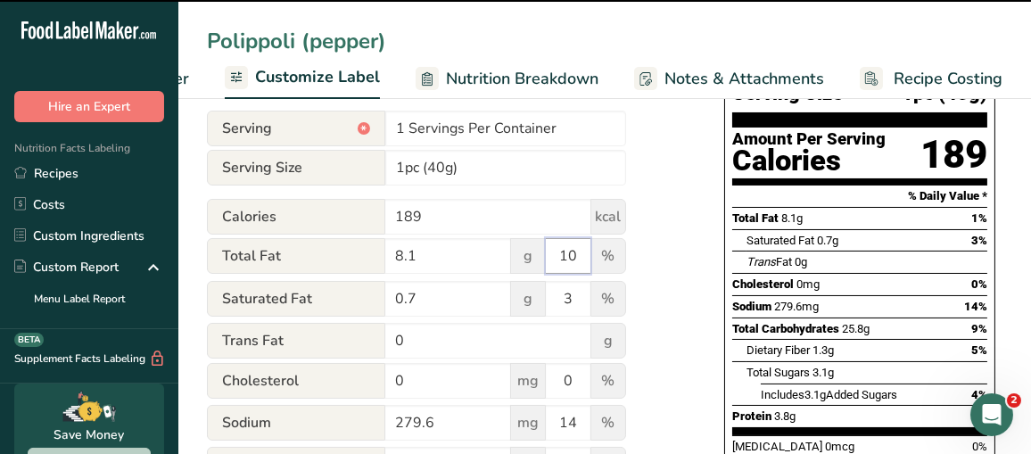
type input "2"
type input "3"
type input "20"
type input "0.7"
type input "180"
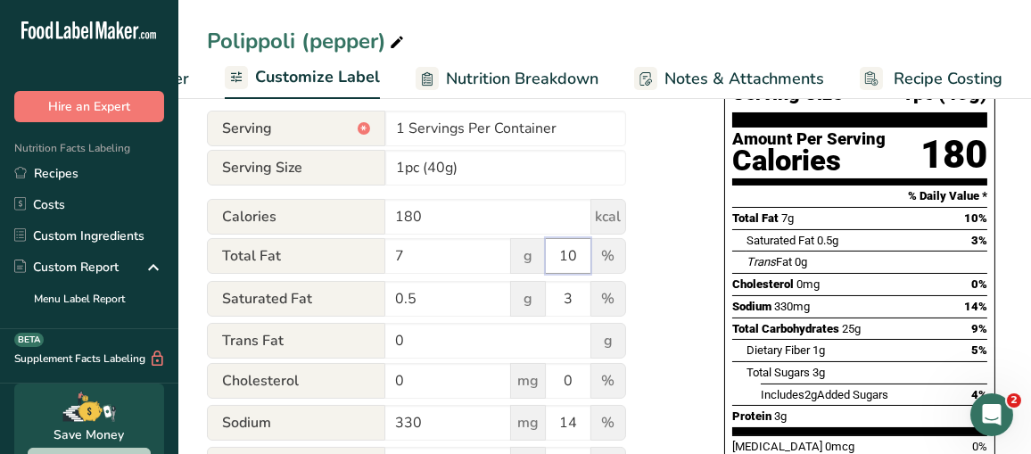
type input "10"
drag, startPoint x: 566, startPoint y: 301, endPoint x: 599, endPoint y: 300, distance: 32.2
click at [599, 300] on div "Saturated Fat 0.5 g 3 %" at bounding box center [416, 299] width 419 height 37
type input "4"
drag, startPoint x: 557, startPoint y: 424, endPoint x: 583, endPoint y: 422, distance: 25.9
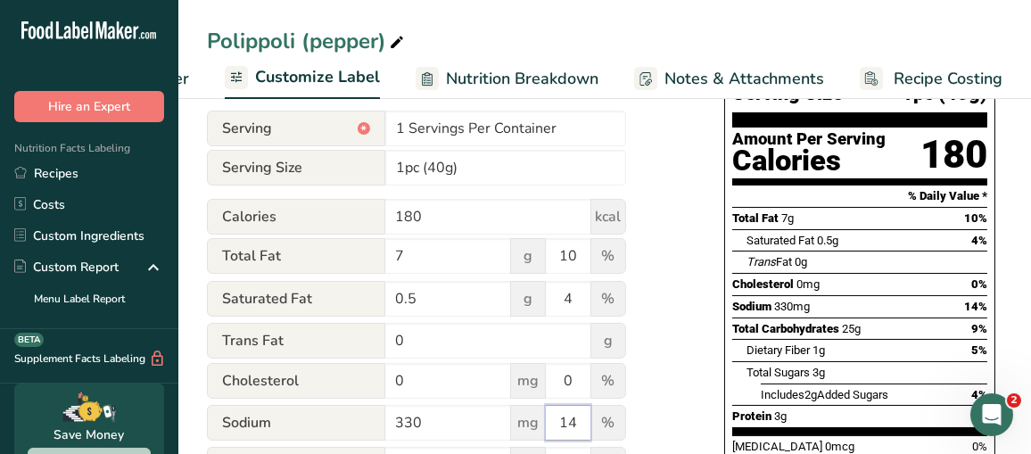
click at [583, 422] on input "14" at bounding box center [568, 423] width 45 height 36
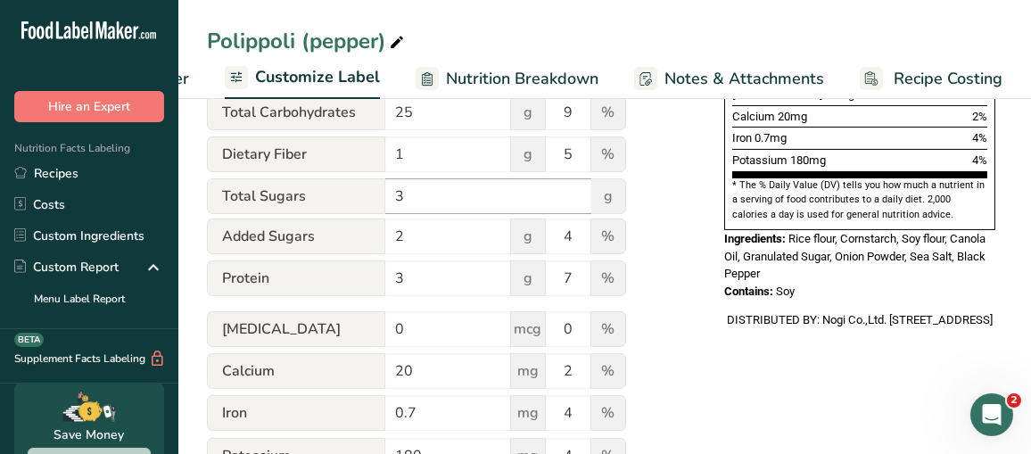
scroll to position [624, 0]
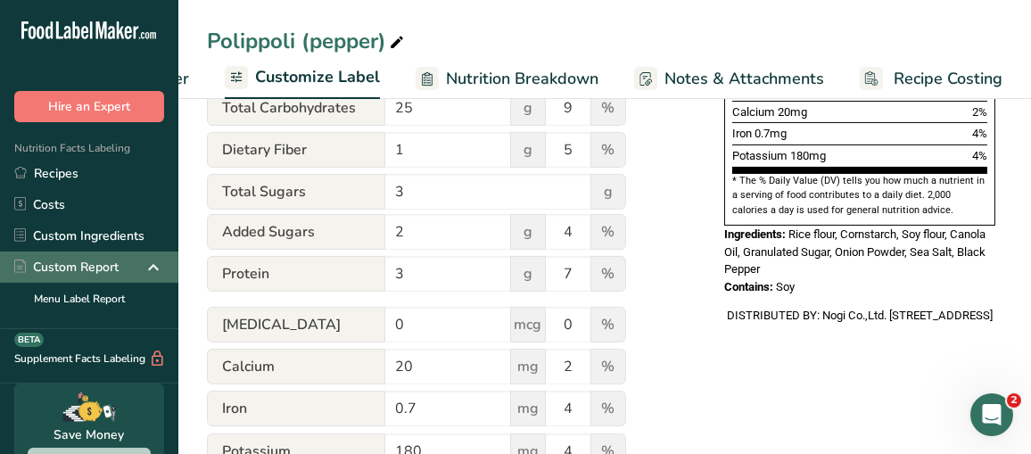
type input "12"
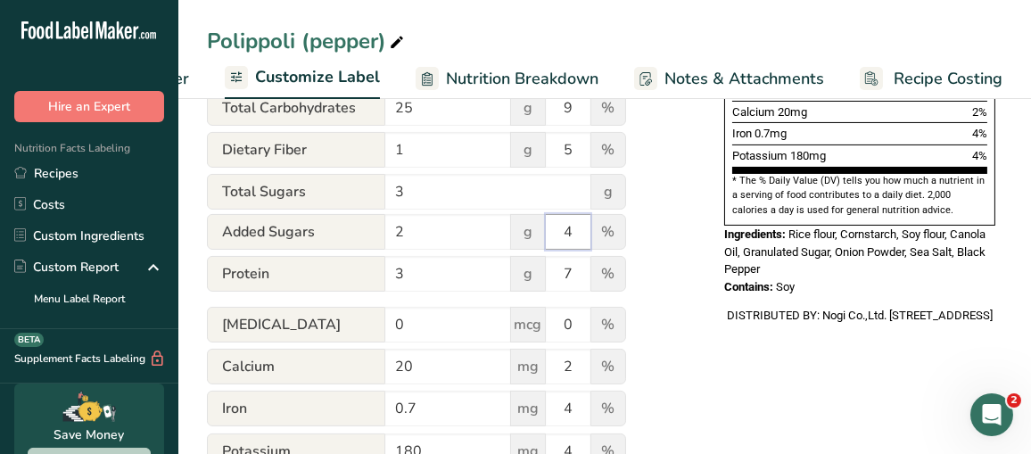
drag, startPoint x: 586, startPoint y: 237, endPoint x: 541, endPoint y: 237, distance: 45.5
click at [541, 237] on div "Added Sugars 2 g 4 %" at bounding box center [416, 232] width 419 height 37
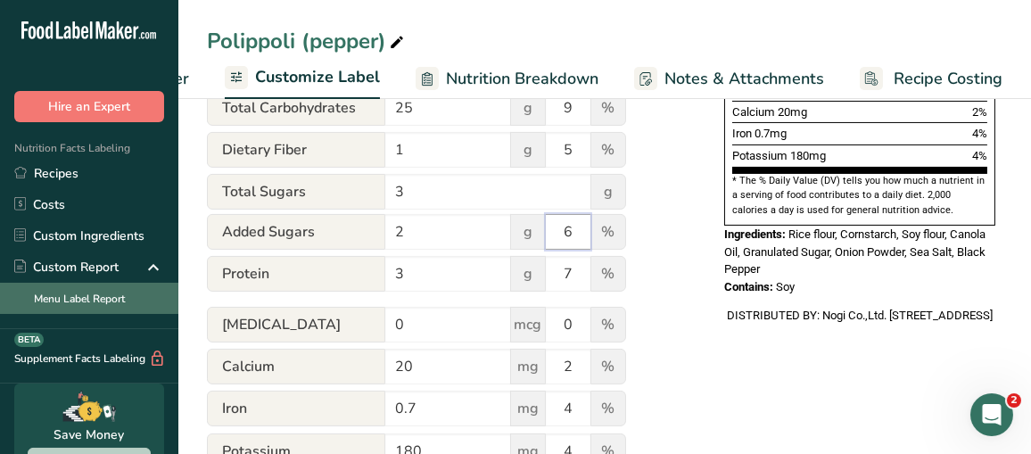
type input "6"
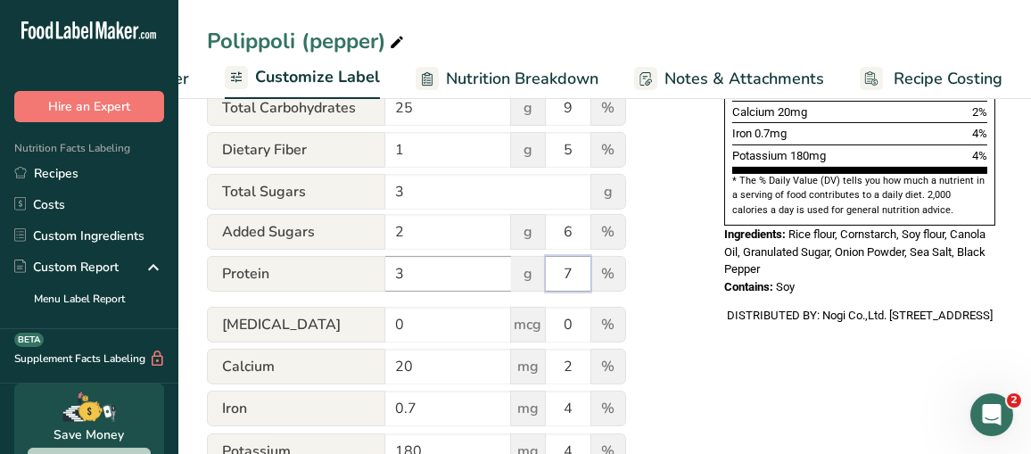
drag, startPoint x: 579, startPoint y: 276, endPoint x: 499, endPoint y: 277, distance: 80.3
click at [504, 277] on div "Protein 3 g 7 %" at bounding box center [416, 274] width 419 height 37
type input "8"
drag, startPoint x: 581, startPoint y: 409, endPoint x: 599, endPoint y: 409, distance: 17.8
click at [581, 409] on input "4" at bounding box center [568, 409] width 45 height 36
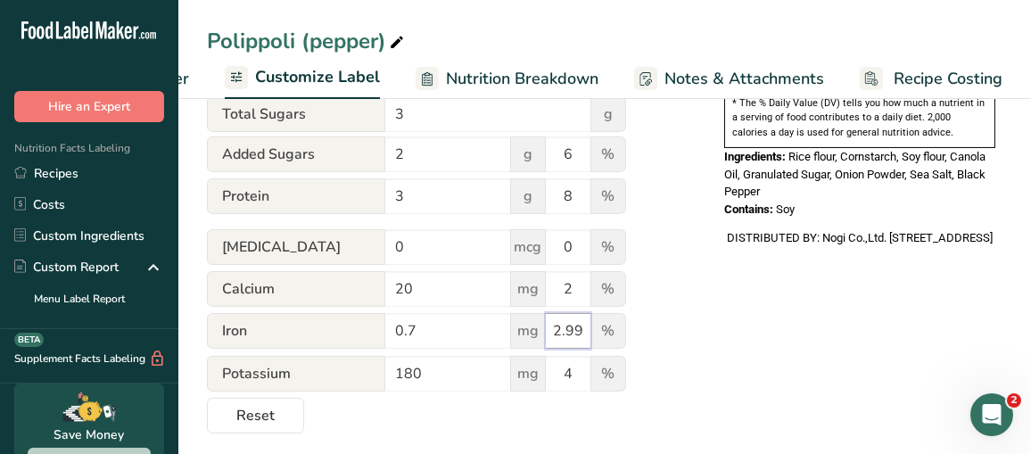
scroll to position [713, 0]
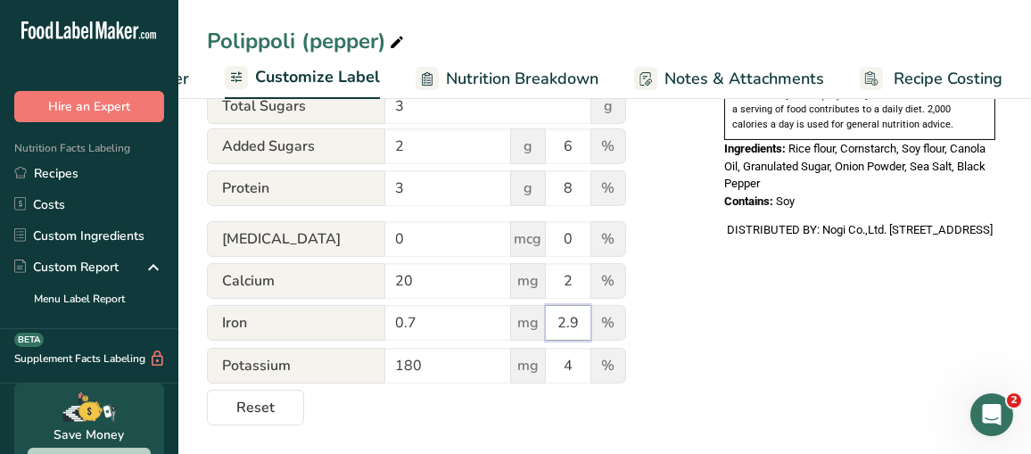
type input "2"
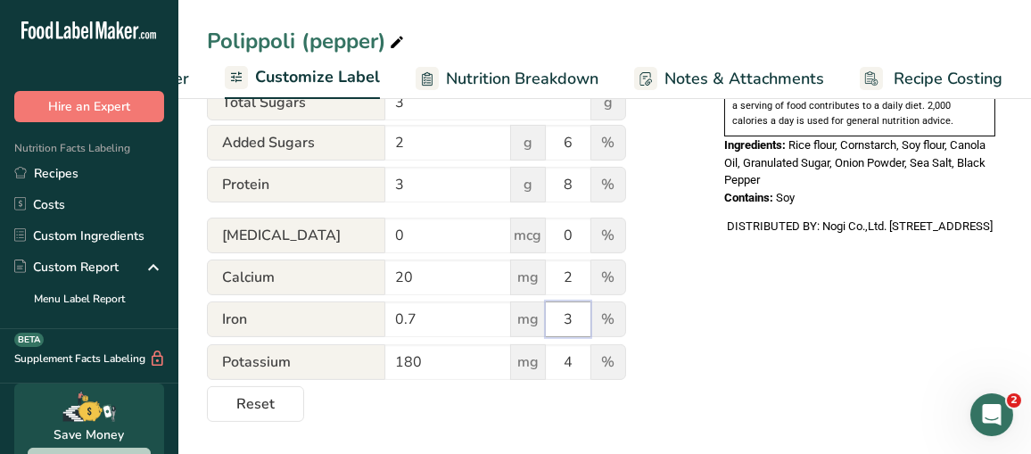
type input "3"
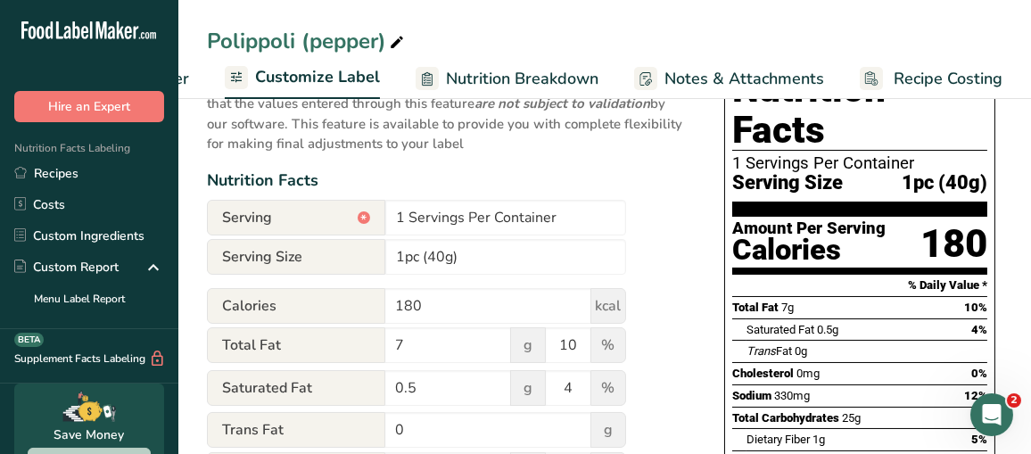
scroll to position [0, 0]
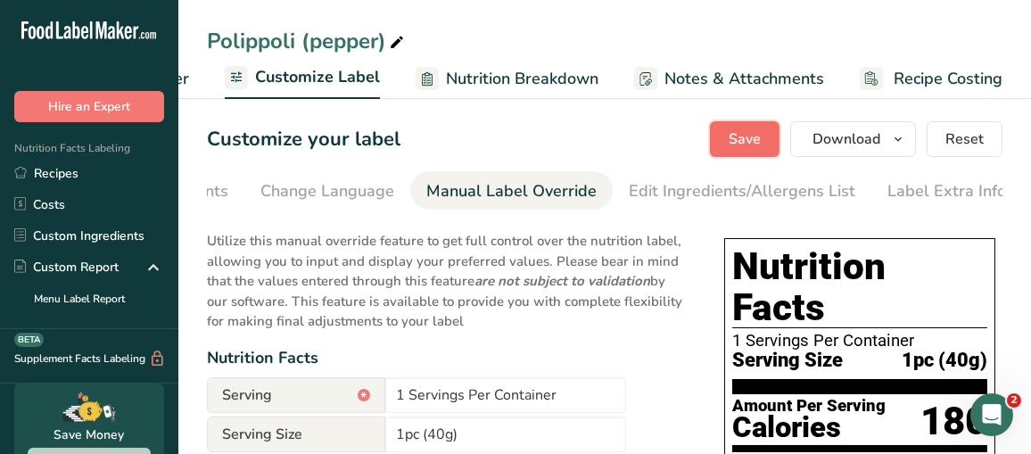
click at [767, 135] on button "Save" at bounding box center [745, 139] width 70 height 36
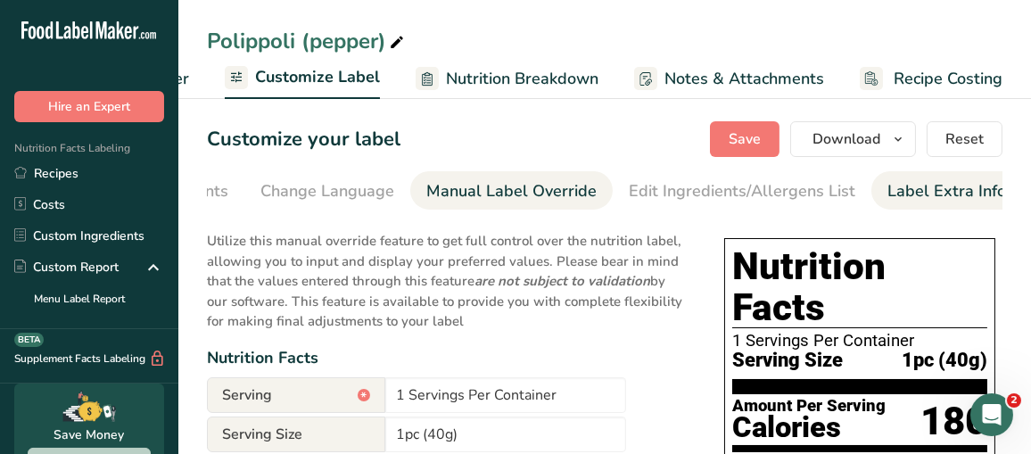
click at [937, 197] on div "Label Extra Info" at bounding box center [947, 191] width 119 height 24
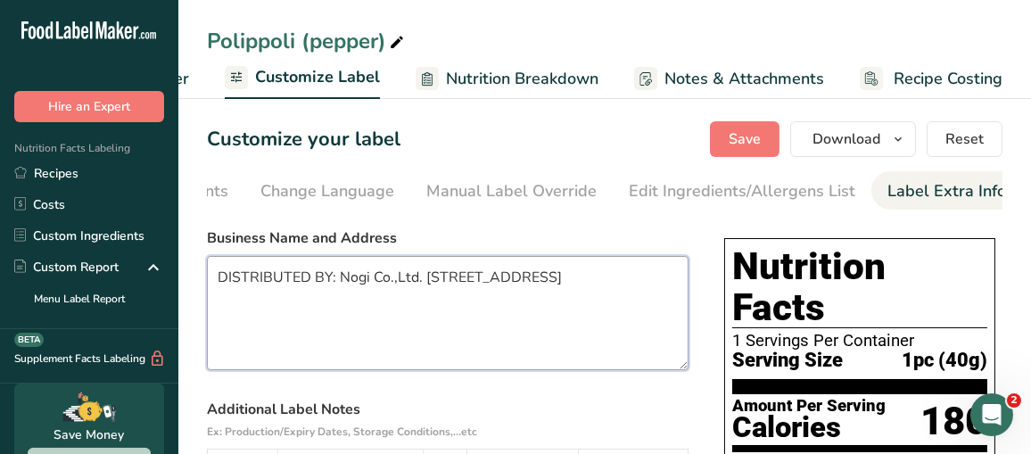
click at [431, 282] on textarea "DISTRIBUTED BY: Nogi Co.,Ltd. [STREET_ADDRESS]" at bounding box center [448, 313] width 482 height 114
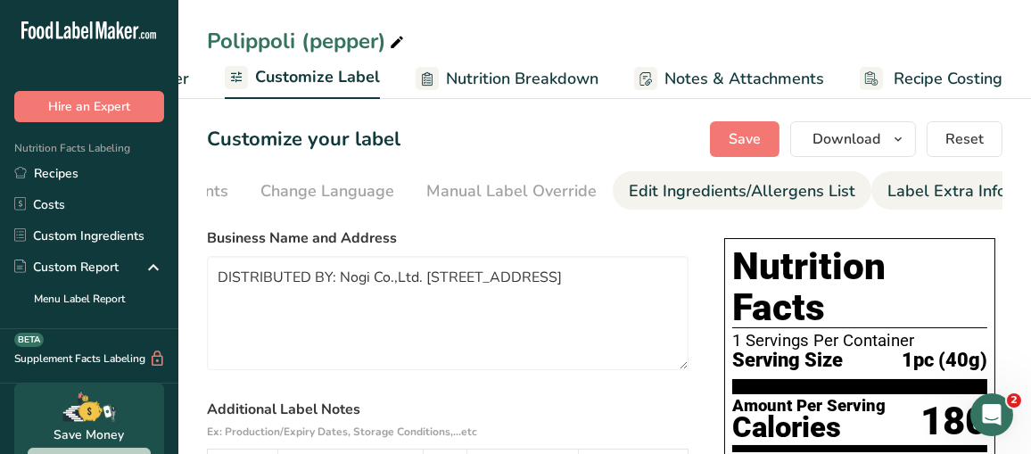
click at [714, 193] on div "Edit Ingredients/Allergens List" at bounding box center [742, 191] width 227 height 24
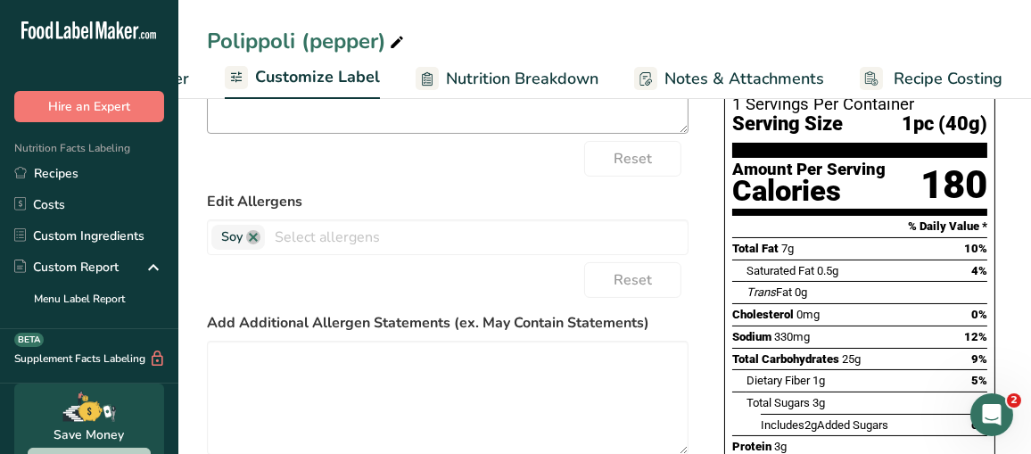
scroll to position [357, 0]
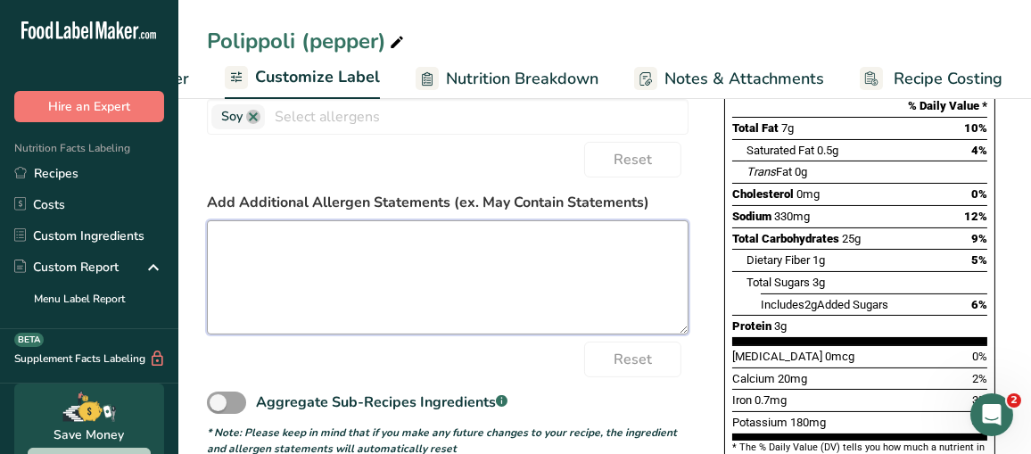
click at [293, 246] on textarea at bounding box center [448, 277] width 482 height 114
paste textarea "Manufactured in a facility that processes products containing sesame seeds and …"
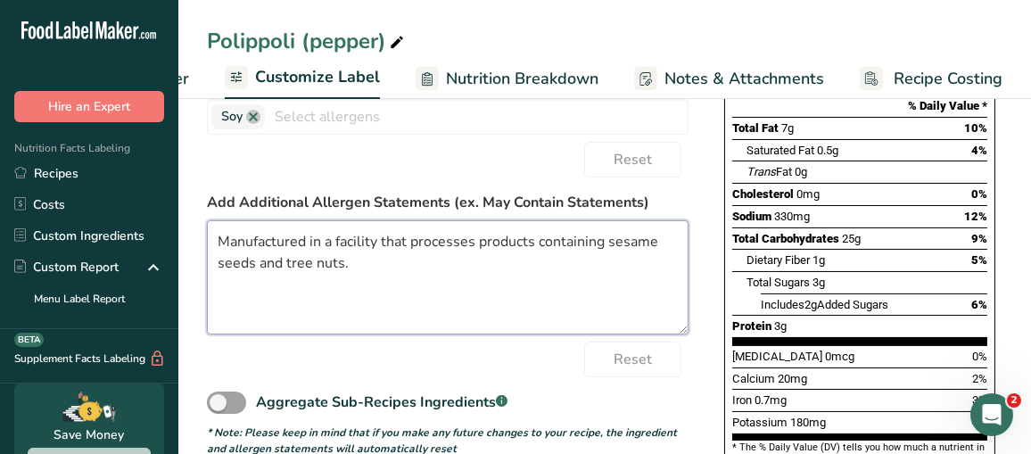
type textarea "Manufactured in a facility that processes products containing sesame seeds and …"
click at [296, 364] on div "Reset" at bounding box center [448, 360] width 482 height 36
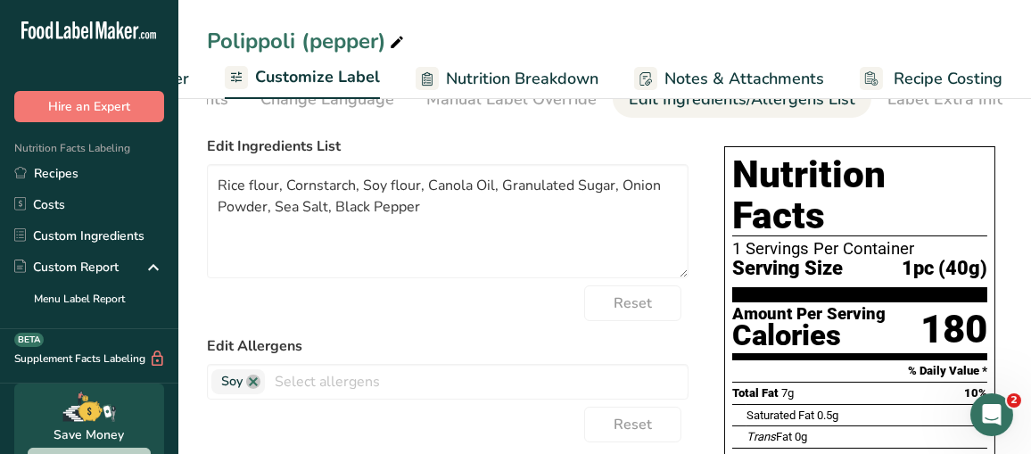
scroll to position [0, 0]
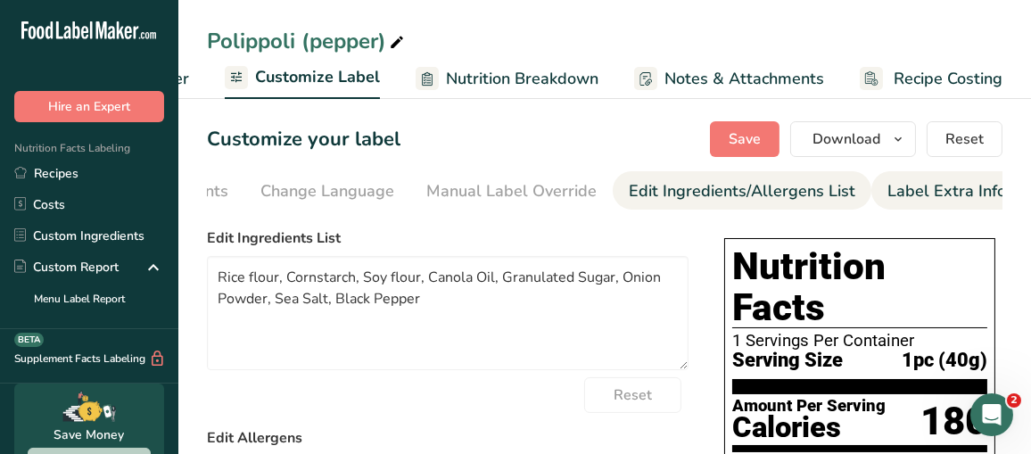
click at [921, 202] on div "Label Extra Info" at bounding box center [947, 191] width 119 height 24
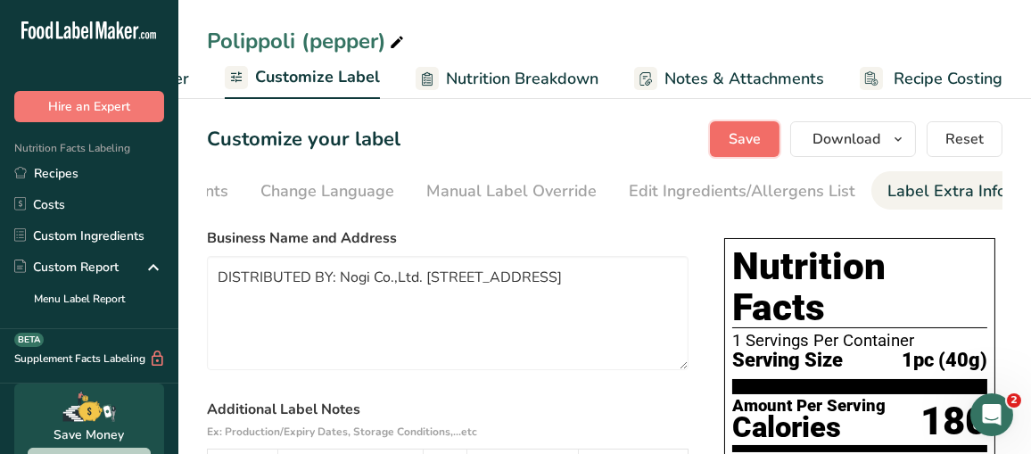
click at [774, 132] on button "Save" at bounding box center [745, 139] width 70 height 36
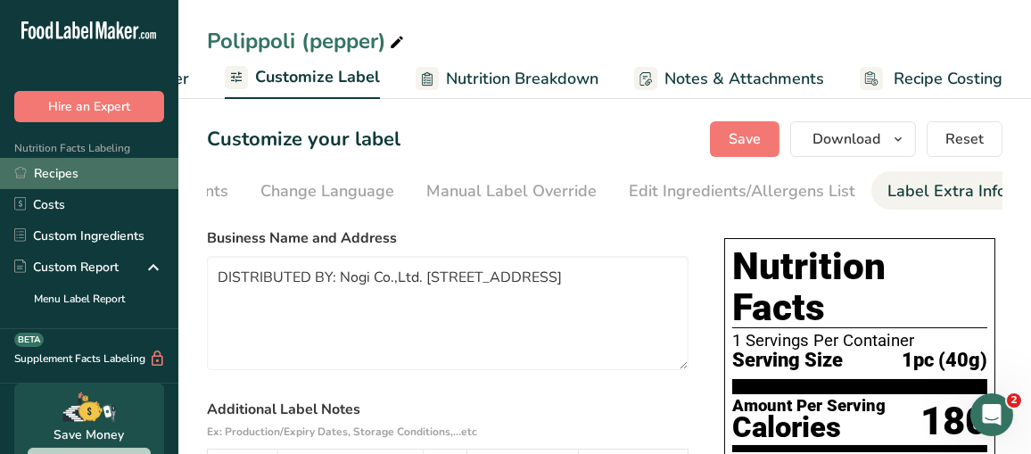
click at [68, 182] on link "Recipes" at bounding box center [89, 173] width 178 height 31
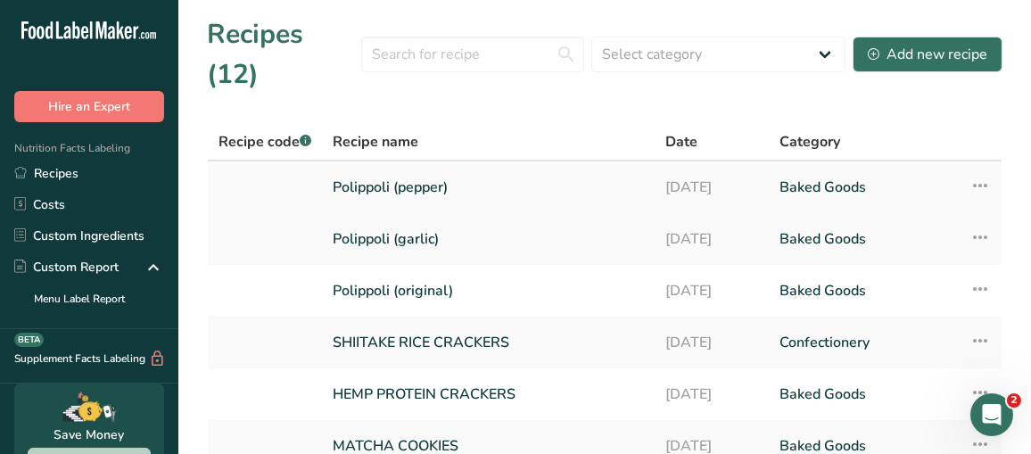
click at [985, 169] on icon at bounding box center [980, 185] width 21 height 32
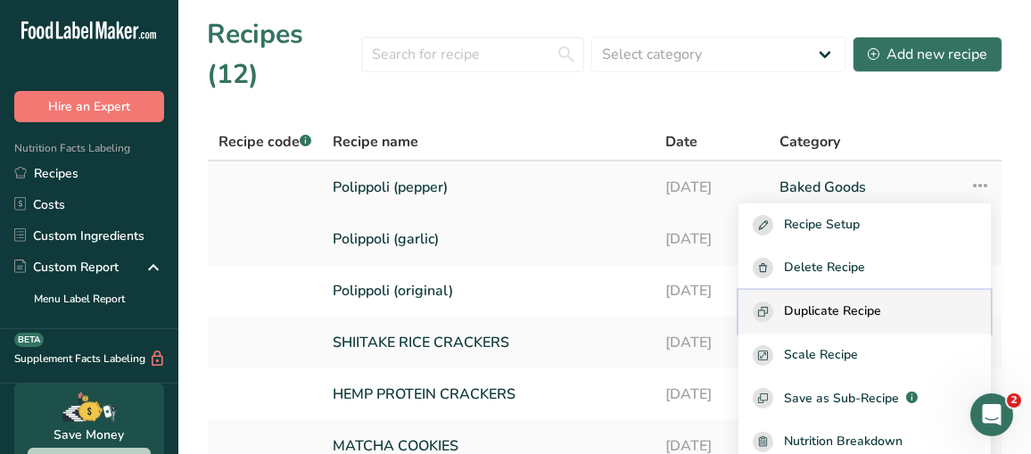
click at [869, 301] on span "Duplicate Recipe" at bounding box center [832, 311] width 97 height 21
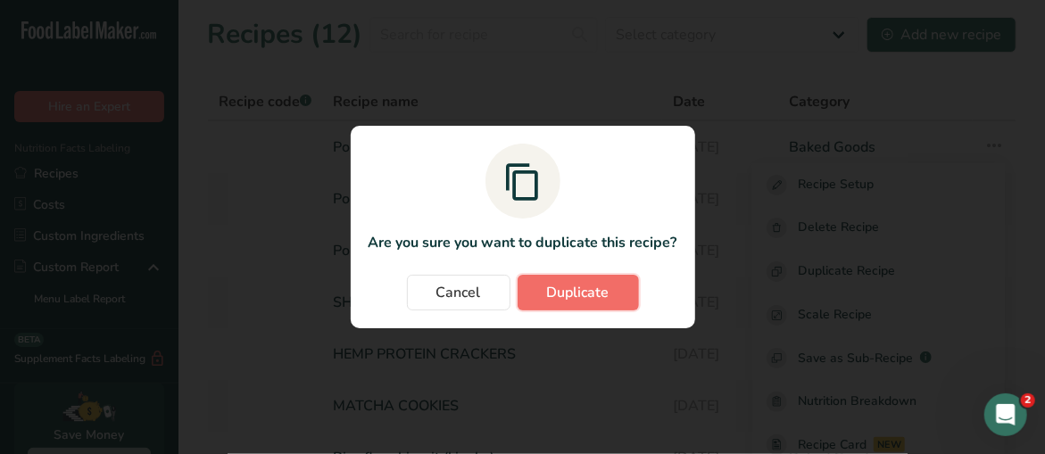
click at [549, 293] on span "Duplicate" at bounding box center [578, 292] width 62 height 21
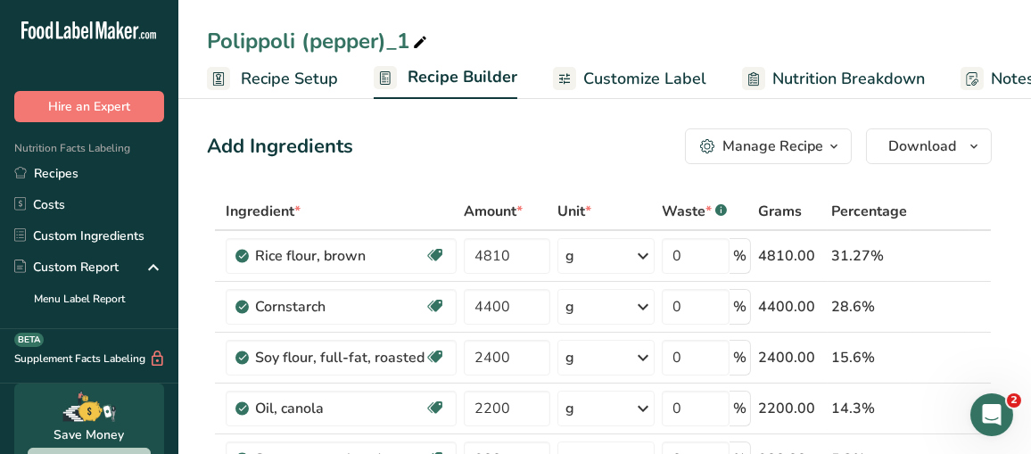
click at [350, 45] on div "Polippoli (pepper)_1" at bounding box center [319, 41] width 224 height 32
drag, startPoint x: 311, startPoint y: 39, endPoint x: 409, endPoint y: 38, distance: 98.1
click at [409, 38] on input "Polippoli (pepper)_1" at bounding box center [605, 41] width 796 height 32
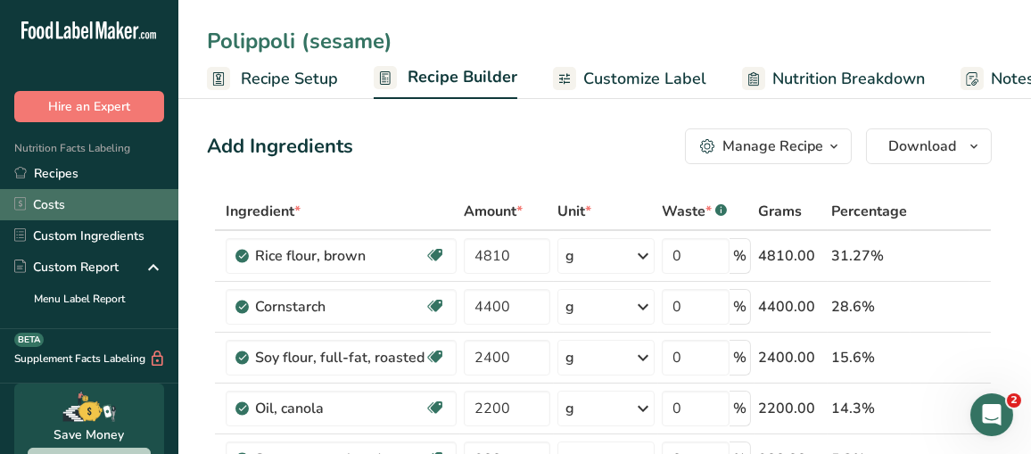
type input "Polippoli (sesame)"
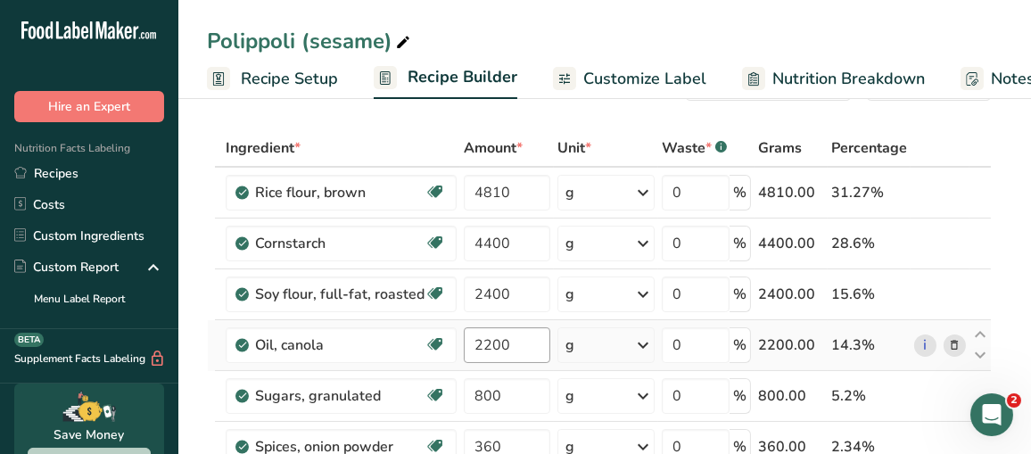
scroll to position [89, 0]
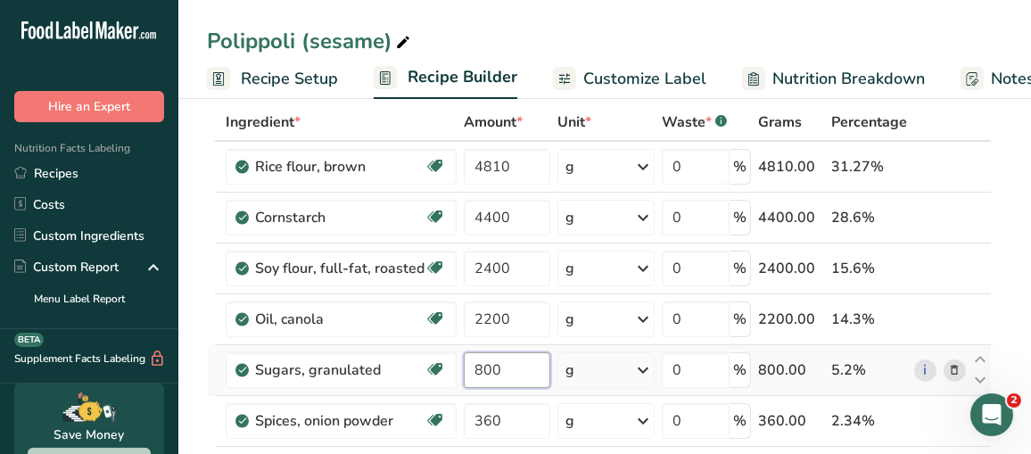
click at [530, 368] on input "800" at bounding box center [507, 370] width 86 height 36
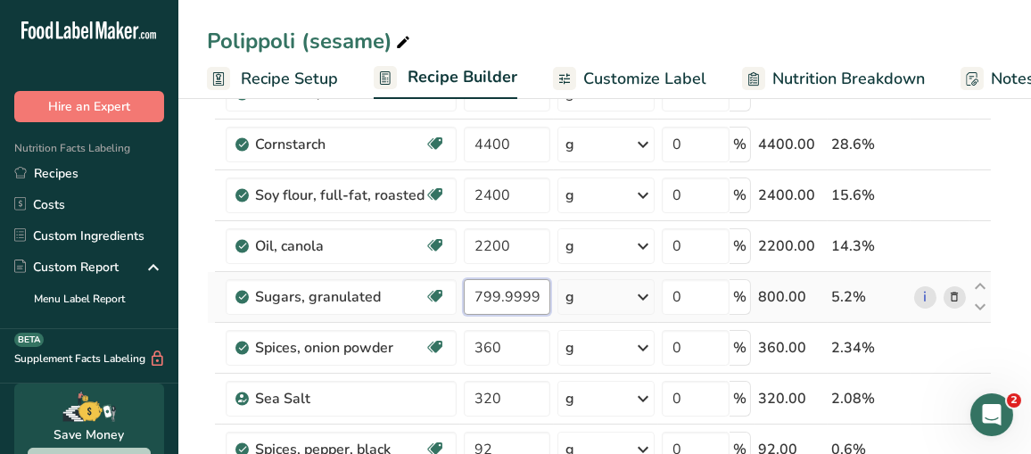
scroll to position [178, 0]
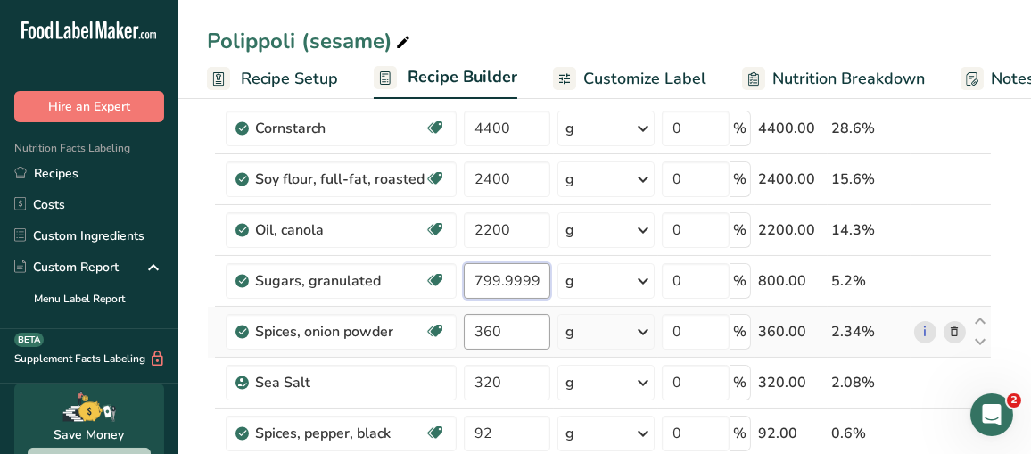
type input "799.999999"
click at [524, 337] on div "Ingredient * Amount * Unit * Waste * .a-a{fill:#347362;}.b-a{fill:#fff;} Grams …" at bounding box center [599, 317] width 785 height 607
drag, startPoint x: 524, startPoint y: 332, endPoint x: 468, endPoint y: 328, distance: 55.4
click at [468, 328] on input "360" at bounding box center [507, 332] width 86 height 36
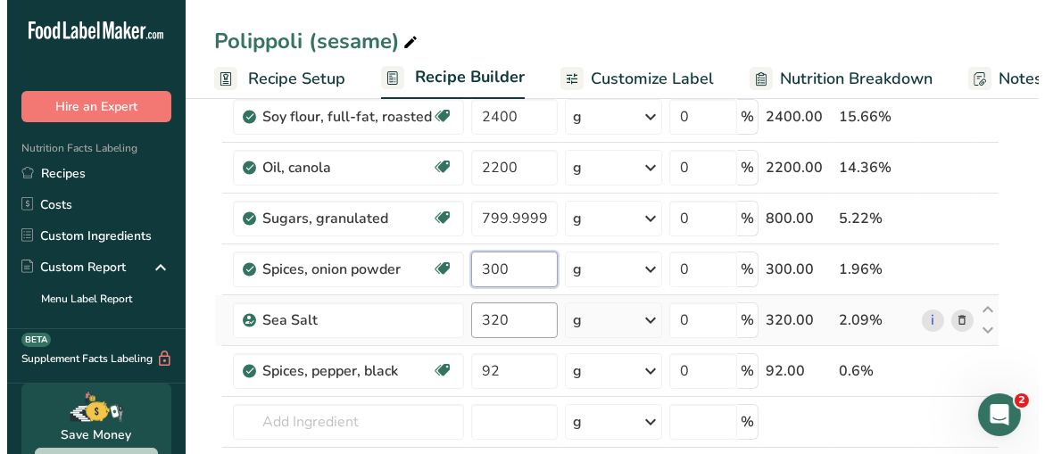
scroll to position [268, 0]
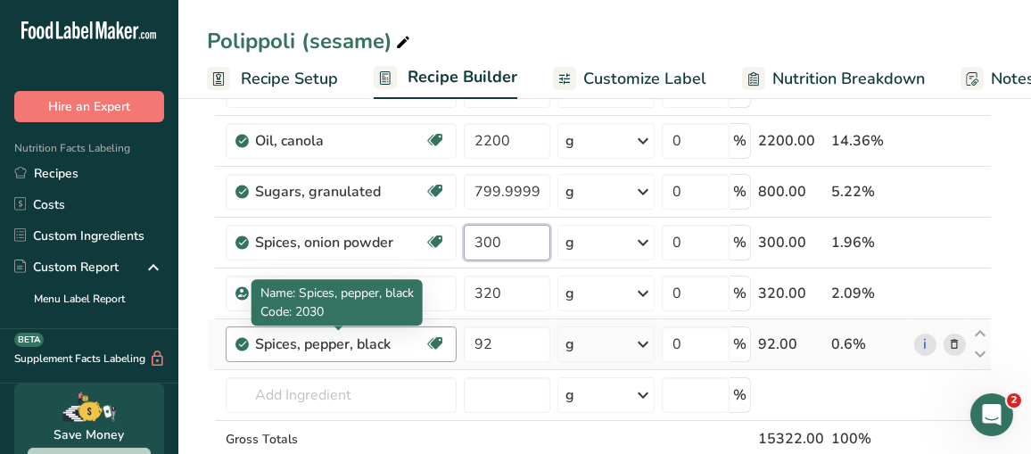
type input "300"
click at [399, 339] on div "Ingredient * Amount * Unit * Waste * .a-a{fill:#347362;}.b-a{fill:#fff;} Grams …" at bounding box center [599, 228] width 785 height 607
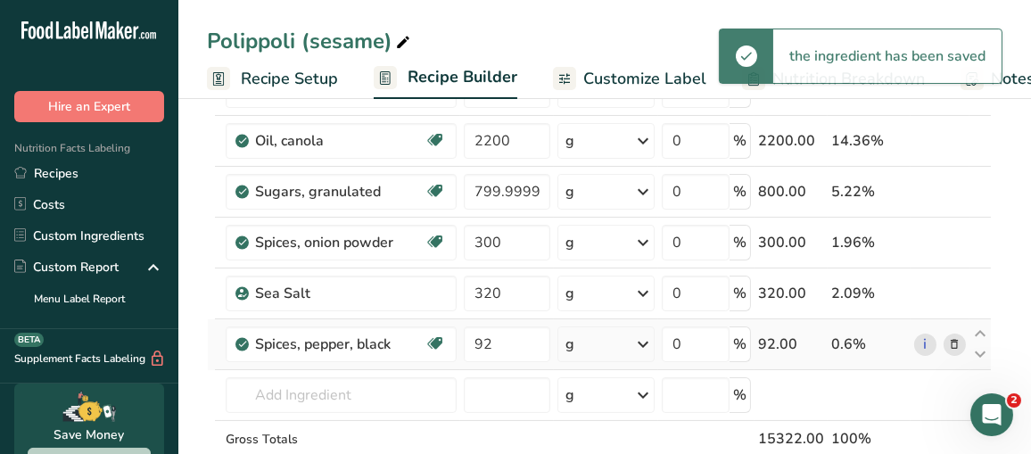
click at [960, 339] on icon at bounding box center [954, 344] width 12 height 19
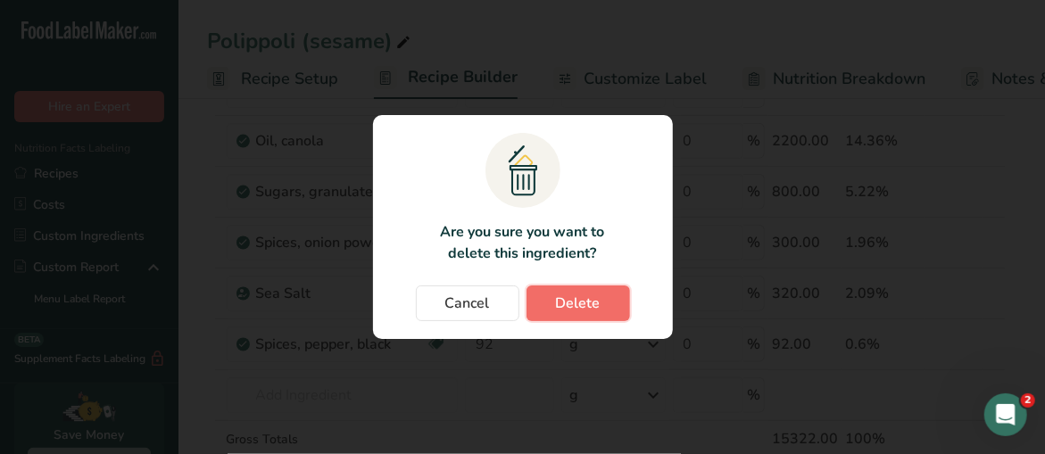
click at [554, 298] on button "Delete" at bounding box center [577, 303] width 103 height 36
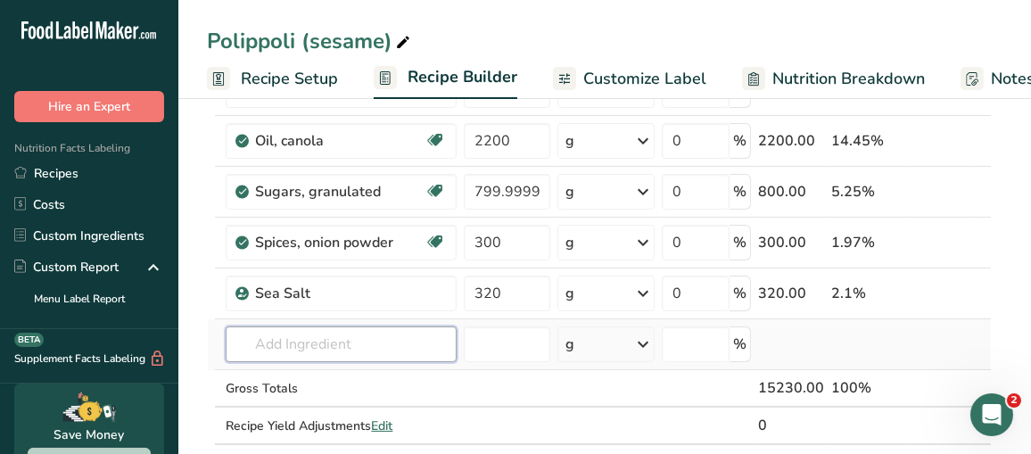
click at [285, 336] on input "text" at bounding box center [341, 344] width 231 height 36
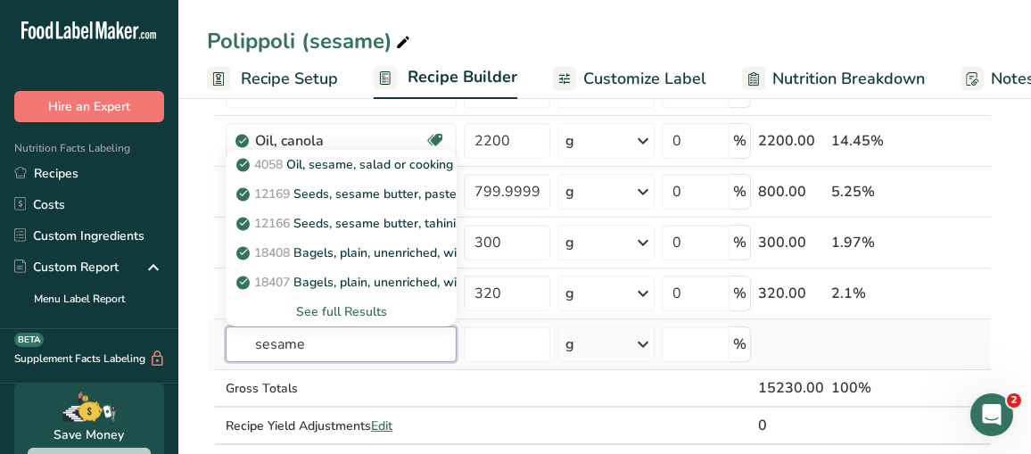
type input "sesame"
click at [343, 302] on div "See full Results" at bounding box center [341, 311] width 202 height 19
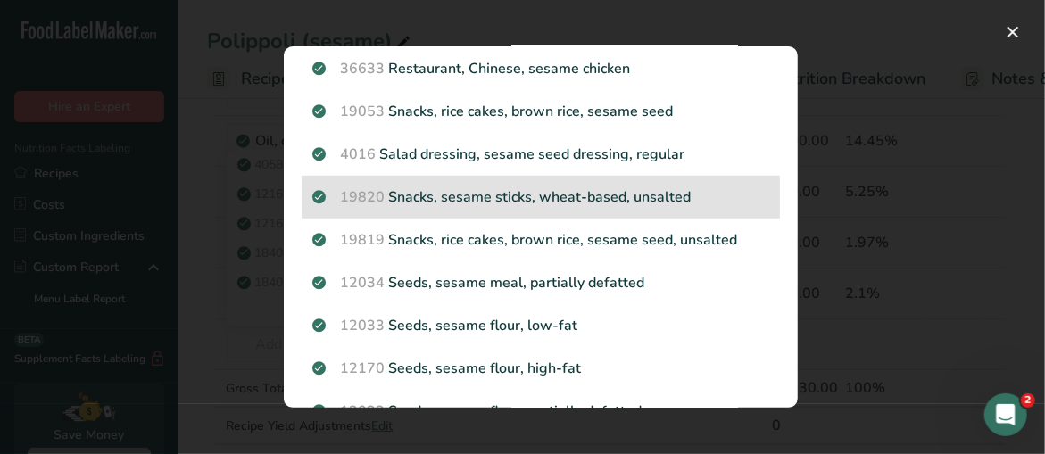
scroll to position [624, 0]
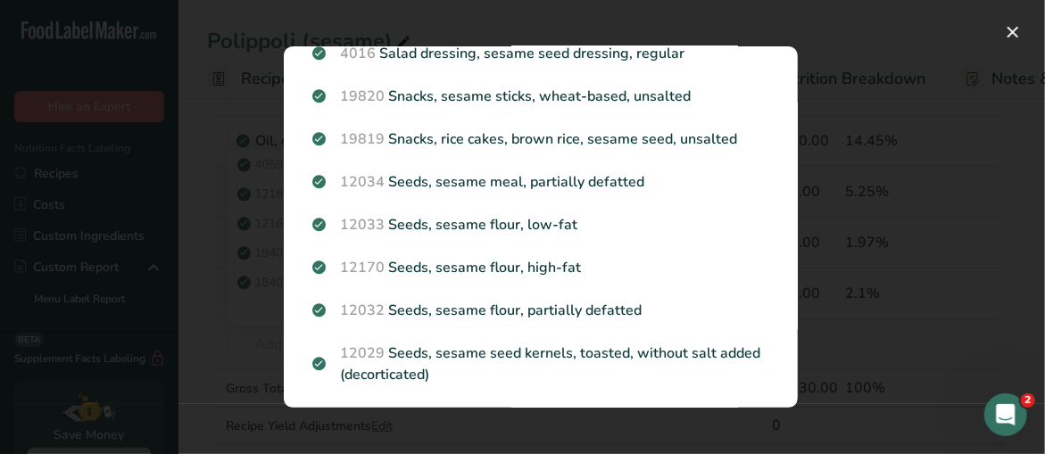
click at [174, 153] on div "Search results modal" at bounding box center [522, 227] width 1045 height 454
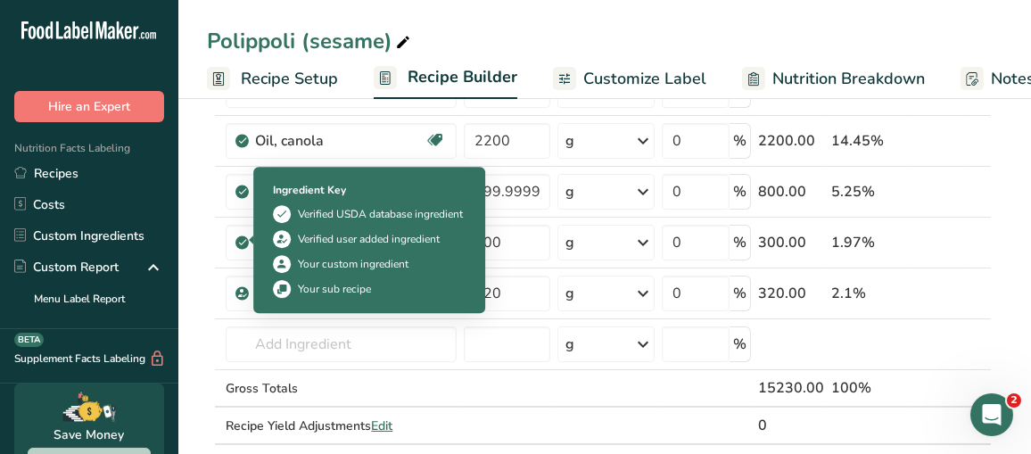
click at [256, 310] on div "Ingredient Key Verified USDA database ingredient Verified user added ingredient…" at bounding box center [369, 240] width 232 height 146
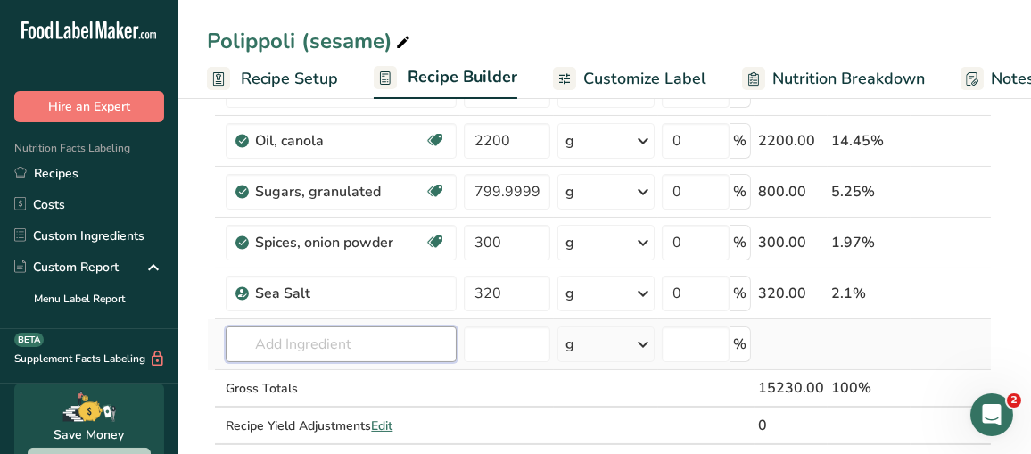
click at [259, 326] on input "text" at bounding box center [341, 344] width 231 height 36
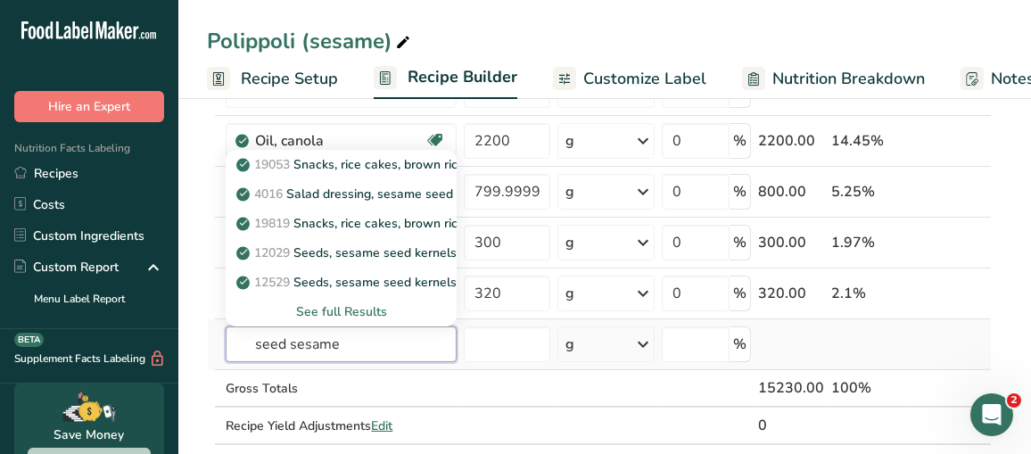
type input "seed sesame"
click at [319, 307] on div "See full Results" at bounding box center [341, 311] width 202 height 19
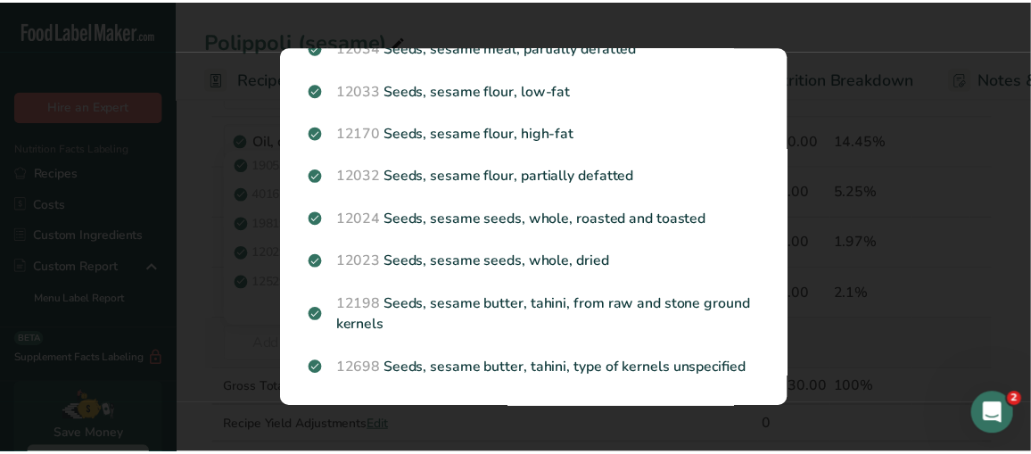
scroll to position [587, 0]
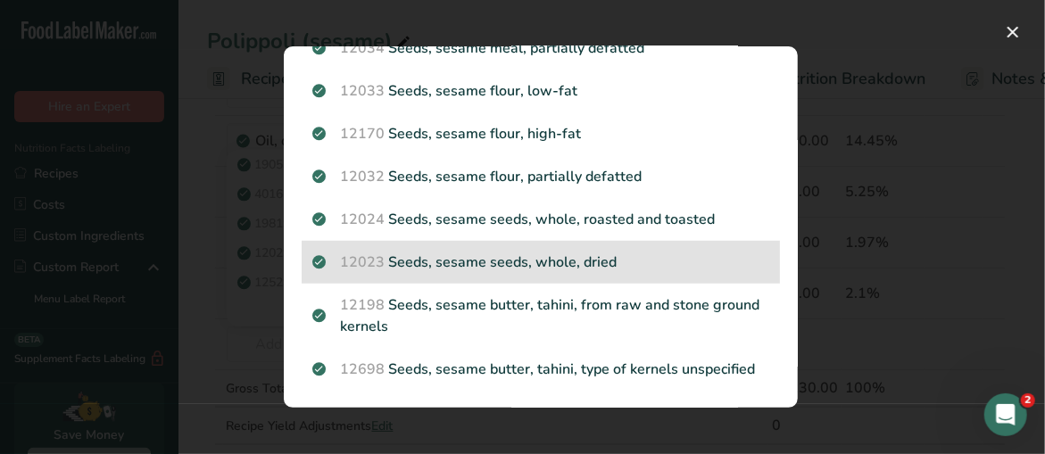
click at [514, 266] on p "12023 Seeds, sesame seeds, whole, dried" at bounding box center [540, 262] width 457 height 21
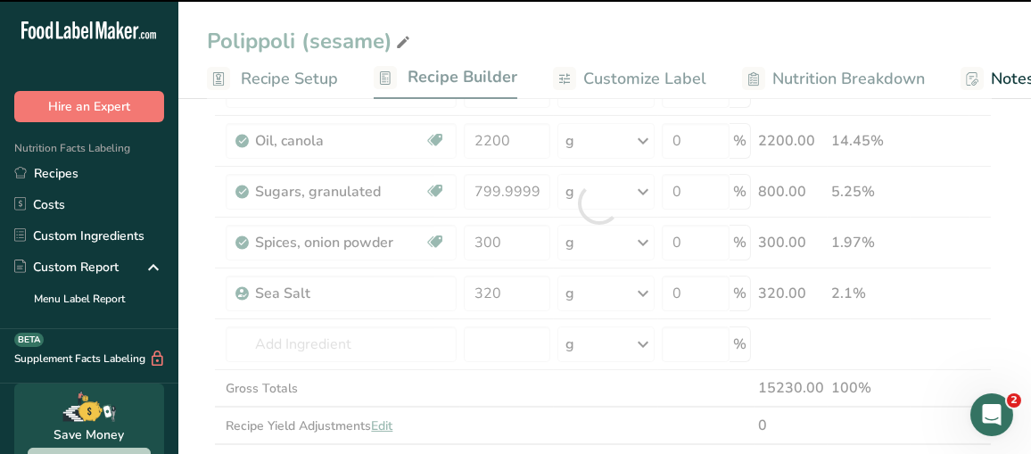
type input "0"
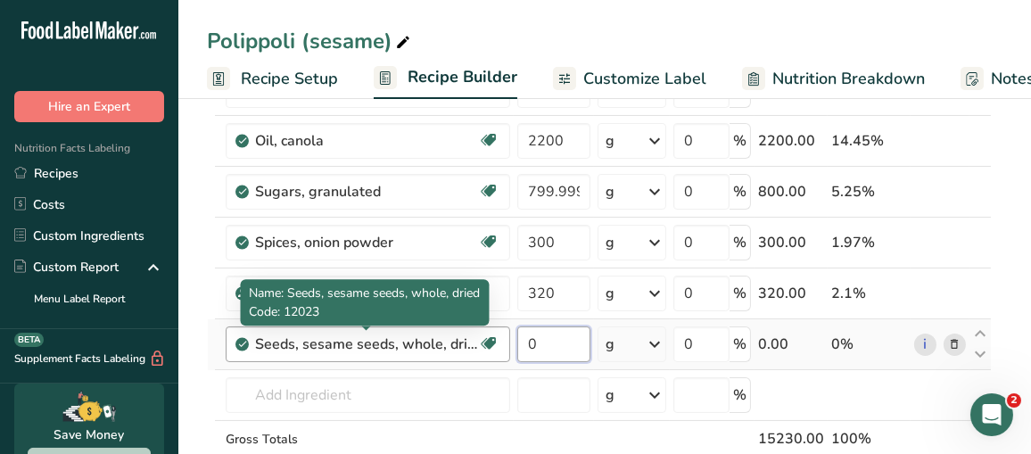
drag, startPoint x: 553, startPoint y: 342, endPoint x: 463, endPoint y: 338, distance: 90.2
click at [463, 338] on tr "Seeds, sesame seeds, whole, dried Source of Antioxidants Plant-based Protein Da…" at bounding box center [599, 344] width 783 height 51
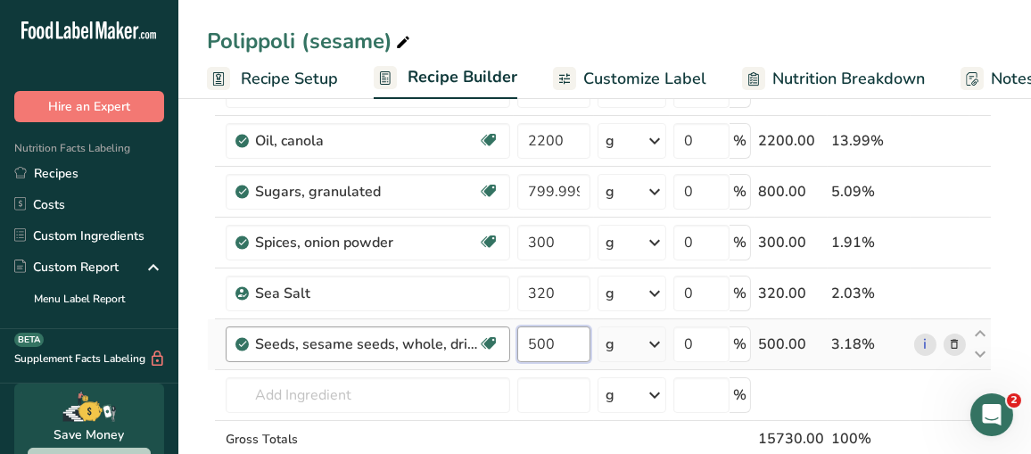
type input "500"
click at [641, 77] on span "Customize Label" at bounding box center [644, 79] width 123 height 24
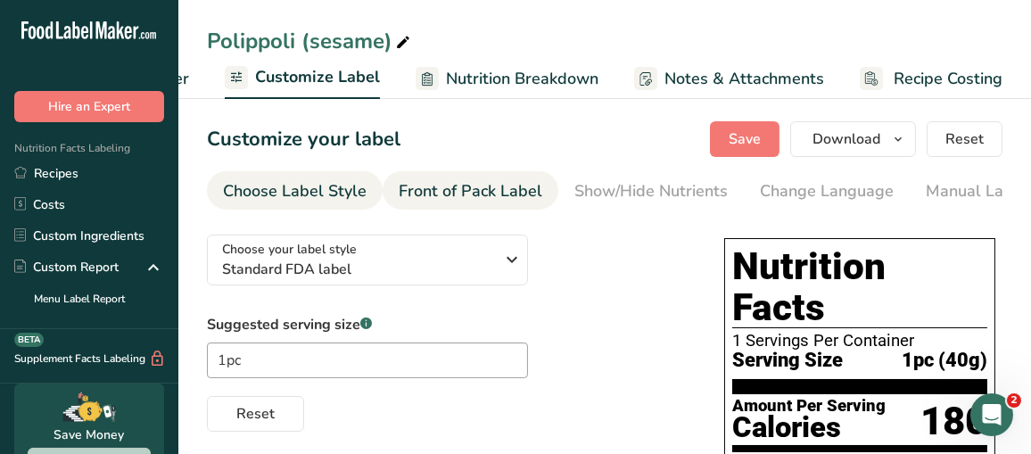
click at [464, 197] on div "Front of Pack Label" at bounding box center [471, 191] width 144 height 24
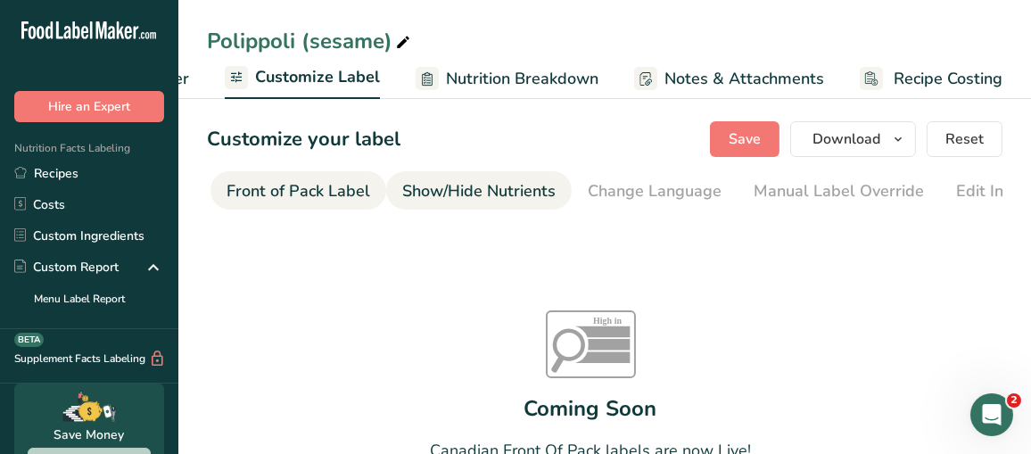
click at [536, 194] on div "Show/Hide Nutrients" at bounding box center [478, 191] width 153 height 24
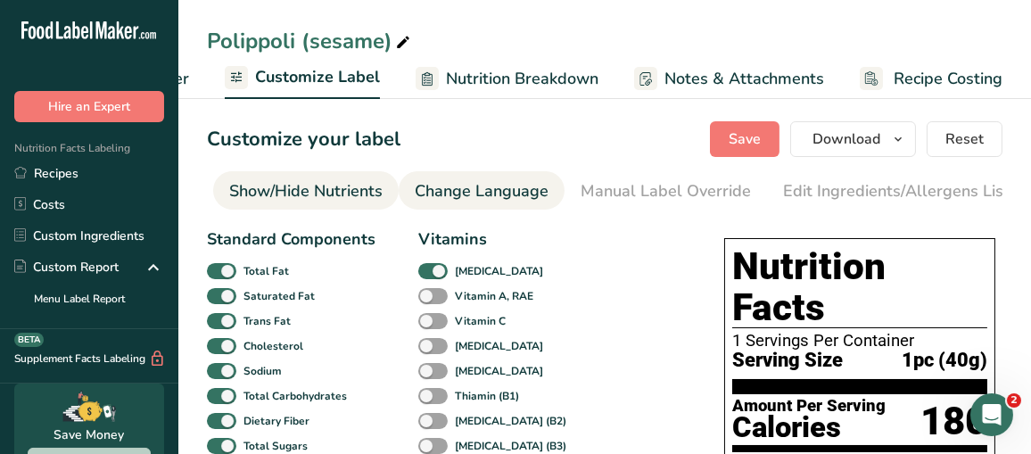
click at [532, 193] on div "Change Language" at bounding box center [482, 191] width 134 height 24
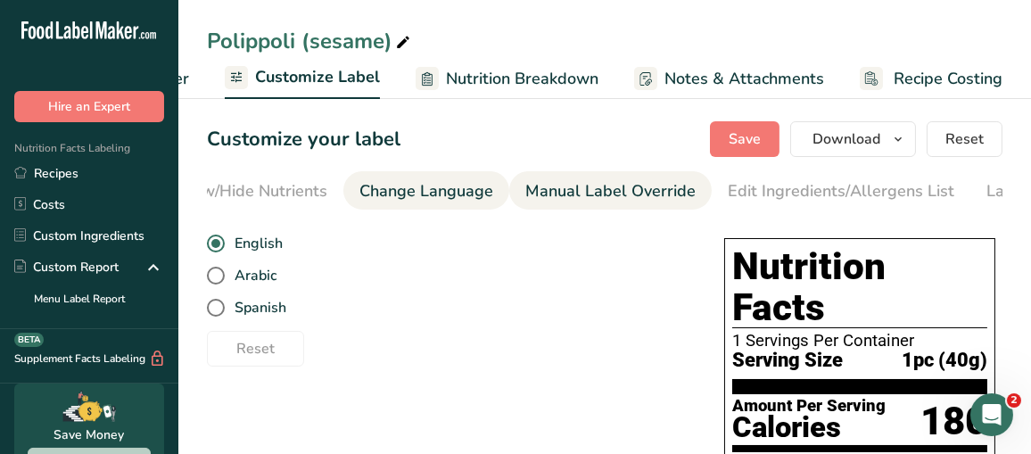
scroll to position [0, 500]
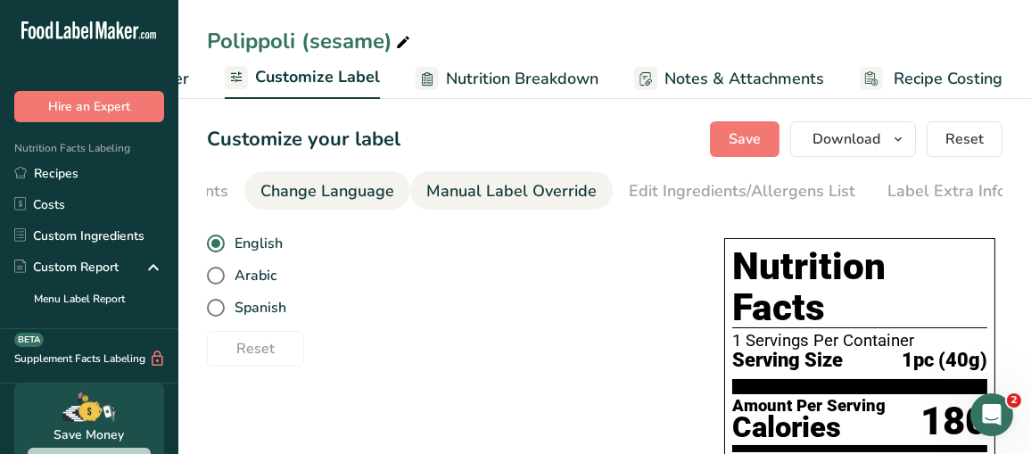
click at [575, 194] on div "Manual Label Override" at bounding box center [511, 191] width 170 height 24
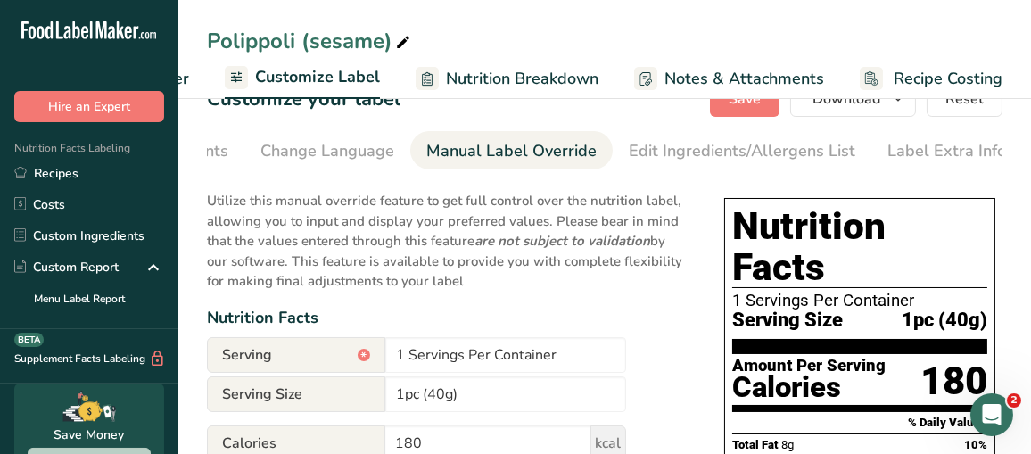
scroll to position [0, 0]
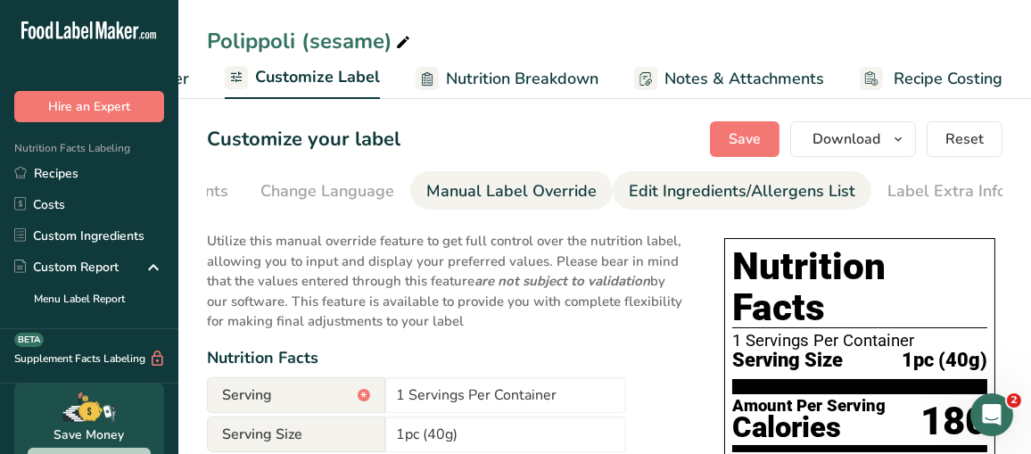
click at [655, 199] on div "Edit Ingredients/Allergens List" at bounding box center [742, 191] width 227 height 24
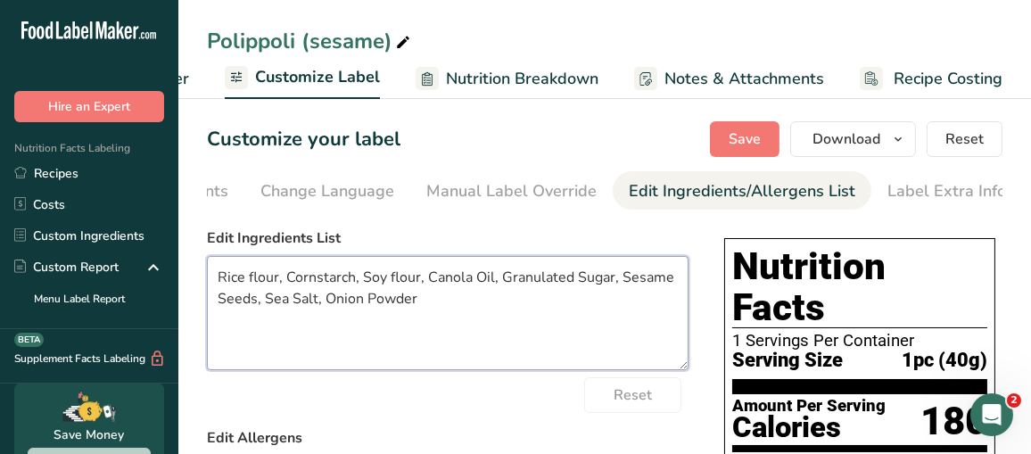
drag, startPoint x: 439, startPoint y: 306, endPoint x: 209, endPoint y: 279, distance: 231.7
click at [209, 279] on textarea "Rice flour, Cornstarch, Soy flour, Canola Oil, Granulated Sugar, Sesame Seeds, …" at bounding box center [448, 313] width 482 height 114
paste textarea "Brown rice powder, Corn starch, Soybean flour, Canola oil, Beet sugar, Black se…"
type textarea "Brown rice powder, Corn starch, Soybean flour, Canola oil, Beet sugar, Black se…"
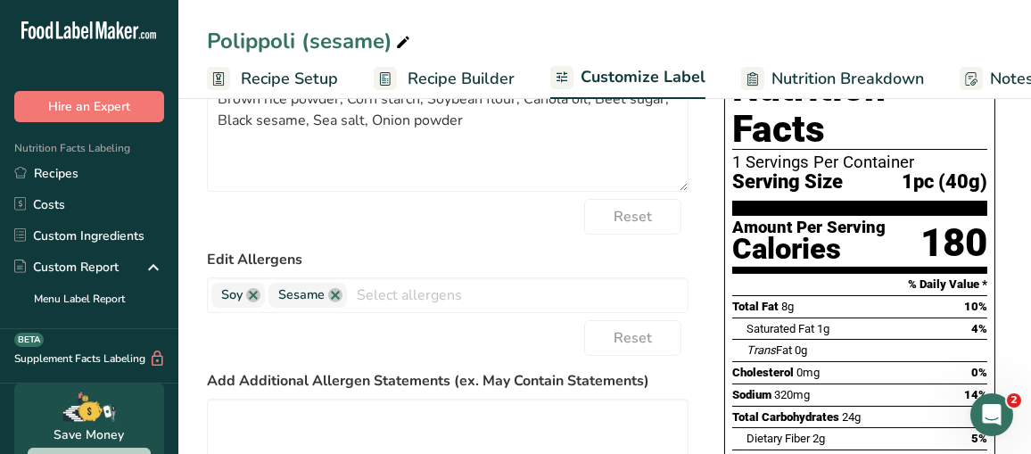
scroll to position [268, 0]
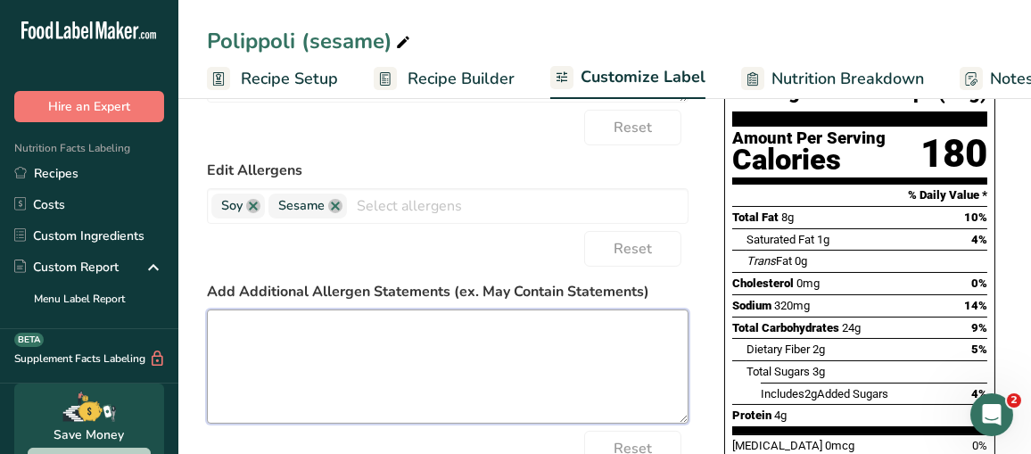
click at [366, 346] on textarea at bounding box center [448, 367] width 482 height 114
paste textarea "Manufactured in a facility that processes products containing sesame seeds and …"
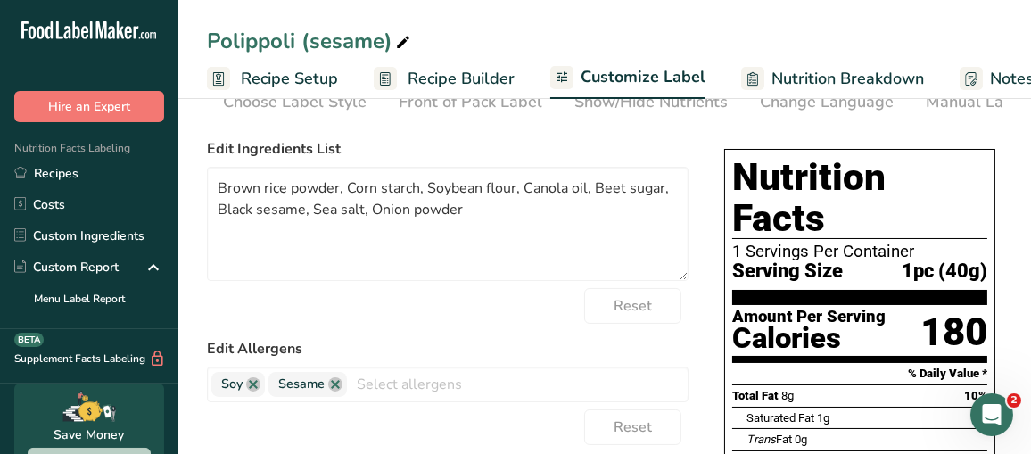
scroll to position [0, 0]
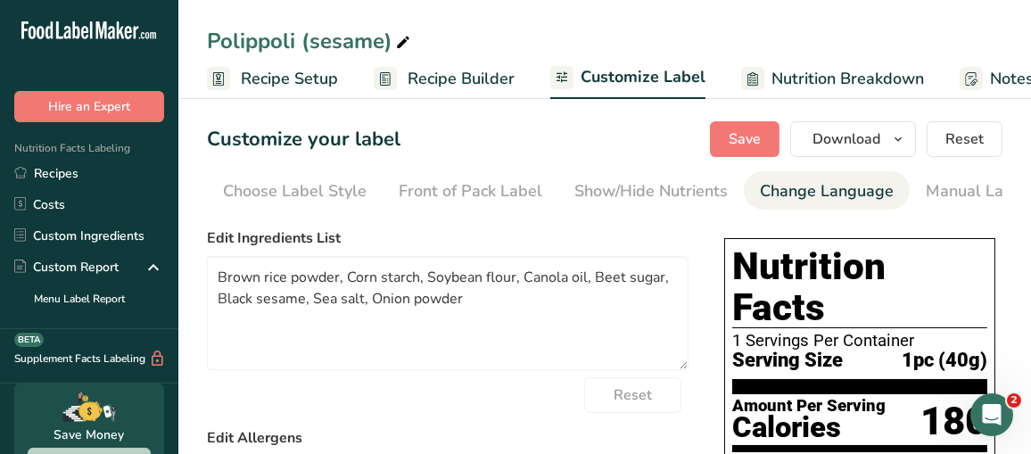
type textarea "Manufactured in a facility that processes products containing sesame seeds and …"
click at [779, 194] on div "Change Language" at bounding box center [827, 191] width 134 height 24
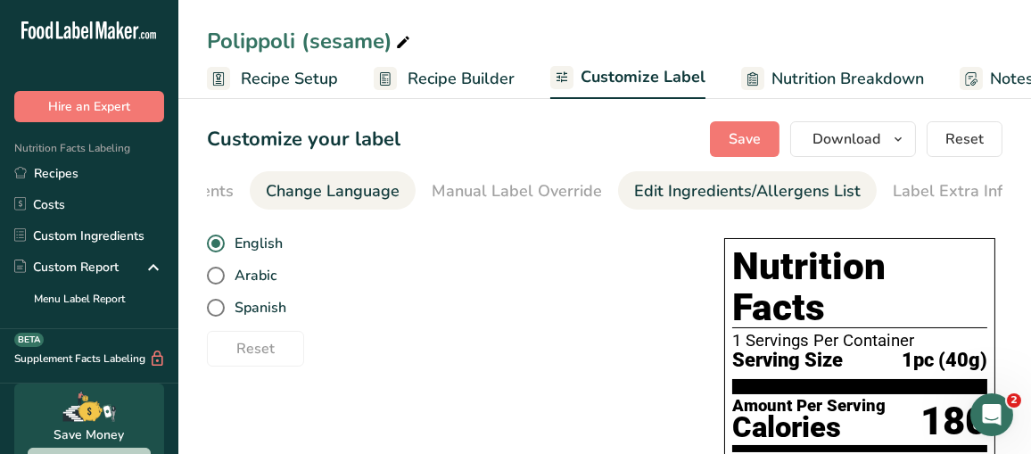
scroll to position [0, 500]
click at [781, 194] on div "Edit Ingredients/Allergens List" at bounding box center [742, 191] width 227 height 24
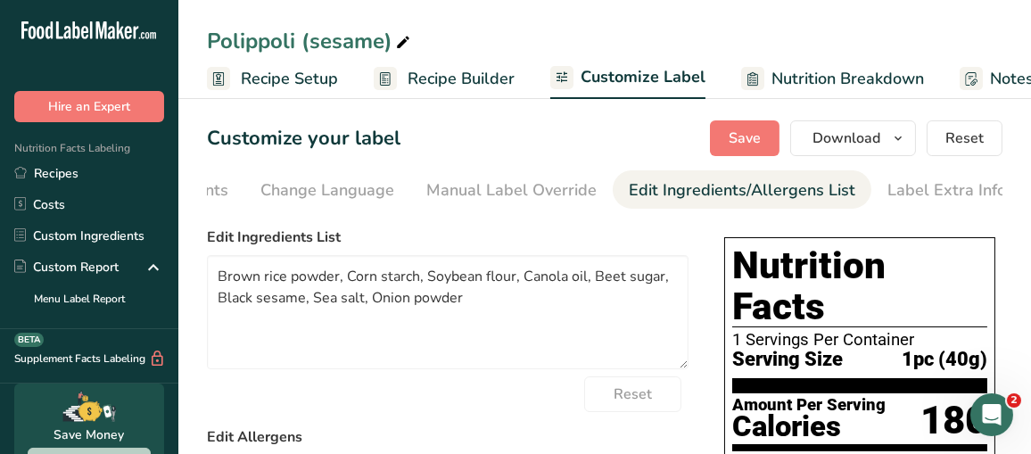
scroll to position [0, 0]
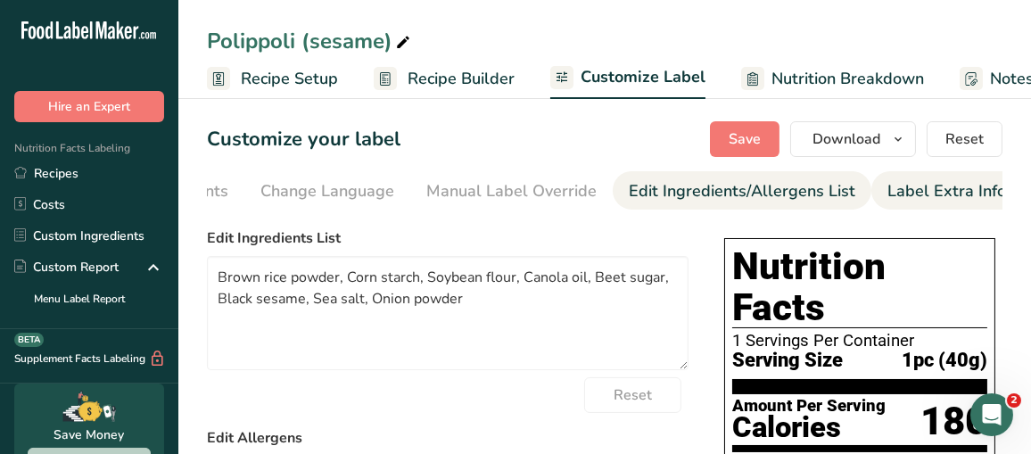
click at [898, 202] on div "Label Extra Info" at bounding box center [947, 191] width 119 height 24
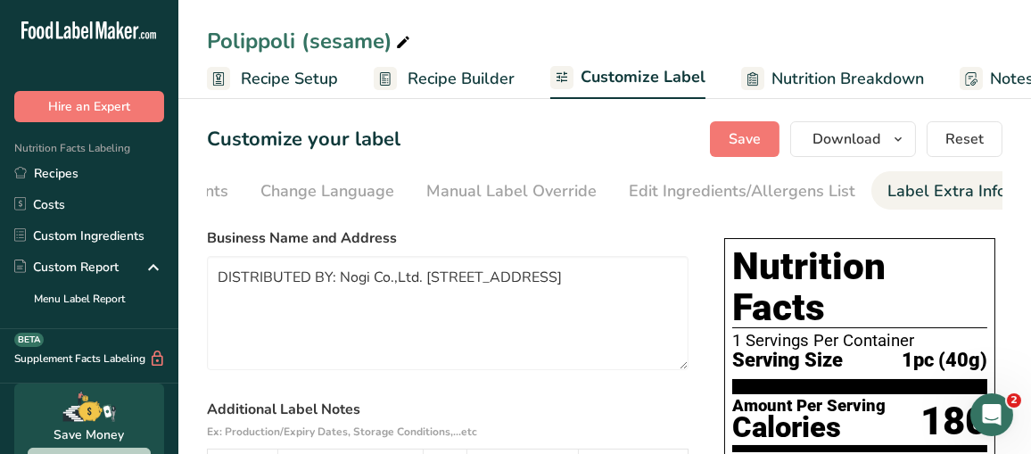
click at [872, 81] on span "Nutrition Breakdown" at bounding box center [848, 79] width 153 height 24
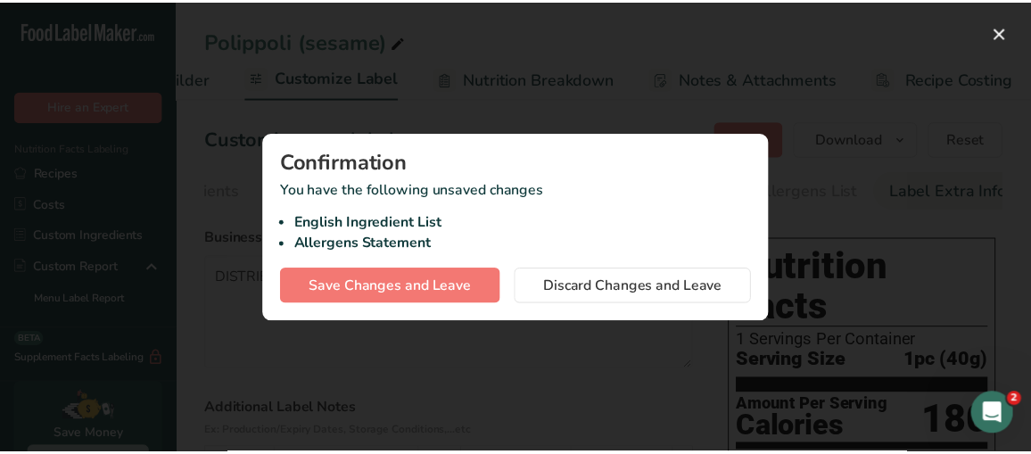
scroll to position [0, 312]
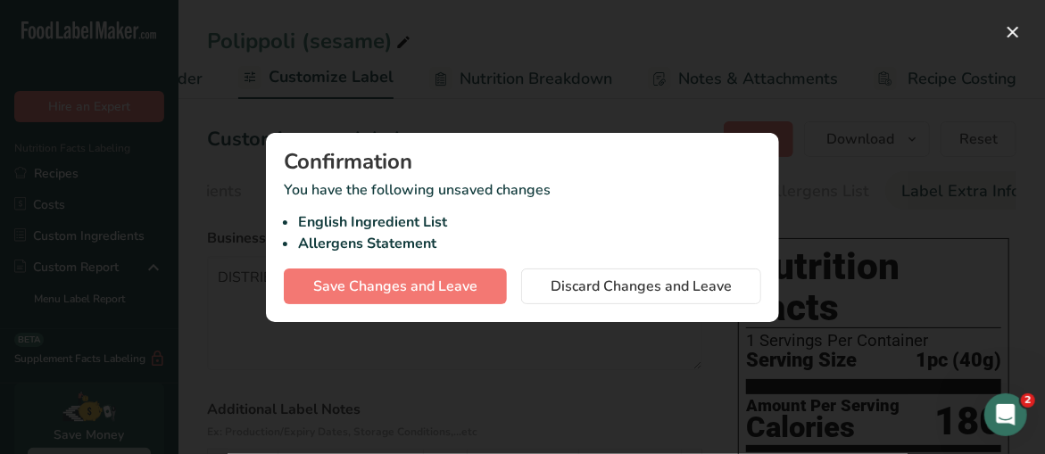
click at [603, 127] on div at bounding box center [522, 227] width 1045 height 454
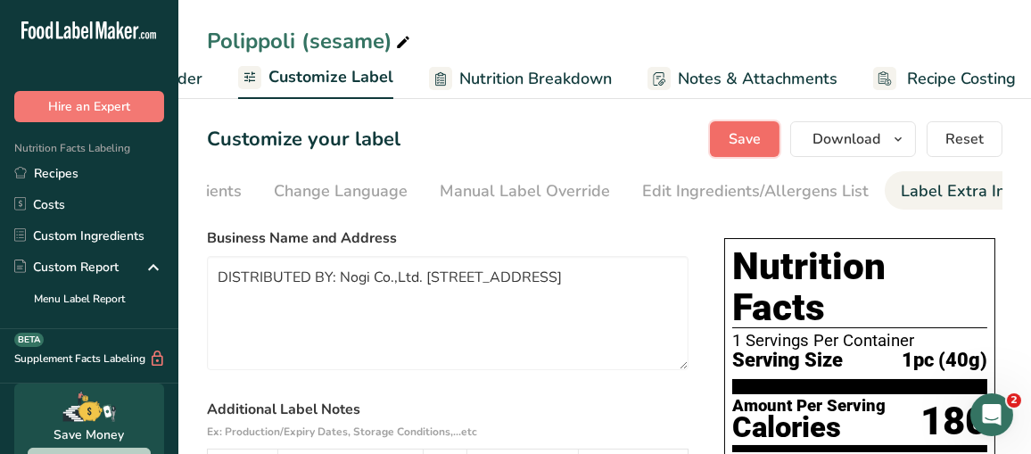
click at [735, 138] on span "Save" at bounding box center [745, 138] width 32 height 21
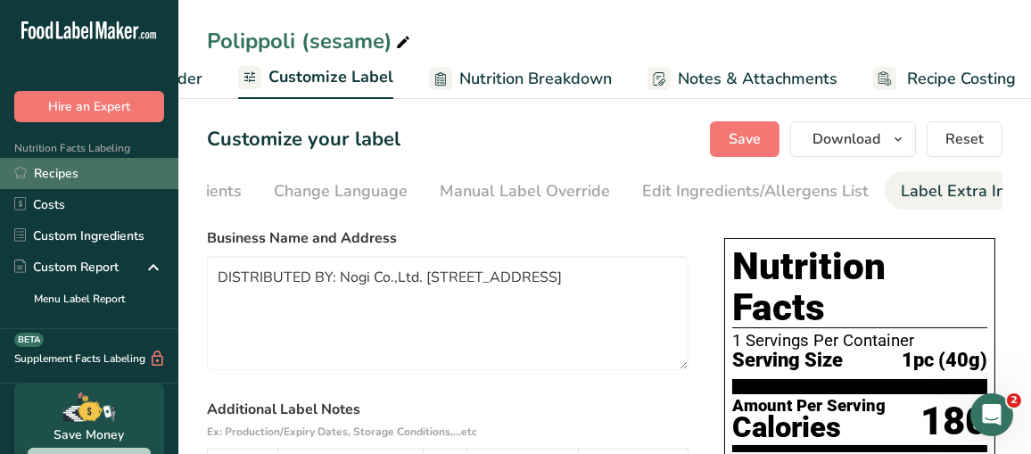
click at [48, 177] on link "Recipes" at bounding box center [89, 173] width 178 height 31
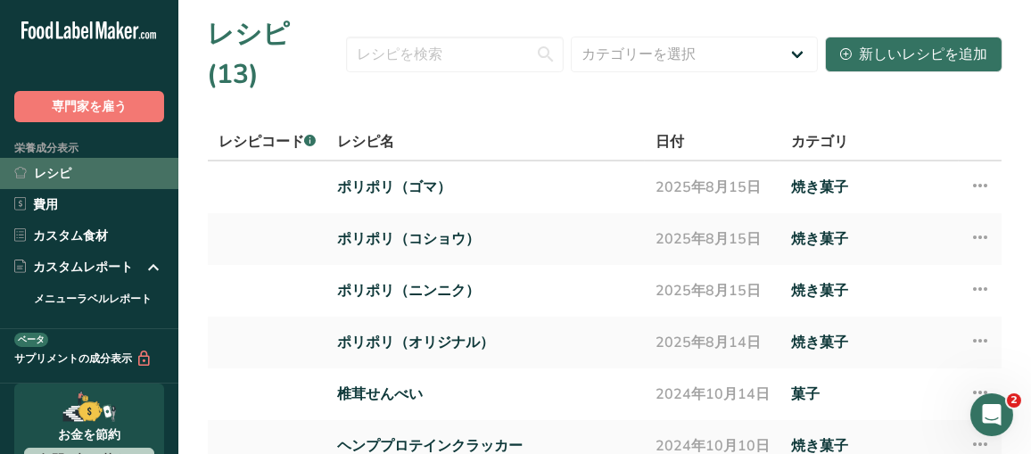
click at [43, 168] on font "レシピ" at bounding box center [52, 173] width 37 height 17
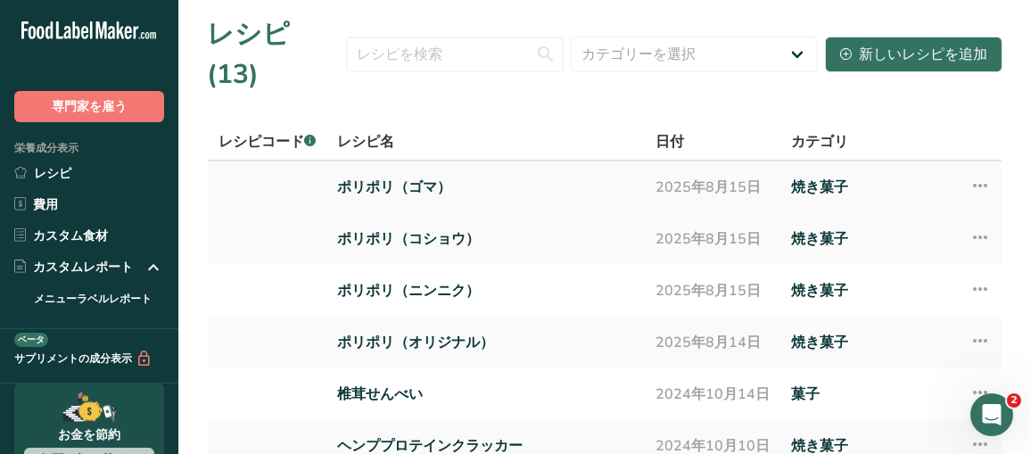
click at [985, 169] on icon at bounding box center [980, 185] width 21 height 32
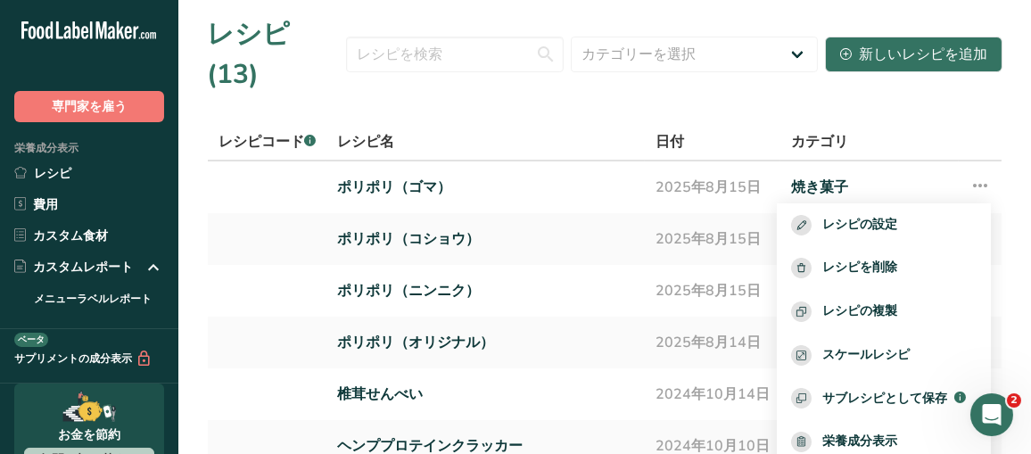
click at [914, 63] on section "レシピ (13) カテゴリーを選択 全て 焼き菓子 飲み物 菓子 調理済み食事、サラダ、ソース 乳製品 スナック 新しいレシピを追加 レシピコード .a-a{…" at bounding box center [604, 382] width 853 height 765
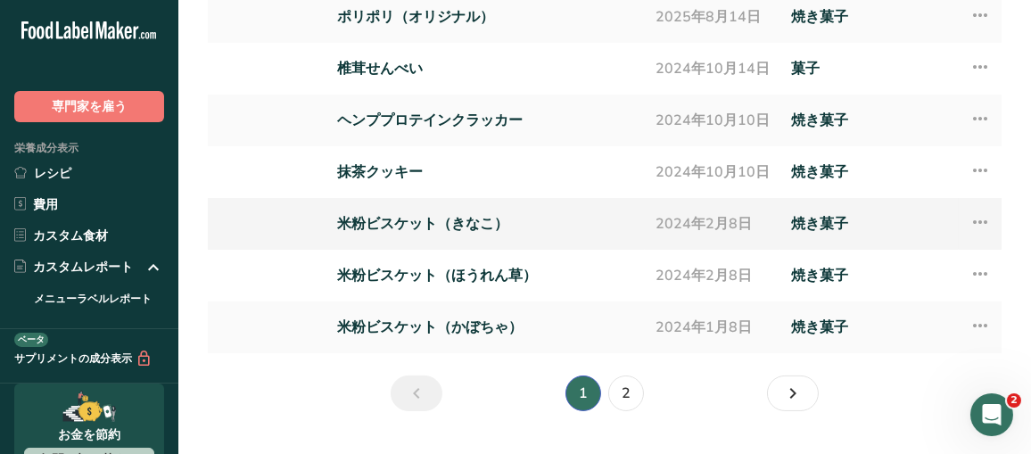
scroll to position [327, 0]
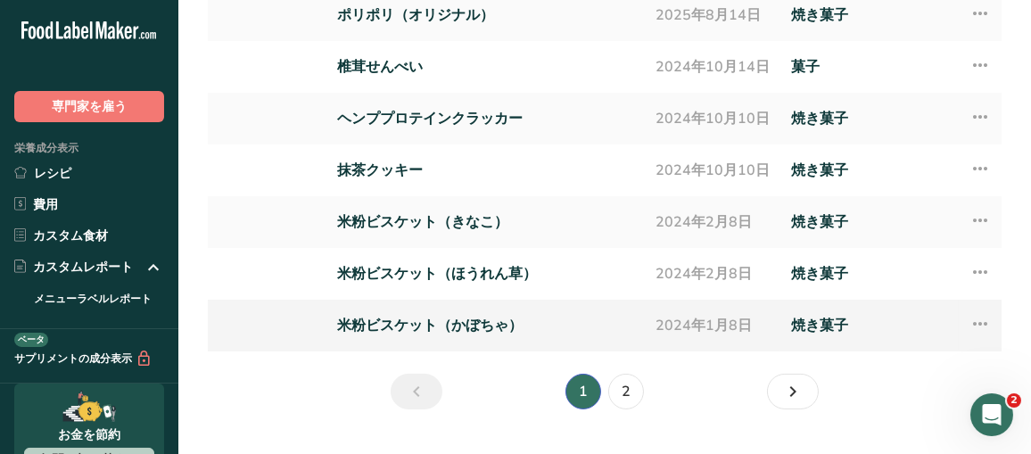
click at [985, 308] on icon at bounding box center [980, 324] width 21 height 32
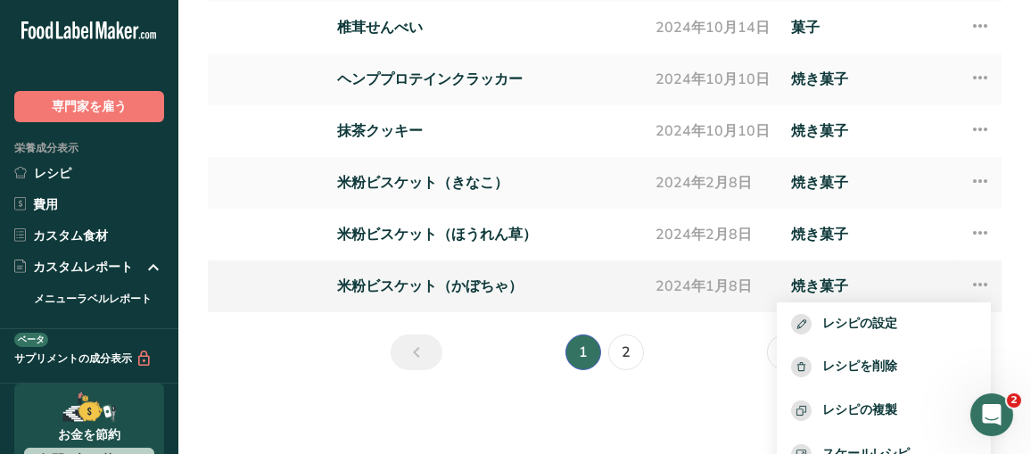
click at [970, 285] on icon at bounding box center [980, 284] width 21 height 32
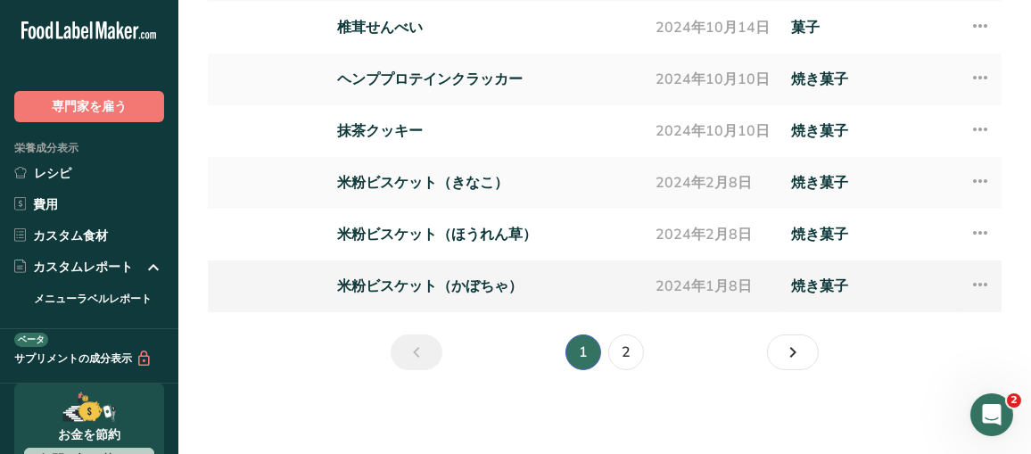
scroll to position [327, 0]
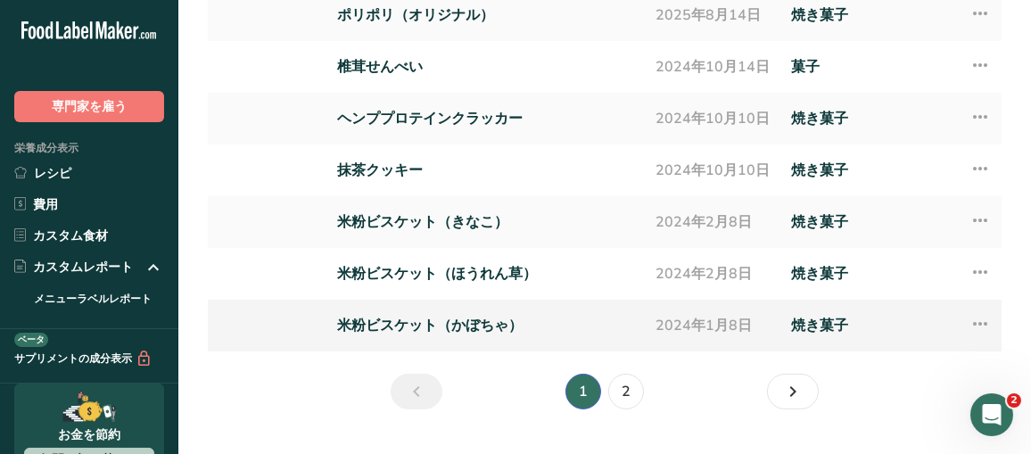
click at [977, 308] on icon at bounding box center [980, 324] width 21 height 32
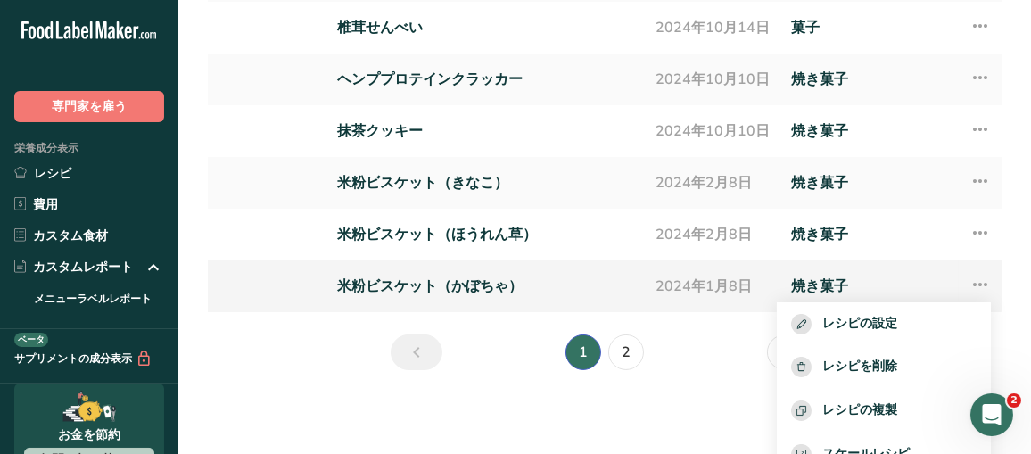
click at [417, 280] on font "米粉ビスケット（かぼちゃ）" at bounding box center [430, 287] width 186 height 20
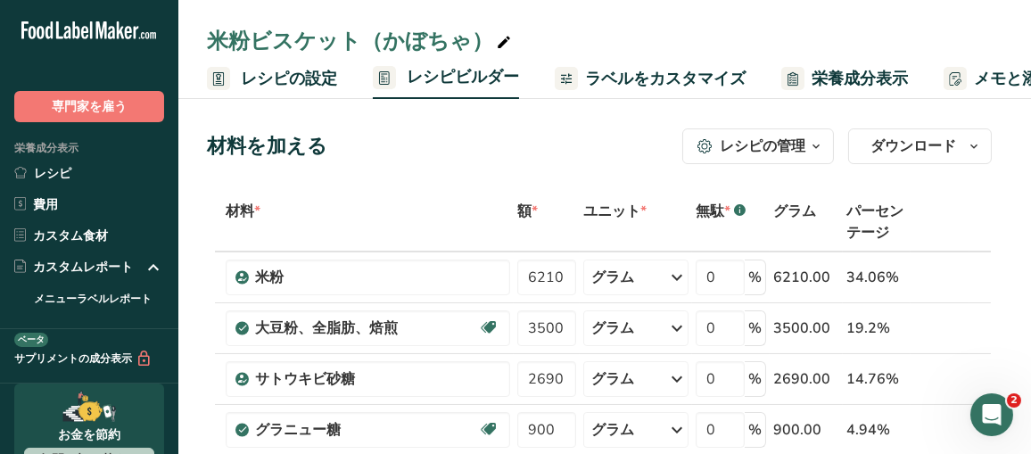
click at [719, 81] on font "ラベルをカスタマイズ" at bounding box center [665, 78] width 161 height 21
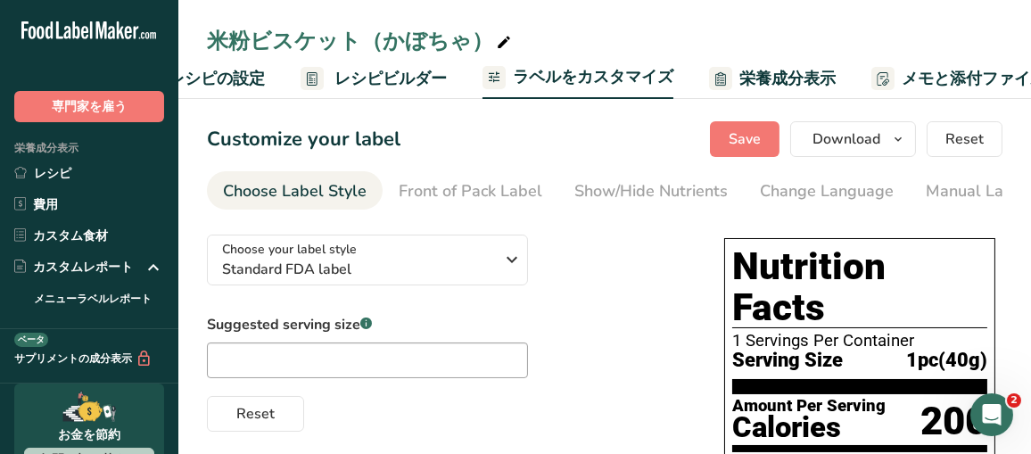
scroll to position [0, 320]
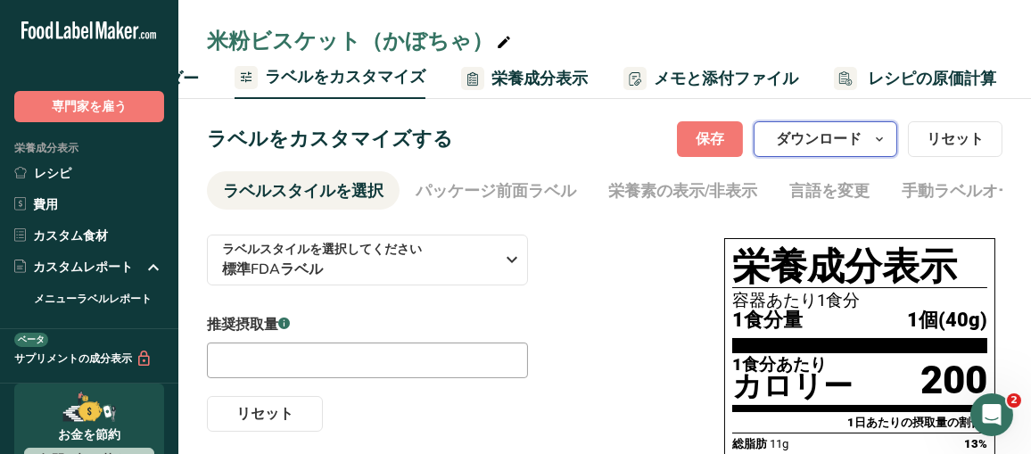
click at [874, 141] on icon "button" at bounding box center [879, 139] width 14 height 22
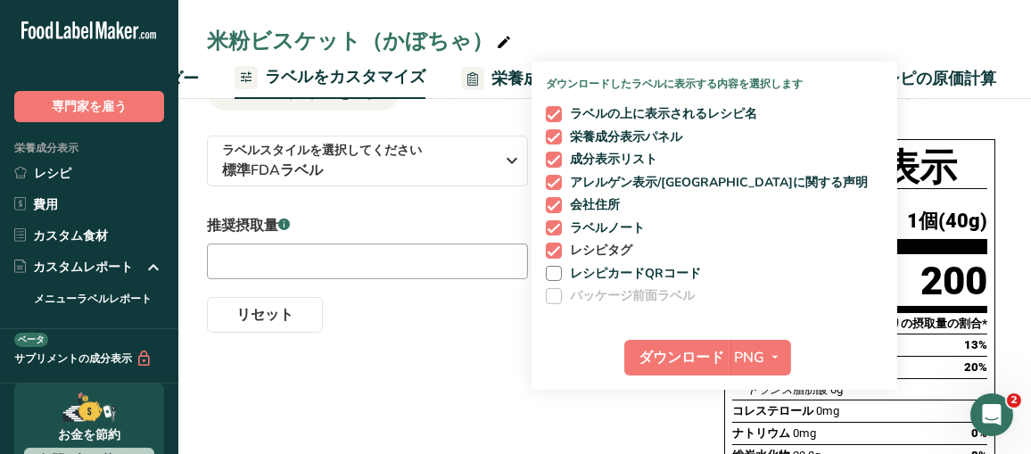
scroll to position [178, 0]
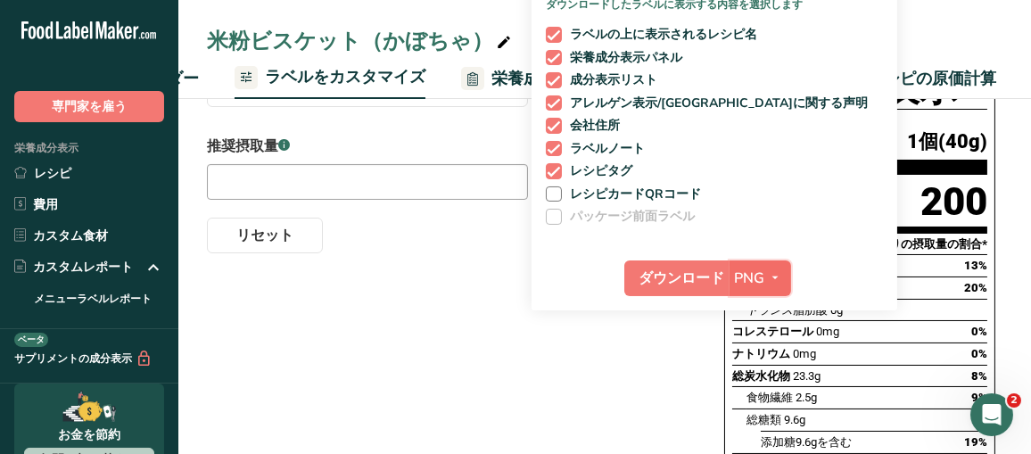
click at [769, 277] on icon "button" at bounding box center [776, 278] width 14 height 22
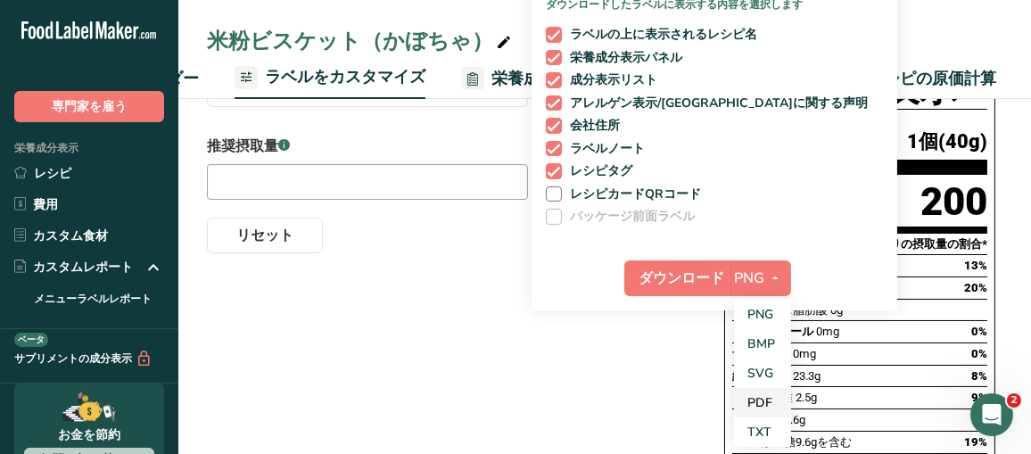
click at [762, 409] on font "PDF" at bounding box center [760, 402] width 25 height 17
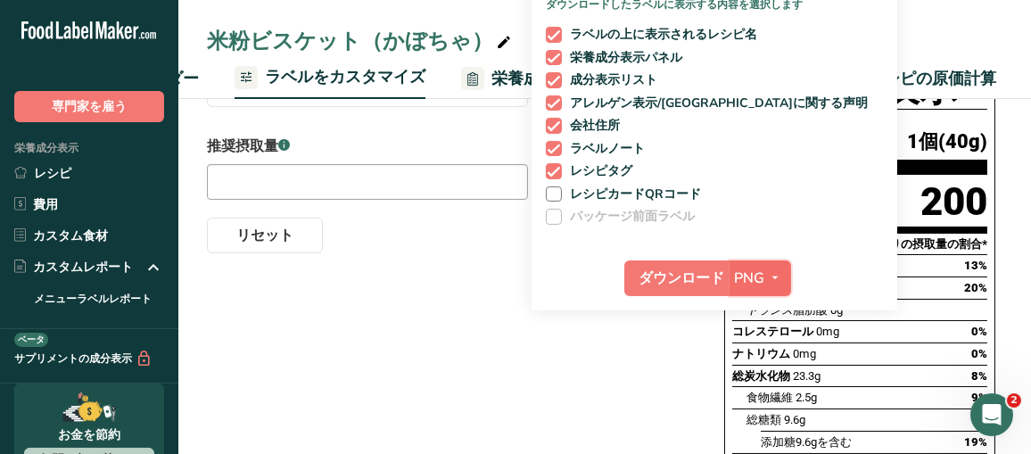
click at [771, 277] on icon "button" at bounding box center [776, 278] width 14 height 22
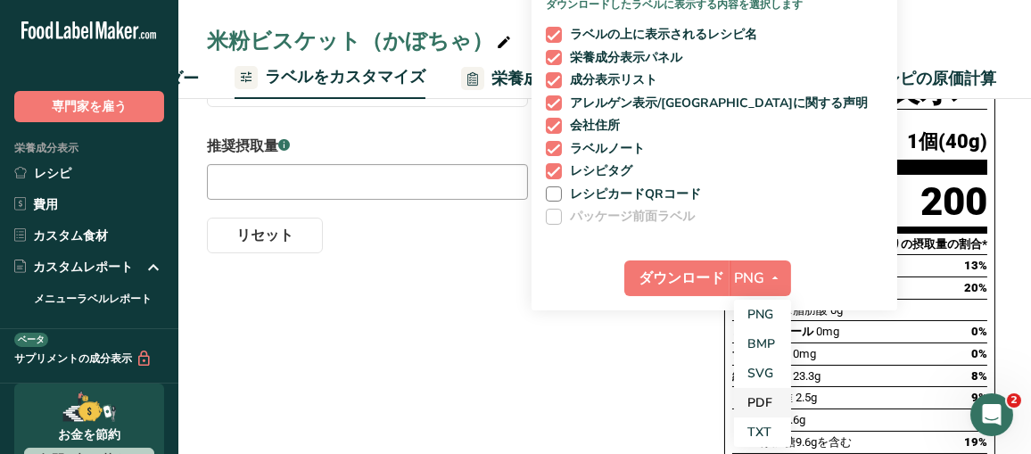
click at [755, 398] on font "PDF" at bounding box center [760, 402] width 25 height 17
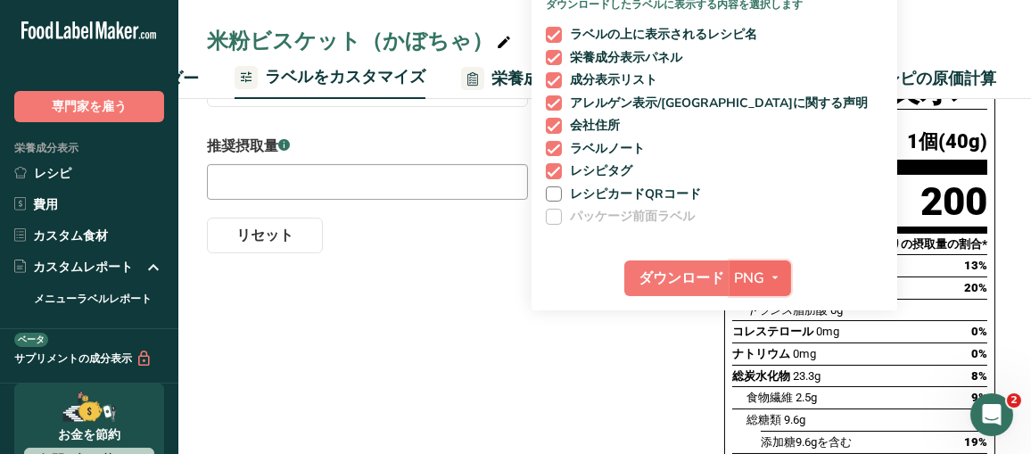
click at [772, 283] on icon "button" at bounding box center [776, 278] width 14 height 22
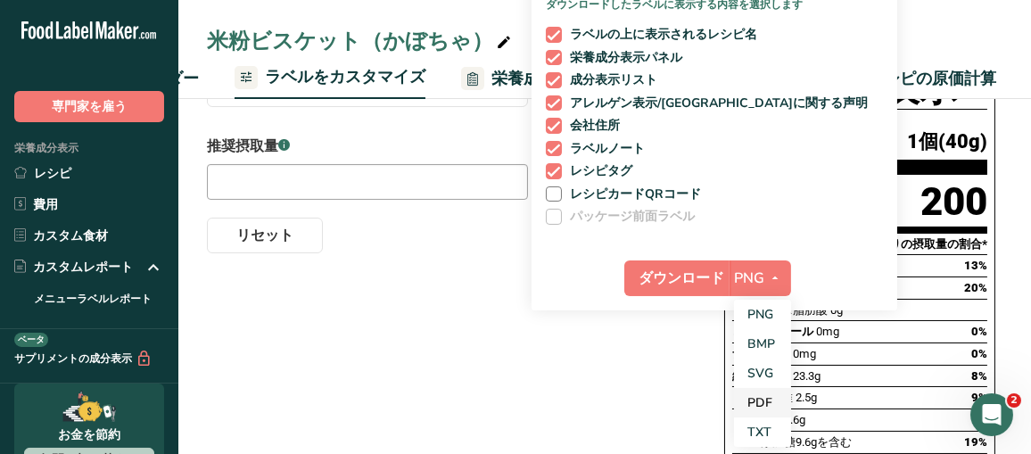
click at [759, 392] on link "PDF" at bounding box center [762, 402] width 57 height 29
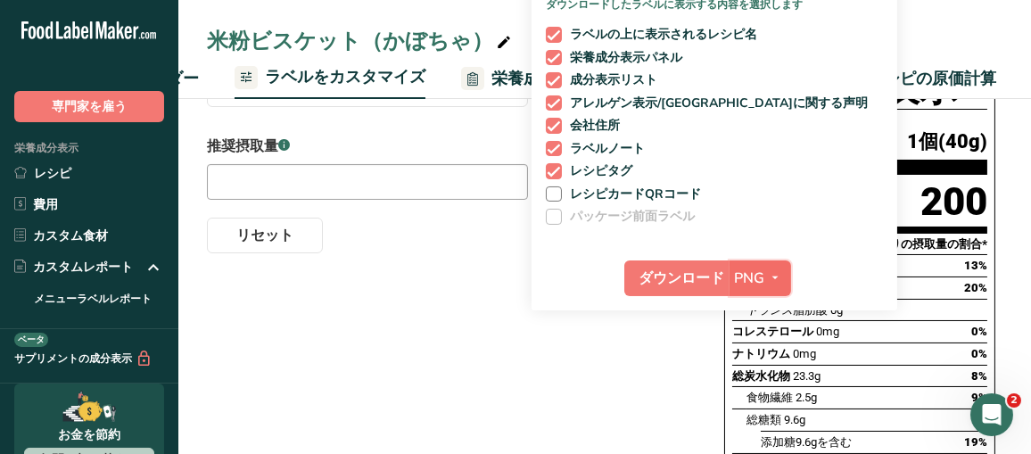
click at [759, 265] on button "PNG" at bounding box center [761, 278] width 62 height 36
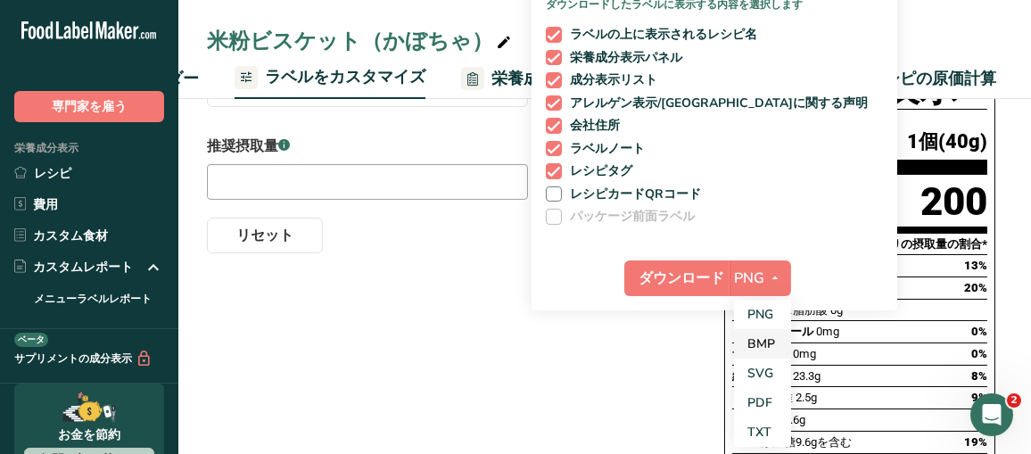
click at [753, 342] on font "BMP" at bounding box center [762, 343] width 28 height 17
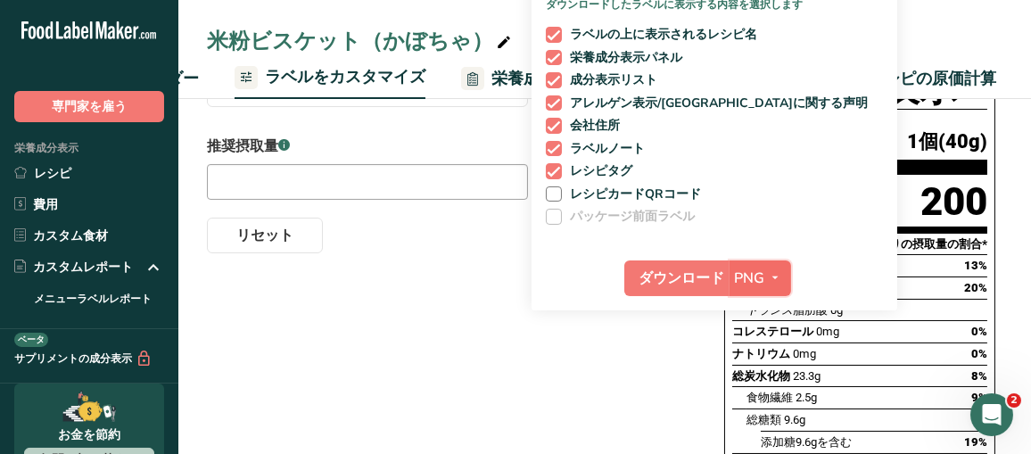
click at [761, 277] on font "PNG" at bounding box center [750, 278] width 30 height 20
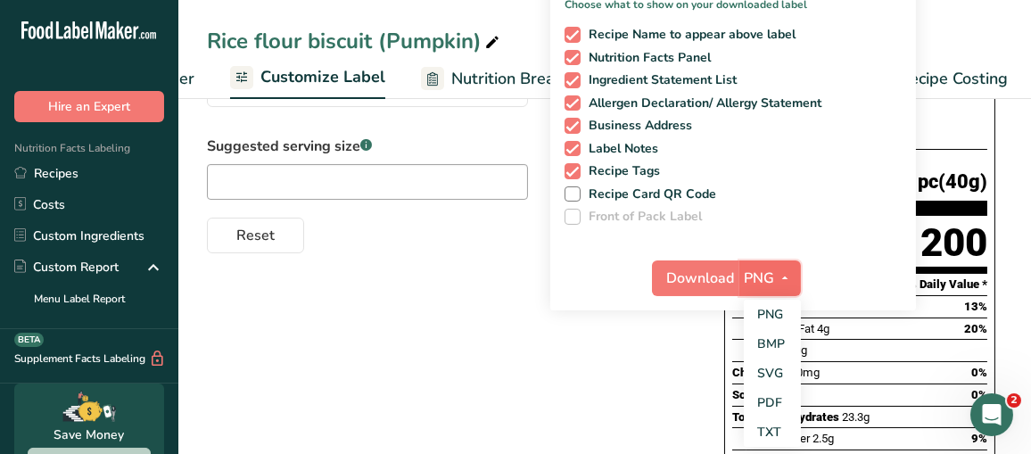
click at [774, 273] on span "PNG" at bounding box center [760, 278] width 30 height 21
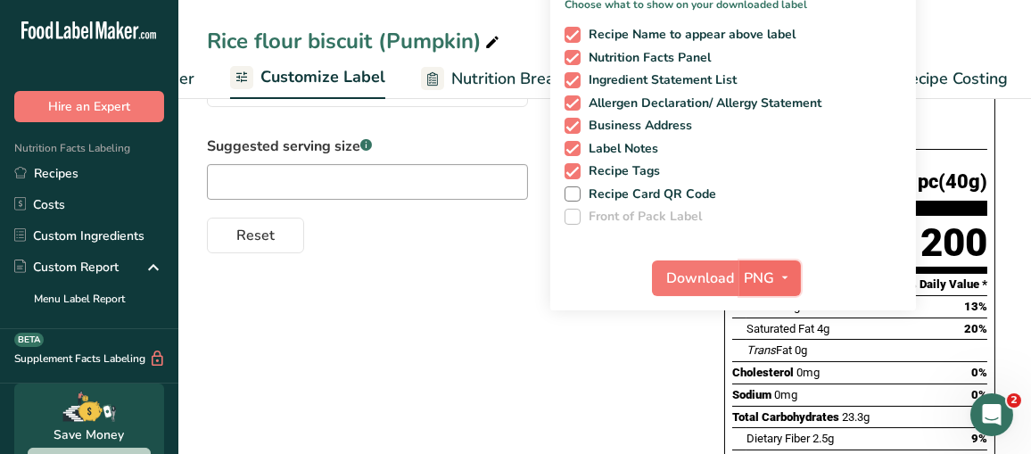
click at [774, 273] on span "PNG" at bounding box center [760, 278] width 30 height 21
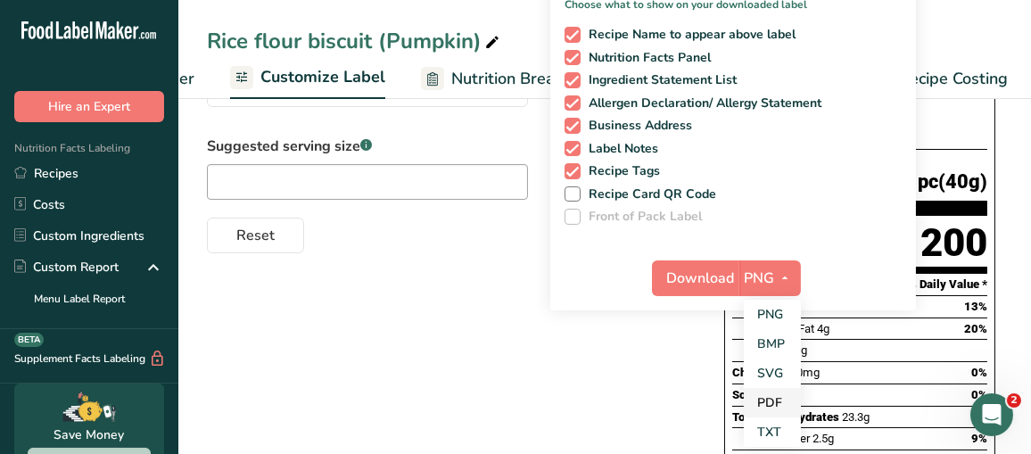
click at [764, 404] on link "PDF" at bounding box center [772, 402] width 57 height 29
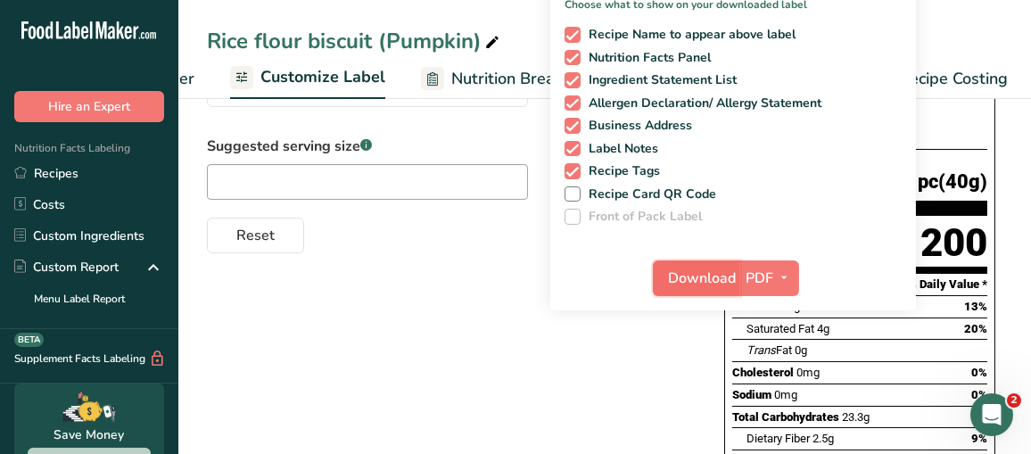
click at [701, 277] on span "Download" at bounding box center [702, 278] width 68 height 21
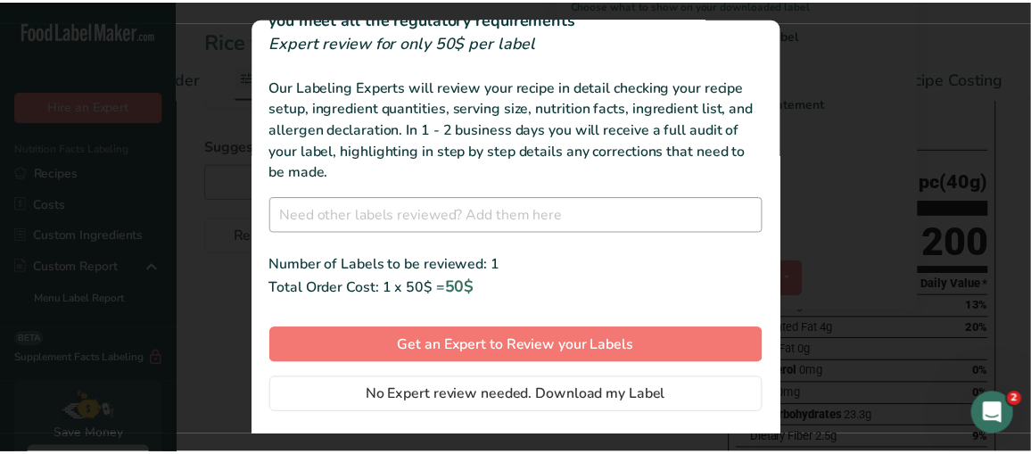
scroll to position [101, 0]
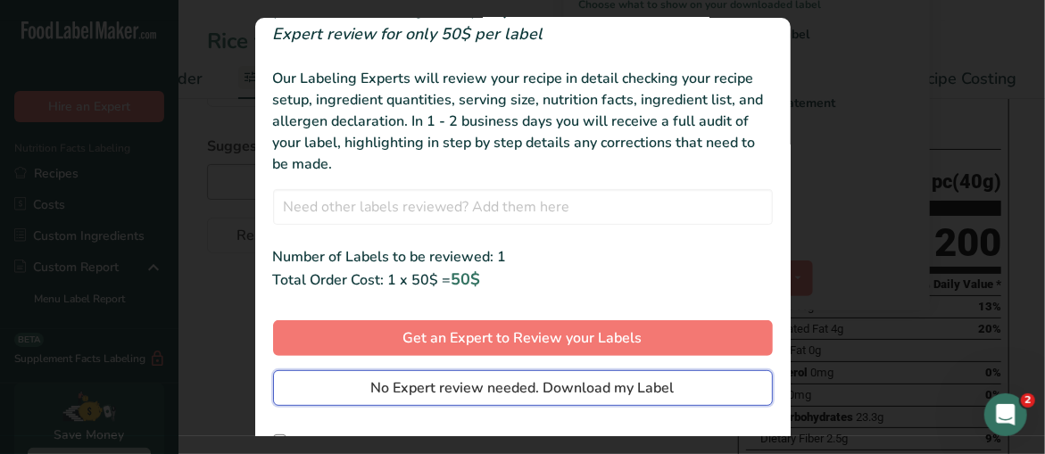
click at [532, 388] on span "No Expert review needed. Download my Label" at bounding box center [522, 387] width 303 height 21
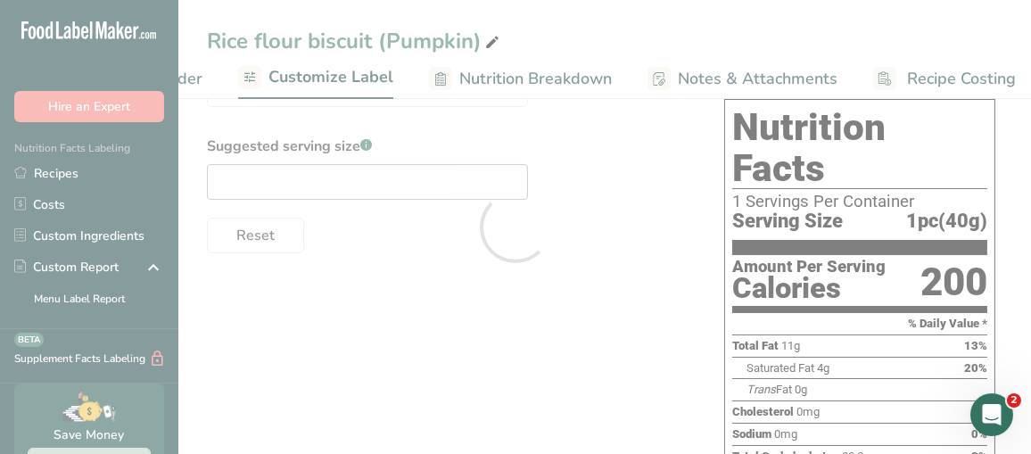
scroll to position [0, 0]
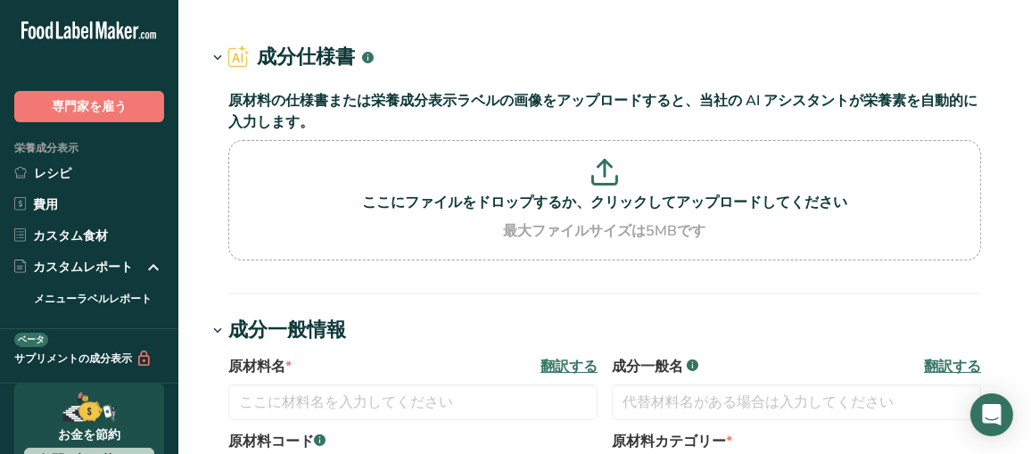
type input "Spices, garlic powder"
type input "Garlic Powder"
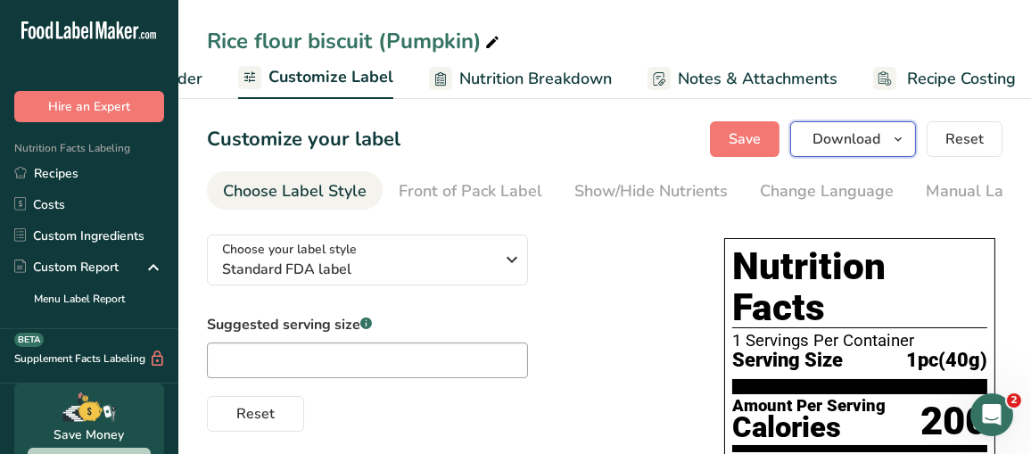
click at [902, 143] on icon "button" at bounding box center [898, 139] width 14 height 22
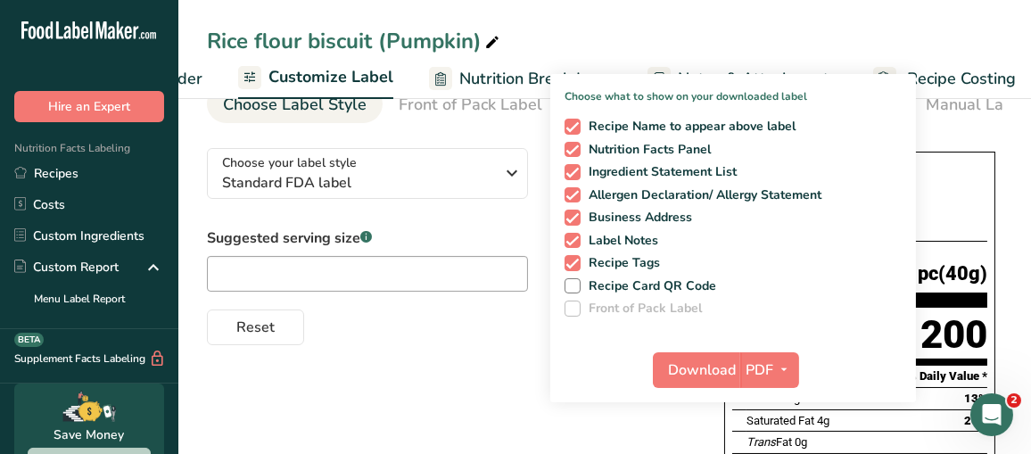
scroll to position [89, 0]
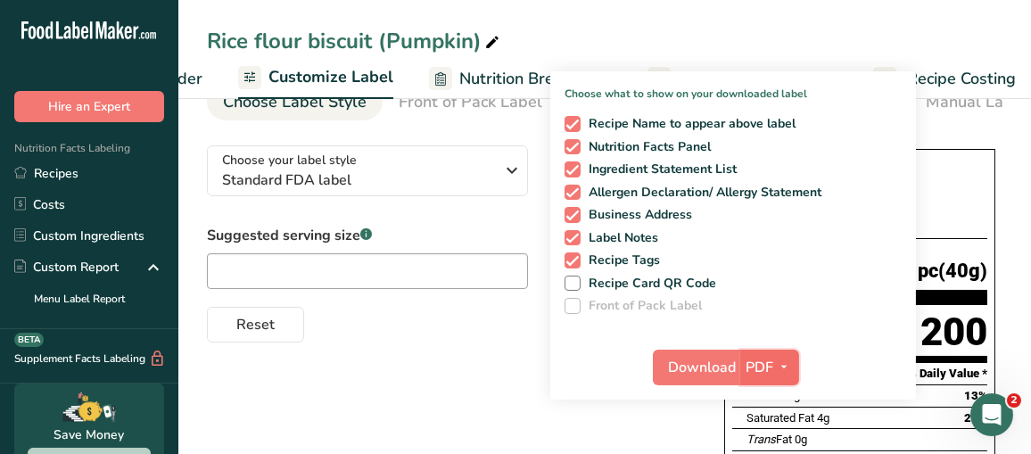
click at [786, 361] on icon "button" at bounding box center [784, 367] width 14 height 22
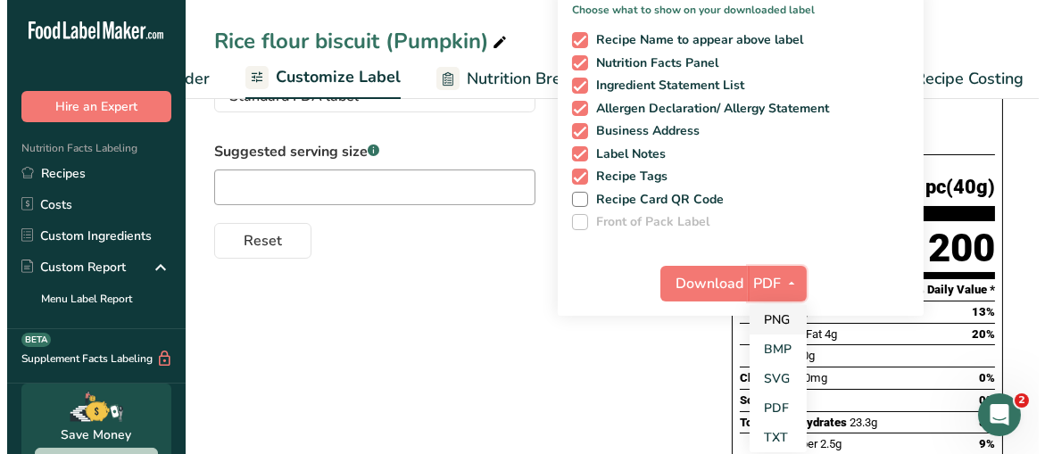
scroll to position [268, 0]
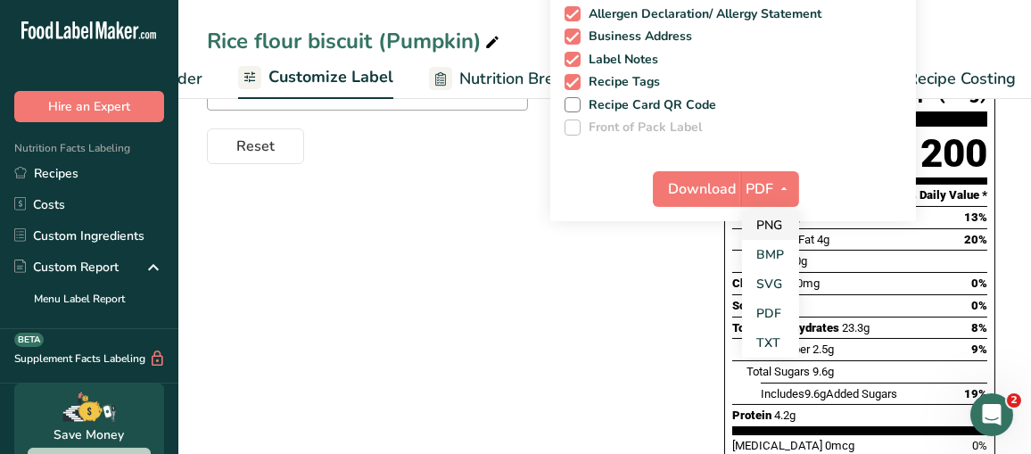
click at [780, 218] on link "PNG" at bounding box center [770, 225] width 57 height 29
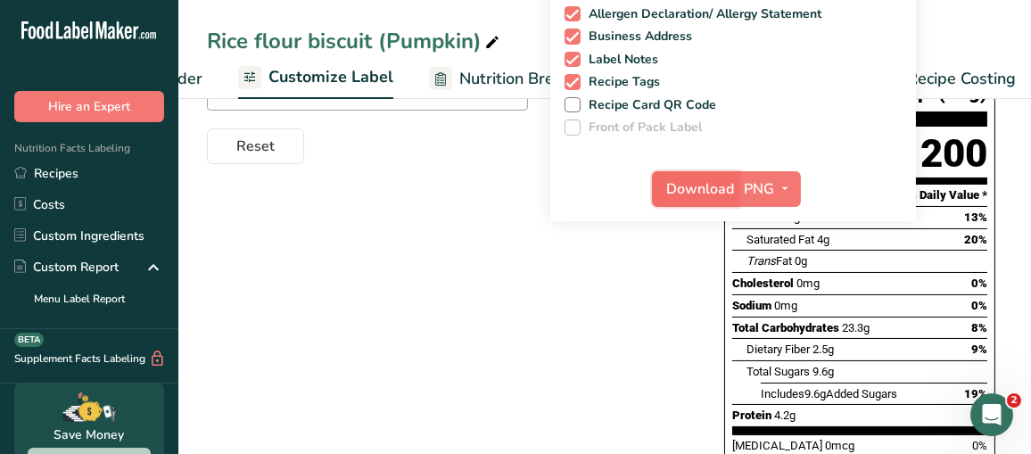
click at [694, 185] on span "Download" at bounding box center [701, 188] width 68 height 21
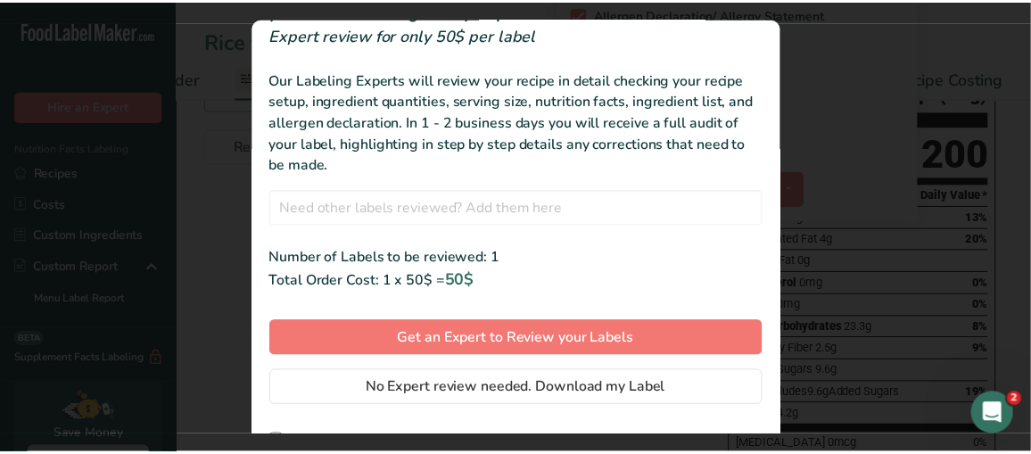
scroll to position [101, 0]
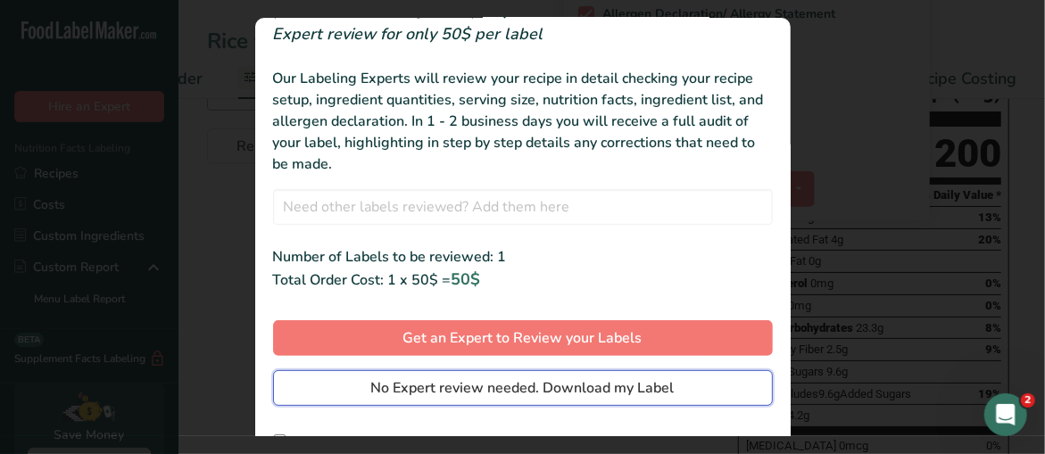
click at [516, 383] on span "No Expert review needed. Download my Label" at bounding box center [522, 387] width 303 height 21
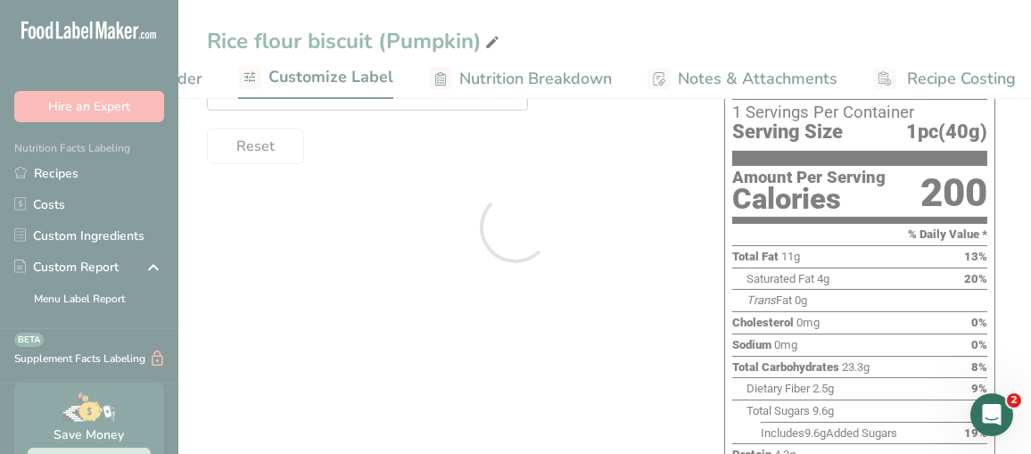
scroll to position [0, 0]
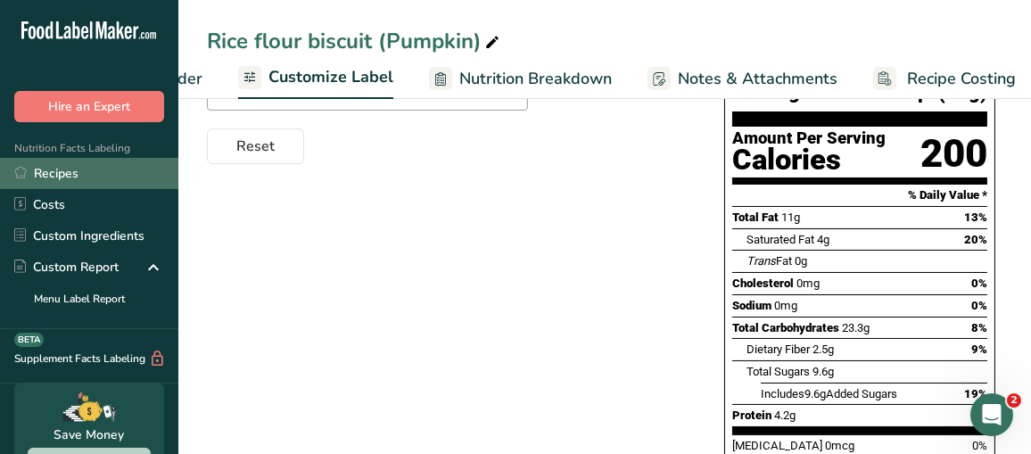
click at [67, 162] on link "Recipes" at bounding box center [89, 173] width 178 height 31
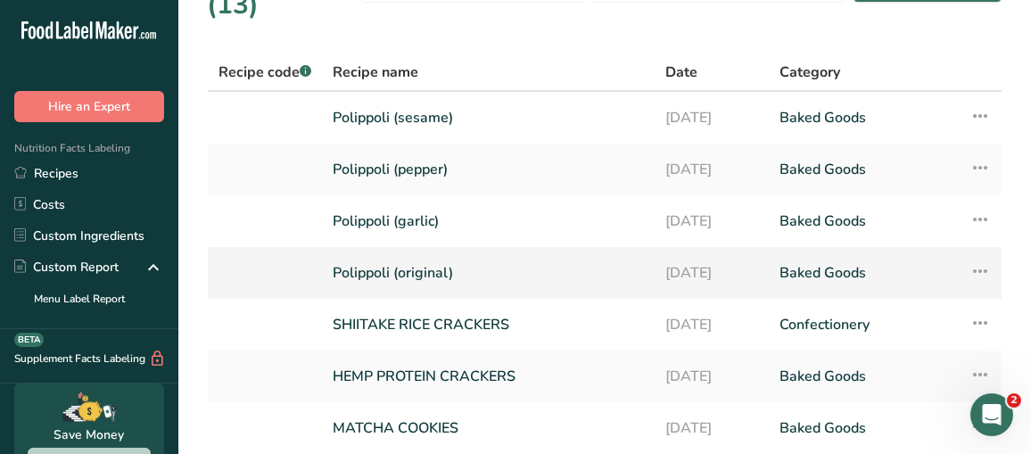
scroll to position [327, 0]
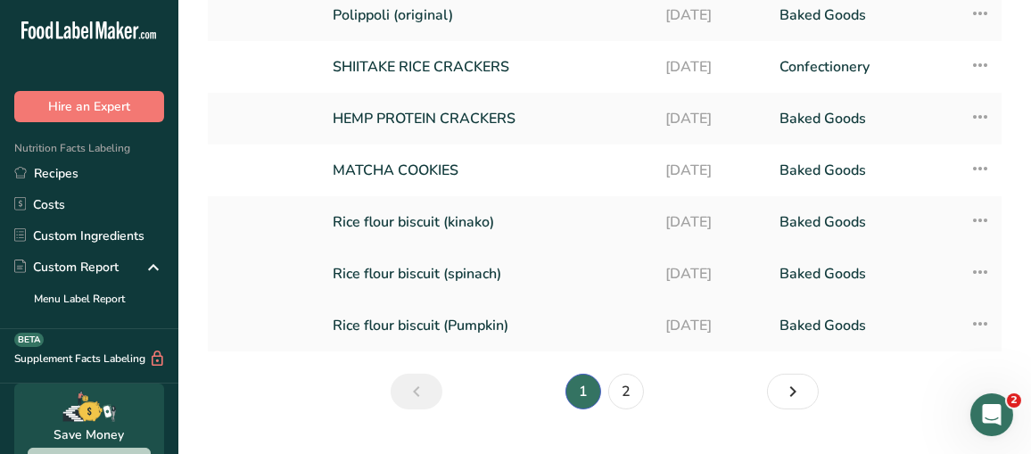
click at [453, 255] on link "Rice flour biscuit (spinach)" at bounding box center [488, 273] width 311 height 37
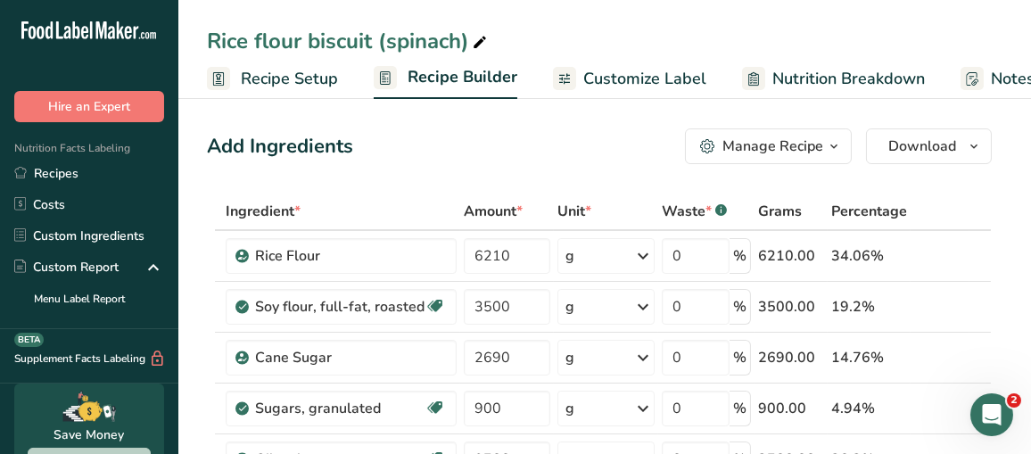
click at [680, 79] on span "Customize Label" at bounding box center [644, 79] width 123 height 24
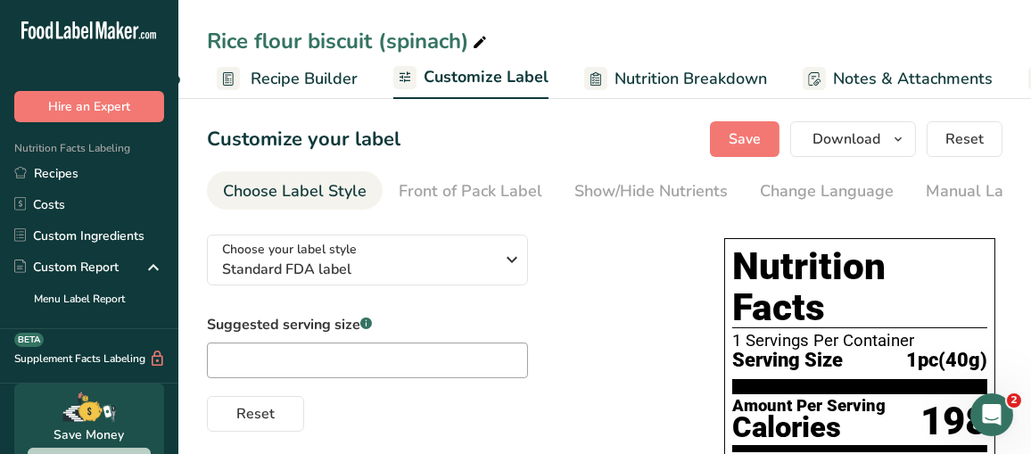
scroll to position [0, 326]
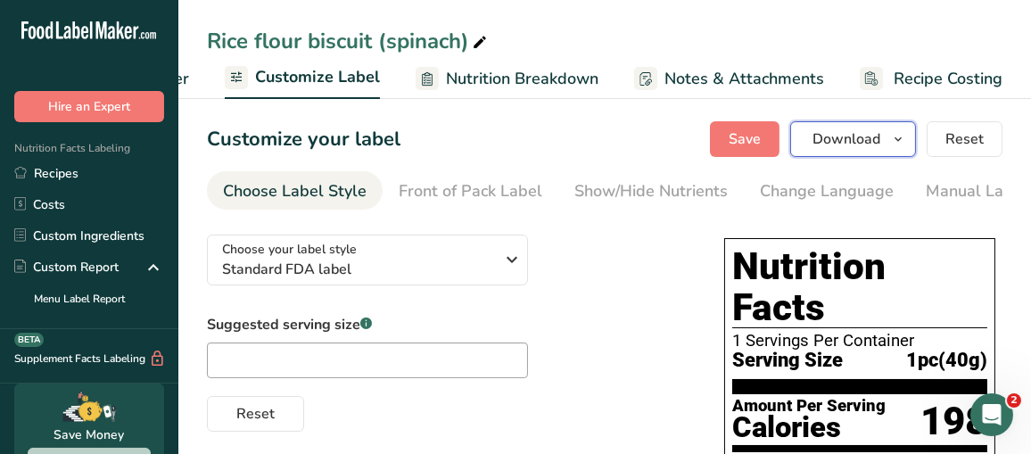
click at [837, 138] on span "Download" at bounding box center [847, 138] width 68 height 21
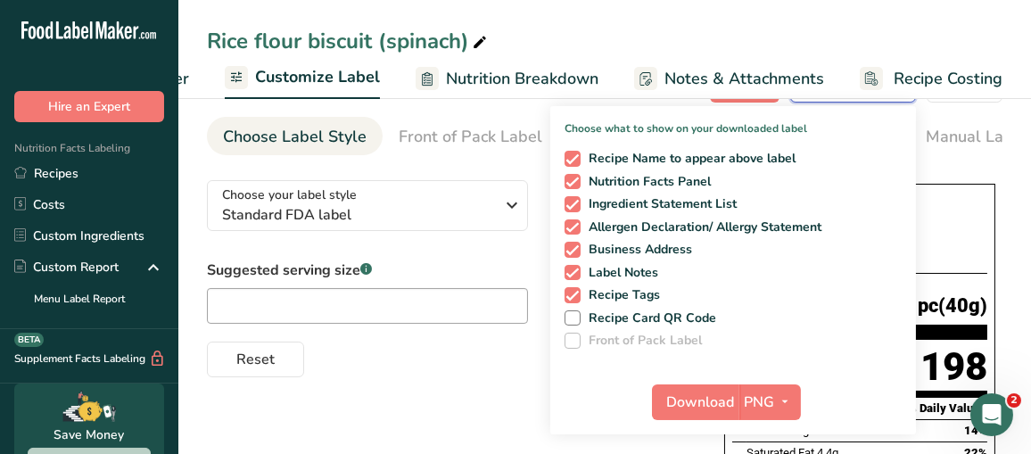
scroll to position [89, 0]
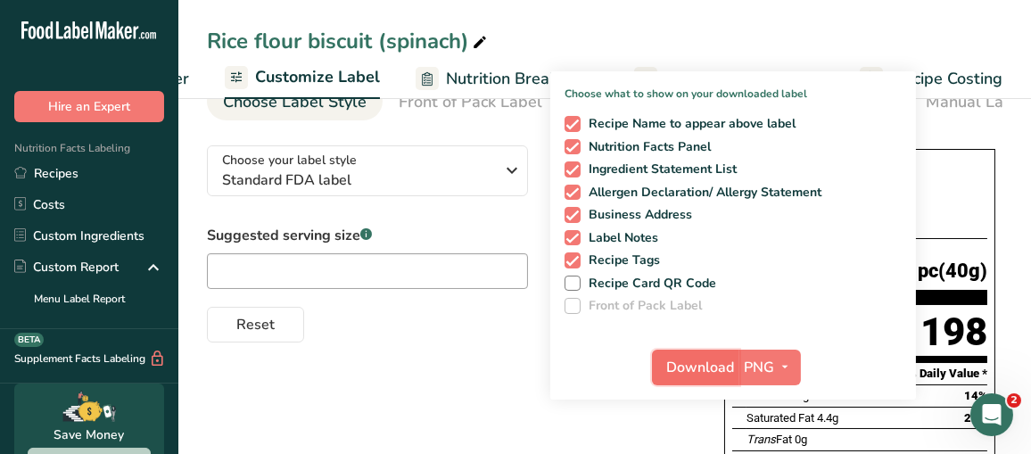
click at [695, 363] on span "Download" at bounding box center [701, 367] width 68 height 21
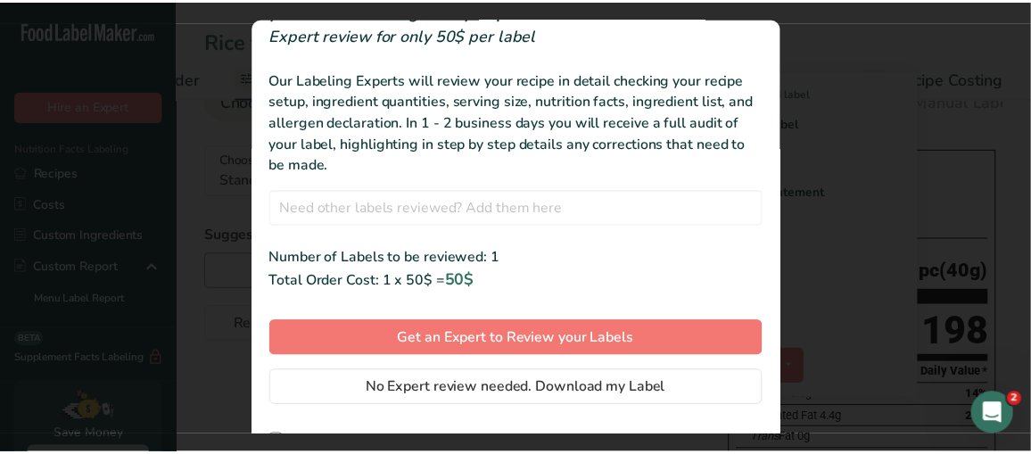
scroll to position [101, 0]
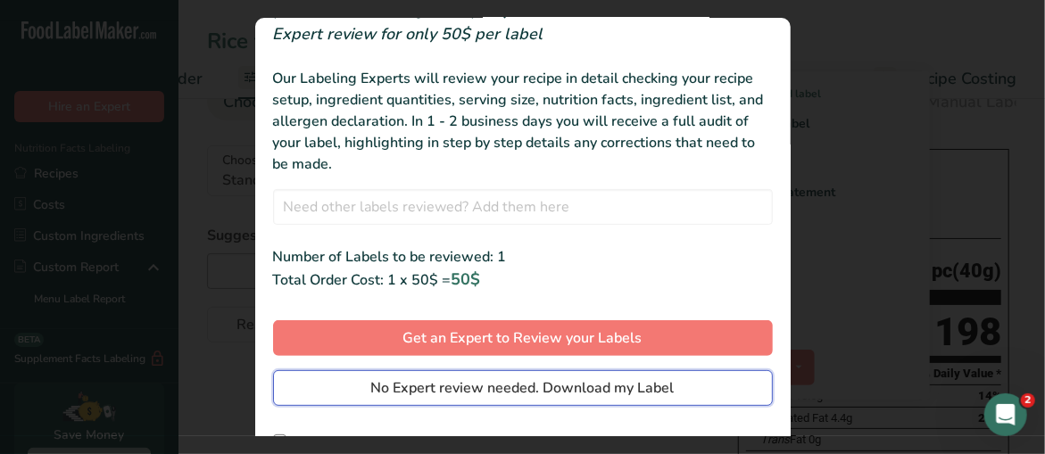
click at [556, 384] on span "No Expert review needed. Download my Label" at bounding box center [522, 387] width 303 height 21
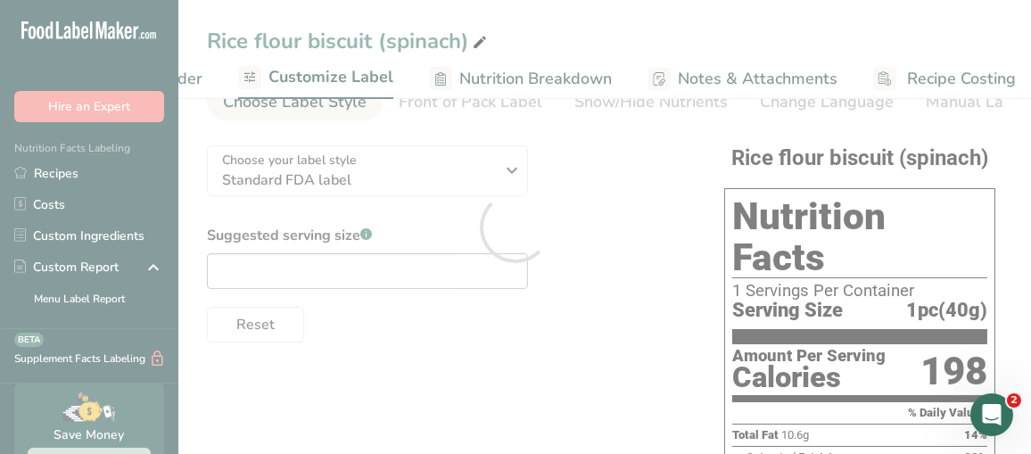
scroll to position [0, 0]
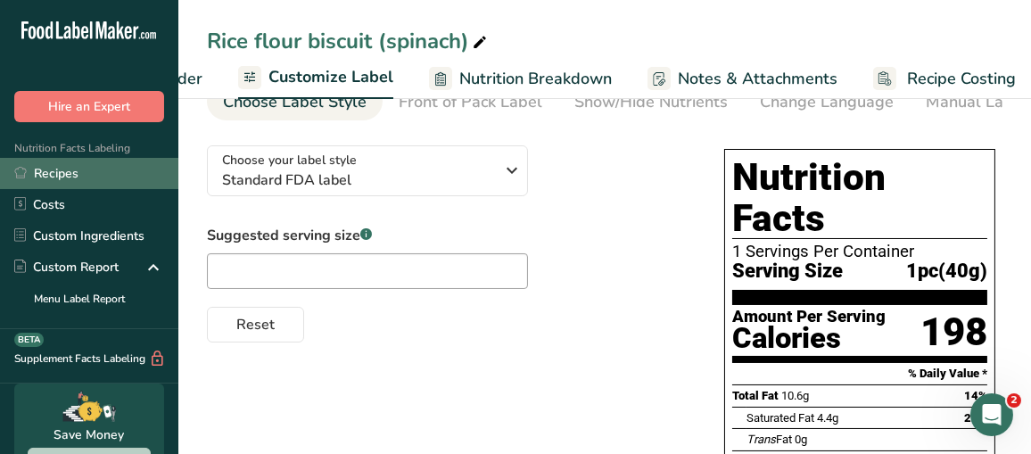
click at [61, 170] on link "Recipes" at bounding box center [89, 173] width 178 height 31
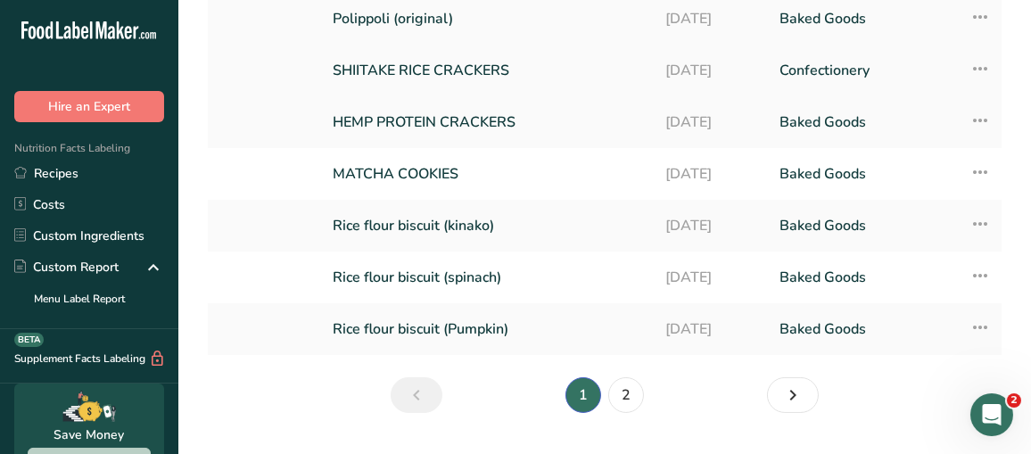
scroll to position [327, 0]
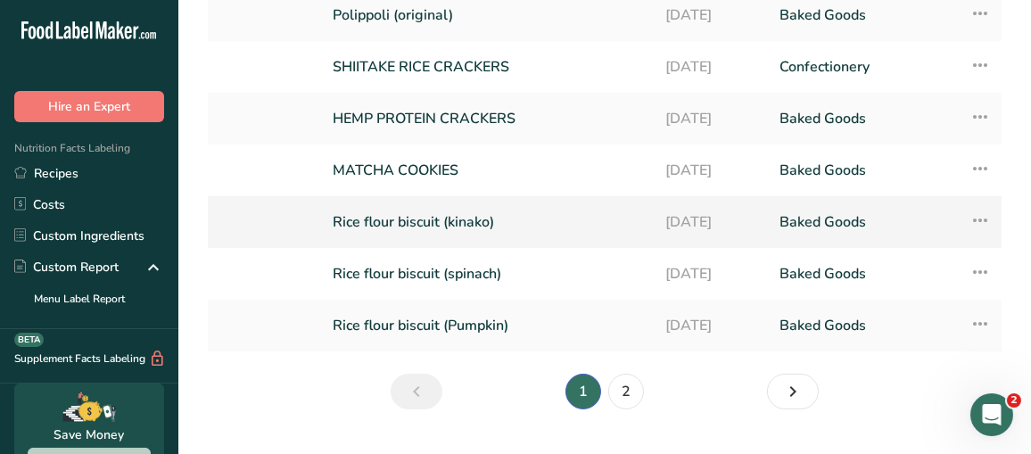
click at [469, 203] on link "Rice flour biscuit (kinako)" at bounding box center [488, 221] width 311 height 37
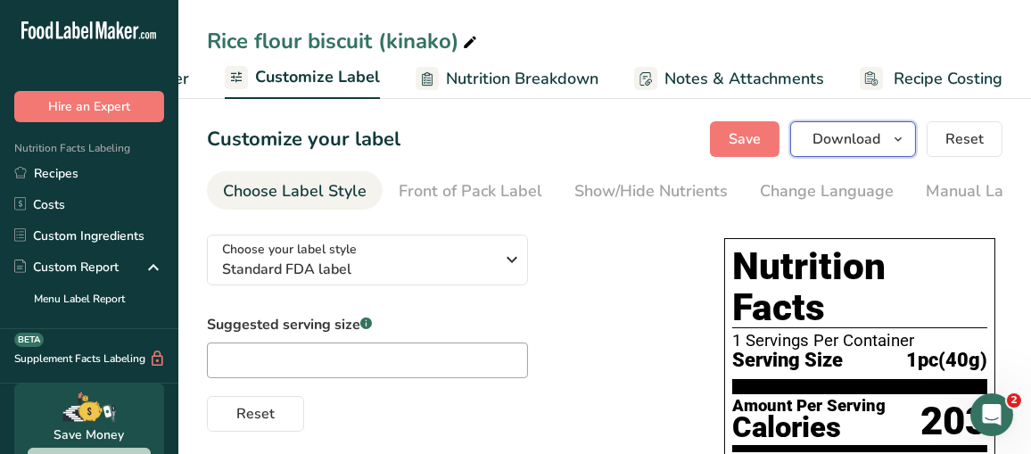
click at [828, 134] on span "Download" at bounding box center [847, 138] width 68 height 21
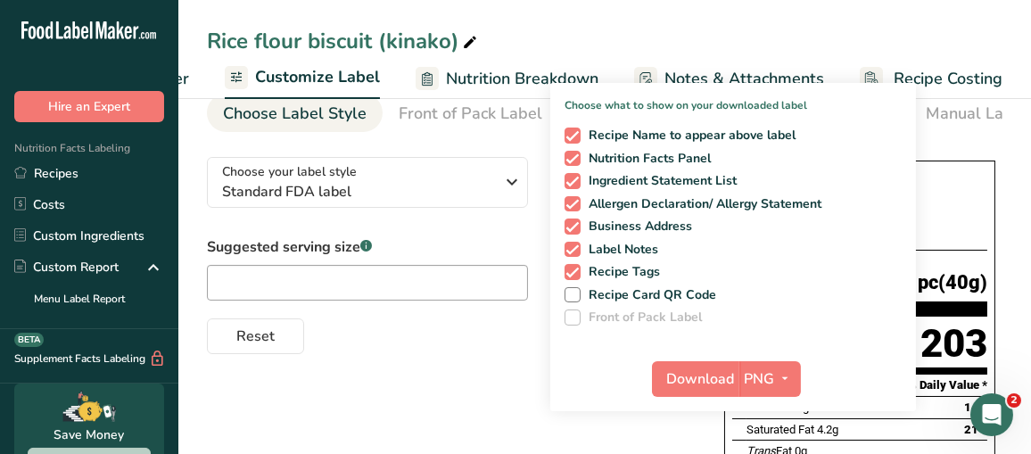
scroll to position [178, 0]
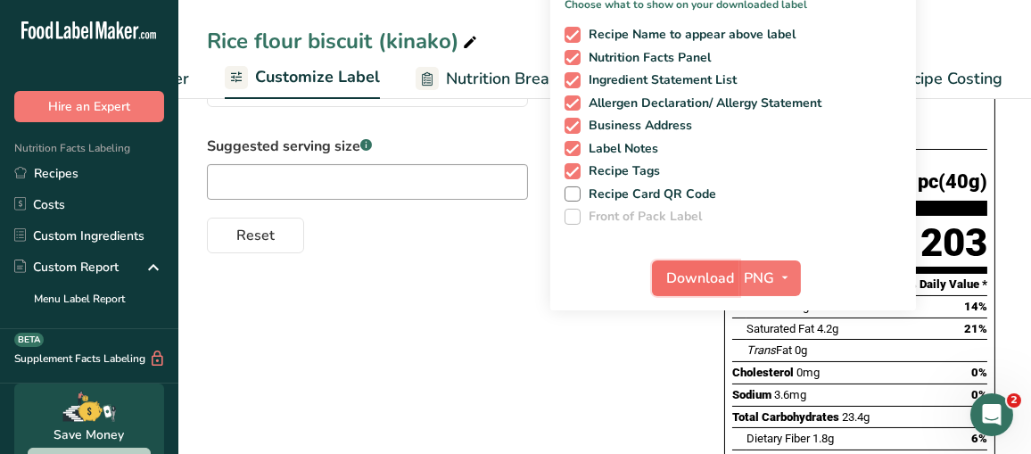
click at [684, 276] on span "Download" at bounding box center [701, 278] width 68 height 21
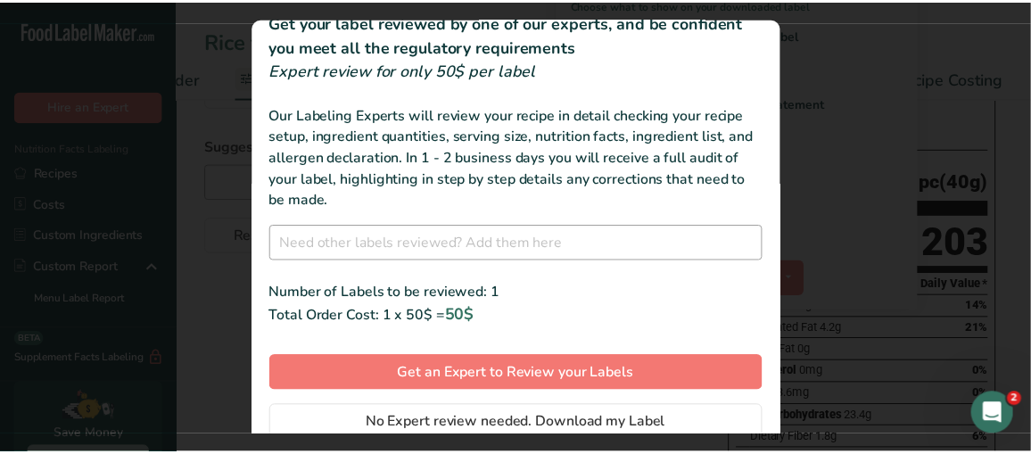
scroll to position [101, 0]
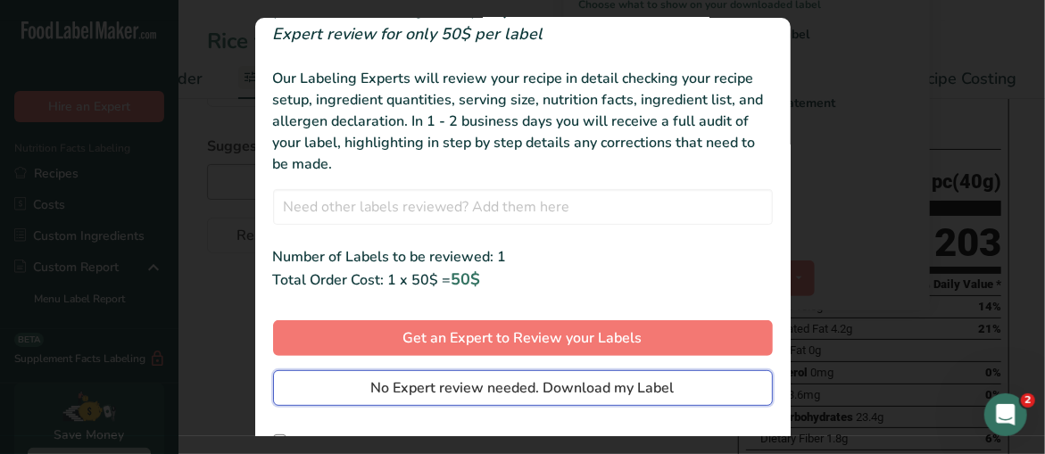
click at [577, 377] on span "No Expert review needed. Download my Label" at bounding box center [522, 387] width 303 height 21
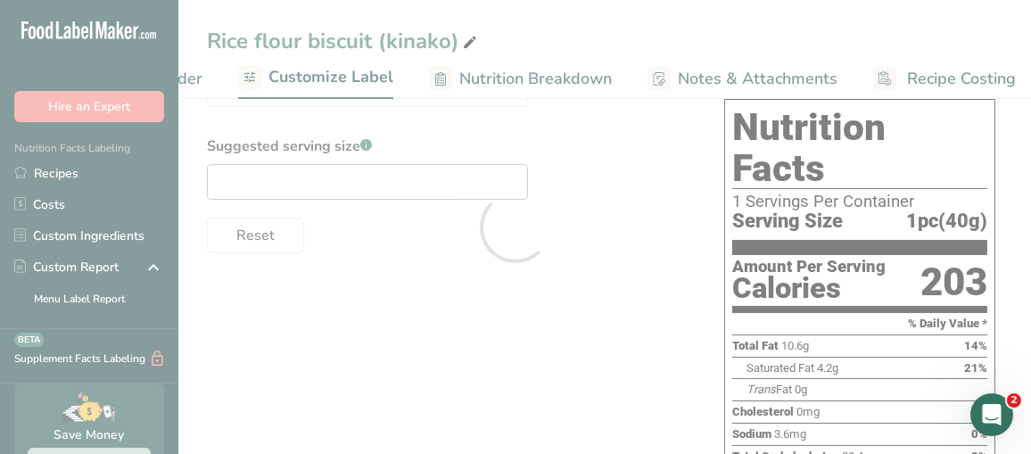
scroll to position [0, 0]
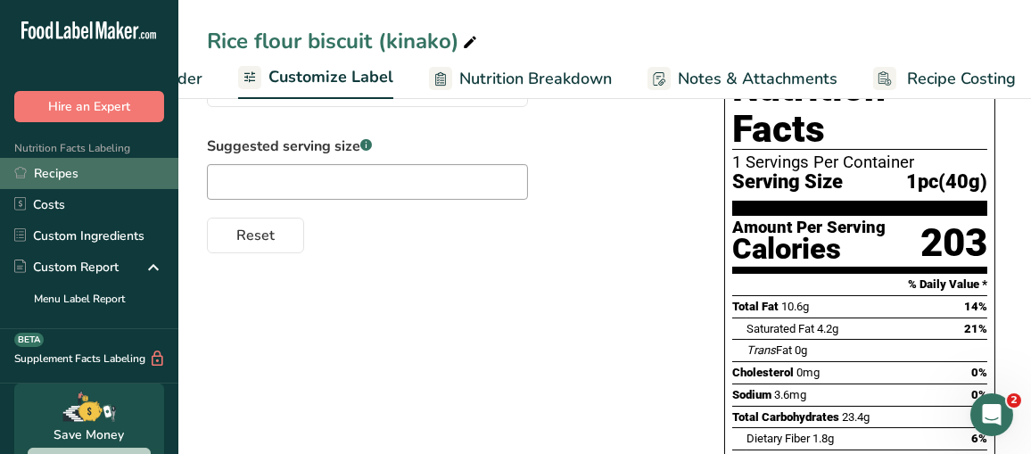
click at [57, 167] on link "Recipes" at bounding box center [89, 173] width 178 height 31
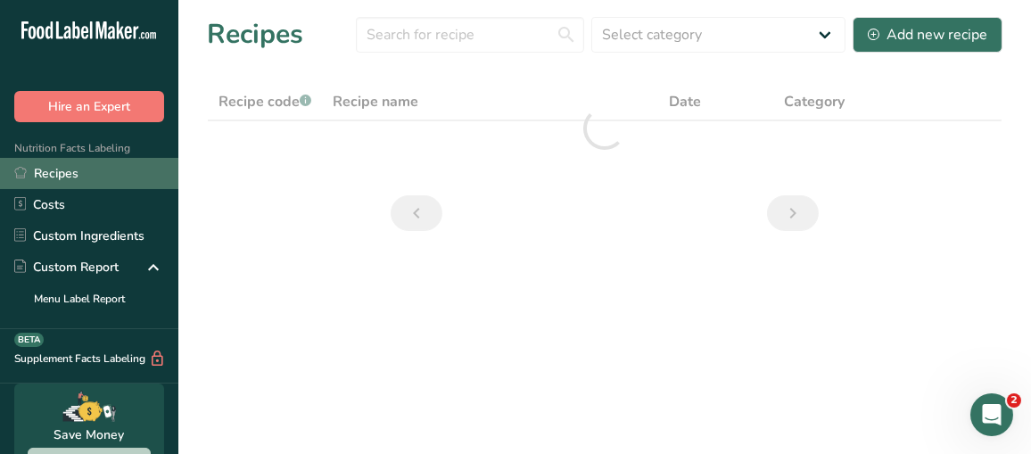
click at [64, 175] on link "Recipes" at bounding box center [89, 173] width 178 height 31
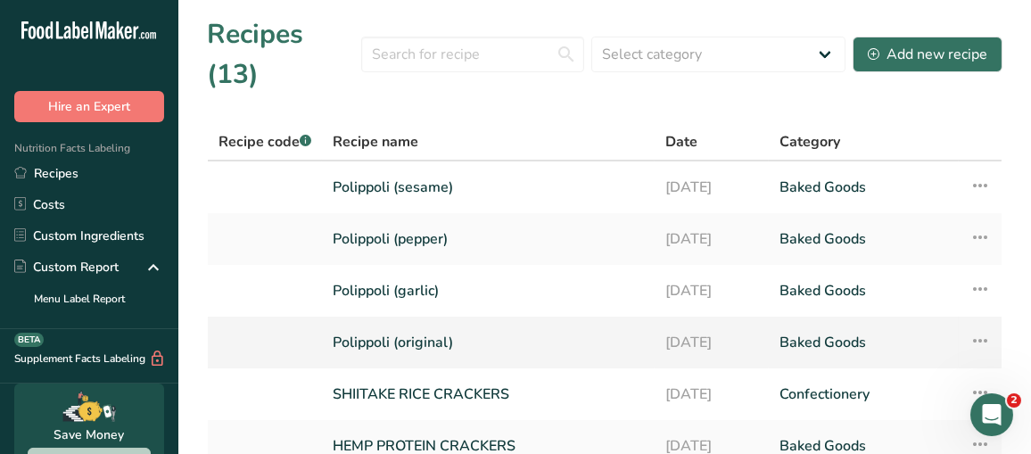
click at [403, 324] on link "Polippoli (original)" at bounding box center [488, 342] width 311 height 37
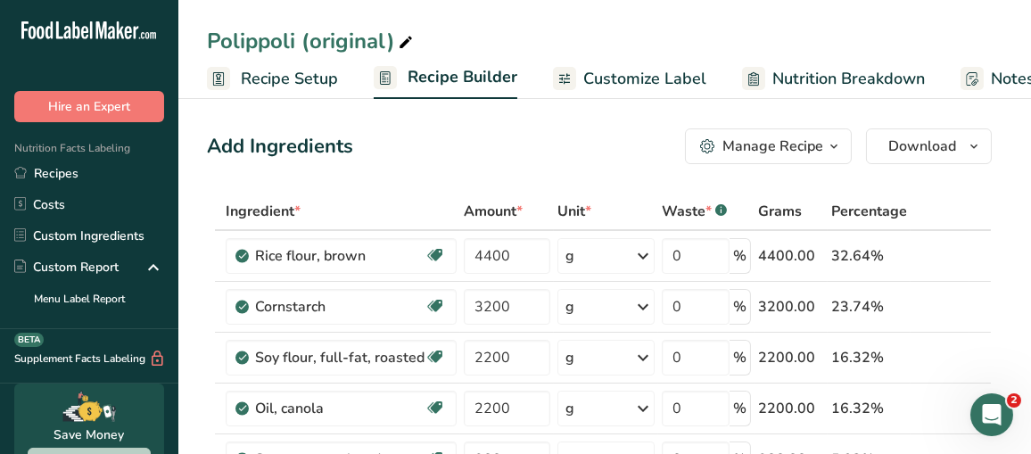
click at [612, 73] on span "Customize Label" at bounding box center [644, 79] width 123 height 24
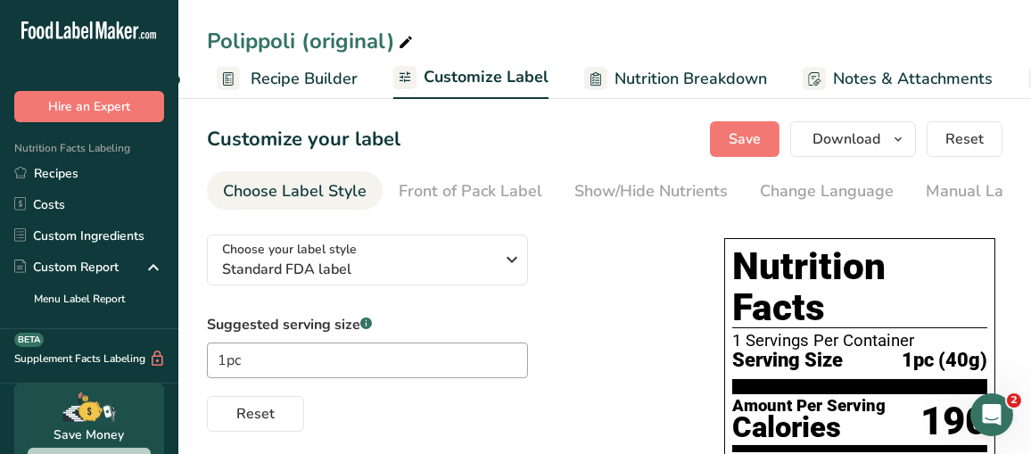
scroll to position [0, 326]
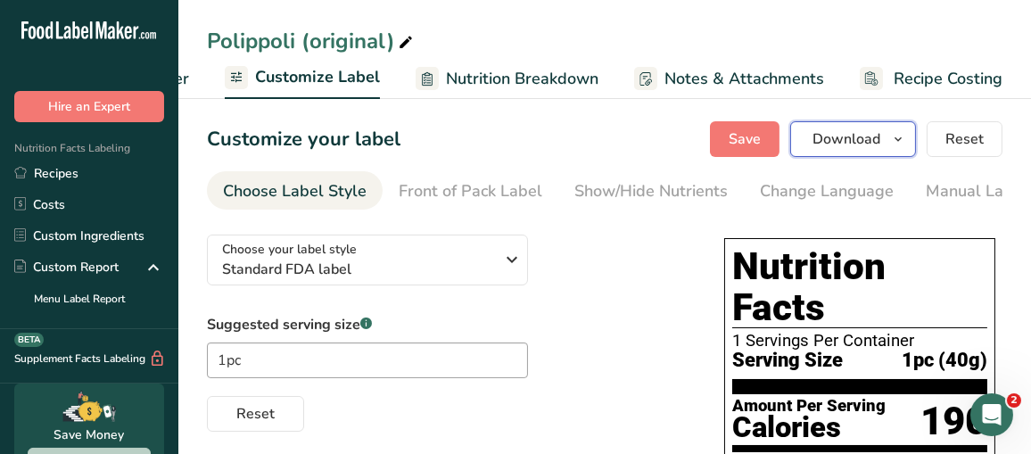
click at [870, 137] on span "Download" at bounding box center [847, 138] width 68 height 21
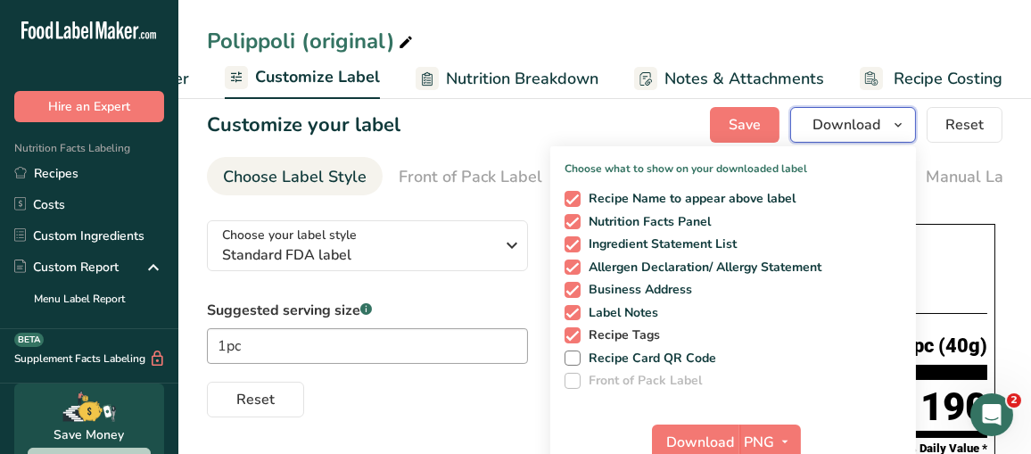
scroll to position [178, 0]
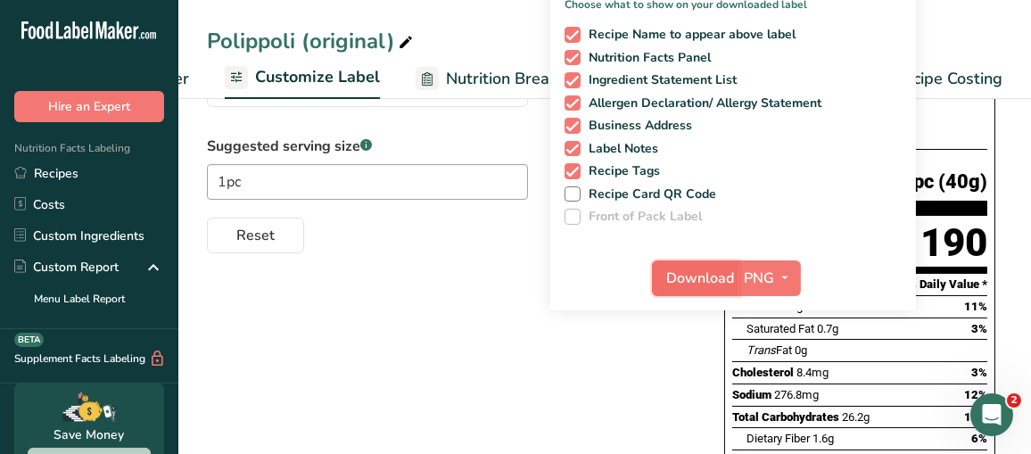
click at [702, 275] on span "Download" at bounding box center [701, 278] width 68 height 21
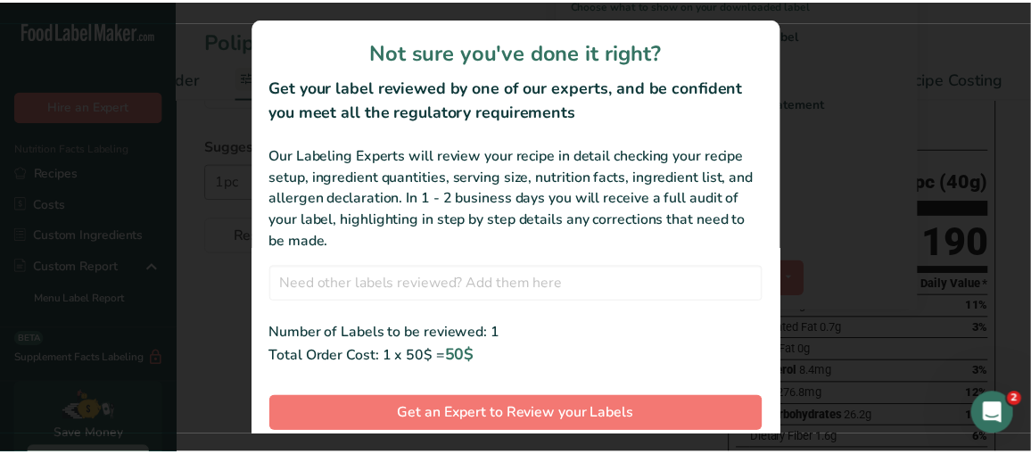
scroll to position [76, 0]
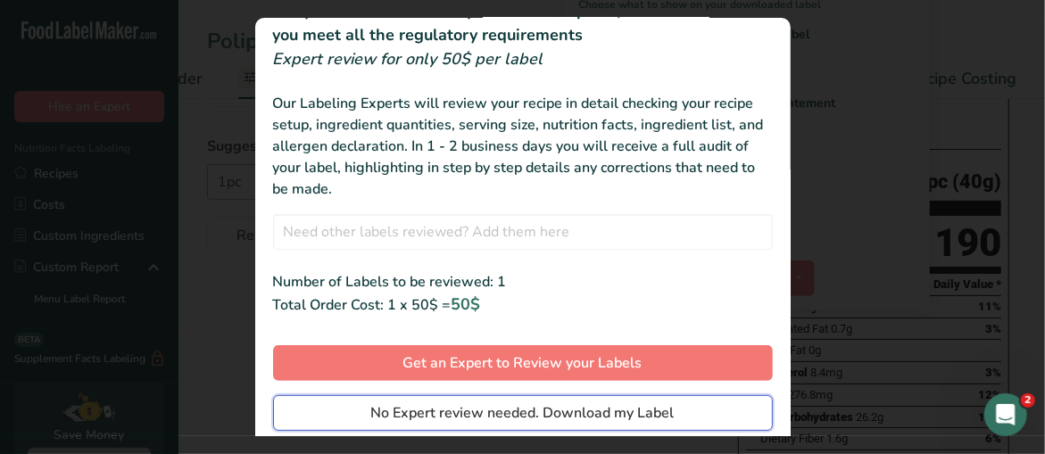
click at [544, 399] on button "No Expert review needed. Download my Label" at bounding box center [523, 413] width 500 height 36
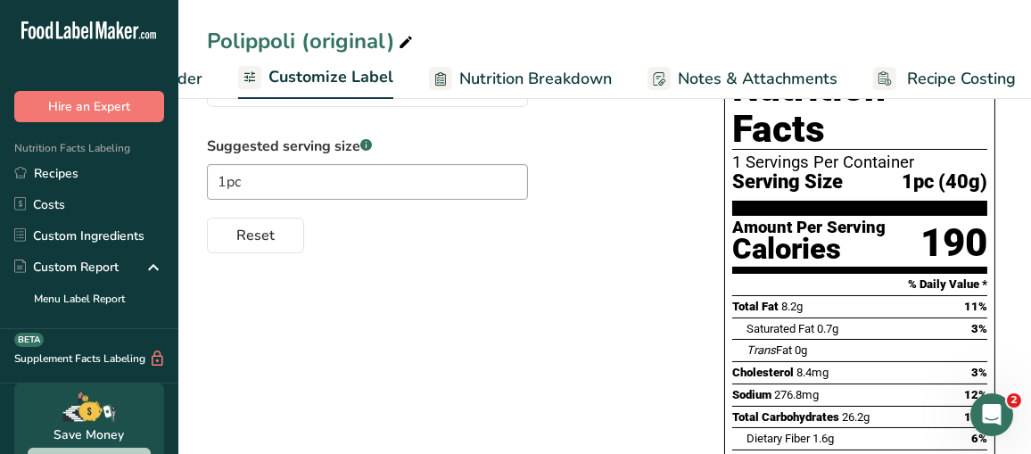
drag, startPoint x: 54, startPoint y: 170, endPoint x: 535, endPoint y: 168, distance: 480.8
click at [54, 170] on link "Recipes" at bounding box center [89, 173] width 178 height 31
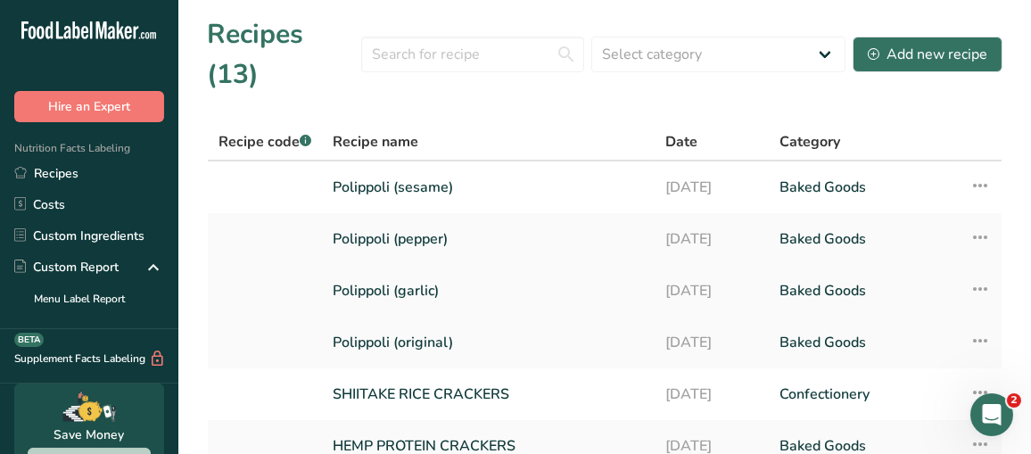
click at [361, 272] on link "Polippoli (garlic)" at bounding box center [488, 290] width 311 height 37
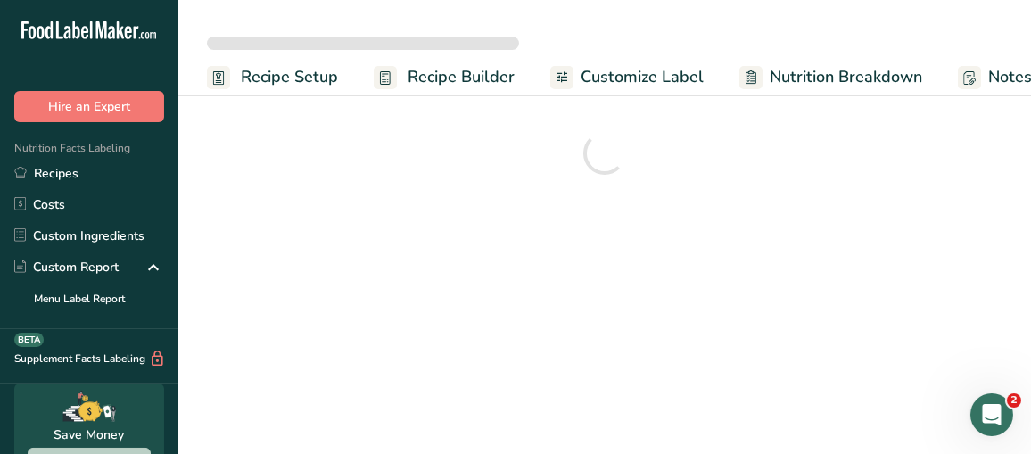
click at [656, 72] on span "Customize Label" at bounding box center [642, 77] width 123 height 24
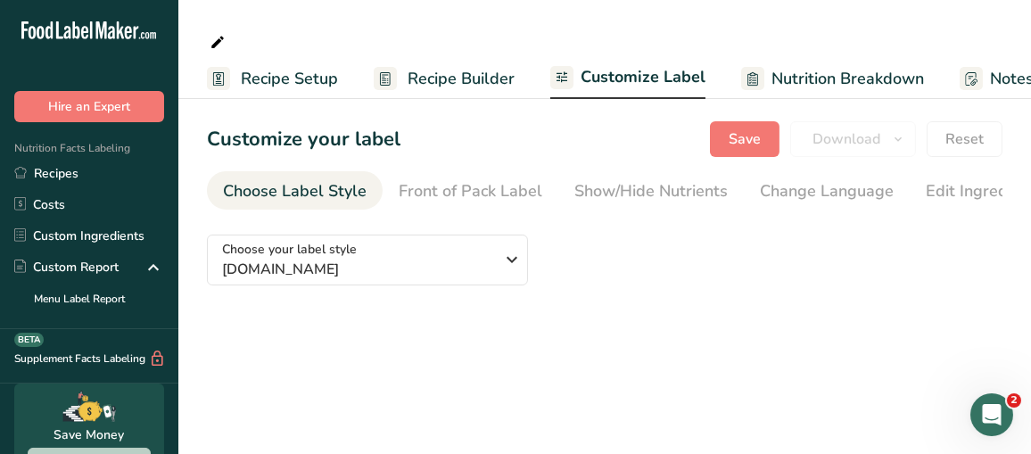
click at [632, 79] on span "Customize Label" at bounding box center [643, 77] width 125 height 24
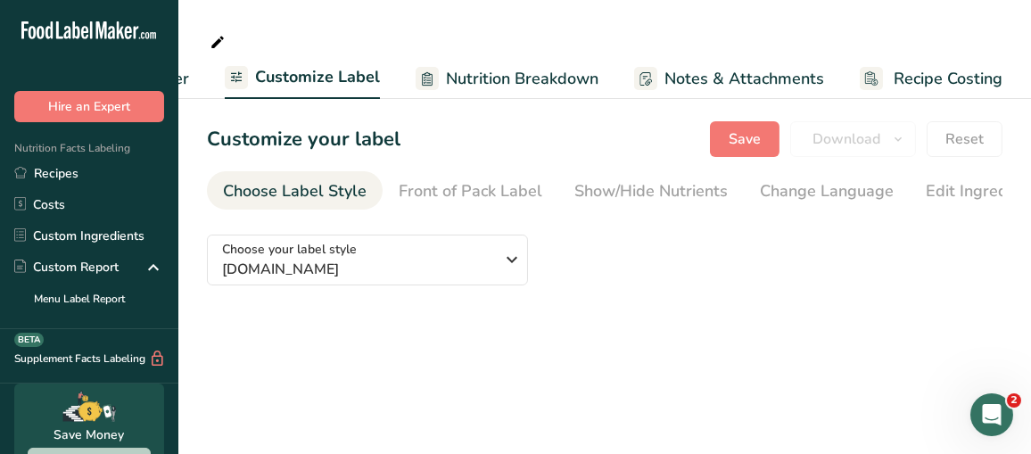
scroll to position [0, 290]
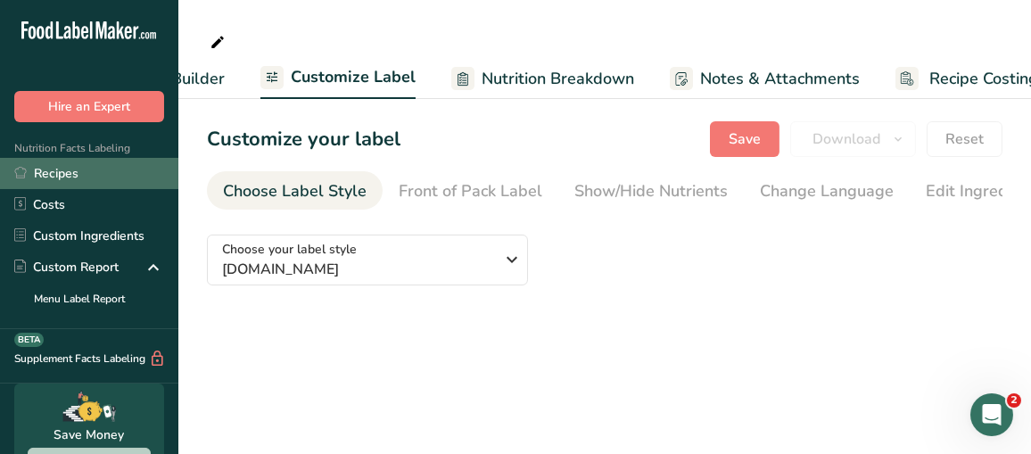
click at [45, 175] on link "Recipes" at bounding box center [89, 173] width 178 height 31
click at [37, 175] on link "Recipes" at bounding box center [89, 173] width 178 height 31
click at [53, 173] on link "Recipes" at bounding box center [89, 173] width 178 height 31
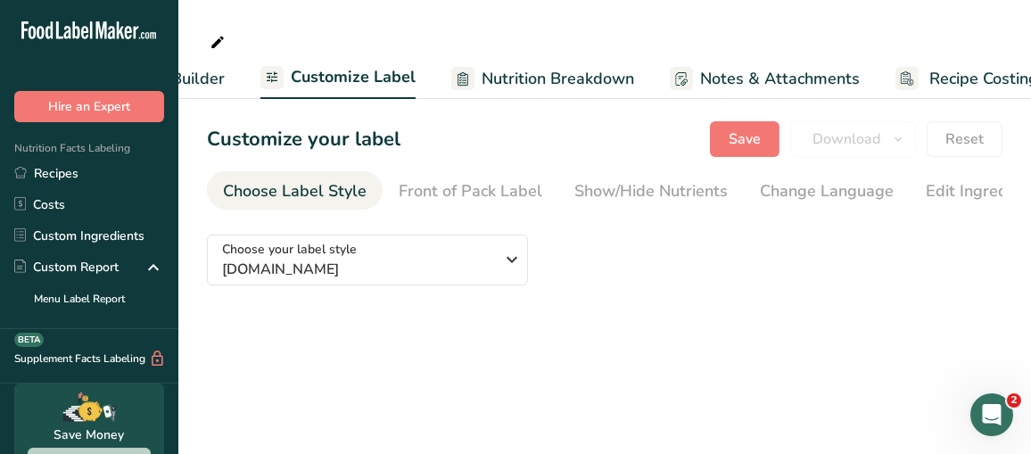
click at [556, 83] on span "Nutrition Breakdown" at bounding box center [558, 79] width 153 height 24
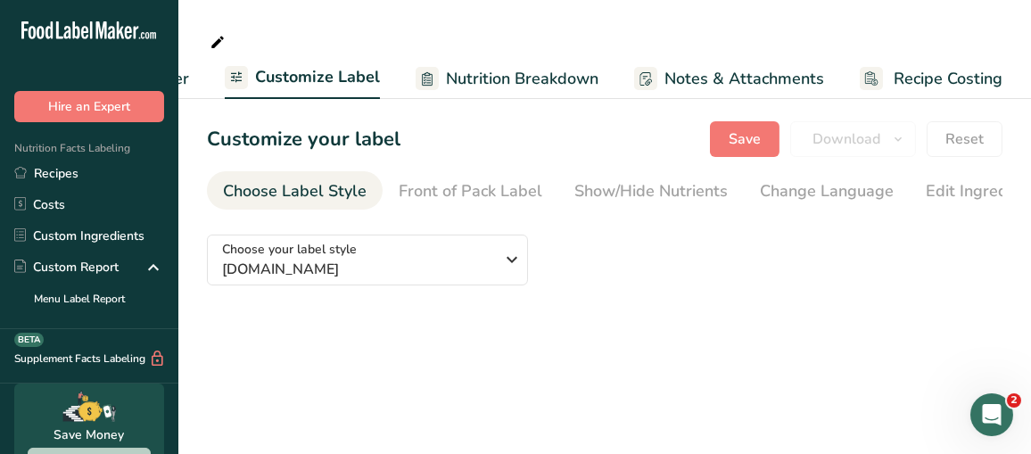
click at [677, 80] on span "Notes & Attachments" at bounding box center [745, 79] width 160 height 24
click at [373, 77] on span "Customize Label" at bounding box center [317, 77] width 125 height 24
click at [331, 75] on span "Customize Label" at bounding box center [317, 77] width 125 height 24
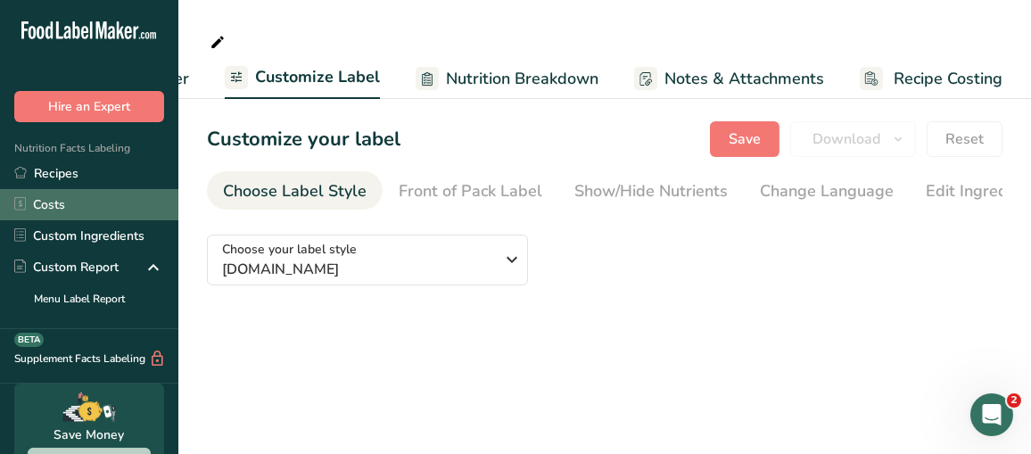
click at [62, 192] on link "Costs" at bounding box center [89, 204] width 178 height 31
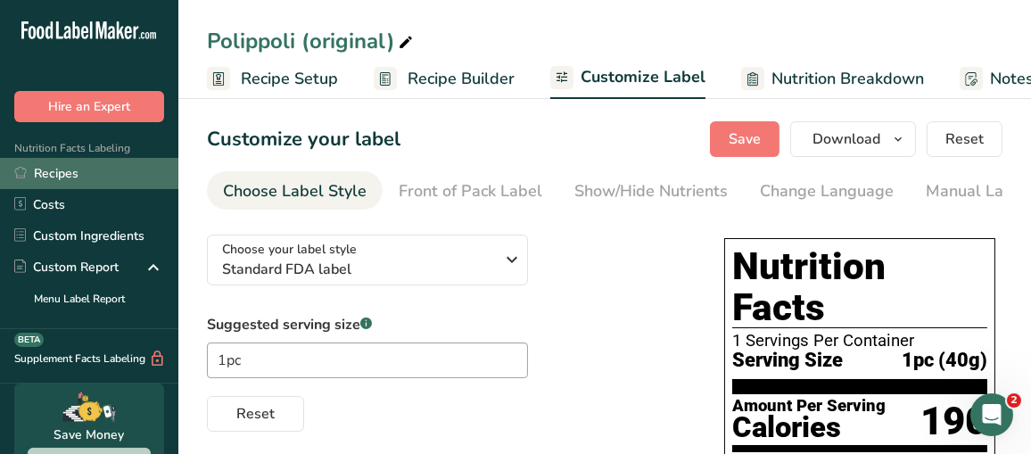
click at [50, 182] on link "Recipes" at bounding box center [89, 173] width 178 height 31
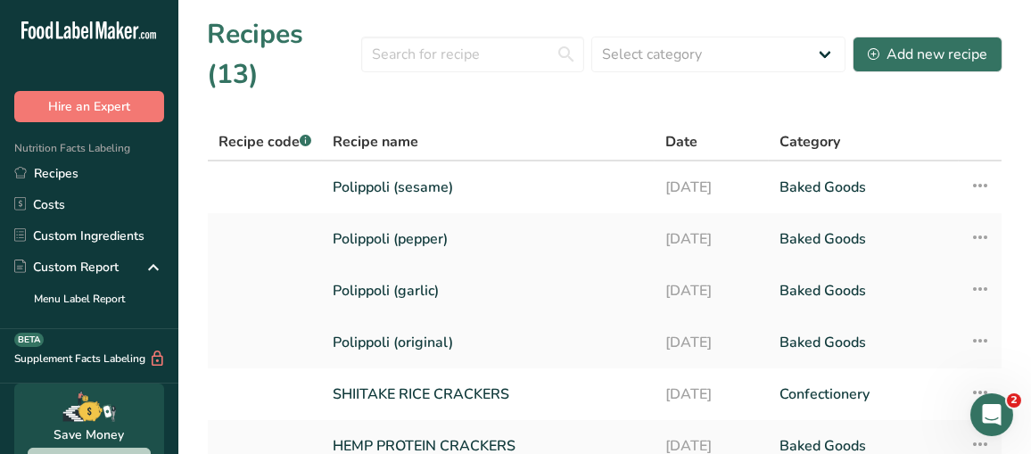
click at [419, 272] on link "Polippoli (garlic)" at bounding box center [488, 290] width 311 height 37
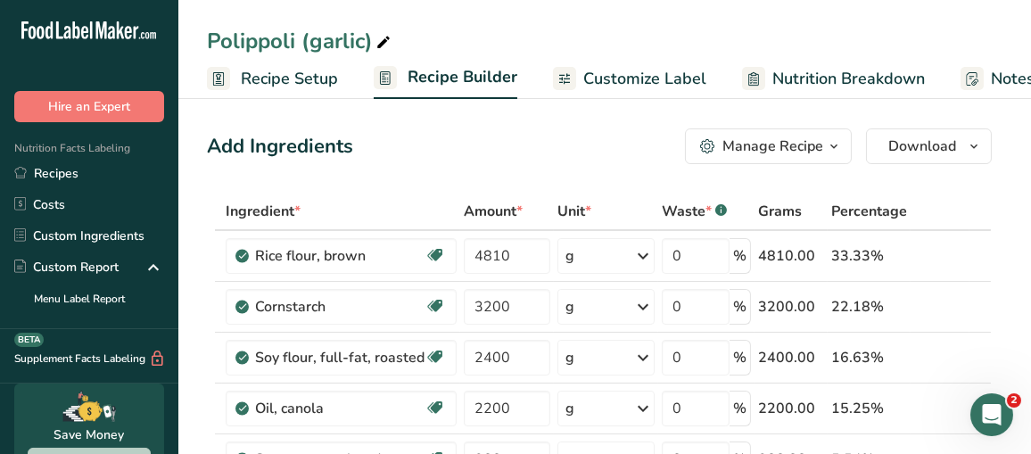
click at [624, 83] on span "Customize Label" at bounding box center [644, 79] width 123 height 24
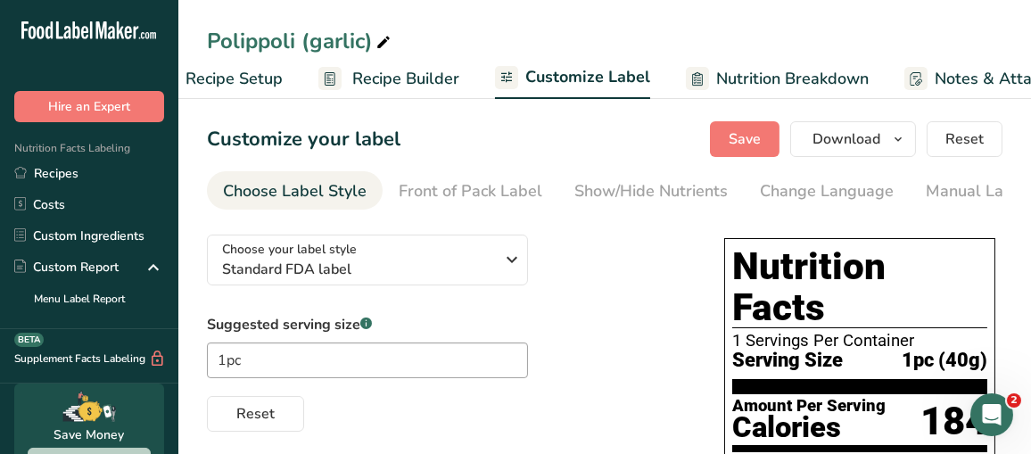
scroll to position [0, 326]
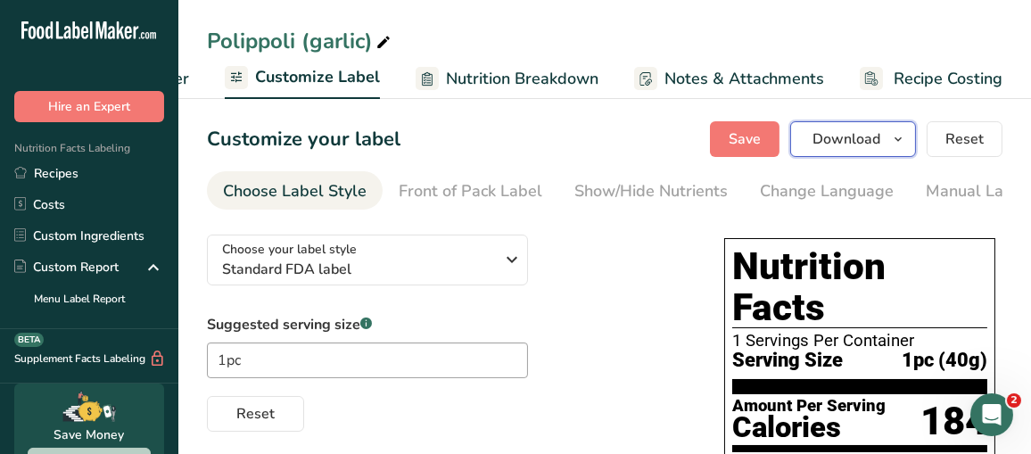
click at [846, 133] on span "Download" at bounding box center [847, 138] width 68 height 21
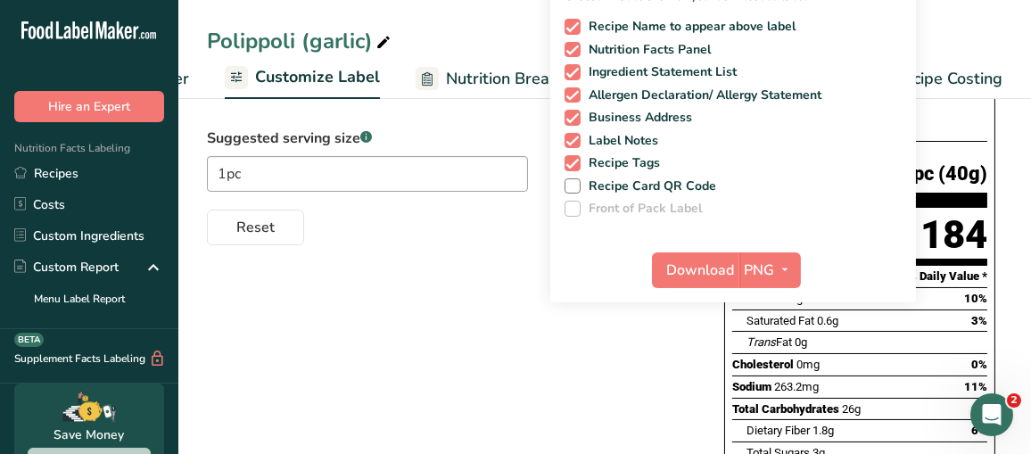
scroll to position [268, 0]
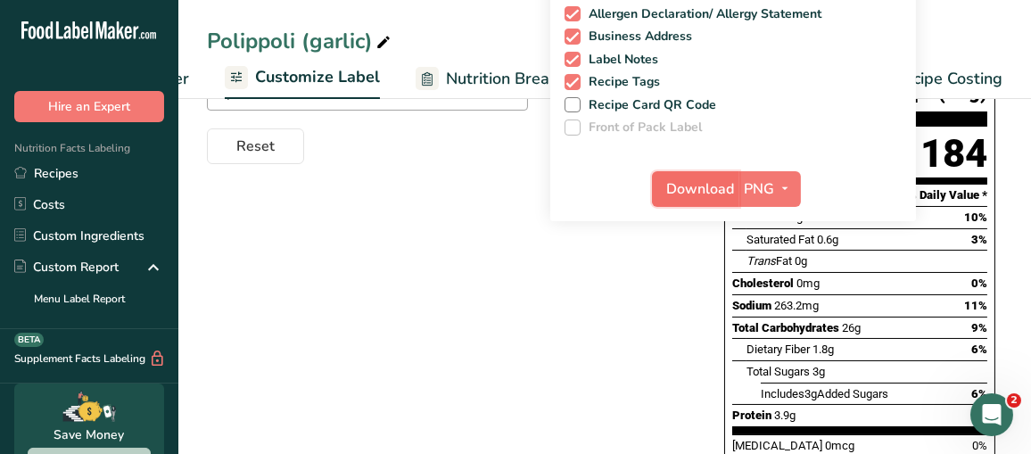
click at [706, 183] on span "Download" at bounding box center [701, 188] width 68 height 21
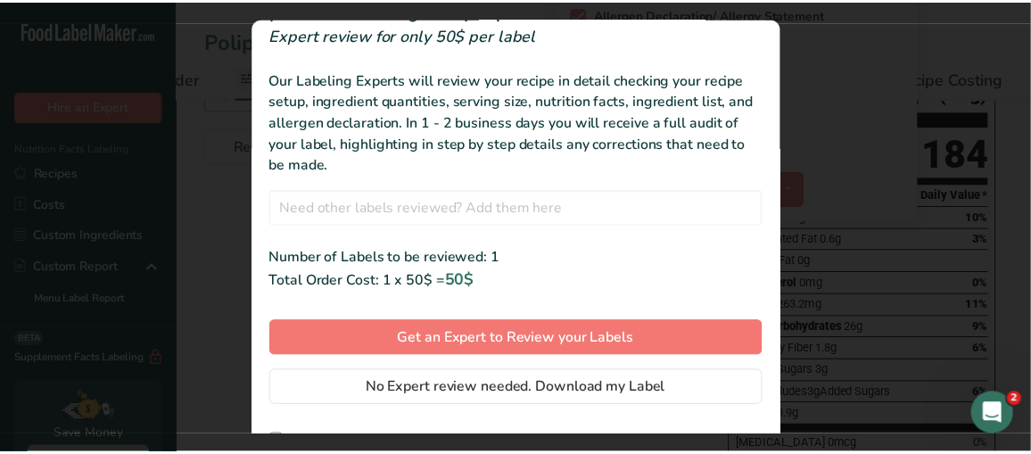
scroll to position [101, 0]
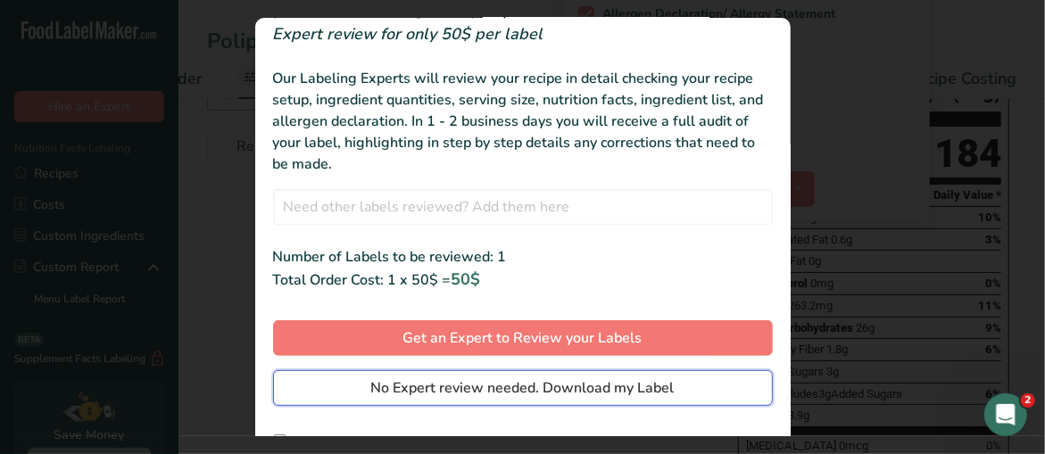
click at [550, 379] on span "No Expert review needed. Download my Label" at bounding box center [522, 387] width 303 height 21
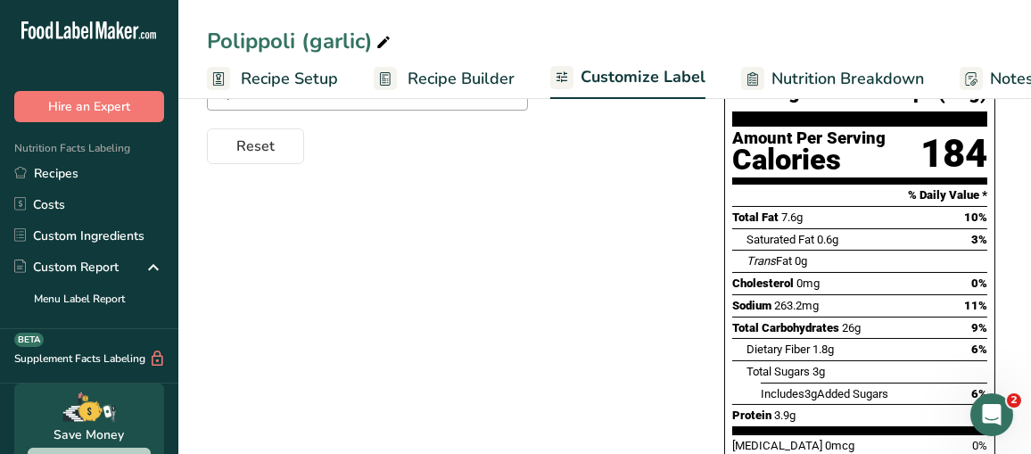
scroll to position [0, 312]
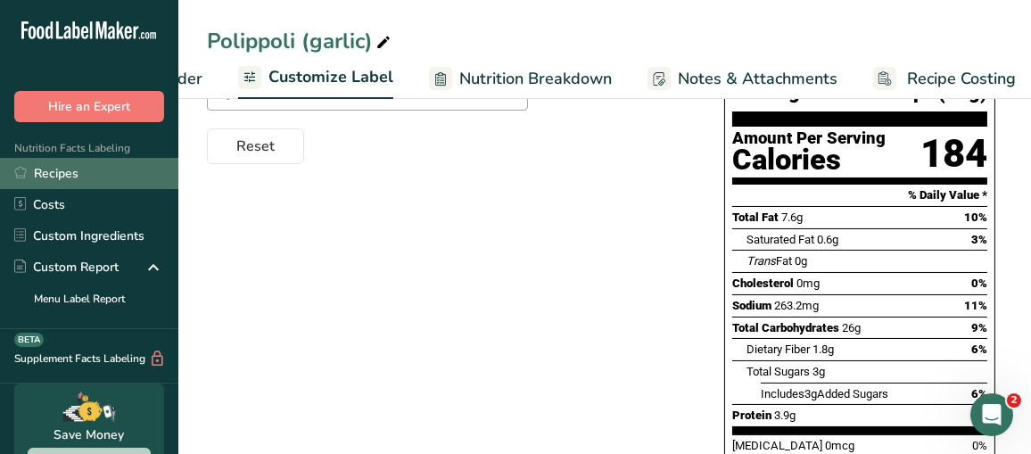
click at [72, 175] on link "Recipes" at bounding box center [89, 173] width 178 height 31
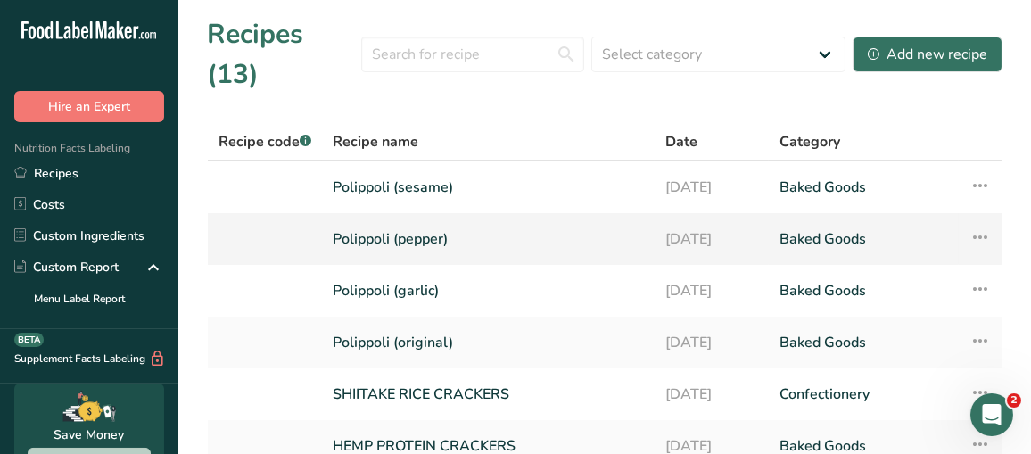
click at [410, 220] on link "Polippoli (pepper)" at bounding box center [488, 238] width 311 height 37
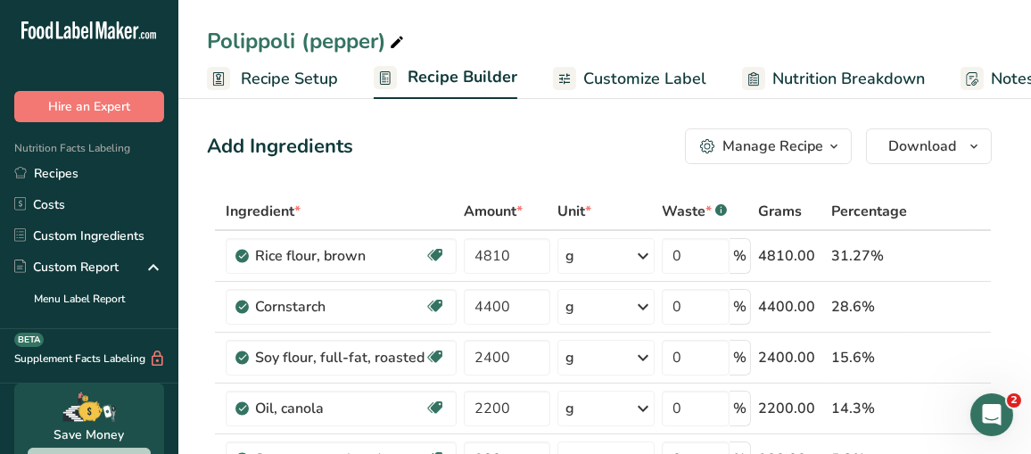
click at [634, 79] on span "Customize Label" at bounding box center [644, 79] width 123 height 24
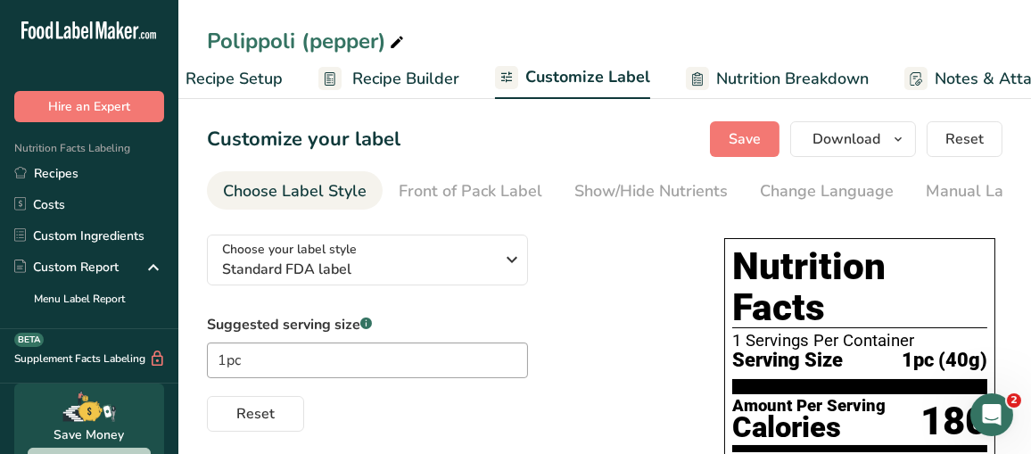
scroll to position [0, 326]
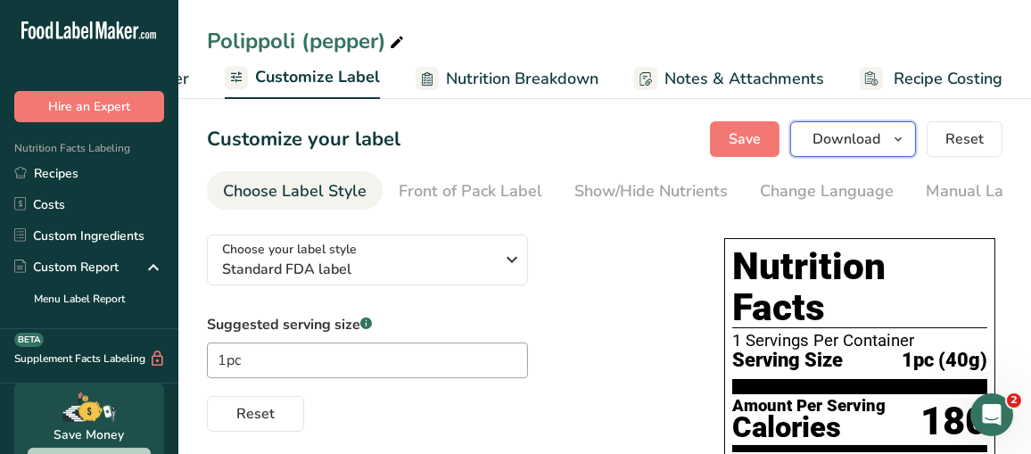
click at [854, 136] on span "Download" at bounding box center [847, 138] width 68 height 21
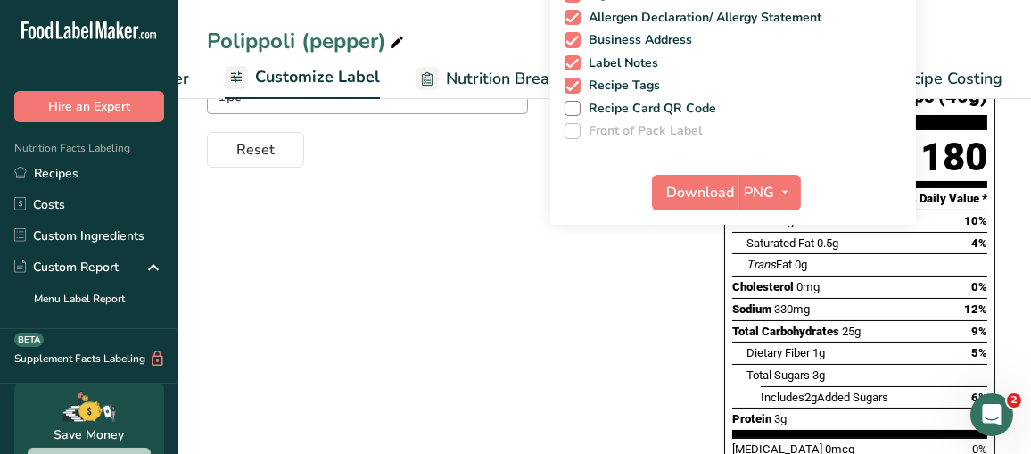
scroll to position [268, 0]
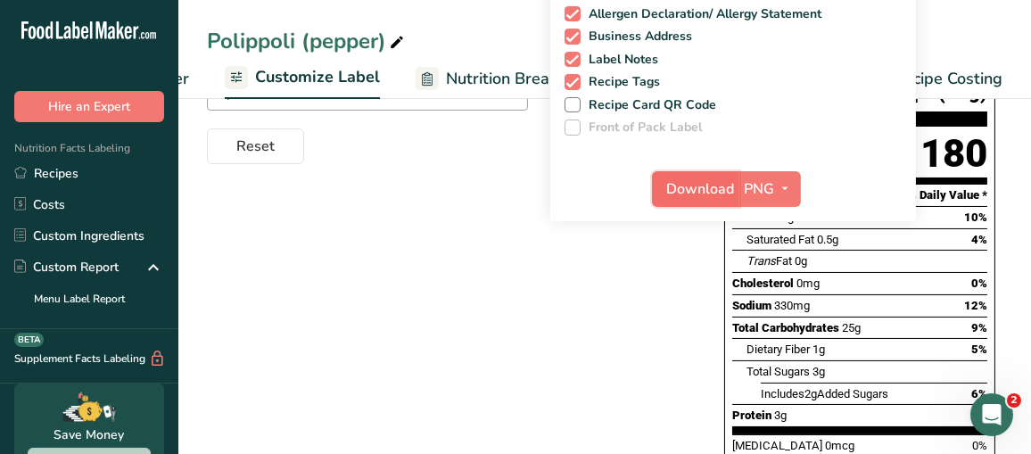
click at [701, 194] on span "Download" at bounding box center [701, 188] width 68 height 21
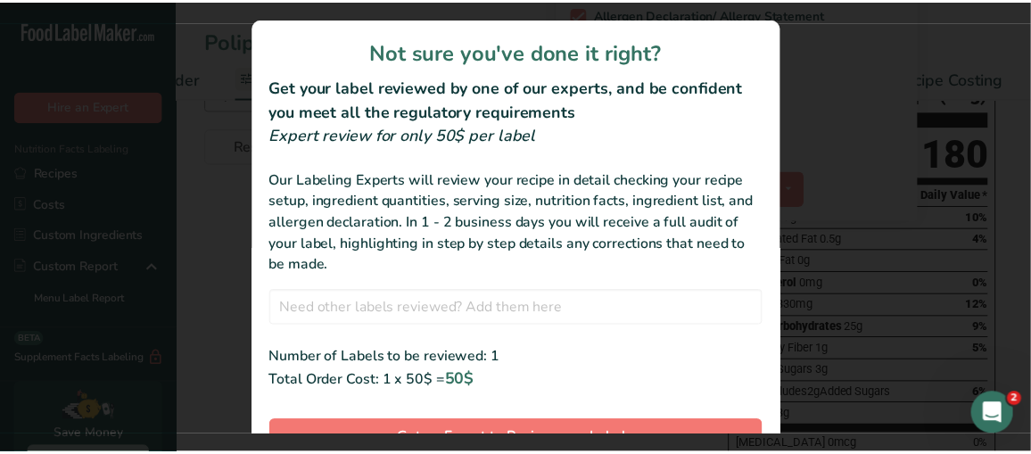
scroll to position [89, 0]
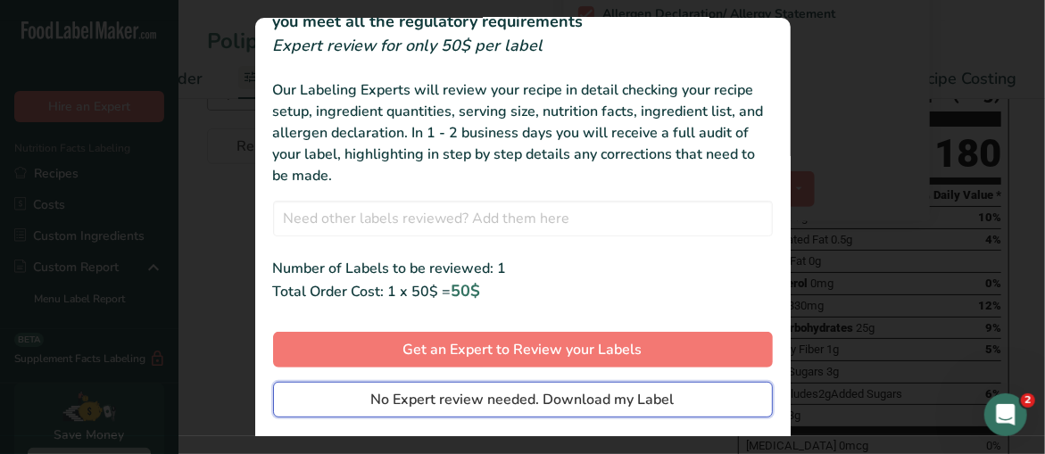
click at [500, 405] on span "No Expert review needed. Download my Label" at bounding box center [522, 399] width 303 height 21
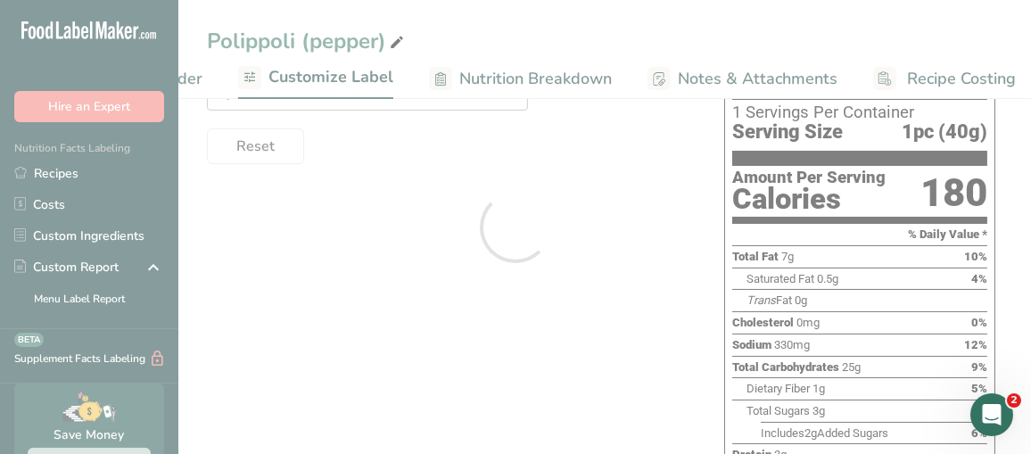
scroll to position [0, 0]
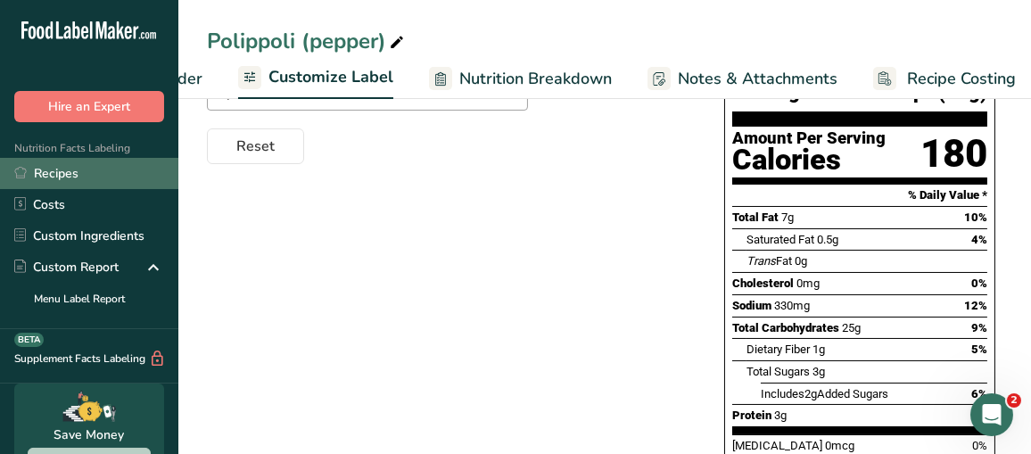
click at [55, 168] on link "Recipes" at bounding box center [89, 173] width 178 height 31
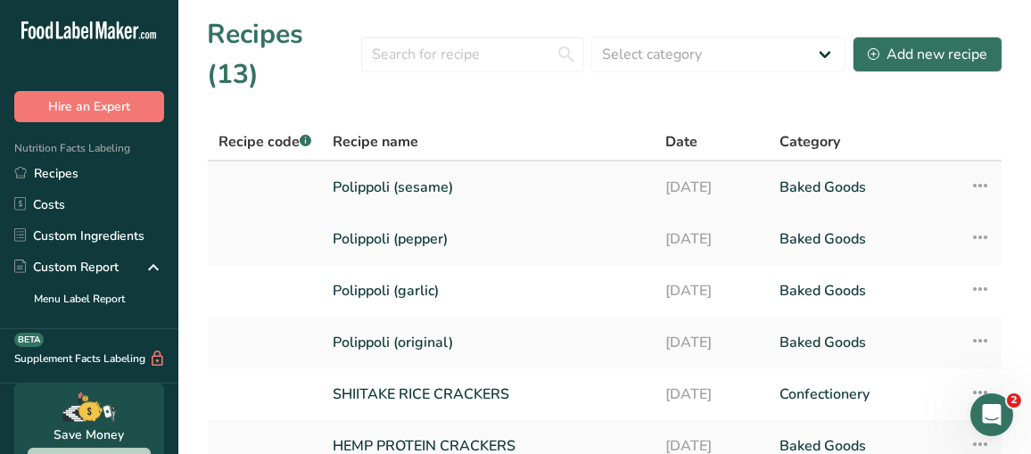
click at [533, 169] on link "Polippoli (sesame)" at bounding box center [488, 187] width 311 height 37
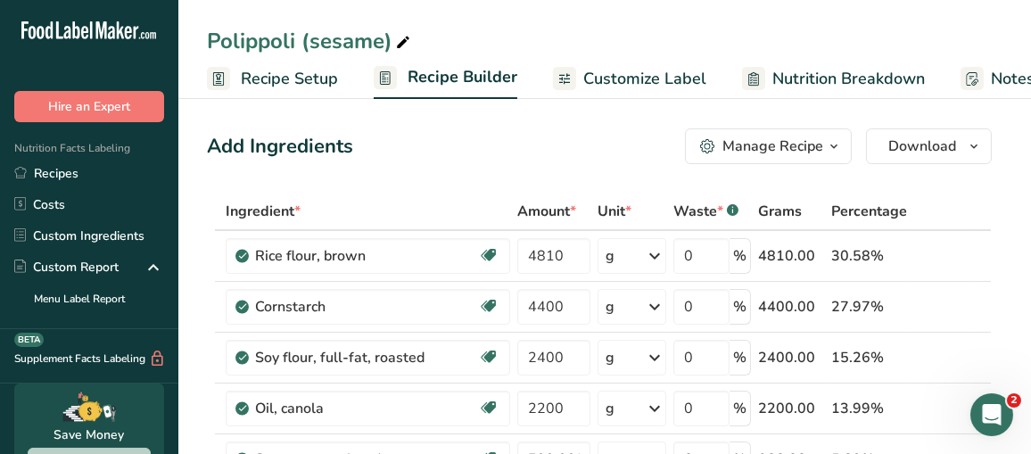
click at [636, 73] on span "Customize Label" at bounding box center [644, 79] width 123 height 24
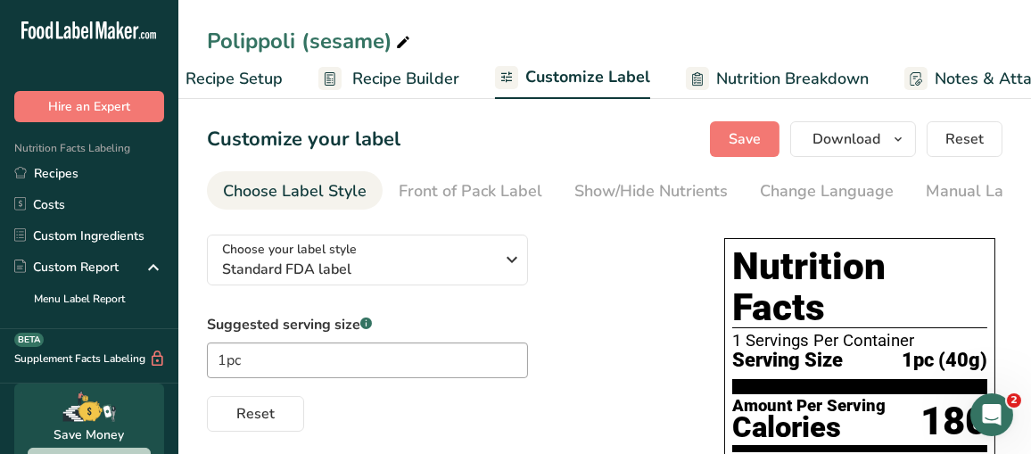
scroll to position [0, 326]
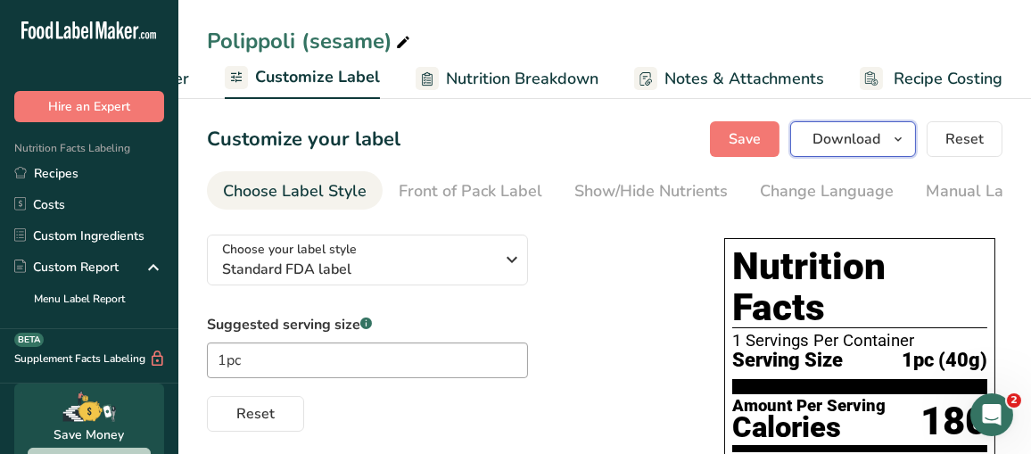
click at [865, 138] on span "Download" at bounding box center [847, 138] width 68 height 21
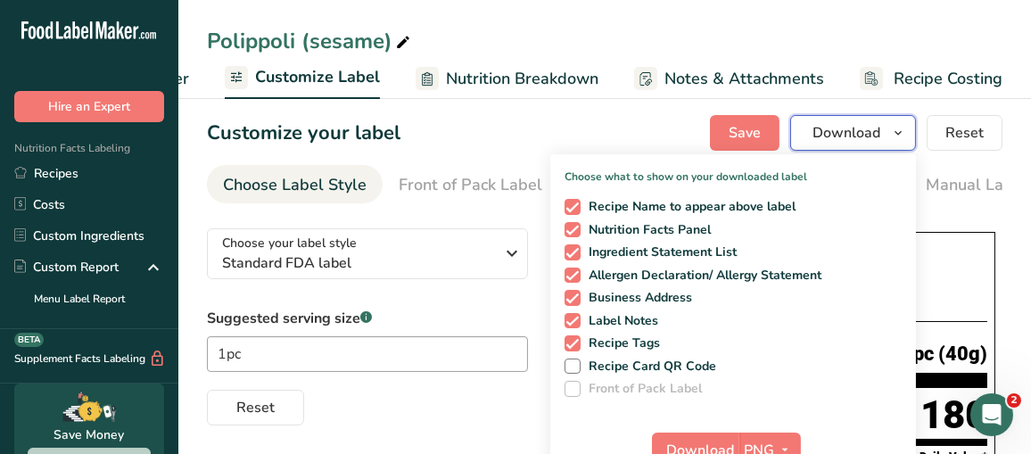
scroll to position [268, 0]
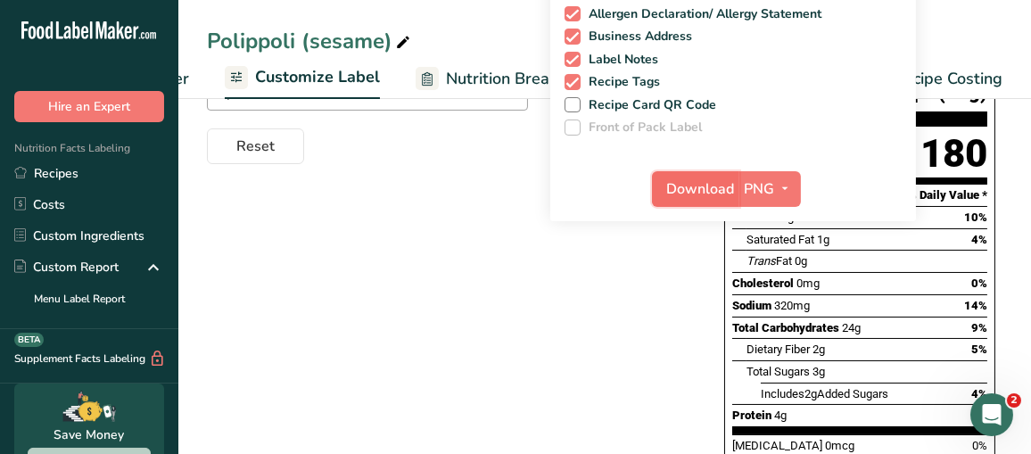
click at [715, 198] on span "Download" at bounding box center [701, 188] width 68 height 21
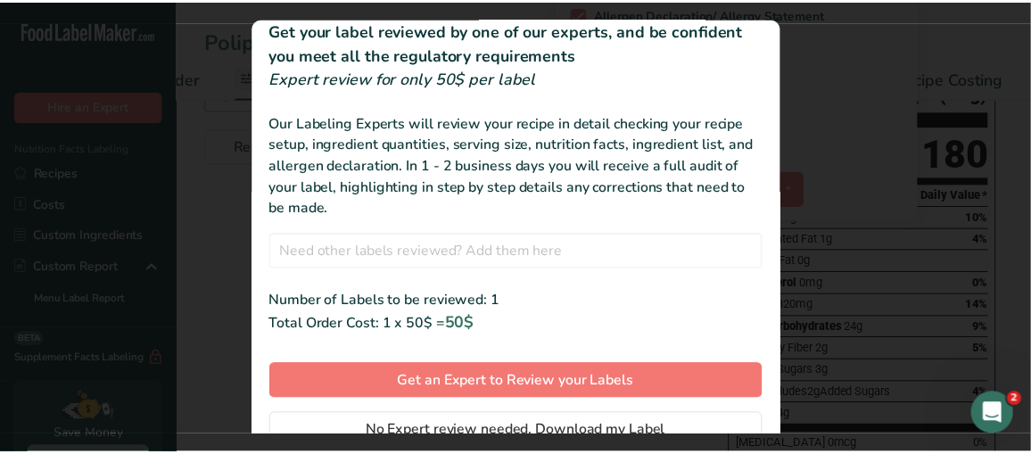
scroll to position [101, 0]
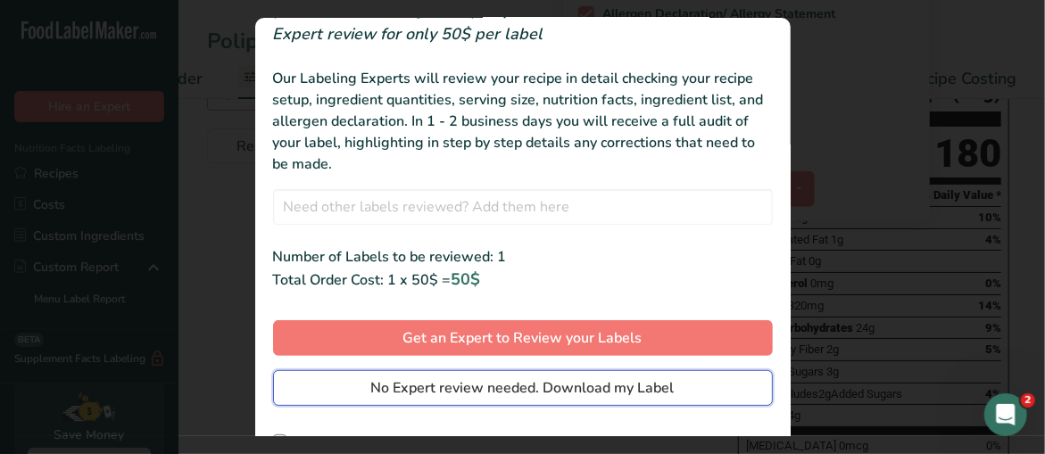
click at [519, 386] on span "No Expert review needed. Download my Label" at bounding box center [522, 387] width 303 height 21
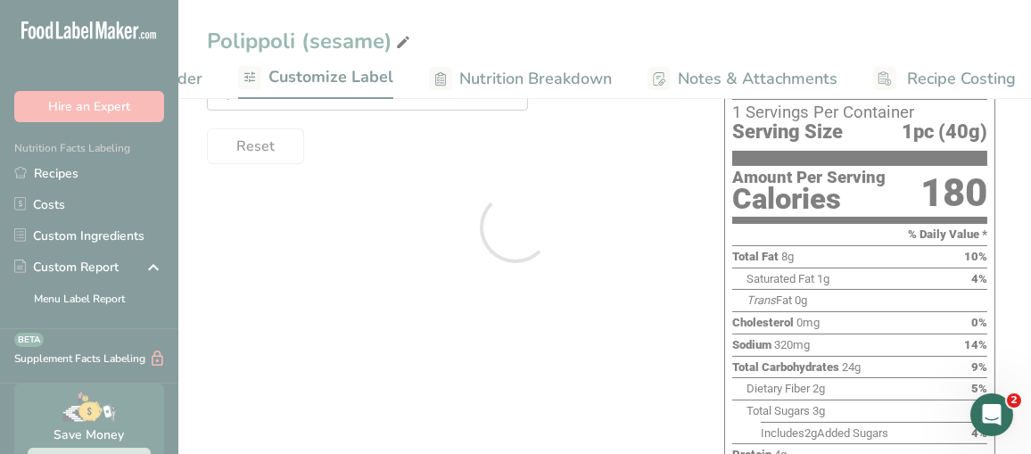
scroll to position [0, 0]
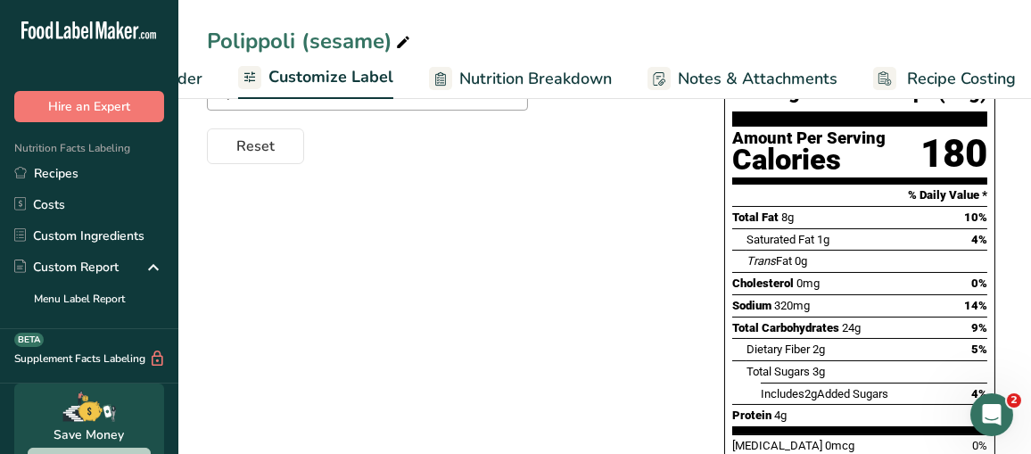
click at [551, 235] on div "Choose your label style Standard FDA label USA (FDA) Standard FDA label Tabular…" at bounding box center [605, 343] width 796 height 780
click at [372, 79] on span "Customize Label" at bounding box center [330, 77] width 125 height 24
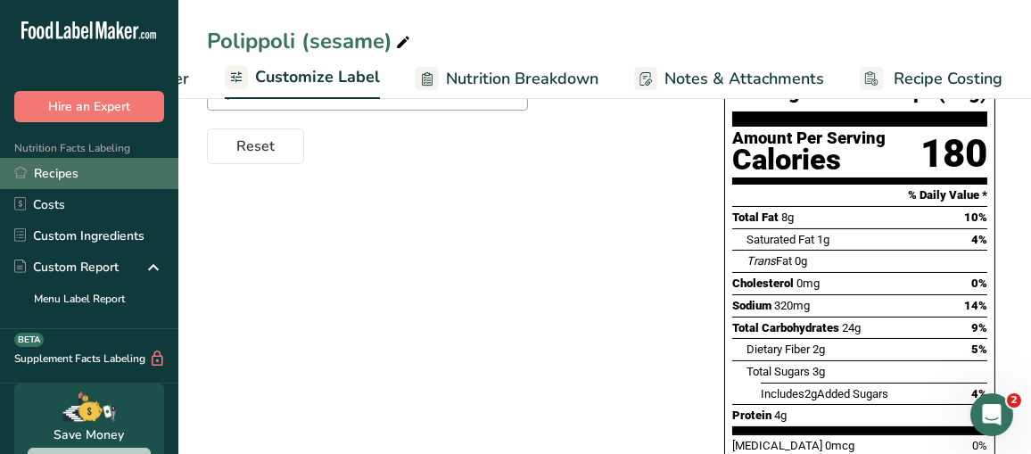
click at [63, 164] on link "Recipes" at bounding box center [89, 173] width 178 height 31
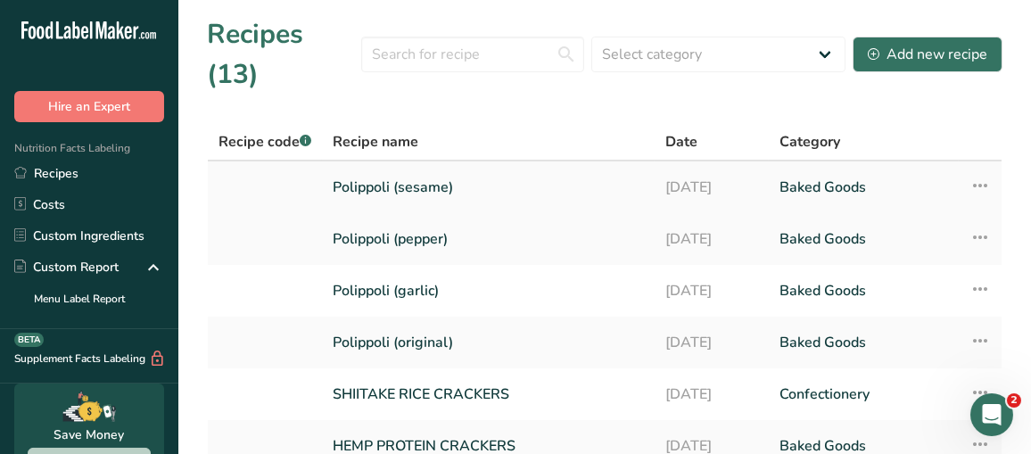
click at [409, 169] on link "Polippoli (sesame)" at bounding box center [488, 187] width 311 height 37
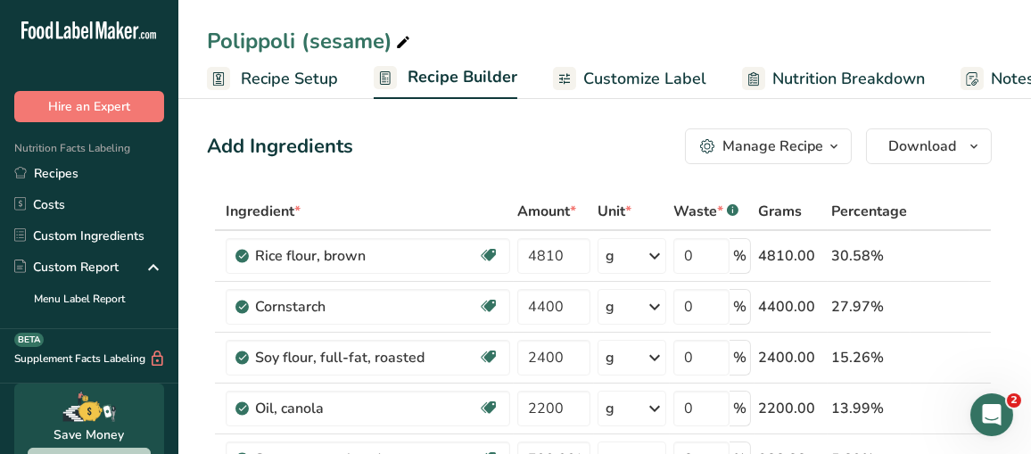
click at [638, 80] on span "Customize Label" at bounding box center [644, 79] width 123 height 24
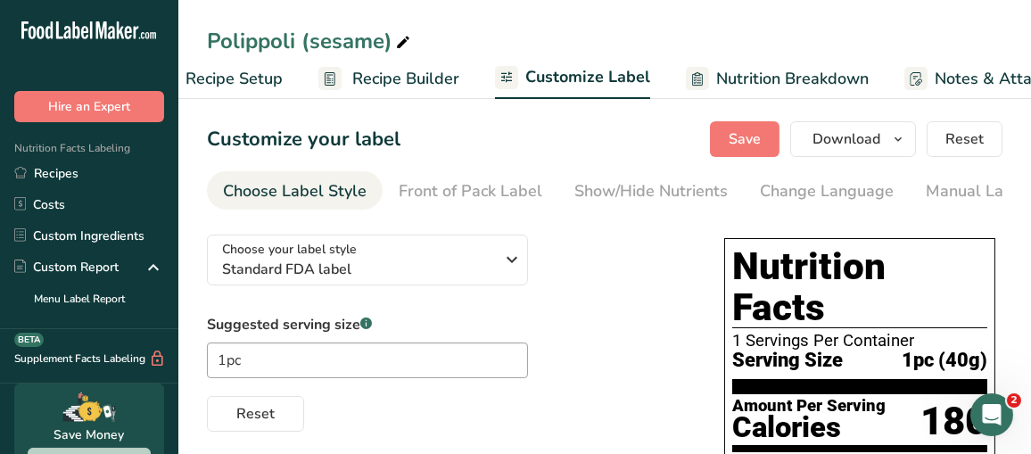
scroll to position [0, 326]
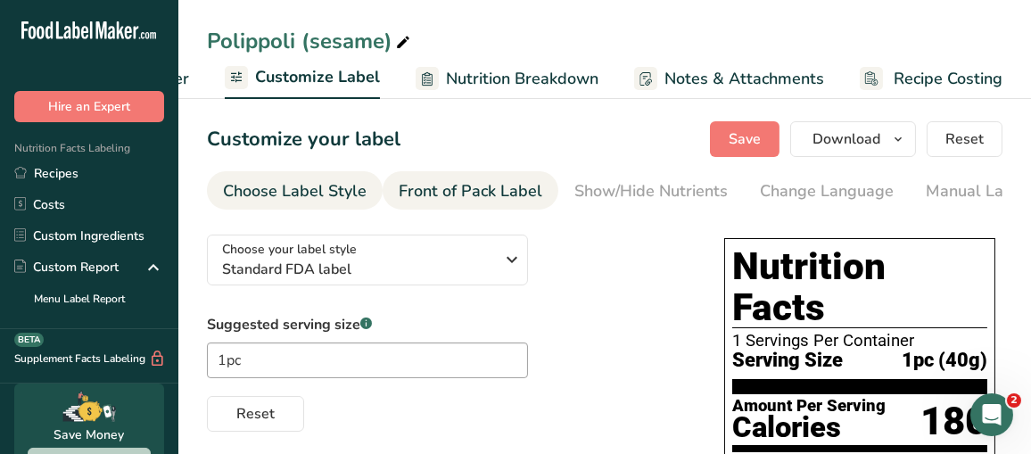
click at [523, 183] on div "Front of Pack Label" at bounding box center [471, 191] width 144 height 24
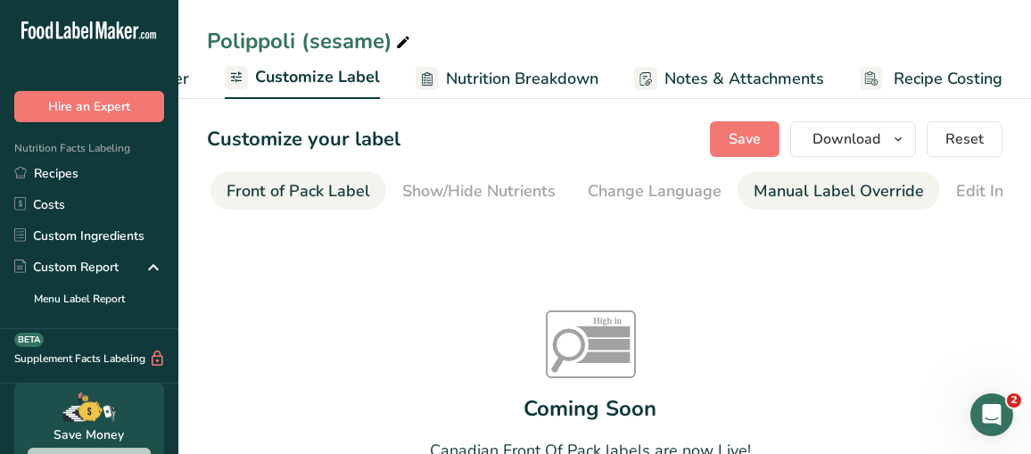
click at [754, 185] on div "Manual Label Override" at bounding box center [839, 191] width 170 height 24
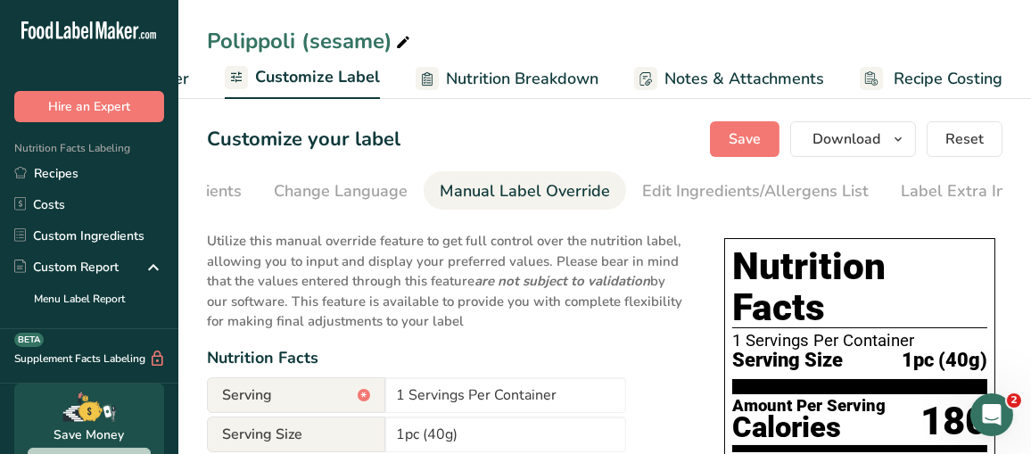
scroll to position [0, 500]
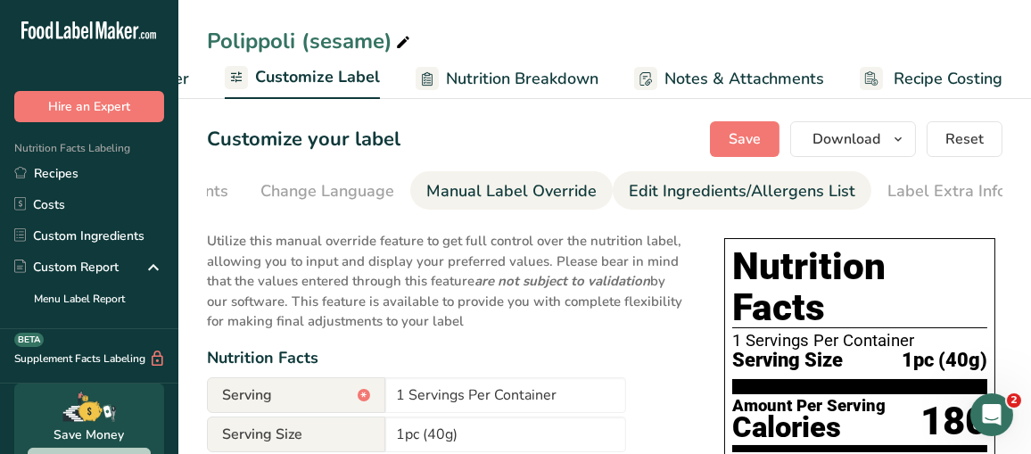
click at [788, 190] on div "Edit Ingredients/Allergens List" at bounding box center [742, 191] width 227 height 24
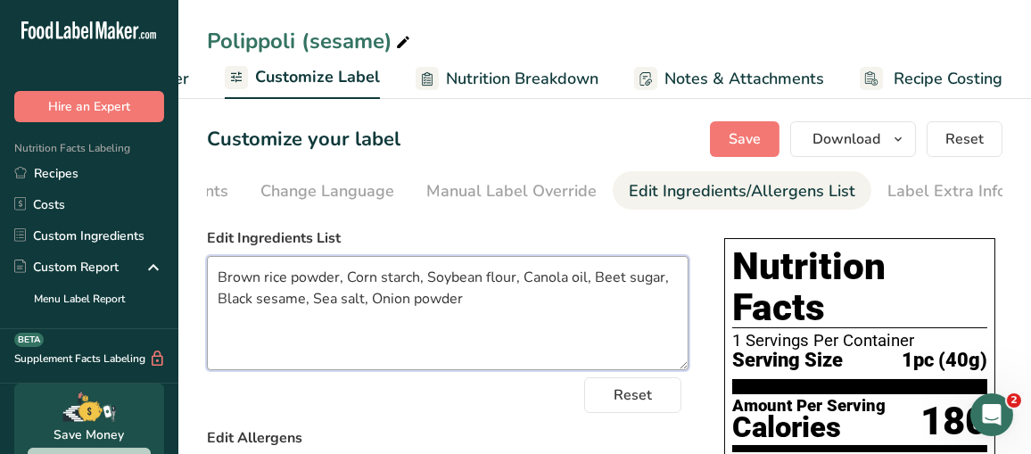
click at [317, 289] on textarea "Brown rice powder, Corn starch, Soybean flour, Canola oil, Beet sugar, Black se…" at bounding box center [448, 313] width 482 height 114
type textarea "Brown Rice Powder, Corn Starch, Soybean Flour, Canola Oil, Beet Sugar, Black Se…"
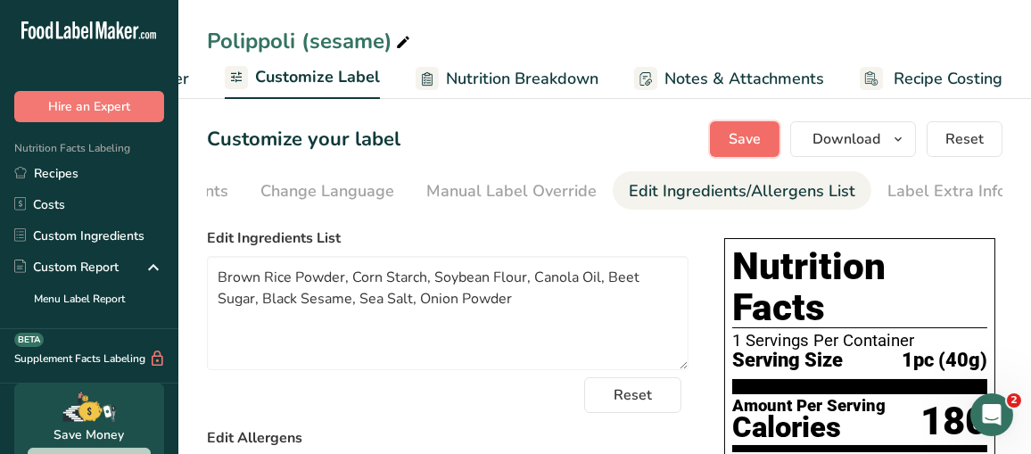
click at [751, 134] on span "Save" at bounding box center [745, 138] width 32 height 21
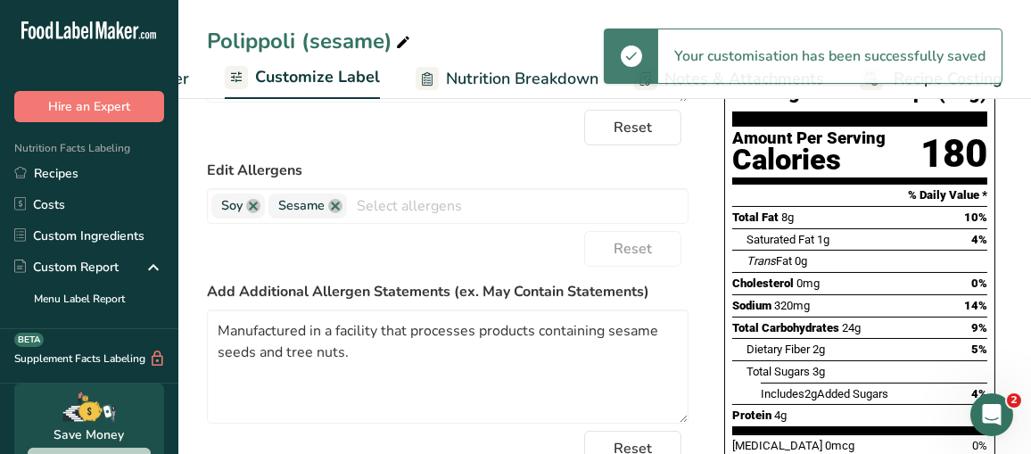
scroll to position [0, 0]
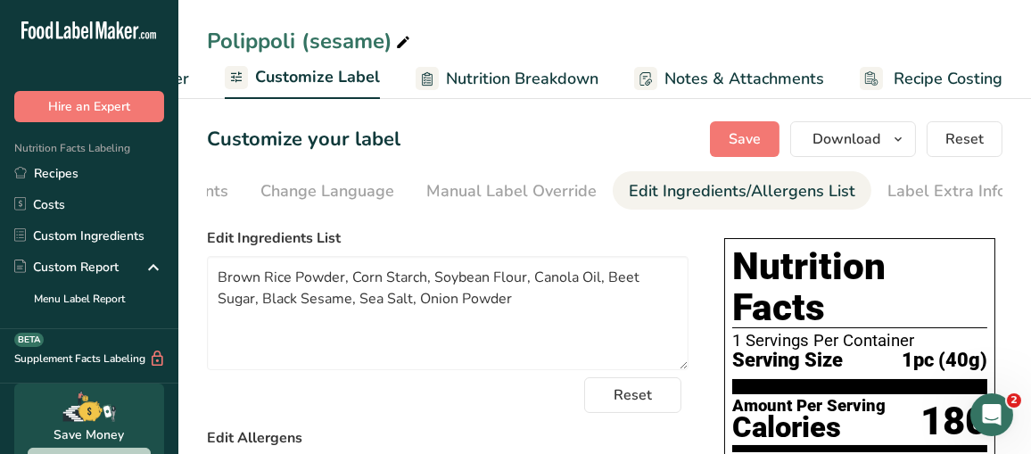
drag, startPoint x: 54, startPoint y: 173, endPoint x: 236, endPoint y: 168, distance: 182.9
click at [54, 173] on link "Recipes" at bounding box center [89, 173] width 178 height 31
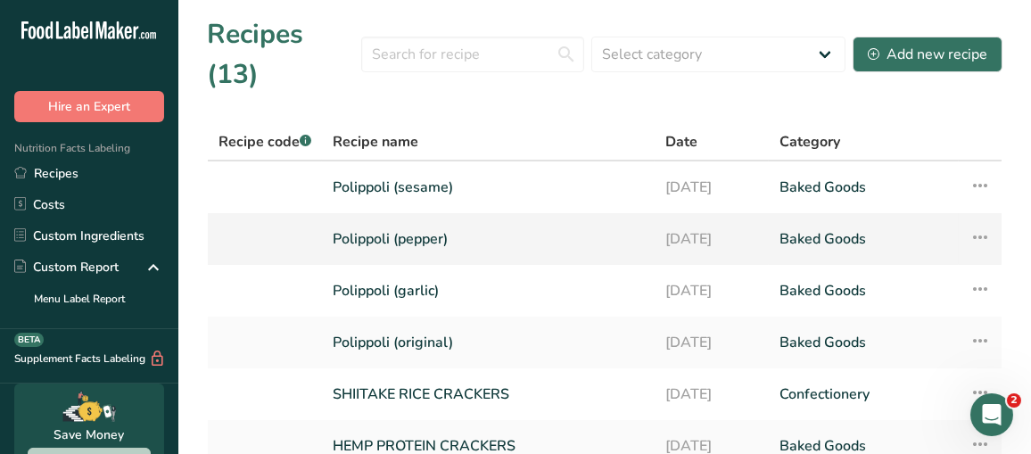
click at [409, 220] on link "Polippoli (pepper)" at bounding box center [488, 238] width 311 height 37
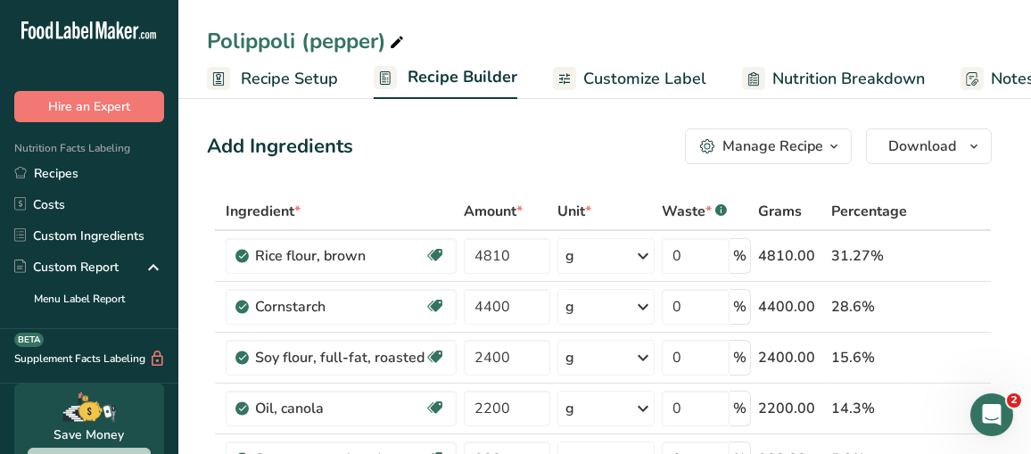
click at [633, 78] on span "Customize Label" at bounding box center [644, 79] width 123 height 24
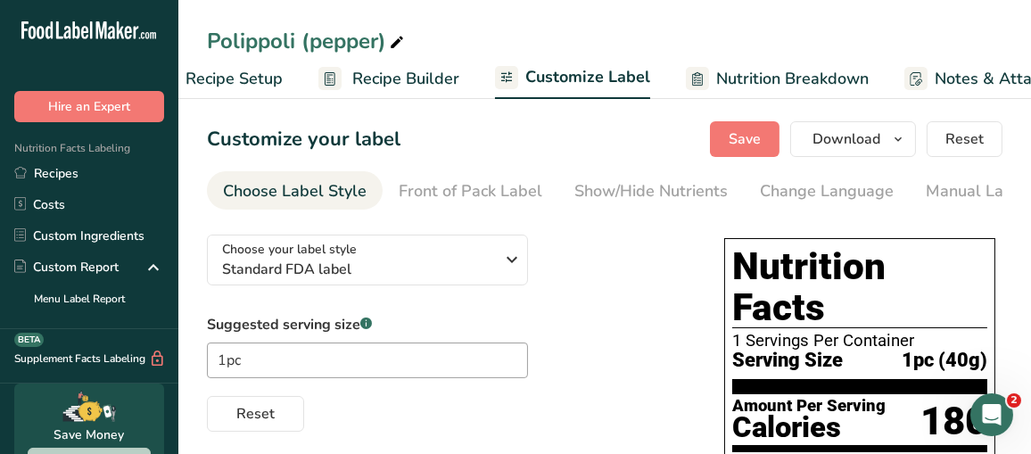
scroll to position [0, 326]
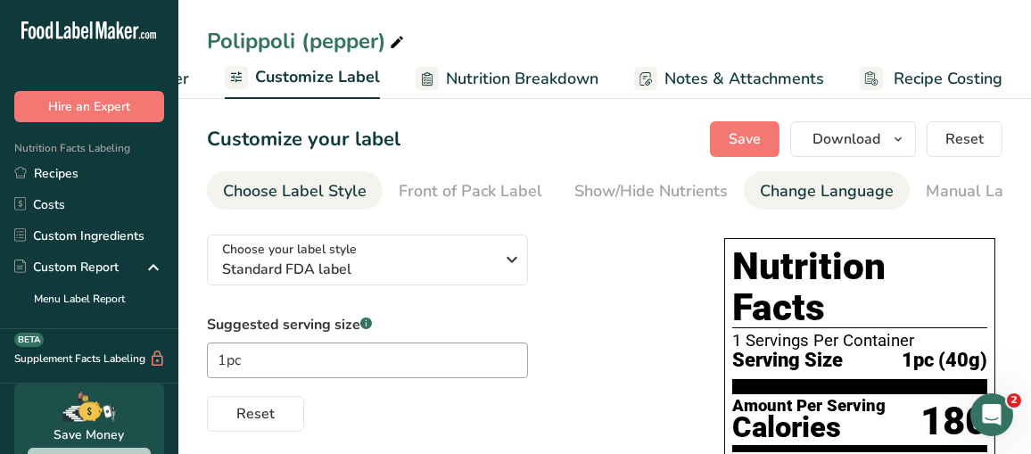
click at [807, 194] on div "Change Language" at bounding box center [827, 191] width 134 height 24
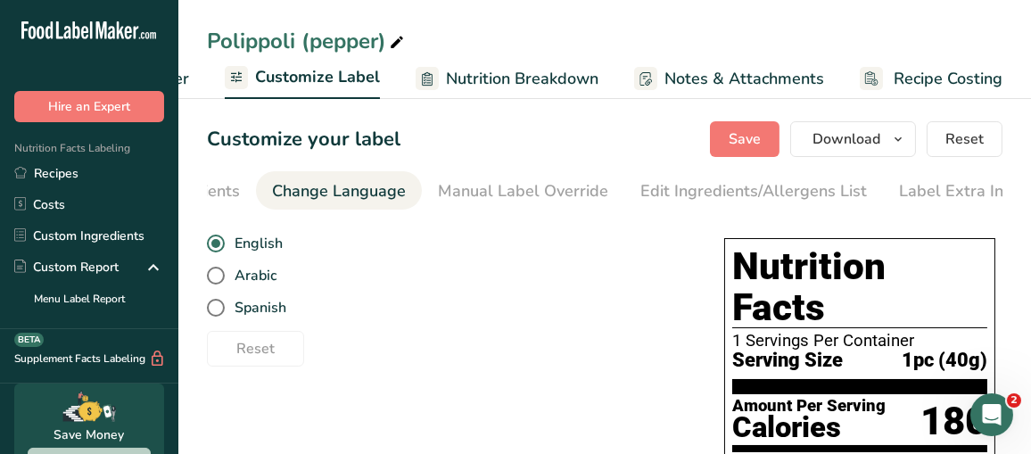
scroll to position [0, 500]
click at [807, 194] on div "Edit Ingredients/Allergens List" at bounding box center [742, 191] width 227 height 24
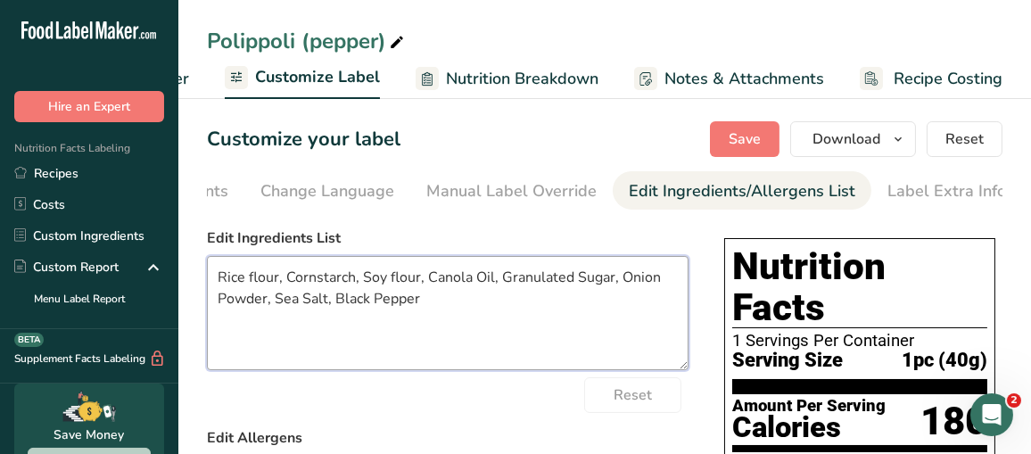
click at [248, 278] on textarea "Rice flour, Cornstarch, Soy flour, Canola Oil, Granulated Sugar, Onion Powder, …" at bounding box center [448, 313] width 482 height 114
type textarea "Rice Flour, Cornstarch, Soy Flour, Canola Oil, Granulated Sugar, Onion Powder, …"
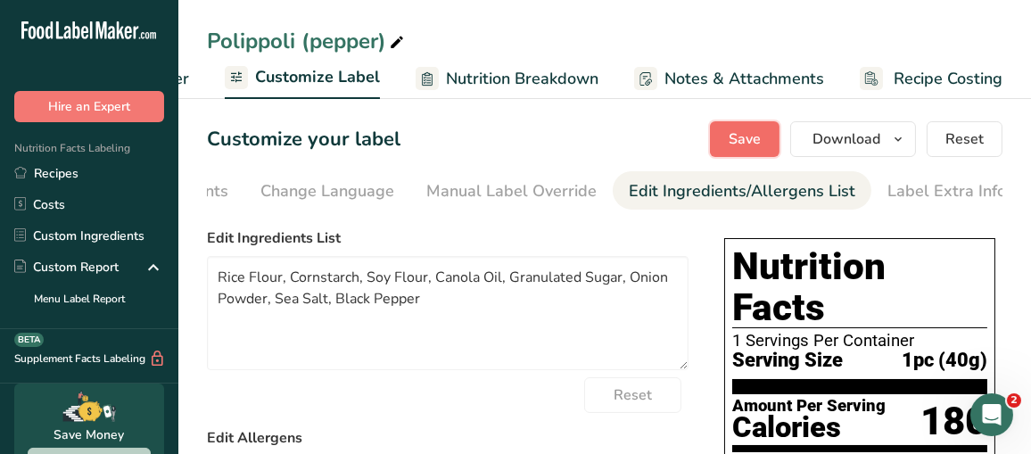
click at [771, 150] on button "Save" at bounding box center [745, 139] width 70 height 36
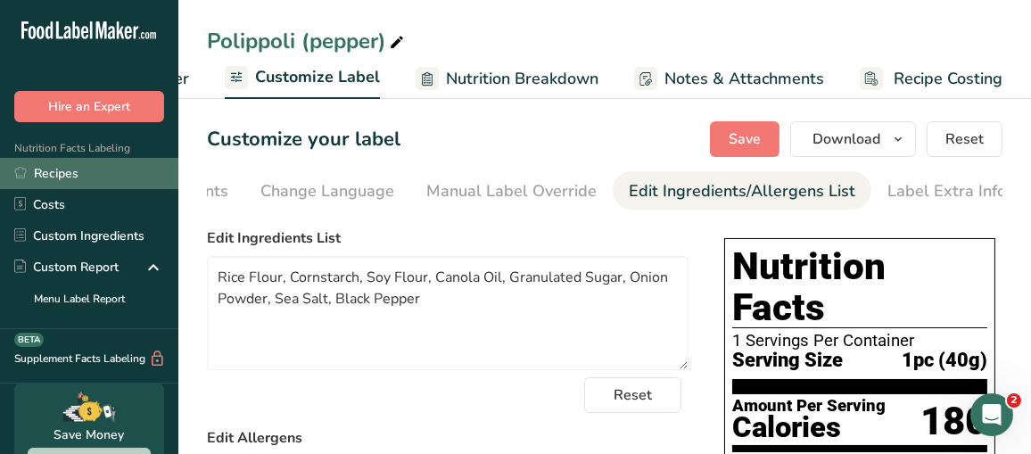
click at [55, 176] on link "Recipes" at bounding box center [89, 173] width 178 height 31
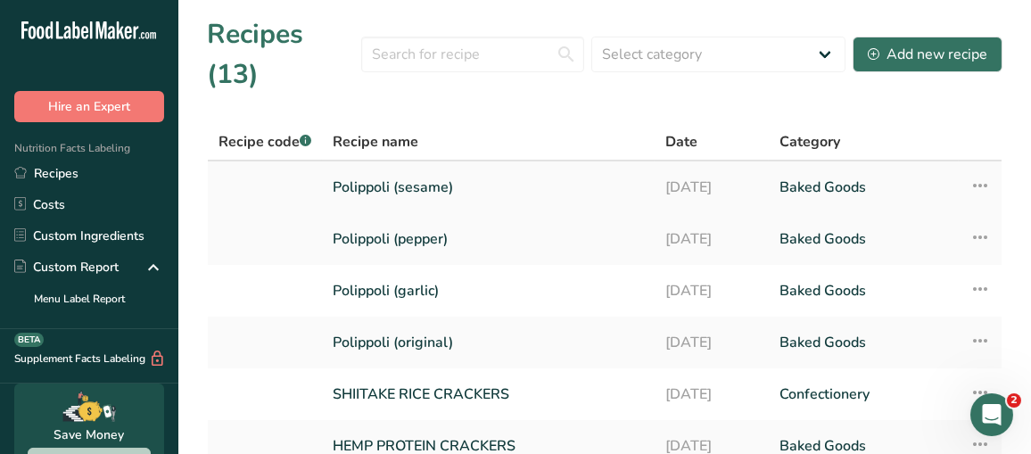
click at [373, 169] on link "Polippoli (sesame)" at bounding box center [488, 187] width 311 height 37
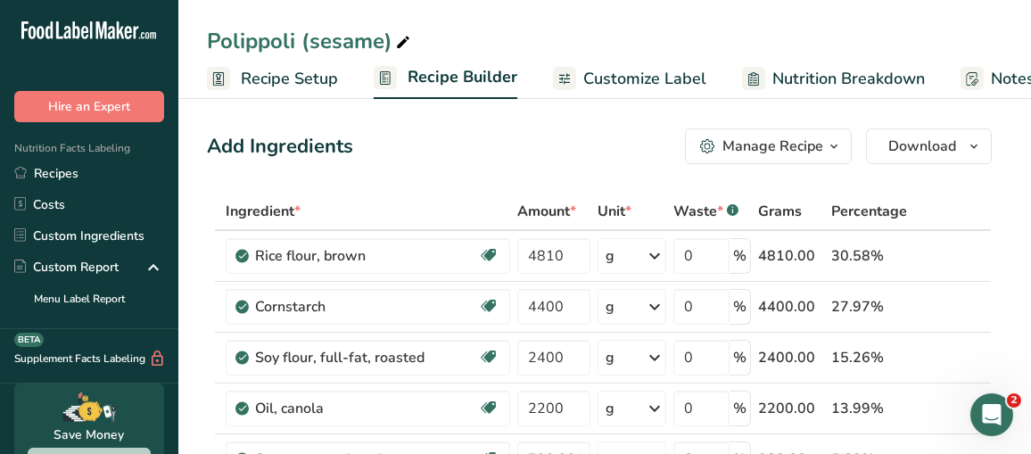
click at [657, 85] on span "Customize Label" at bounding box center [644, 79] width 123 height 24
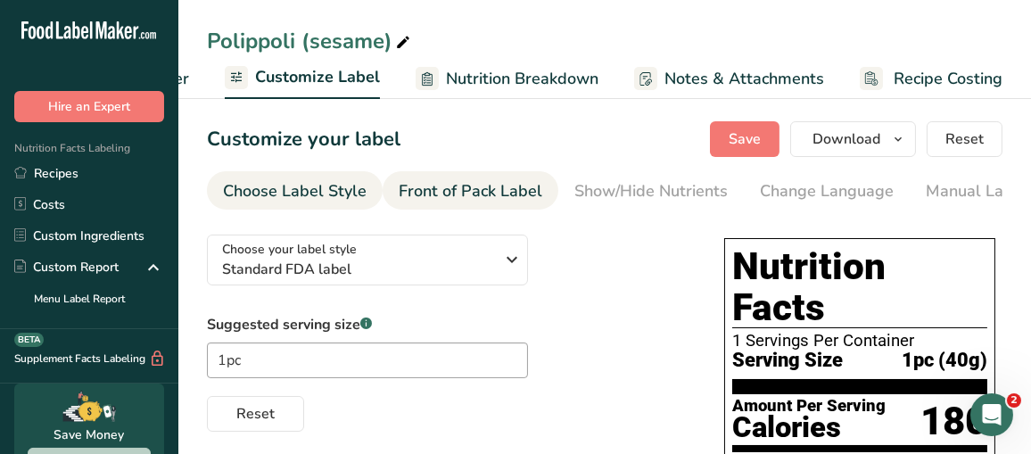
click at [447, 200] on div "Front of Pack Label" at bounding box center [471, 191] width 144 height 24
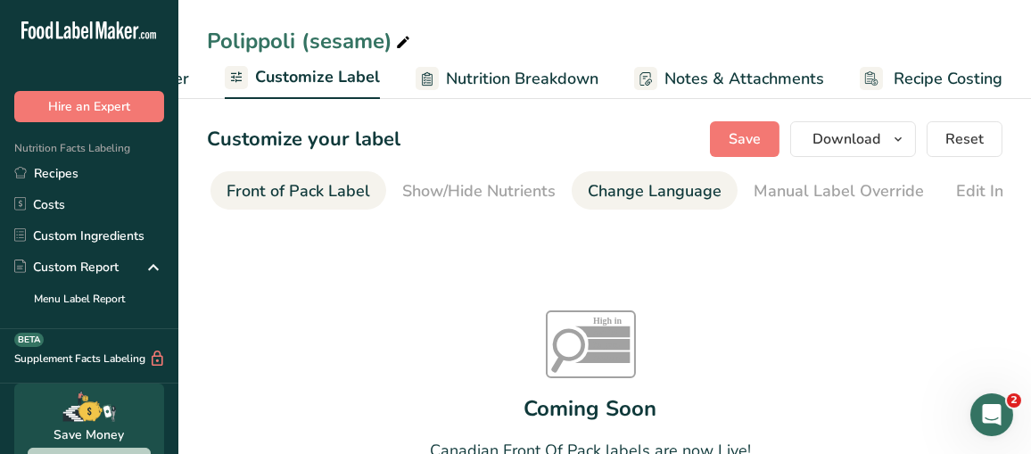
click at [610, 191] on div "Change Language" at bounding box center [655, 191] width 134 height 24
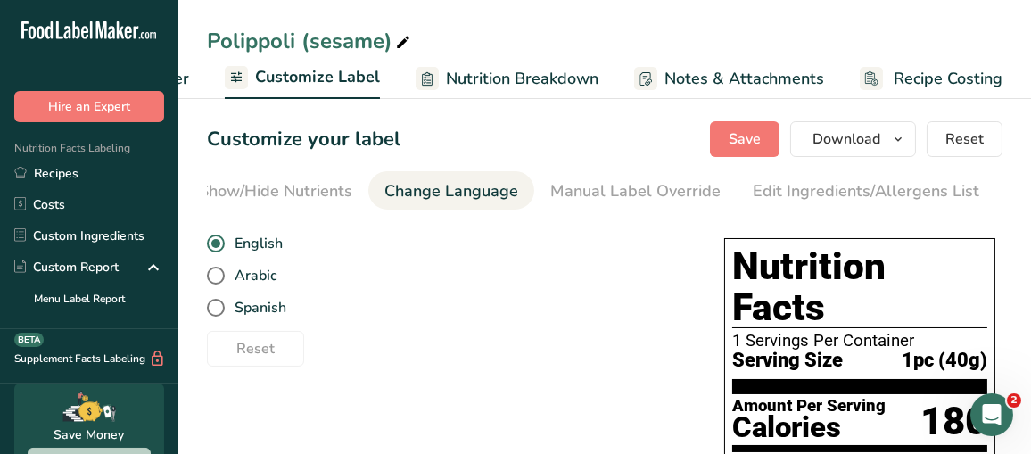
scroll to position [0, 500]
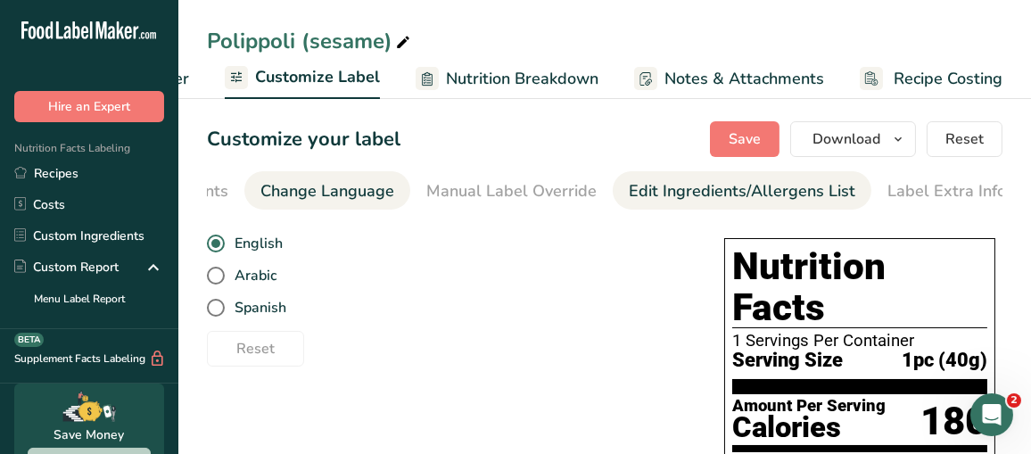
click at [615, 191] on li "Edit Ingredients/Allergens List" at bounding box center [742, 190] width 259 height 38
click at [657, 191] on div "Edit Ingredients/Allergens List" at bounding box center [742, 191] width 227 height 24
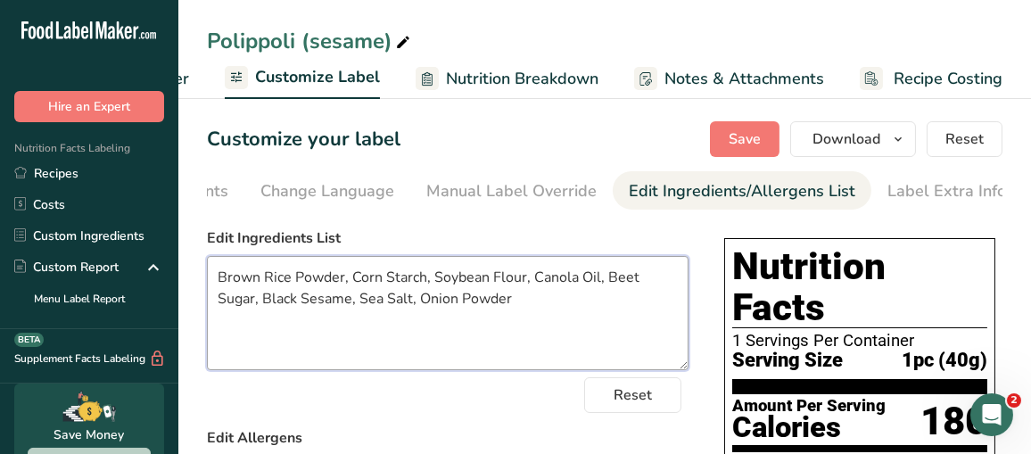
drag, startPoint x: 468, startPoint y: 302, endPoint x: 512, endPoint y: 302, distance: 43.7
click at [468, 302] on textarea "Brown Rice Powder, Corn Starch, Soybean Flour, Canola Oil, Beet Sugar, Black Se…" at bounding box center [448, 313] width 482 height 114
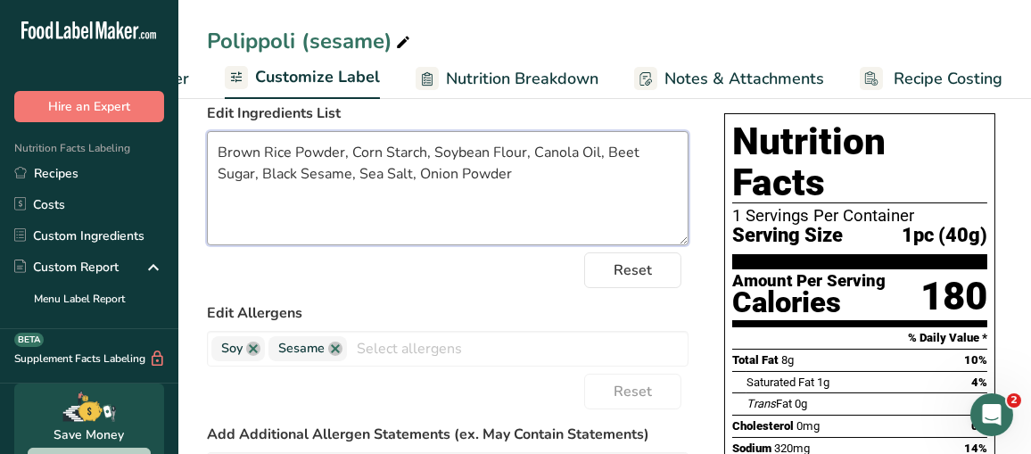
scroll to position [268, 0]
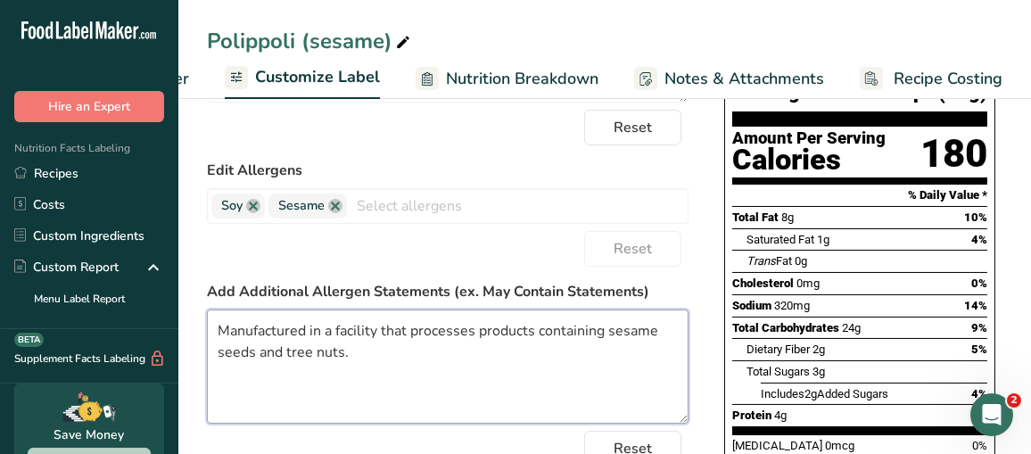
click at [424, 339] on textarea "Manufactured in a facility that processes products containing sesame seeds and …" at bounding box center [448, 367] width 482 height 114
drag, startPoint x: 363, startPoint y: 359, endPoint x: 211, endPoint y: 331, distance: 154.1
click at [211, 331] on textarea "Manufactured in a facility that processes products containing sesame and almond…" at bounding box center [448, 367] width 482 height 114
type textarea "Manufactured in a facility that processes products containing sesame and almond…"
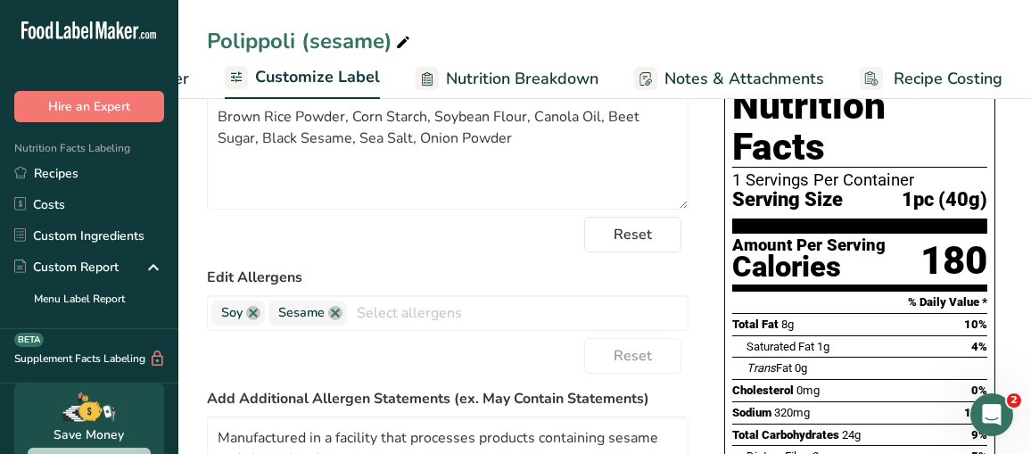
scroll to position [0, 0]
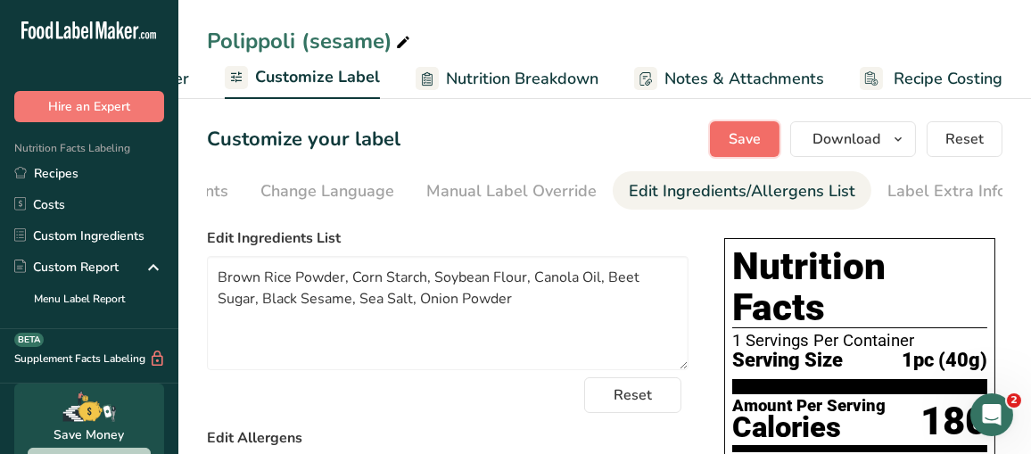
click at [736, 142] on span "Save" at bounding box center [745, 138] width 32 height 21
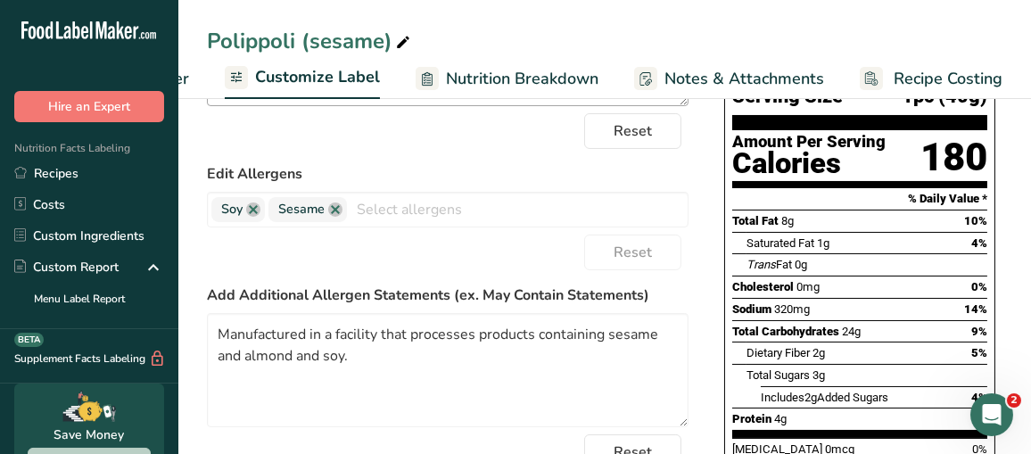
scroll to position [268, 0]
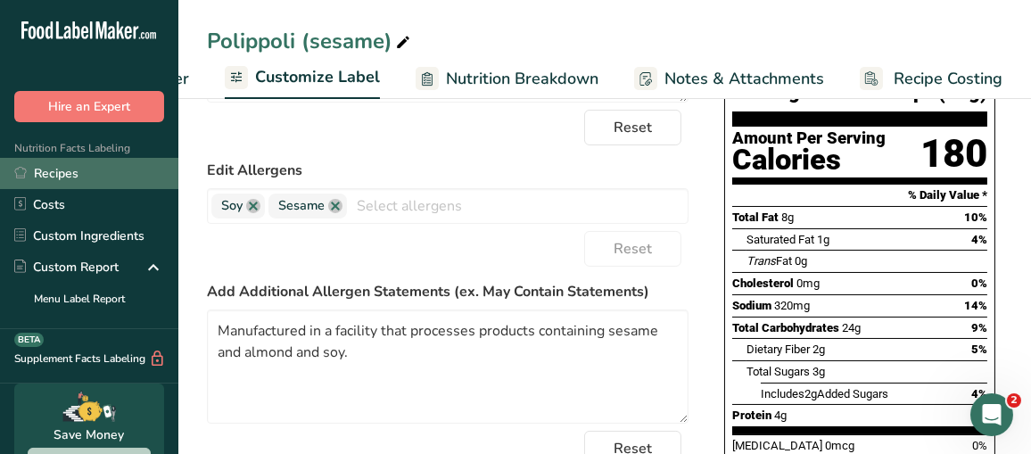
click at [75, 180] on link "Recipes" at bounding box center [89, 173] width 178 height 31
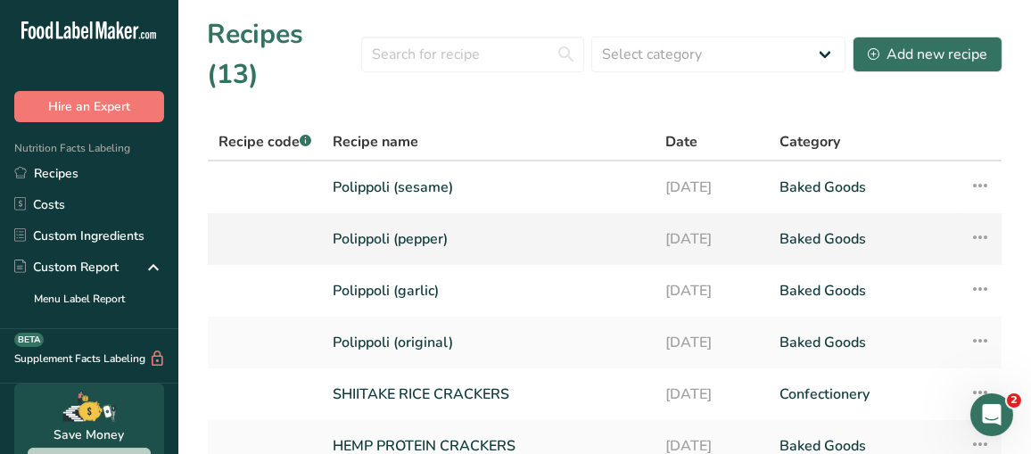
click at [371, 220] on link "Polippoli (pepper)" at bounding box center [488, 238] width 311 height 37
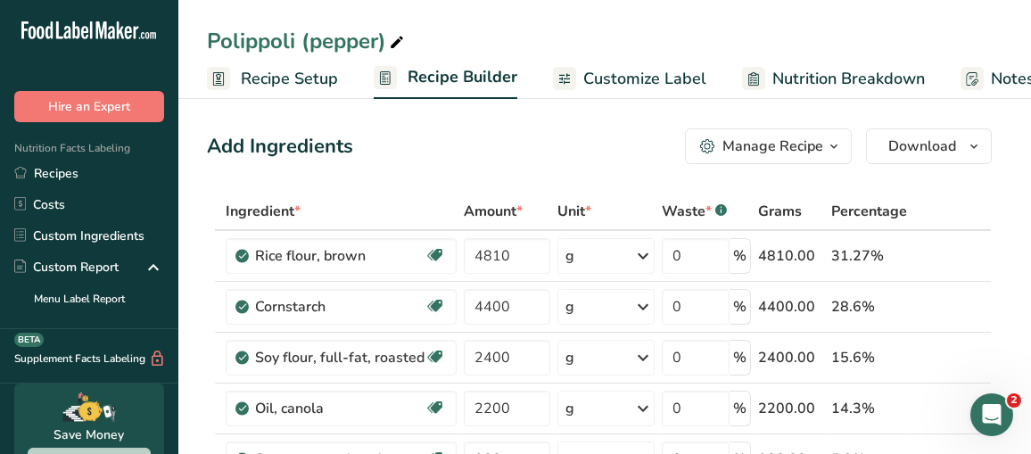
click at [645, 78] on span "Customize Label" at bounding box center [644, 79] width 123 height 24
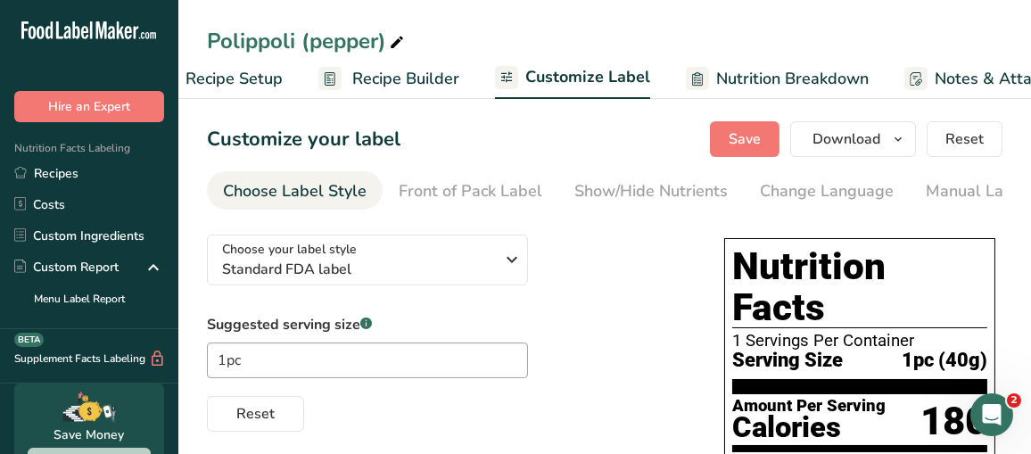
scroll to position [0, 326]
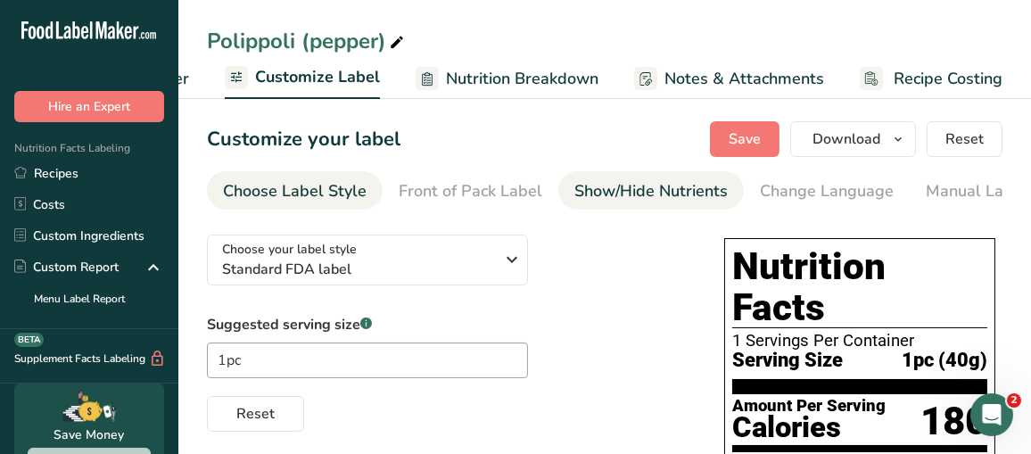
click at [669, 187] on div "Show/Hide Nutrients" at bounding box center [650, 191] width 153 height 24
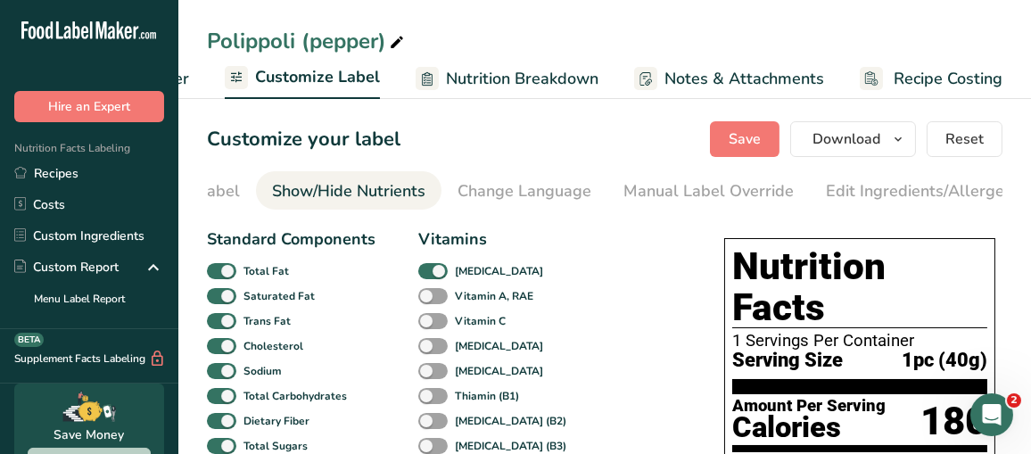
scroll to position [0, 345]
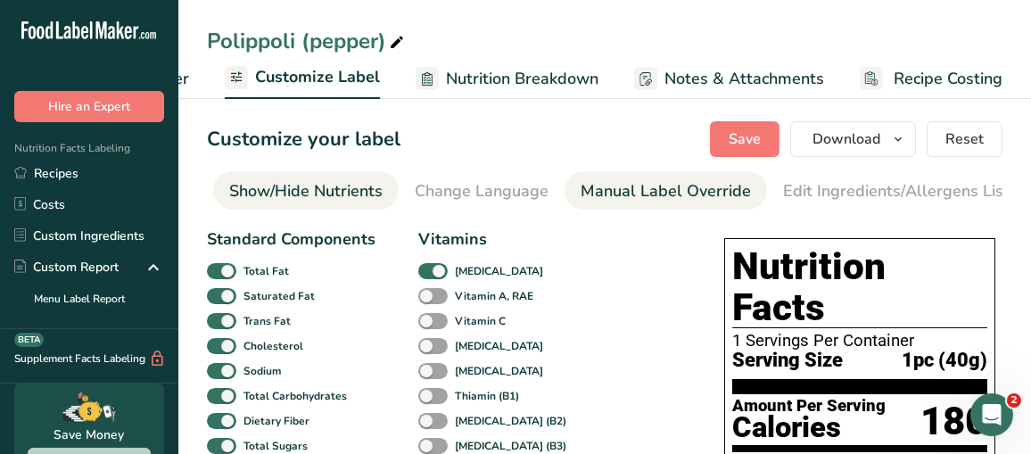
click at [633, 188] on div "Manual Label Override" at bounding box center [666, 191] width 170 height 24
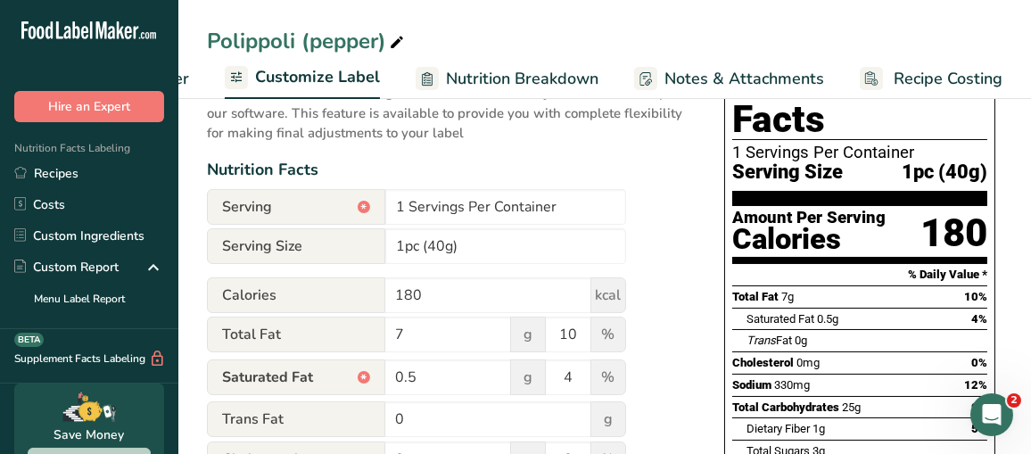
scroll to position [0, 0]
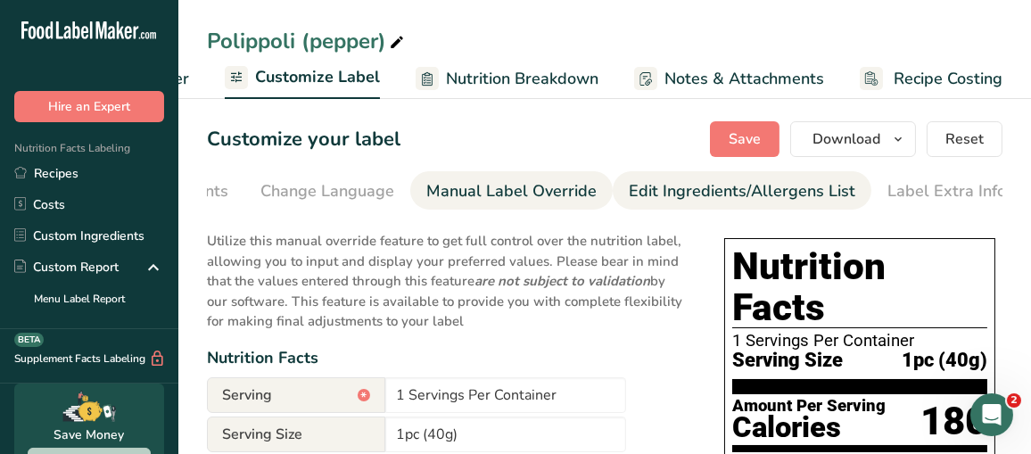
click at [657, 190] on div "Edit Ingredients/Allergens List" at bounding box center [742, 191] width 227 height 24
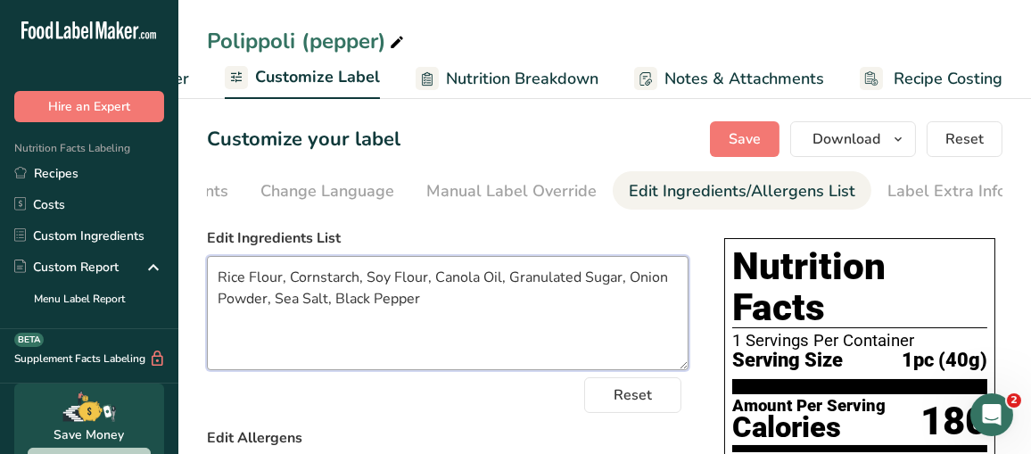
click at [425, 284] on textarea "Rice Flour, Cornstarch, Soy Flour, Canola Oil, Granulated Sugar, Onion Powder, …" at bounding box center [448, 313] width 482 height 114
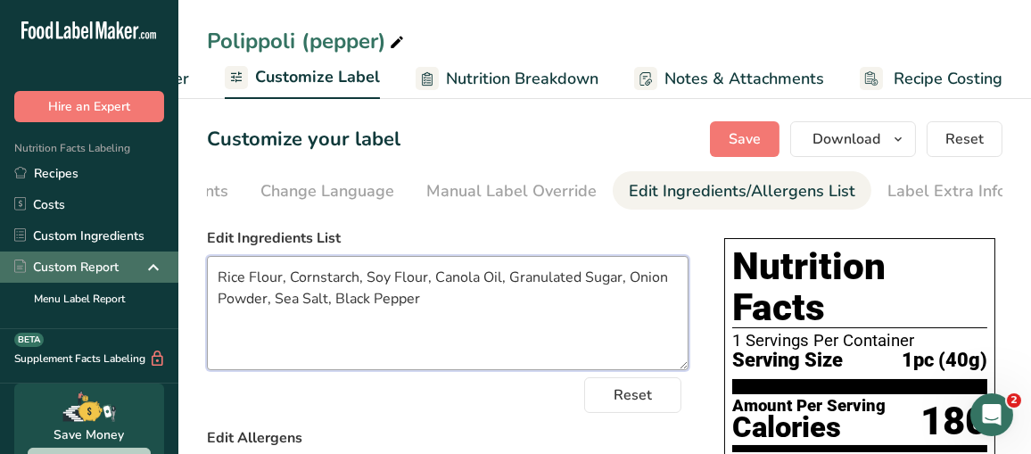
drag, startPoint x: 452, startPoint y: 308, endPoint x: 145, endPoint y: 268, distance: 310.2
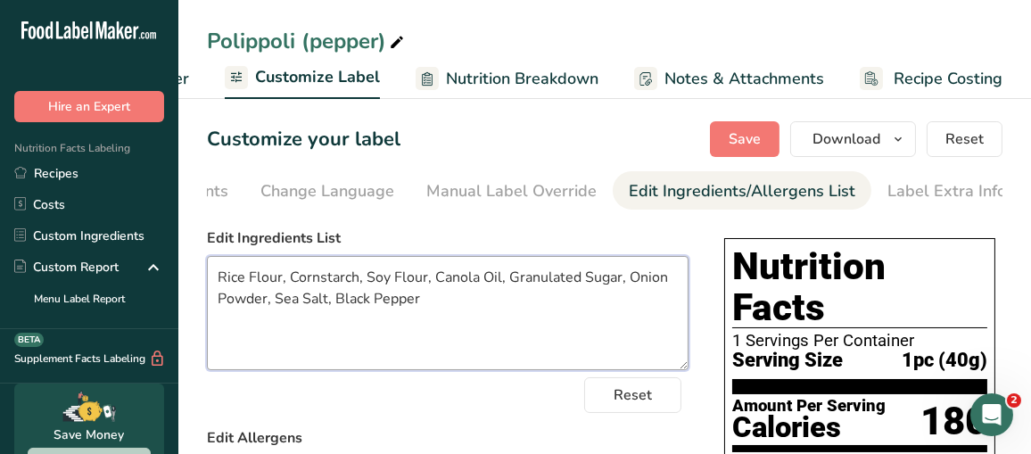
paste textarea "Brown Rice Powder, Corn Starch, Soy Flour, Canola Oil, Beet"
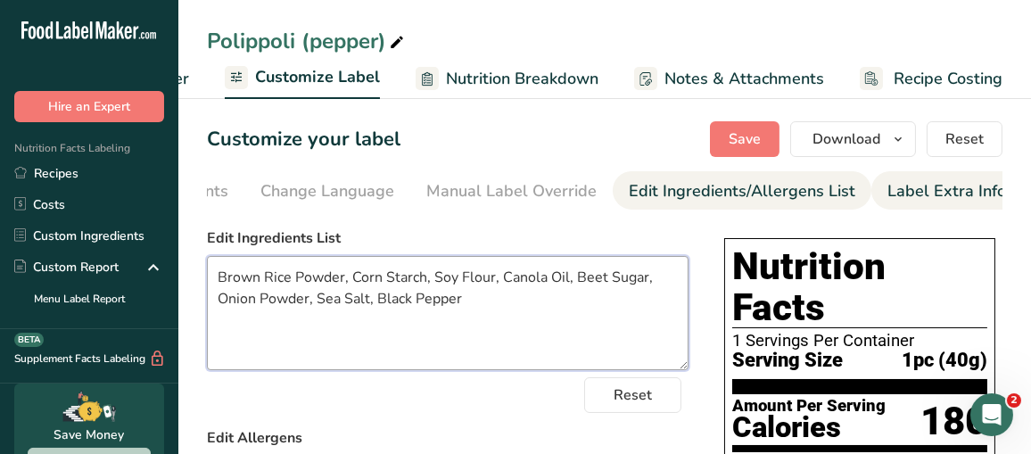
type textarea "Brown Rice Powder, Corn Starch, Soy Flour, Canola Oil, Beet Sugar, Onion Powder…"
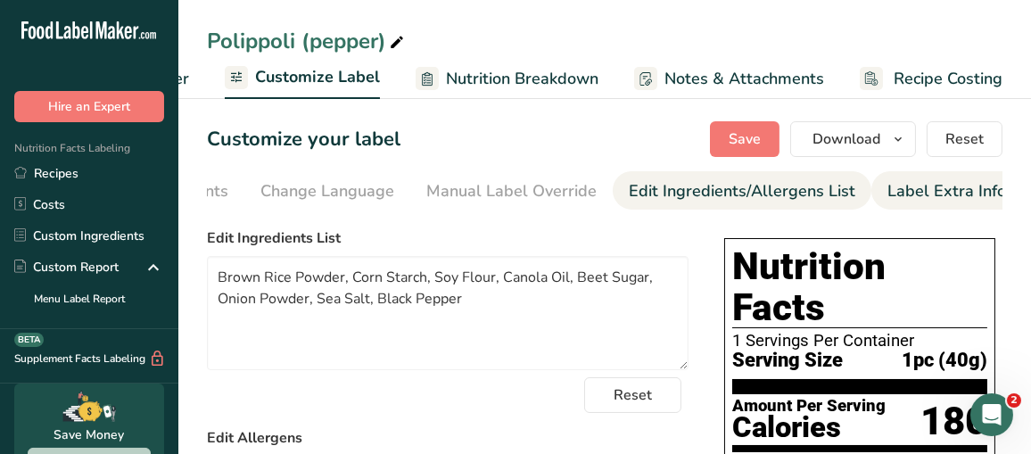
click at [920, 195] on div "Label Extra Info" at bounding box center [947, 191] width 119 height 24
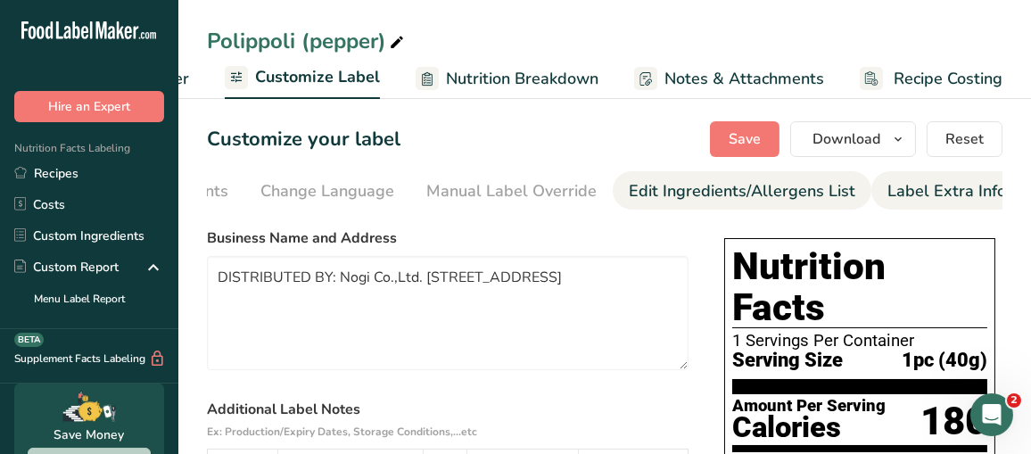
click at [806, 193] on div "Edit Ingredients/Allergens List" at bounding box center [742, 191] width 227 height 24
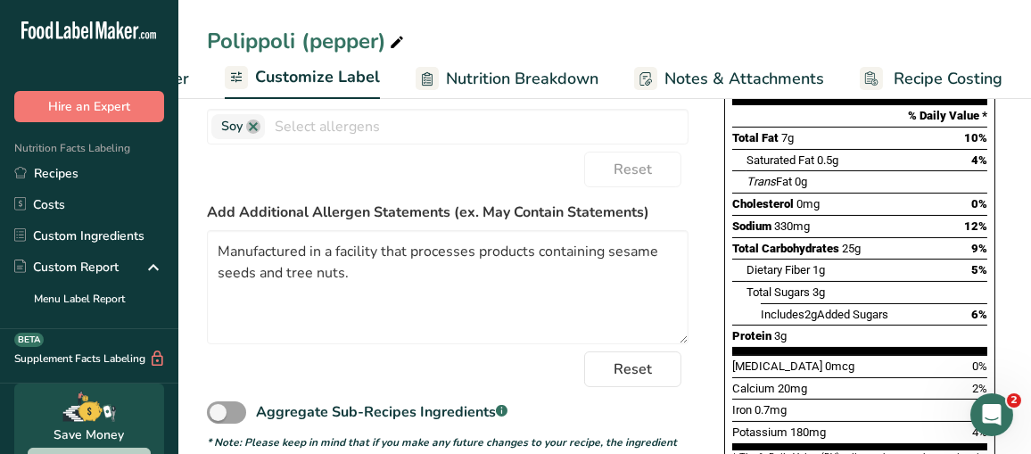
scroll to position [446, 0]
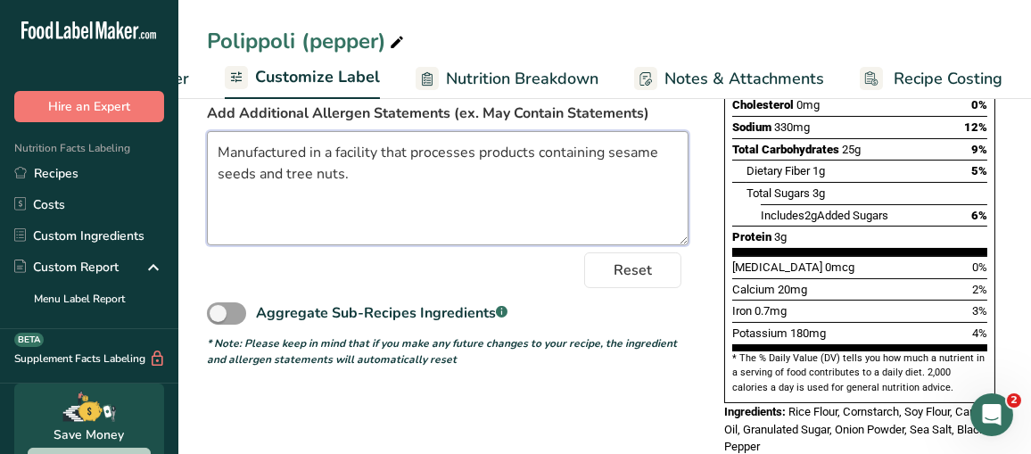
drag, startPoint x: 364, startPoint y: 180, endPoint x: 216, endPoint y: 147, distance: 151.7
click at [216, 147] on textarea "Manufactured in a facility that processes products containing sesame seeds and …" at bounding box center [448, 188] width 482 height 114
paste textarea "and almond and soy."
type textarea "Manufactured in a facility that processes products containing sesame and almond…"
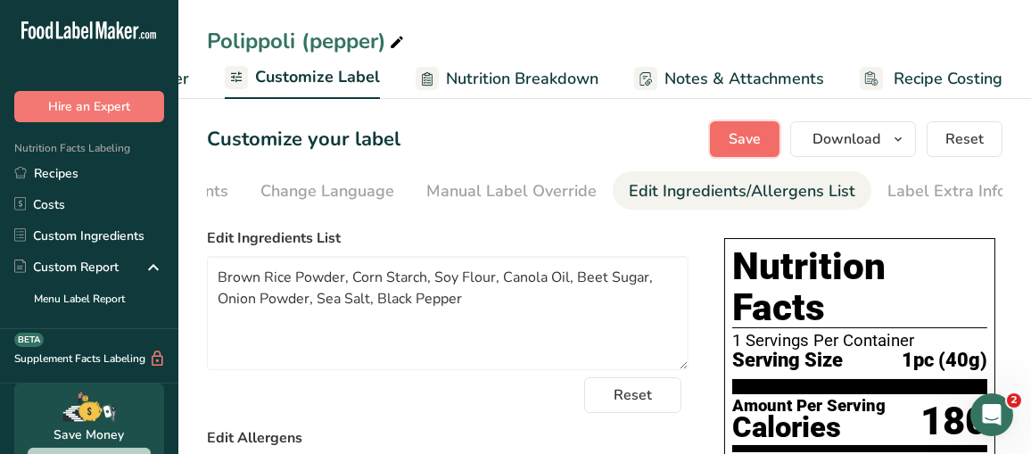
click at [761, 139] on span "Save" at bounding box center [745, 138] width 32 height 21
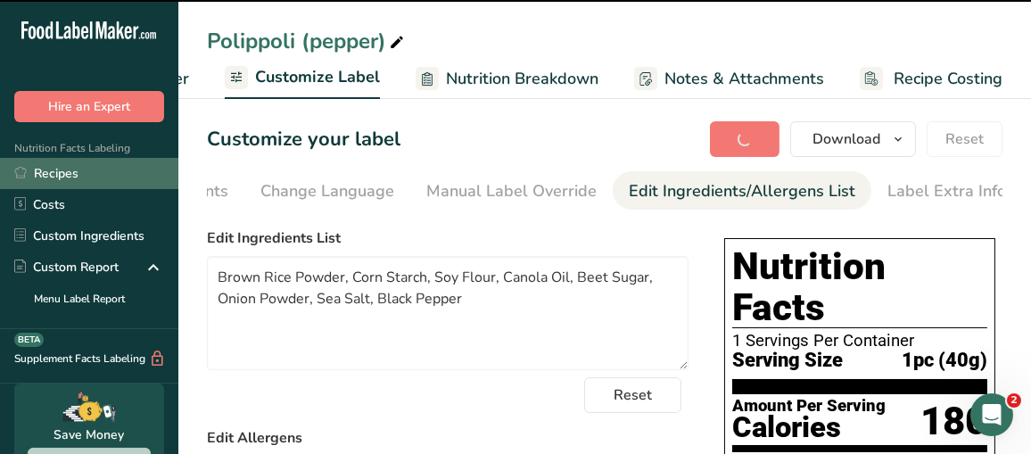
click at [47, 174] on link "Recipes" at bounding box center [89, 173] width 178 height 31
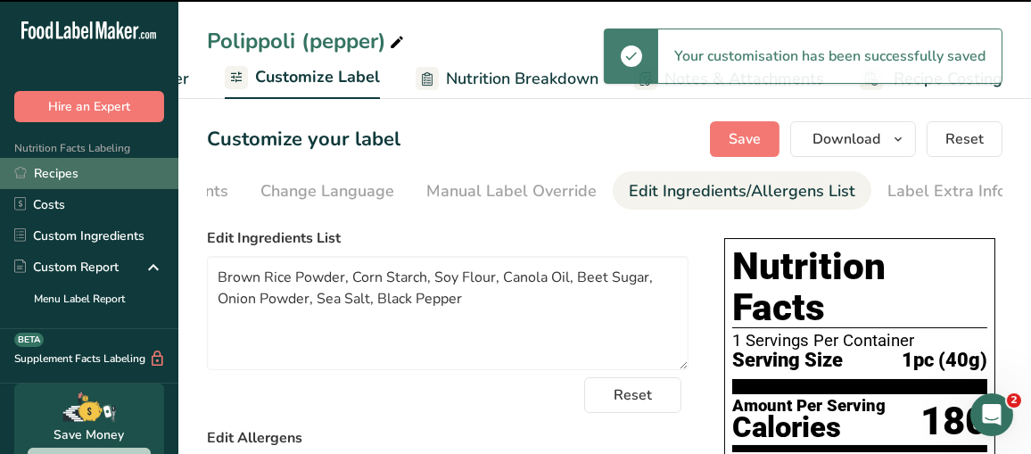
type textarea "Manufactured in a facility that processes products containing sesame and almond…"
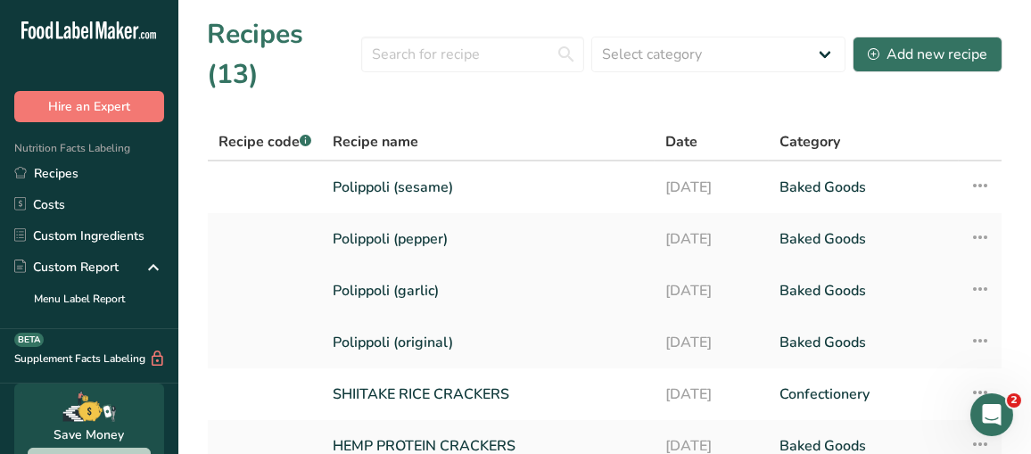
click at [404, 272] on link "Polippoli (garlic)" at bounding box center [488, 290] width 311 height 37
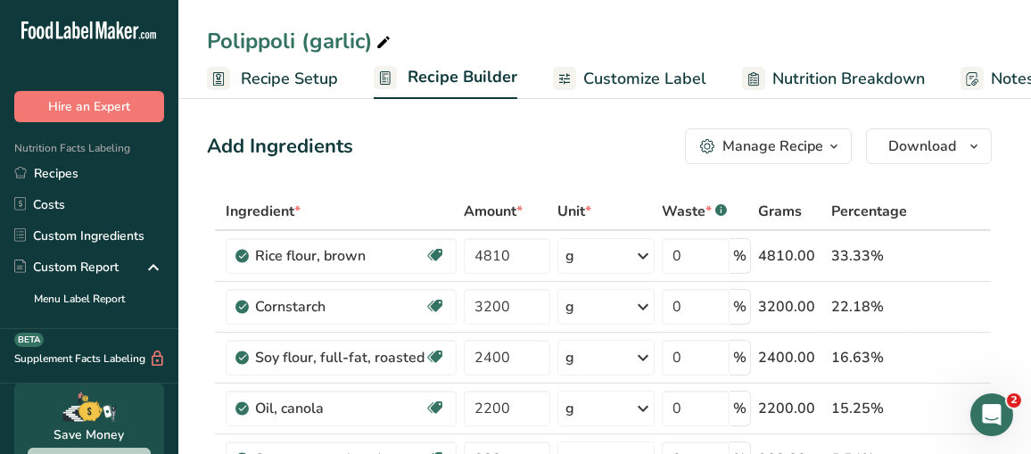
click at [637, 72] on span "Customize Label" at bounding box center [644, 79] width 123 height 24
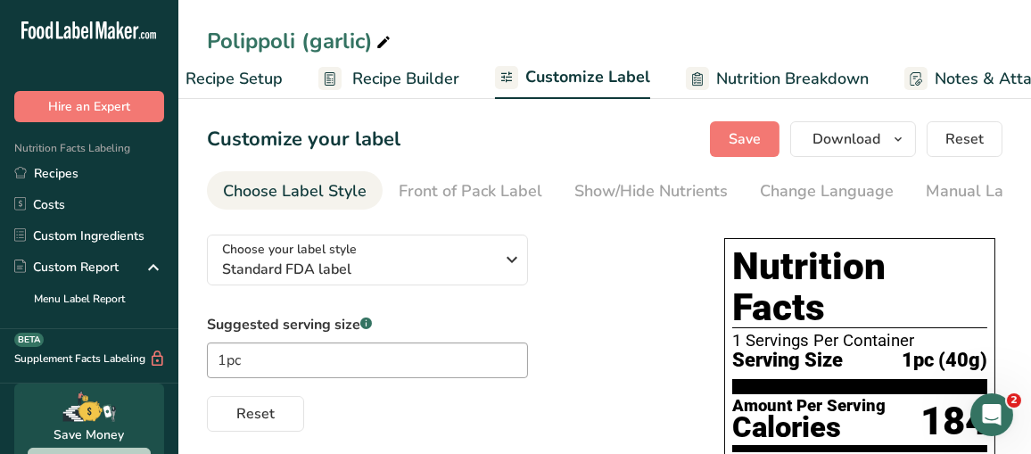
scroll to position [0, 326]
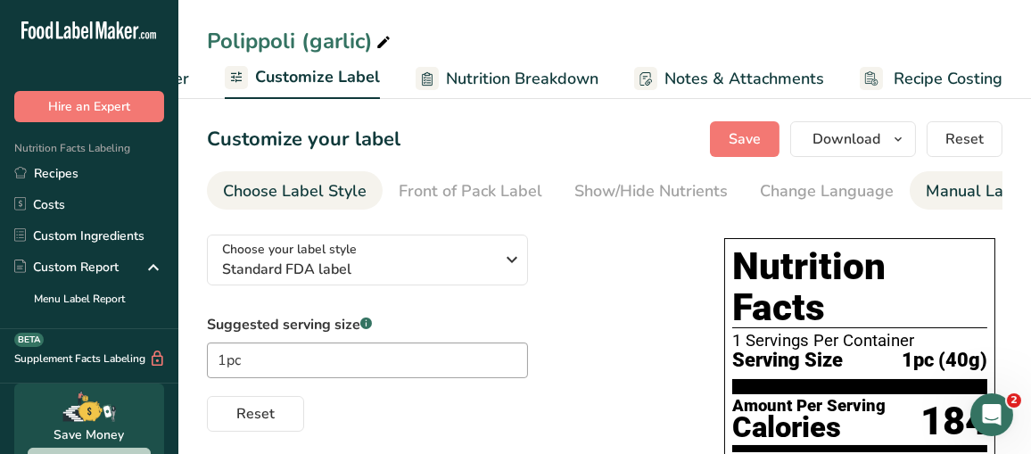
click at [936, 193] on div "Manual Label Override" at bounding box center [1011, 191] width 170 height 24
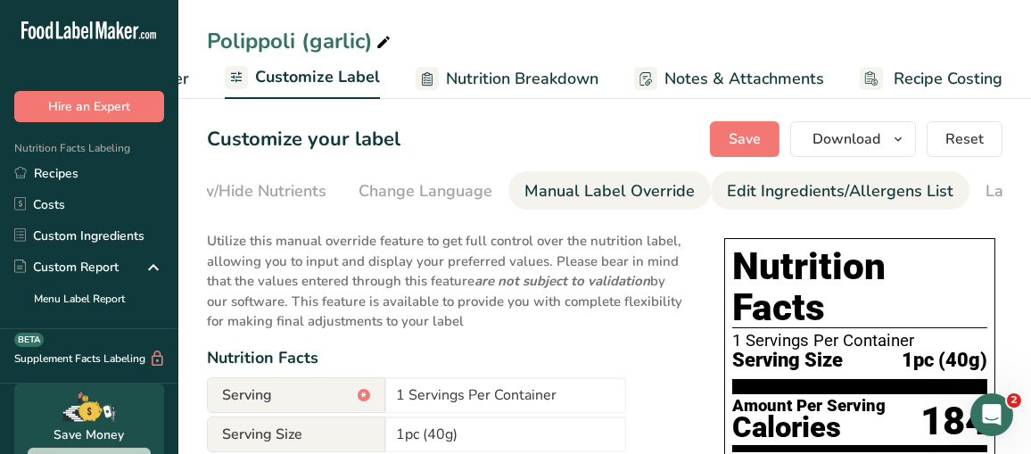
scroll to position [0, 500]
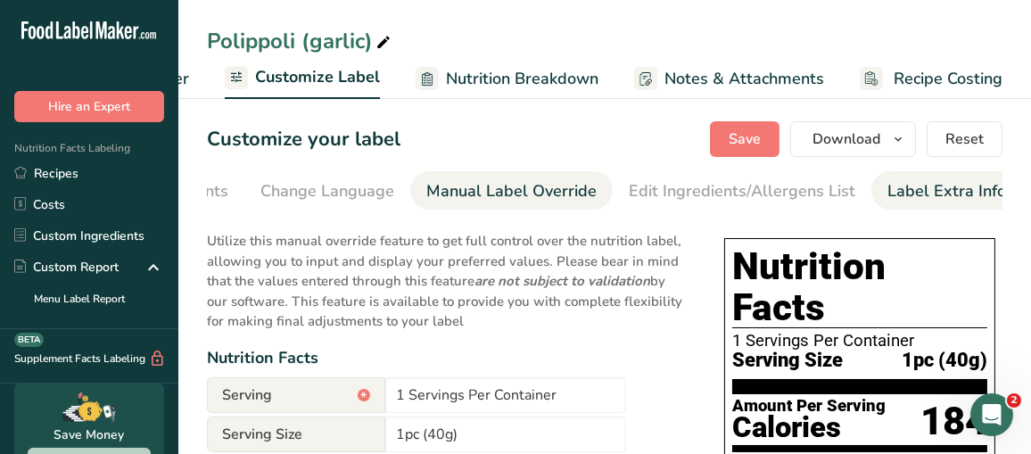
click at [901, 190] on div "Label Extra Info" at bounding box center [947, 191] width 119 height 24
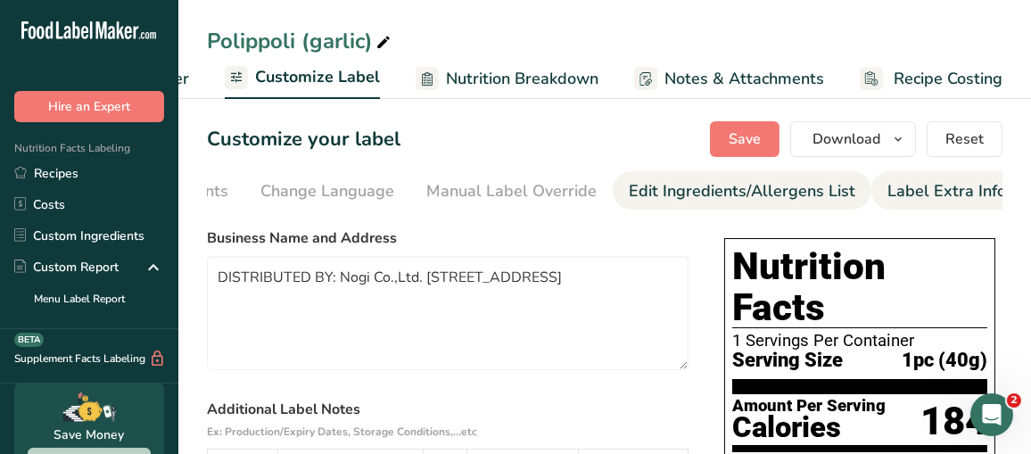
click at [692, 195] on div "Edit Ingredients/Allergens List" at bounding box center [742, 191] width 227 height 24
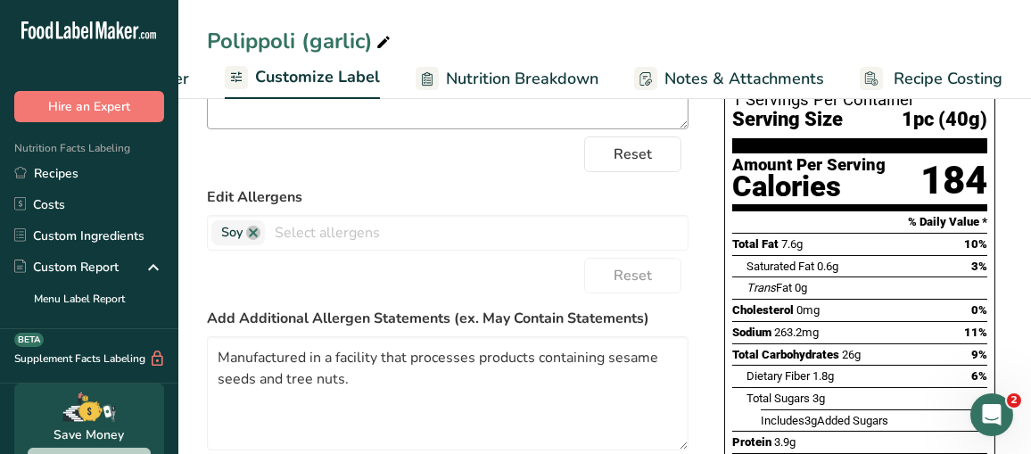
scroll to position [268, 0]
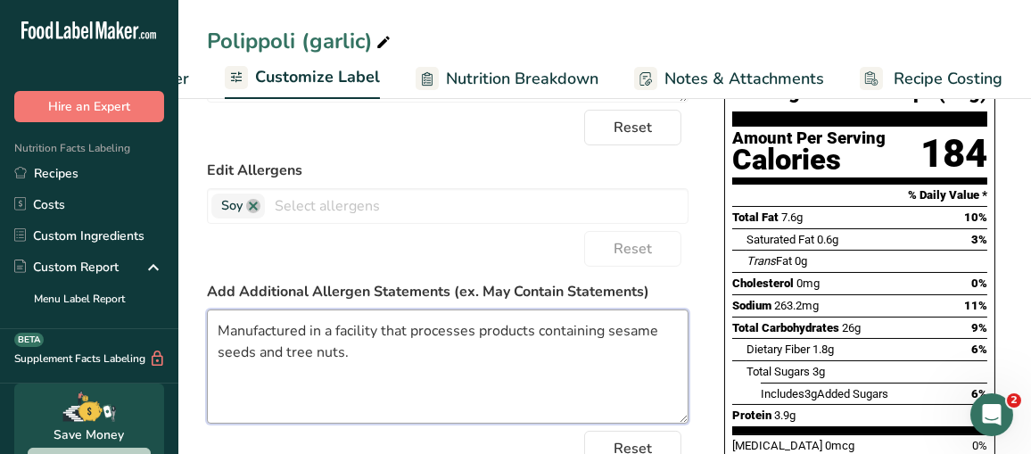
drag, startPoint x: 374, startPoint y: 356, endPoint x: 205, endPoint y: 325, distance: 171.5
click at [205, 325] on section "Customize your label Save Download Choose what to show on your downloaded label…" at bounding box center [604, 293] width 853 height 937
paste textarea "and almond and soy."
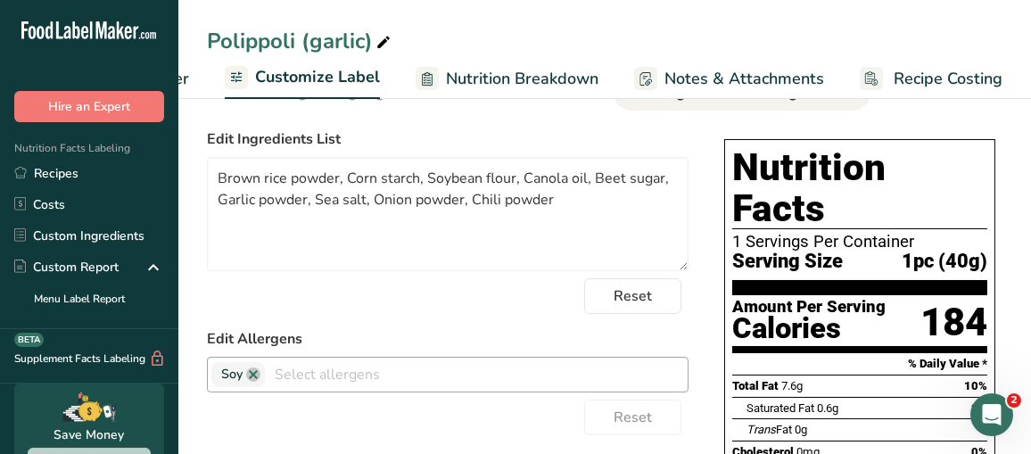
scroll to position [89, 0]
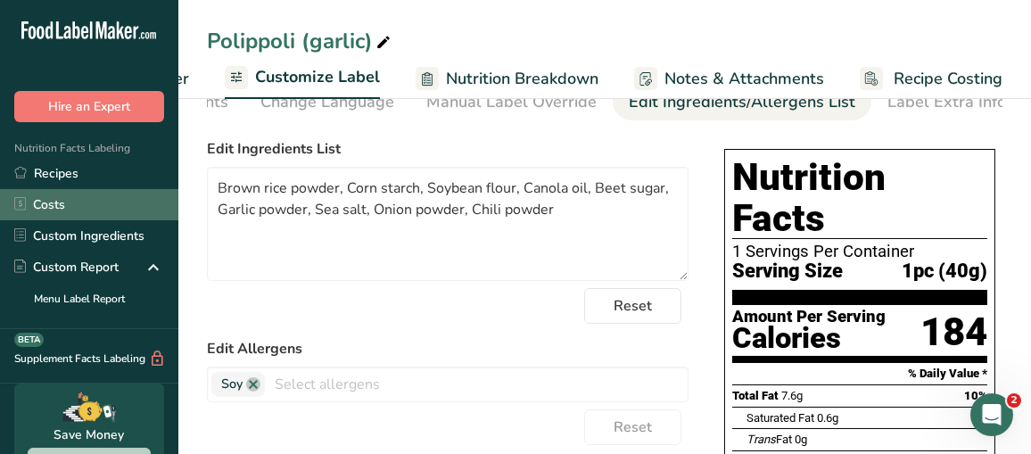
type textarea "Manufactured in a facility that processes products containing sesame and almond…"
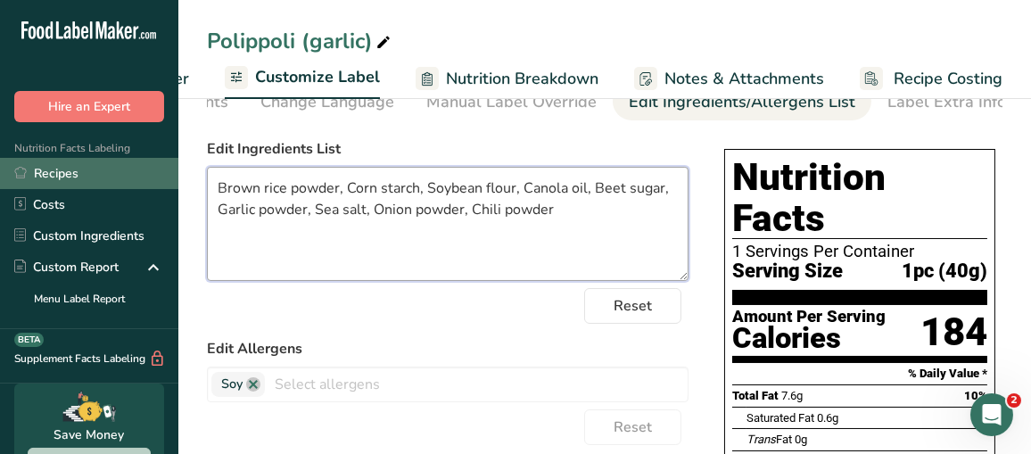
drag, startPoint x: 598, startPoint y: 213, endPoint x: 152, endPoint y: 173, distance: 447.8
click at [152, 173] on div ".a-20{fill:#fff;} Hire an Expert Nutrition Facts Labeling Recipes Costs Custom …" at bounding box center [515, 425] width 1031 height 1029
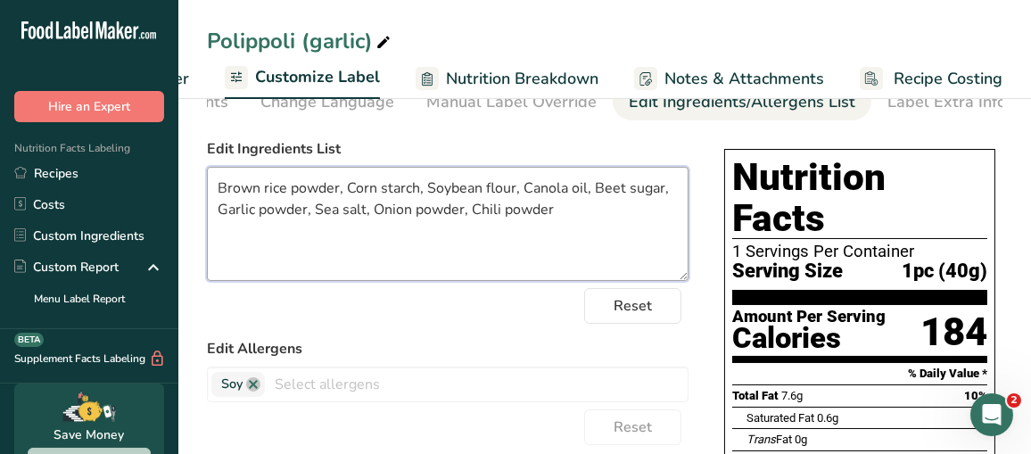
paste textarea "Rice Powder, Corn Starch, Soy Flour, Canola Oil, Beet Sugar, Garlic Powder, Sea…"
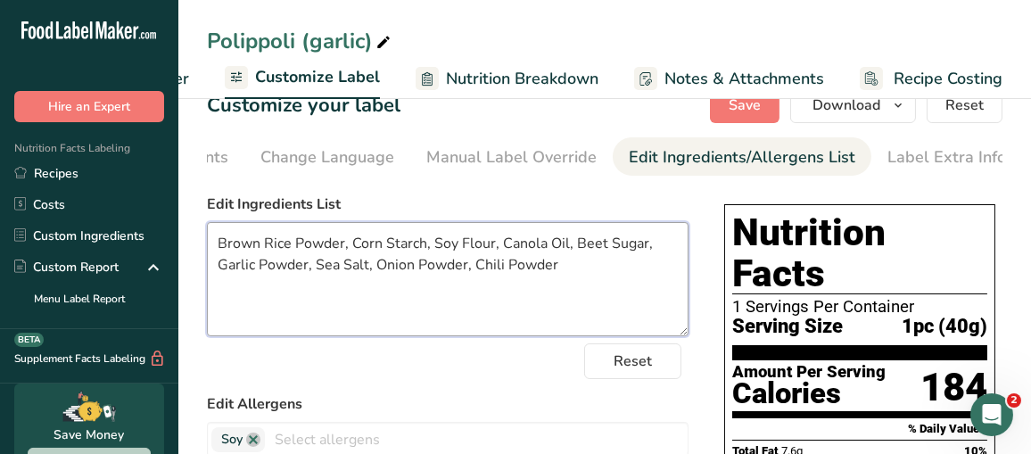
scroll to position [0, 0]
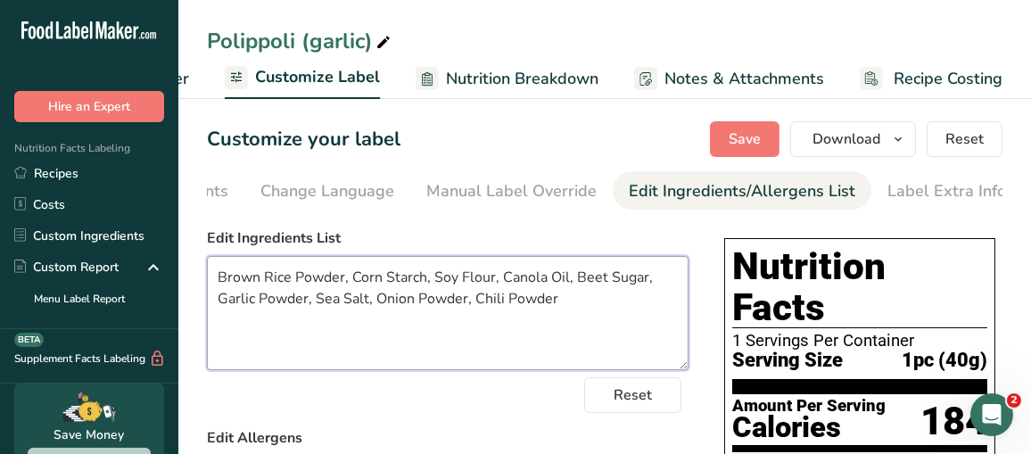
type textarea "Brown Rice Powder, Corn Starch, Soy Flour, Canola Oil, Beet Sugar, Garlic Powde…"
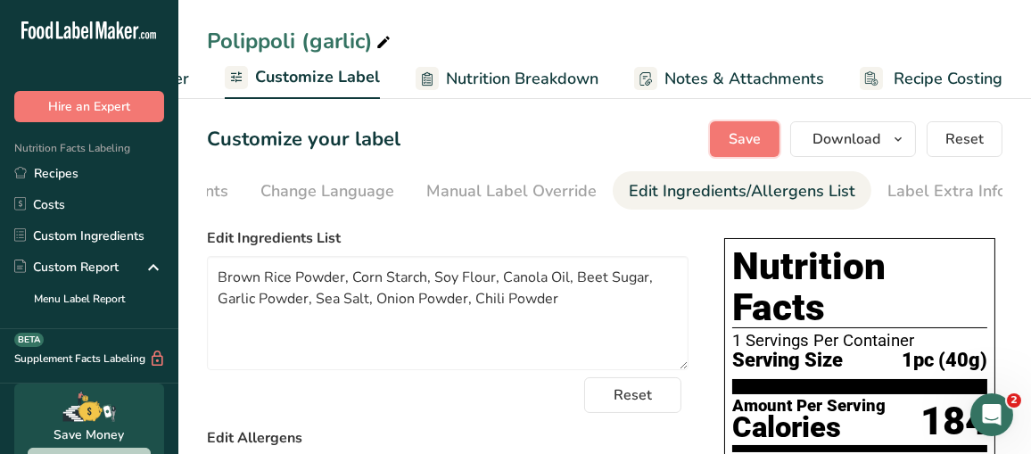
click at [732, 144] on span "Save" at bounding box center [745, 138] width 32 height 21
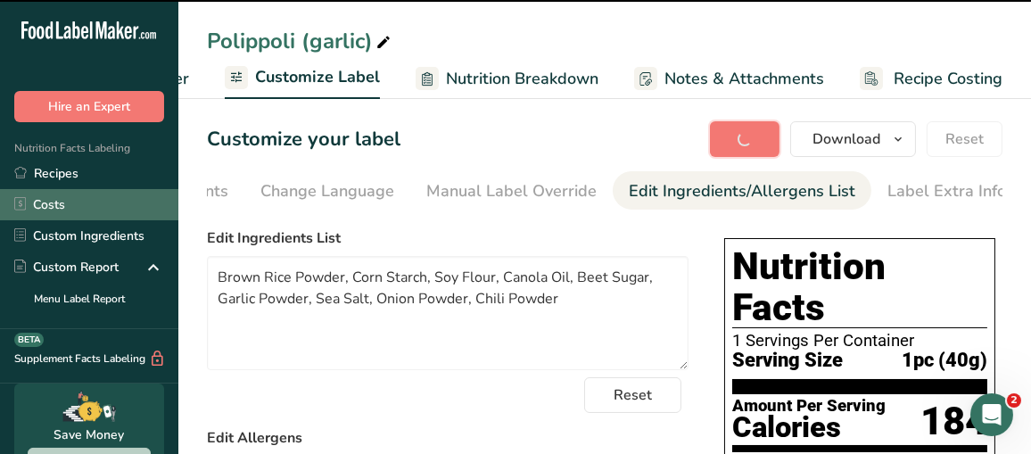
type textarea "Manufactured in a facility that processes products containing sesame and almond…"
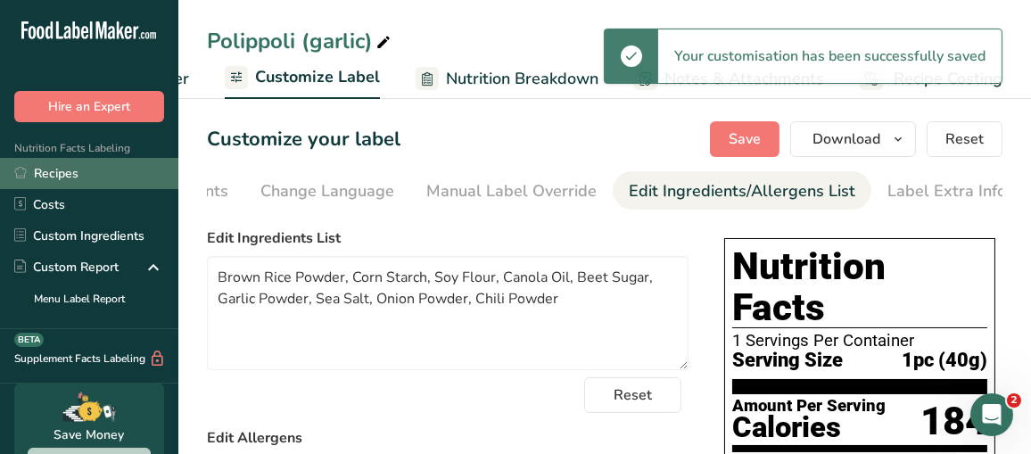
click at [42, 175] on link "Recipes" at bounding box center [89, 173] width 178 height 31
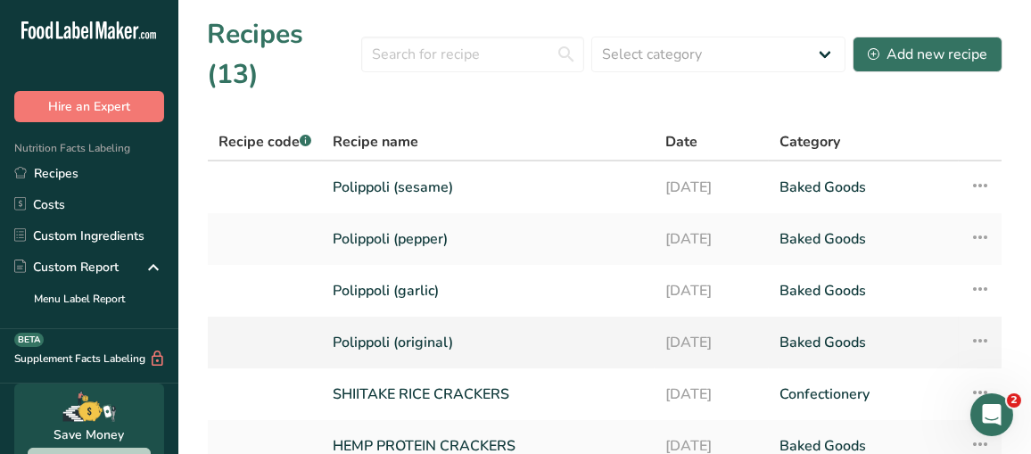
click at [424, 324] on link "Polippoli (original)" at bounding box center [488, 342] width 311 height 37
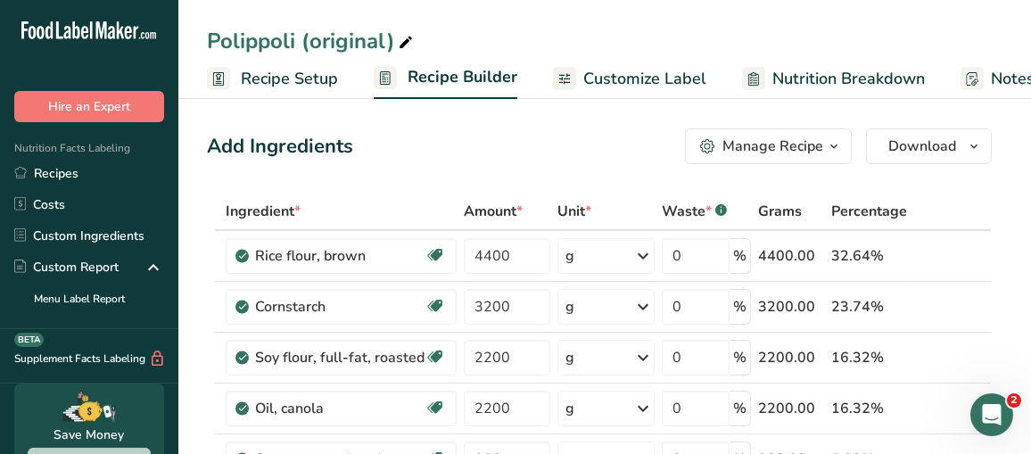
click at [641, 71] on span "Customize Label" at bounding box center [644, 79] width 123 height 24
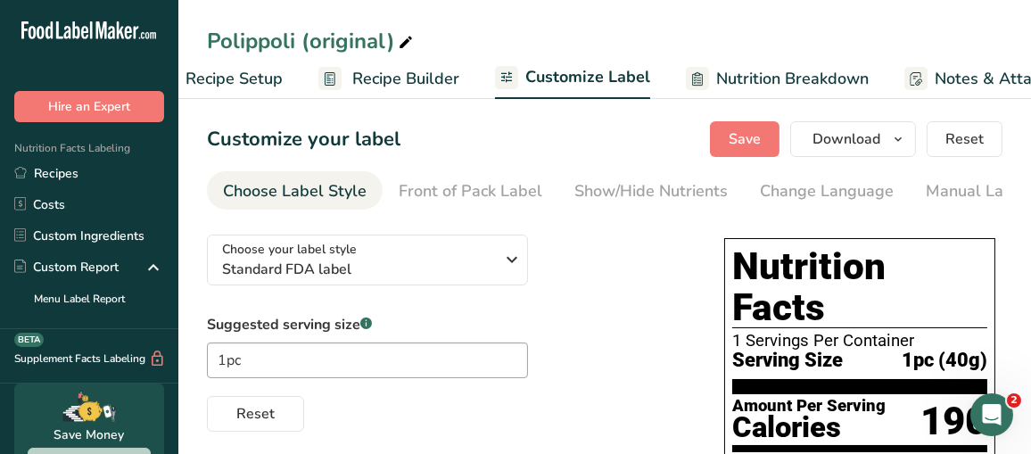
scroll to position [0, 326]
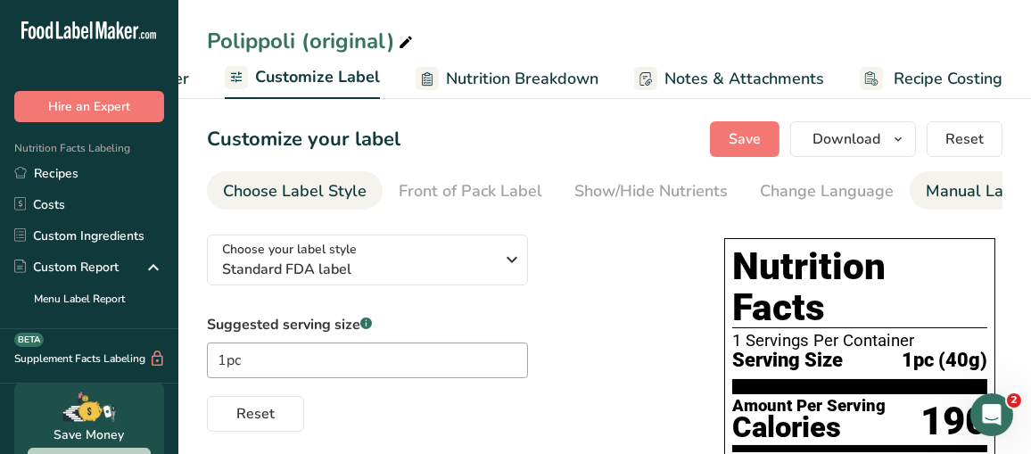
click at [946, 190] on div "Manual Label Override" at bounding box center [1011, 191] width 170 height 24
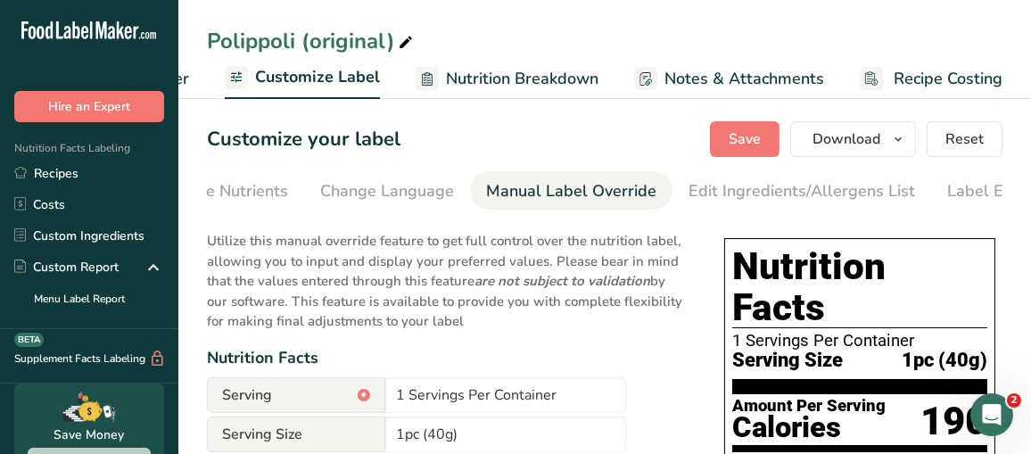
scroll to position [0, 500]
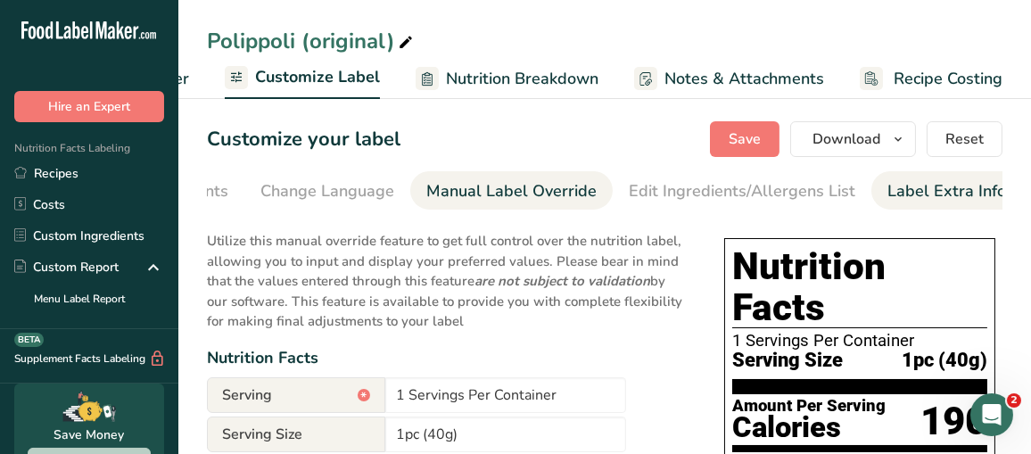
click at [981, 190] on div "Label Extra Info" at bounding box center [947, 191] width 119 height 24
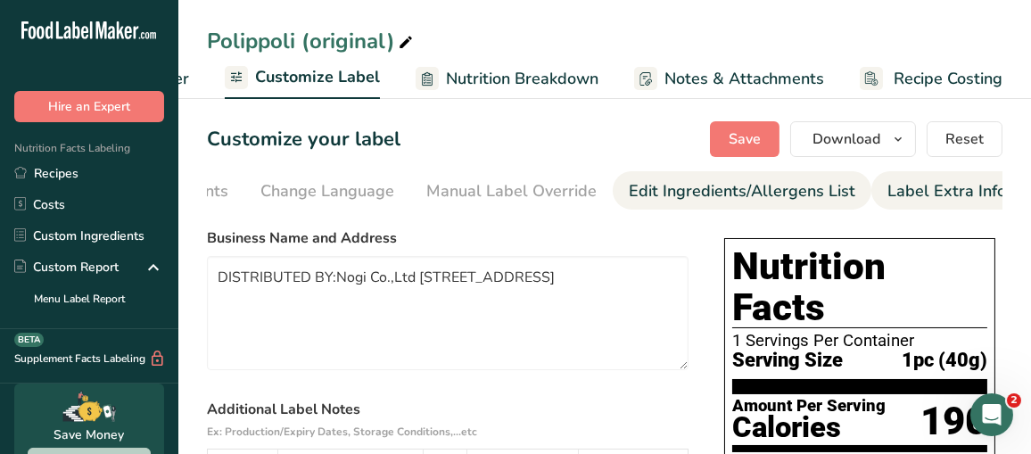
click at [771, 187] on div "Edit Ingredients/Allergens List" at bounding box center [742, 191] width 227 height 24
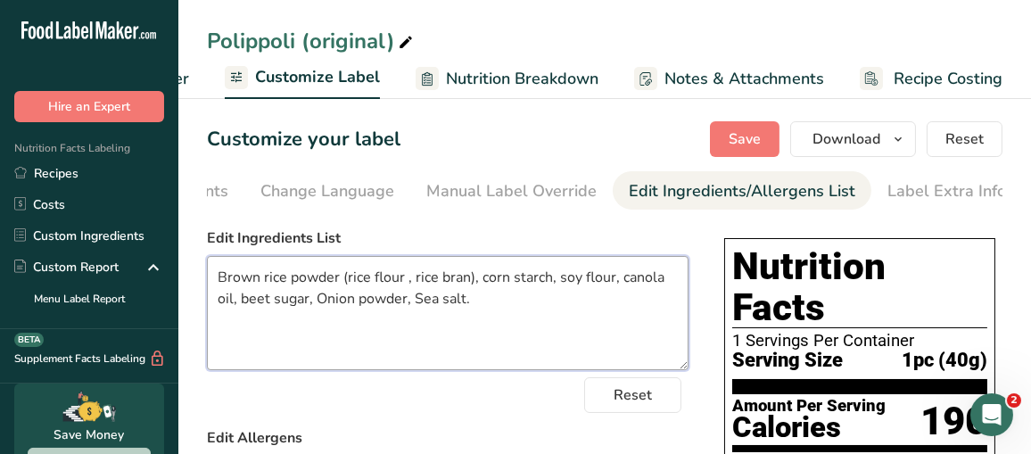
click at [482, 314] on textarea "Brown rice powder (rice flour , rice bran), corn starch, soy flour, canola oil,…" at bounding box center [448, 313] width 482 height 114
drag, startPoint x: 503, startPoint y: 314, endPoint x: 221, endPoint y: 277, distance: 284.2
click at [221, 277] on textarea "Brown rice powder (rice flour , rice bran), corn starch, soy flour, canola oil,…" at bounding box center [448, 313] width 482 height 114
paste textarea "Rice Powder, Corn Starch, Soy Flour, Canola Oil, Beet Sugar, Onion Powder, Sea …"
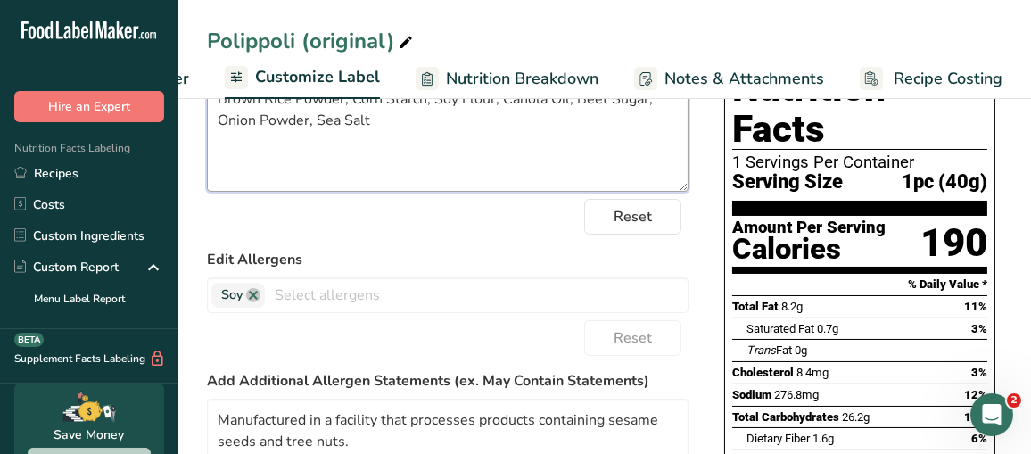
scroll to position [268, 0]
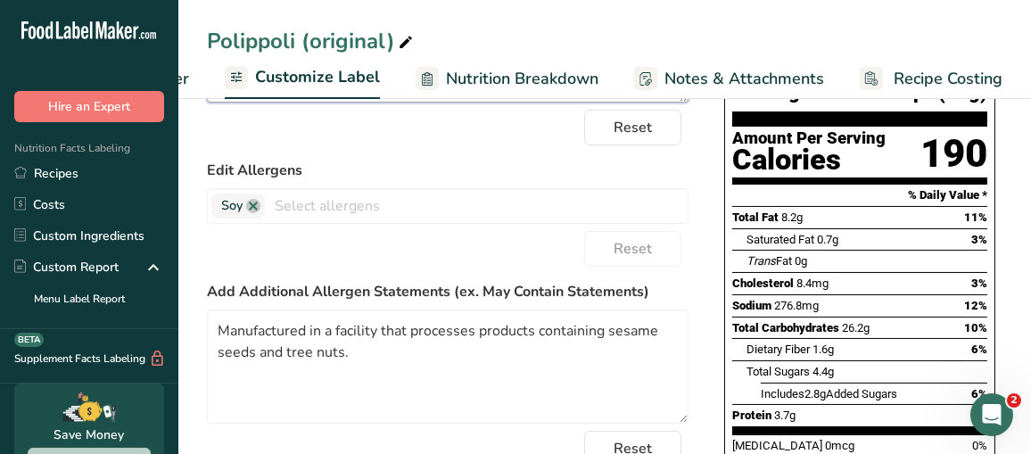
type textarea "Brown Rice Powder, Corn Starch, Soy Flour, Canola Oil, Beet Sugar, Onion Powder…"
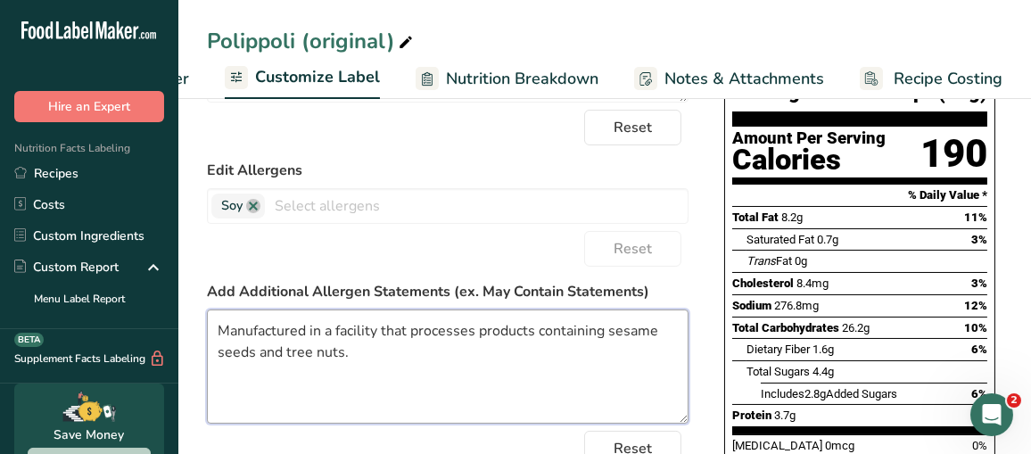
click at [388, 334] on textarea "Manufactured in a facility that processes products containing sesame seeds and …" at bounding box center [448, 367] width 482 height 114
drag, startPoint x: 380, startPoint y: 356, endPoint x: 206, endPoint y: 318, distance: 177.9
click at [207, 318] on textarea "Manufactured in a facility that processes products containing sesame seeds and …" at bounding box center [448, 367] width 482 height 114
paste textarea "and almond and soy"
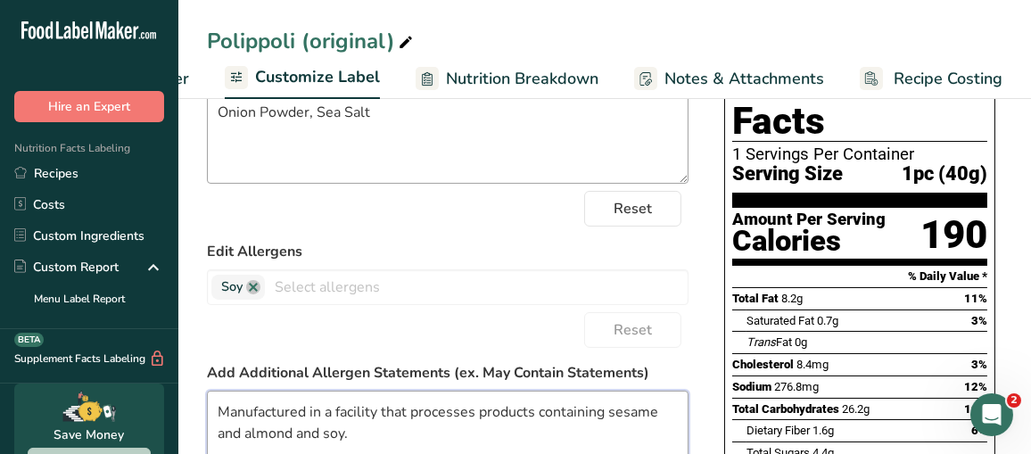
scroll to position [0, 0]
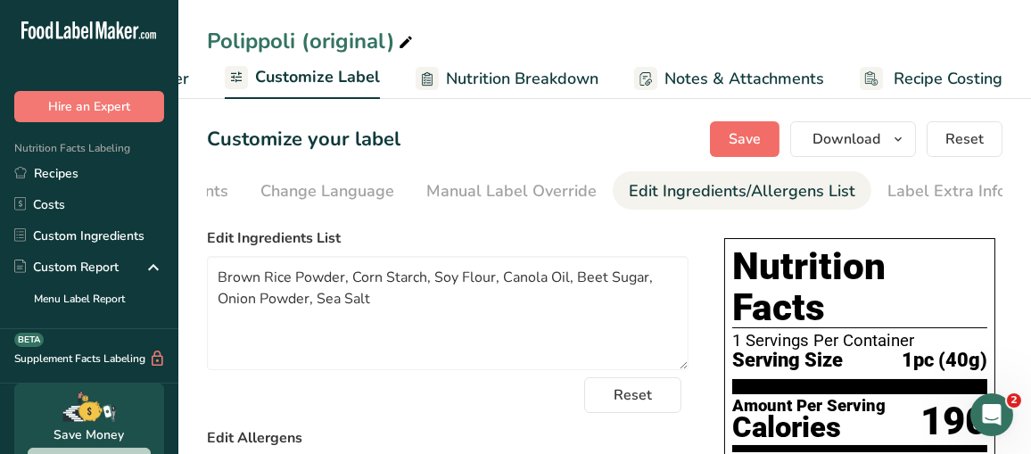
type textarea "Manufactured in a facility that processes products containing sesame and almond…"
click at [764, 132] on button "Save" at bounding box center [745, 139] width 70 height 36
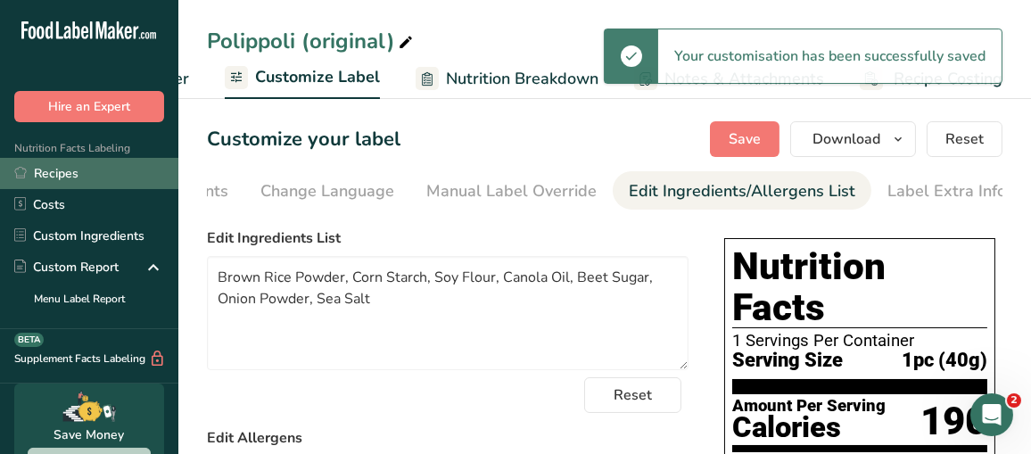
click at [95, 178] on link "Recipes" at bounding box center [89, 173] width 178 height 31
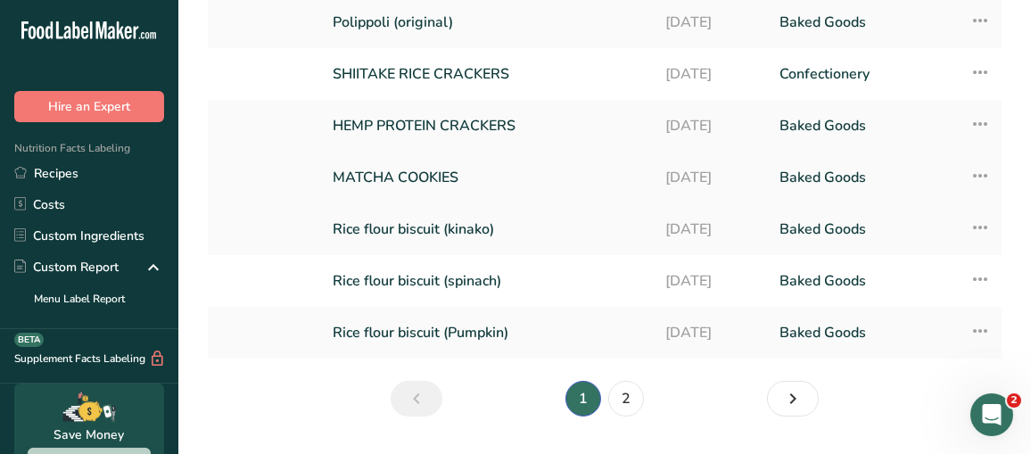
scroll to position [327, 0]
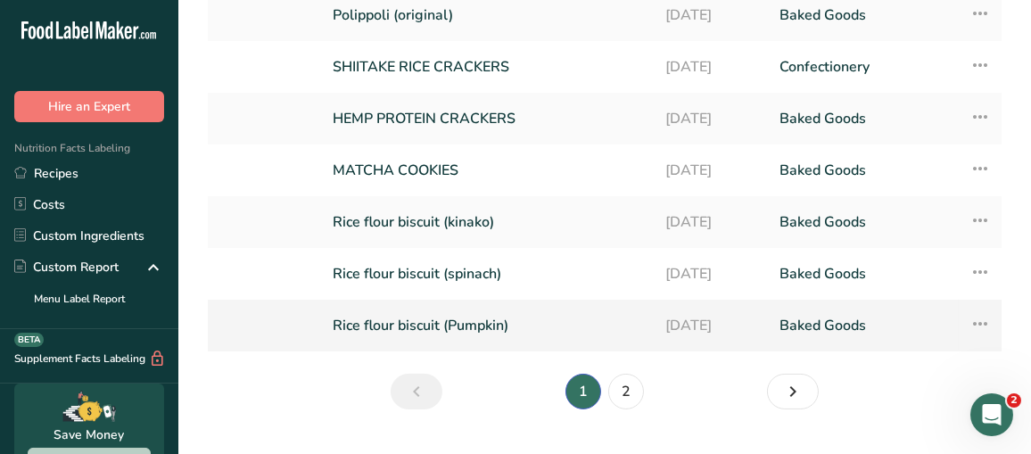
click at [471, 307] on link "Rice flour biscuit (Pumpkin)" at bounding box center [488, 325] width 311 height 37
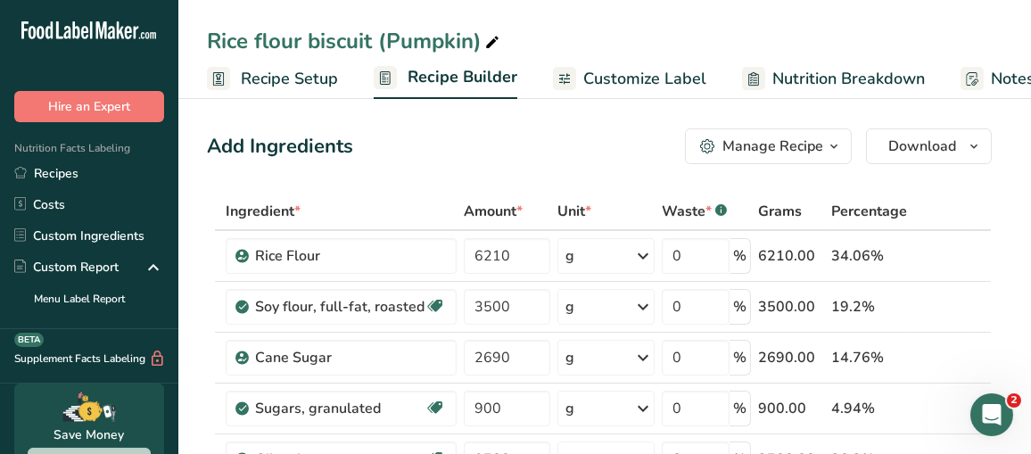
click at [665, 73] on span "Customize Label" at bounding box center [644, 79] width 123 height 24
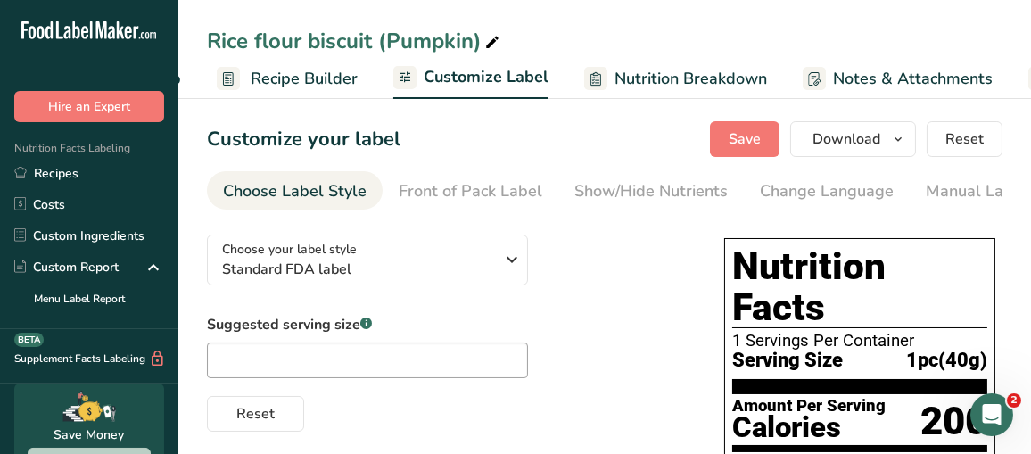
scroll to position [0, 326]
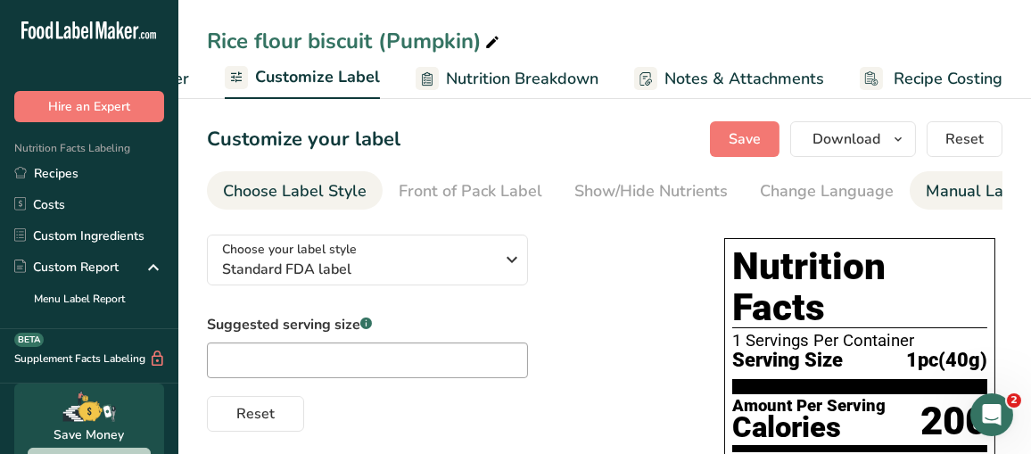
click at [949, 185] on div "Manual Label Override" at bounding box center [1011, 191] width 170 height 24
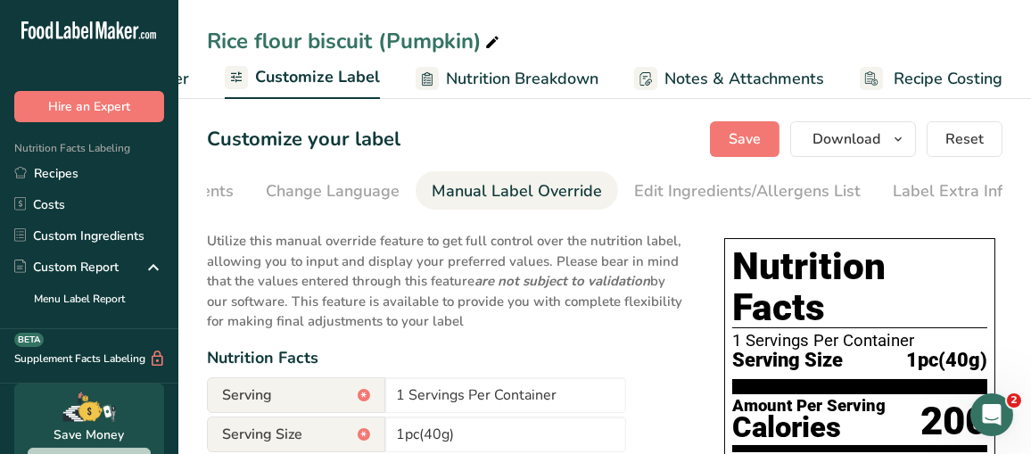
scroll to position [0, 500]
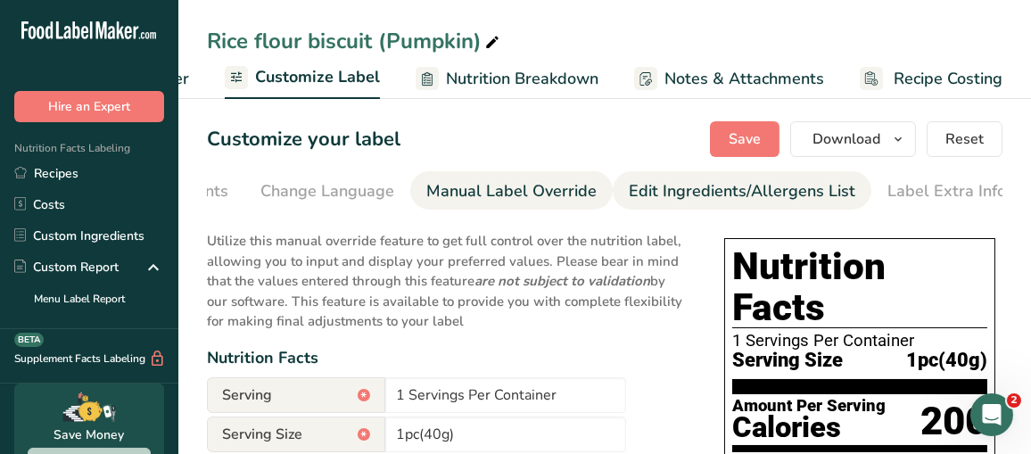
click at [712, 188] on div "Edit Ingredients/Allergens List" at bounding box center [742, 191] width 227 height 24
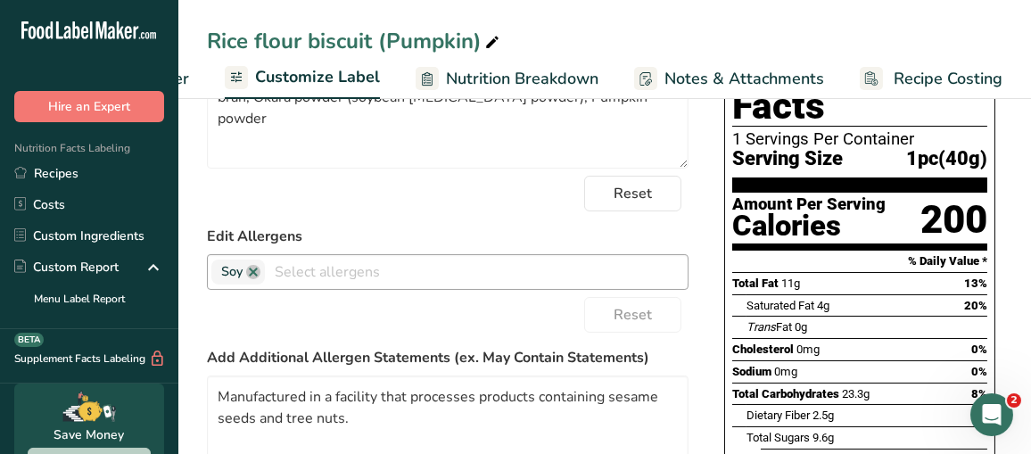
scroll to position [268, 0]
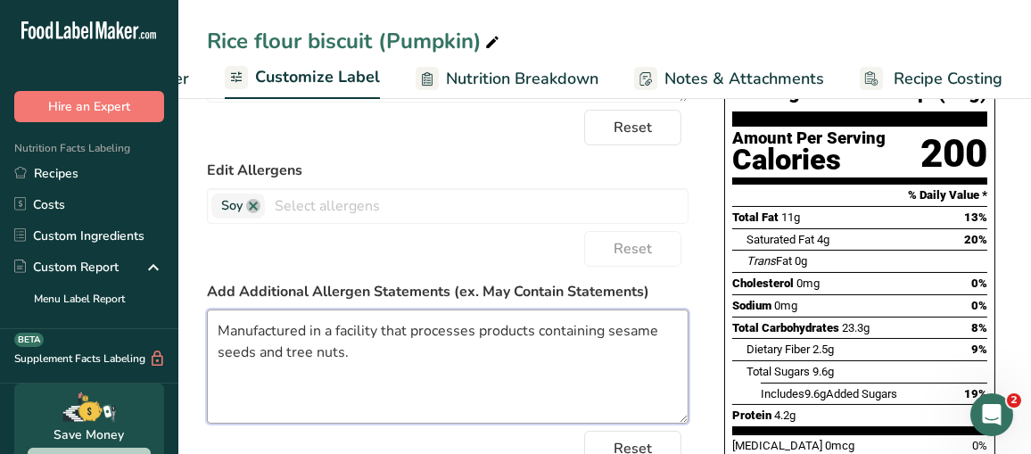
drag, startPoint x: 365, startPoint y: 359, endPoint x: 217, endPoint y: 342, distance: 149.0
click at [217, 342] on textarea "Manufactured in a facility that processes products containing sesame seeds and …" at bounding box center [448, 367] width 482 height 114
paste textarea "and almond and soy"
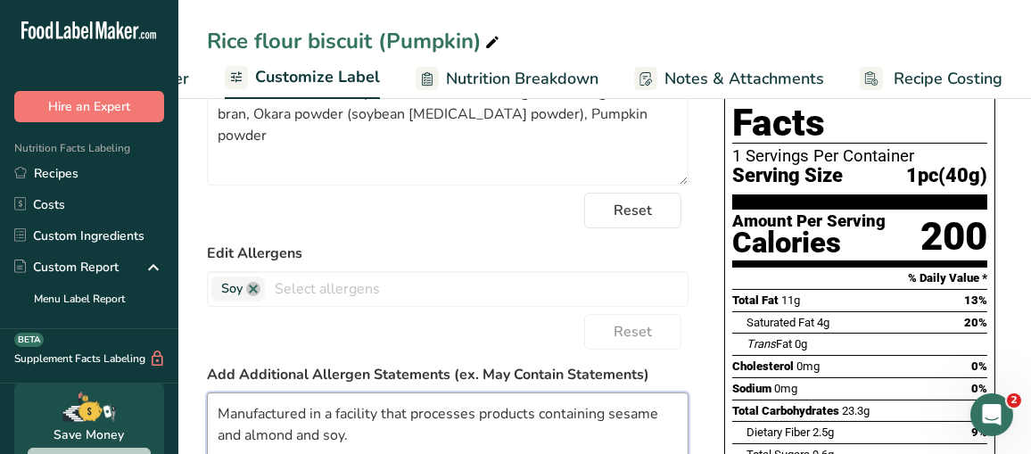
scroll to position [89, 0]
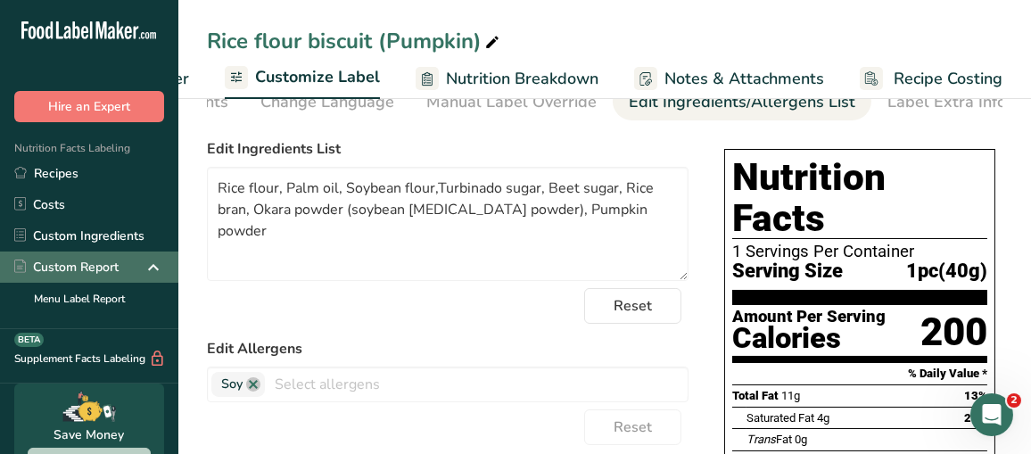
type textarea "Manufactured in a facility that processes products containing sesame and almond…"
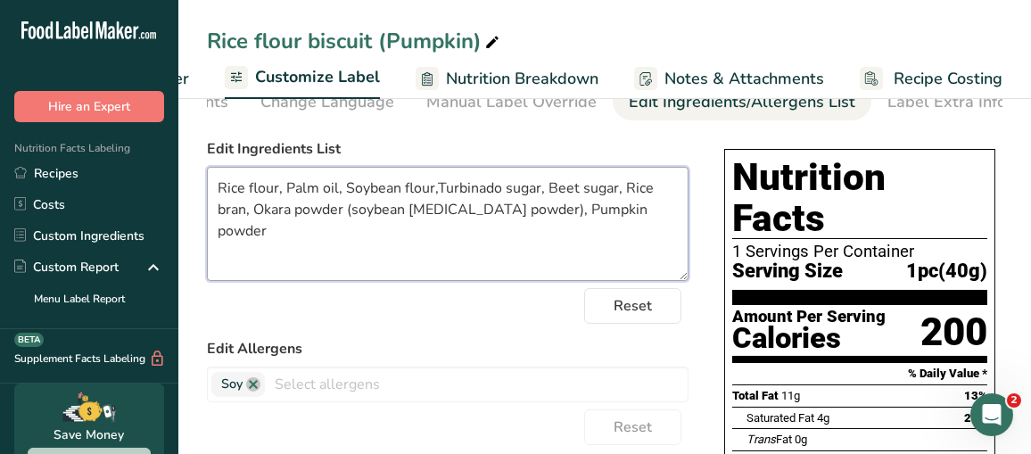
drag, startPoint x: 640, startPoint y: 220, endPoint x: 209, endPoint y: 192, distance: 431.8
click at [209, 192] on textarea "Rice flour, Palm oil, Soybean flour,Turbinado sugar, Beet sugar, Rice bran, Oka…" at bounding box center [448, 224] width 482 height 114
paste textarea "Flour, Organic Palm Oil, Soy Flour, Raw Cane Sugar, Beet Sugar, Rice Bran, Okar…"
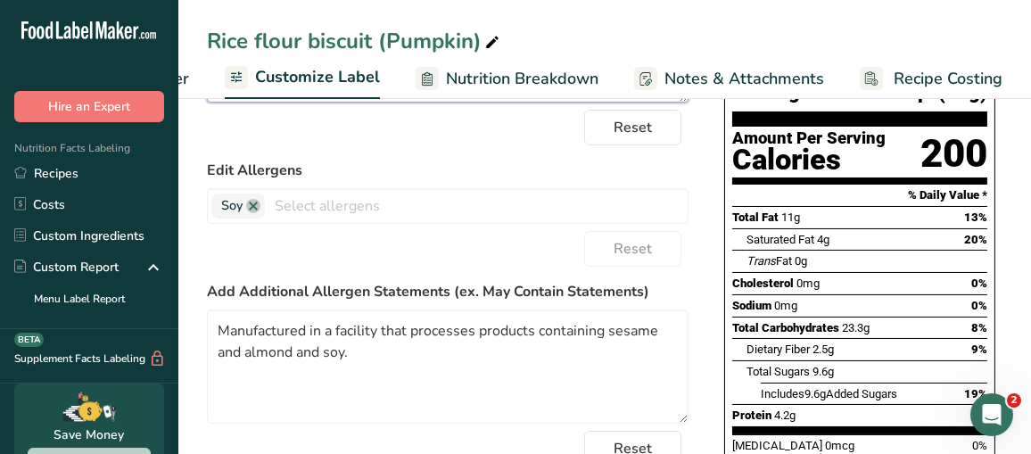
scroll to position [0, 0]
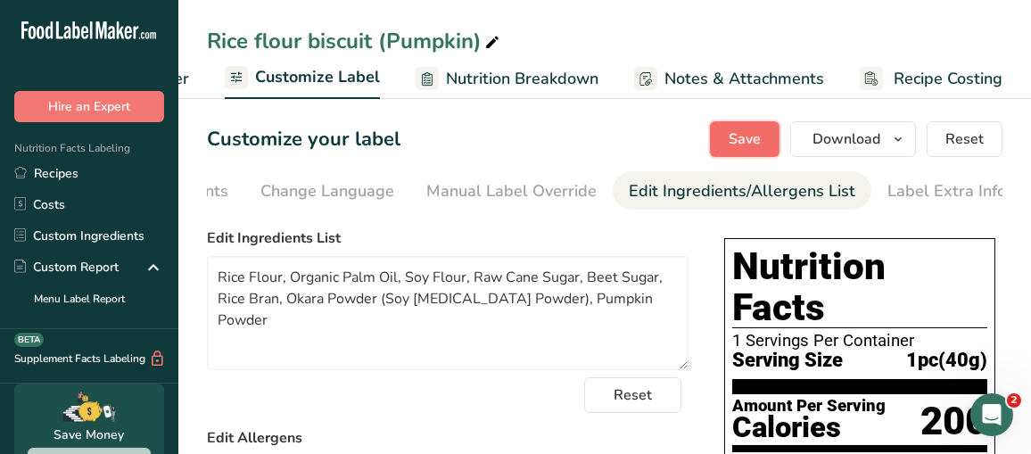
click at [764, 144] on button "Save" at bounding box center [745, 139] width 70 height 36
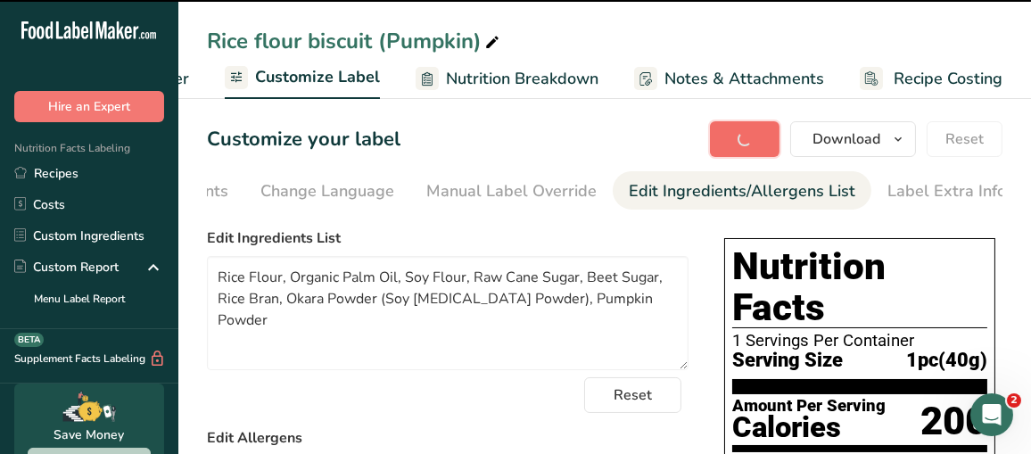
type textarea "Rice Flour, Organic Palm Oil, Soy Flour, Raw Cane Sugar, Beet Sugar, Rice Bran,…"
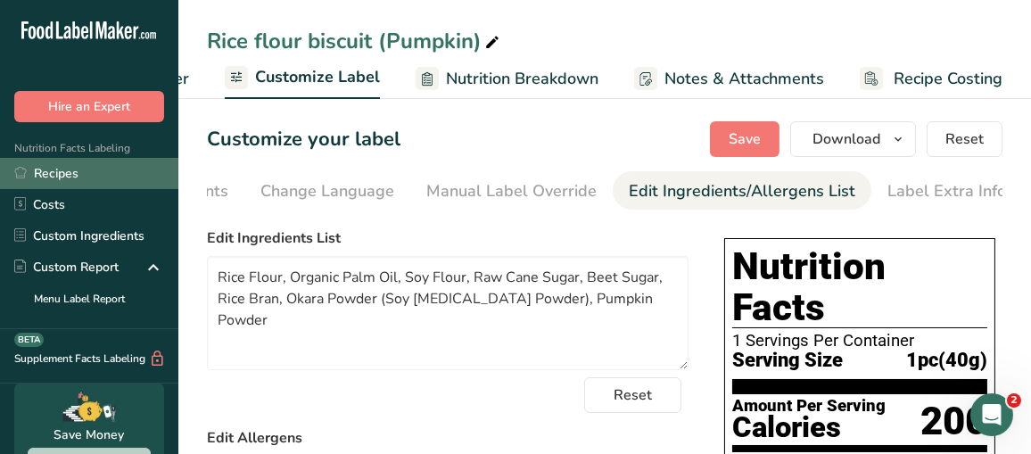
click at [53, 177] on link "Recipes" at bounding box center [89, 173] width 178 height 31
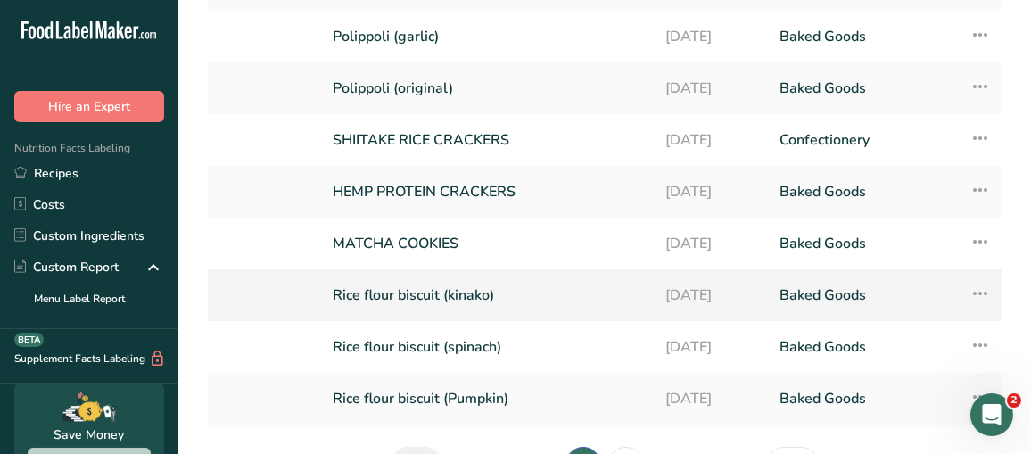
scroll to position [327, 0]
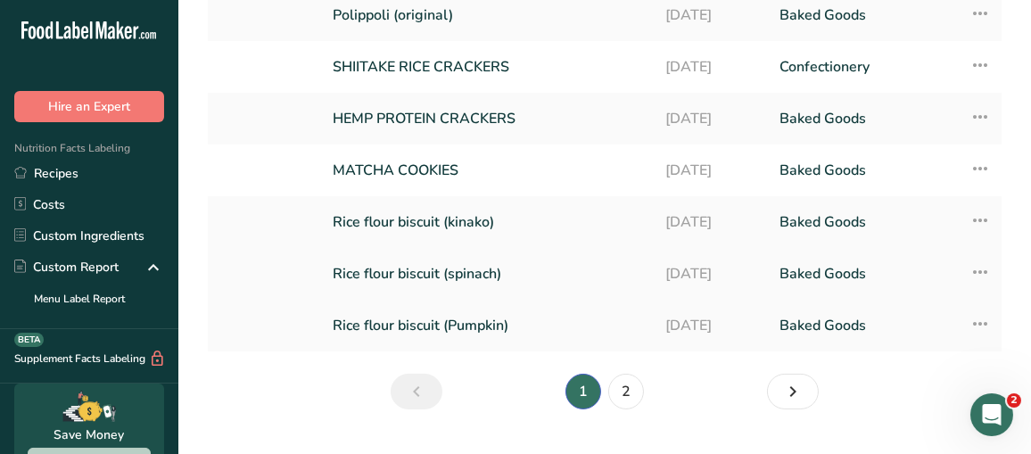
click at [411, 255] on link "Rice flour biscuit (spinach)" at bounding box center [488, 273] width 311 height 37
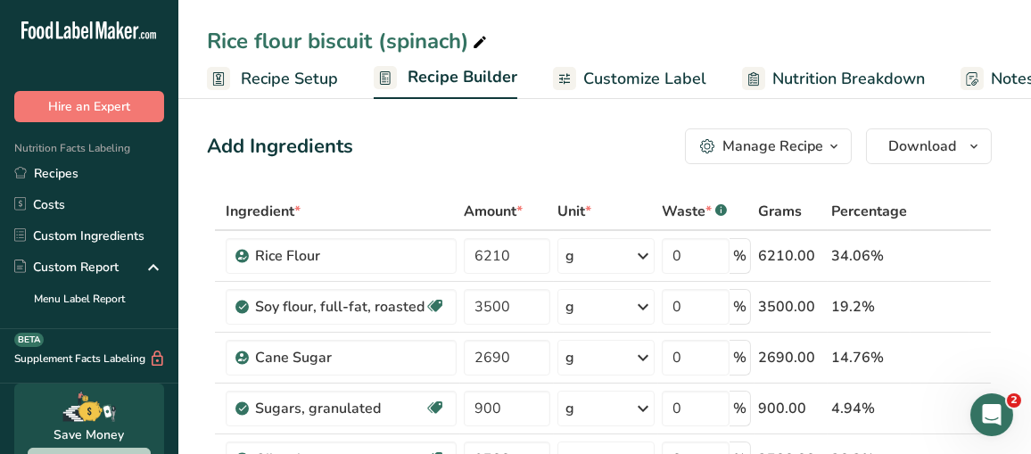
click at [671, 84] on span "Customize Label" at bounding box center [644, 79] width 123 height 24
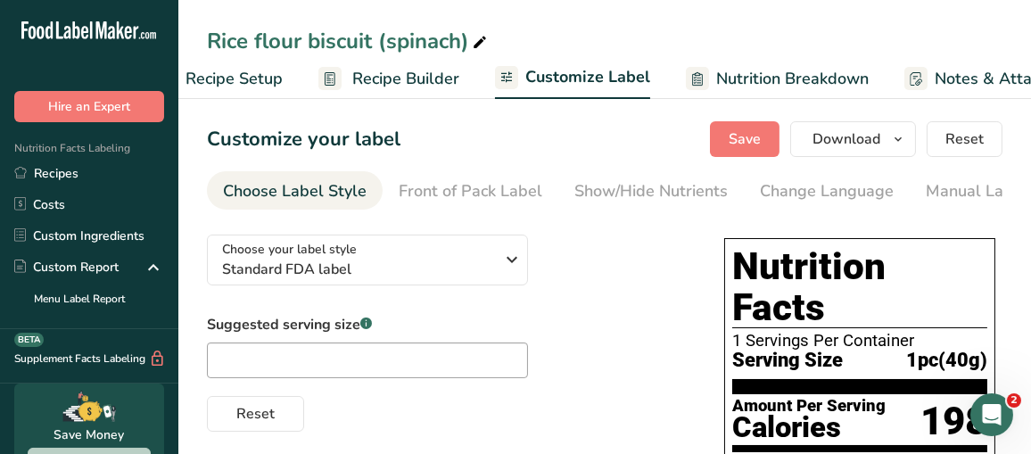
scroll to position [0, 326]
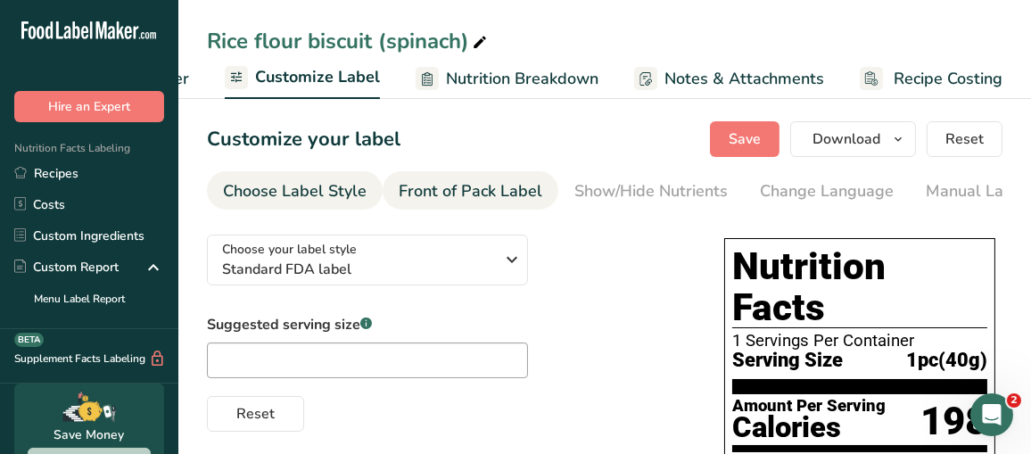
click at [486, 200] on div "Front of Pack Label" at bounding box center [471, 191] width 144 height 24
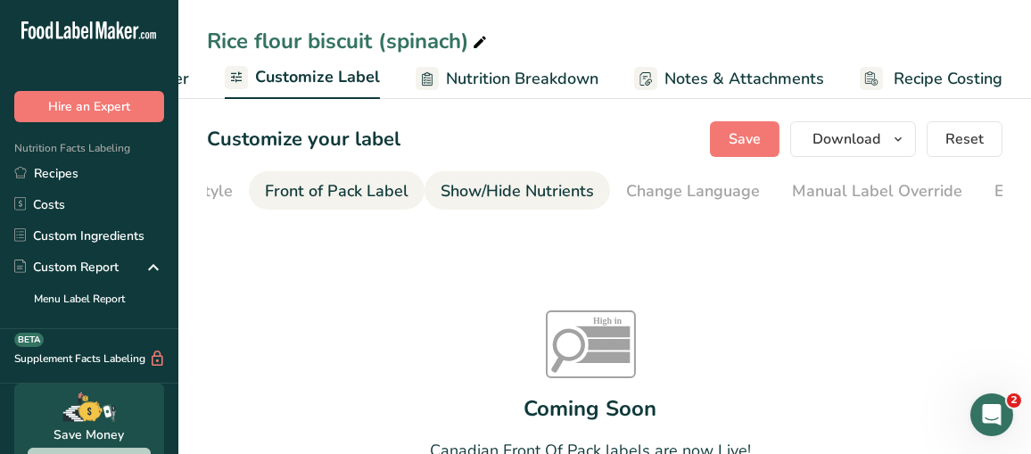
scroll to position [0, 172]
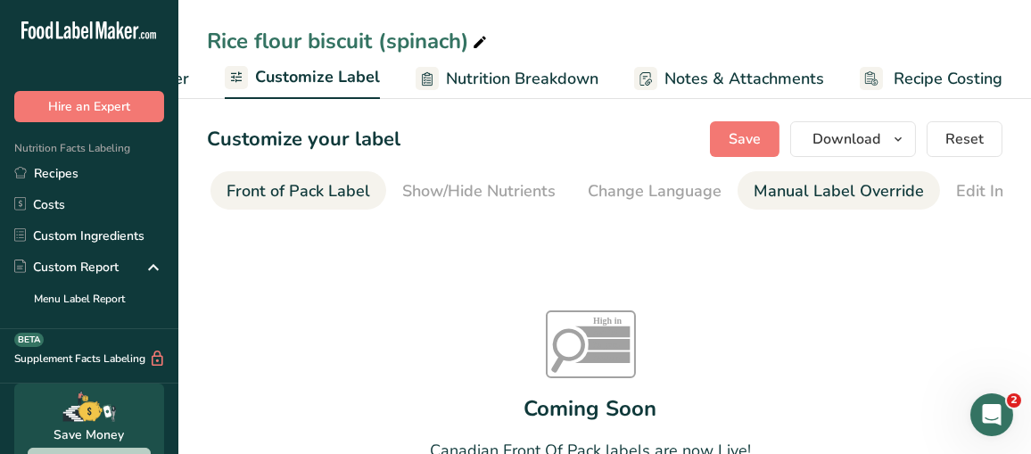
click at [777, 185] on div "Manual Label Override" at bounding box center [839, 191] width 170 height 24
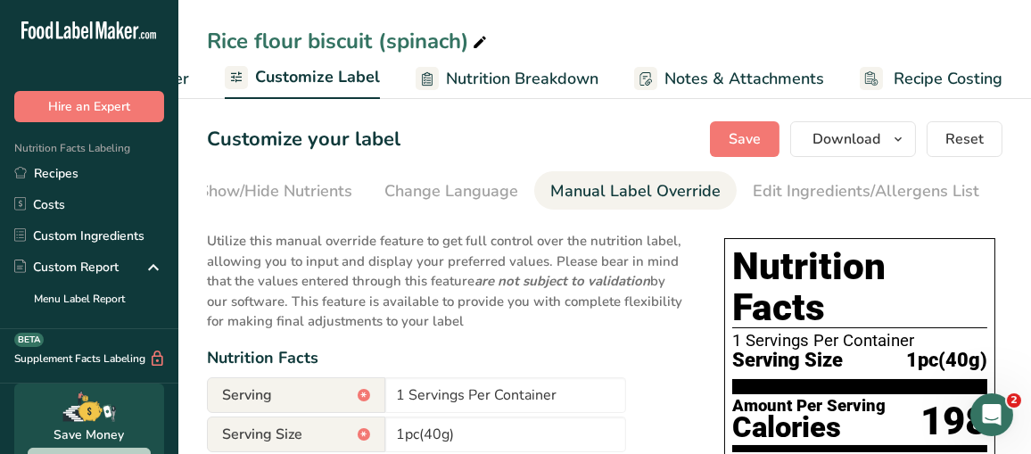
scroll to position [0, 500]
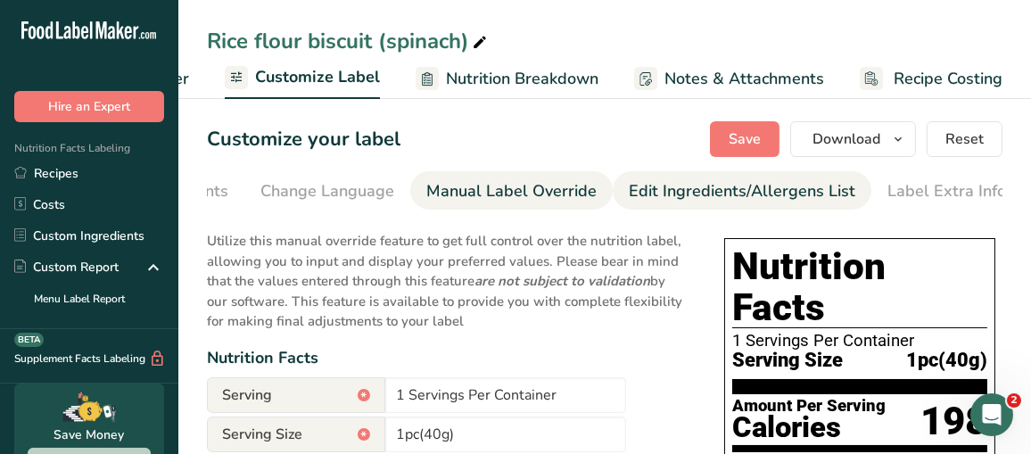
click at [797, 190] on div "Edit Ingredients/Allergens List" at bounding box center [742, 191] width 227 height 24
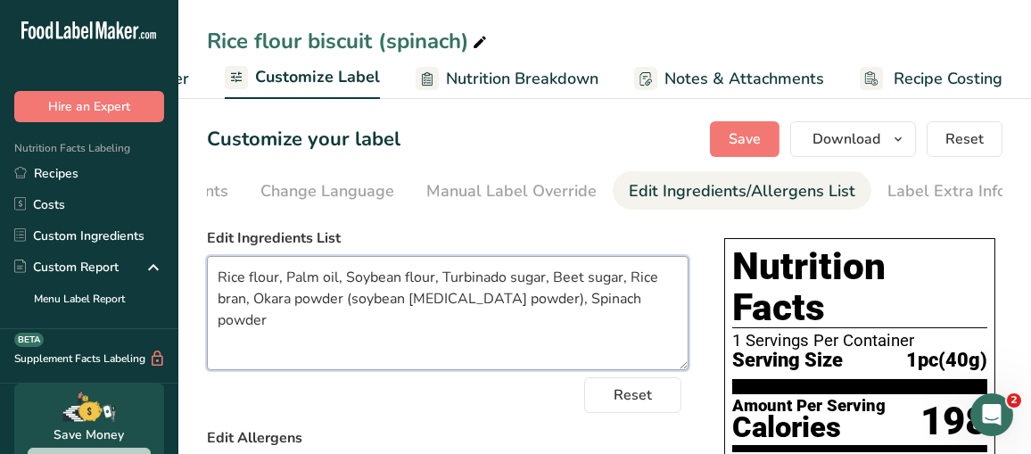
drag, startPoint x: 633, startPoint y: 304, endPoint x: 201, endPoint y: 288, distance: 432.9
paste textarea "Flour, Organic Palm Oil, Soy Flour, Raw Cane Sugar, Beet Sugar, Rice Bran, Okar…"
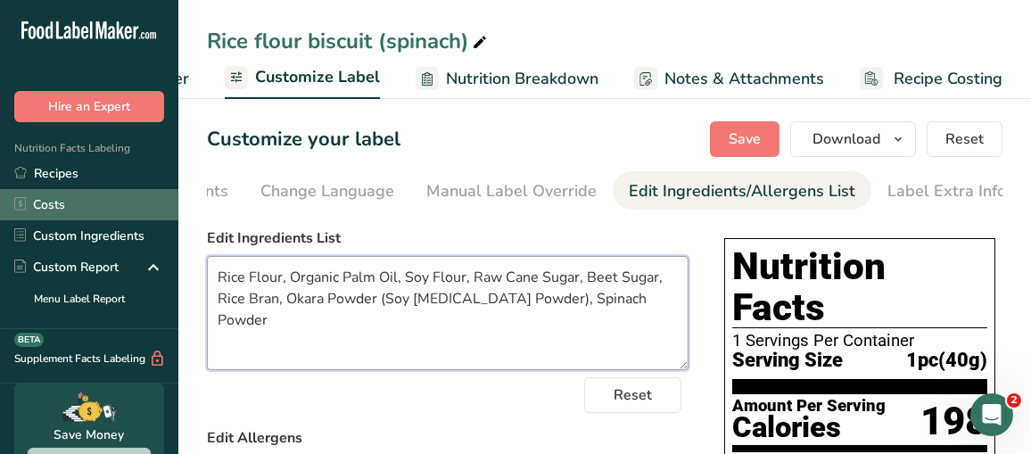
type textarea "Rice Flour, Organic Palm Oil, Soy Flour, Raw Cane Sugar, Beet Sugar, Rice Bran,…"
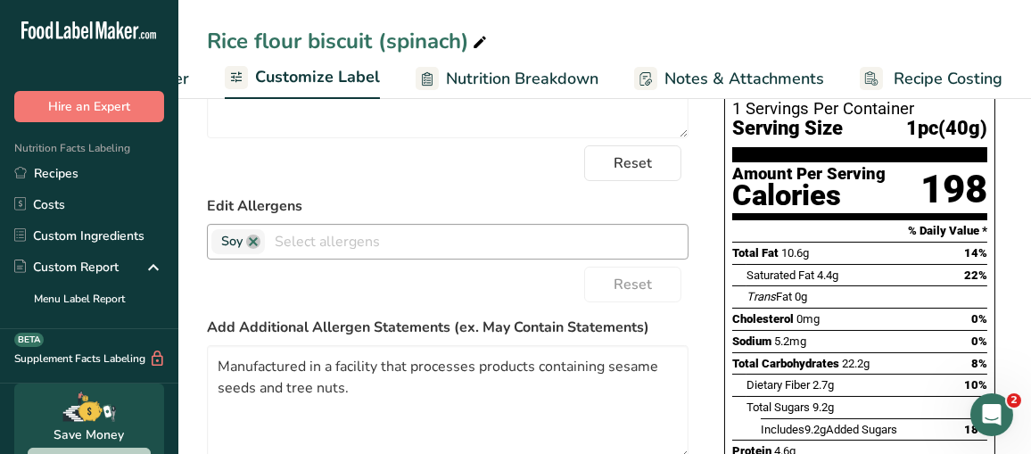
scroll to position [268, 0]
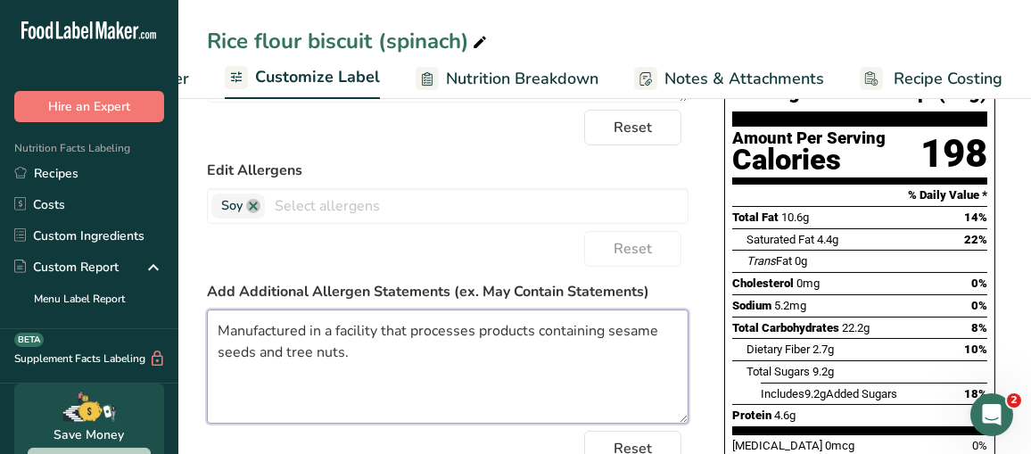
drag, startPoint x: 357, startPoint y: 359, endPoint x: 203, endPoint y: 324, distance: 157.5
click at [203, 324] on section "Customize your label Save Download Choose what to show on your downloaded label…" at bounding box center [604, 293] width 853 height 937
paste textarea "and almond and soy."
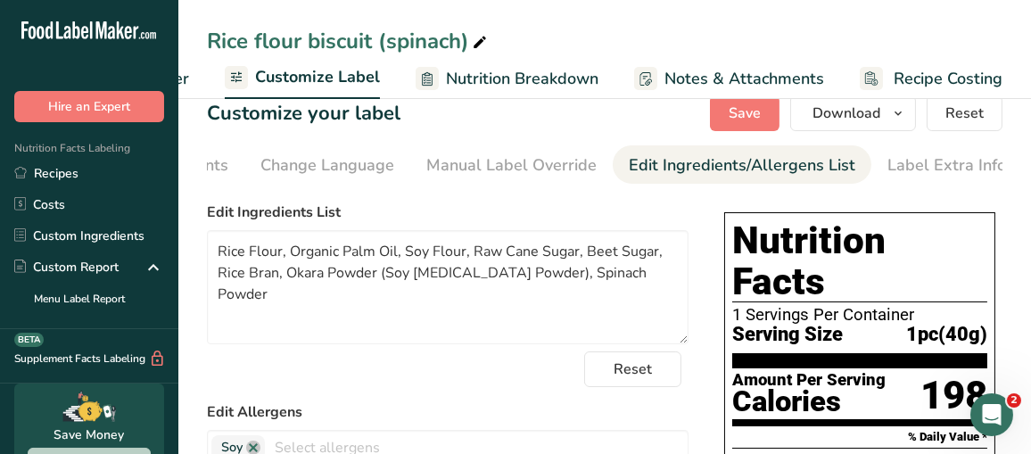
scroll to position [0, 0]
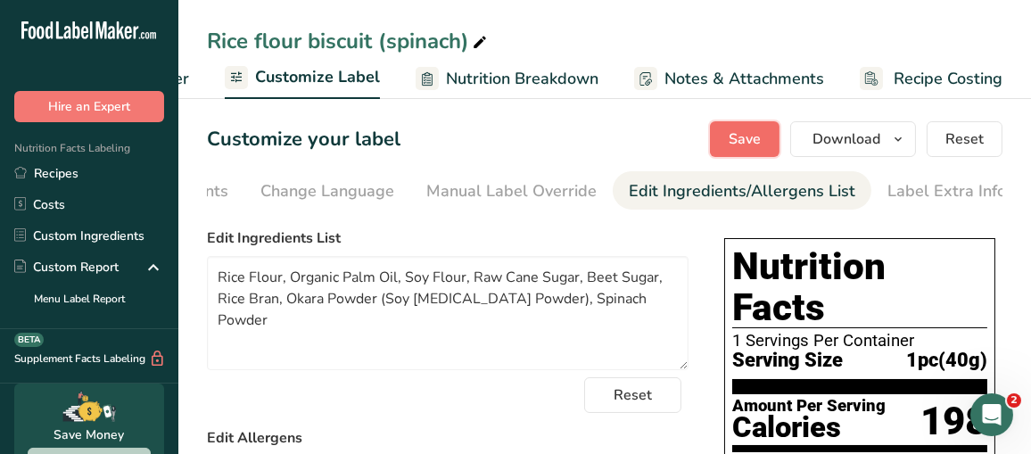
click at [739, 134] on span "Save" at bounding box center [745, 138] width 32 height 21
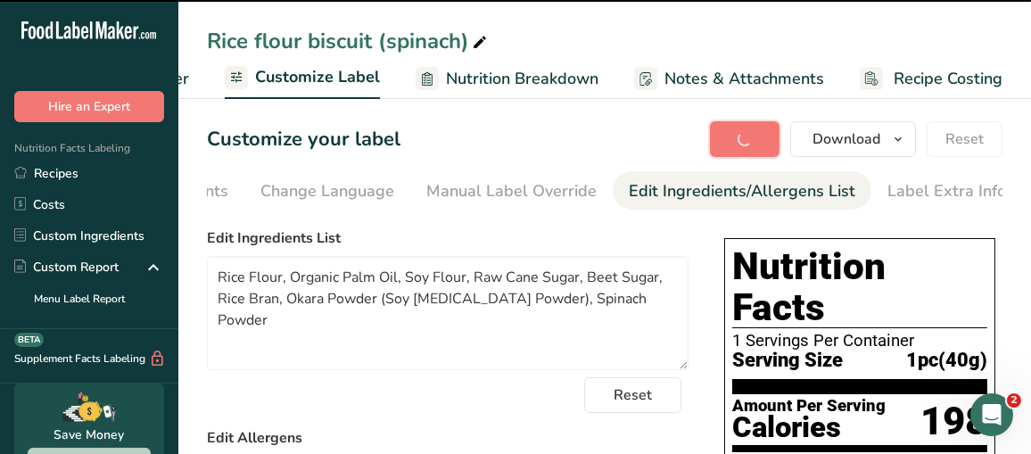
type textarea "Manufactured in a facility that processes products containing sesame and almond…"
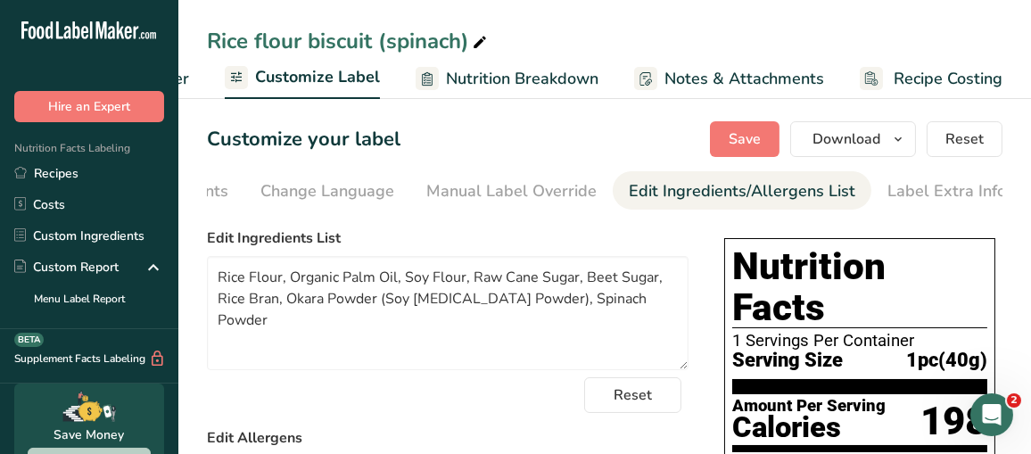
drag, startPoint x: 52, startPoint y: 170, endPoint x: 292, endPoint y: 166, distance: 240.0
click at [52, 170] on link "Recipes" at bounding box center [89, 173] width 178 height 31
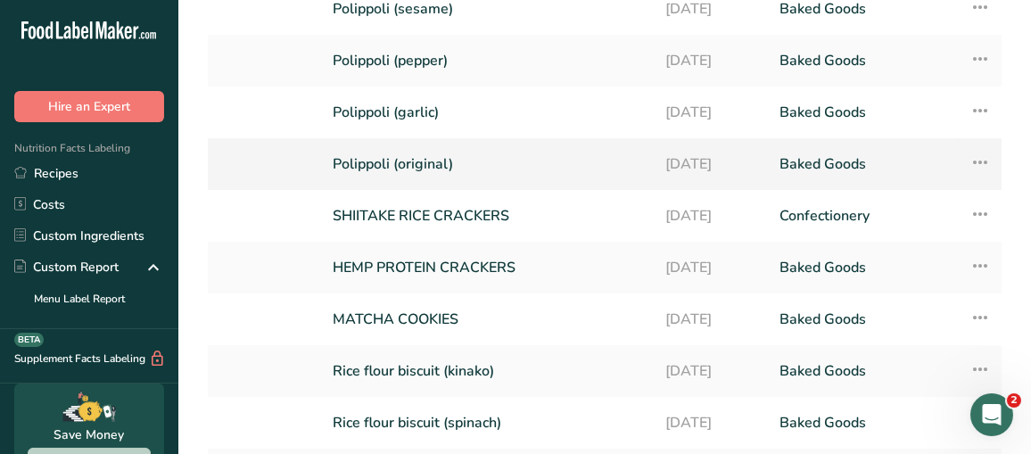
scroll to position [268, 0]
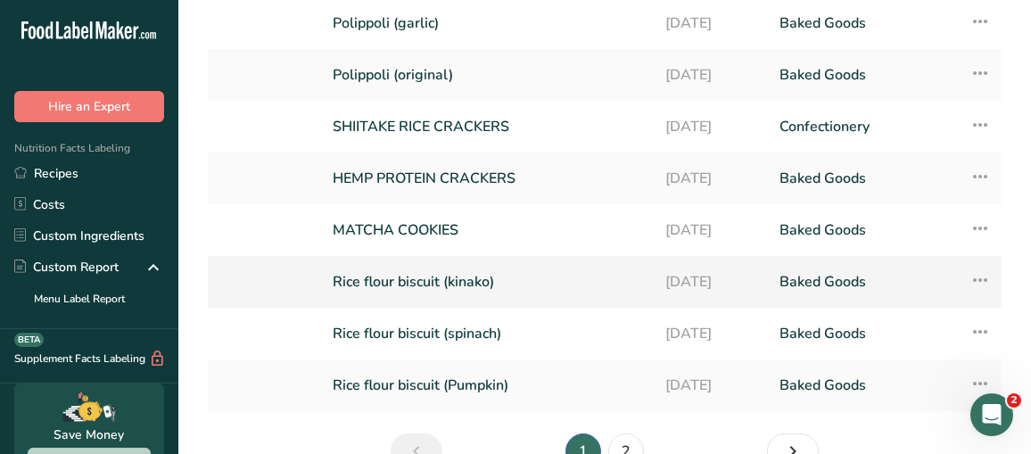
click at [416, 263] on link "Rice flour biscuit (kinako)" at bounding box center [488, 281] width 311 height 37
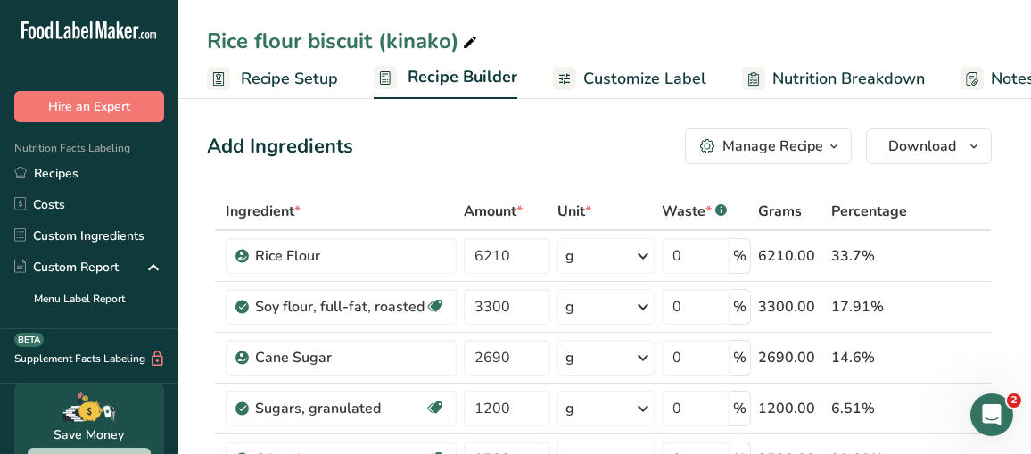
click at [642, 74] on span "Customize Label" at bounding box center [644, 79] width 123 height 24
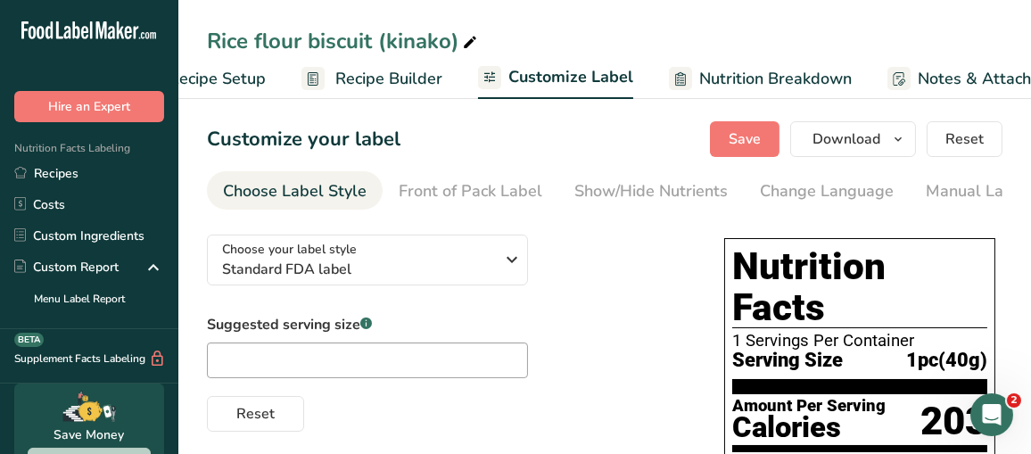
scroll to position [0, 326]
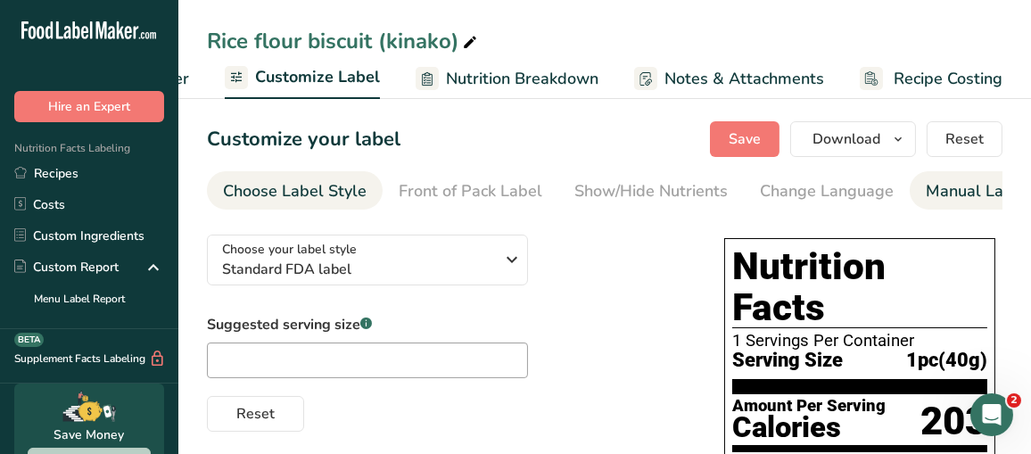
click at [952, 194] on div "Manual Label Override" at bounding box center [1011, 191] width 170 height 24
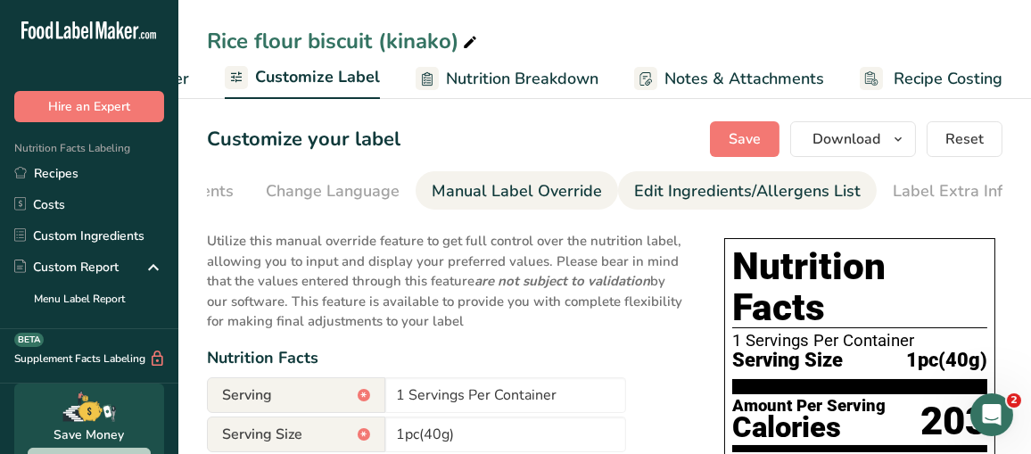
scroll to position [0, 500]
click at [670, 194] on div "Edit Ingredients/Allergens List" at bounding box center [742, 191] width 227 height 24
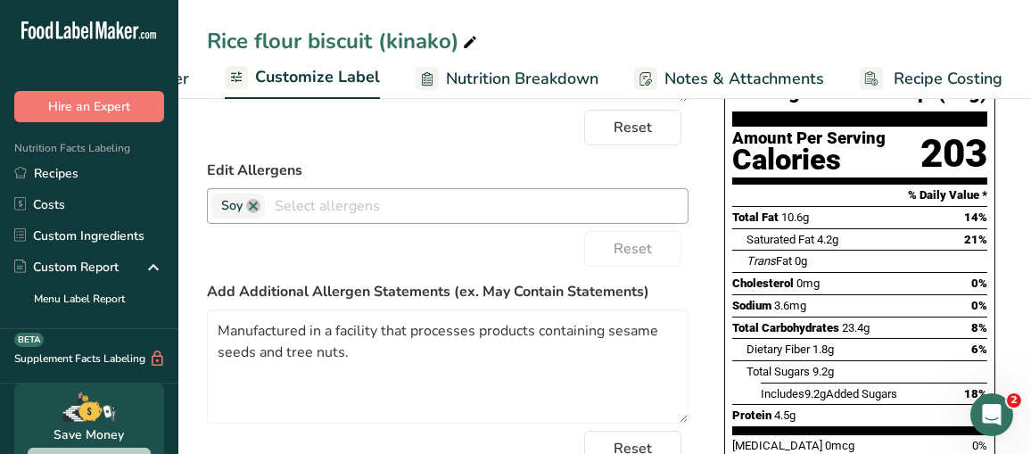
scroll to position [357, 0]
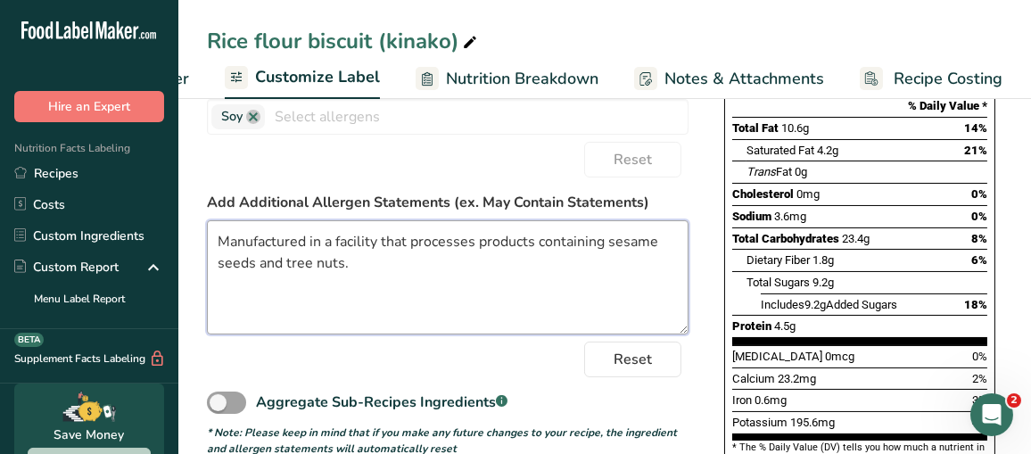
drag, startPoint x: 399, startPoint y: 284, endPoint x: 194, endPoint y: 243, distance: 208.3
click at [194, 243] on section "Customize your label Save Download Choose what to show on your downloaded label…" at bounding box center [604, 213] width 853 height 954
paste textarea "and almond and soy."
type textarea "Manufactured in a facility that processes products containing sesame and almond…"
click at [345, 173] on div "Reset" at bounding box center [448, 160] width 482 height 36
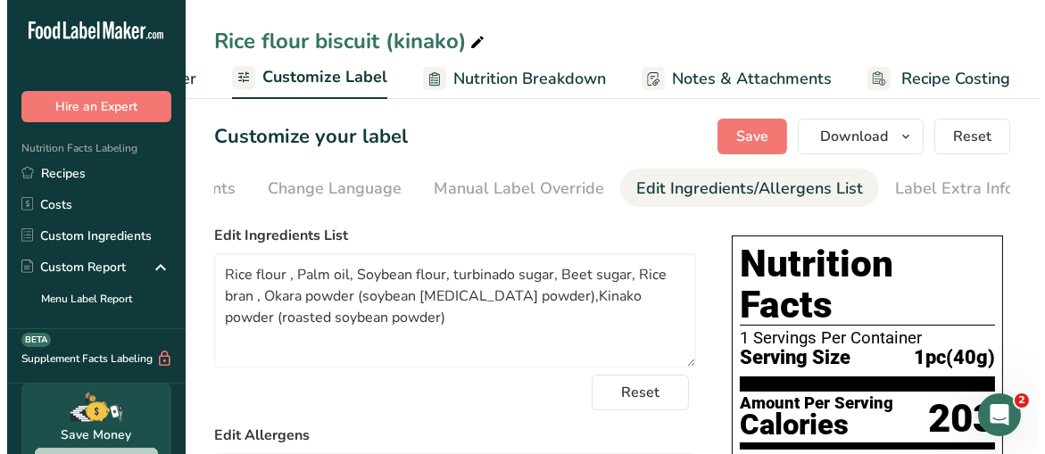
scroll to position [0, 0]
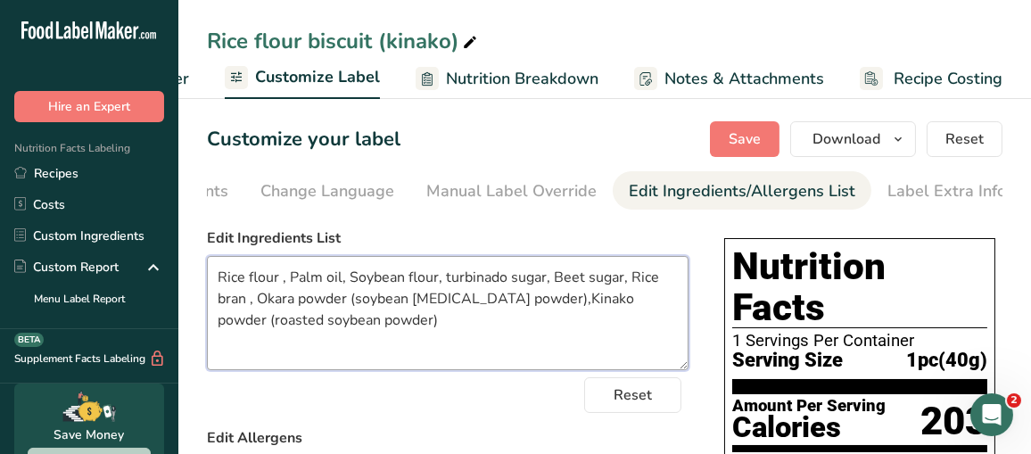
drag, startPoint x: 369, startPoint y: 332, endPoint x: 209, endPoint y: 265, distance: 173.9
click at [209, 265] on textarea "Rice flour , Palm oil, Soybean flour, turbinado sugar, Beet sugar, Rice bran , …" at bounding box center [448, 313] width 482 height 114
paste textarea "Flour, Organic Palm Oil, Soy Flour, Raw Cane Sugar, Beet Sugar, Rice Bran, Okar…"
type textarea "Rice Flour, Organic Palm Oil, Soy Flour, Raw Cane Sugar, Beet Sugar, Rice Bran,…"
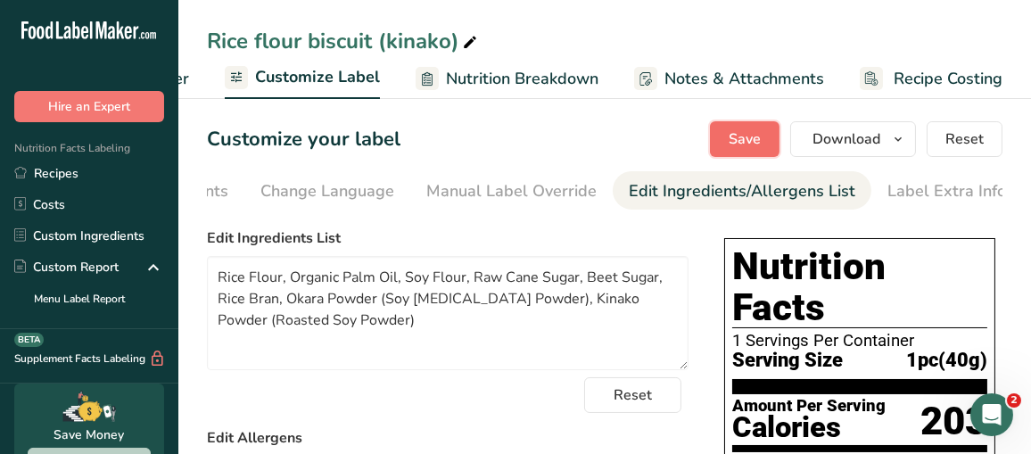
click at [724, 137] on button "Save" at bounding box center [745, 139] width 70 height 36
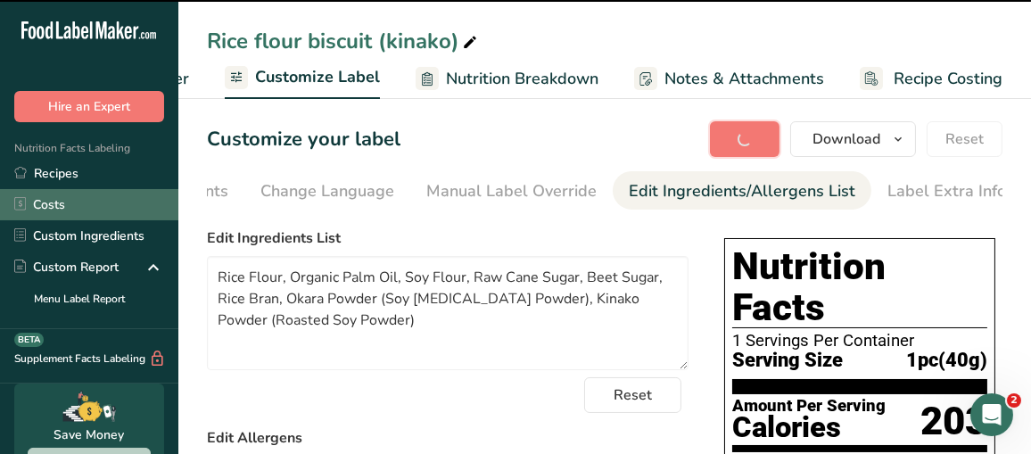
type textarea "Manufactured in a facility that processes products containing sesame and almond…"
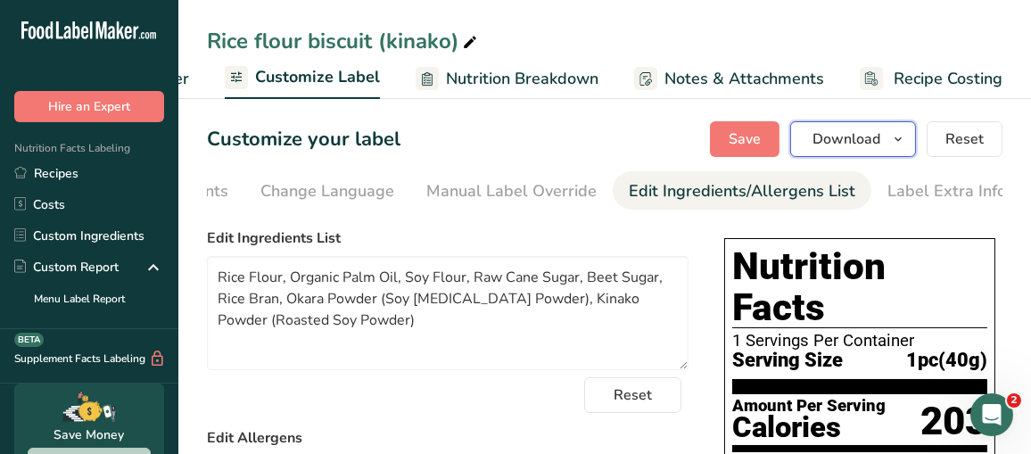
click at [843, 138] on span "Download" at bounding box center [847, 138] width 68 height 21
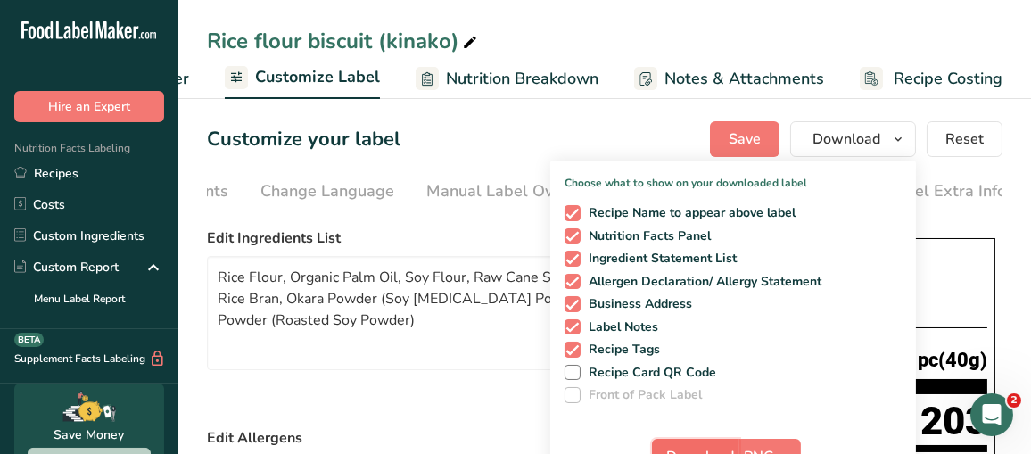
click at [720, 442] on button "Download" at bounding box center [695, 457] width 87 height 36
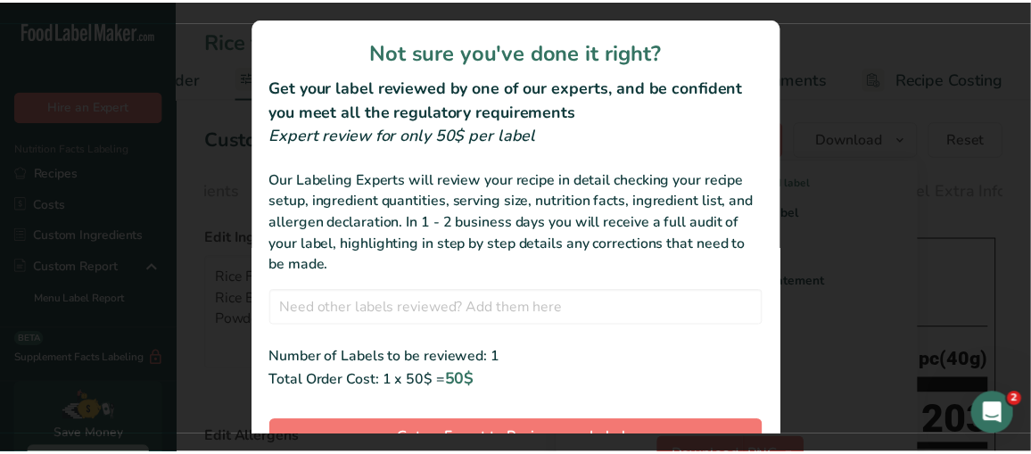
scroll to position [76, 0]
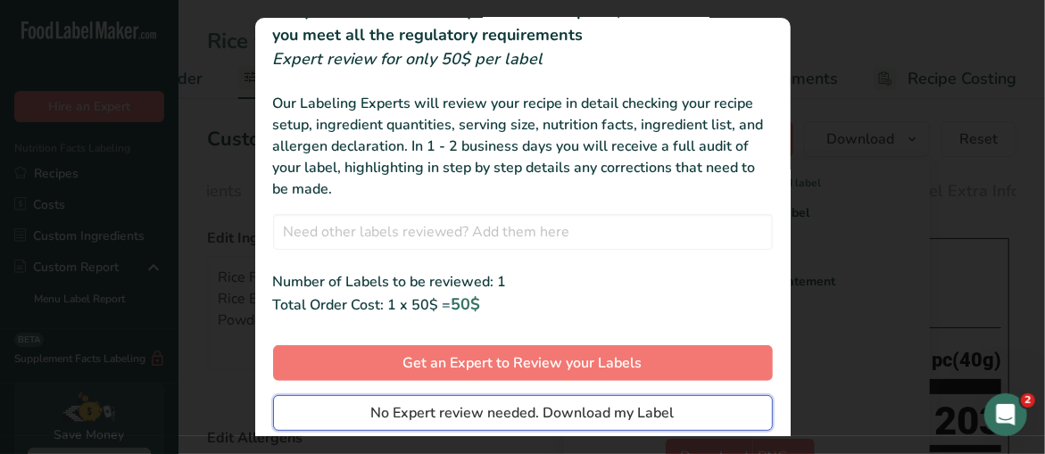
click at [450, 409] on span "No Expert review needed. Download my Label" at bounding box center [522, 412] width 303 height 21
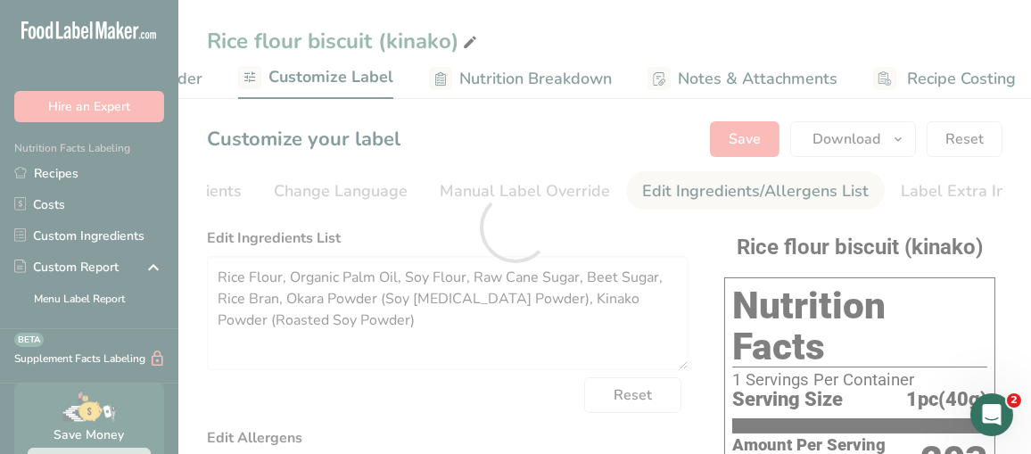
scroll to position [0, 0]
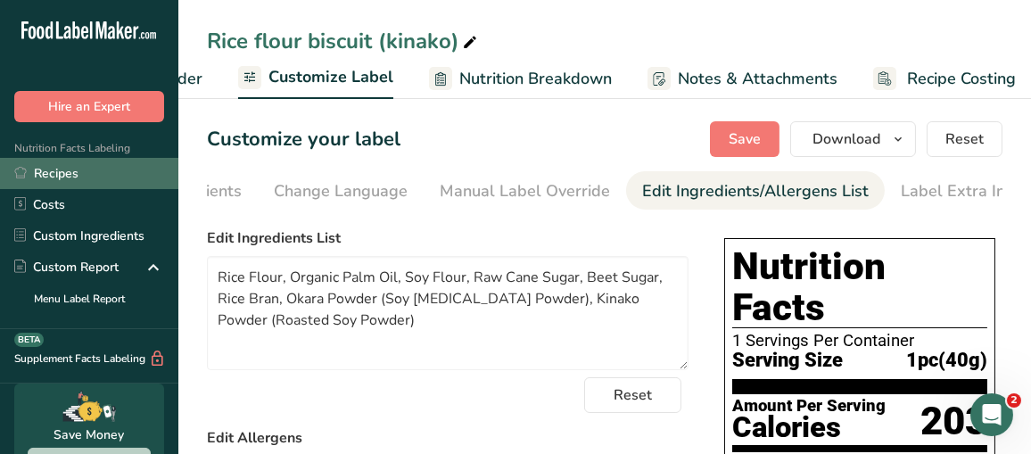
click at [67, 174] on link "Recipes" at bounding box center [89, 173] width 178 height 31
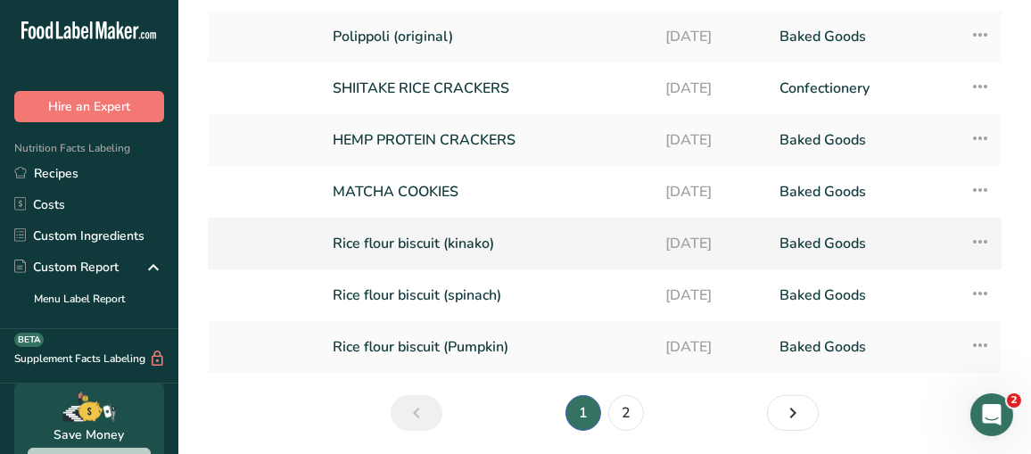
scroll to position [327, 0]
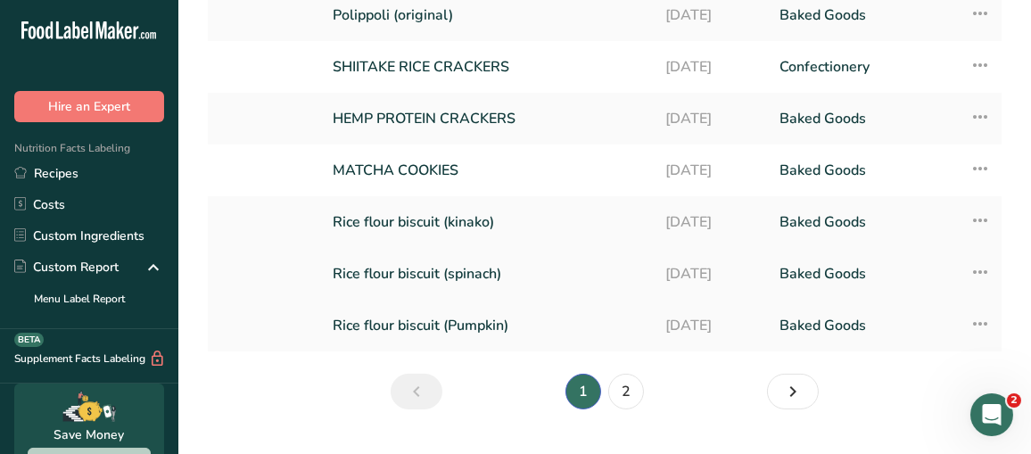
click at [428, 255] on link "Rice flour biscuit (spinach)" at bounding box center [488, 273] width 311 height 37
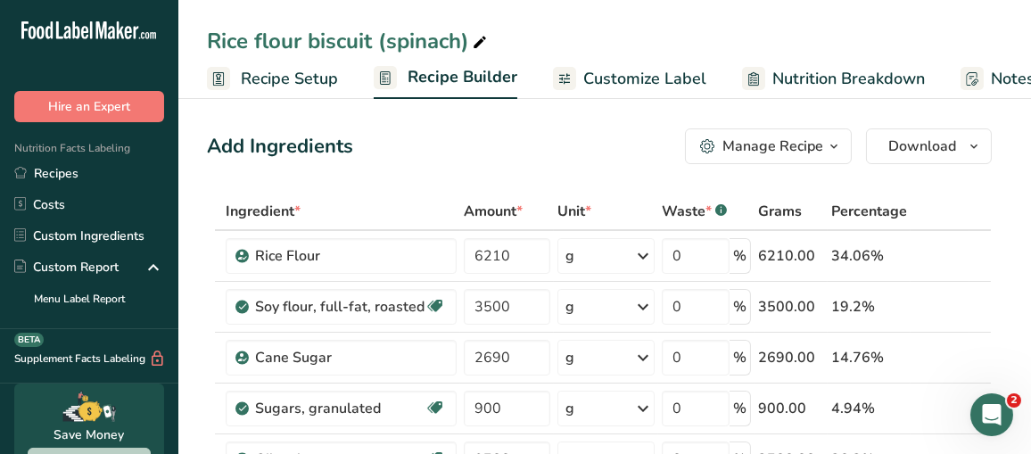
click at [669, 86] on span "Customize Label" at bounding box center [644, 79] width 123 height 24
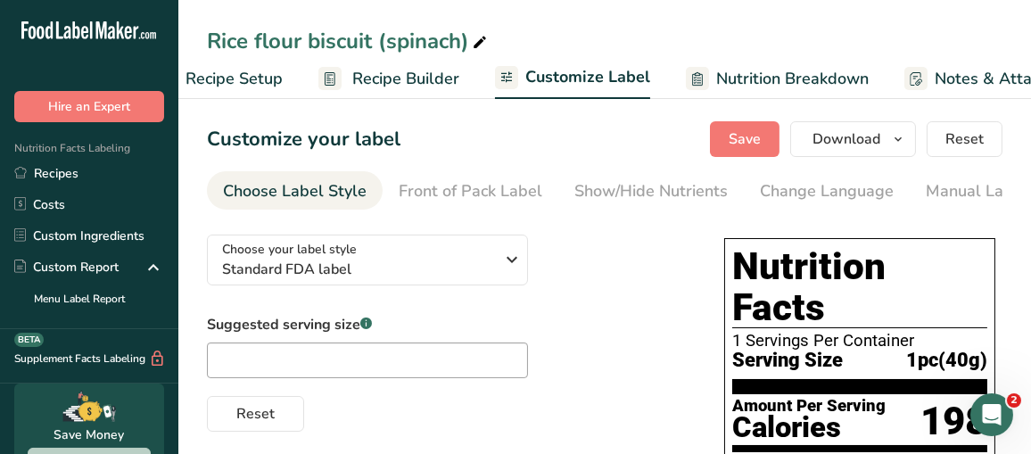
scroll to position [0, 326]
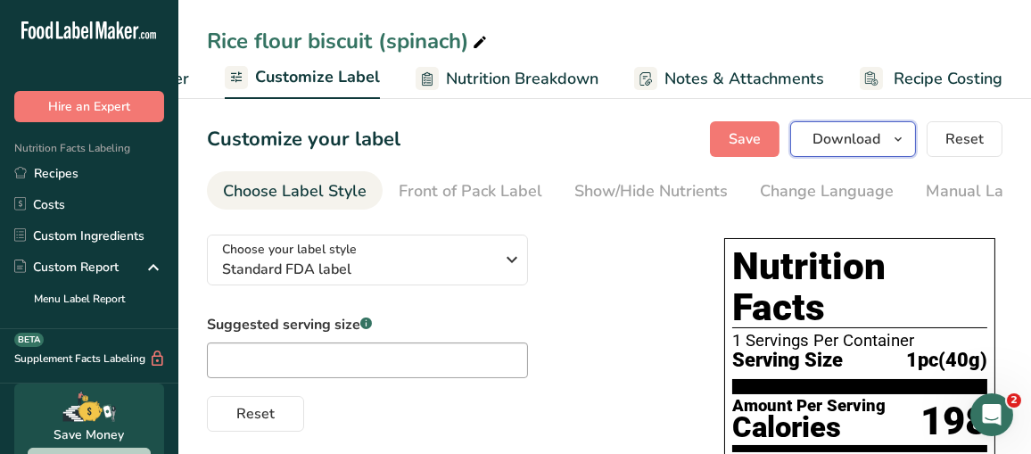
click at [822, 138] on span "Download" at bounding box center [847, 138] width 68 height 21
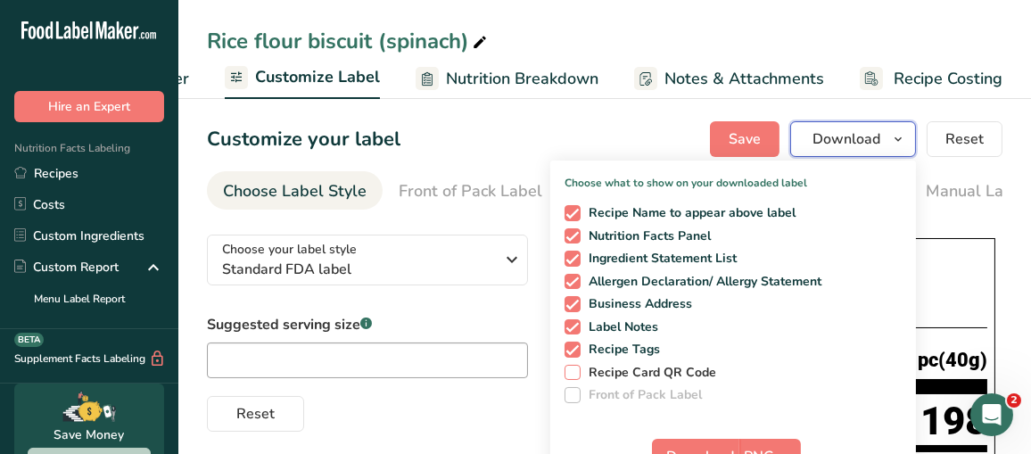
scroll to position [178, 0]
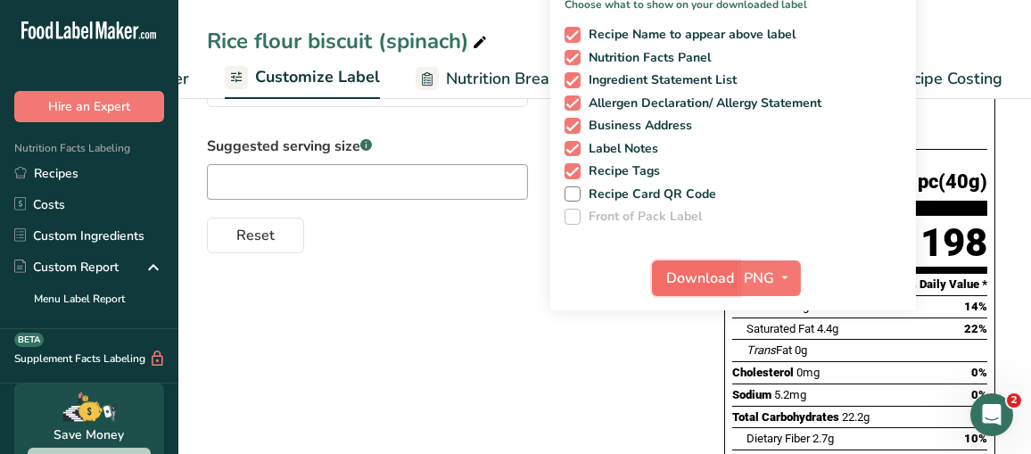
click at [702, 279] on span "Download" at bounding box center [701, 278] width 68 height 21
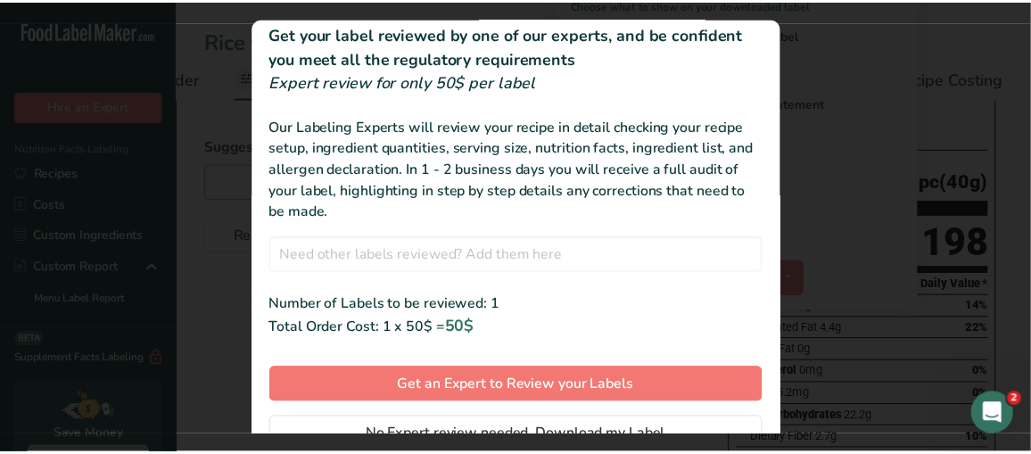
scroll to position [101, 0]
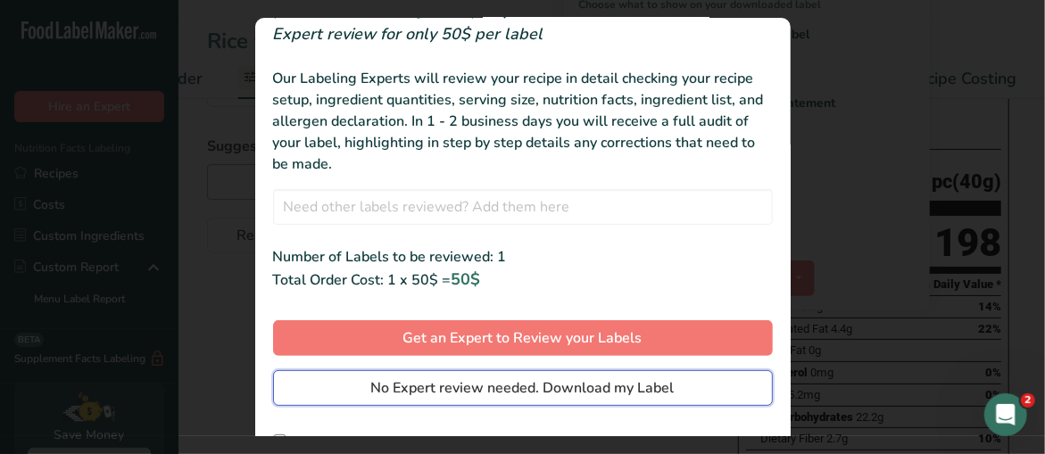
click at [545, 391] on span "No Expert review needed. Download my Label" at bounding box center [522, 387] width 303 height 21
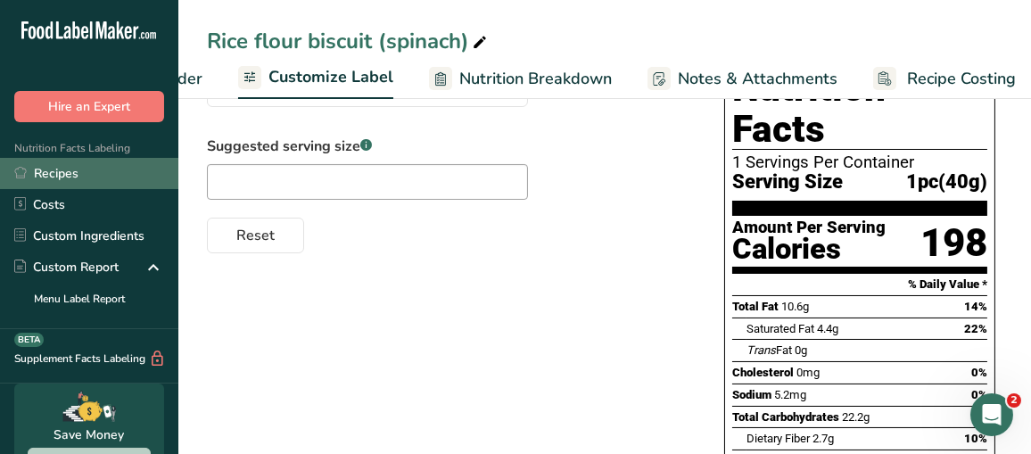
click at [68, 172] on link "Recipes" at bounding box center [89, 173] width 178 height 31
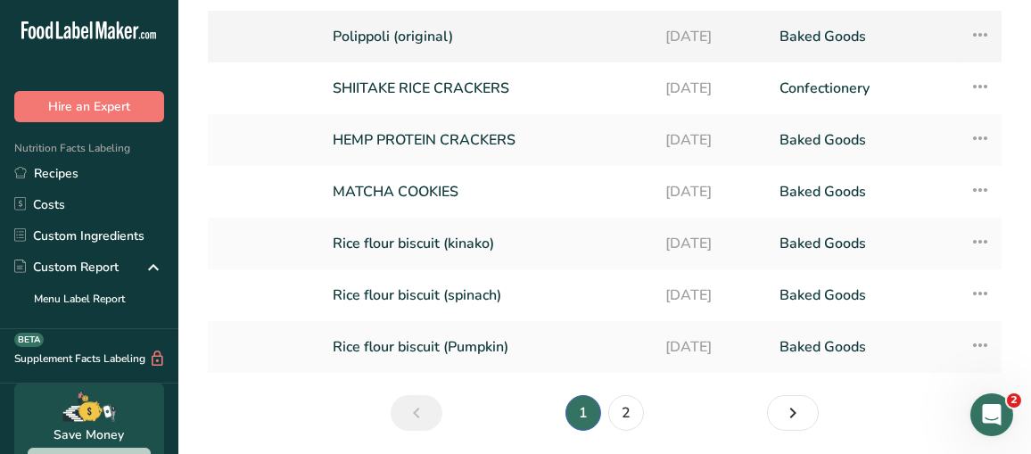
scroll to position [327, 0]
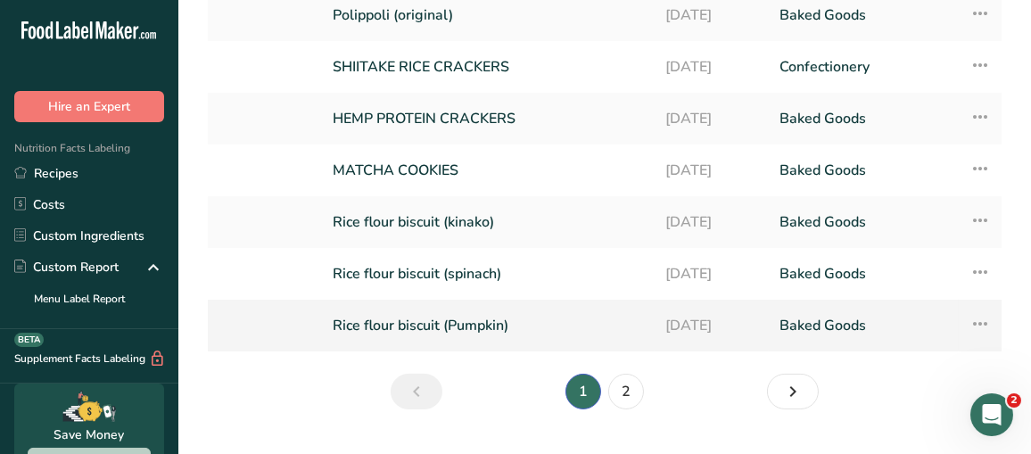
click at [464, 307] on link "Rice flour biscuit (Pumpkin)" at bounding box center [488, 325] width 311 height 37
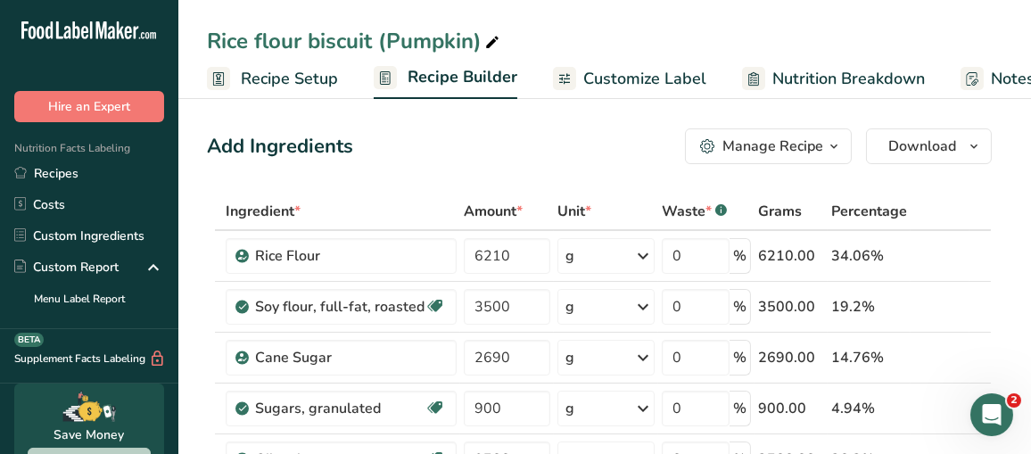
click at [626, 82] on span "Customize Label" at bounding box center [644, 79] width 123 height 24
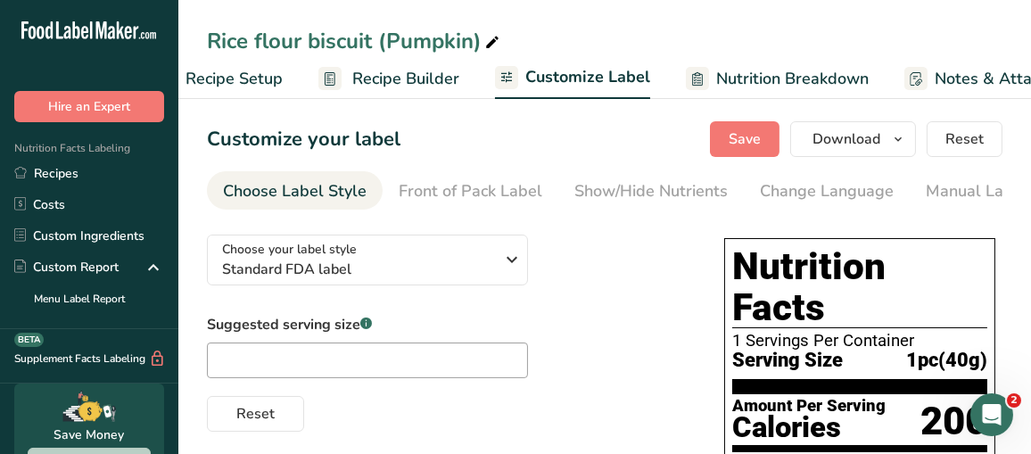
scroll to position [0, 326]
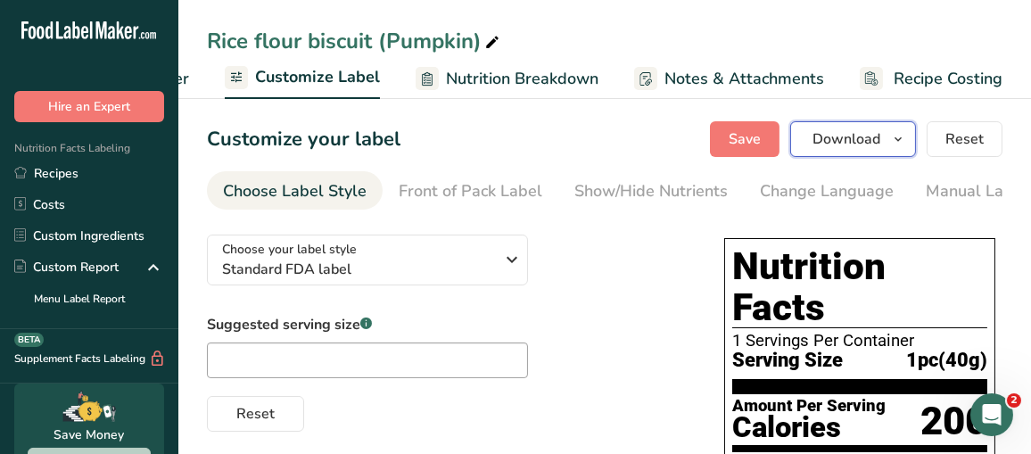
click at [822, 136] on span "Download" at bounding box center [847, 138] width 68 height 21
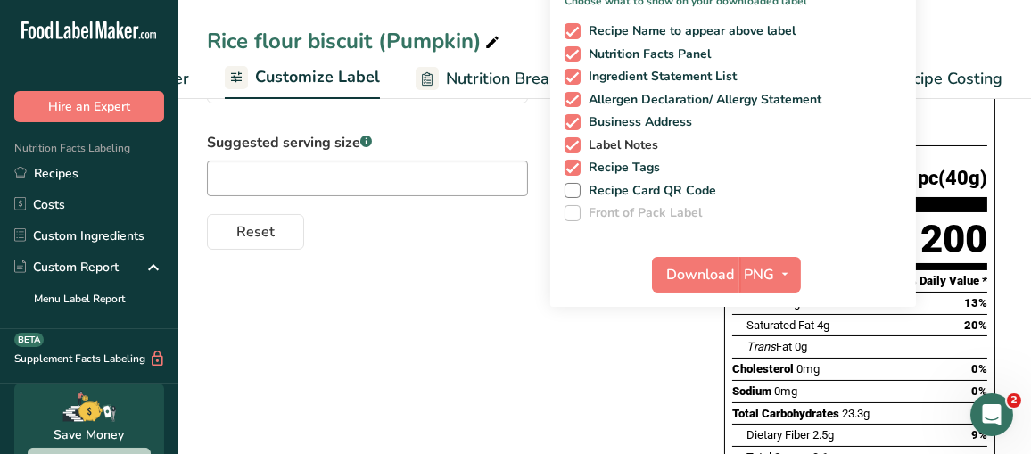
scroll to position [268, 0]
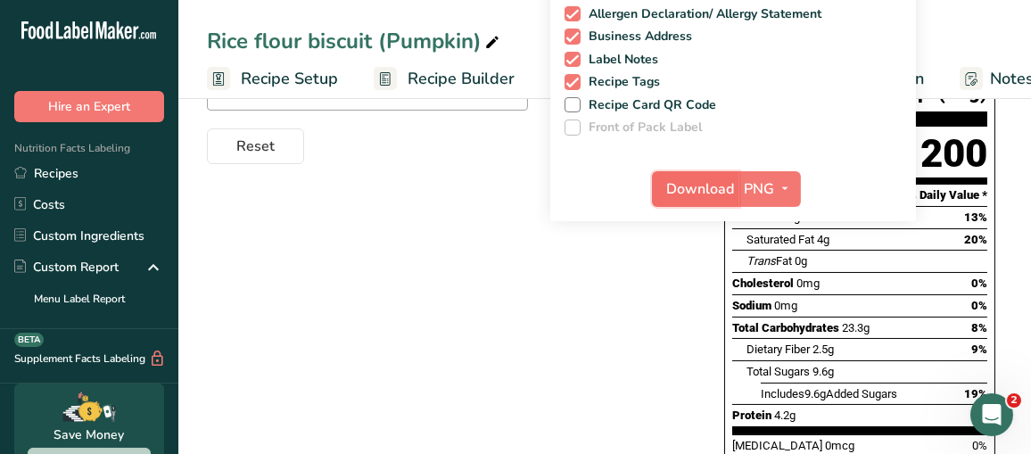
scroll to position [0, 326]
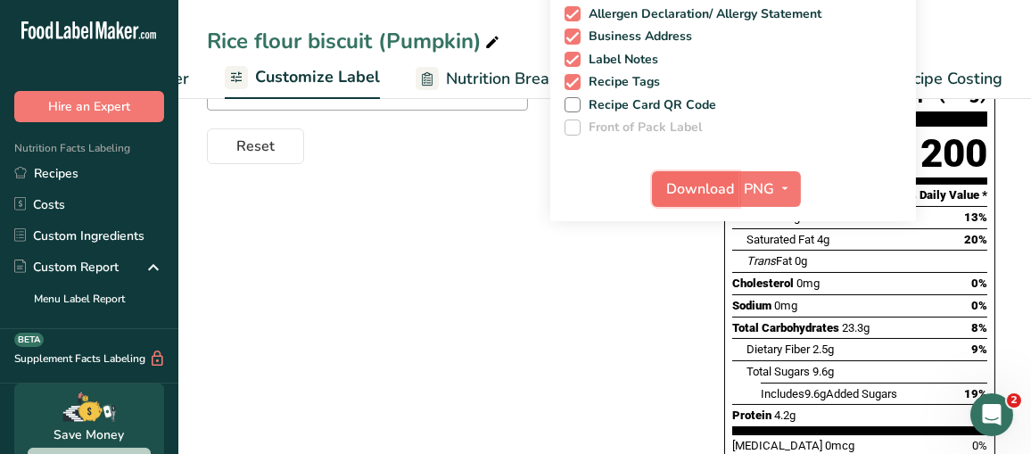
click at [708, 190] on span "Download" at bounding box center [701, 188] width 68 height 21
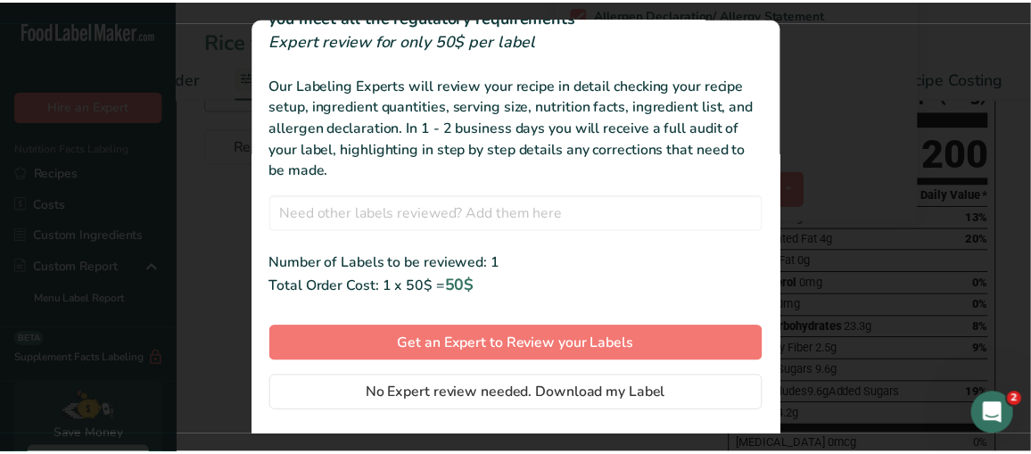
scroll to position [101, 0]
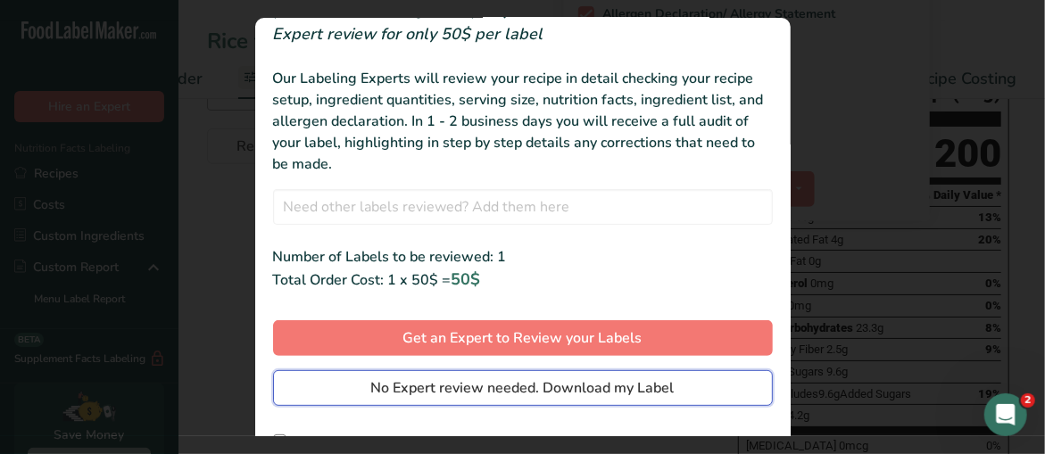
click at [471, 379] on span "No Expert review needed. Download my Label" at bounding box center [522, 387] width 303 height 21
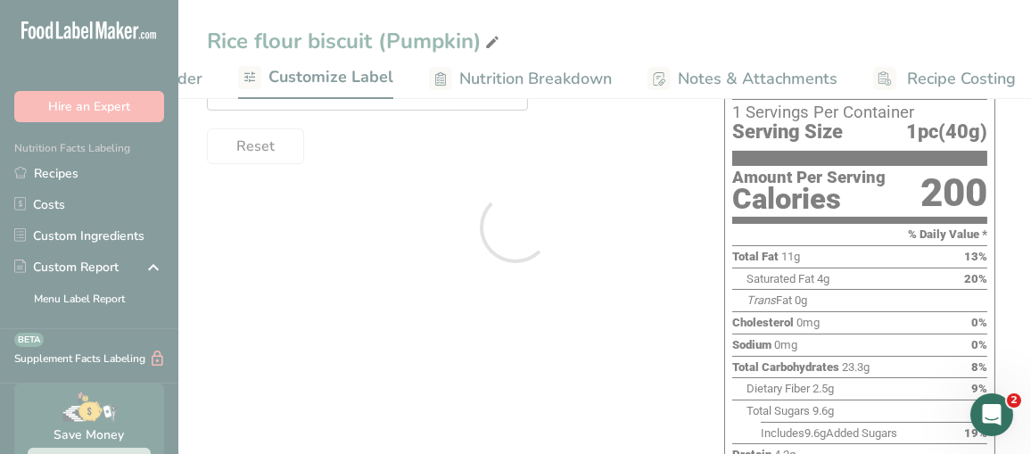
scroll to position [0, 0]
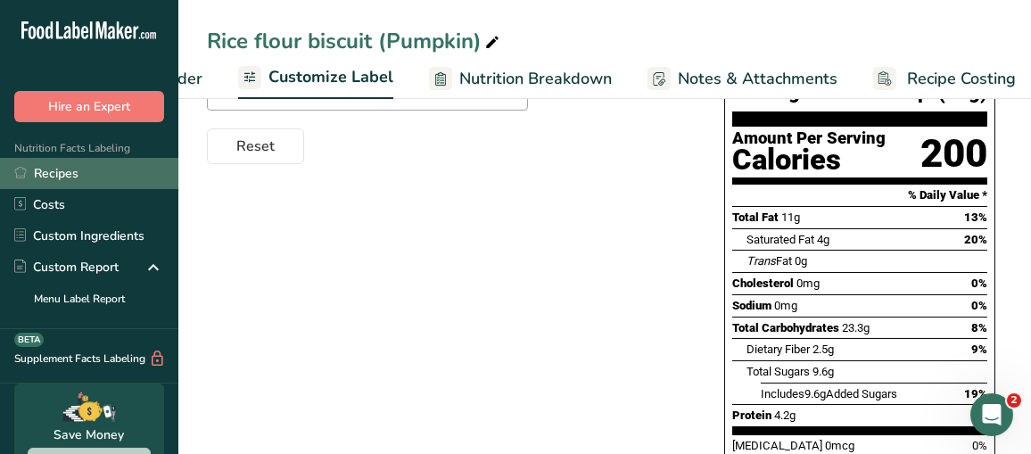
click at [58, 170] on link "Recipes" at bounding box center [89, 173] width 178 height 31
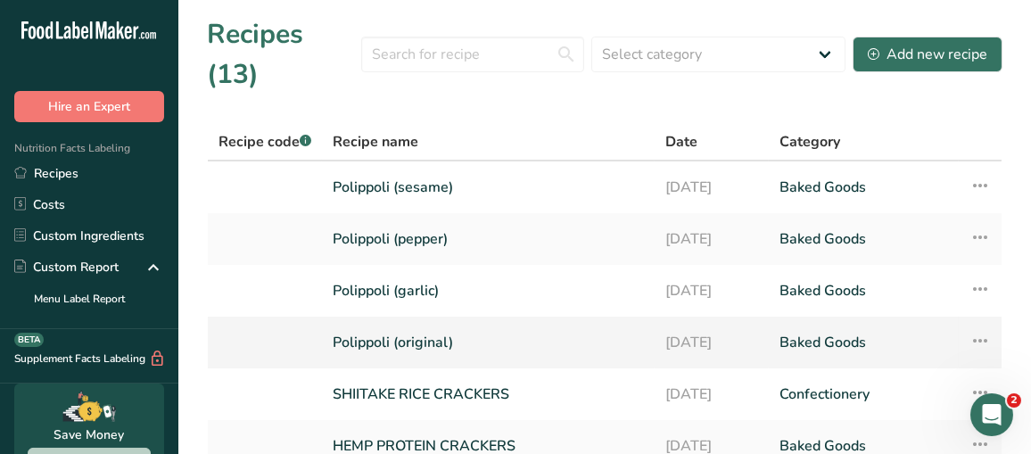
click at [412, 324] on link "Polippoli (original)" at bounding box center [488, 342] width 311 height 37
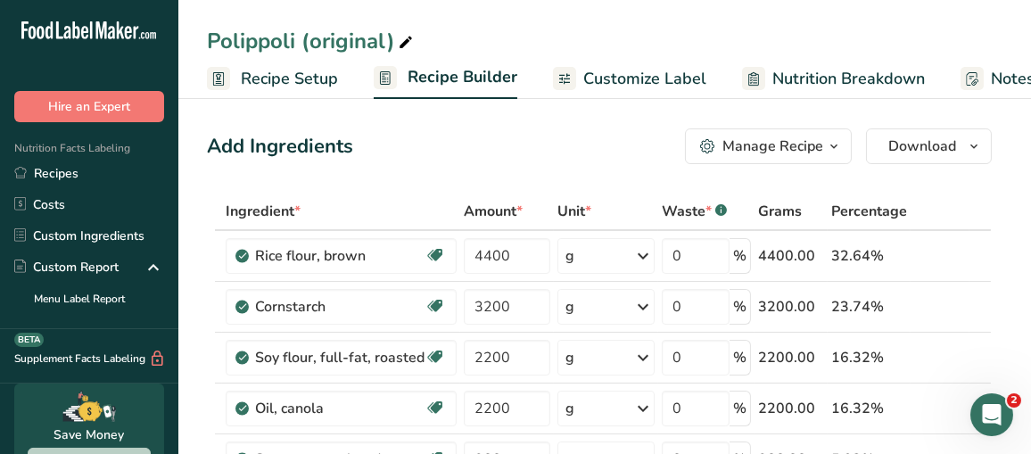
click at [668, 78] on span "Customize Label" at bounding box center [644, 79] width 123 height 24
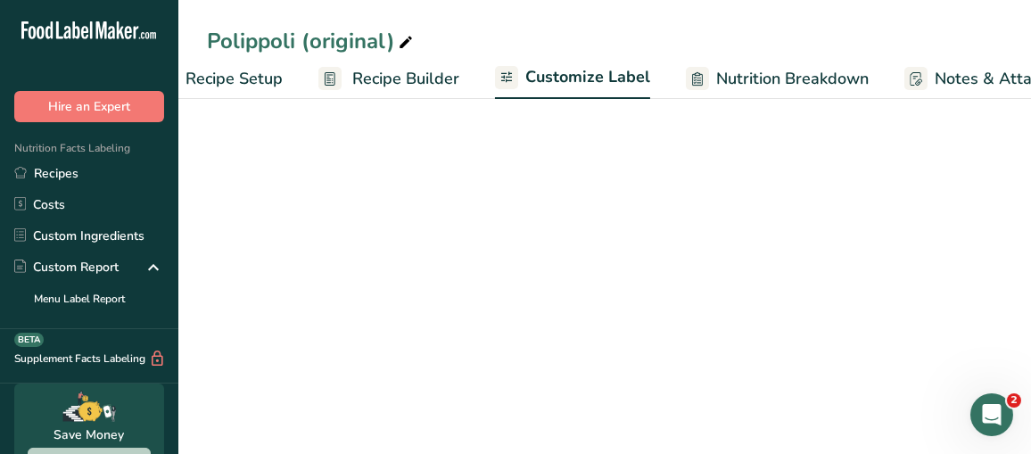
scroll to position [0, 326]
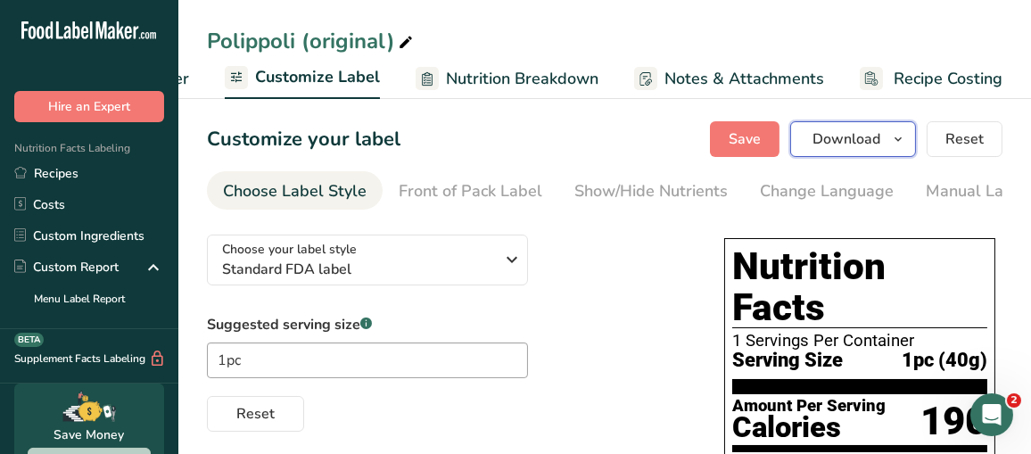
click at [853, 139] on span "Download" at bounding box center [847, 138] width 68 height 21
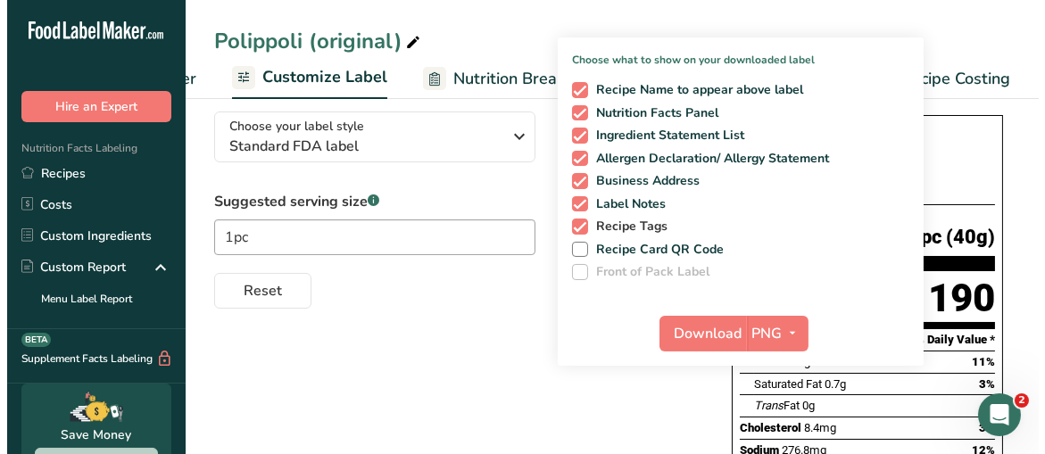
scroll to position [178, 0]
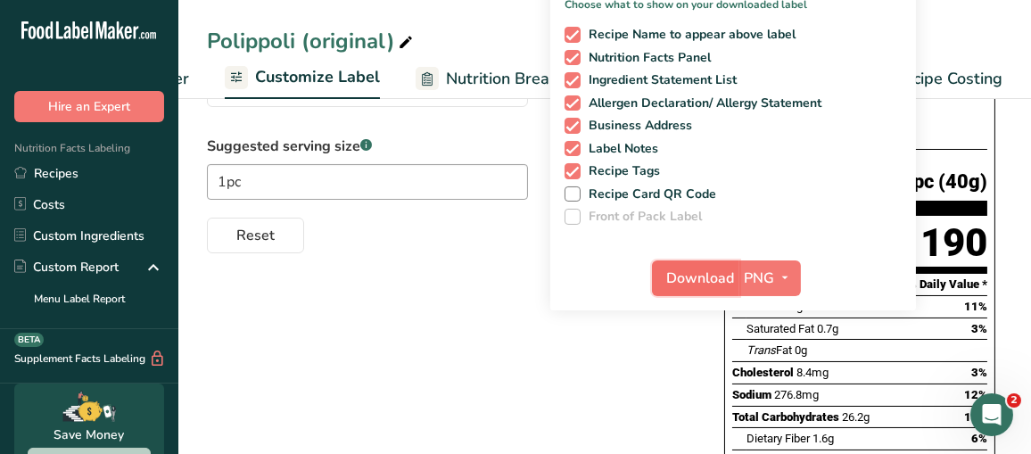
click at [712, 277] on span "Download" at bounding box center [701, 278] width 68 height 21
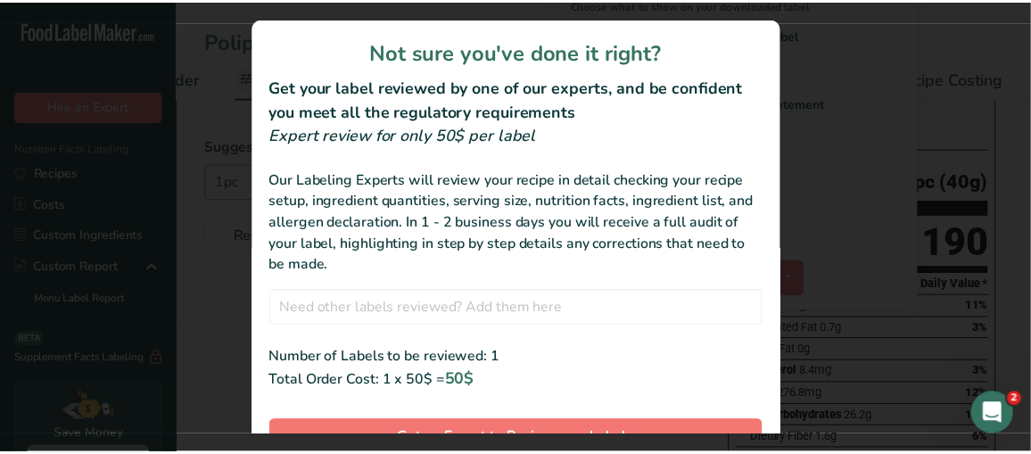
scroll to position [101, 0]
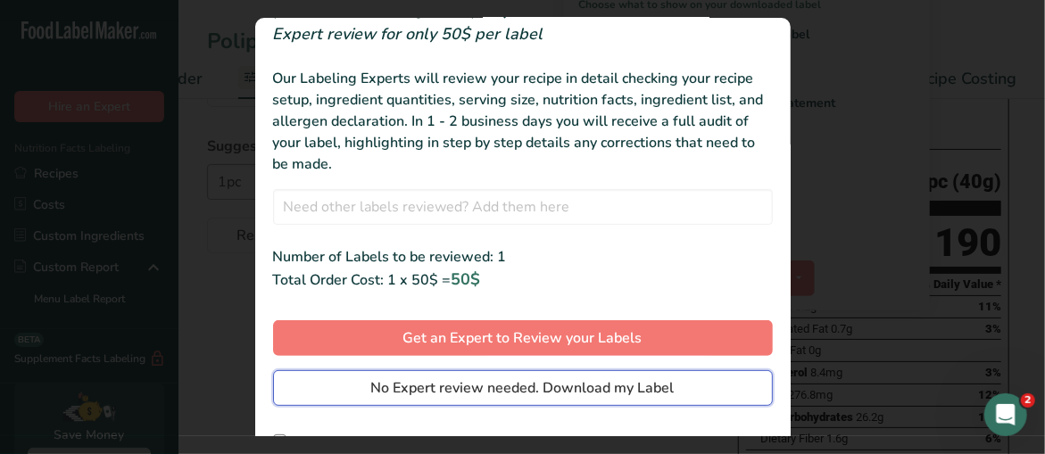
click at [565, 385] on span "No Expert review needed. Download my Label" at bounding box center [522, 387] width 303 height 21
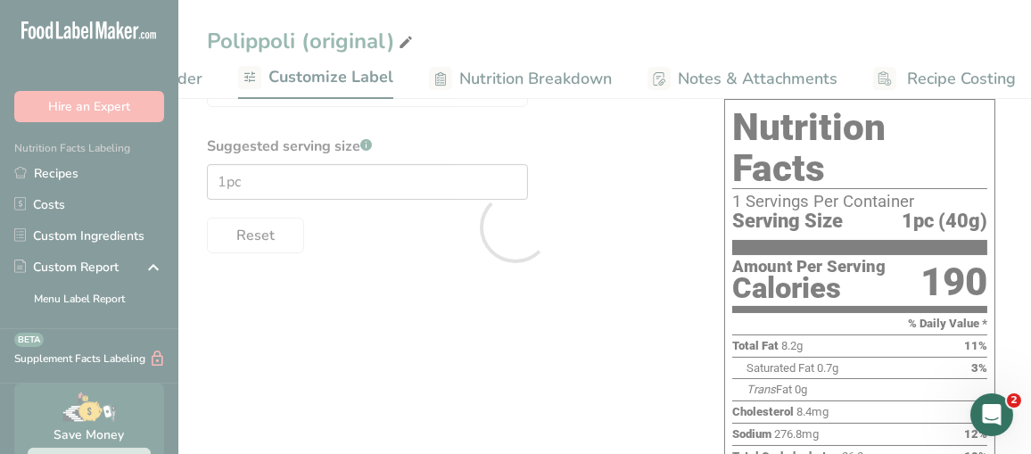
scroll to position [0, 0]
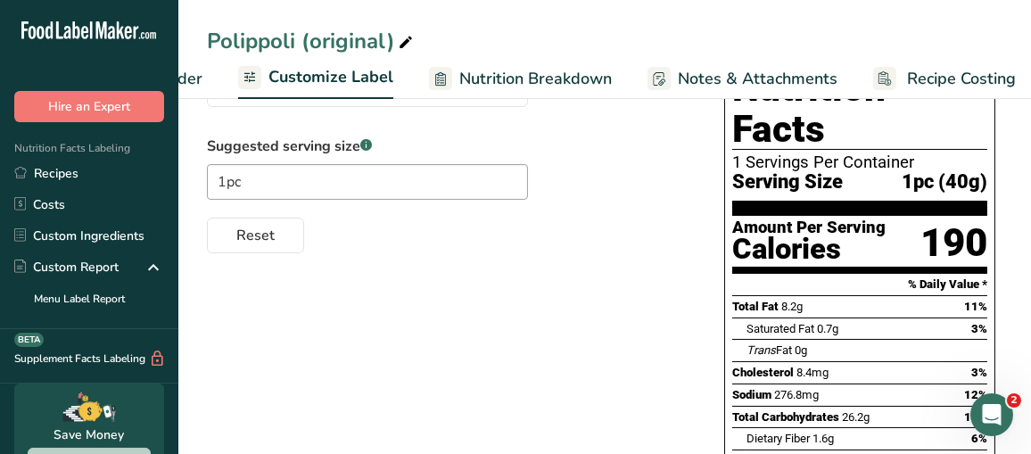
drag, startPoint x: 70, startPoint y: 175, endPoint x: 343, endPoint y: 170, distance: 272.1
click at [70, 175] on link "Recipes" at bounding box center [89, 173] width 178 height 31
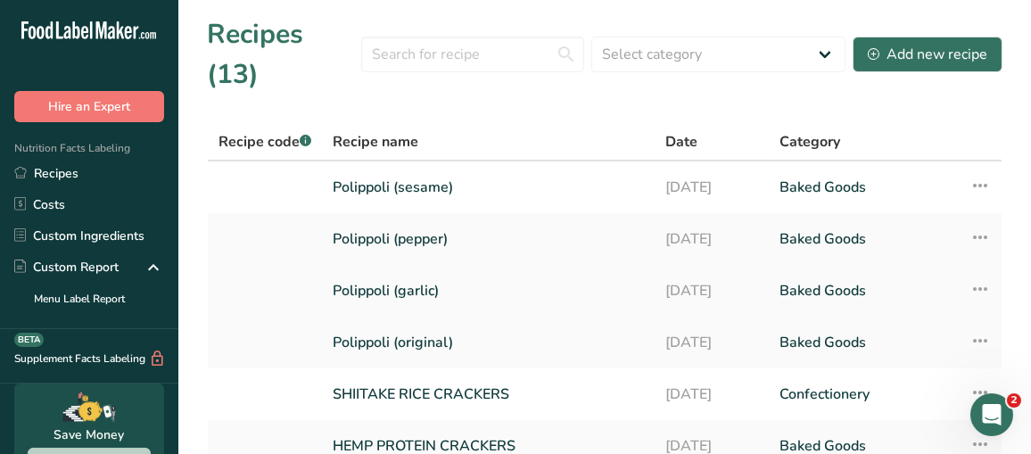
click at [414, 272] on link "Polippoli (garlic)" at bounding box center [488, 290] width 311 height 37
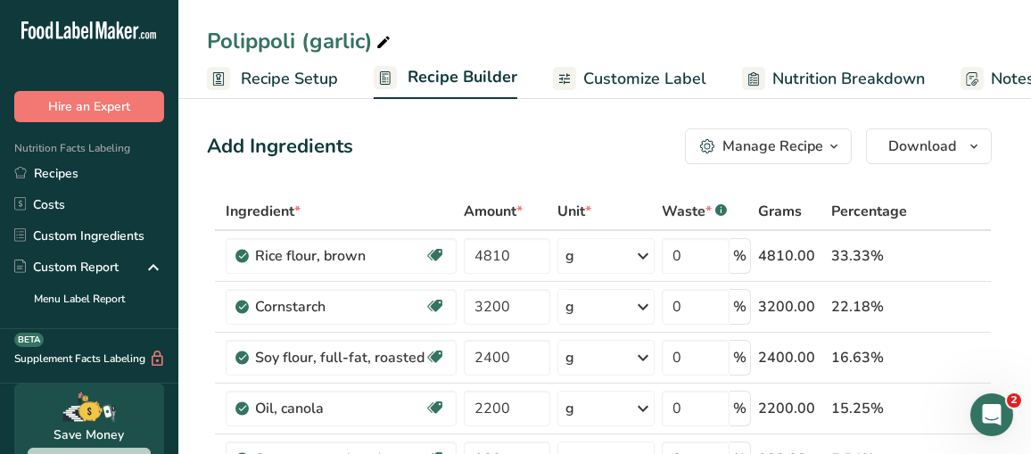
click at [640, 86] on span "Customize Label" at bounding box center [644, 79] width 123 height 24
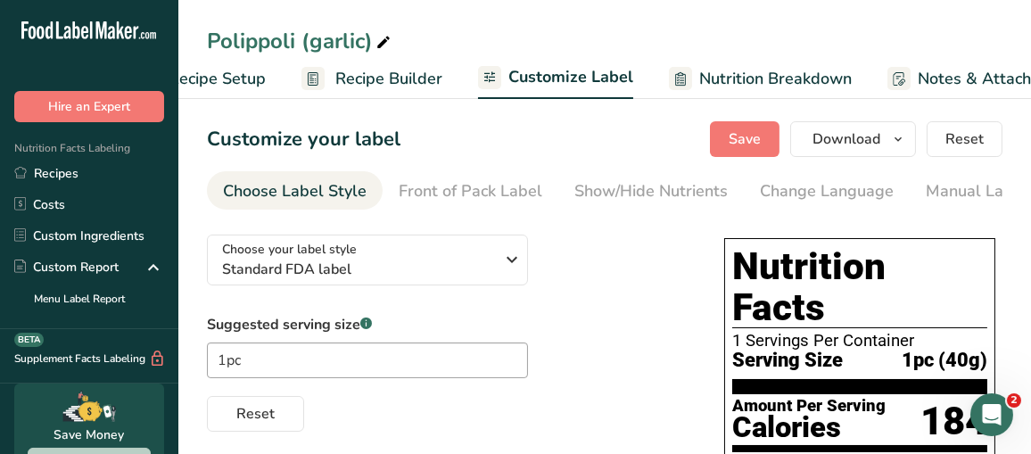
scroll to position [0, 326]
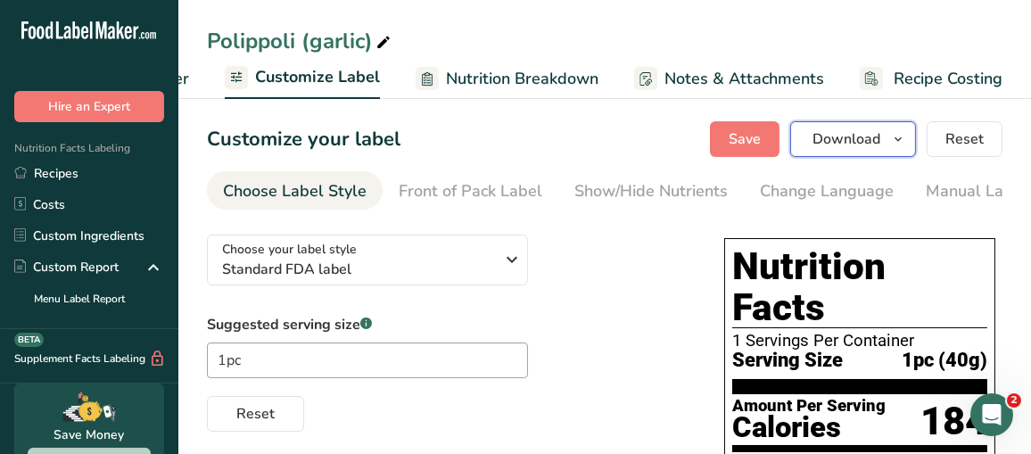
click at [851, 136] on span "Download" at bounding box center [847, 138] width 68 height 21
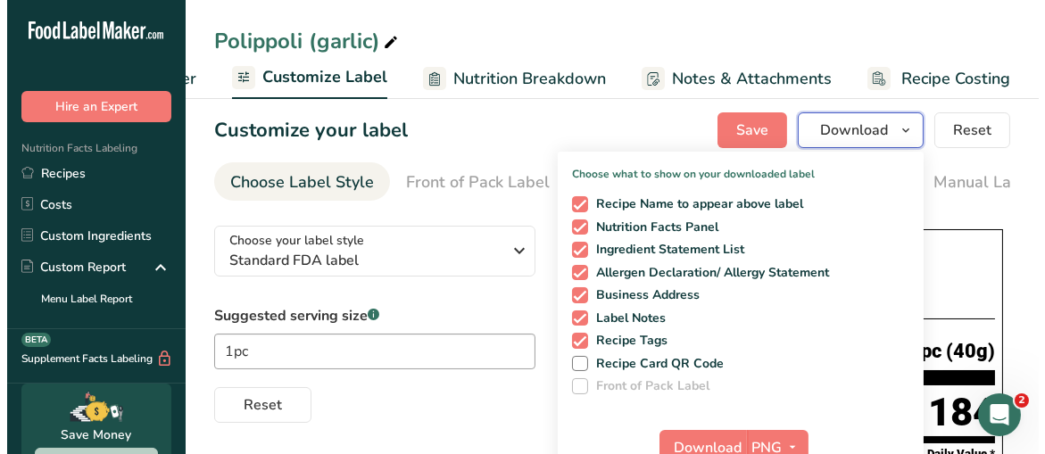
scroll to position [178, 0]
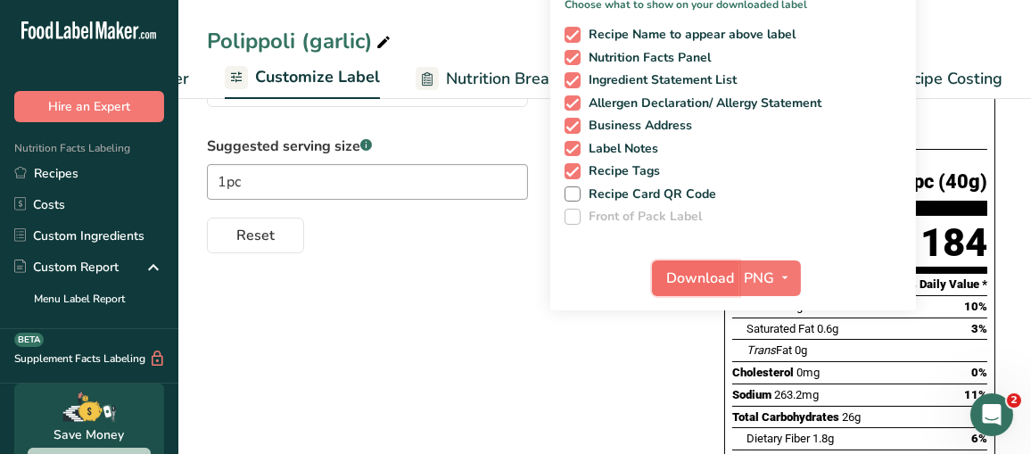
click at [707, 270] on span "Download" at bounding box center [701, 278] width 68 height 21
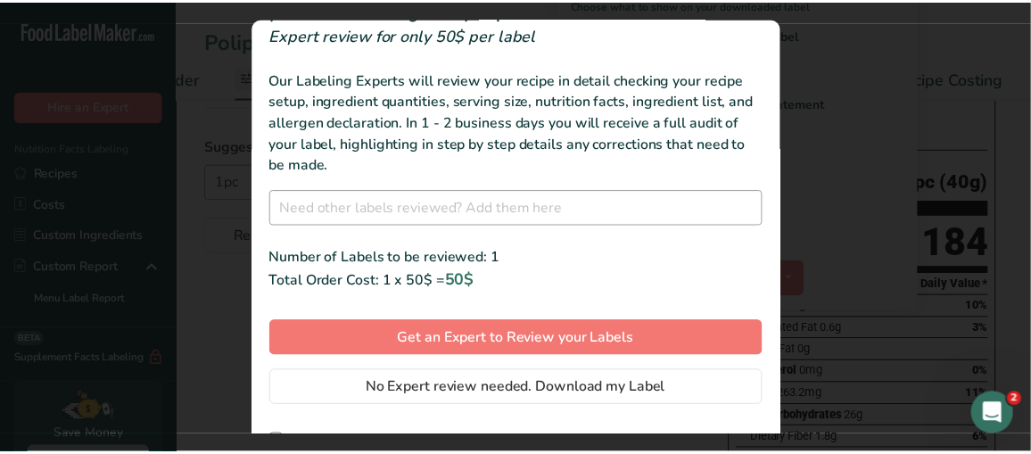
scroll to position [101, 0]
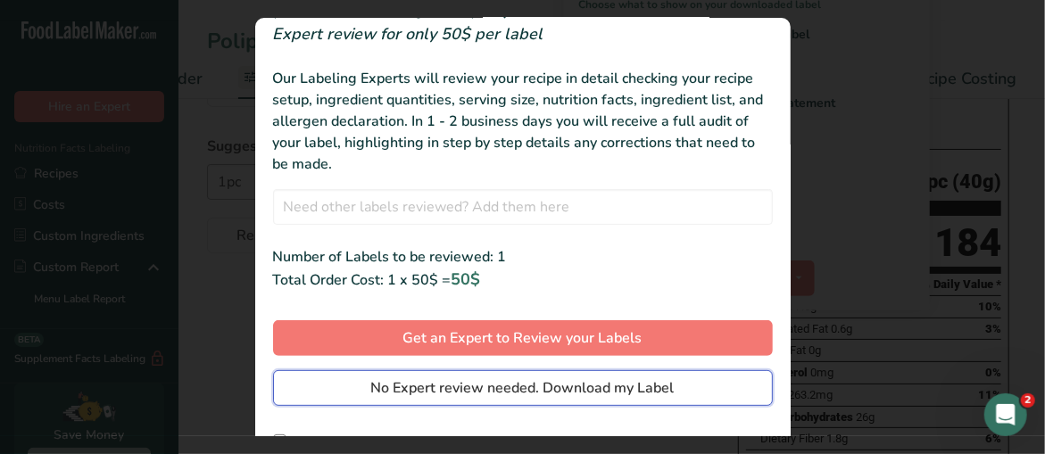
click at [496, 378] on span "No Expert review needed. Download my Label" at bounding box center [522, 387] width 303 height 21
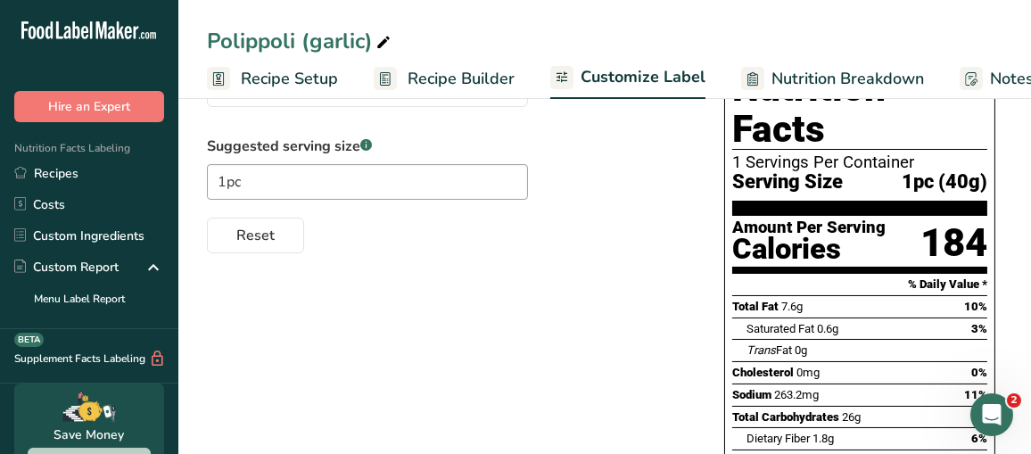
scroll to position [0, 312]
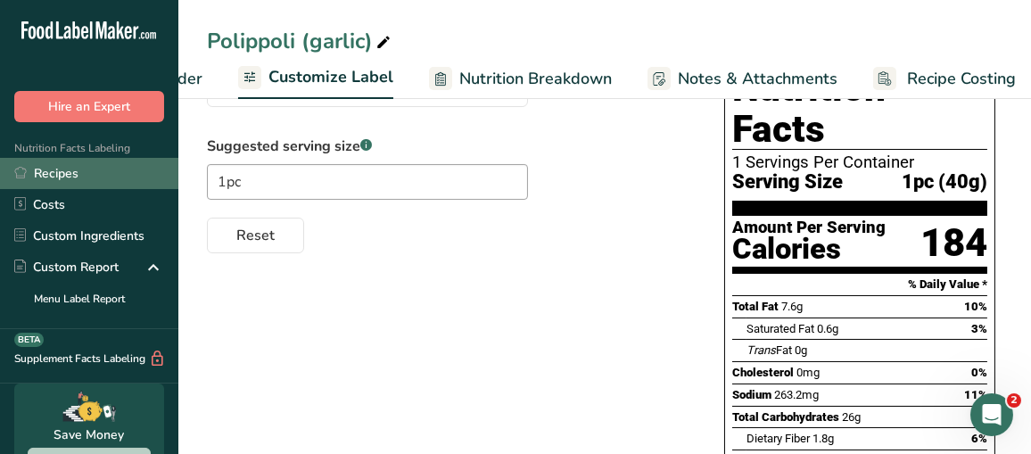
drag, startPoint x: 0, startPoint y: 0, endPoint x: 118, endPoint y: 178, distance: 213.8
click at [59, 178] on link "Recipes" at bounding box center [89, 173] width 178 height 31
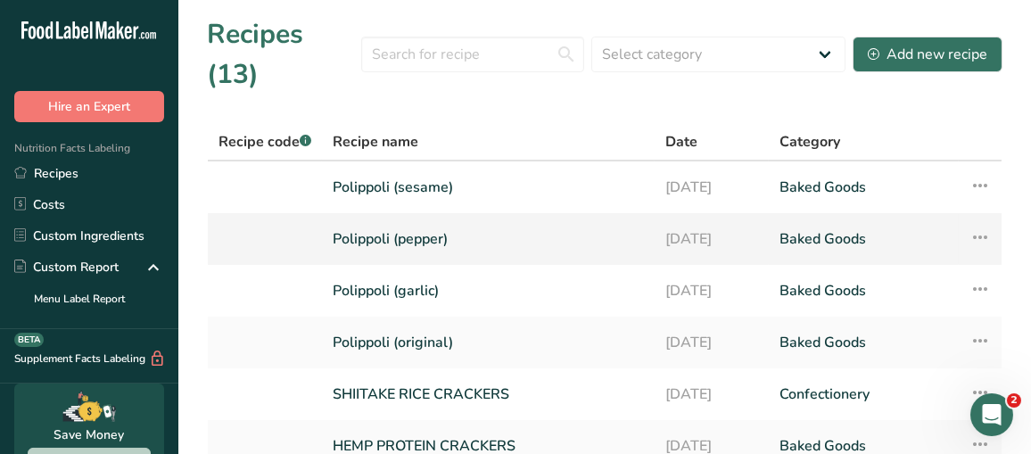
click at [427, 220] on link "Polippoli (pepper)" at bounding box center [488, 238] width 311 height 37
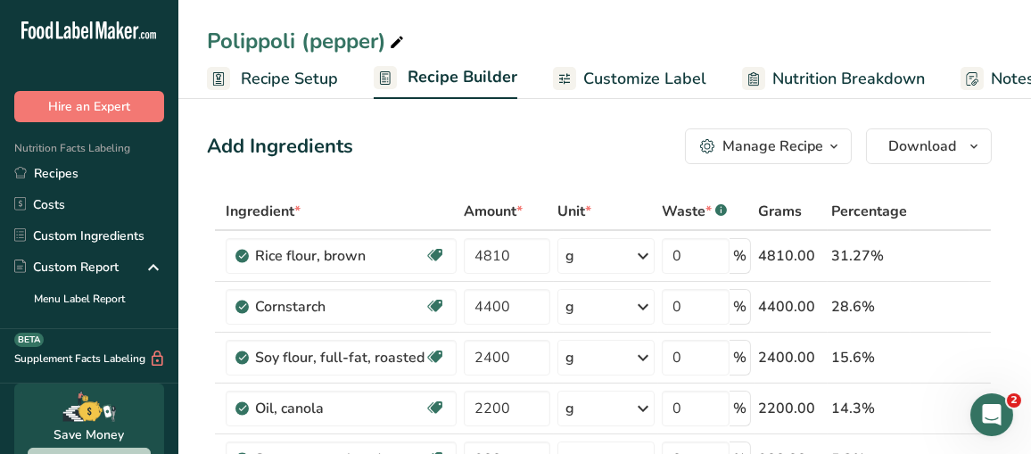
click at [642, 78] on span "Customize Label" at bounding box center [644, 79] width 123 height 24
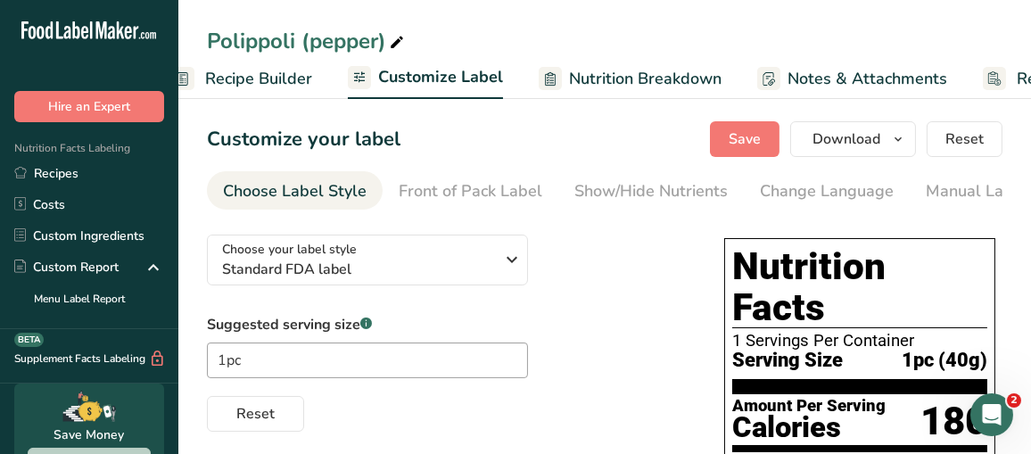
scroll to position [0, 326]
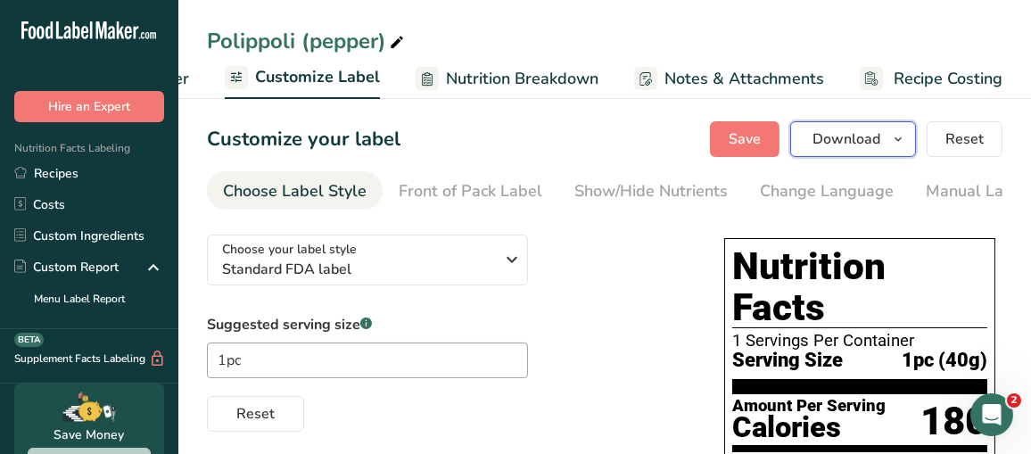
click at [850, 130] on span "Download" at bounding box center [847, 138] width 68 height 21
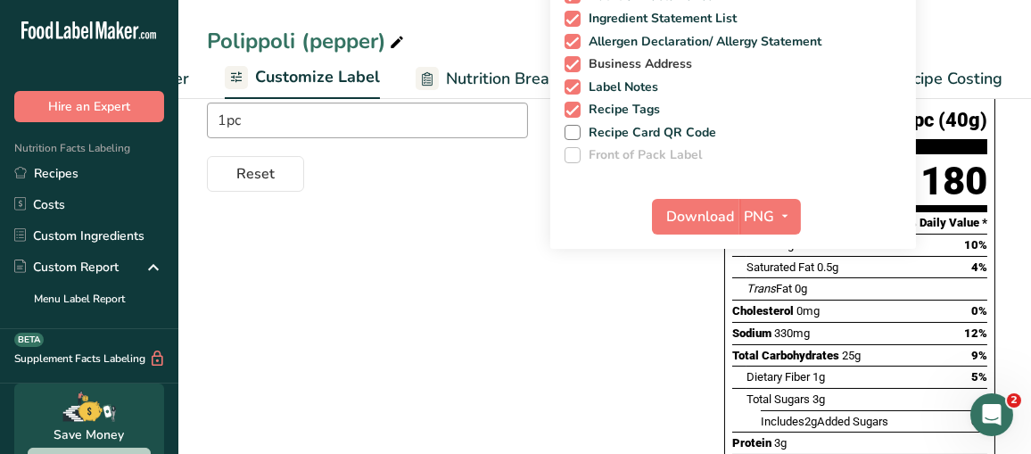
scroll to position [357, 0]
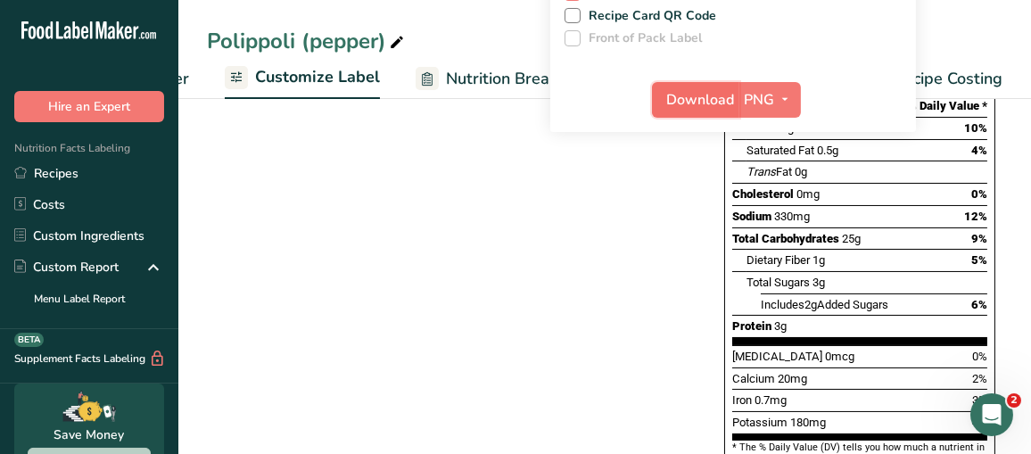
click at [705, 103] on span "Download" at bounding box center [701, 99] width 68 height 21
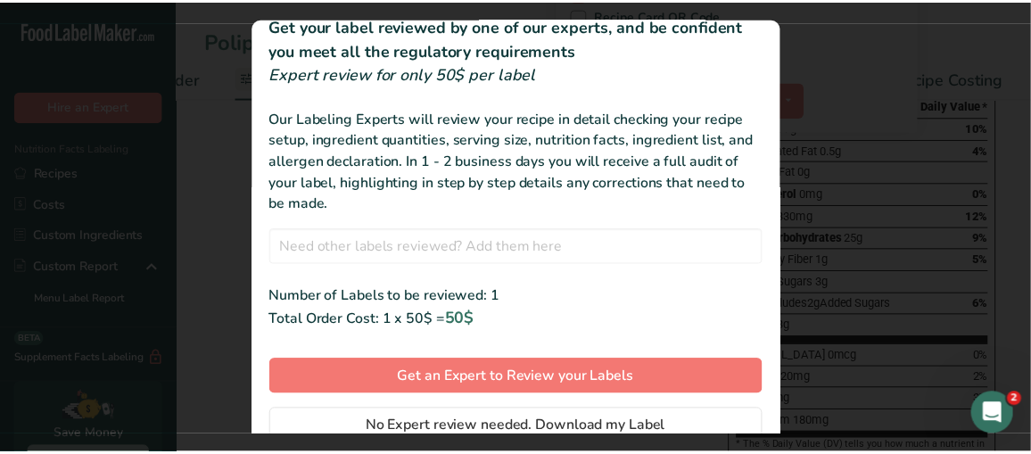
scroll to position [101, 0]
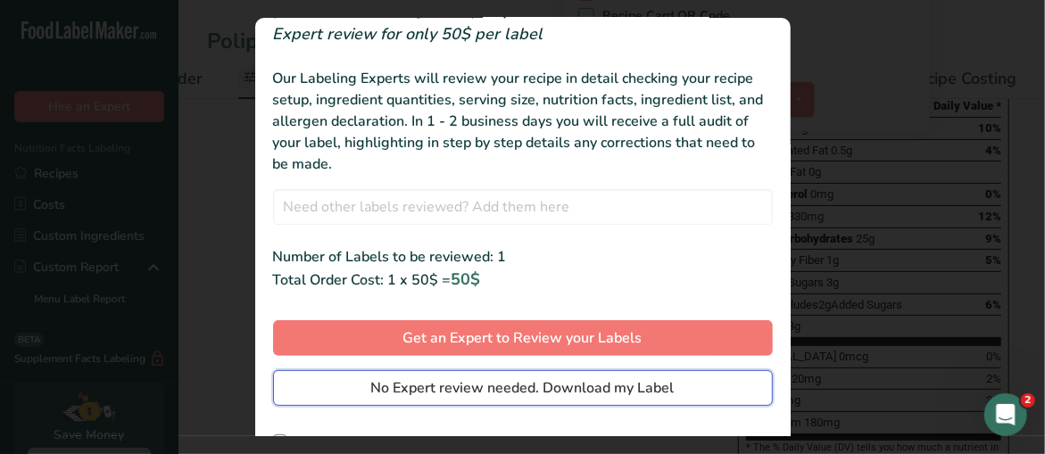
click at [486, 392] on span "No Expert review needed. Download my Label" at bounding box center [522, 387] width 303 height 21
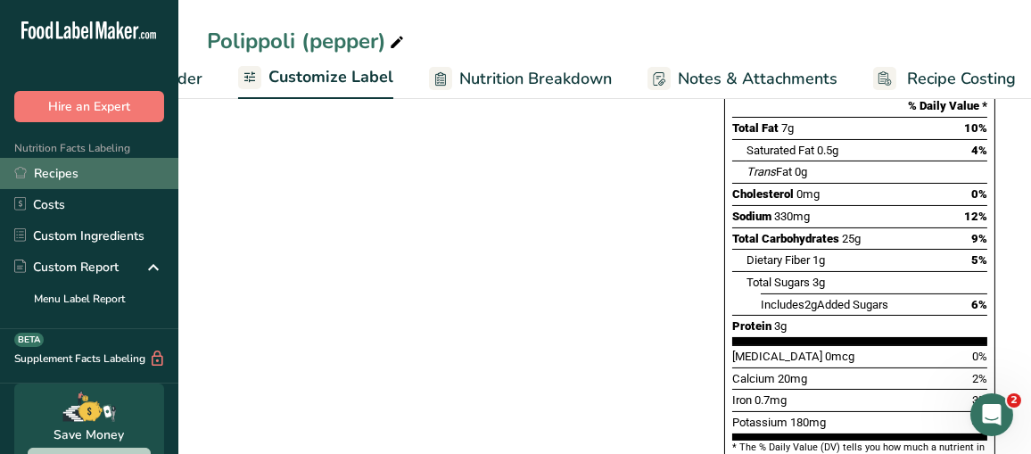
click at [48, 177] on link "Recipes" at bounding box center [89, 173] width 178 height 31
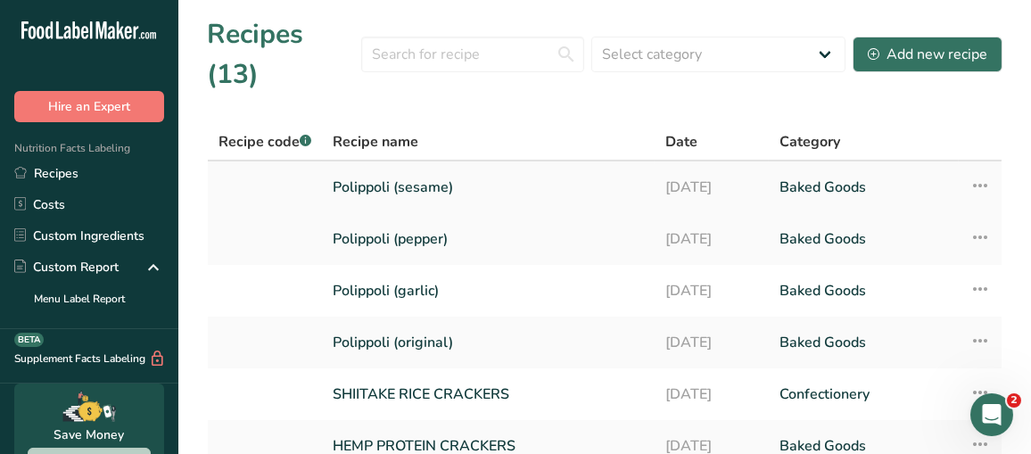
click at [382, 169] on link "Polippoli (sesame)" at bounding box center [488, 187] width 311 height 37
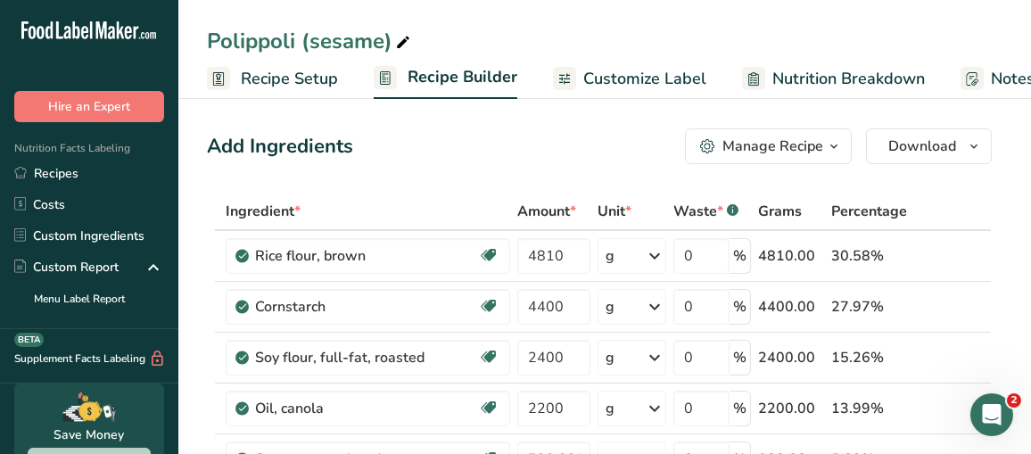
click at [662, 81] on span "Customize Label" at bounding box center [644, 79] width 123 height 24
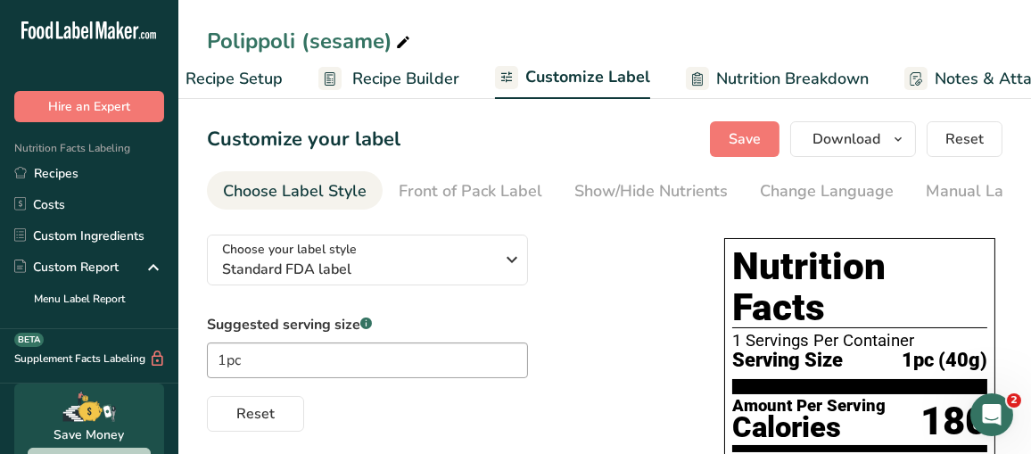
scroll to position [0, 326]
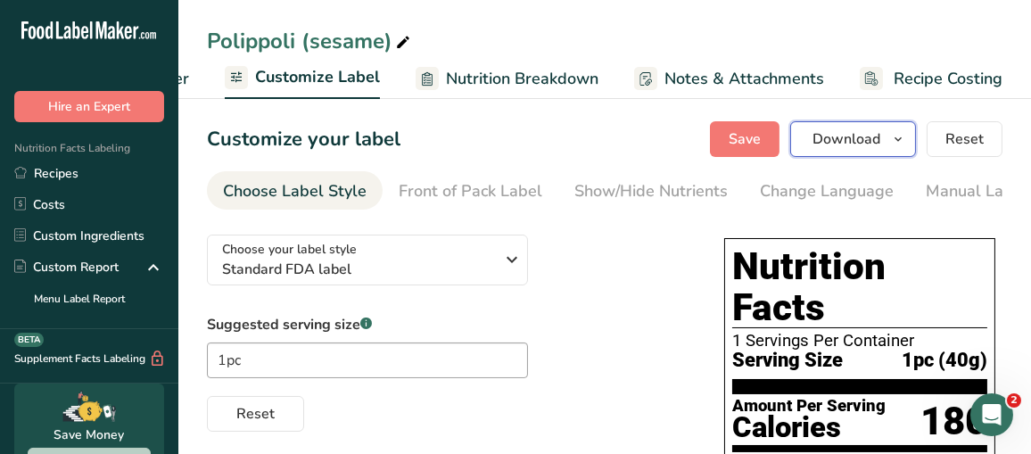
click at [834, 137] on span "Download" at bounding box center [847, 138] width 68 height 21
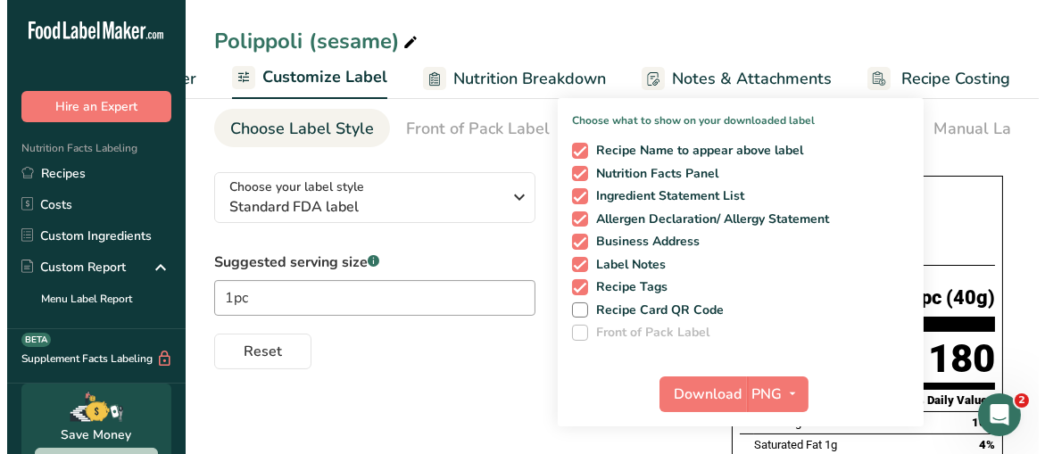
scroll to position [89, 0]
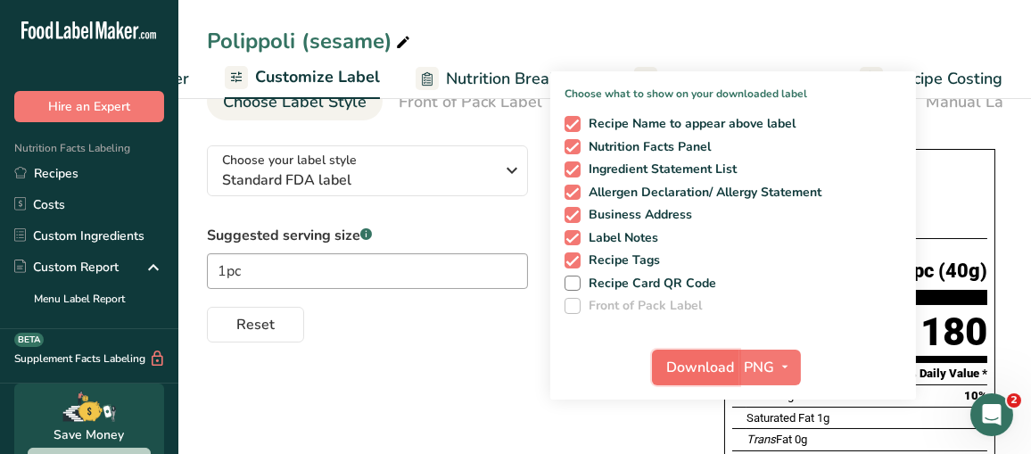
click at [705, 369] on span "Download" at bounding box center [701, 367] width 68 height 21
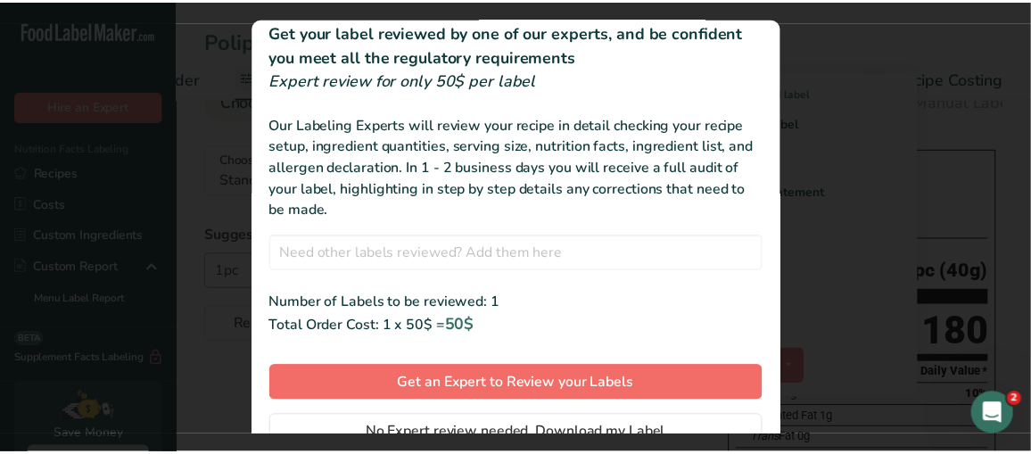
scroll to position [101, 0]
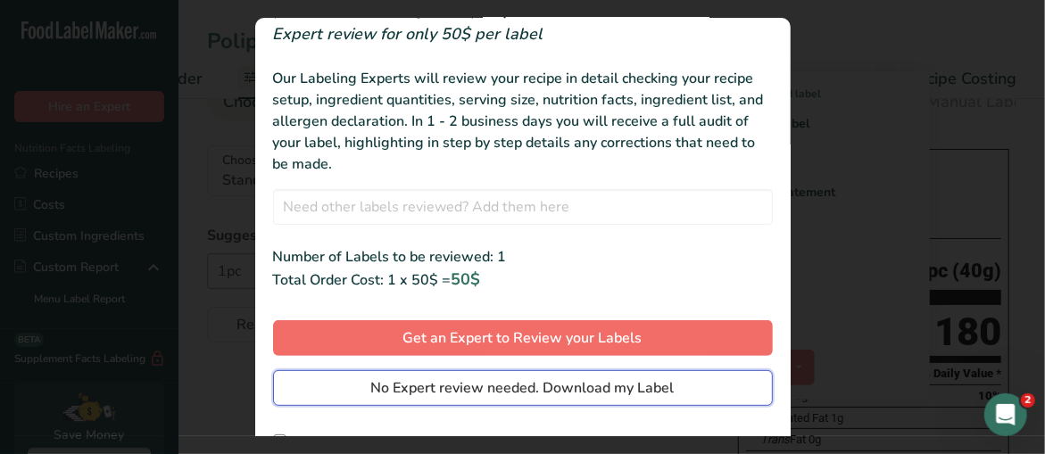
click at [554, 384] on span "No Expert review needed. Download my Label" at bounding box center [522, 387] width 303 height 21
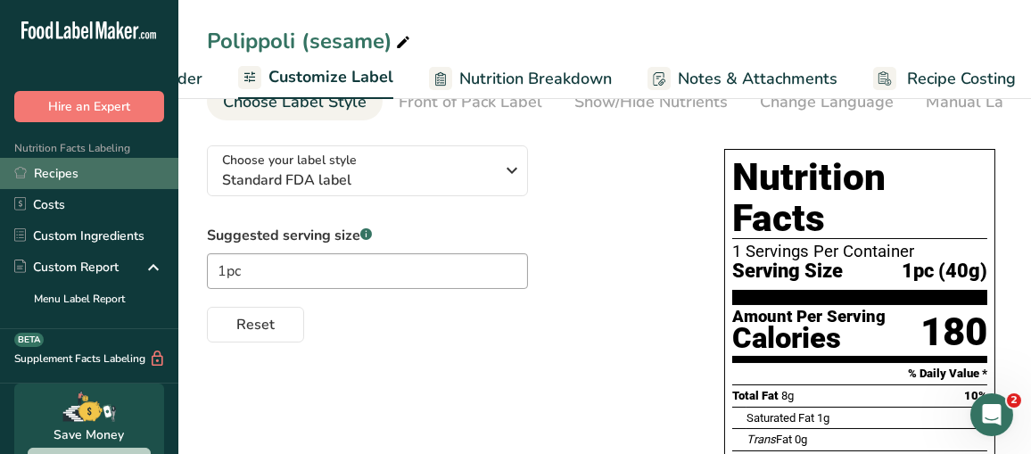
click at [81, 166] on link "Recipes" at bounding box center [89, 173] width 178 height 31
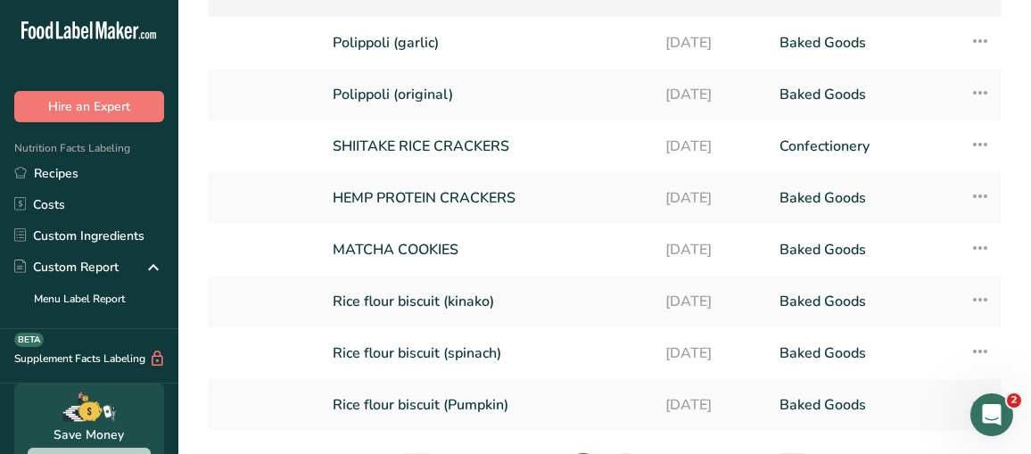
scroll to position [327, 0]
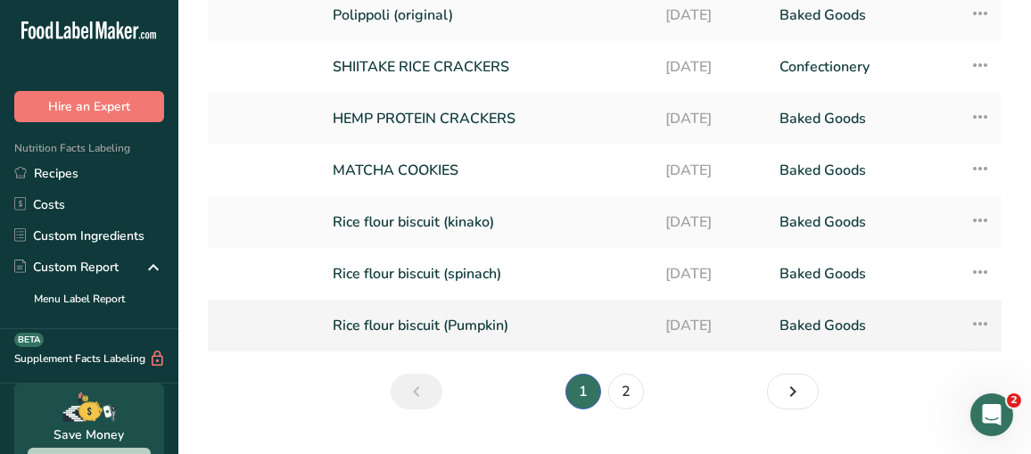
click at [422, 307] on link "Rice flour biscuit (Pumpkin)" at bounding box center [488, 325] width 311 height 37
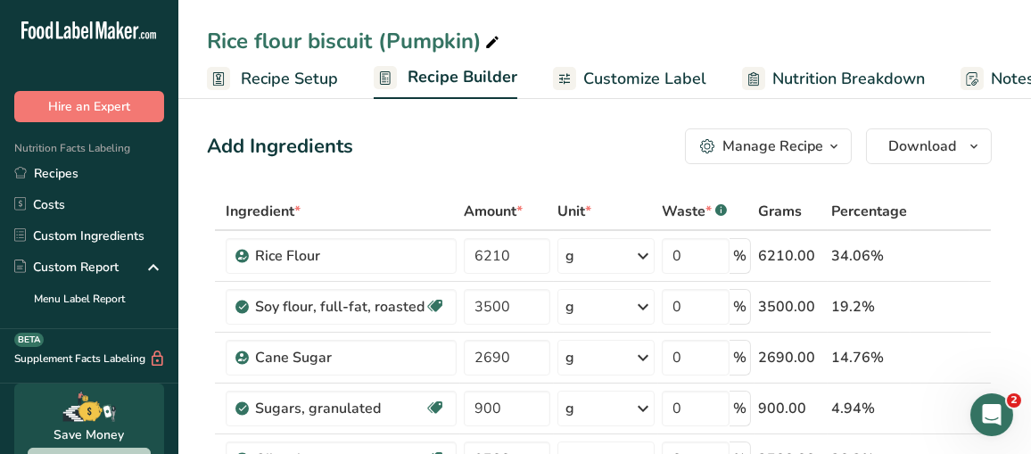
click at [669, 81] on span "Customize Label" at bounding box center [644, 79] width 123 height 24
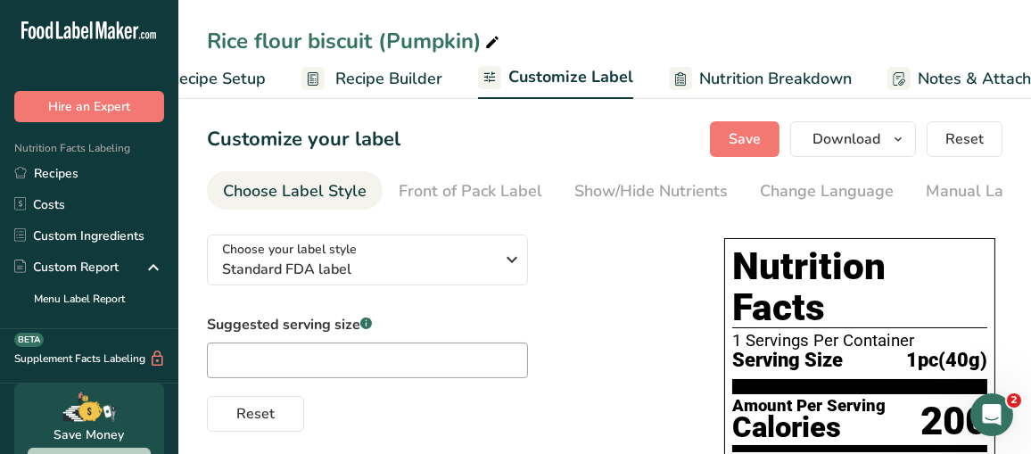
scroll to position [0, 326]
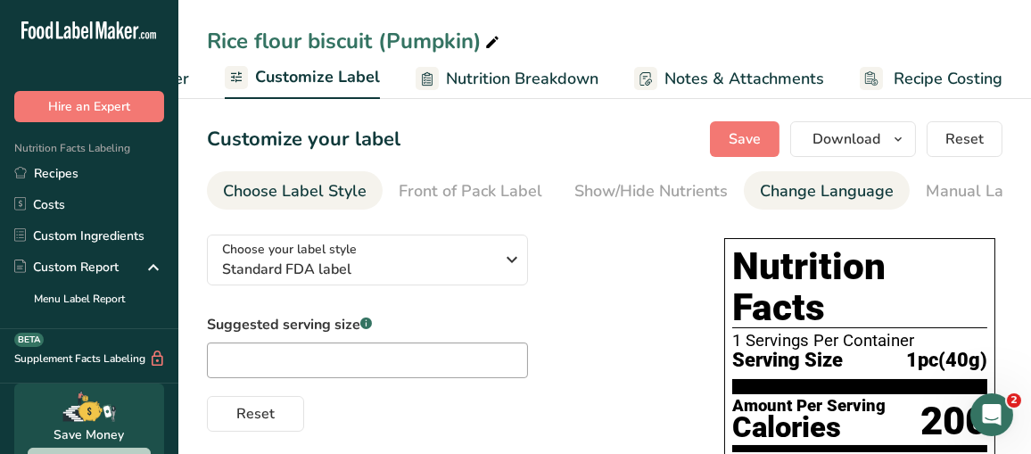
click at [787, 198] on div "Change Language" at bounding box center [827, 191] width 134 height 24
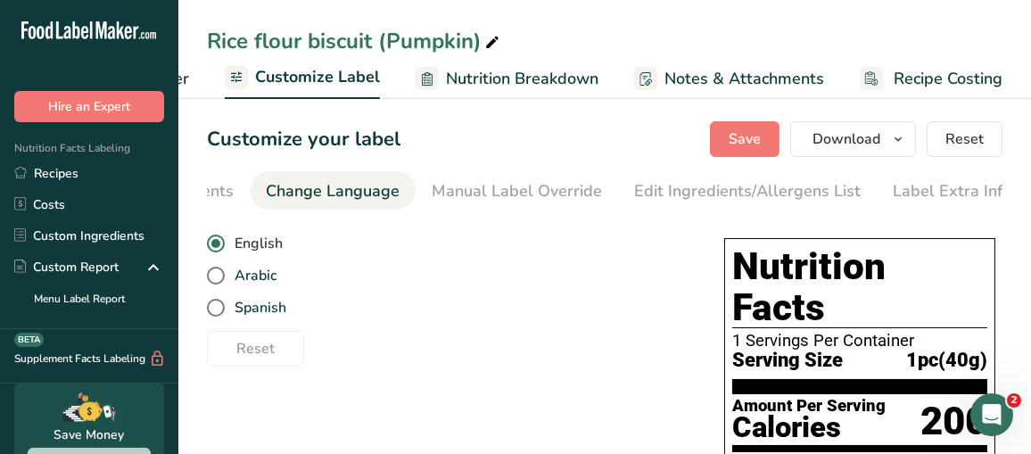
scroll to position [0, 500]
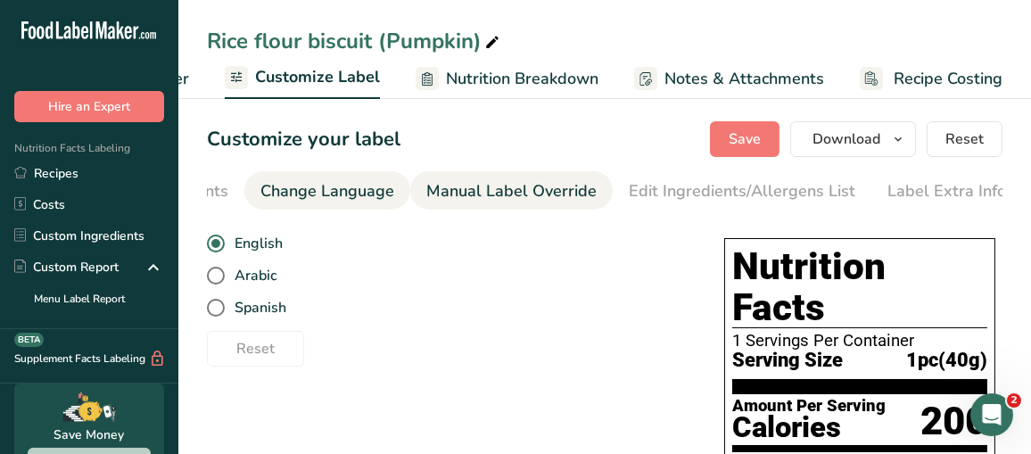
click at [447, 192] on div "Manual Label Override" at bounding box center [511, 191] width 170 height 24
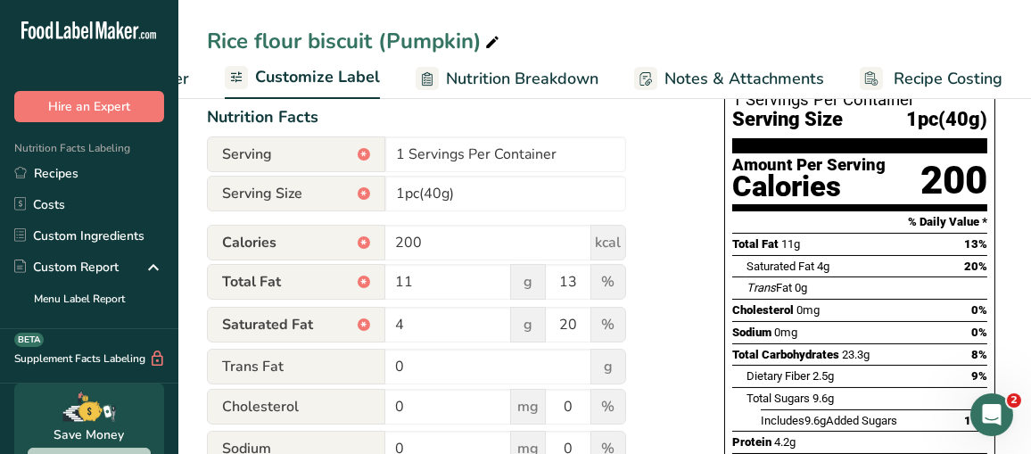
scroll to position [268, 0]
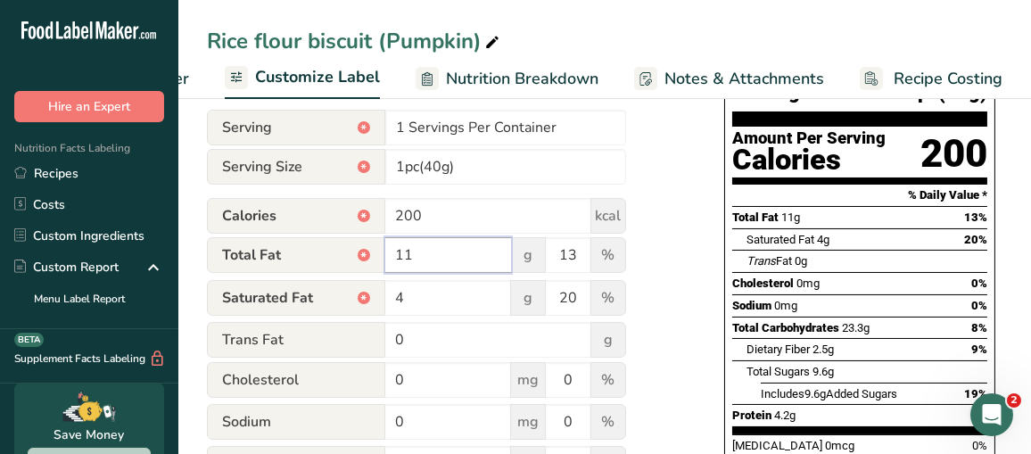
drag, startPoint x: 445, startPoint y: 263, endPoint x: 370, endPoint y: 268, distance: 75.1
click at [370, 268] on div "Total Fat * 11 g 13 %" at bounding box center [416, 255] width 419 height 37
type input "10.5"
drag, startPoint x: 413, startPoint y: 424, endPoint x: 375, endPoint y: 428, distance: 38.6
click at [375, 428] on div "Sodium 0 mg 0 %" at bounding box center [416, 422] width 419 height 37
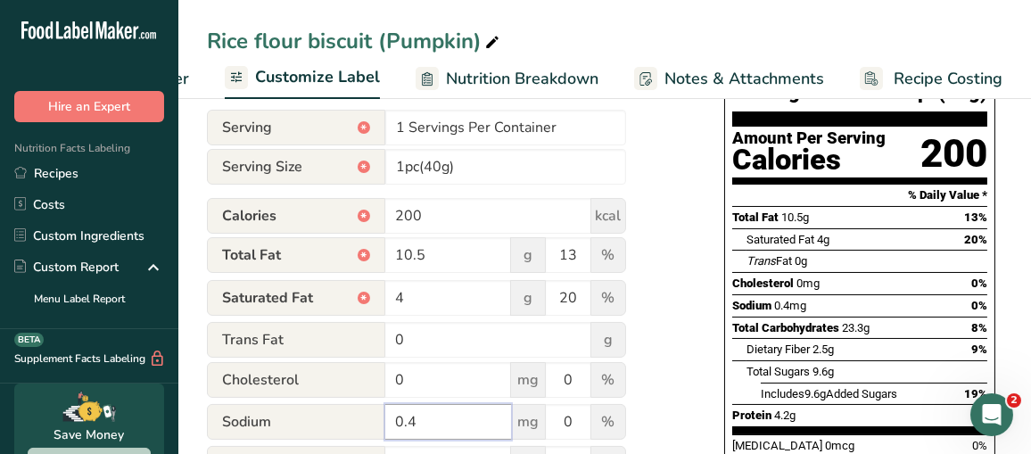
type input "0.4"
click at [695, 158] on div "Choose your label style Standard FDA label USA (FDA) Standard FDA label Tabular…" at bounding box center [605, 410] width 796 height 914
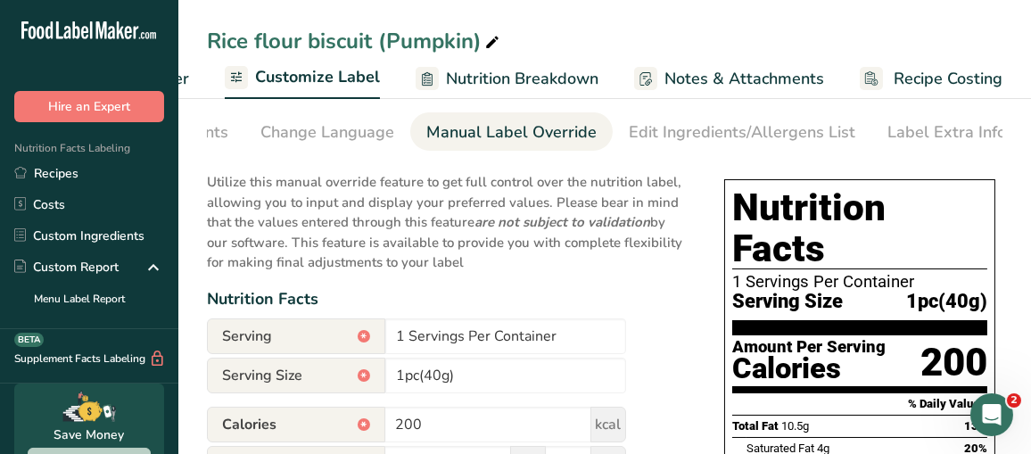
scroll to position [0, 0]
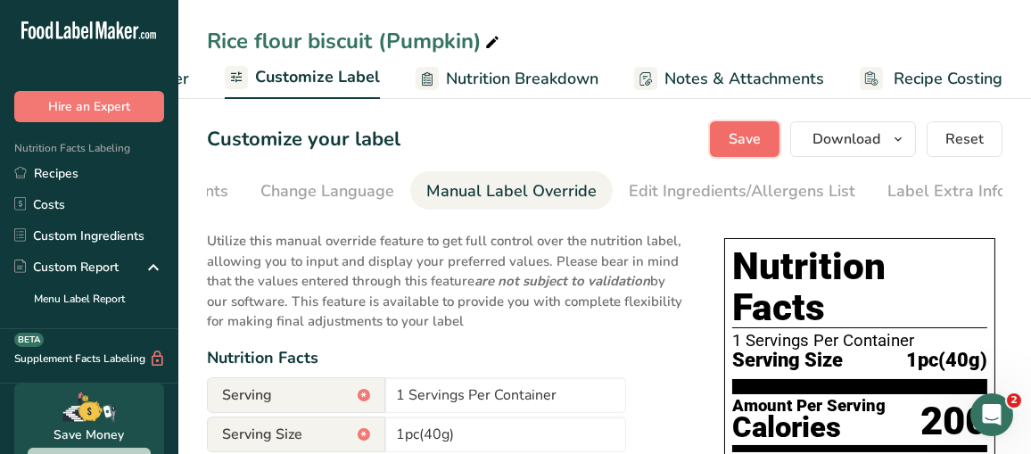
click at [756, 131] on span "Save" at bounding box center [745, 138] width 32 height 21
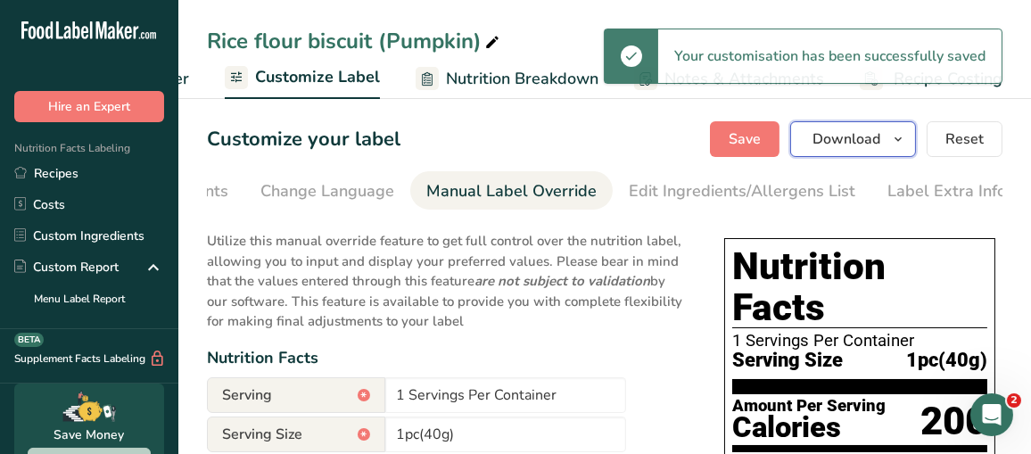
click at [855, 141] on span "Download" at bounding box center [847, 138] width 68 height 21
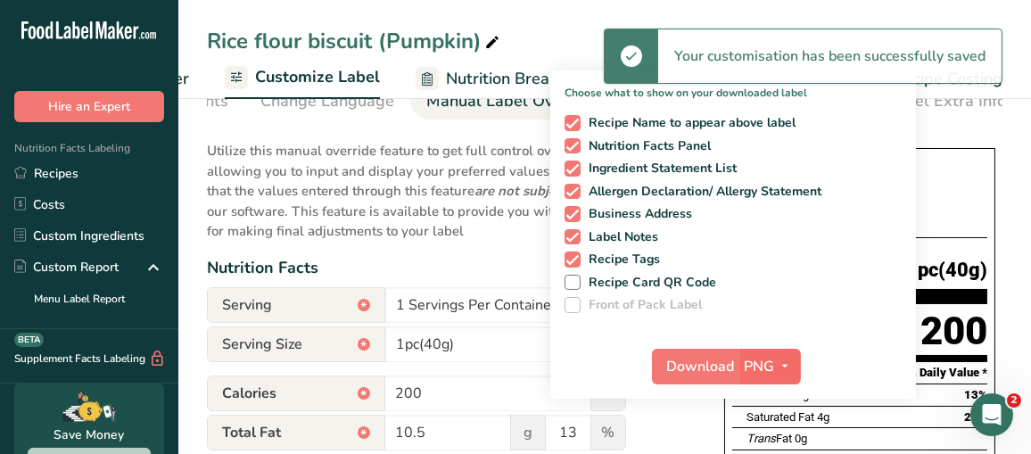
scroll to position [178, 0]
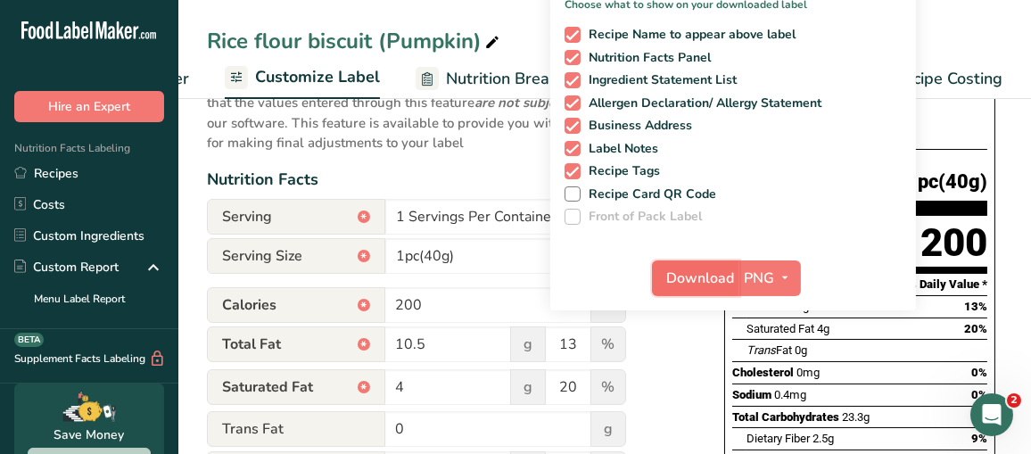
click at [710, 285] on span "Download" at bounding box center [701, 278] width 68 height 21
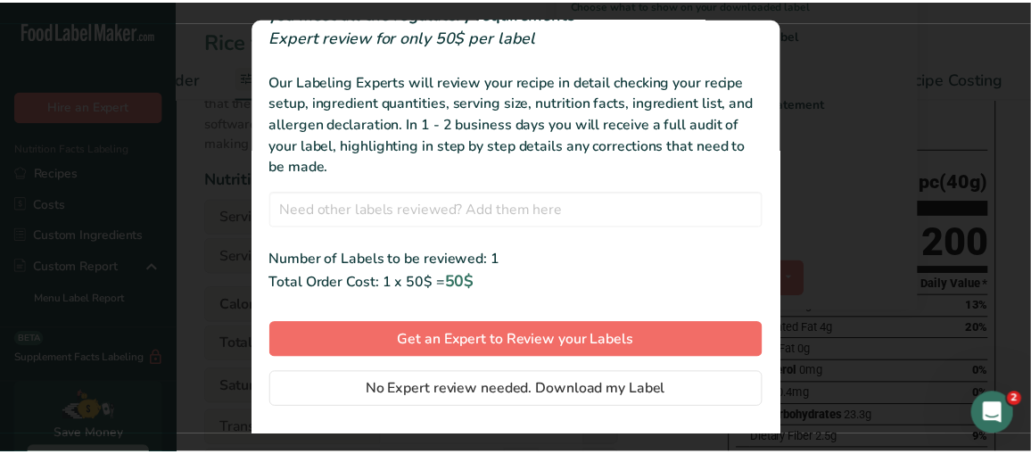
scroll to position [101, 0]
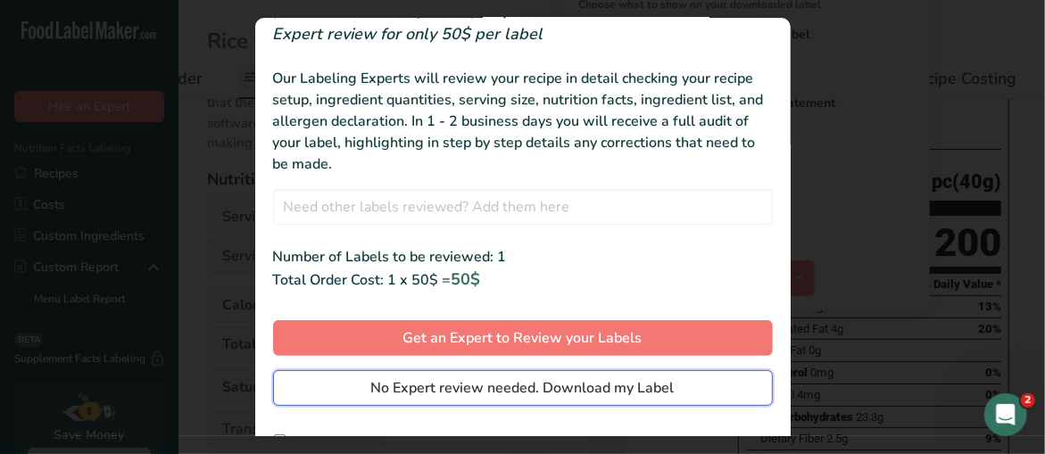
click at [589, 390] on span "No Expert review needed. Download my Label" at bounding box center [522, 387] width 303 height 21
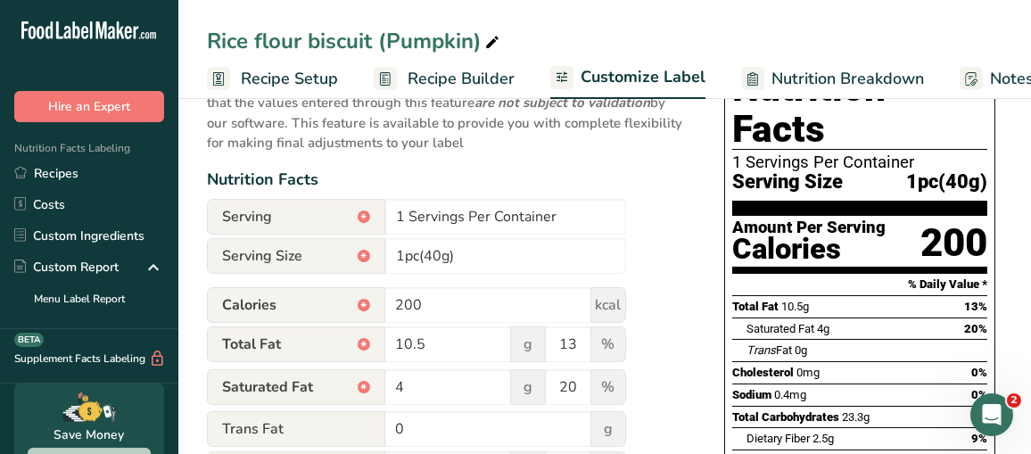
scroll to position [0, 486]
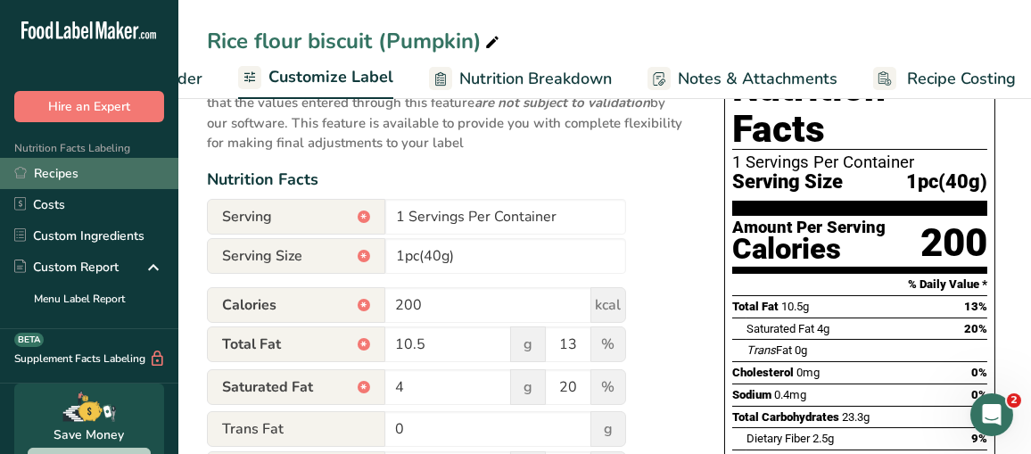
click at [50, 166] on link "Recipes" at bounding box center [89, 173] width 178 height 31
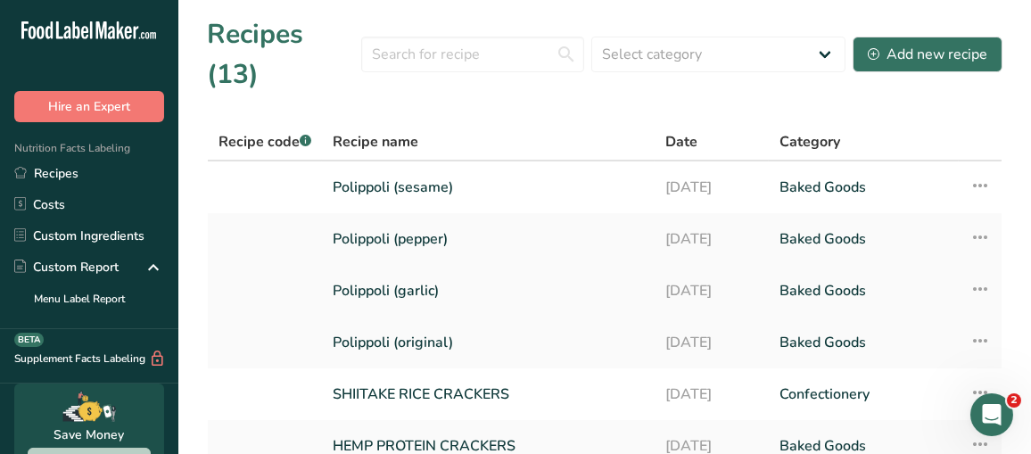
click at [455, 272] on link "Polippoli (garlic)" at bounding box center [488, 290] width 311 height 37
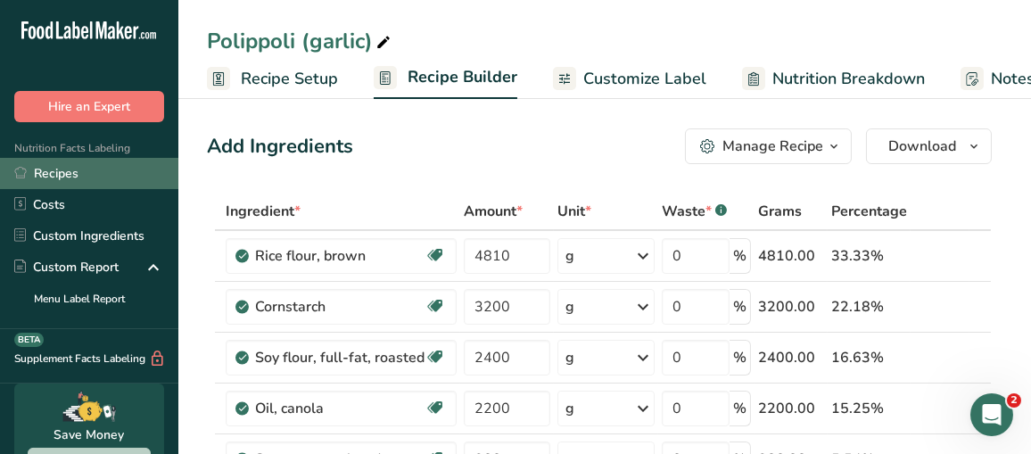
click at [50, 178] on link "Recipes" at bounding box center [89, 173] width 178 height 31
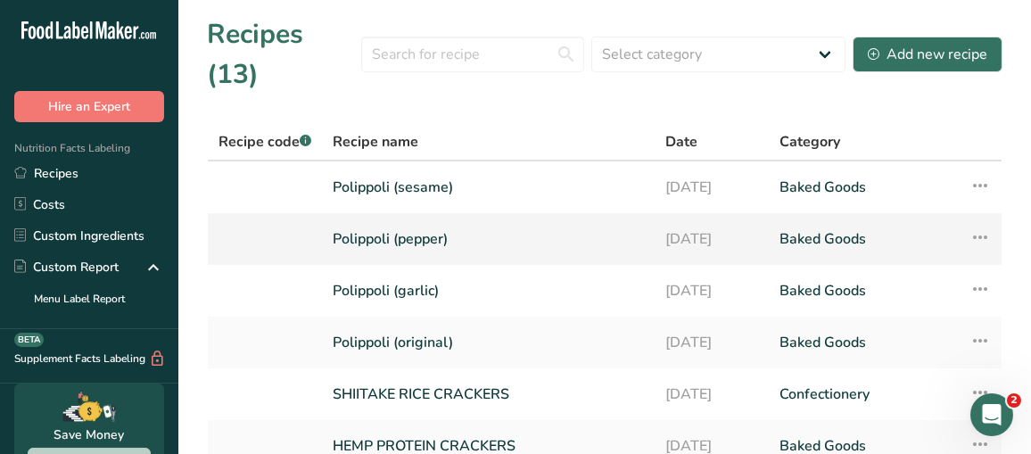
click at [426, 220] on link "Polippoli (pepper)" at bounding box center [488, 238] width 311 height 37
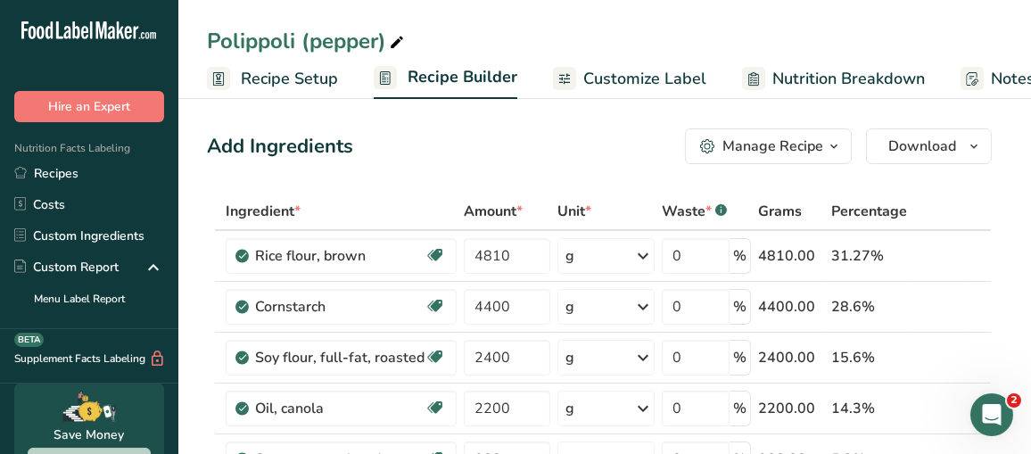
click at [623, 73] on span "Customize Label" at bounding box center [644, 79] width 123 height 24
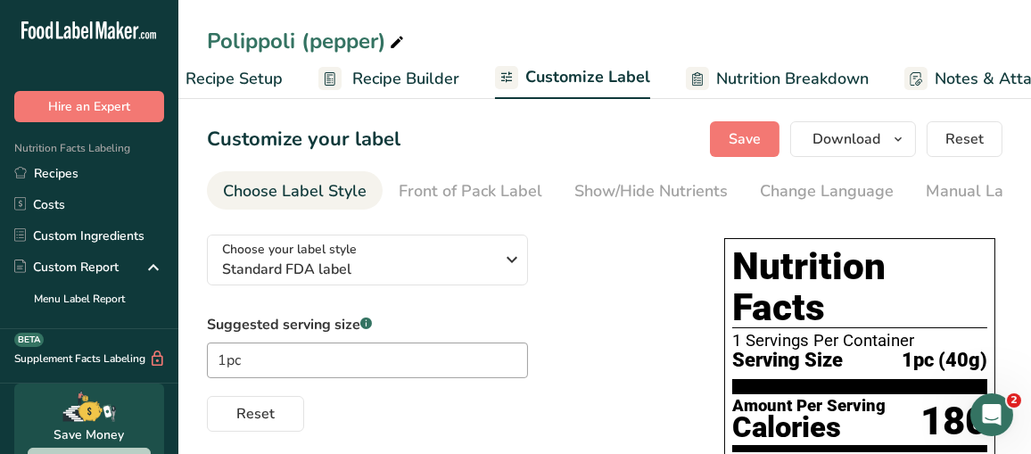
scroll to position [0, 326]
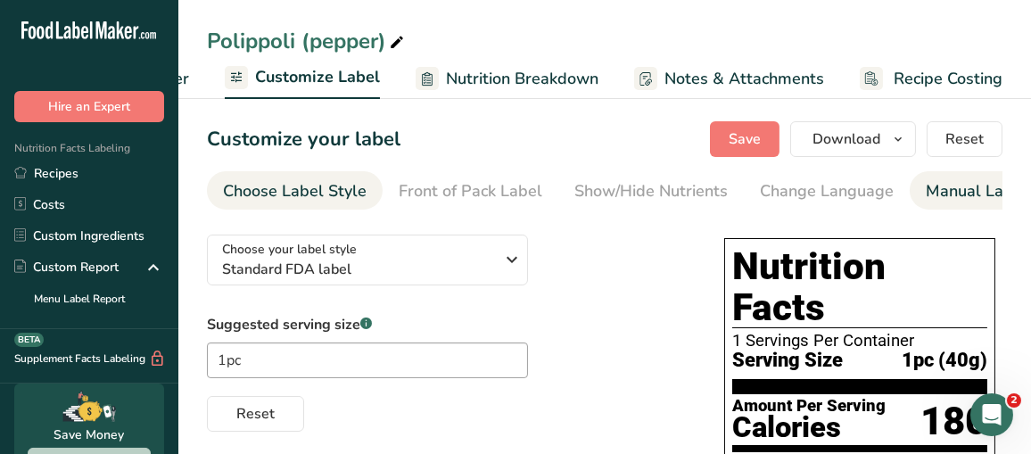
click at [937, 180] on div "Manual Label Override" at bounding box center [1011, 191] width 170 height 24
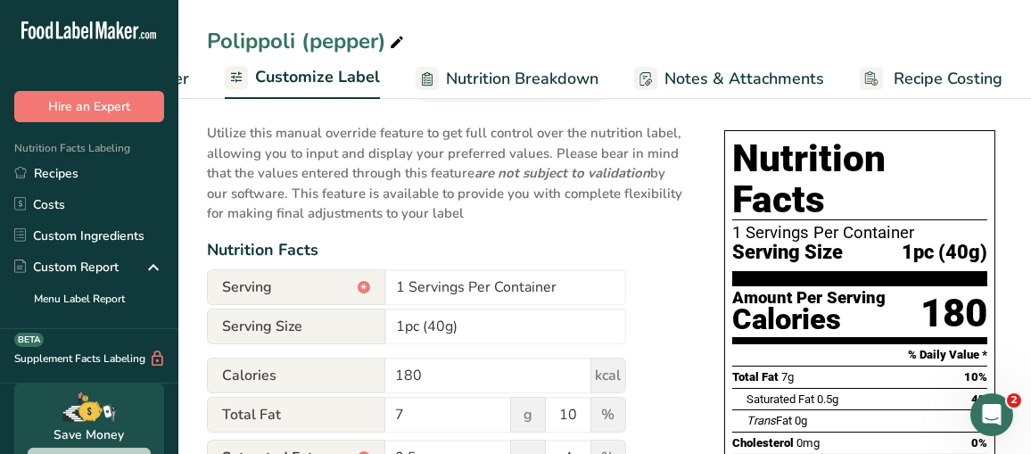
scroll to position [178, 0]
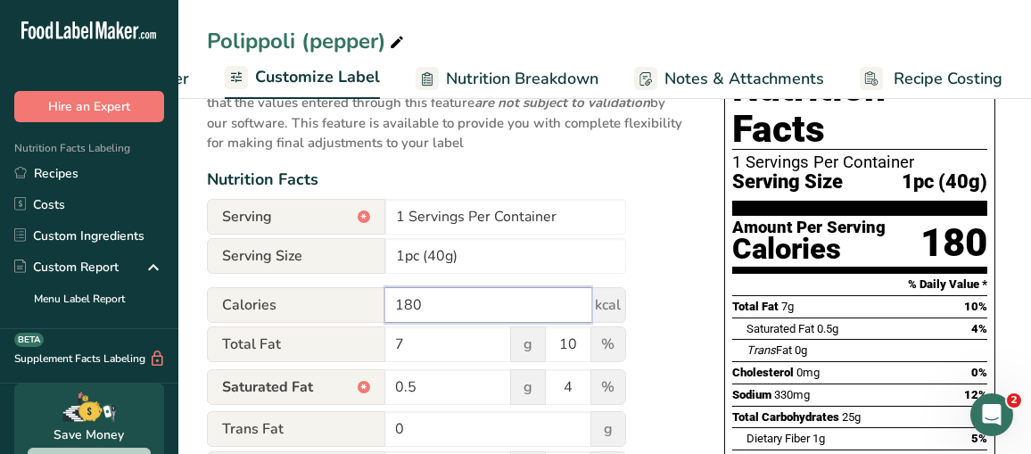
drag, startPoint x: 474, startPoint y: 310, endPoint x: 260, endPoint y: 334, distance: 215.4
type input "189"
drag, startPoint x: 422, startPoint y: 347, endPoint x: 270, endPoint y: 344, distance: 151.7
click at [331, 349] on div "Total Fat 7 g 10 %" at bounding box center [416, 344] width 419 height 37
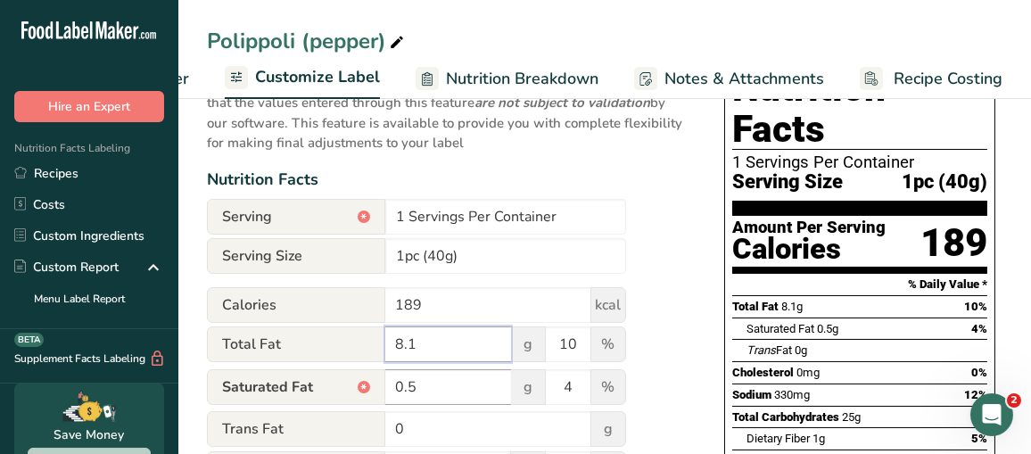
type input "8.1"
drag, startPoint x: 416, startPoint y: 388, endPoint x: 385, endPoint y: 397, distance: 31.6
click at [385, 397] on input "0.5" at bounding box center [448, 387] width 126 height 36
type input "0.7"
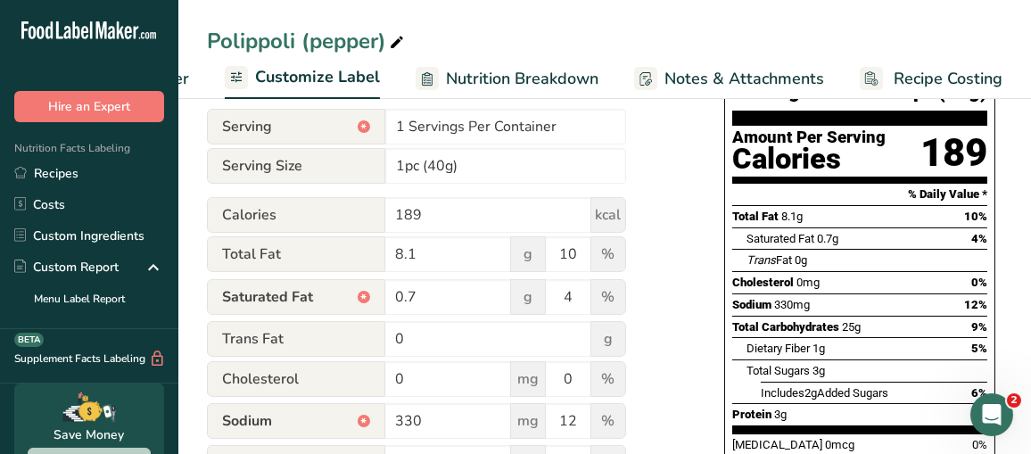
scroll to position [357, 0]
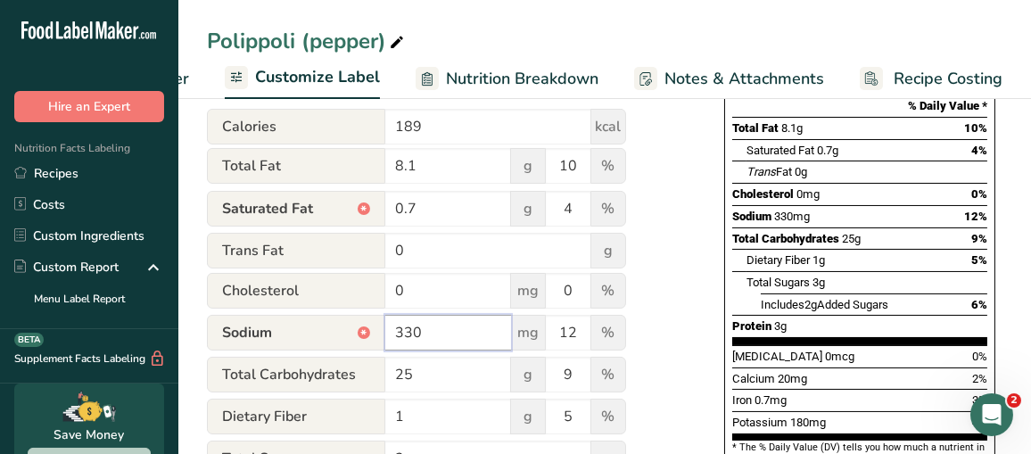
drag, startPoint x: 431, startPoint y: 331, endPoint x: 309, endPoint y: 340, distance: 122.5
click at [309, 340] on div "Sodium * 330 mg 12 %" at bounding box center [416, 333] width 419 height 37
type input "279.6"
click at [435, 376] on input "25" at bounding box center [448, 375] width 126 height 36
type input "25.4"
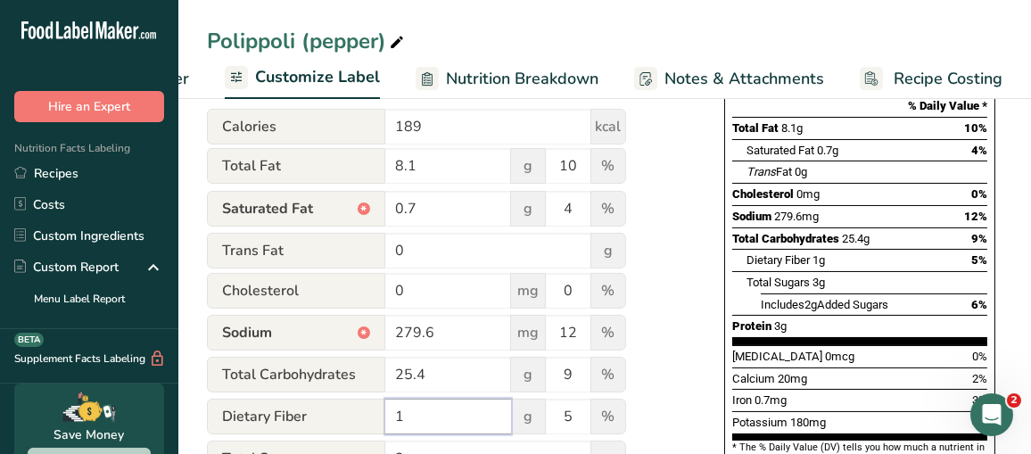
click at [437, 420] on input "1" at bounding box center [448, 417] width 126 height 36
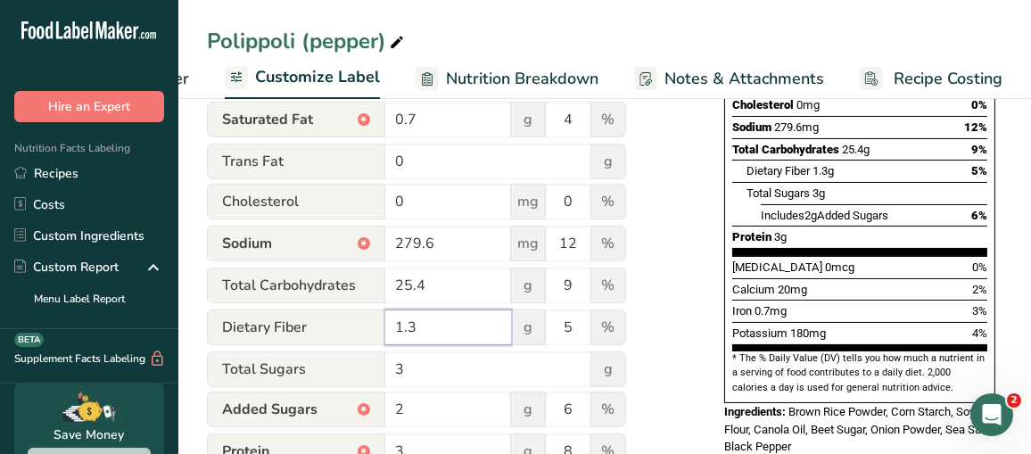
scroll to position [535, 0]
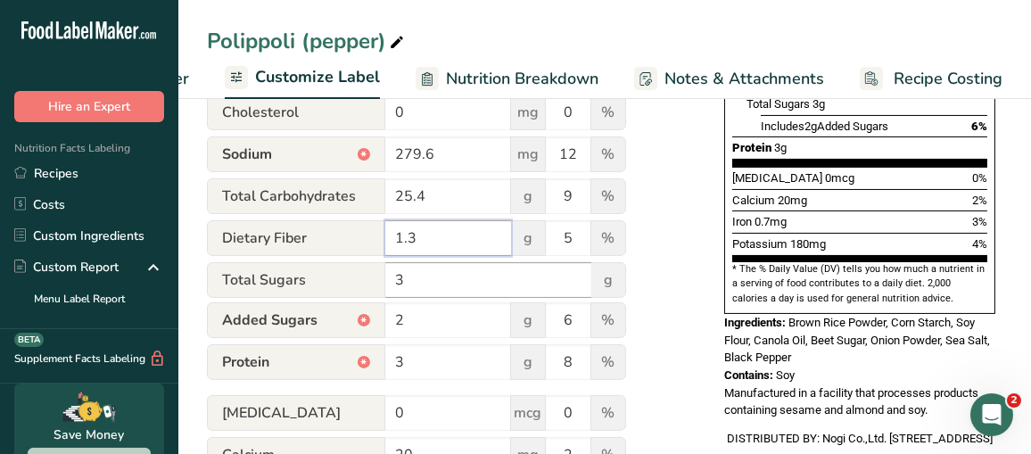
type input "1.3"
click at [433, 286] on input "3" at bounding box center [488, 280] width 206 height 36
type input "3.1"
drag, startPoint x: 419, startPoint y: 326, endPoint x: 325, endPoint y: 329, distance: 94.6
click at [325, 329] on div "Added Sugars * 2 g 6 %" at bounding box center [416, 320] width 419 height 37
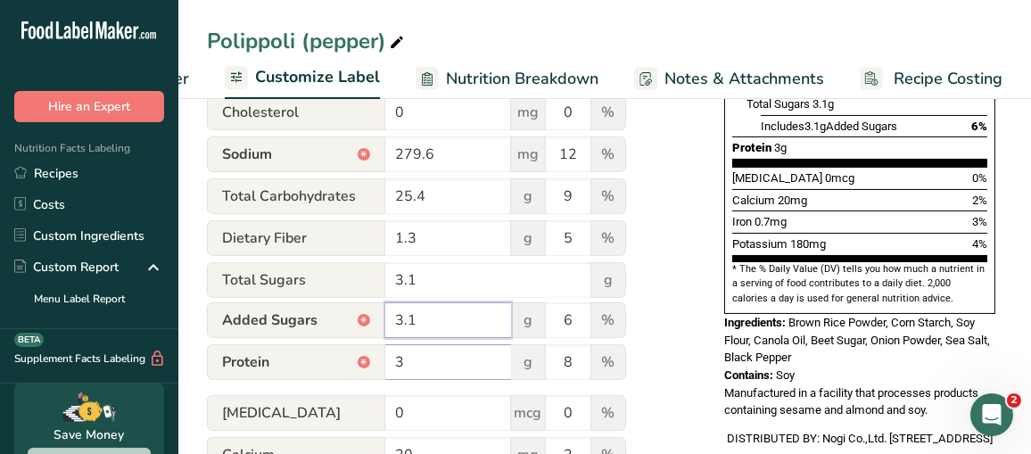
type input "3.1"
click at [436, 379] on input "3" at bounding box center [448, 362] width 126 height 36
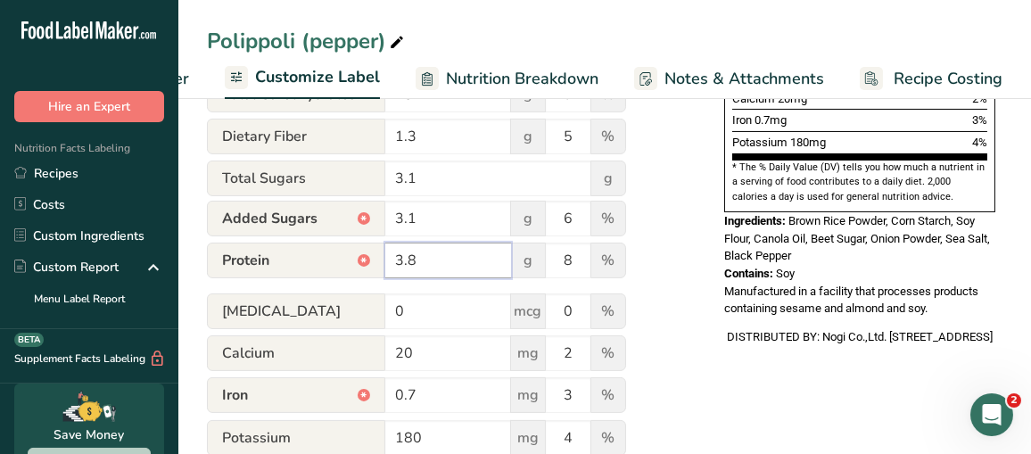
scroll to position [713, 0]
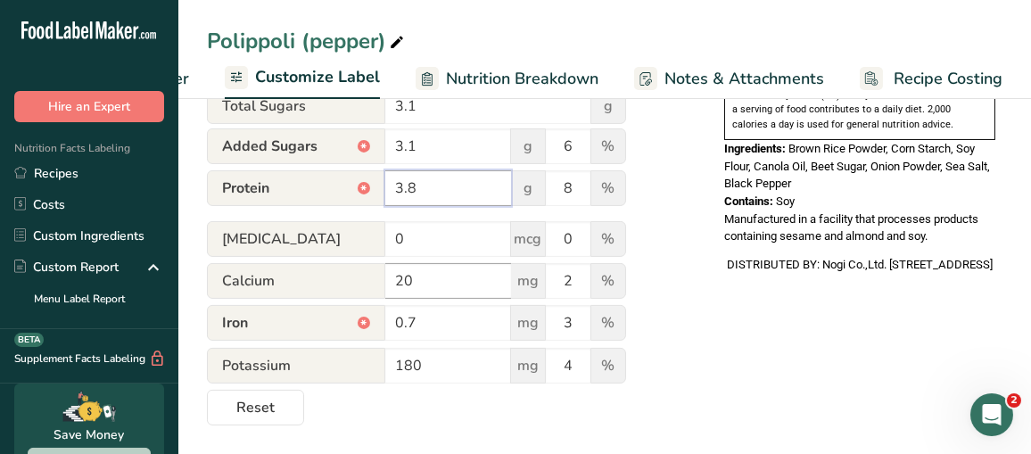
type input "3.8"
drag, startPoint x: 440, startPoint y: 281, endPoint x: 295, endPoint y: 289, distance: 144.7
click at [296, 290] on div "Calcium 20 mg 2 %" at bounding box center [416, 281] width 419 height 37
type input "21.6"
click at [424, 315] on input "0.7" at bounding box center [448, 323] width 126 height 36
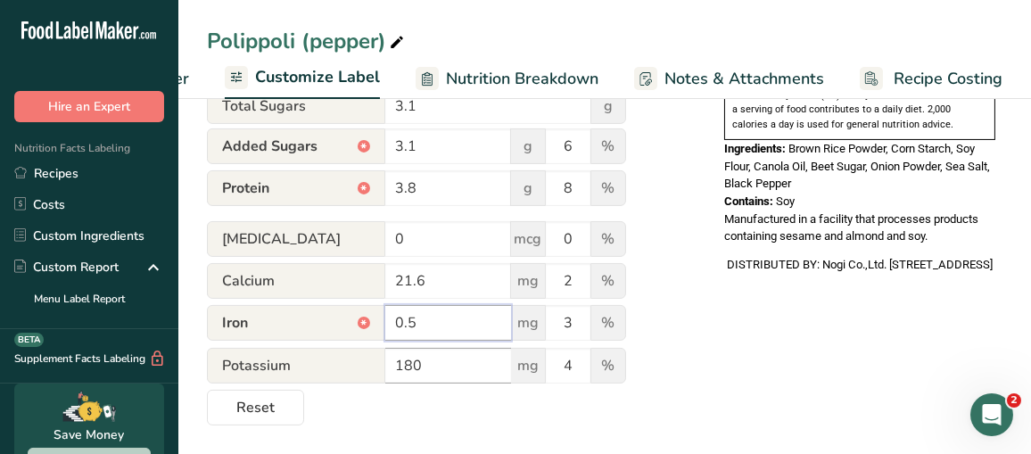
type input "0.5"
drag, startPoint x: 441, startPoint y: 363, endPoint x: 247, endPoint y: 376, distance: 194.0
click at [255, 376] on div "Potassium 180 mg 4 %" at bounding box center [416, 366] width 419 height 37
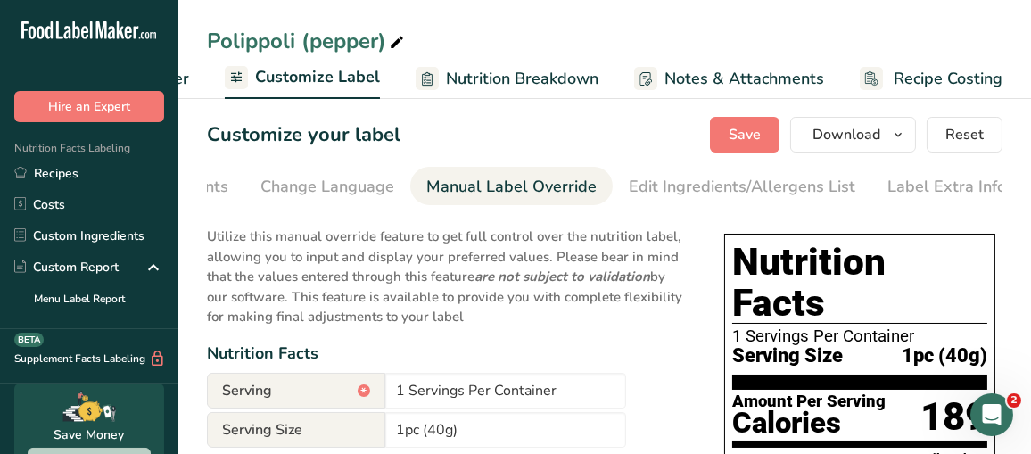
scroll to position [0, 0]
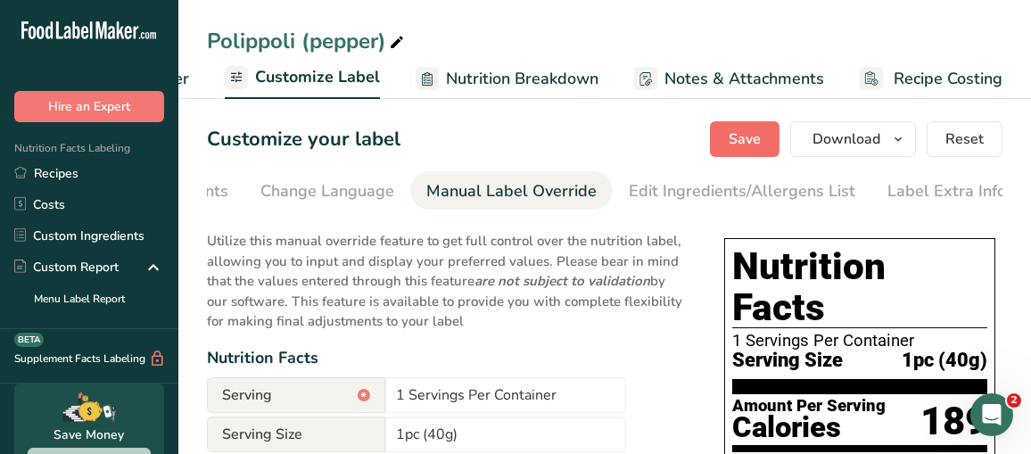
type input "166"
click at [756, 147] on span "Save" at bounding box center [745, 138] width 32 height 21
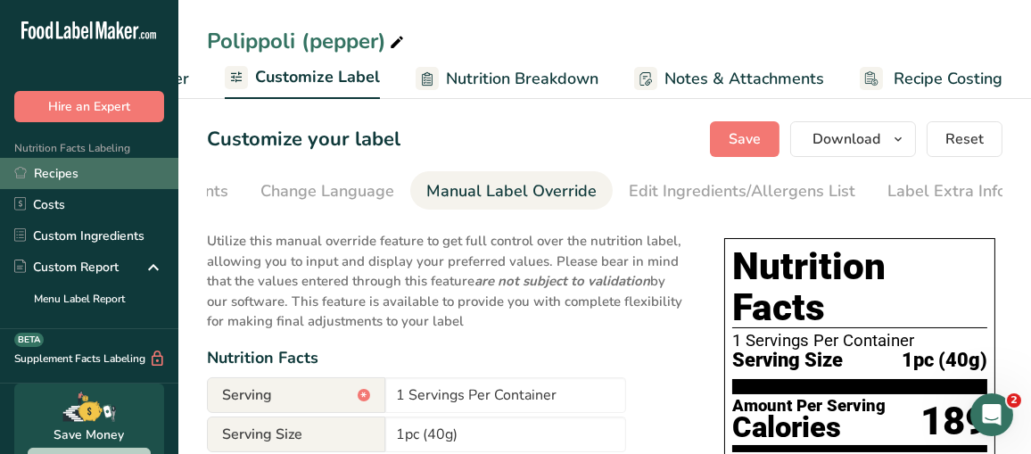
click at [51, 165] on link "Recipes" at bounding box center [89, 173] width 178 height 31
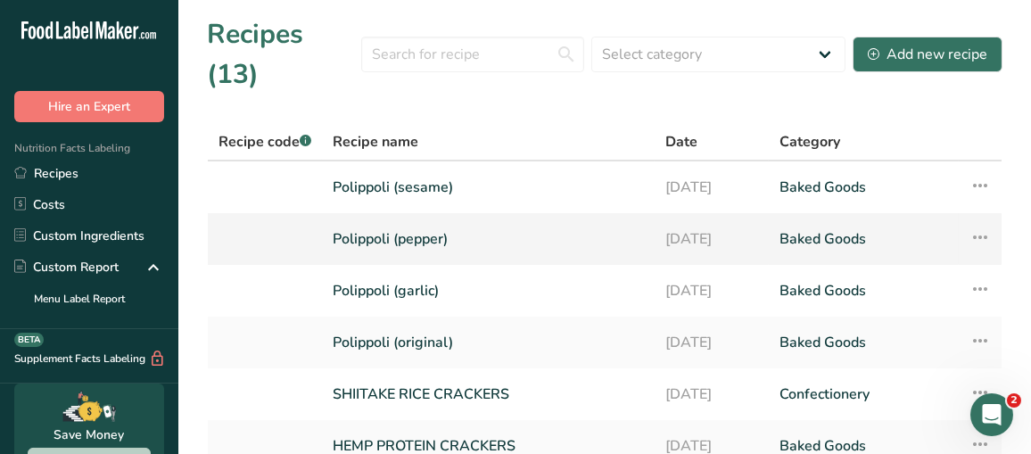
click at [392, 220] on link "Polippoli (pepper)" at bounding box center [488, 238] width 311 height 37
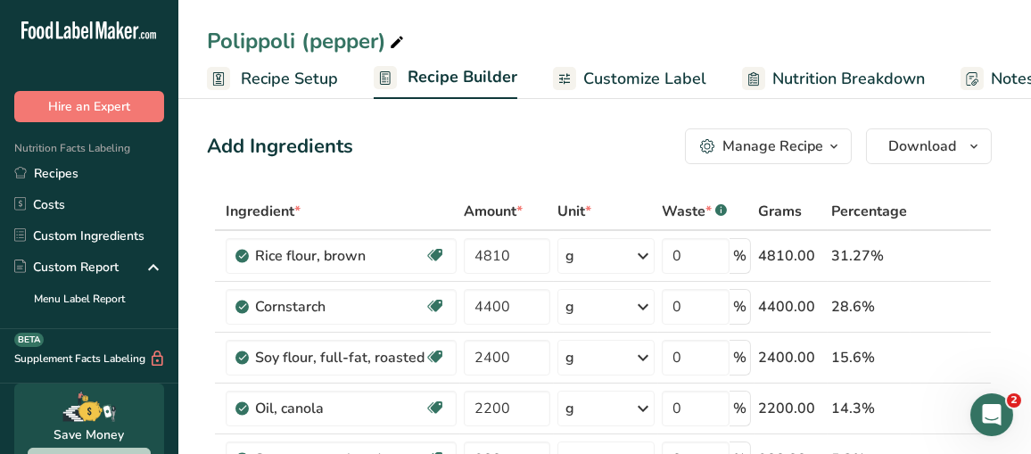
click at [657, 72] on span "Customize Label" at bounding box center [644, 79] width 123 height 24
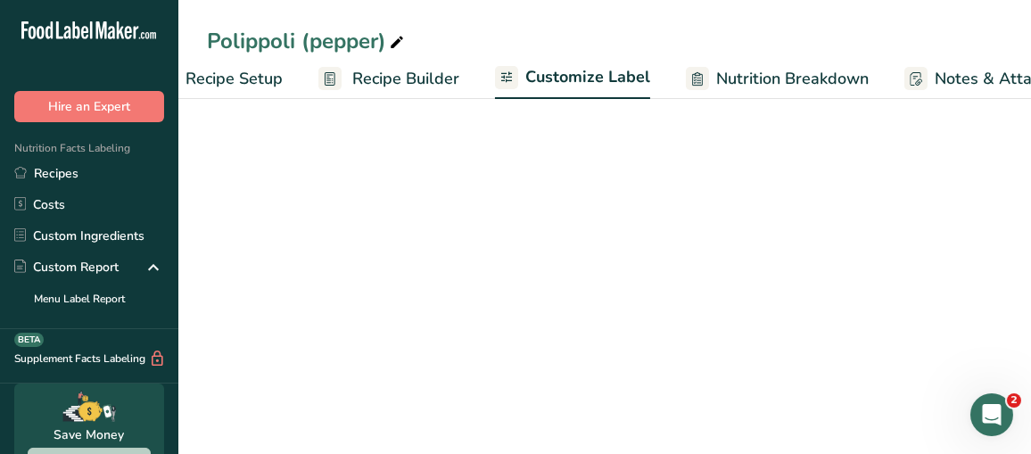
scroll to position [0, 326]
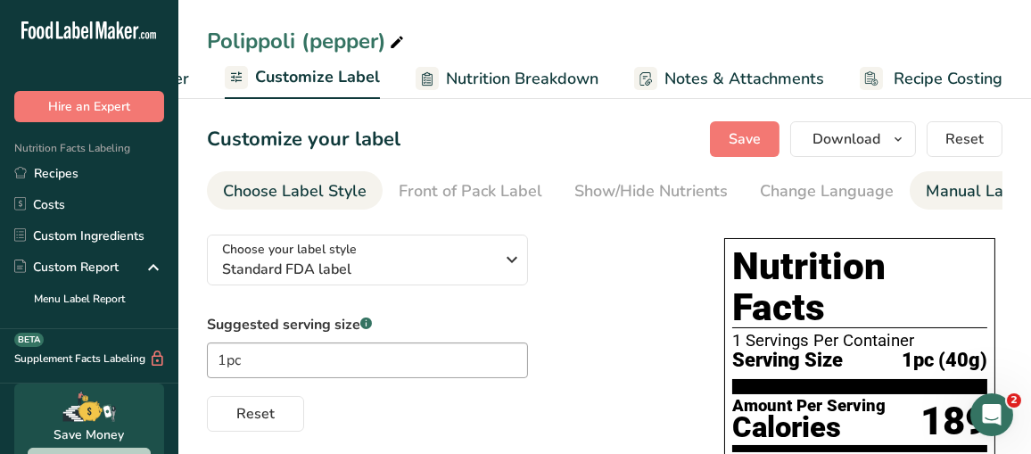
click at [955, 184] on div "Manual Label Override" at bounding box center [1011, 191] width 170 height 24
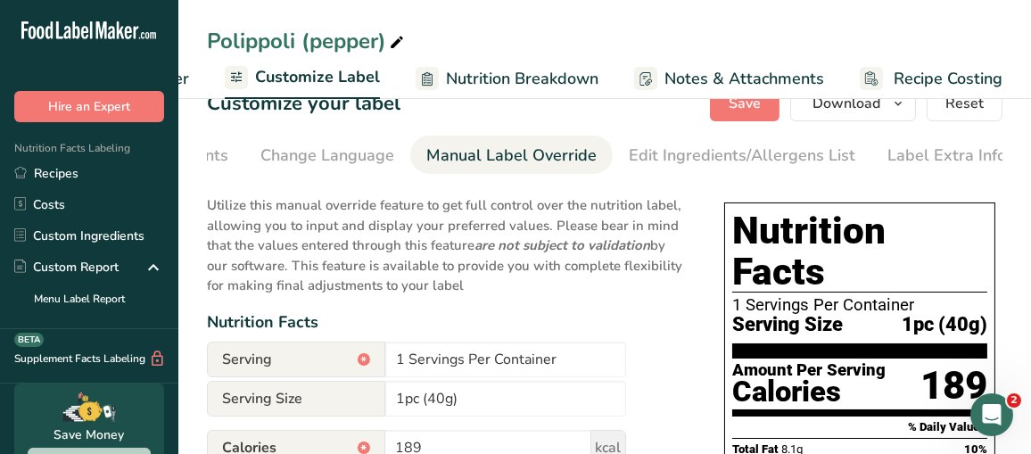
scroll to position [0, 0]
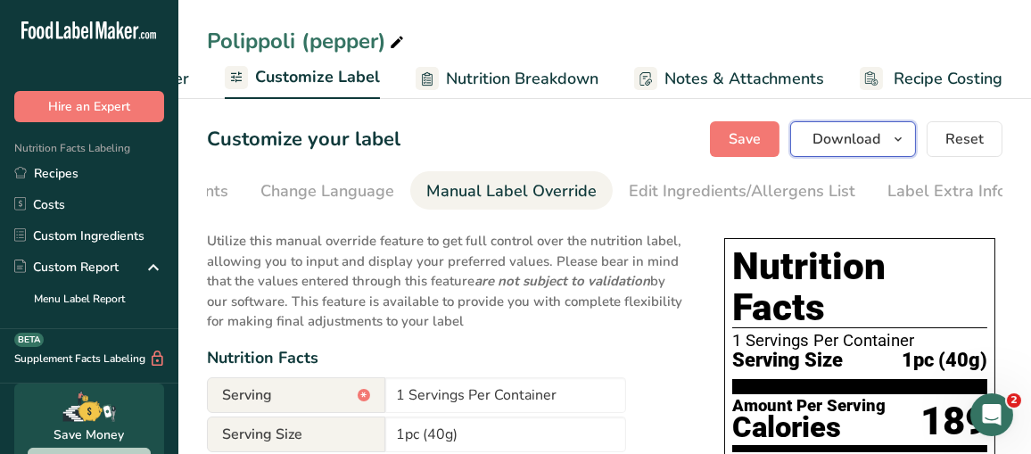
click at [863, 140] on span "Download" at bounding box center [847, 138] width 68 height 21
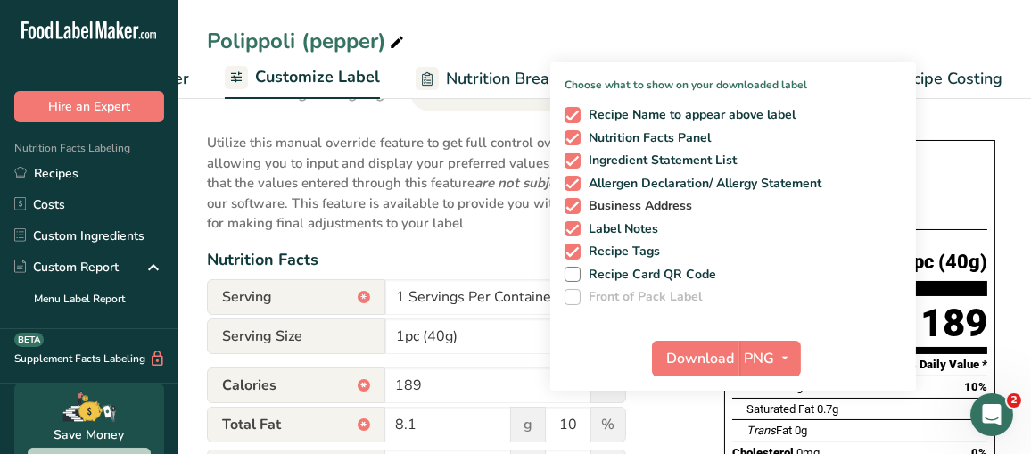
scroll to position [178, 0]
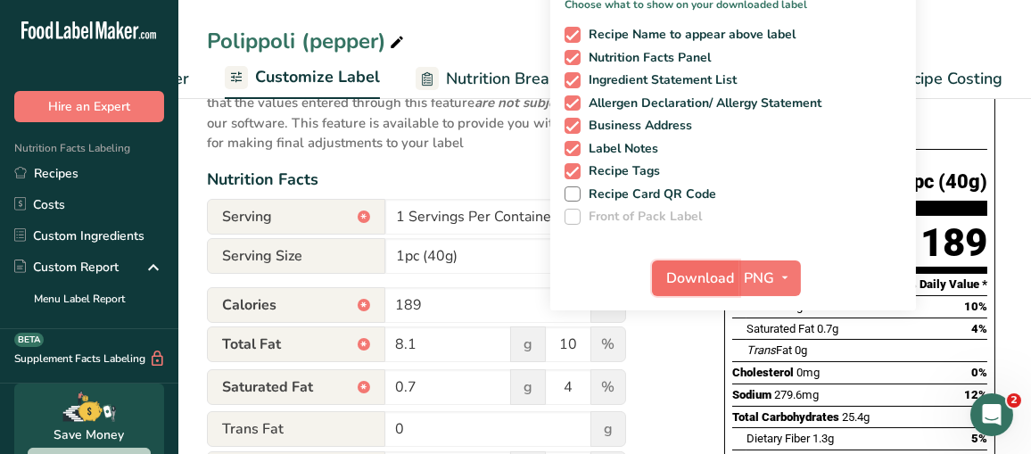
click at [727, 283] on span "Download" at bounding box center [701, 278] width 68 height 21
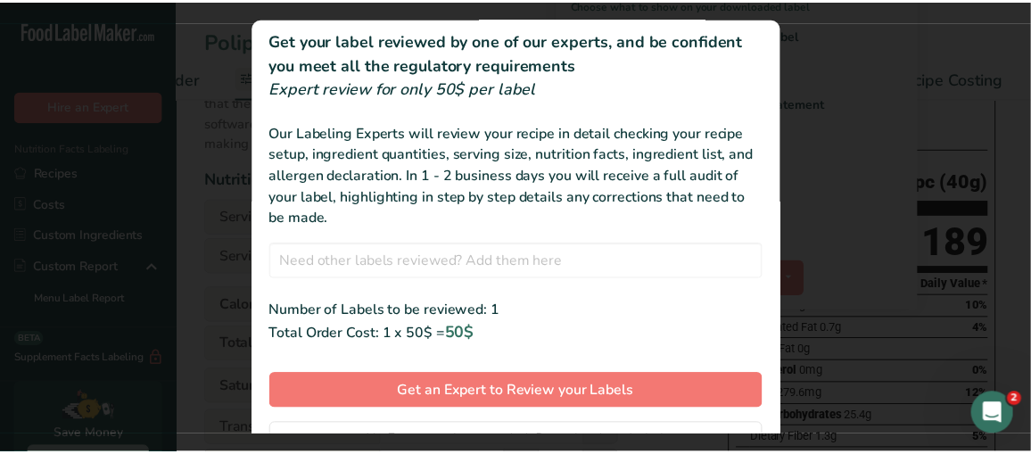
scroll to position [101, 0]
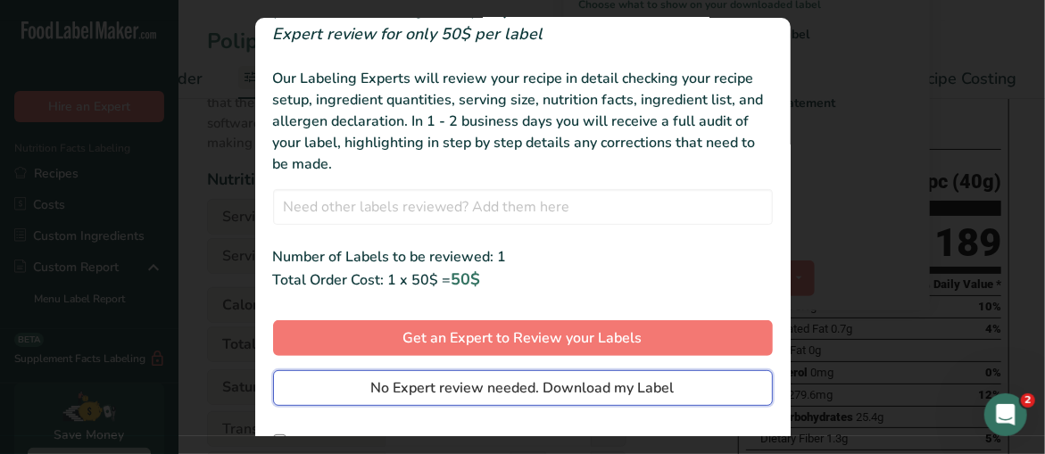
click at [602, 384] on span "No Expert review needed. Download my Label" at bounding box center [522, 387] width 303 height 21
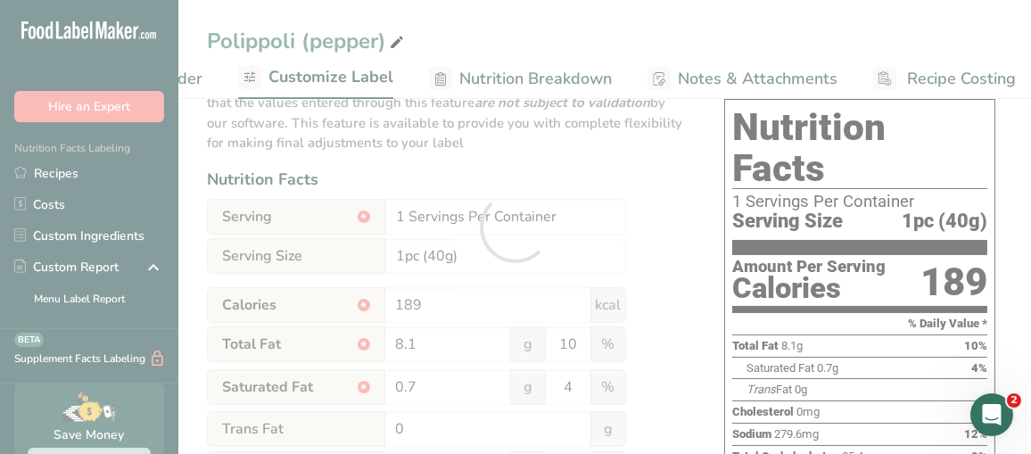
scroll to position [0, 0]
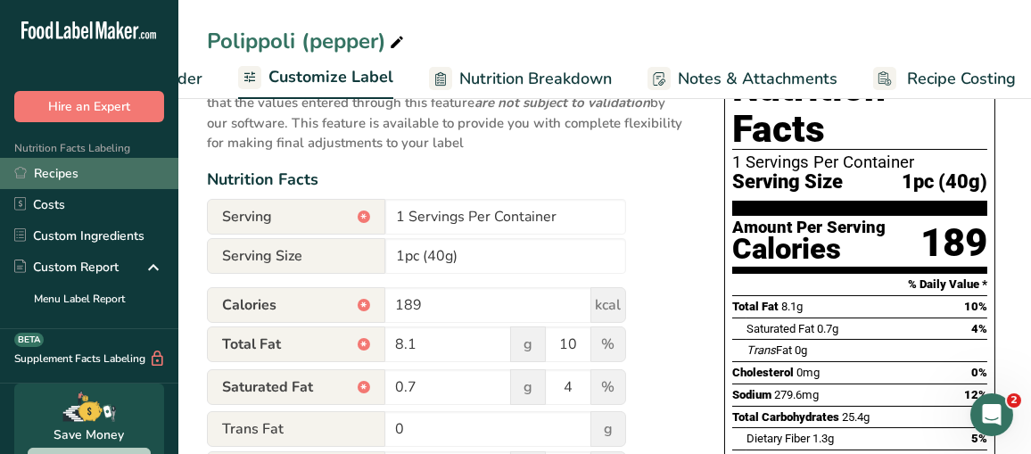
click at [72, 170] on link "Recipes" at bounding box center [89, 173] width 178 height 31
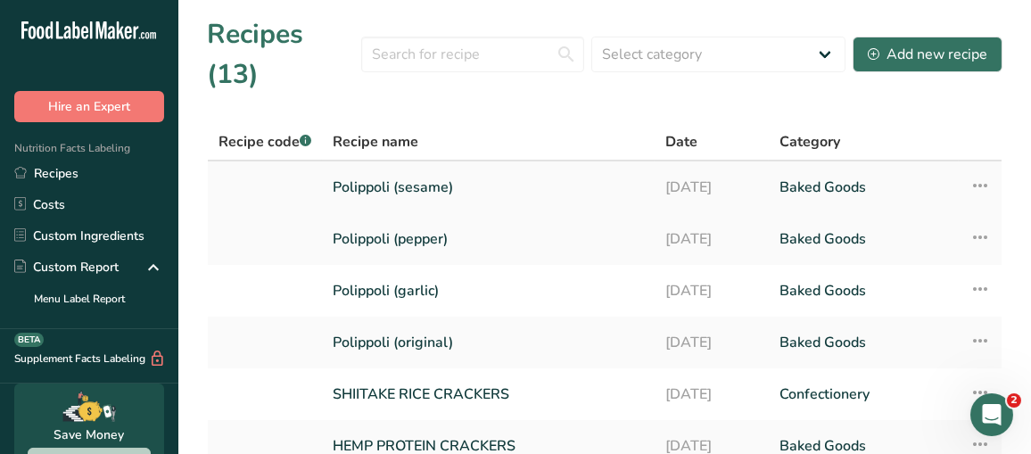
click at [402, 169] on link "Polippoli (sesame)" at bounding box center [488, 187] width 311 height 37
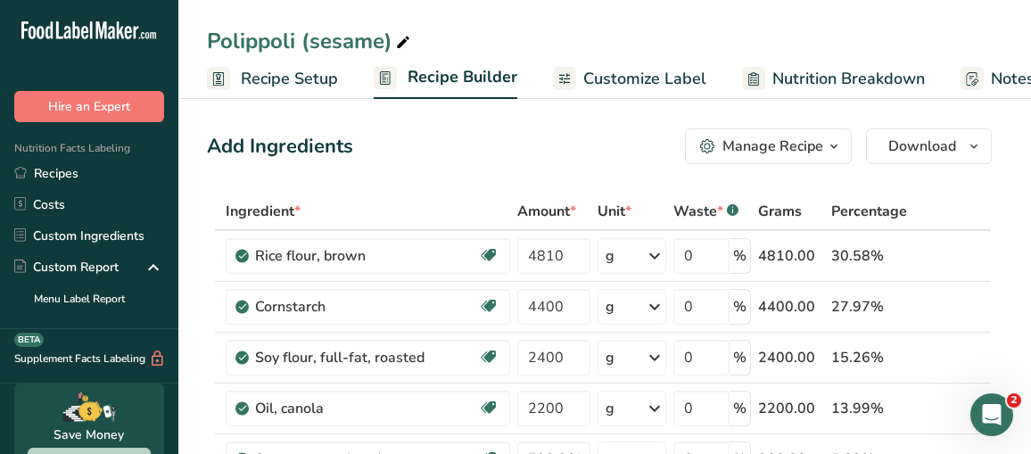
click at [649, 67] on span "Customize Label" at bounding box center [644, 79] width 123 height 24
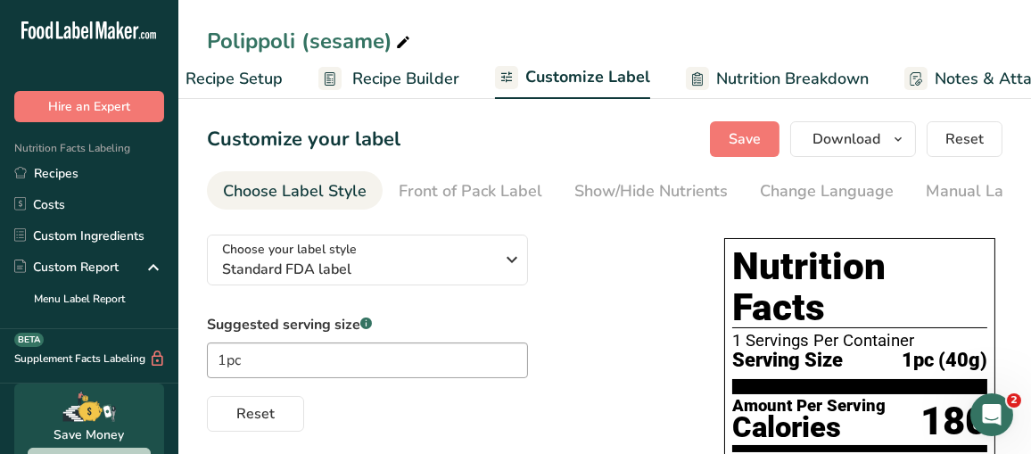
scroll to position [0, 326]
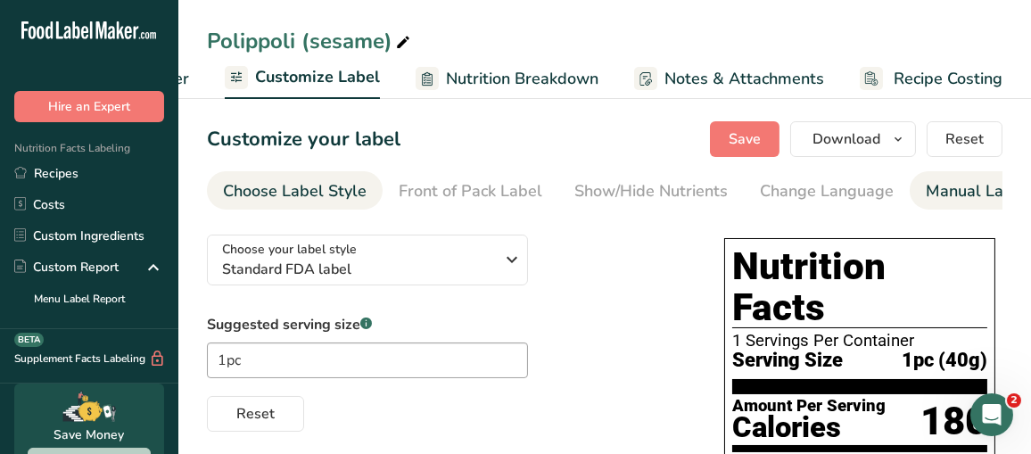
click at [937, 183] on div "Manual Label Override" at bounding box center [1011, 191] width 170 height 24
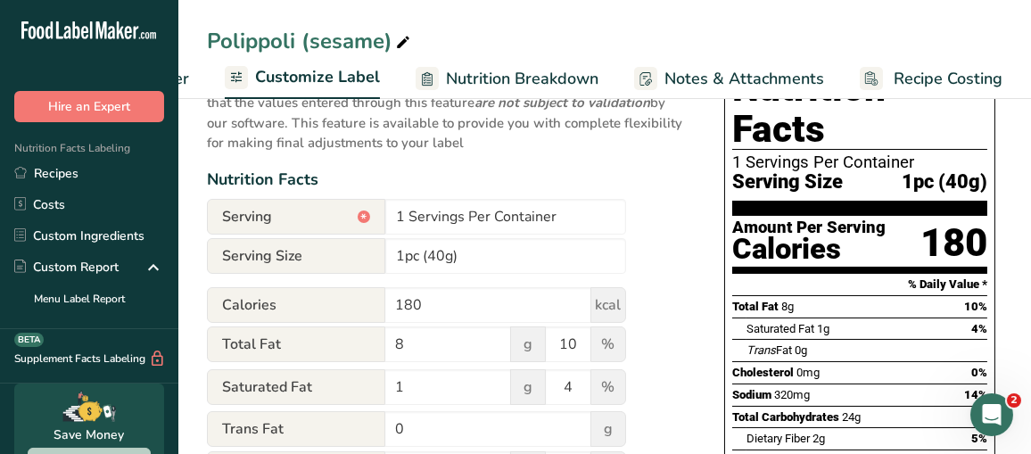
scroll to position [357, 0]
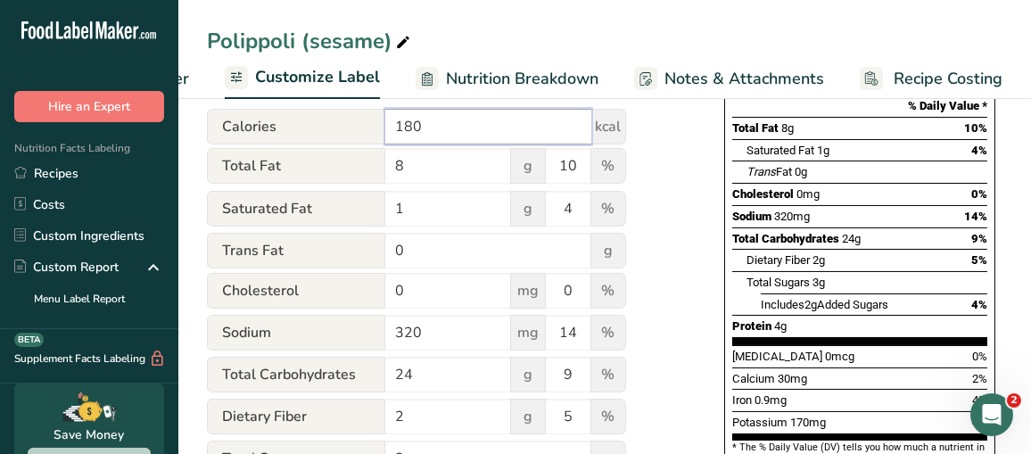
drag, startPoint x: 457, startPoint y: 126, endPoint x: 365, endPoint y: 148, distance: 94.5
click at [365, 145] on div "Calories 180 kcal" at bounding box center [416, 127] width 419 height 36
type input "189"
click at [423, 172] on input "8" at bounding box center [448, 166] width 126 height 36
type input "8.4"
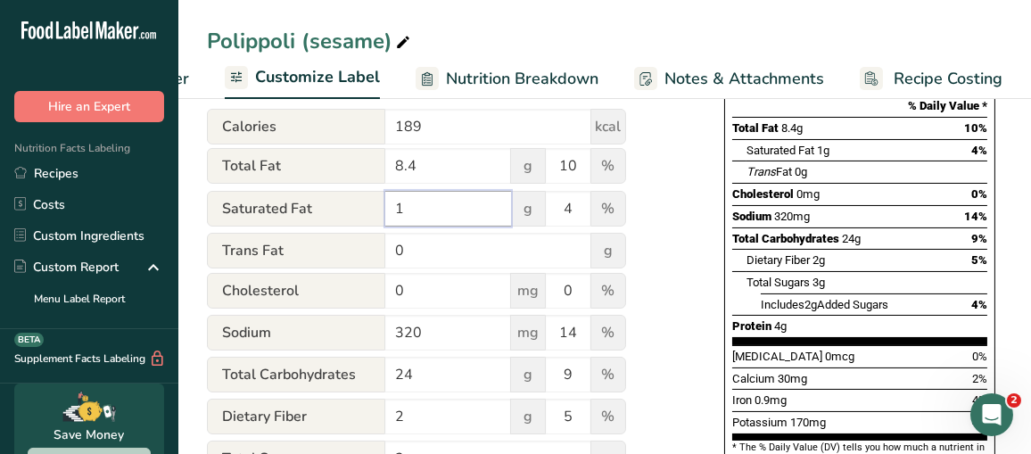
drag, startPoint x: 421, startPoint y: 208, endPoint x: 354, endPoint y: 212, distance: 67.0
click at [351, 215] on div "Saturated Fat 1 g 4 %" at bounding box center [416, 209] width 419 height 37
type input "0.8"
drag, startPoint x: 438, startPoint y: 329, endPoint x: 367, endPoint y: 337, distance: 71.8
click at [367, 337] on div "Sodium 320 mg 14 %" at bounding box center [416, 333] width 419 height 37
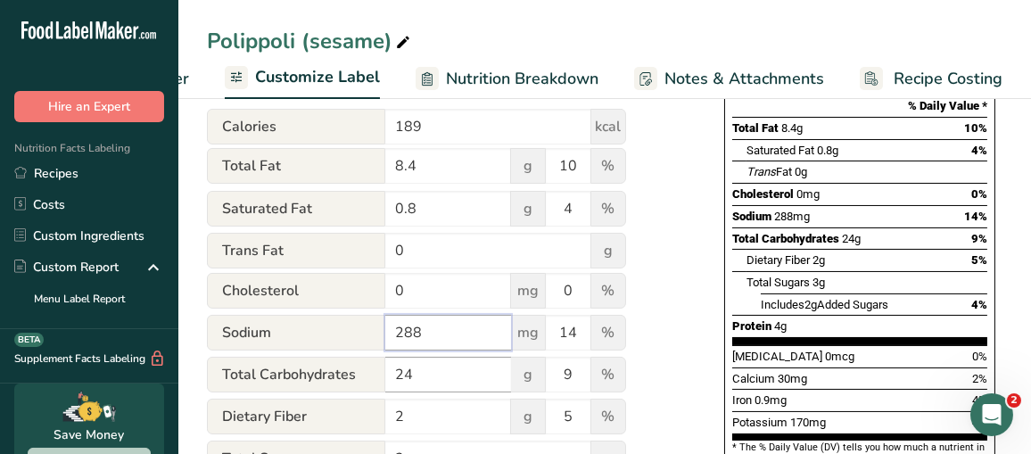
type input "288"
drag, startPoint x: 440, startPoint y: 378, endPoint x: 295, endPoint y: 360, distance: 145.6
click at [320, 375] on div "Total Carbohydrates 24 g 9 %" at bounding box center [416, 375] width 419 height 37
type input "25.2"
drag, startPoint x: 434, startPoint y: 416, endPoint x: 368, endPoint y: 422, distance: 66.3
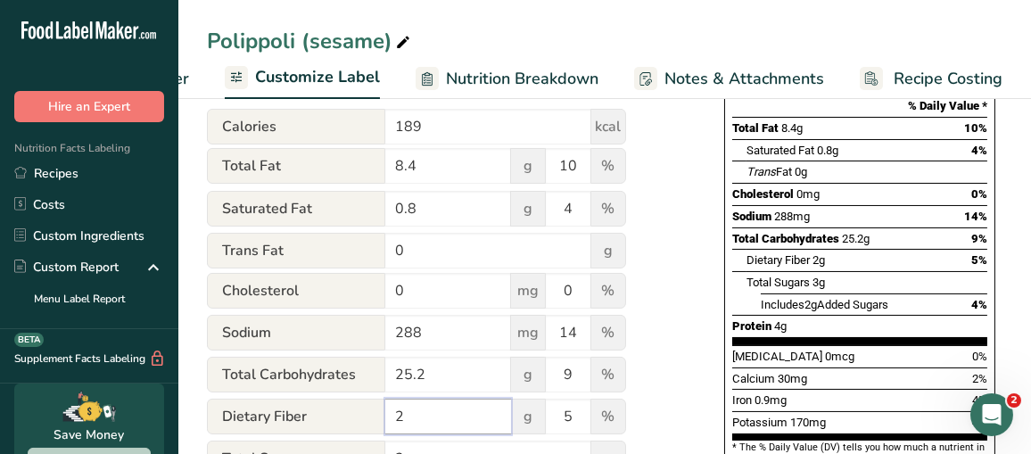
click at [369, 429] on div "Dietary Fiber 2 g 5 %" at bounding box center [416, 417] width 419 height 37
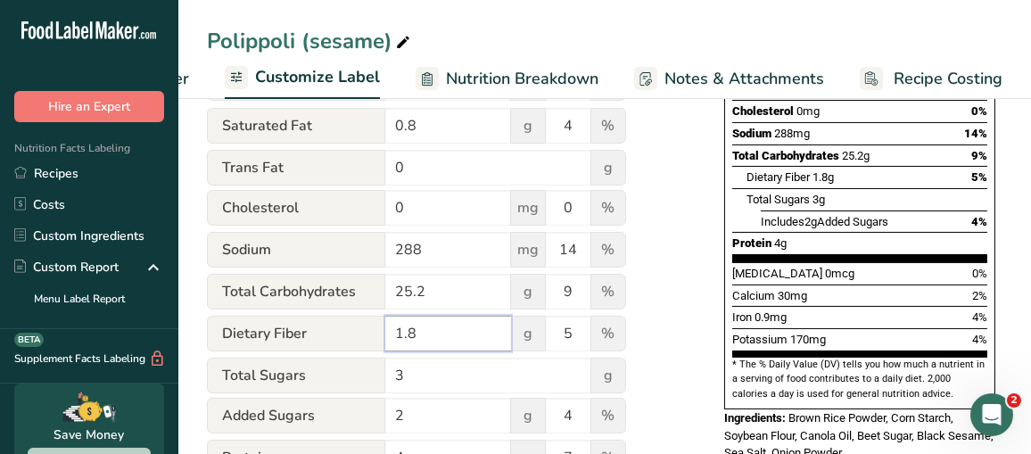
scroll to position [535, 0]
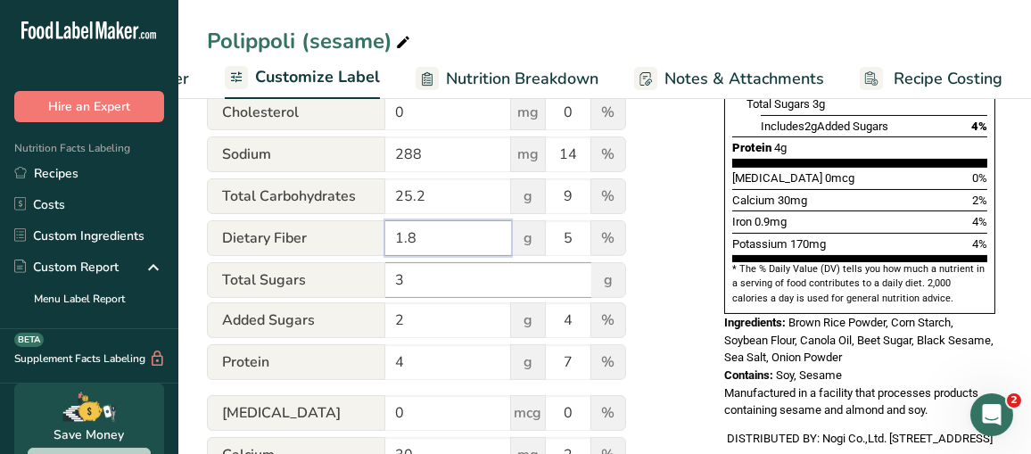
type input "1.8"
click at [432, 274] on input "3" at bounding box center [488, 280] width 206 height 36
type input "3.0"
click at [438, 316] on input "2" at bounding box center [448, 320] width 126 height 36
type input "2.0"
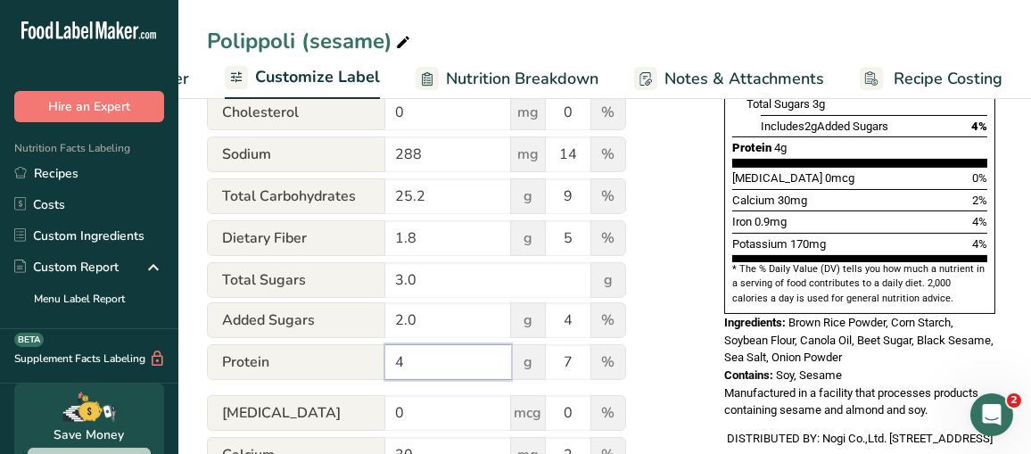
click at [430, 368] on input "4" at bounding box center [448, 362] width 126 height 36
type input "4.0"
click at [440, 413] on input "0" at bounding box center [448, 413] width 126 height 36
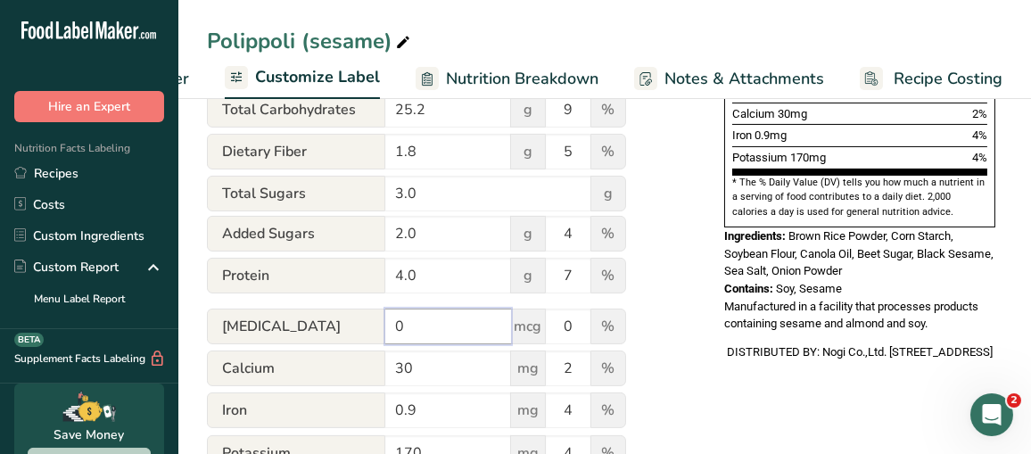
scroll to position [713, 0]
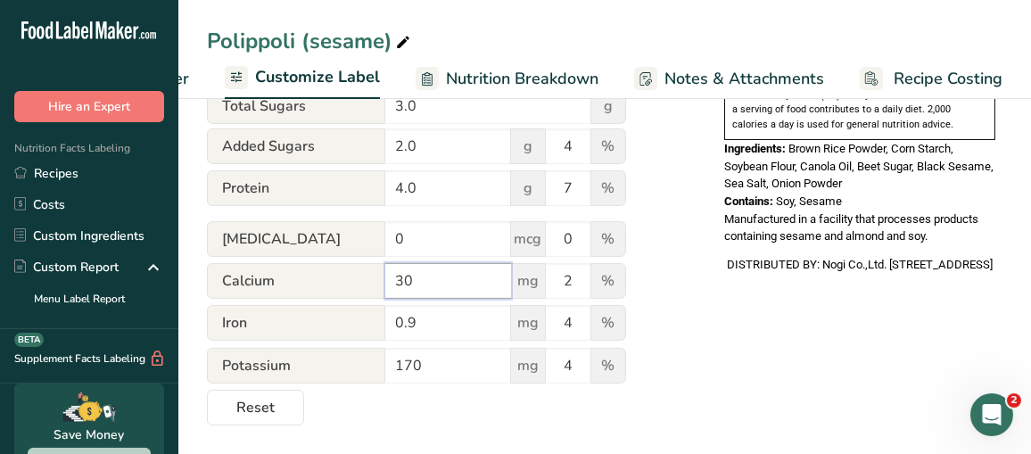
click at [457, 274] on input "30" at bounding box center [448, 281] width 126 height 36
type input "37.6"
drag, startPoint x: 456, startPoint y: 319, endPoint x: 576, endPoint y: 316, distance: 120.5
click at [427, 328] on input "0.9" at bounding box center [448, 323] width 126 height 36
type input "0.6"
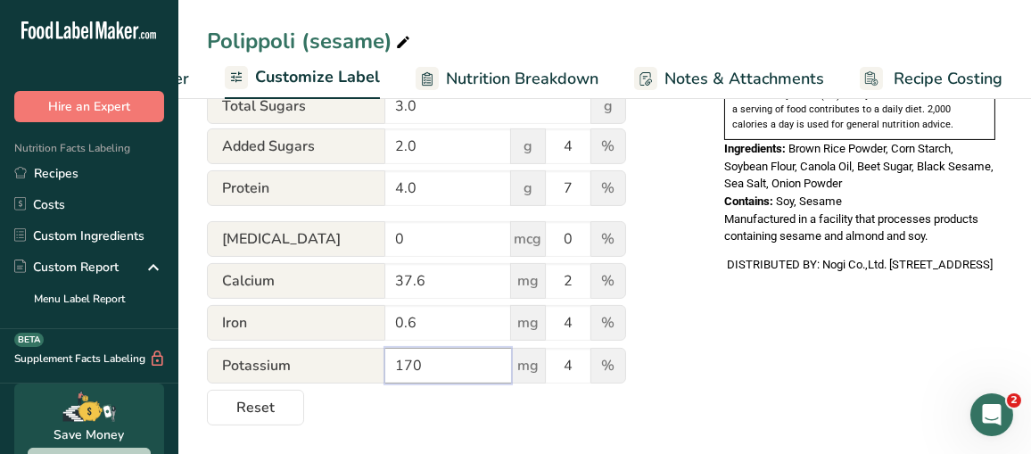
drag, startPoint x: 457, startPoint y: 363, endPoint x: 323, endPoint y: 369, distance: 133.9
click at [323, 369] on div "Potassium 170 mg 4 %" at bounding box center [416, 366] width 419 height 37
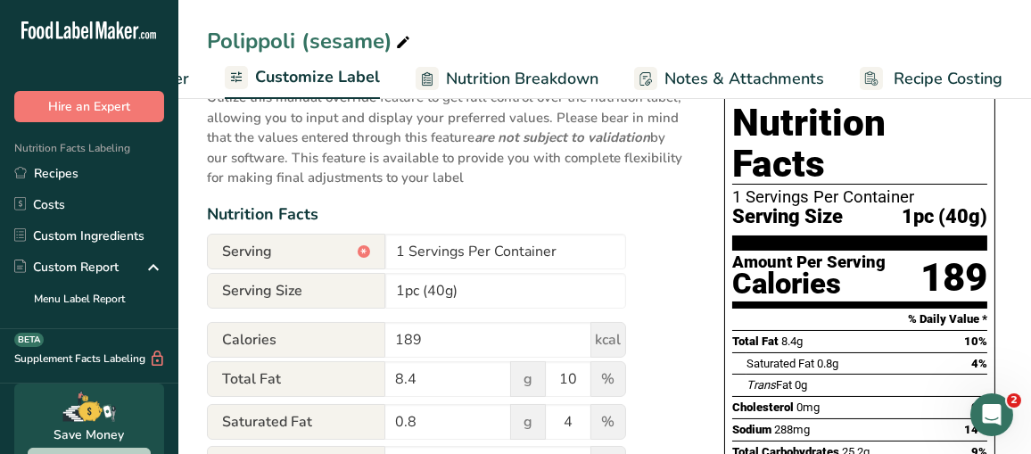
scroll to position [178, 0]
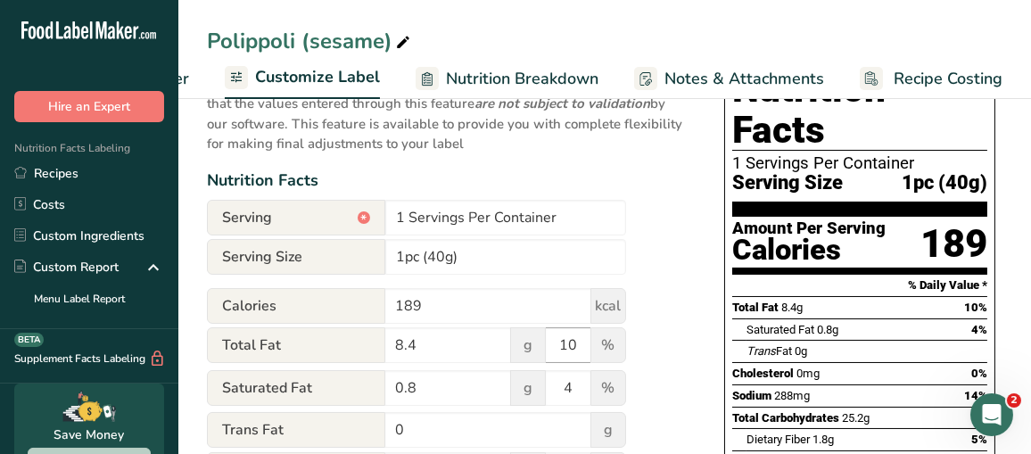
type input "156.4"
drag, startPoint x: 581, startPoint y: 351, endPoint x: 523, endPoint y: 351, distance: 58.0
click at [524, 351] on div "Total Fat 8.4 g 10 %" at bounding box center [416, 345] width 419 height 37
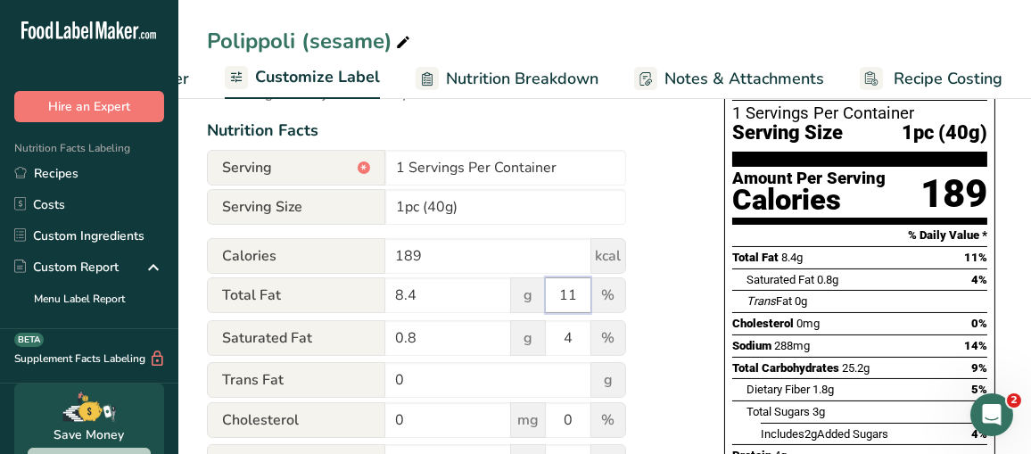
scroll to position [267, 0]
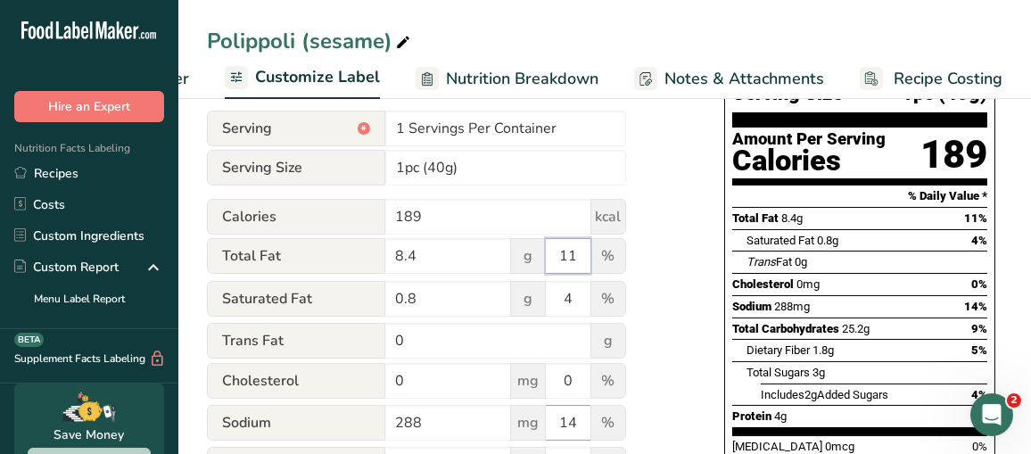
type input "11"
drag, startPoint x: 578, startPoint y: 425, endPoint x: 522, endPoint y: 434, distance: 56.9
click at [522, 434] on div "Sodium 288 mg 14 %" at bounding box center [416, 423] width 419 height 37
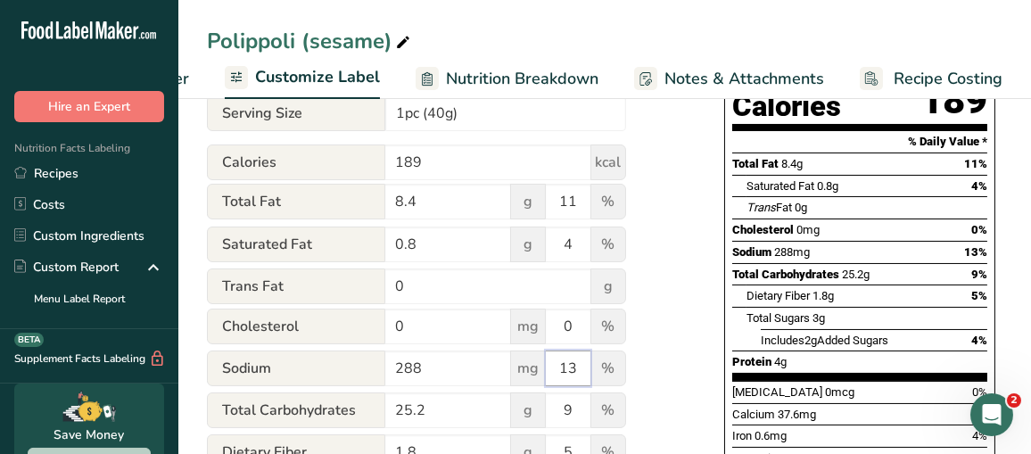
scroll to position [356, 0]
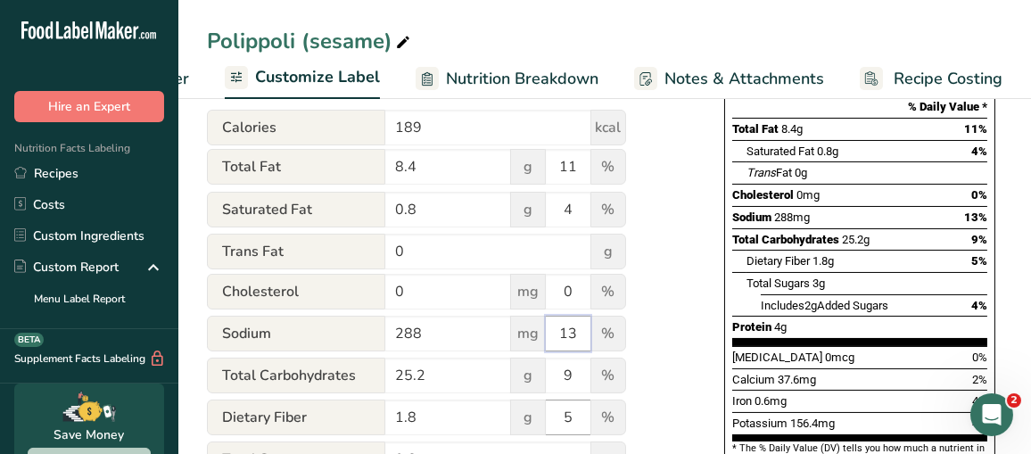
type input "13"
drag, startPoint x: 580, startPoint y: 424, endPoint x: 558, endPoint y: 426, distance: 21.6
click at [558, 426] on input "5" at bounding box center [568, 418] width 45 height 36
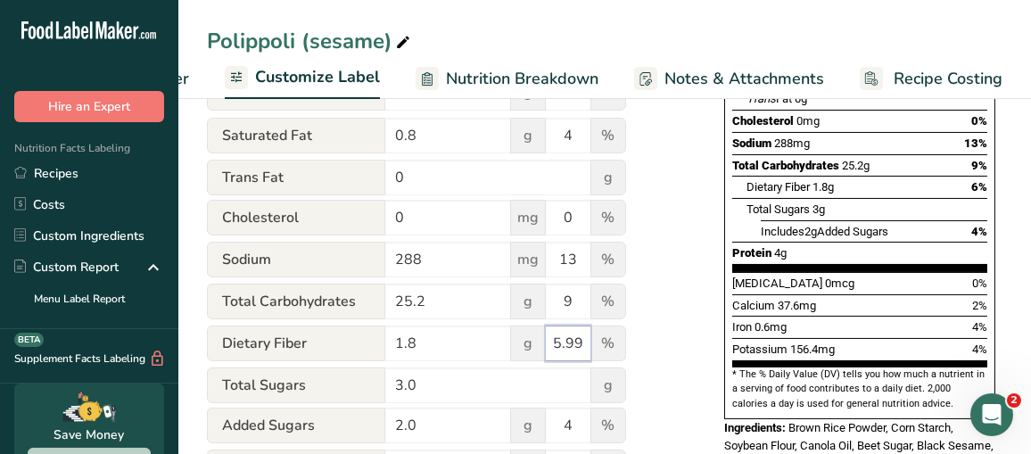
scroll to position [534, 0]
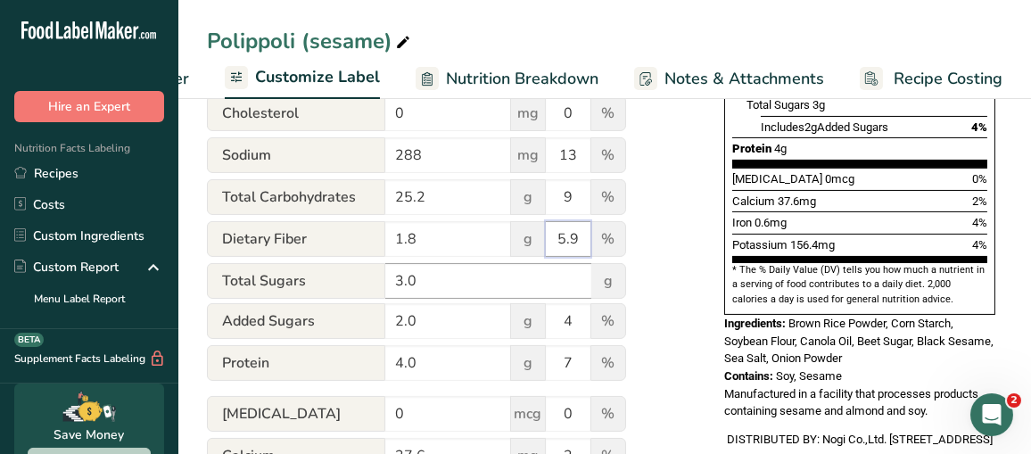
type input "5"
type input "6"
click at [581, 291] on input "3.0" at bounding box center [488, 281] width 206 height 36
click at [582, 318] on input "4" at bounding box center [568, 321] width 45 height 36
type input "6"
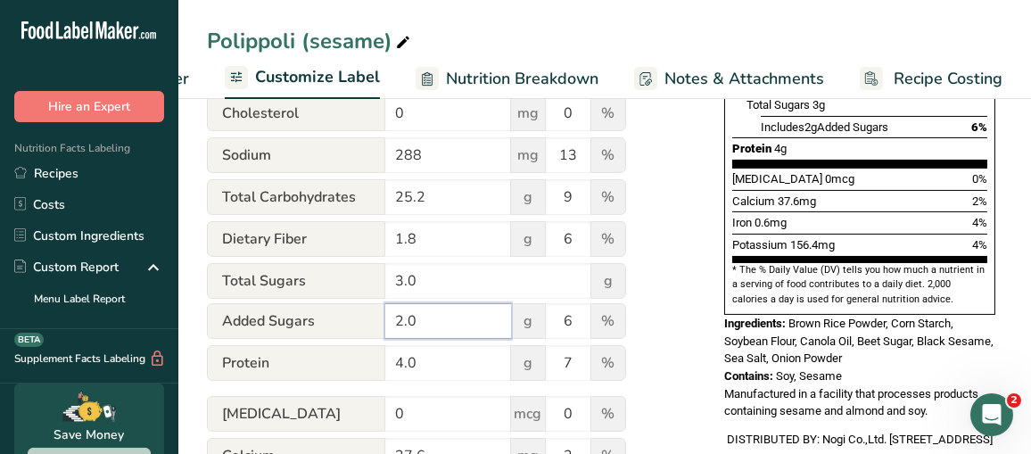
drag, startPoint x: 446, startPoint y: 321, endPoint x: 316, endPoint y: 319, distance: 130.2
click at [316, 319] on div "Added Sugars 2.0 g 6 %" at bounding box center [416, 321] width 419 height 37
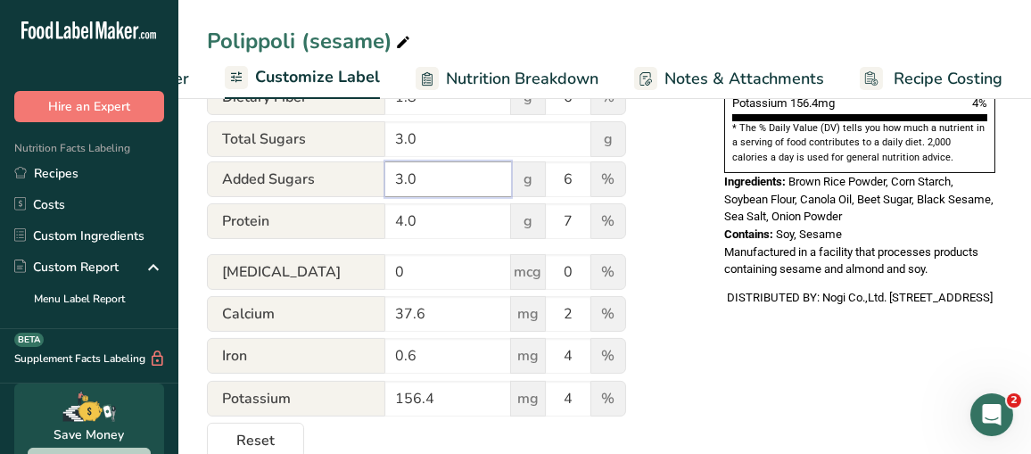
scroll to position [713, 0]
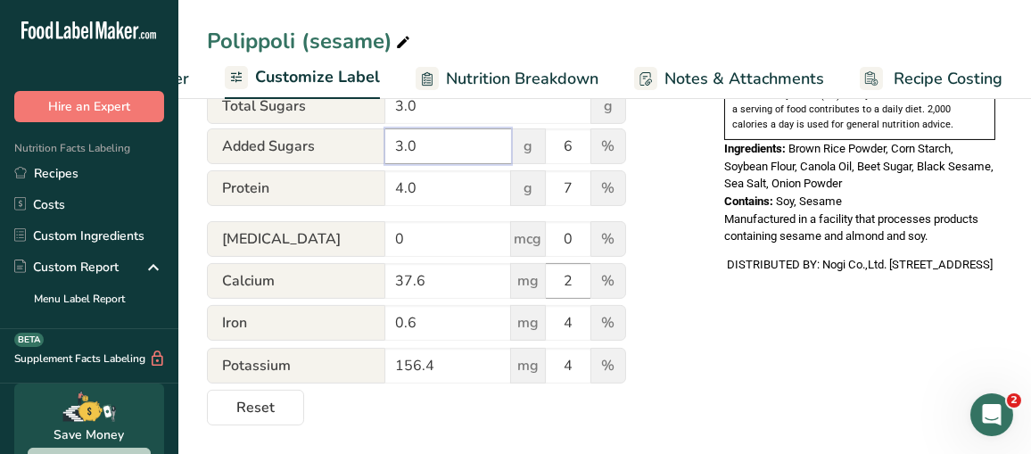
type input "3.0"
drag, startPoint x: 584, startPoint y: 284, endPoint x: 483, endPoint y: 281, distance: 101.7
click at [483, 281] on div "Calcium 37.6 mg 2 %" at bounding box center [416, 281] width 419 height 37
type input "3"
click at [574, 360] on input "4" at bounding box center [568, 366] width 45 height 36
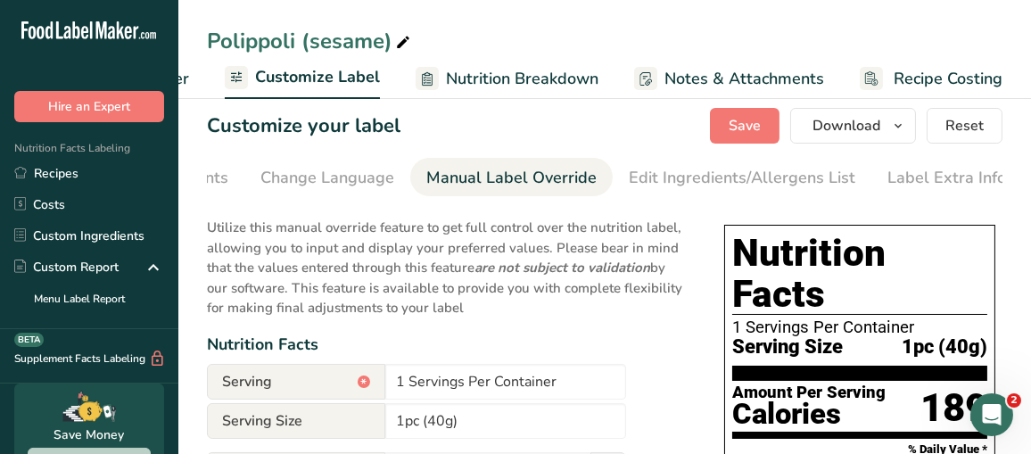
scroll to position [0, 0]
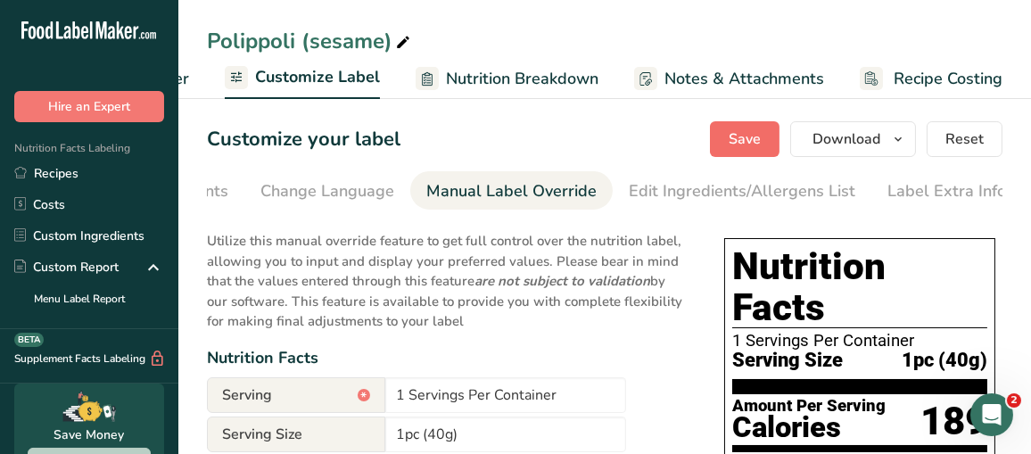
type input "3"
click at [731, 144] on button "Save" at bounding box center [745, 139] width 70 height 36
click at [854, 134] on span "Download" at bounding box center [847, 138] width 68 height 21
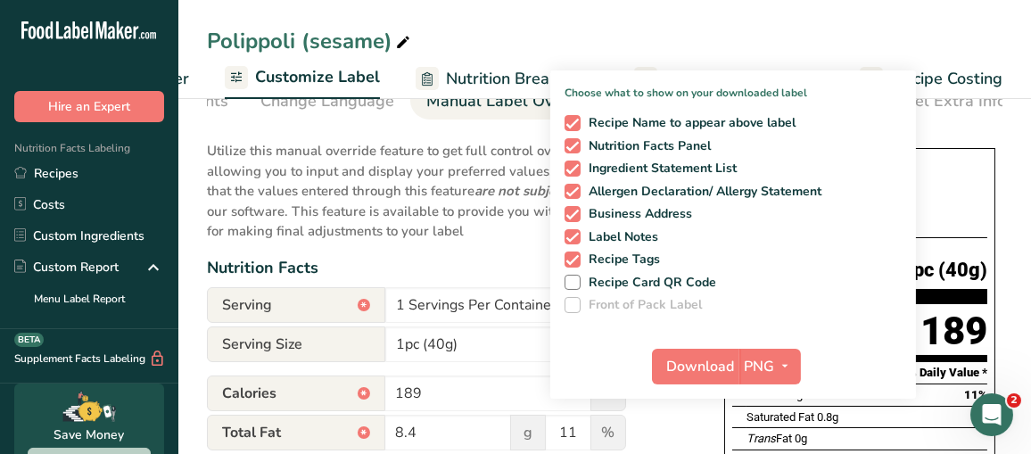
scroll to position [178, 0]
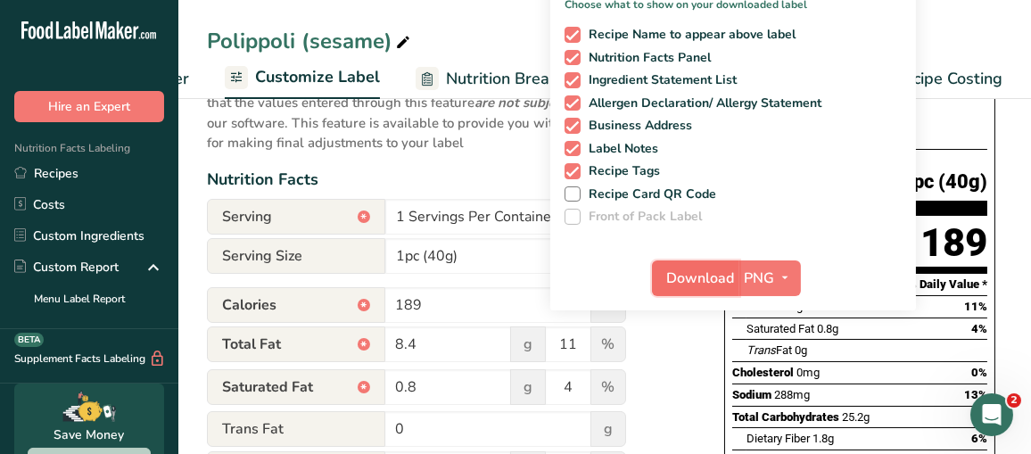
click at [694, 279] on span "Download" at bounding box center [701, 278] width 68 height 21
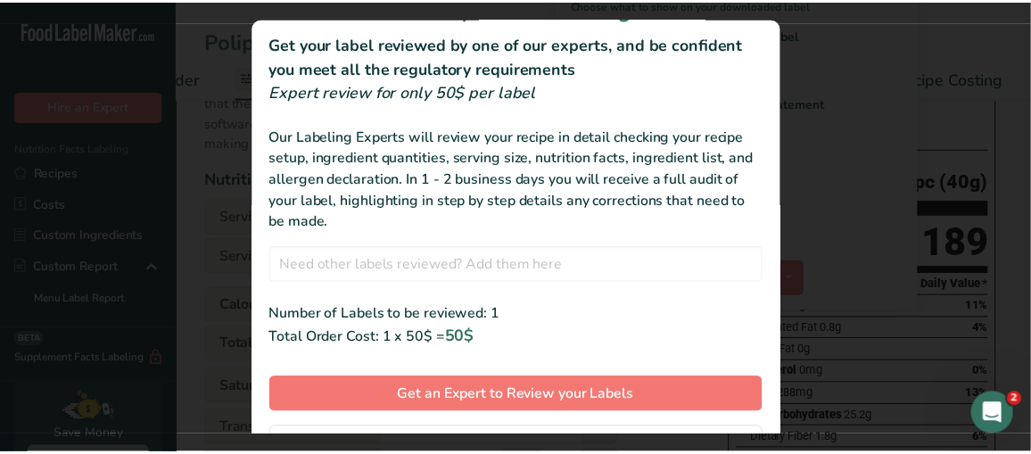
scroll to position [101, 0]
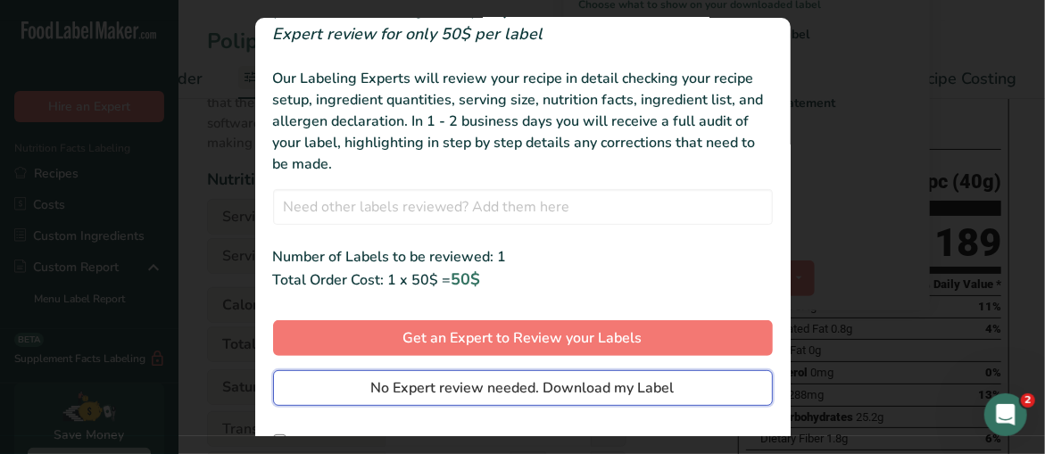
click at [499, 401] on button "No Expert review needed. Download my Label" at bounding box center [523, 388] width 500 height 36
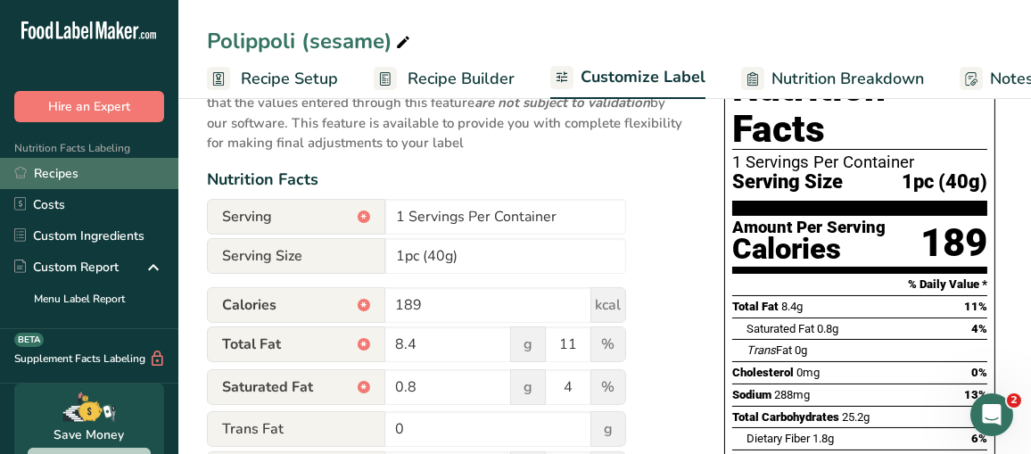
click at [44, 166] on link "Recipes" at bounding box center [89, 173] width 178 height 31
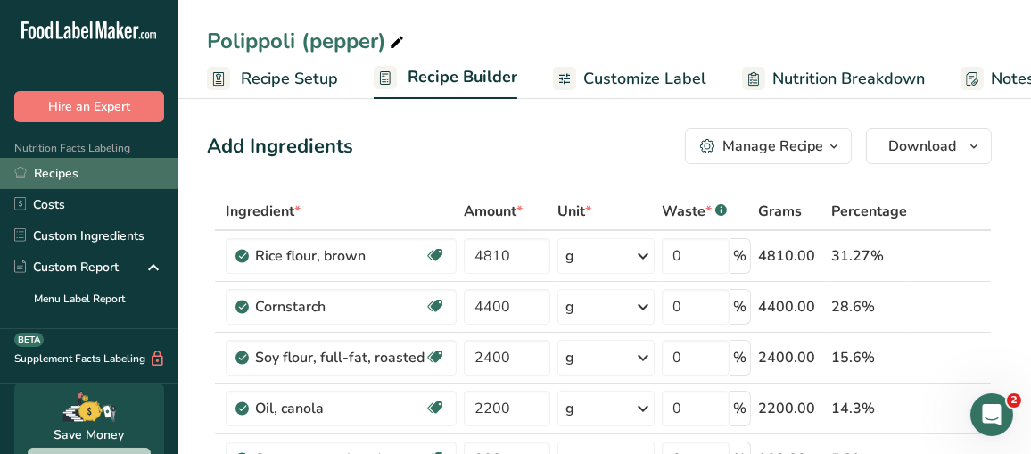
click at [664, 87] on span "Customize Label" at bounding box center [644, 79] width 123 height 24
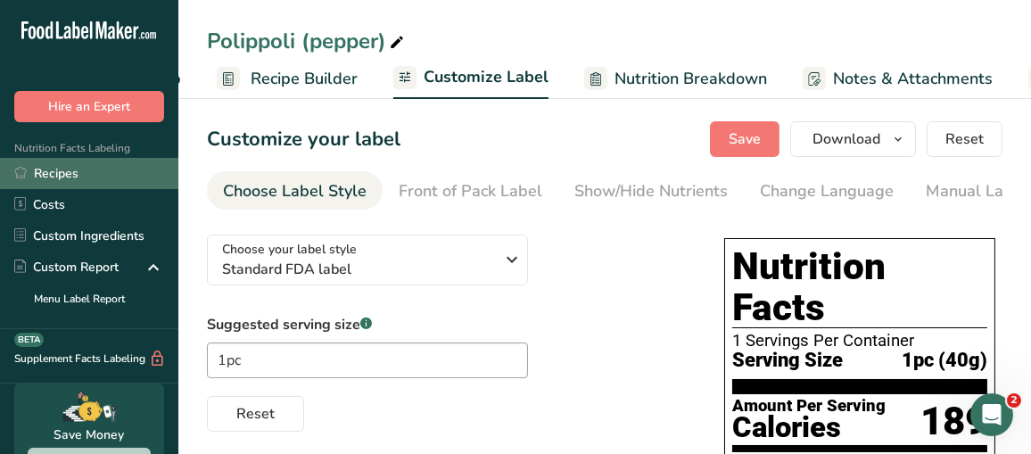
scroll to position [0, 326]
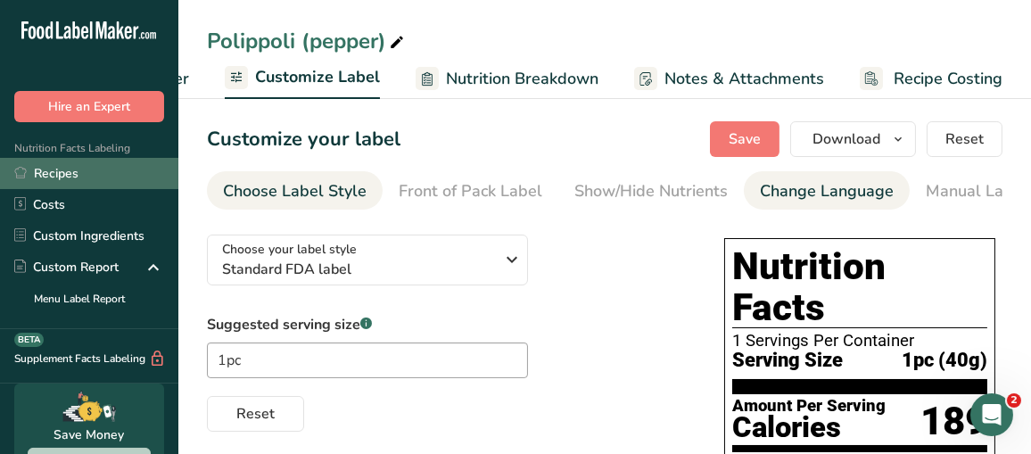
click at [769, 193] on div "Change Language" at bounding box center [827, 191] width 134 height 24
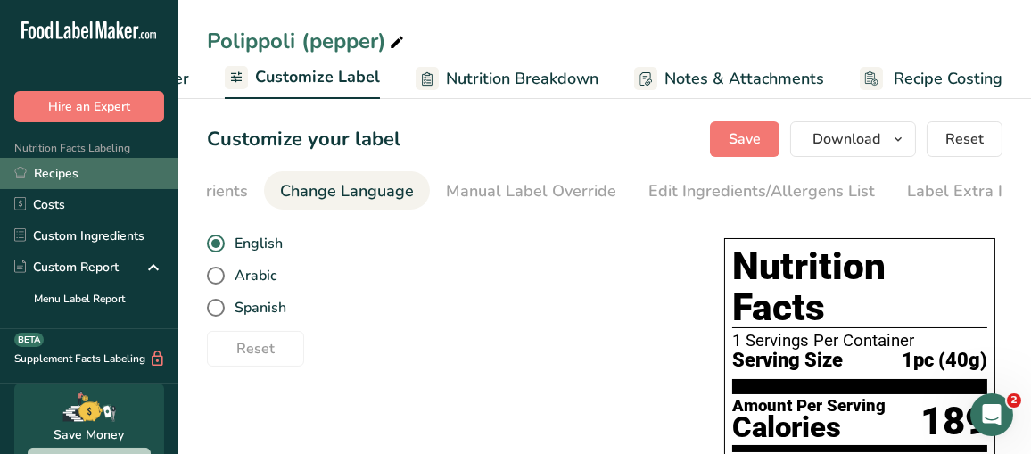
scroll to position [0, 500]
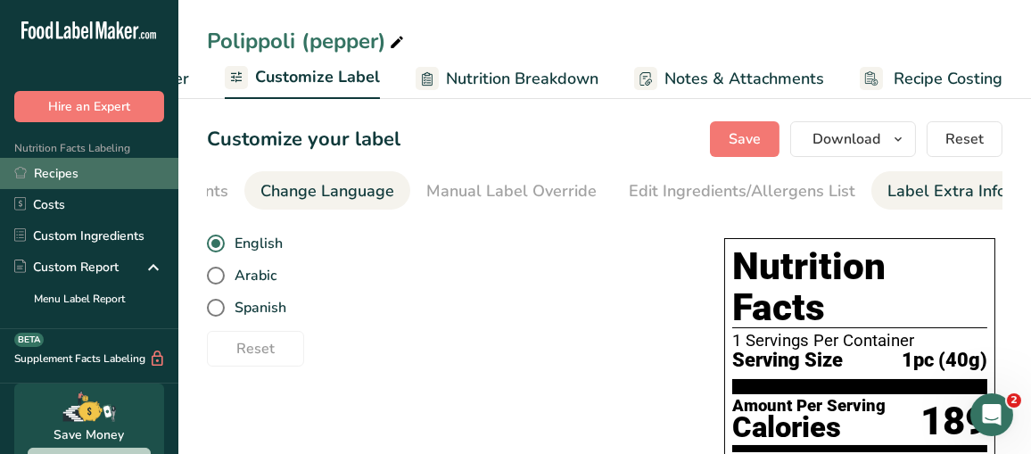
click at [888, 194] on div "Label Extra Info" at bounding box center [947, 191] width 119 height 24
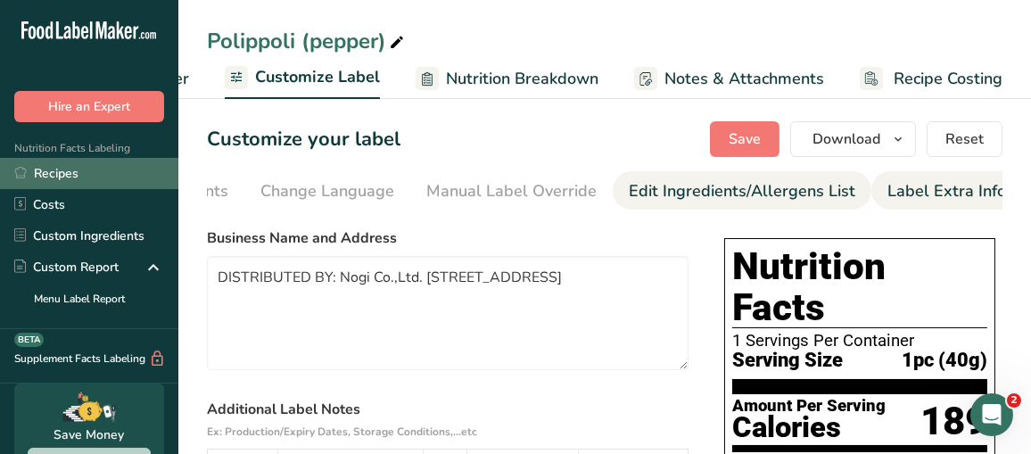
click at [726, 194] on div "Edit Ingredients/Allergens List" at bounding box center [742, 191] width 227 height 24
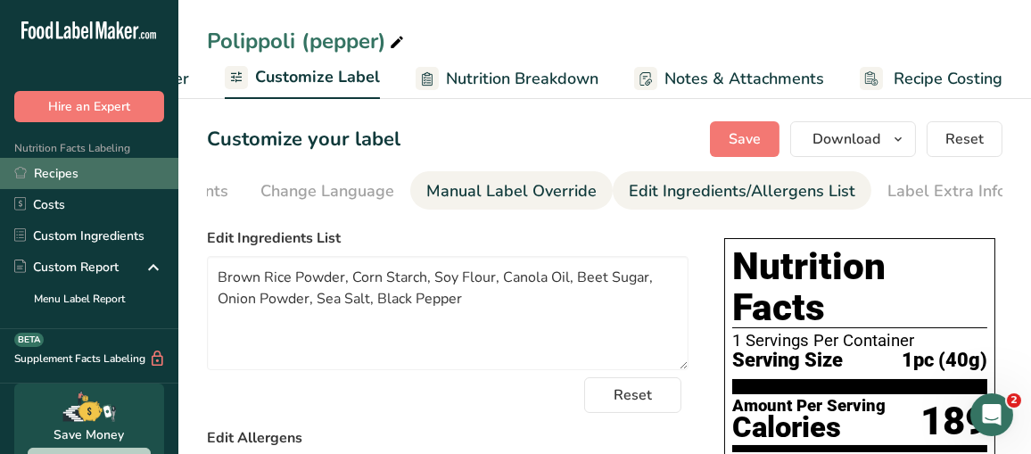
click at [551, 197] on div "Manual Label Override" at bounding box center [511, 191] width 170 height 24
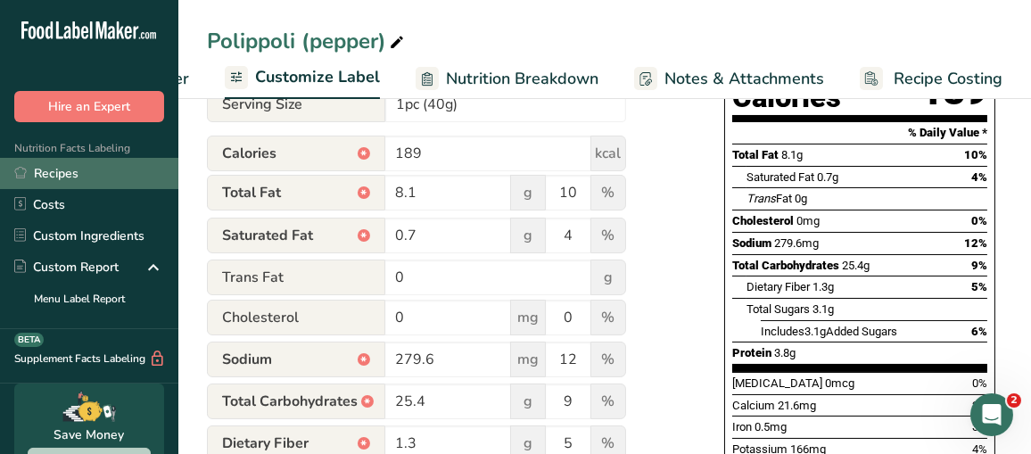
scroll to position [357, 0]
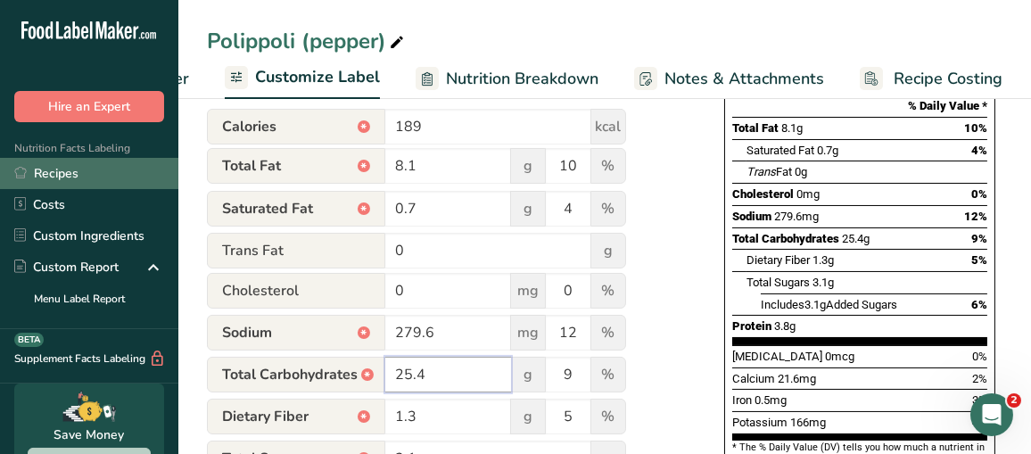
drag, startPoint x: 449, startPoint y: 378, endPoint x: 460, endPoint y: 373, distance: 12.8
click at [421, 376] on input "25.4" at bounding box center [448, 375] width 126 height 36
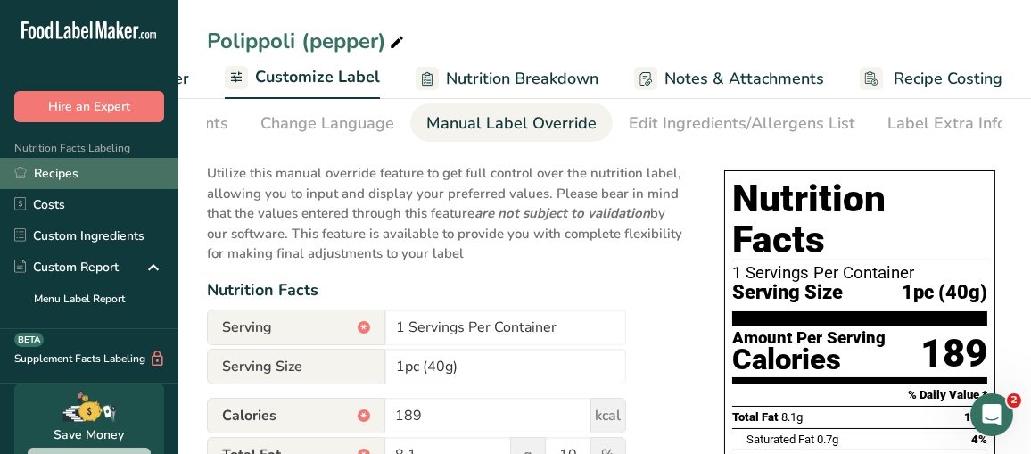
scroll to position [0, 0]
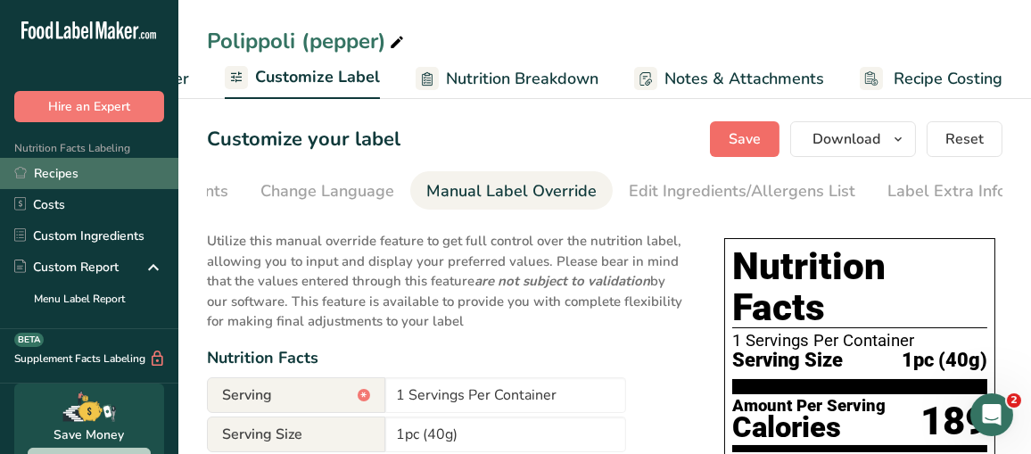
type input "25.8"
click at [738, 139] on span "Save" at bounding box center [745, 138] width 32 height 21
click at [744, 139] on span "Save" at bounding box center [745, 138] width 32 height 21
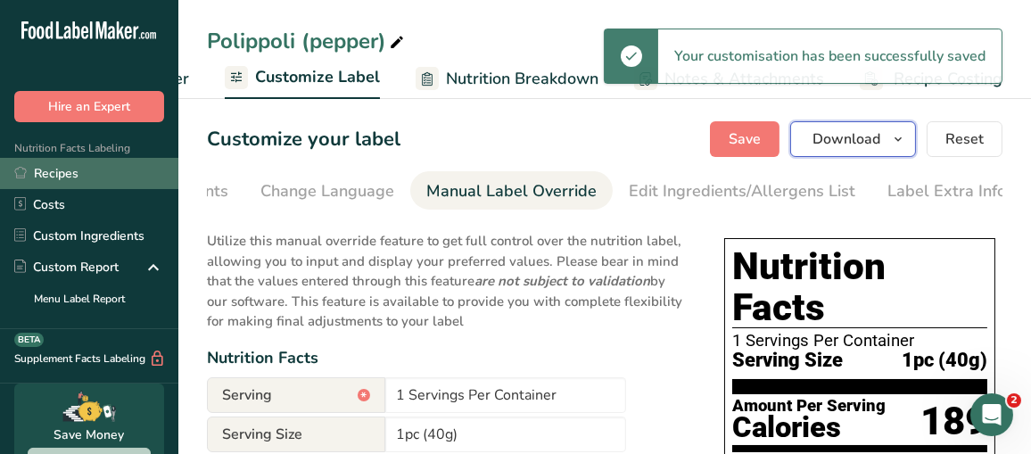
click at [844, 140] on span "Download" at bounding box center [847, 138] width 68 height 21
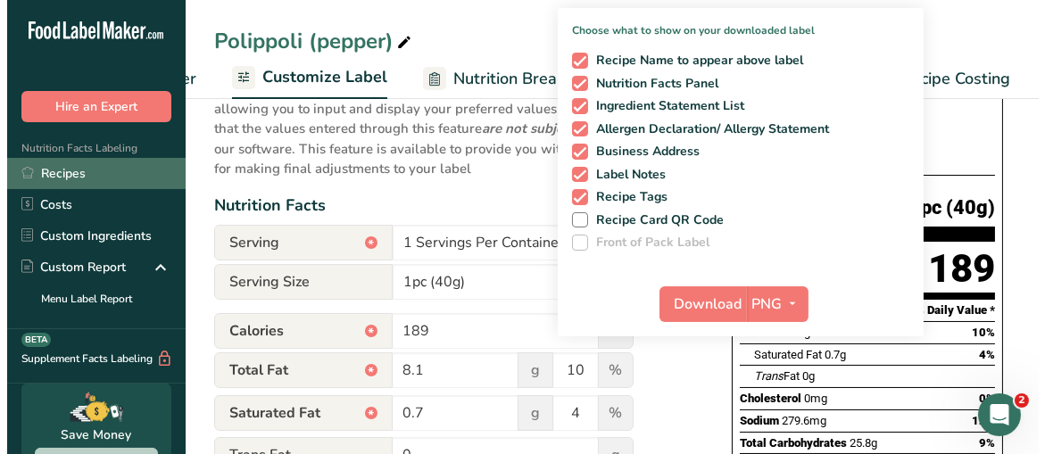
scroll to position [178, 0]
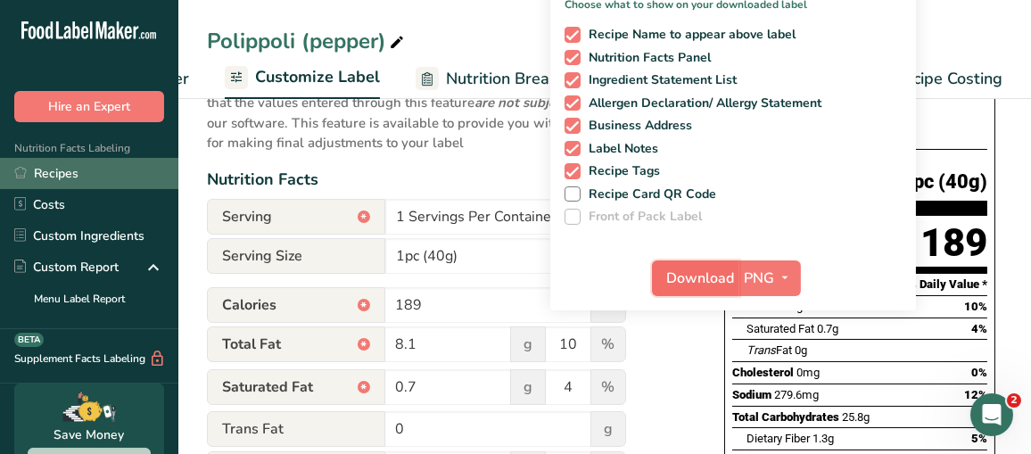
click at [702, 281] on span "Download" at bounding box center [701, 278] width 68 height 21
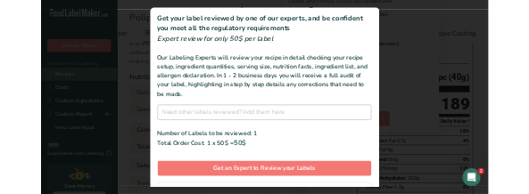
scroll to position [101, 0]
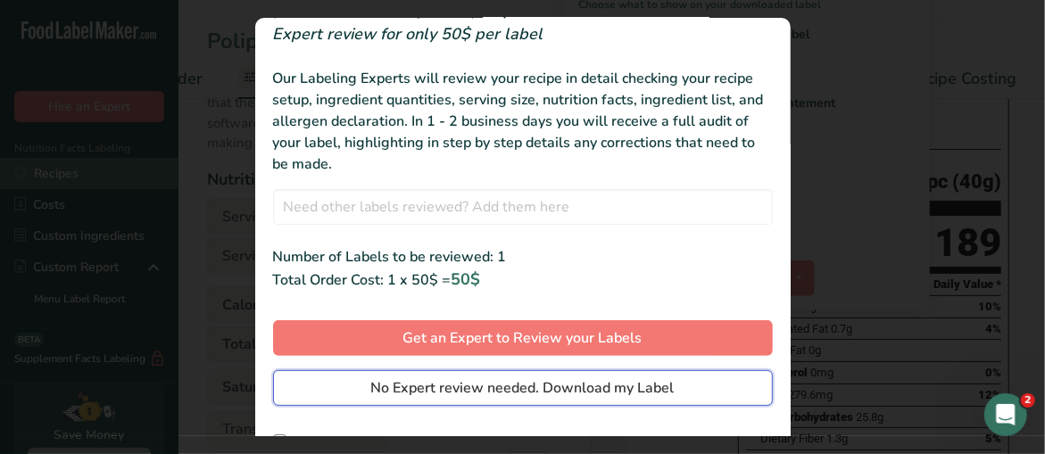
click at [503, 383] on span "No Expert review needed. Download my Label" at bounding box center [522, 387] width 303 height 21
